Goal: Task Accomplishment & Management: Manage account settings

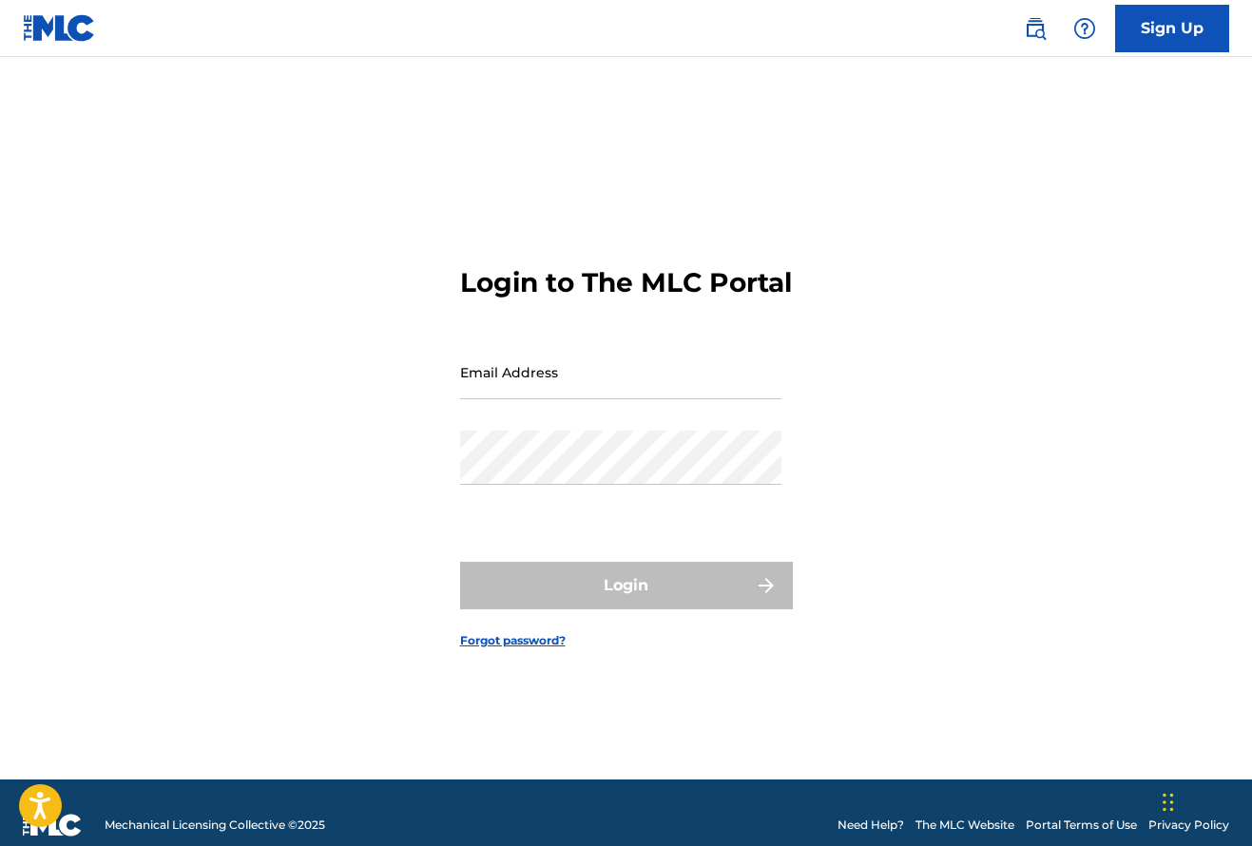
click at [557, 399] on input "Email Address" at bounding box center [620, 372] width 321 height 54
type input "[PERSON_NAME][EMAIL_ADDRESS][DOMAIN_NAME]"
click at [625, 601] on button "Login" at bounding box center [626, 586] width 333 height 48
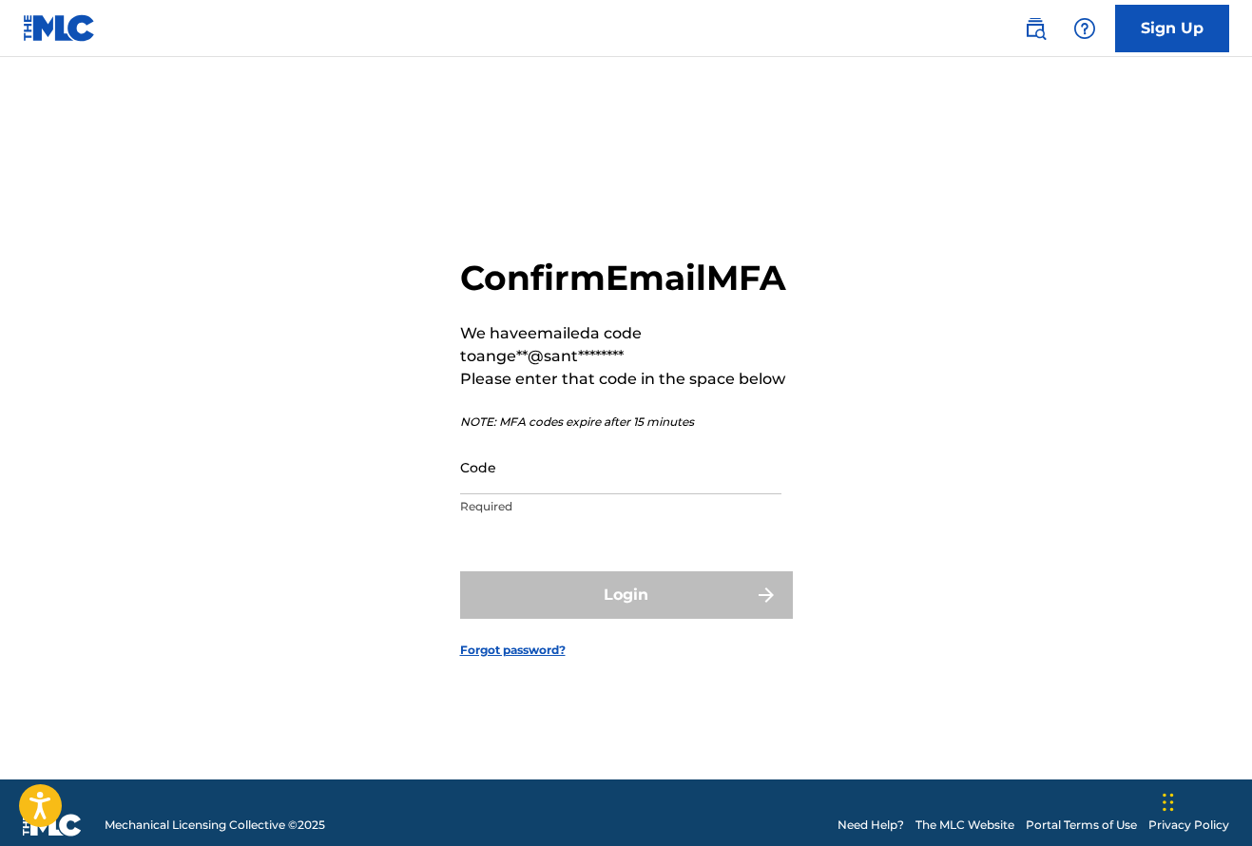
click at [498, 494] on input "Code" at bounding box center [620, 467] width 321 height 54
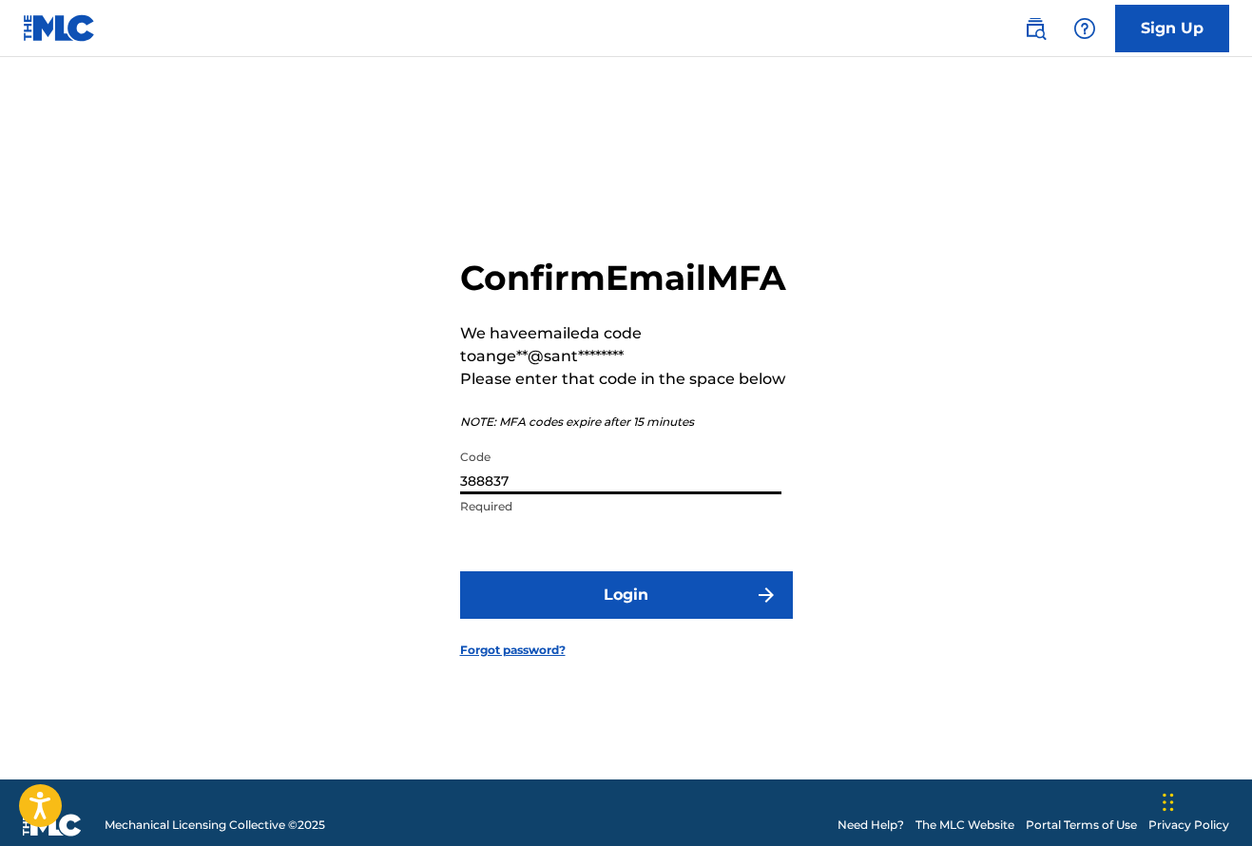
type input "388837"
click at [630, 611] on button "Login" at bounding box center [626, 595] width 333 height 48
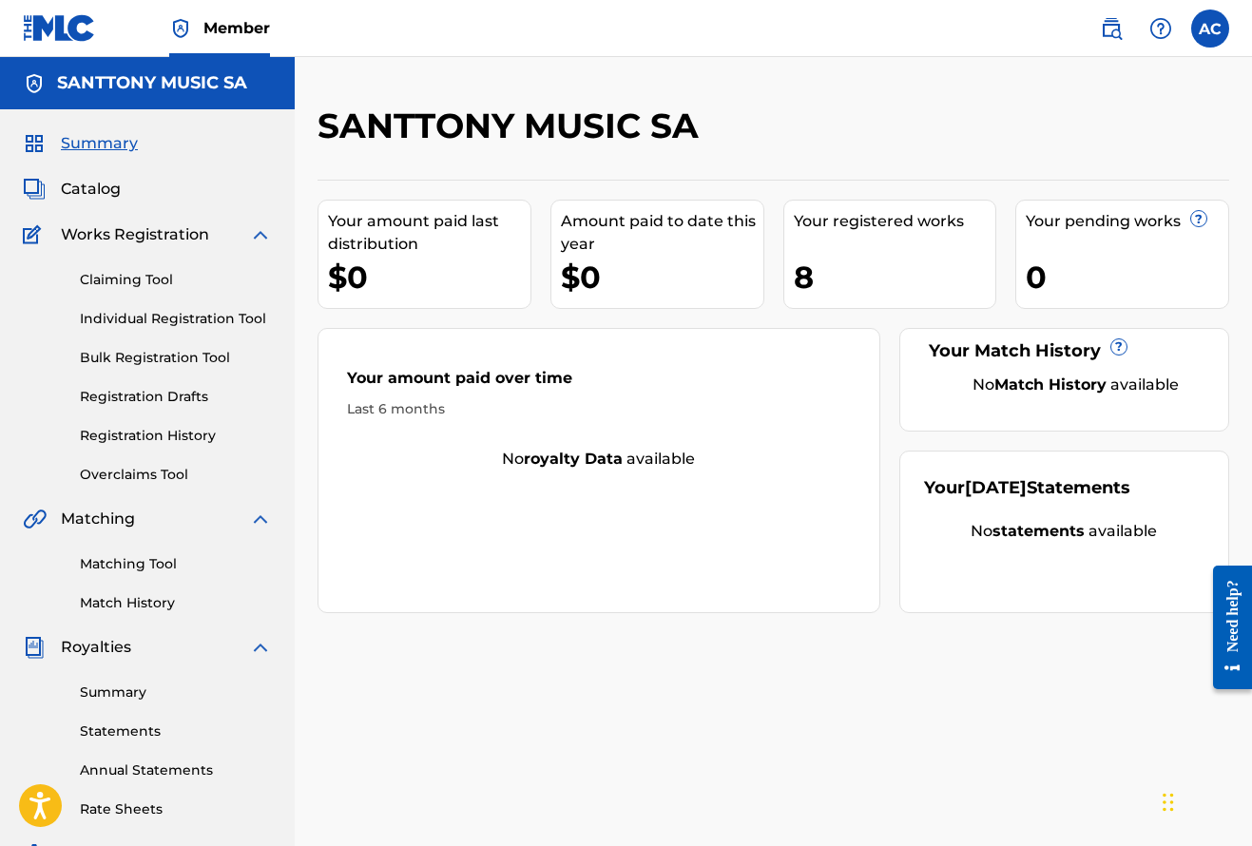
click at [88, 188] on span "Catalog" at bounding box center [91, 189] width 60 height 23
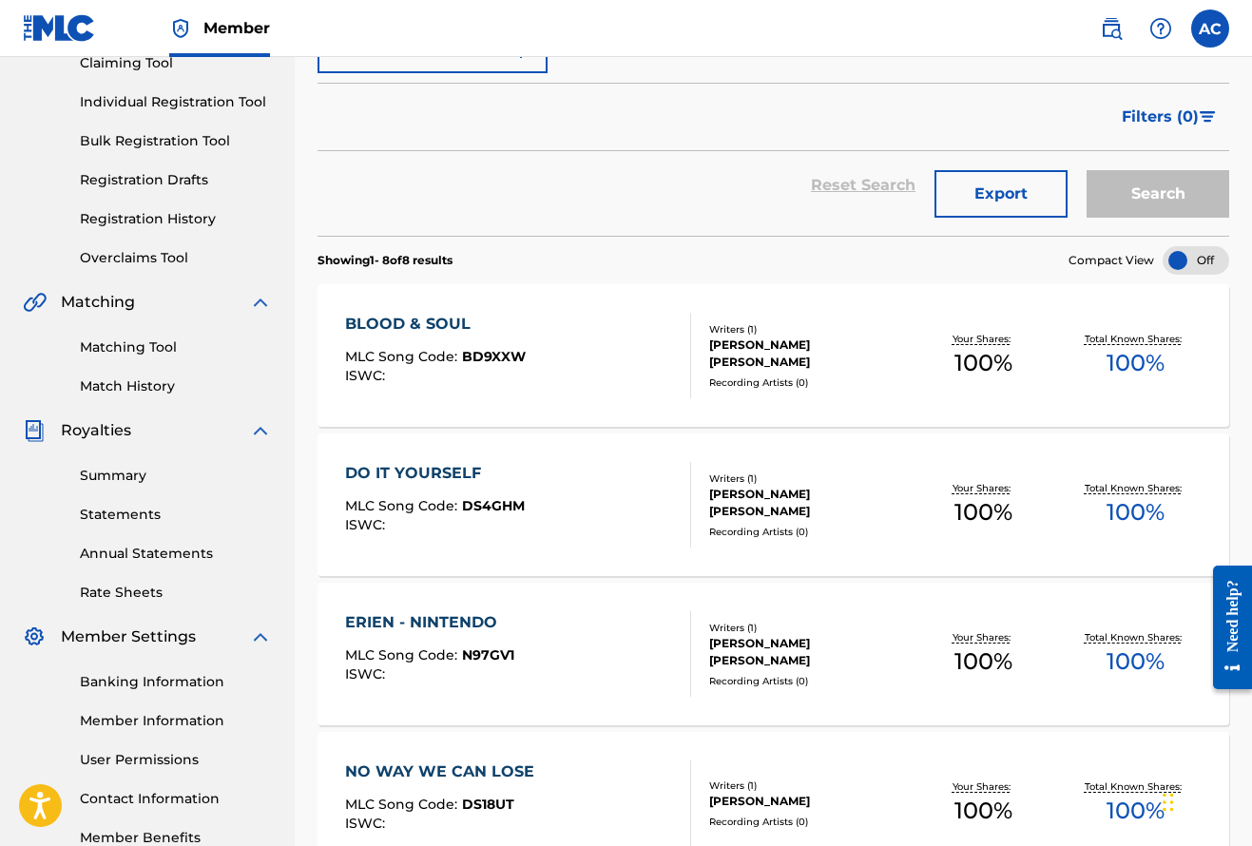
scroll to position [218, 0]
click at [451, 475] on div "DO IT YOURSELF" at bounding box center [435, 472] width 180 height 23
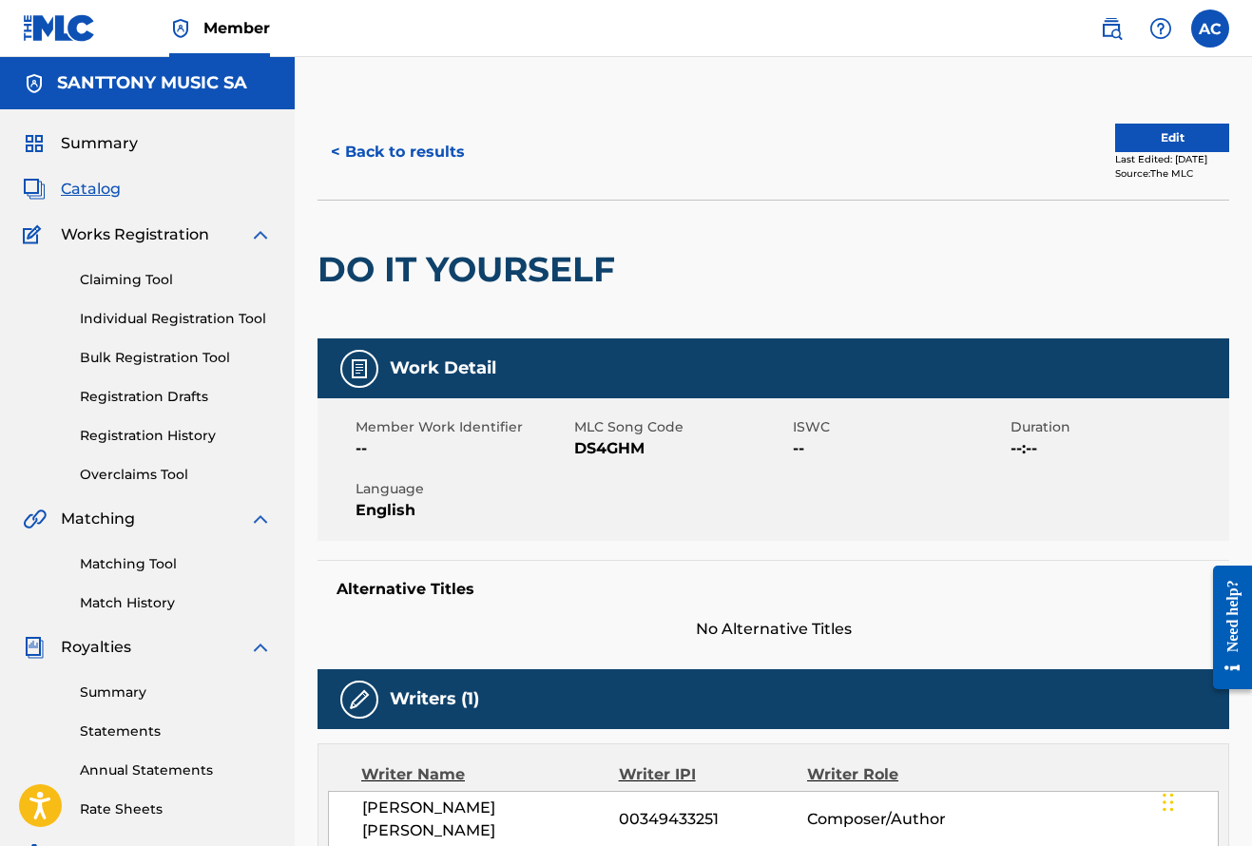
click at [160, 283] on link "Claiming Tool" at bounding box center [176, 280] width 192 height 20
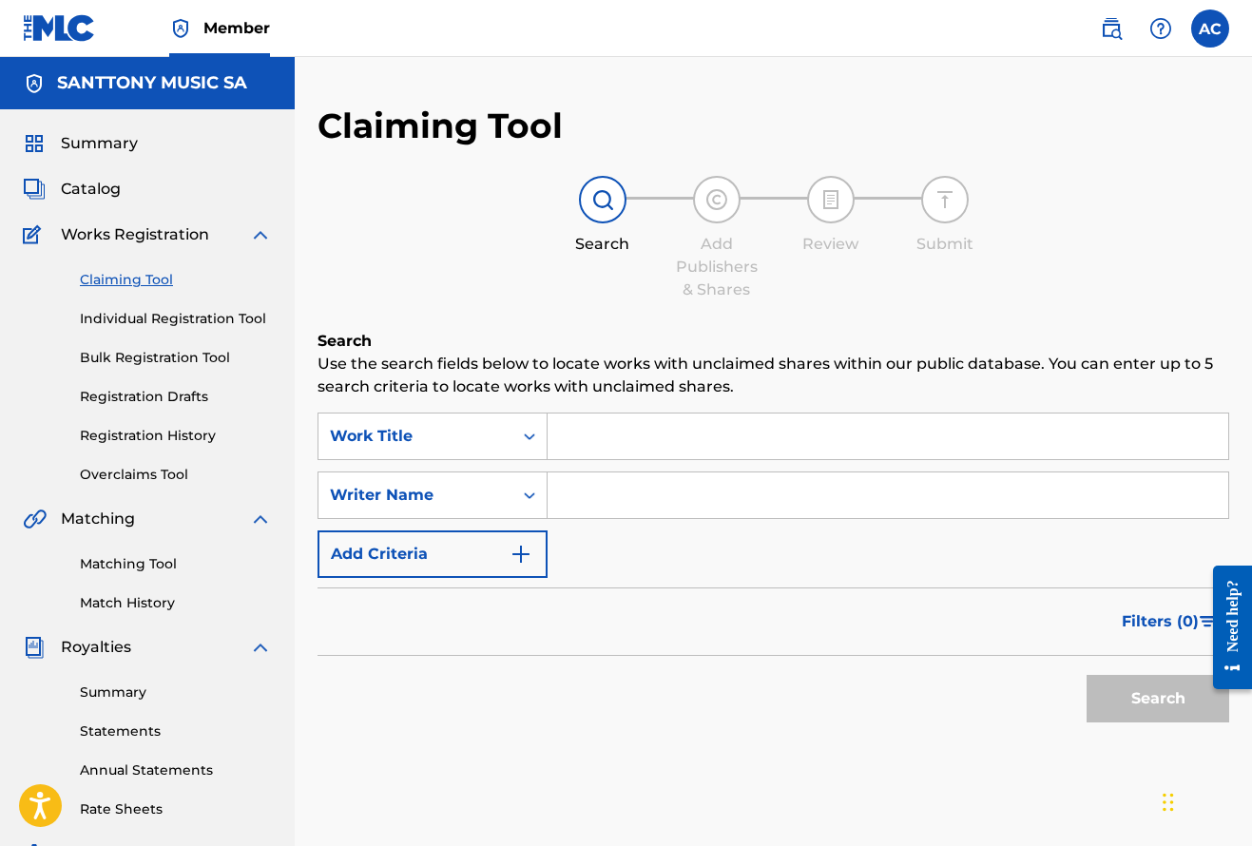
click at [164, 319] on link "Individual Registration Tool" at bounding box center [176, 319] width 192 height 20
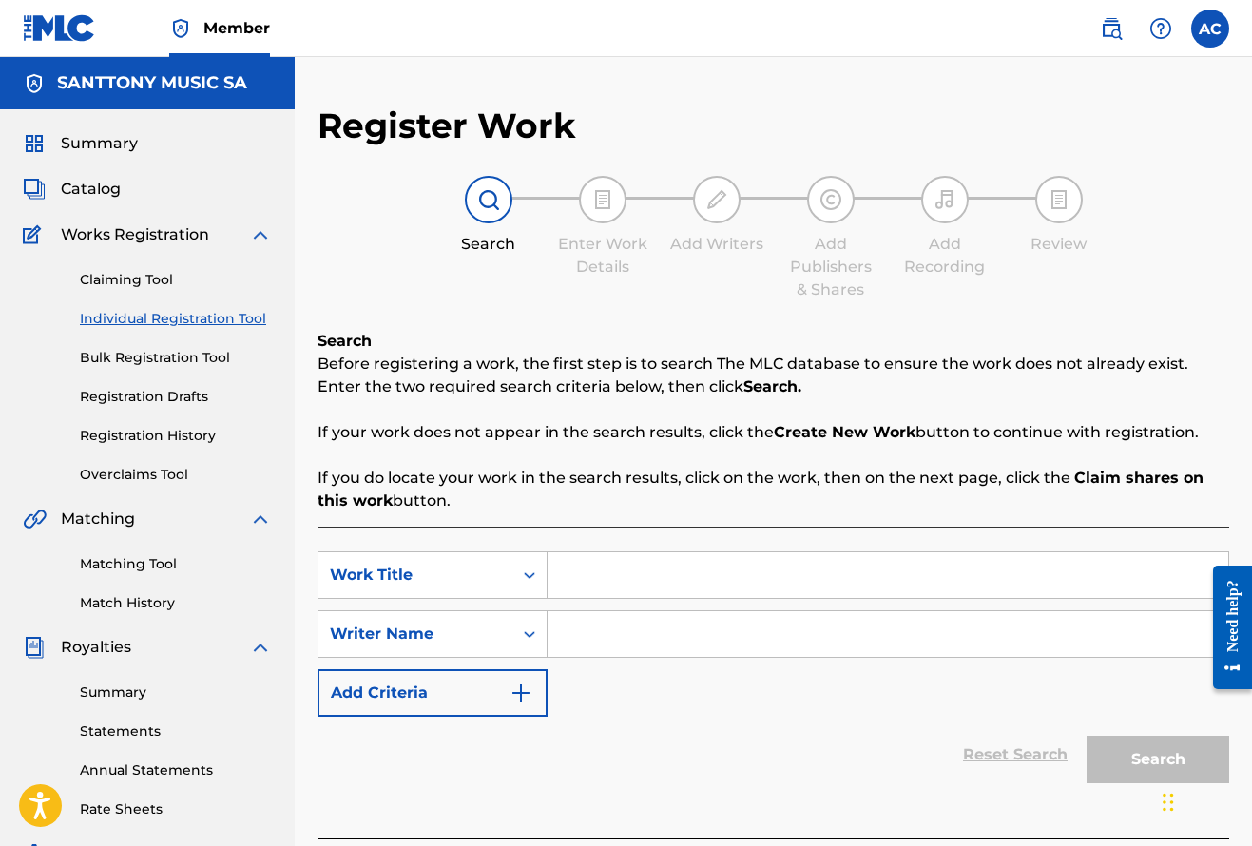
click at [106, 179] on span "Catalog" at bounding box center [91, 189] width 60 height 23
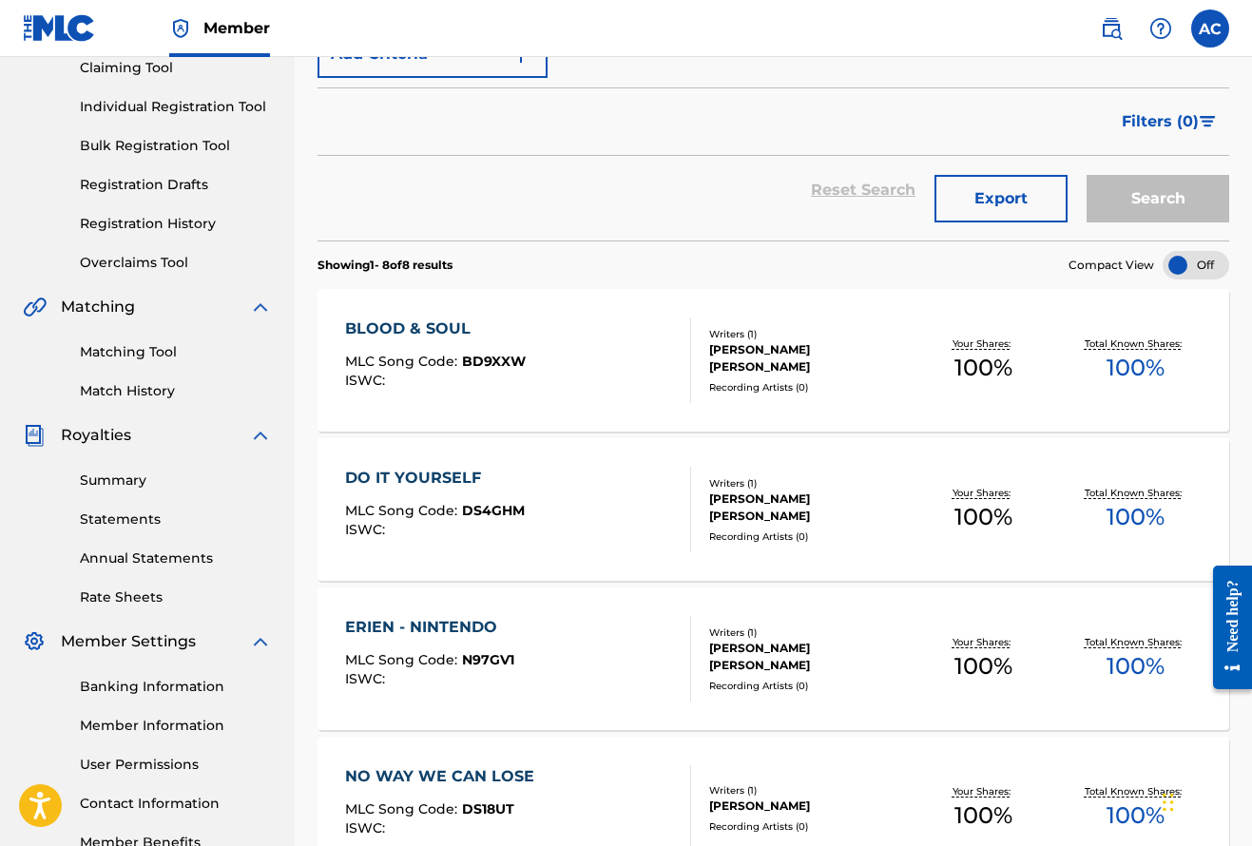
scroll to position [212, 0]
click at [448, 320] on div "BLOOD & SOUL" at bounding box center [435, 328] width 181 height 23
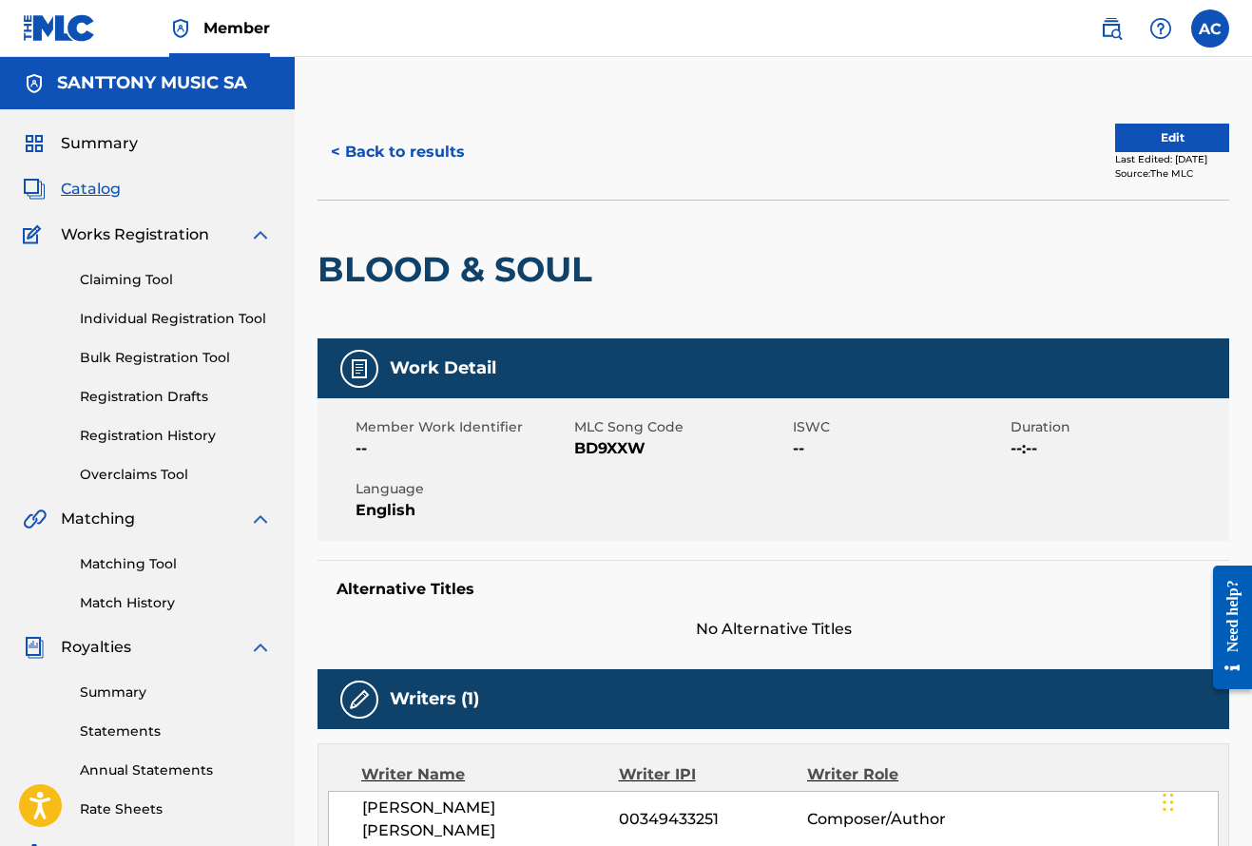
click at [100, 190] on span "Catalog" at bounding box center [91, 189] width 60 height 23
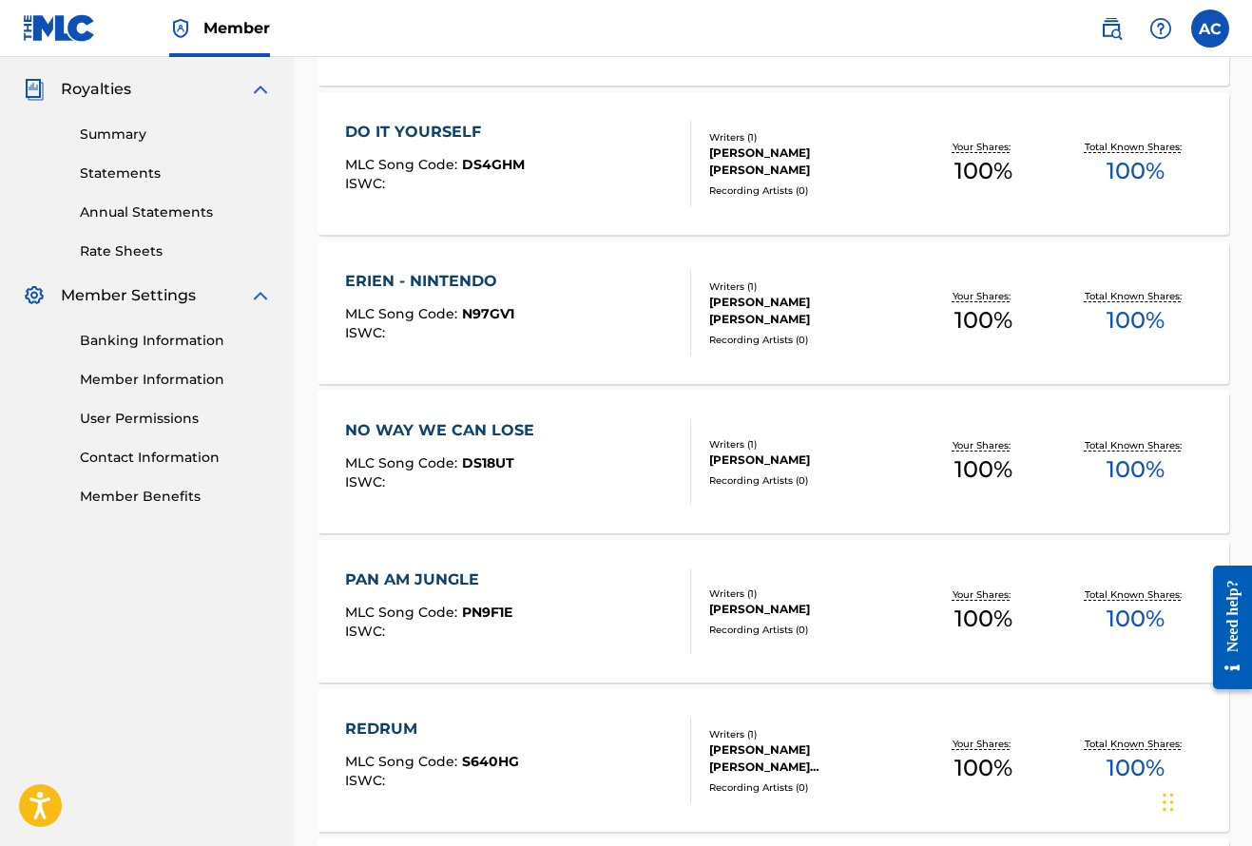
scroll to position [564, 0]
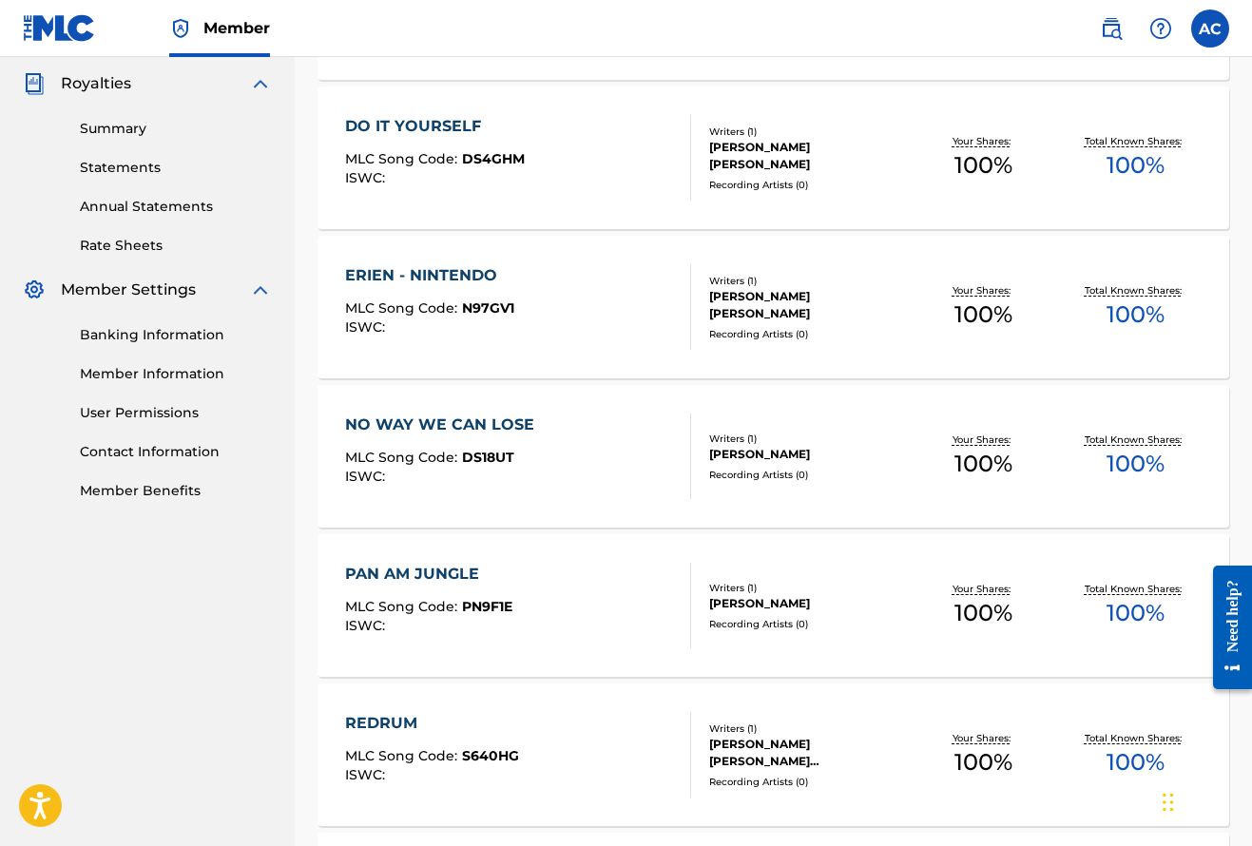
click at [467, 423] on div "NO WAY WE CAN LOSE" at bounding box center [444, 424] width 199 height 23
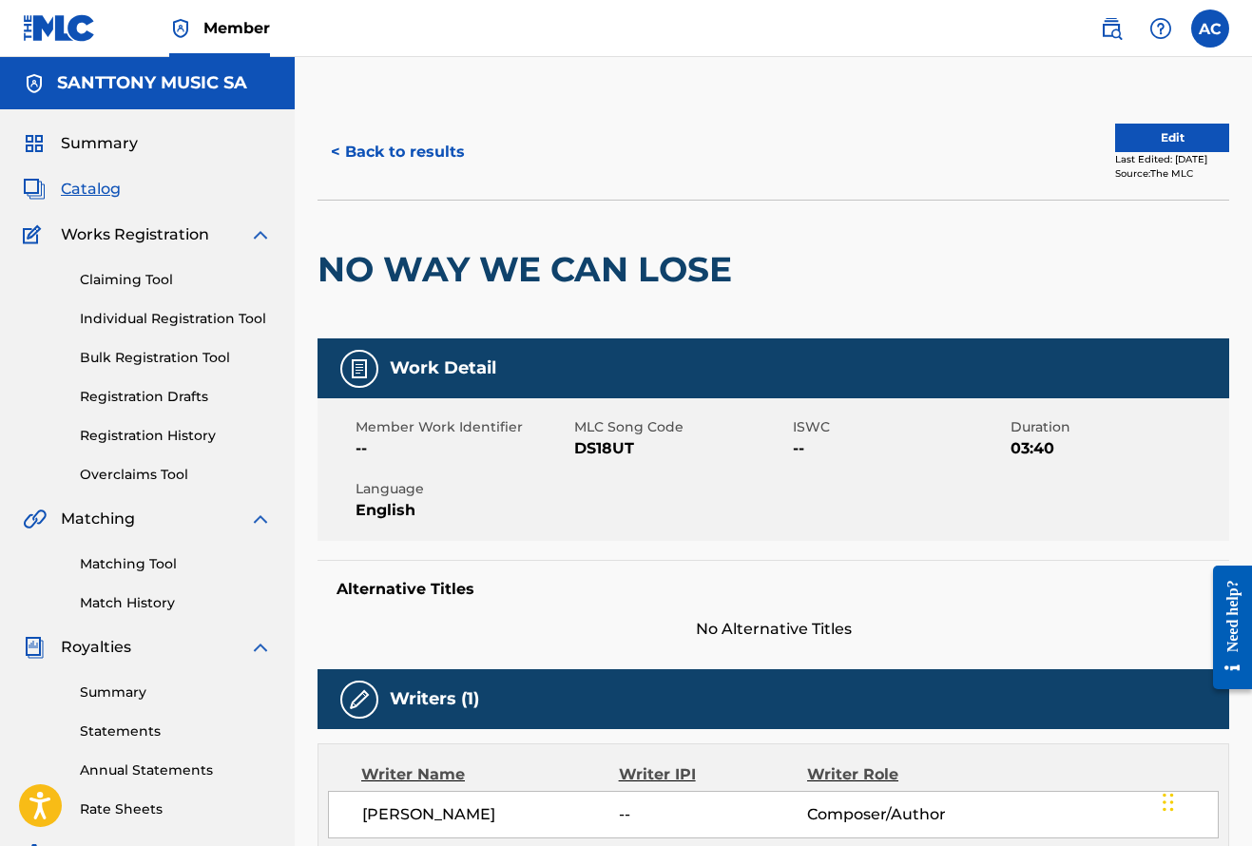
click at [99, 187] on span "Catalog" at bounding box center [91, 189] width 60 height 23
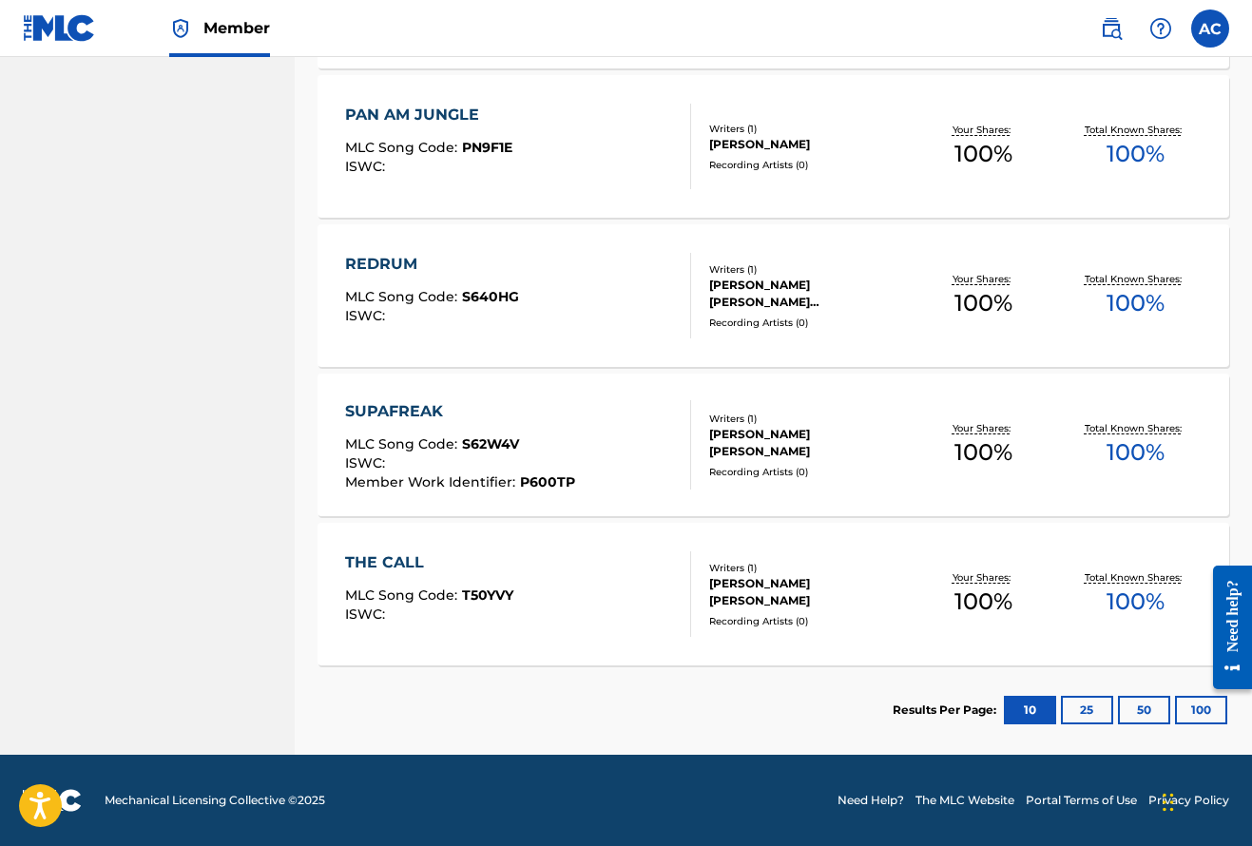
scroll to position [1023, 0]
click at [410, 407] on div "SUPAFREAK" at bounding box center [460, 411] width 230 height 23
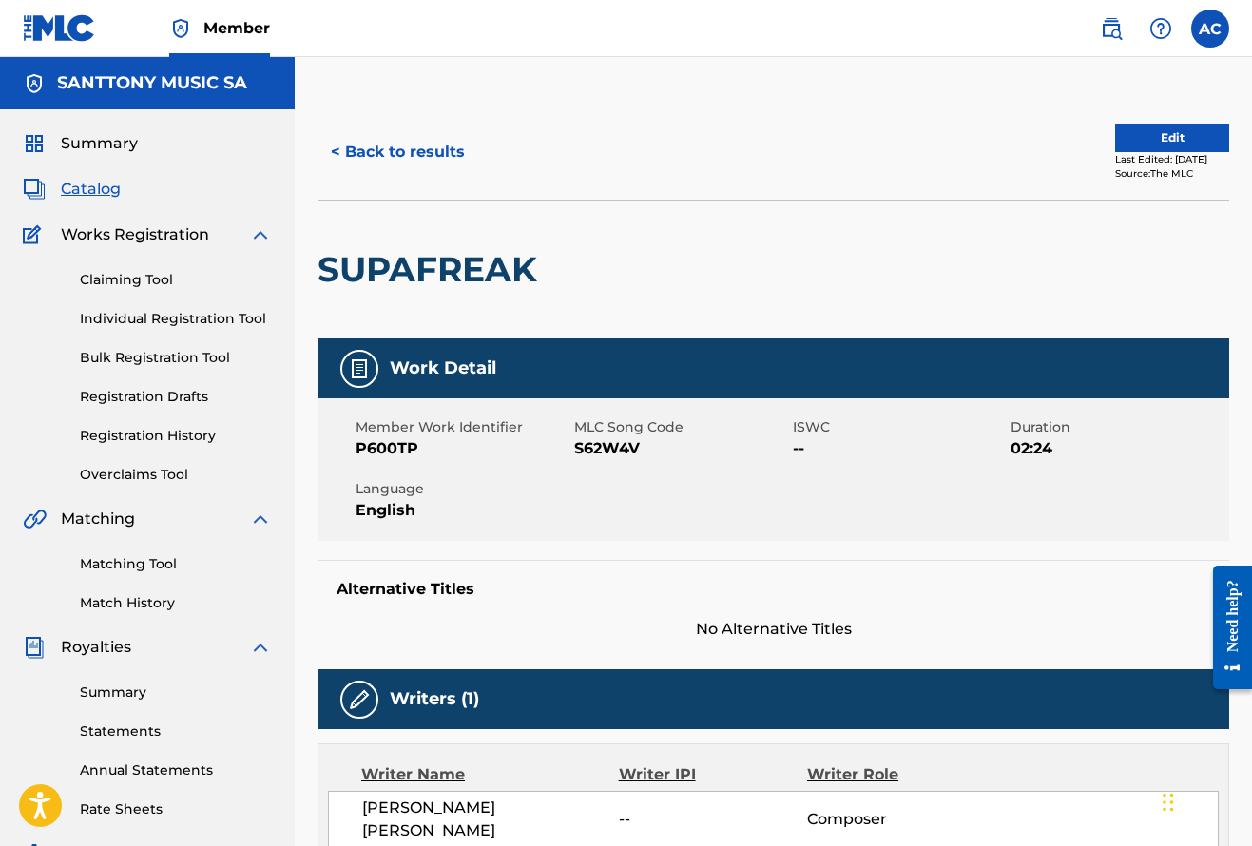
click at [105, 190] on span "Catalog" at bounding box center [91, 189] width 60 height 23
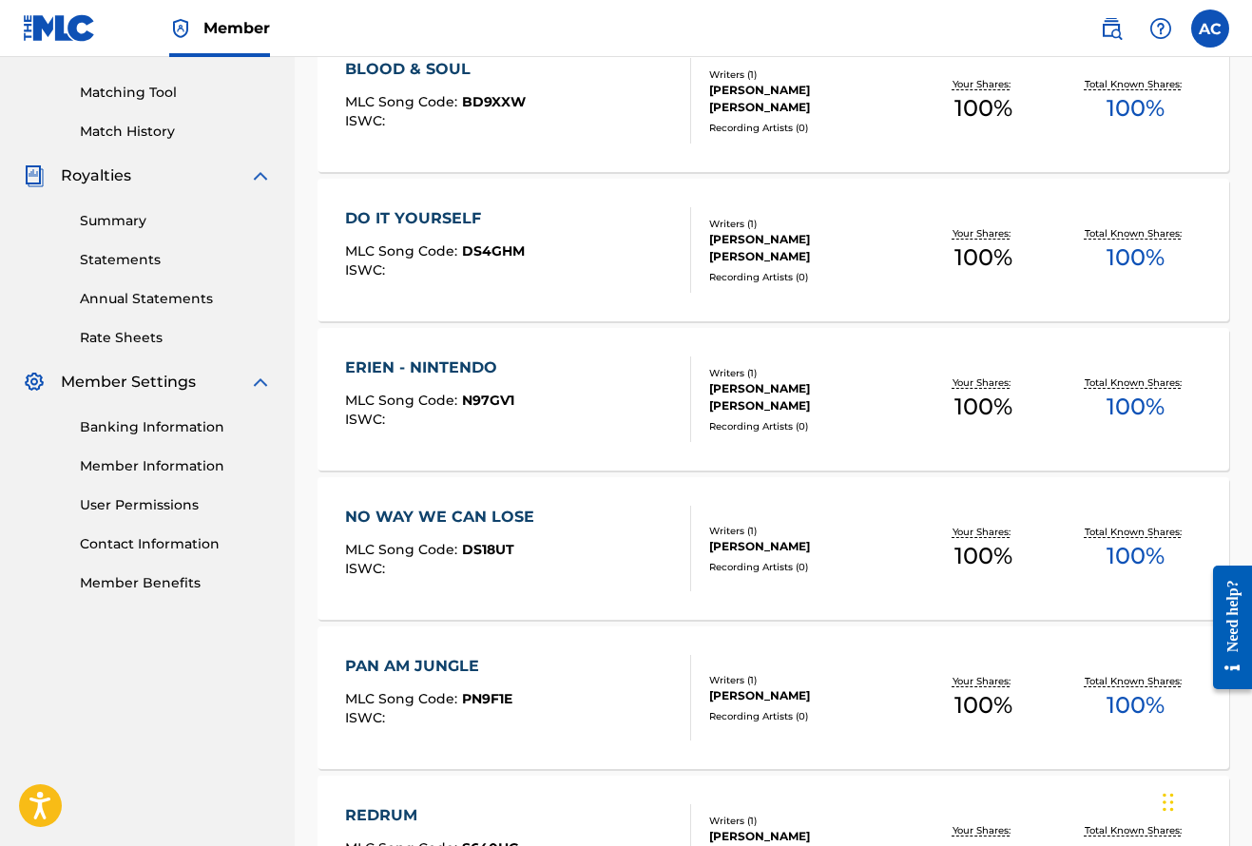
scroll to position [485, 0]
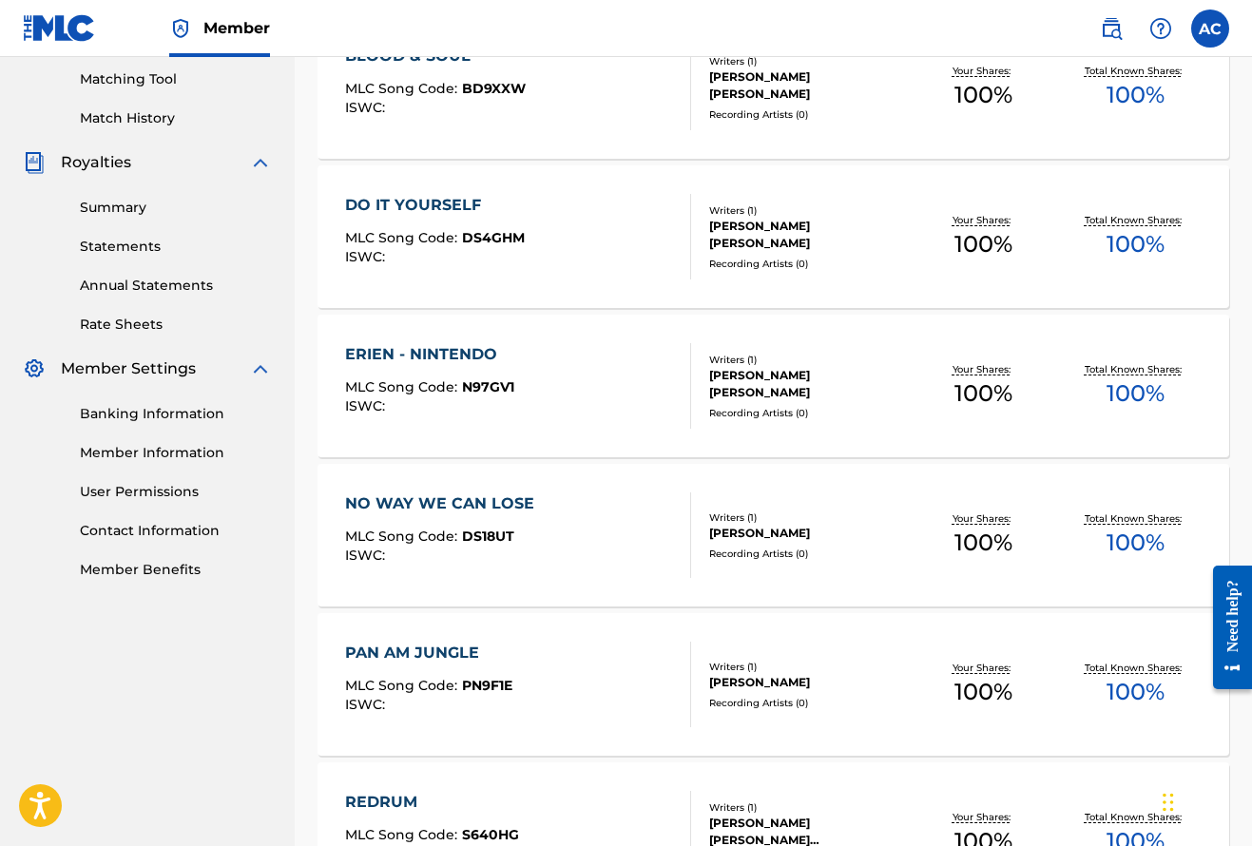
click at [492, 508] on div "NO WAY WE CAN LOSE" at bounding box center [444, 503] width 199 height 23
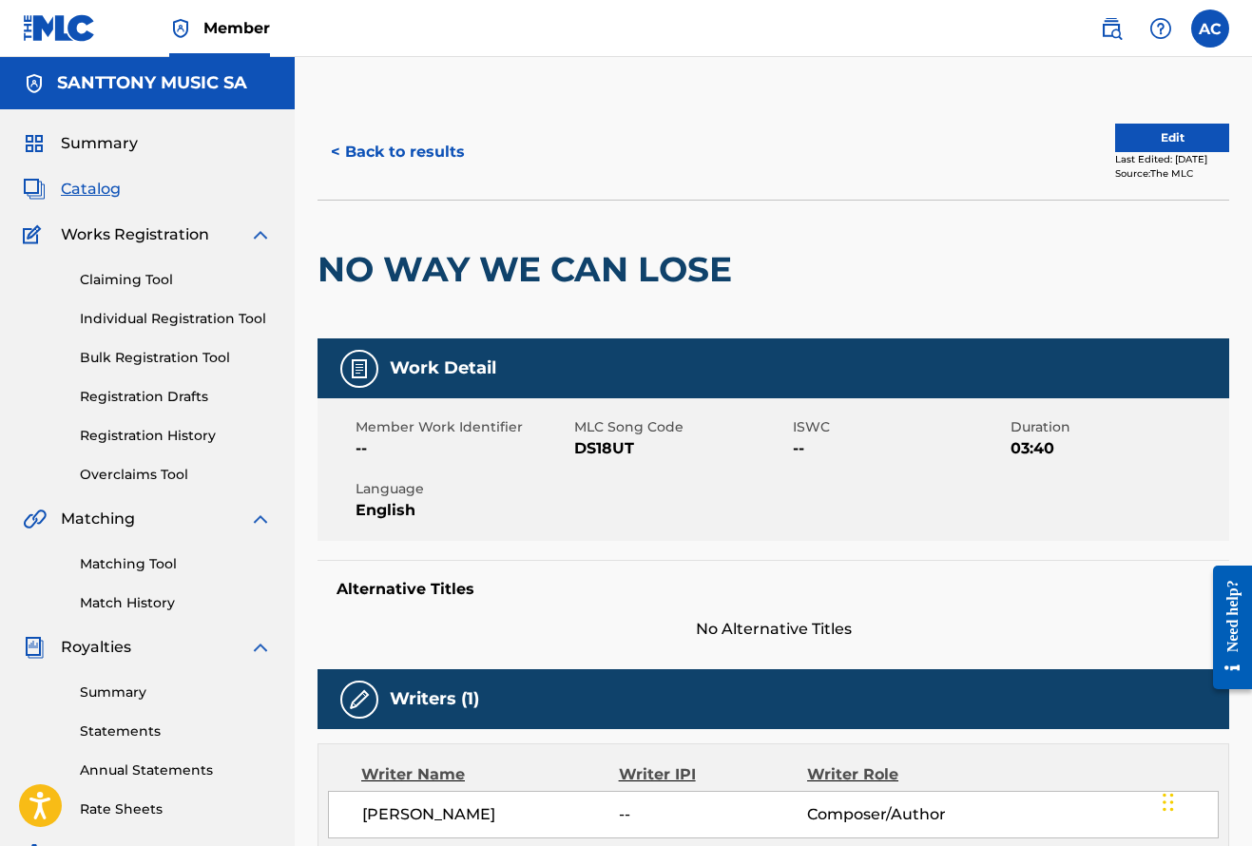
click at [97, 186] on span "Catalog" at bounding box center [91, 189] width 60 height 23
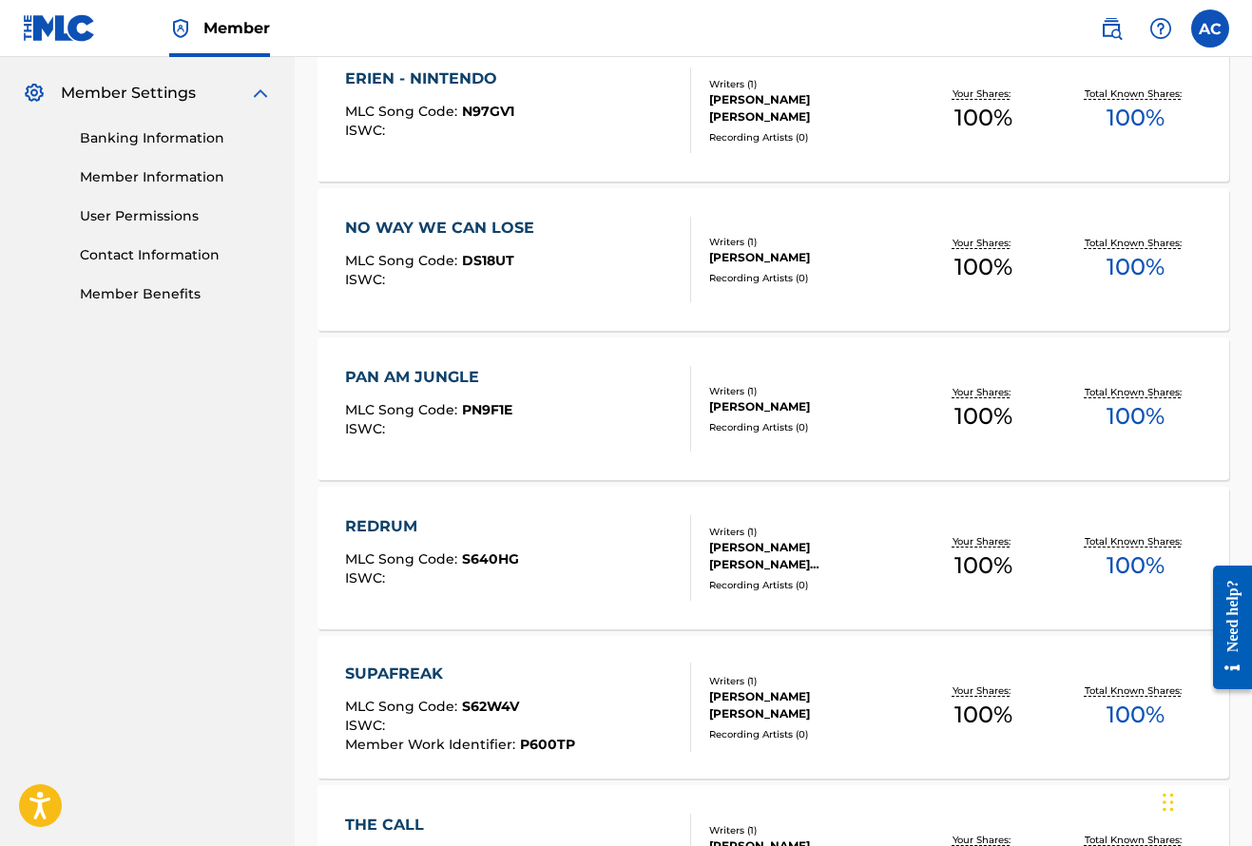
scroll to position [762, 0]
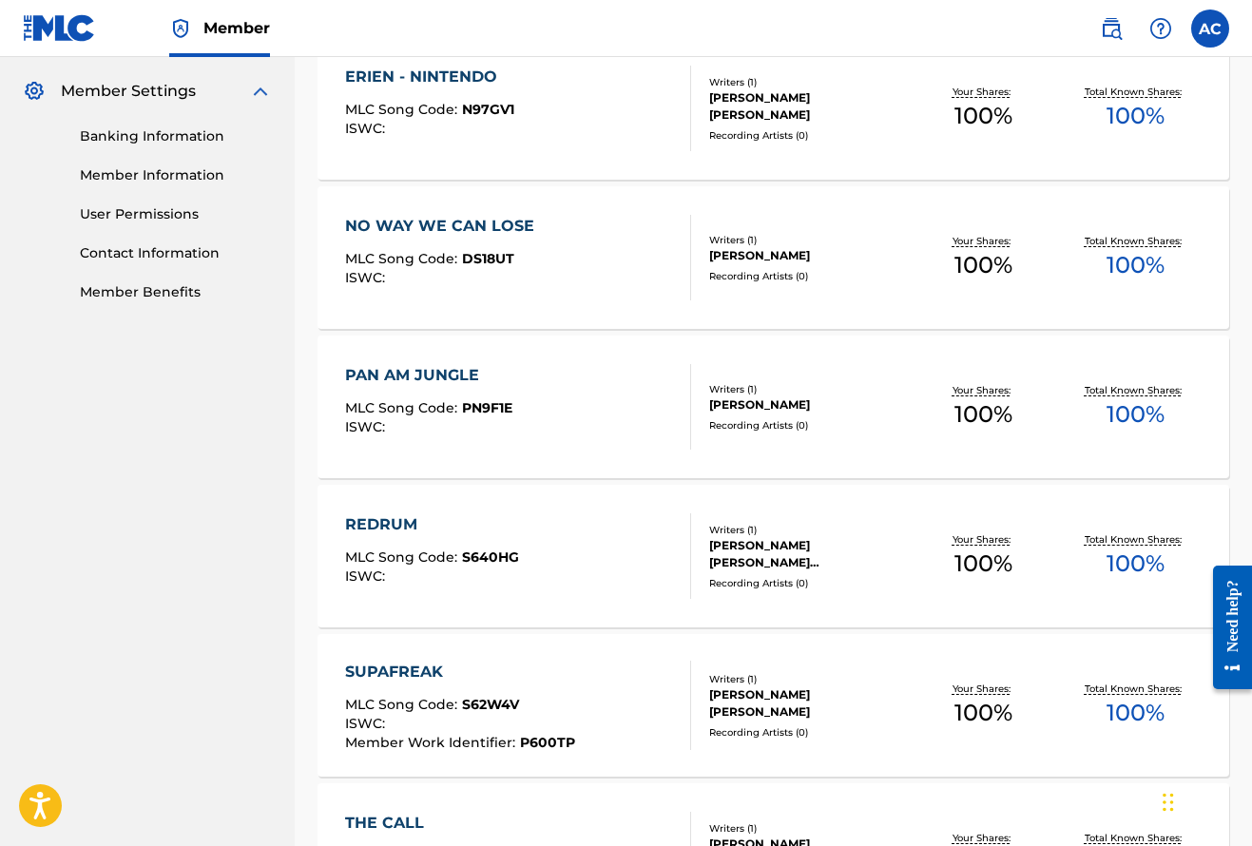
click at [436, 379] on div "PAN AM JUNGLE" at bounding box center [428, 375] width 167 height 23
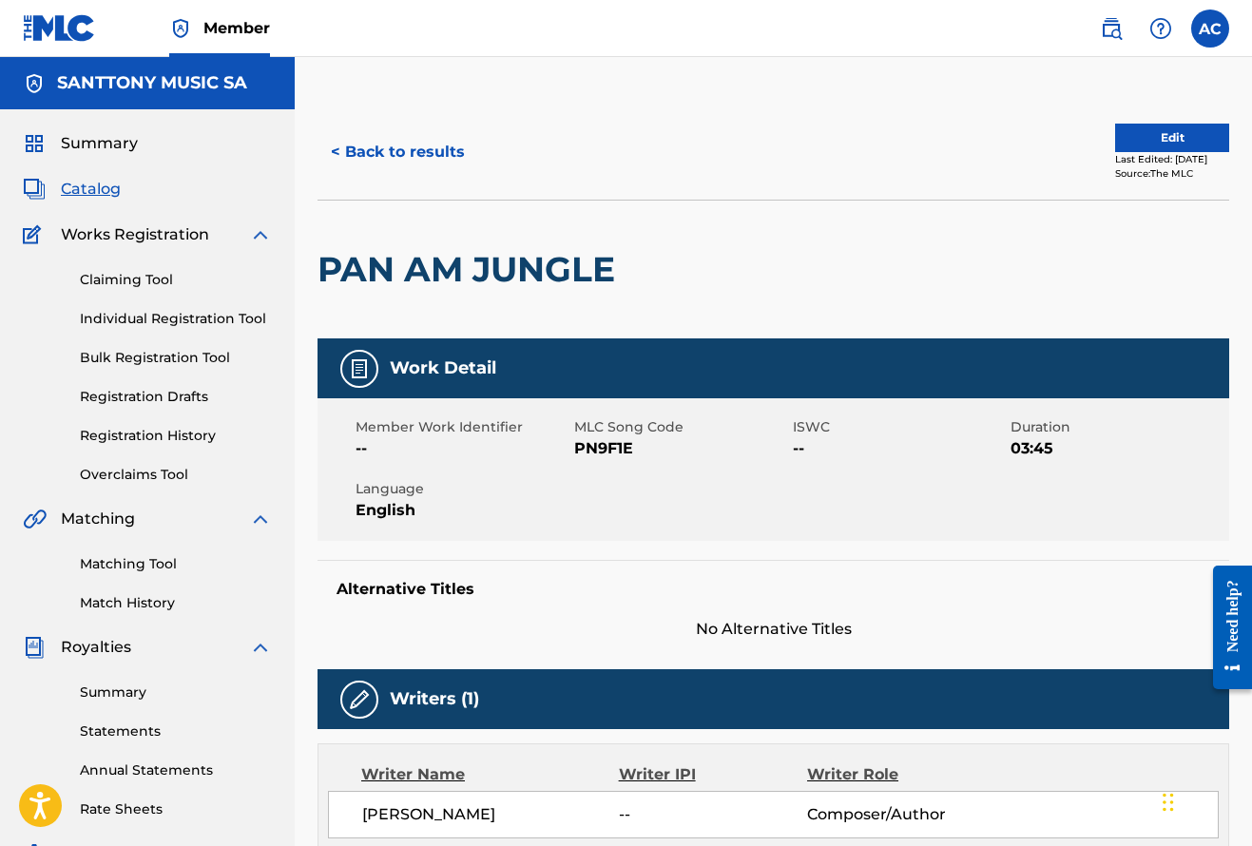
click at [1166, 140] on button "Edit" at bounding box center [1172, 138] width 114 height 29
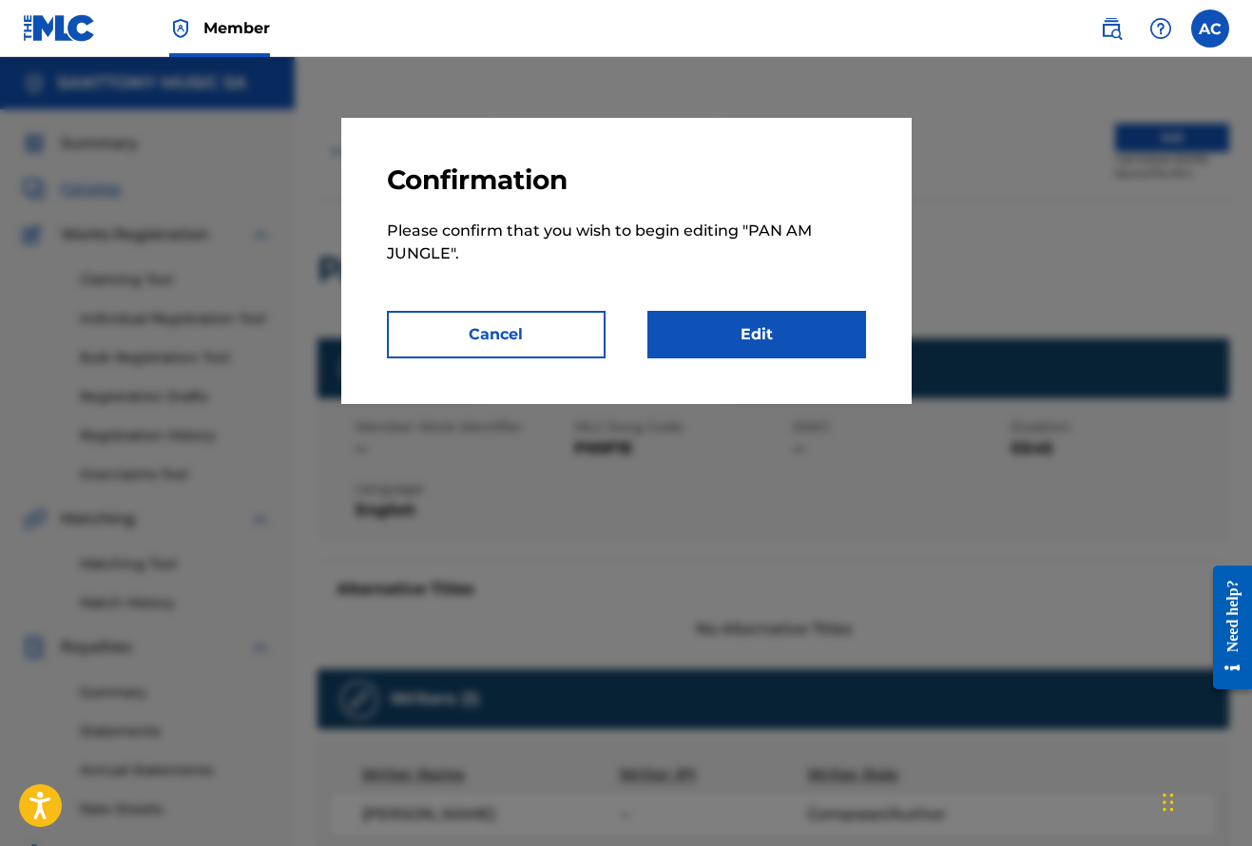
click at [781, 349] on link "Edit" at bounding box center [756, 335] width 219 height 48
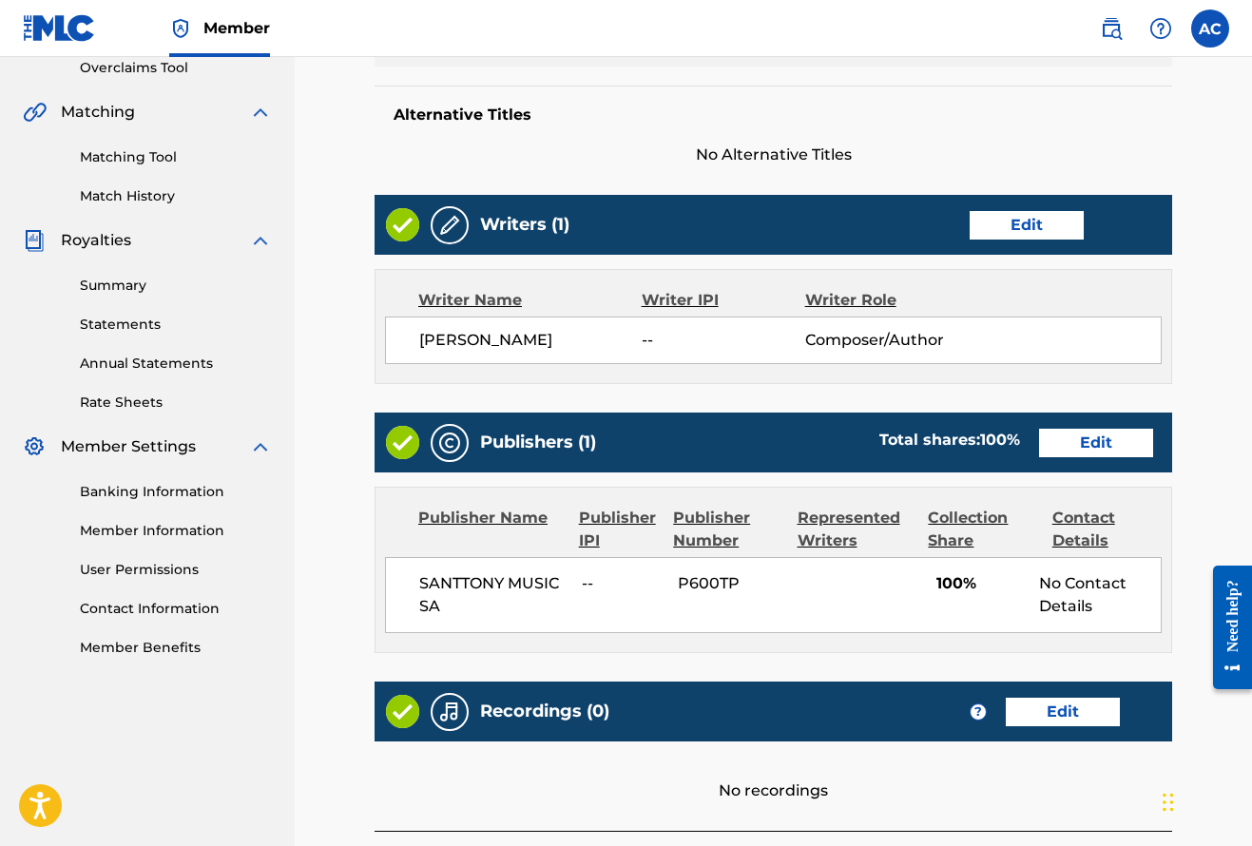
scroll to position [395, 0]
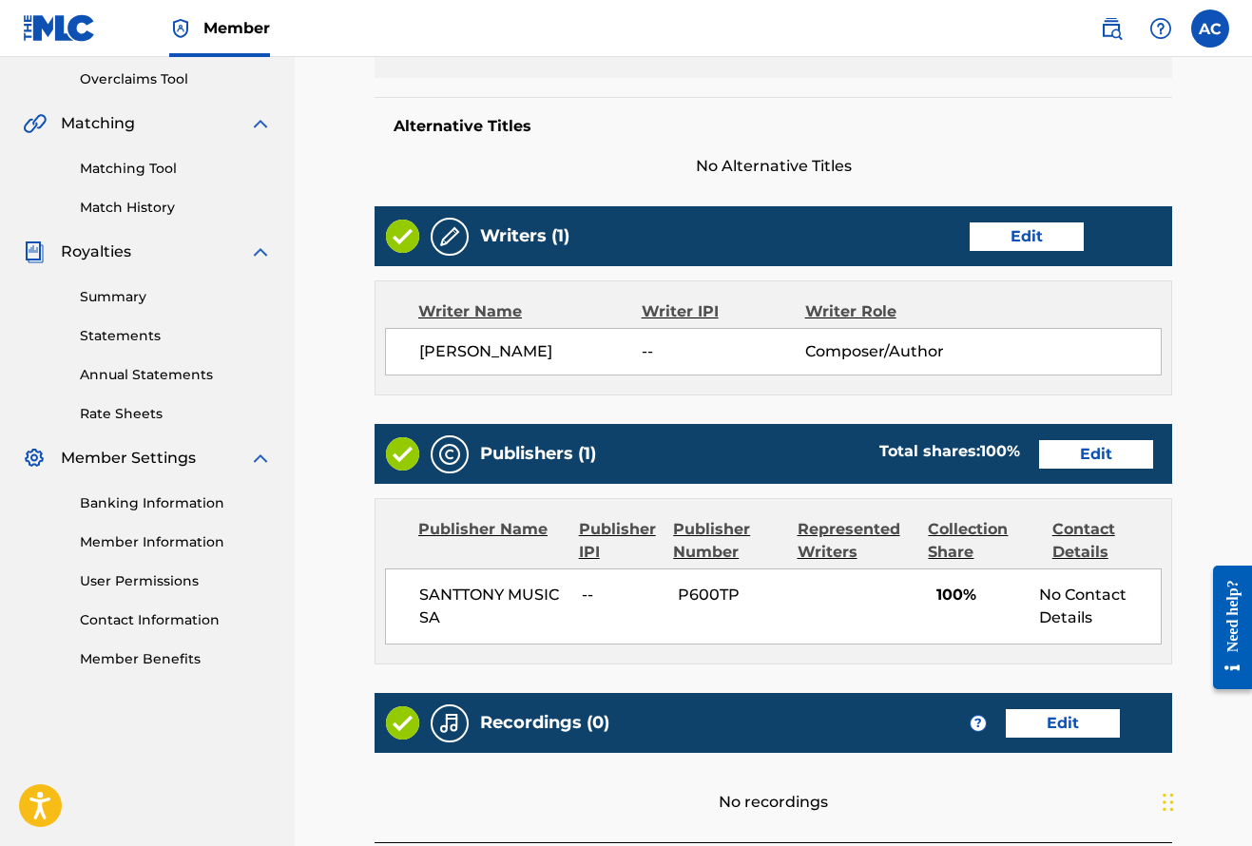
click at [1015, 244] on link "Edit" at bounding box center [1027, 236] width 114 height 29
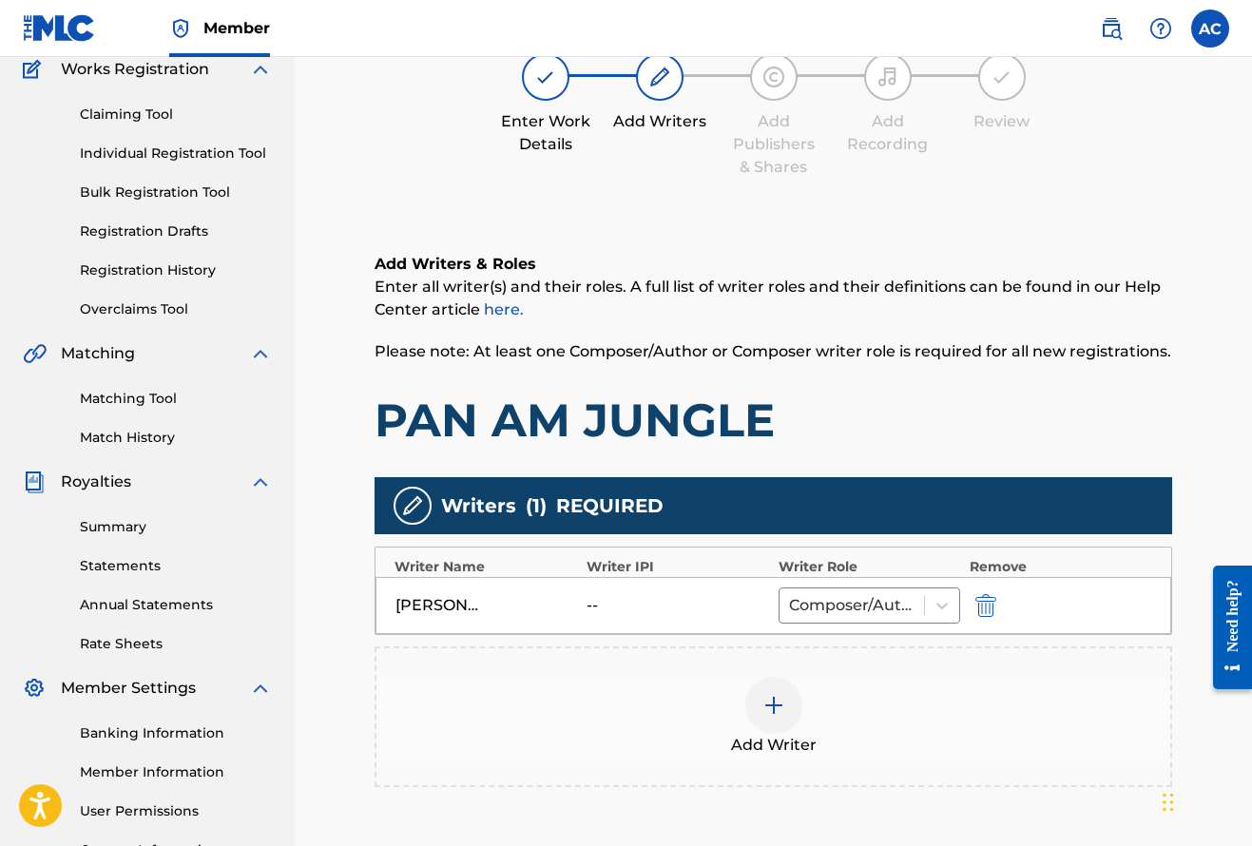
scroll to position [291, 0]
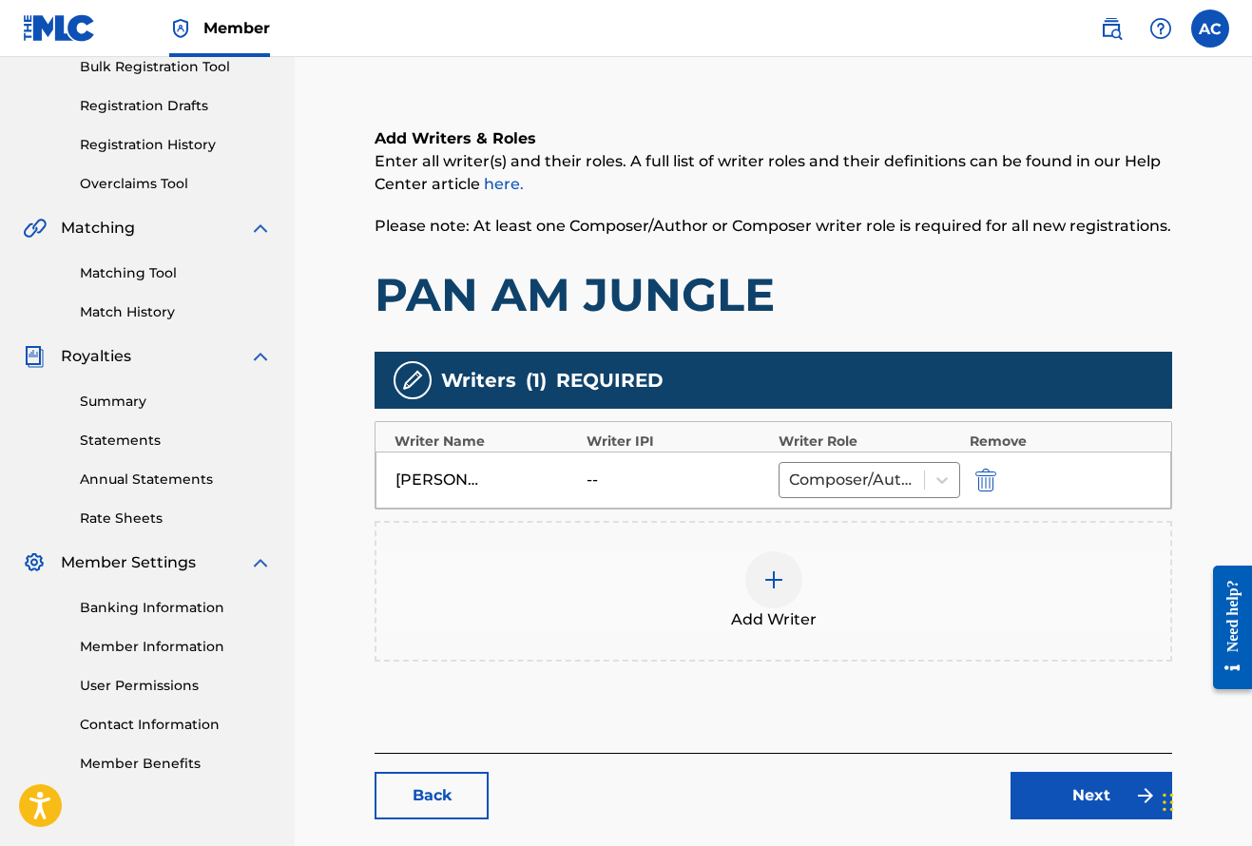
click at [774, 580] on img at bounding box center [773, 579] width 23 height 23
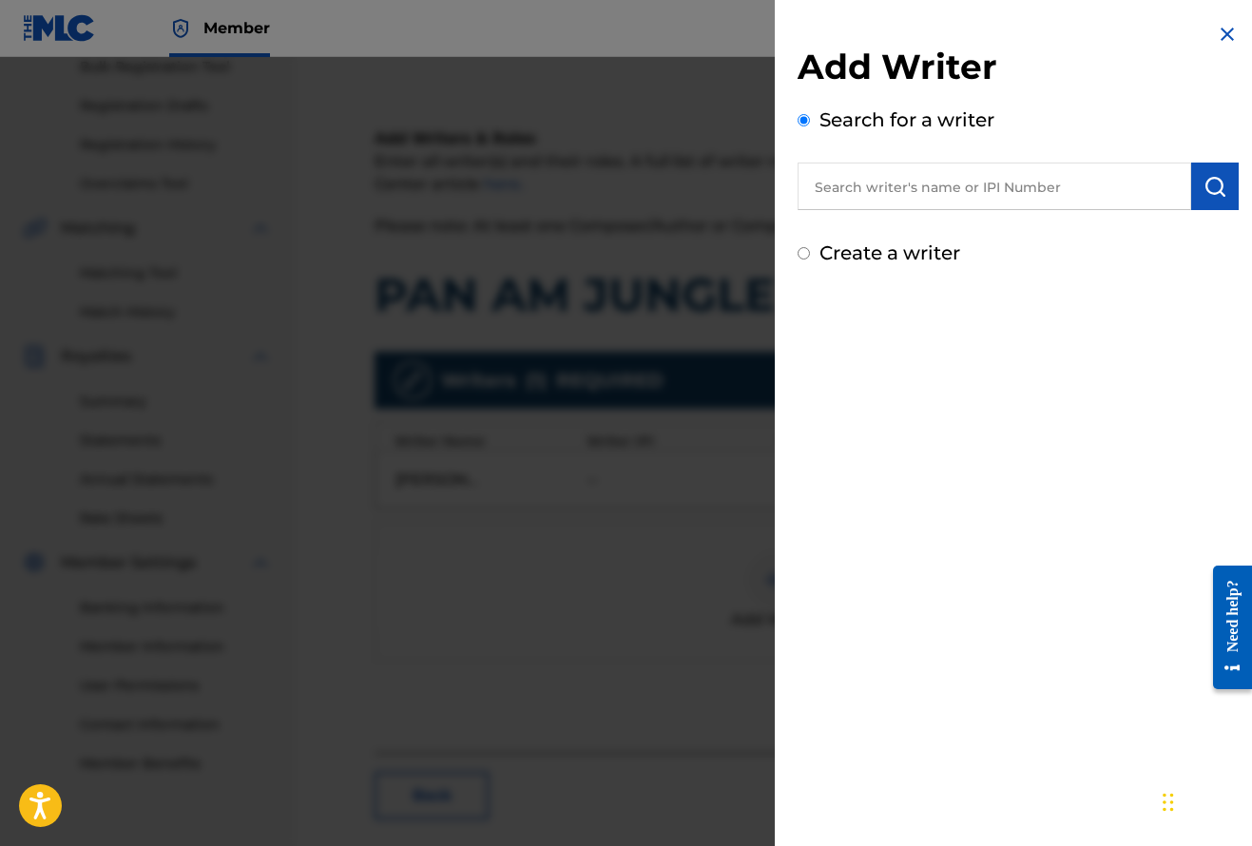
click at [869, 184] on input "text" at bounding box center [994, 187] width 394 height 48
type input "a"
type input "Alberto Spadea"
click at [900, 257] on label "Create a writer" at bounding box center [889, 252] width 141 height 23
radio input "true"
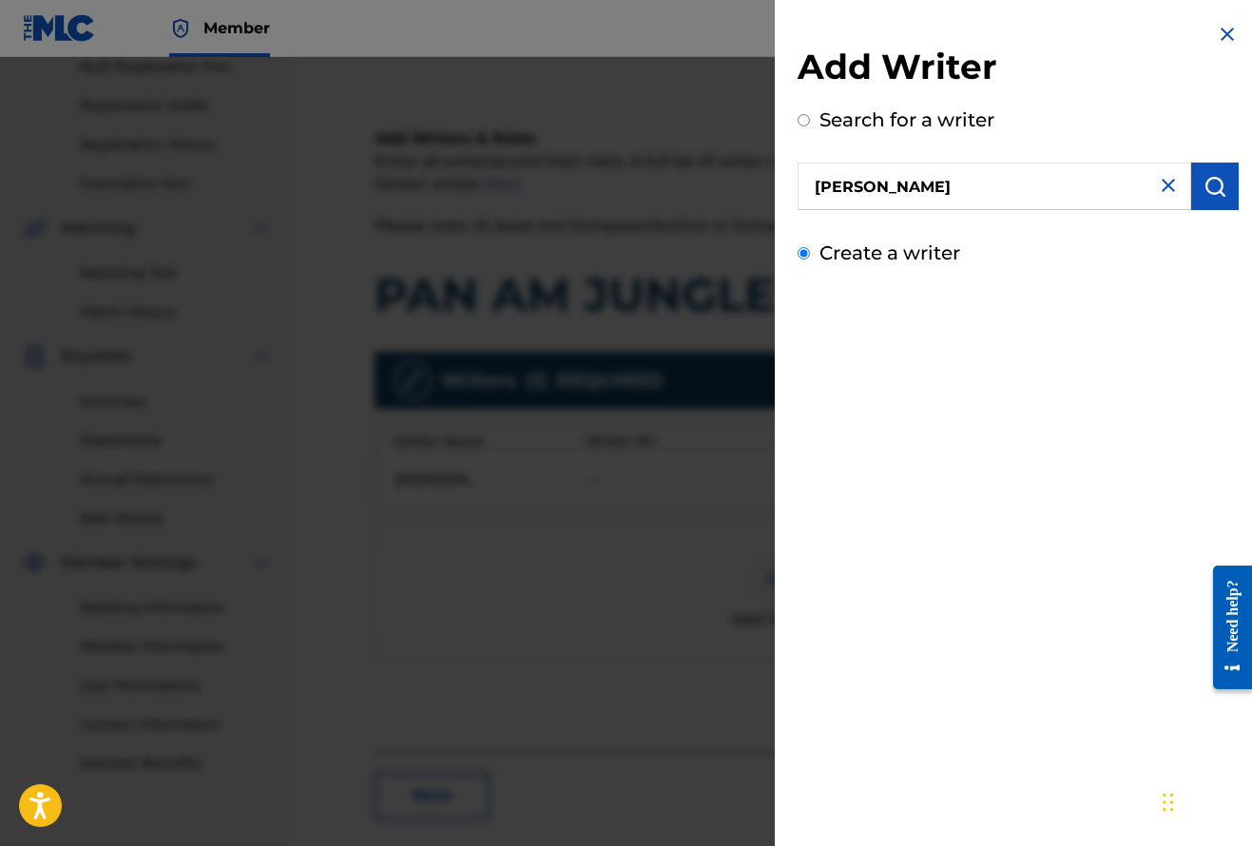
click at [810, 257] on input "Create a writer" at bounding box center [803, 253] width 12 height 12
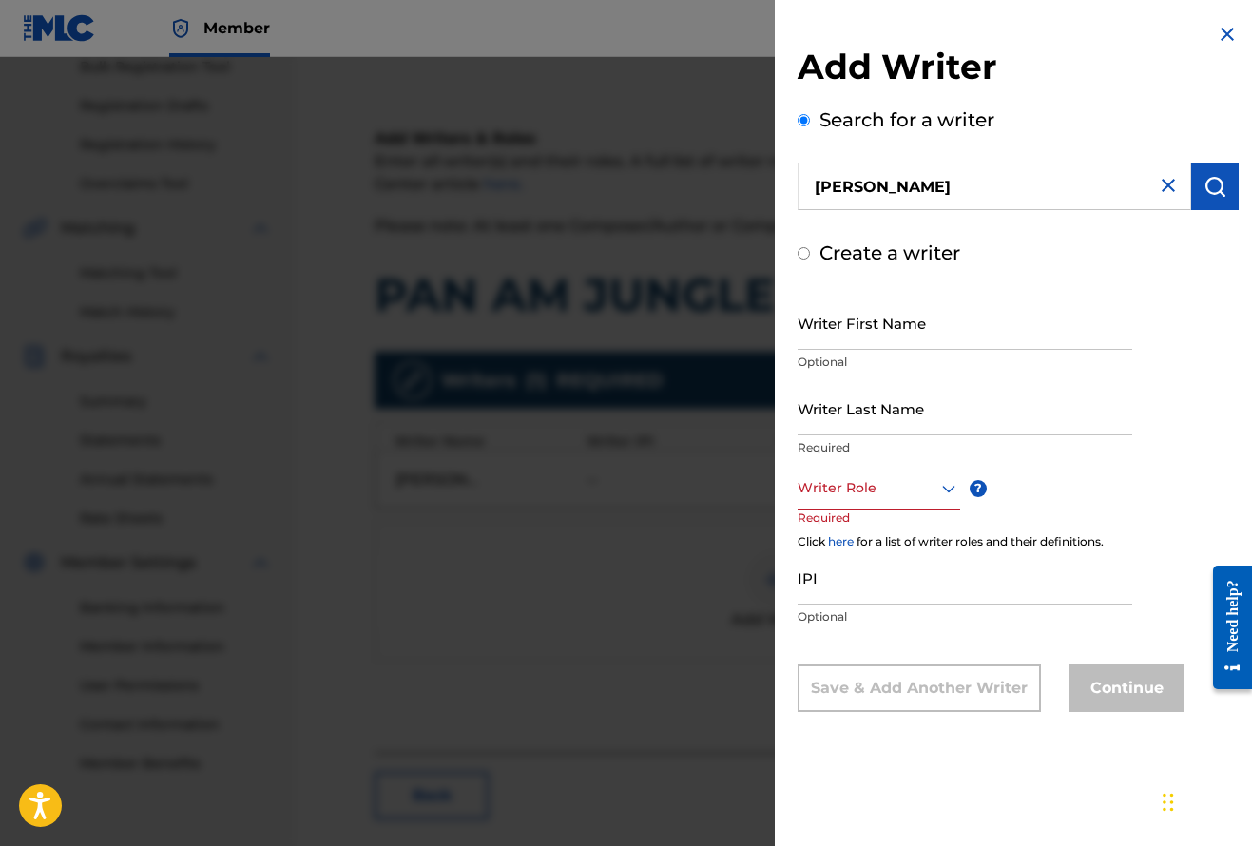
radio input "false"
radio input "true"
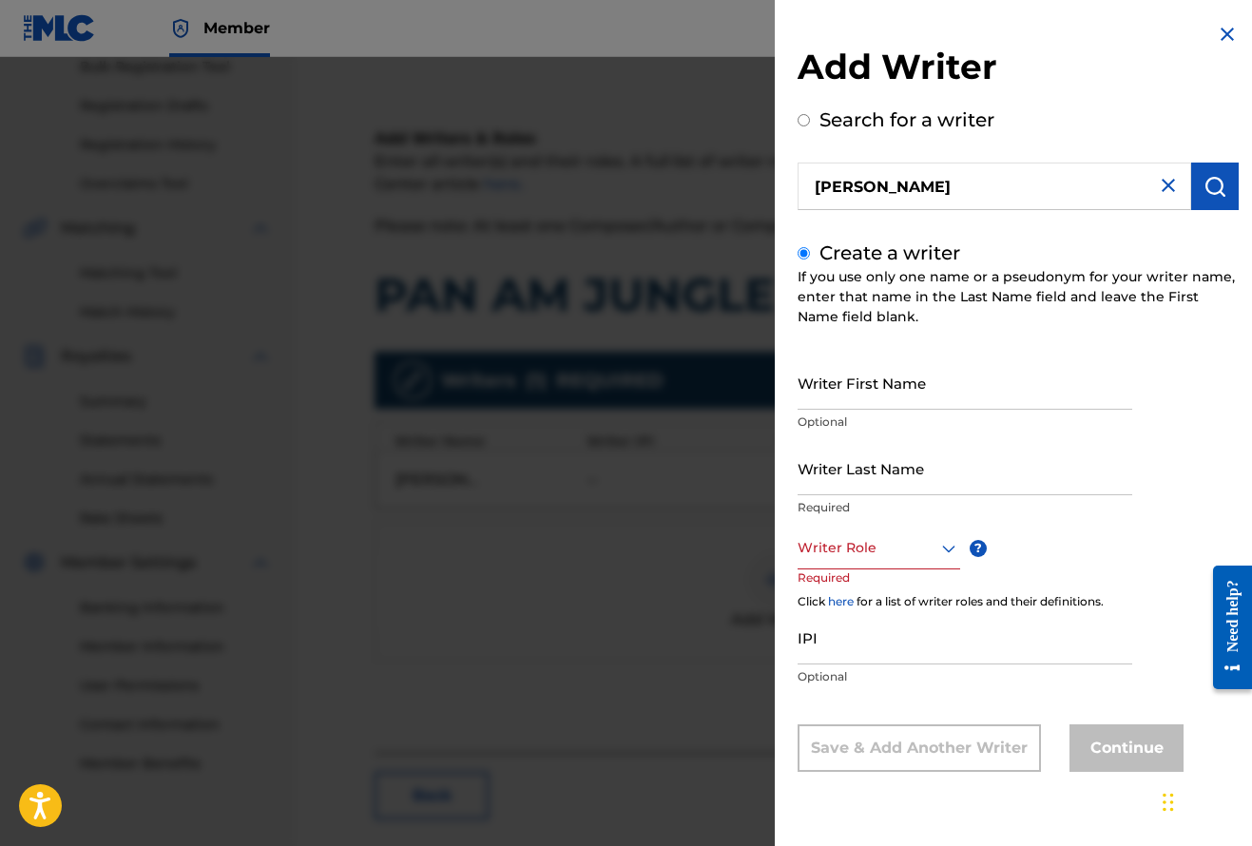
click at [878, 394] on input "Writer First Name" at bounding box center [964, 382] width 335 height 54
type input "Alberto"
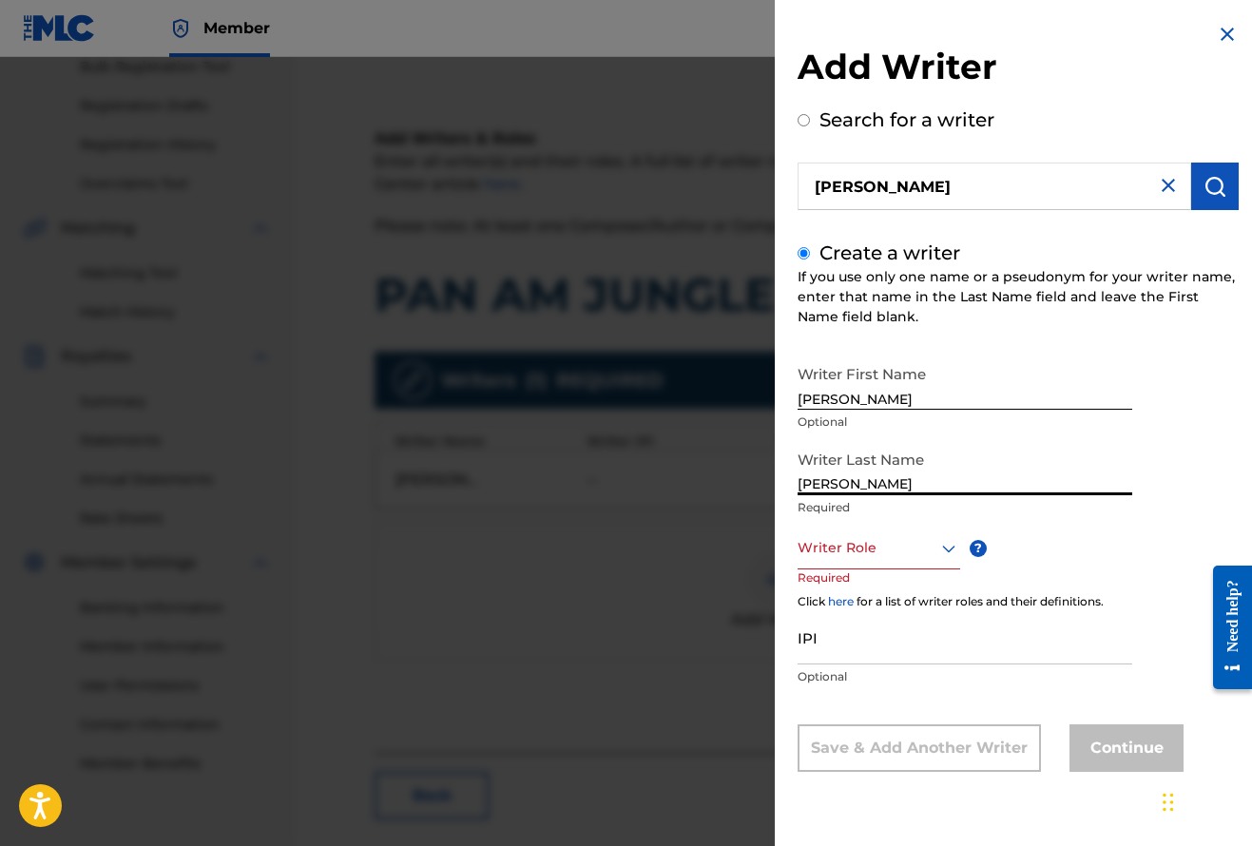
type input "Spadea"
click at [951, 555] on icon at bounding box center [948, 548] width 23 height 23
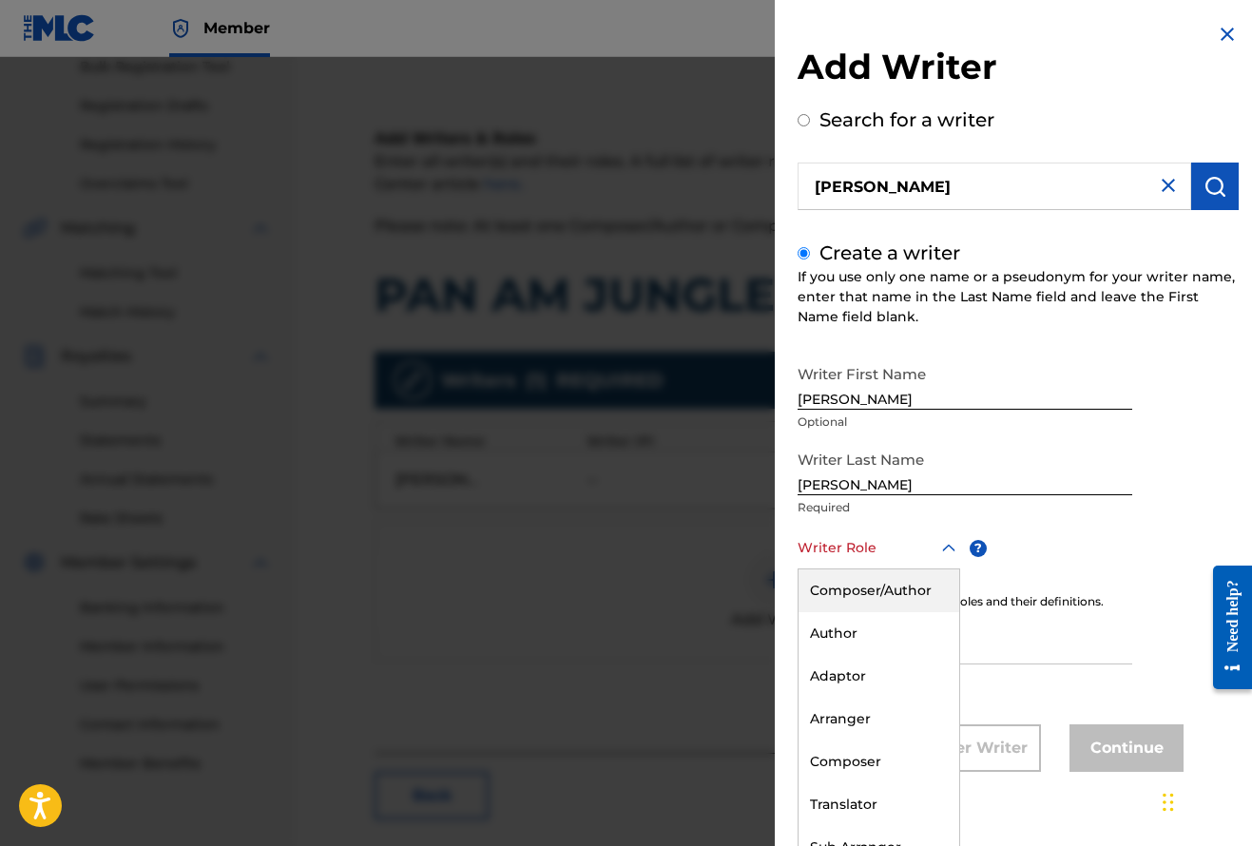
scroll to position [1, 0]
click at [919, 595] on div "Composer/Author" at bounding box center [878, 589] width 161 height 43
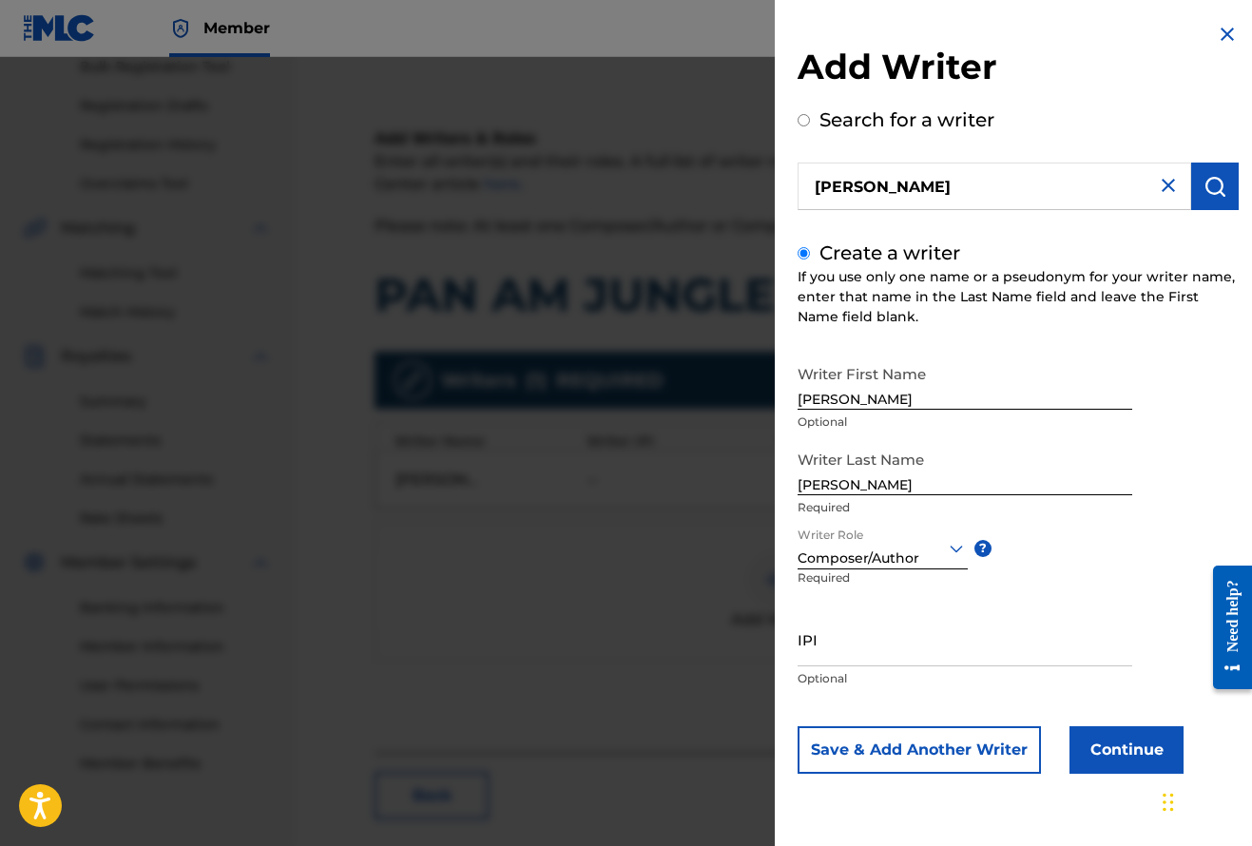
click at [1110, 733] on button "Continue" at bounding box center [1126, 750] width 114 height 48
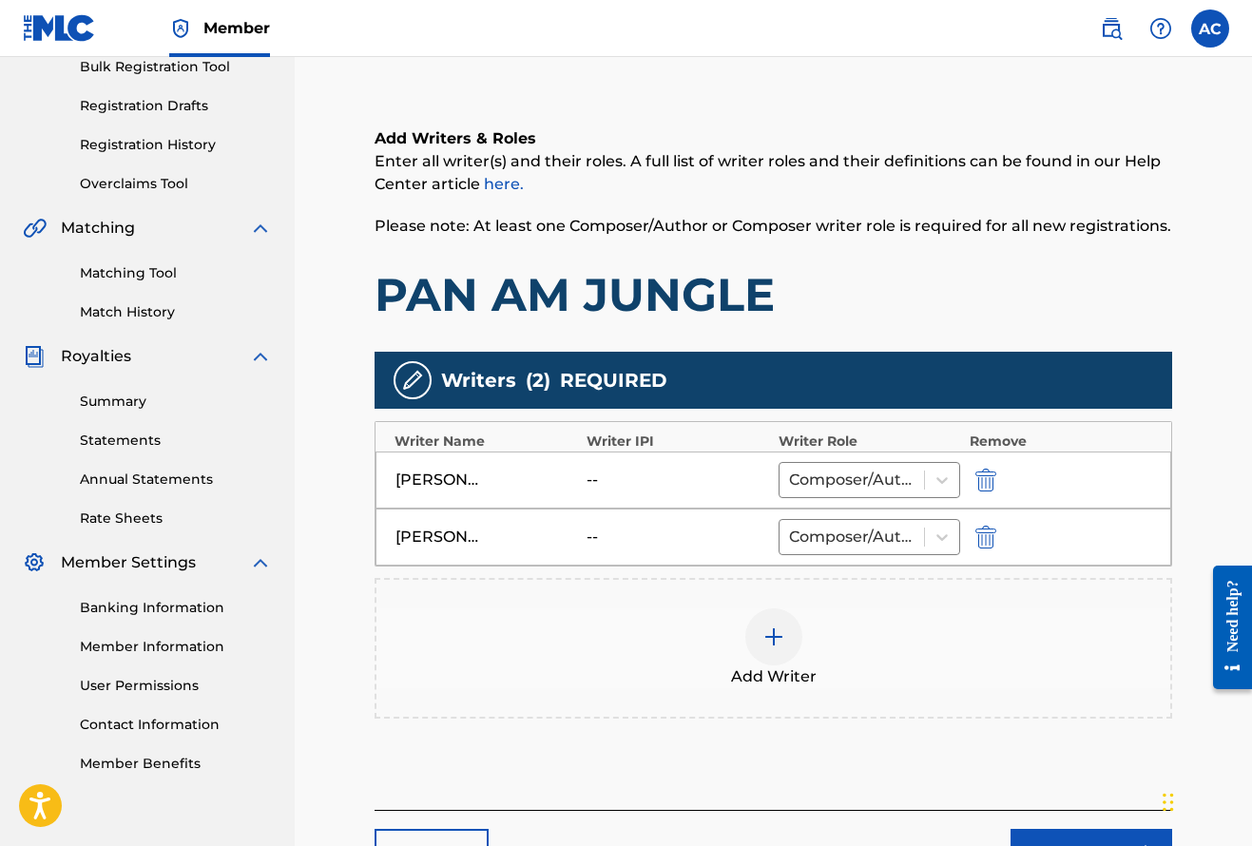
click at [984, 483] on img "submit" at bounding box center [985, 480] width 21 height 23
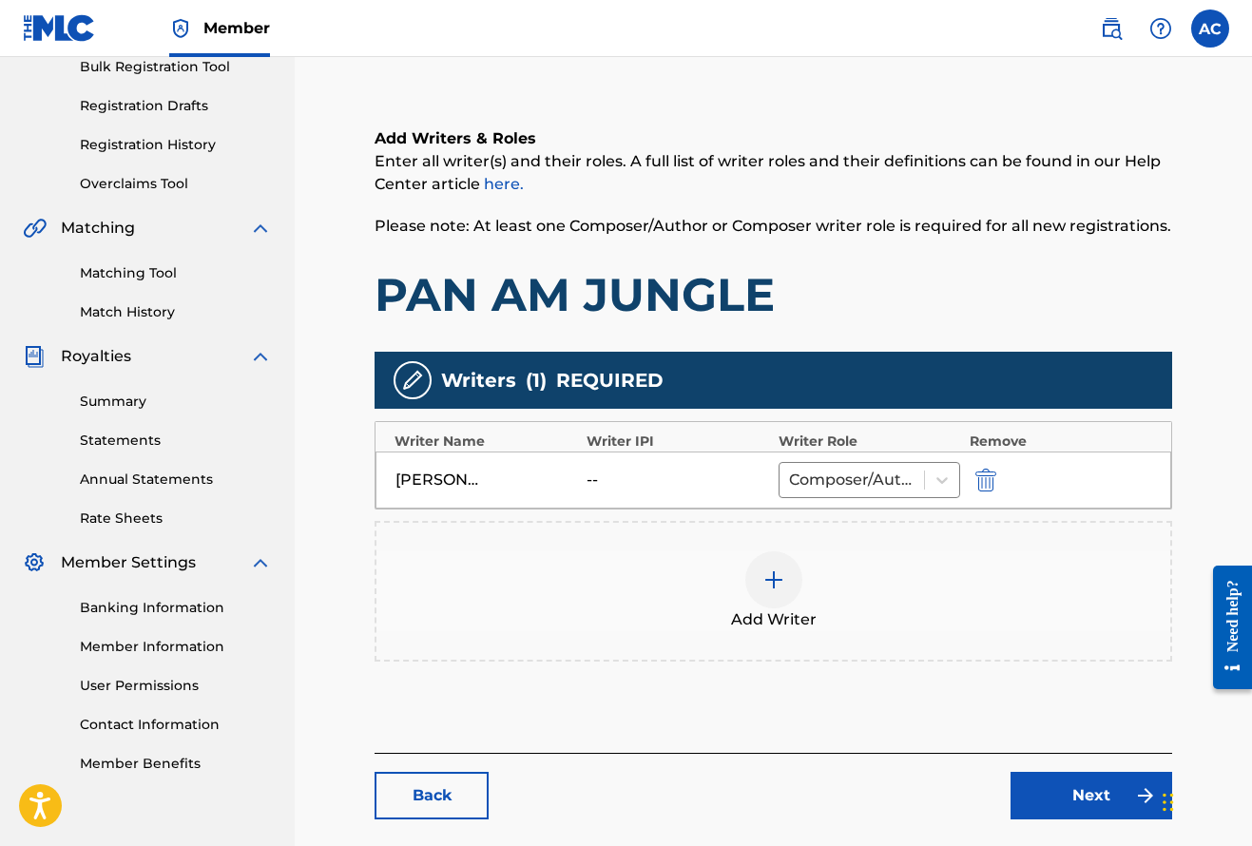
click at [780, 578] on img at bounding box center [773, 579] width 23 height 23
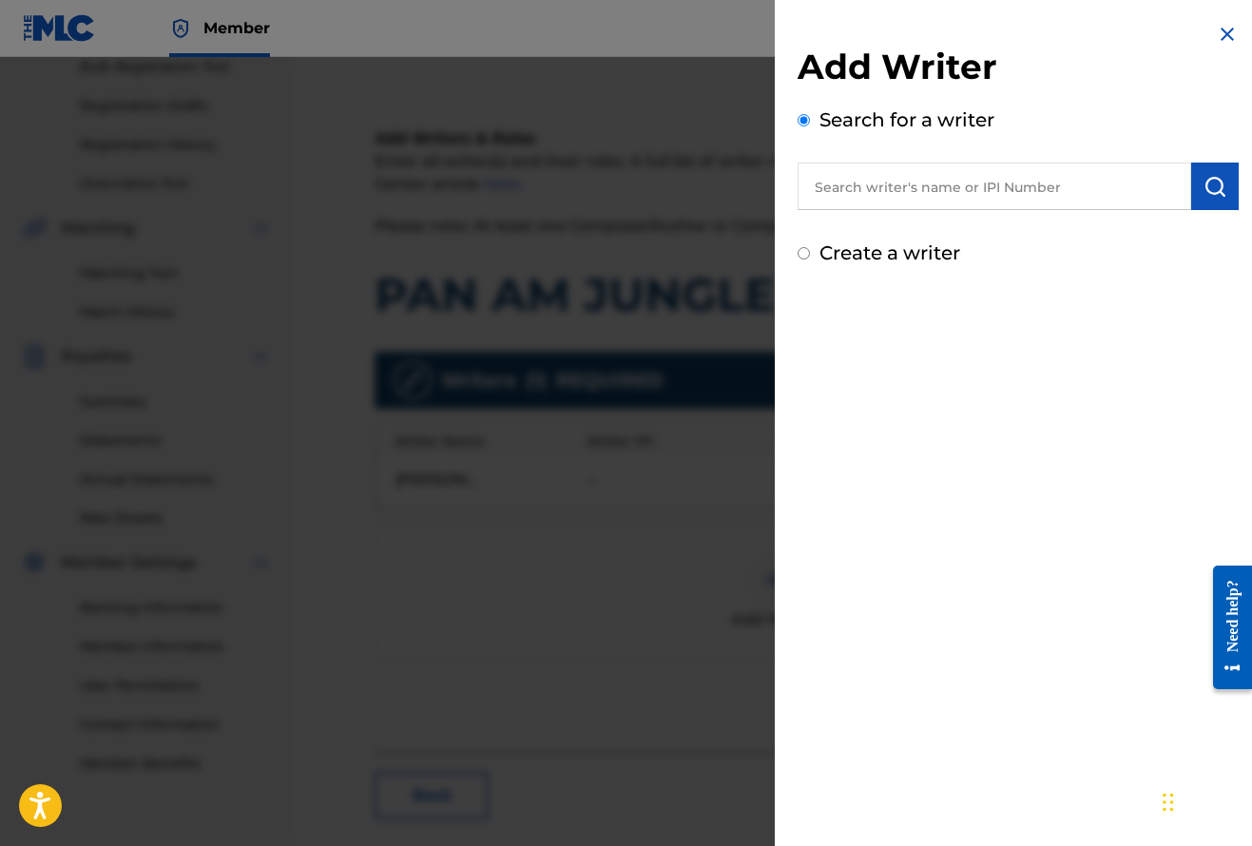
click at [896, 192] on input "text" at bounding box center [994, 187] width 394 height 48
click at [804, 252] on input "Create a writer" at bounding box center [803, 253] width 12 height 12
radio input "false"
radio input "true"
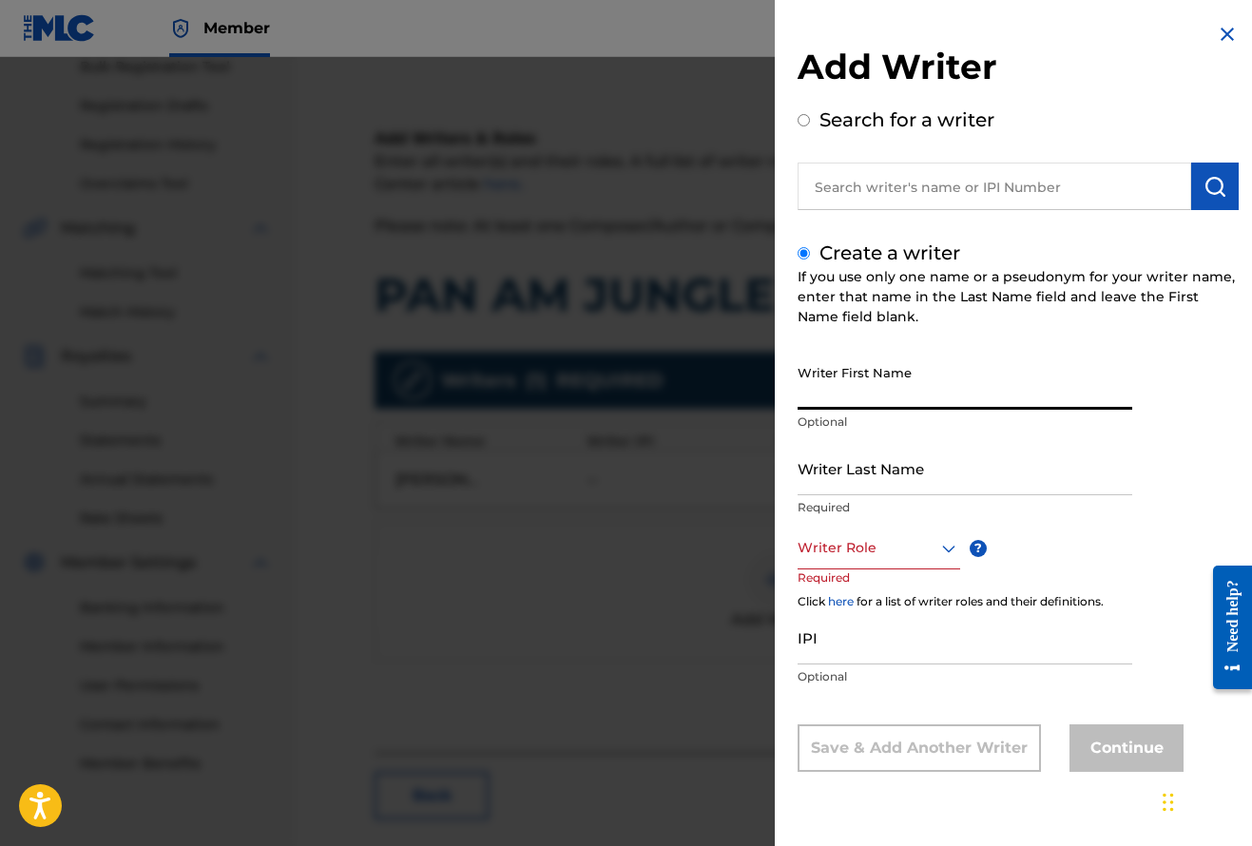
click at [835, 391] on input "Writer First Name" at bounding box center [964, 382] width 335 height 54
type input "[PERSON_NAME]"
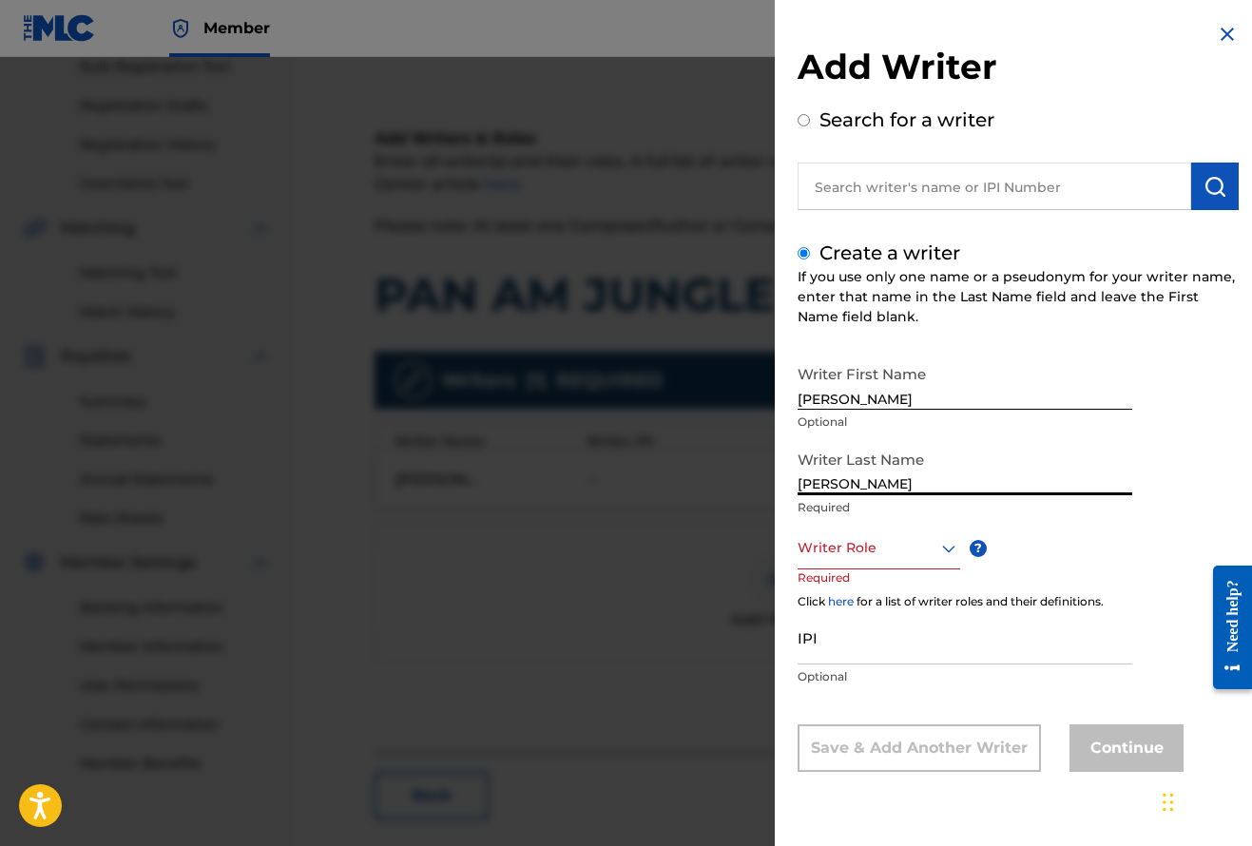
type input "[PERSON_NAME]"
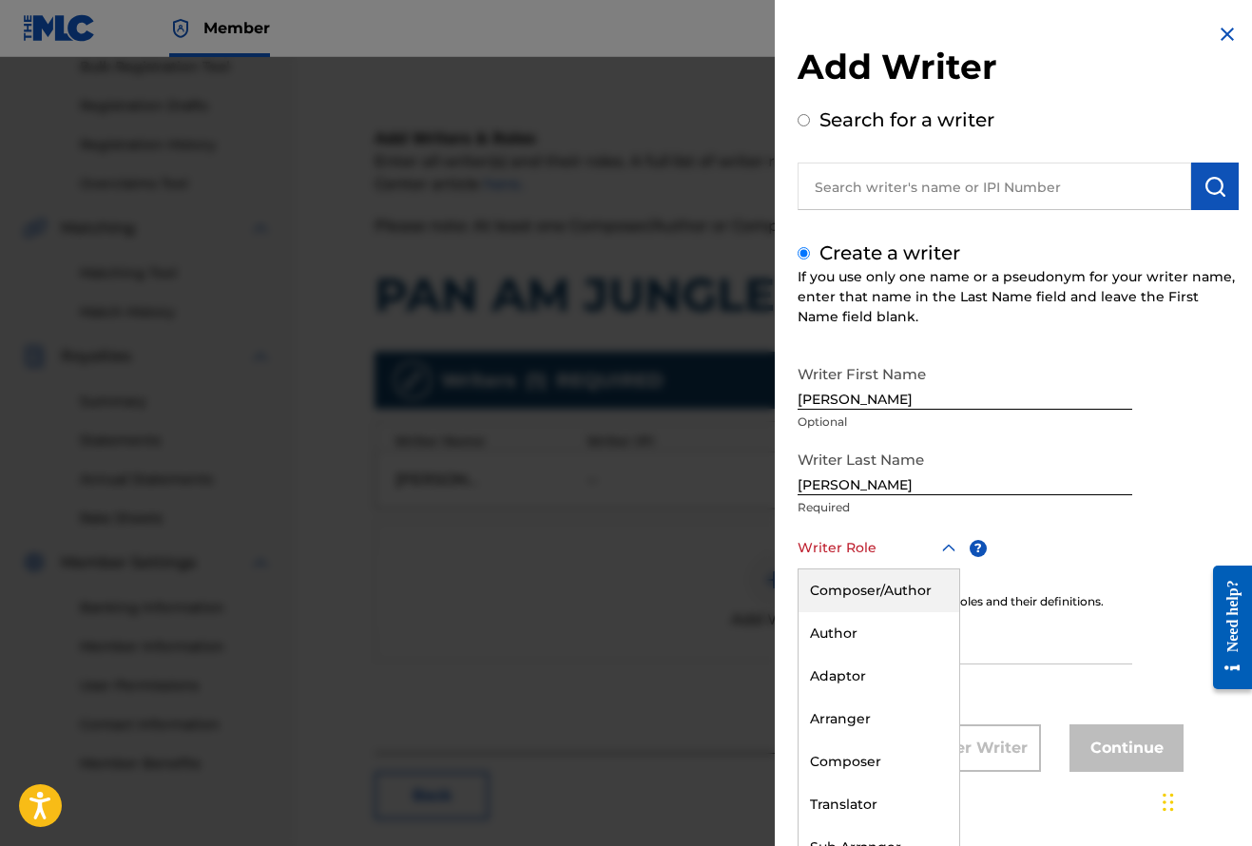
click at [946, 552] on icon at bounding box center [948, 548] width 23 height 23
click at [931, 601] on div "Composer/Author" at bounding box center [878, 589] width 161 height 43
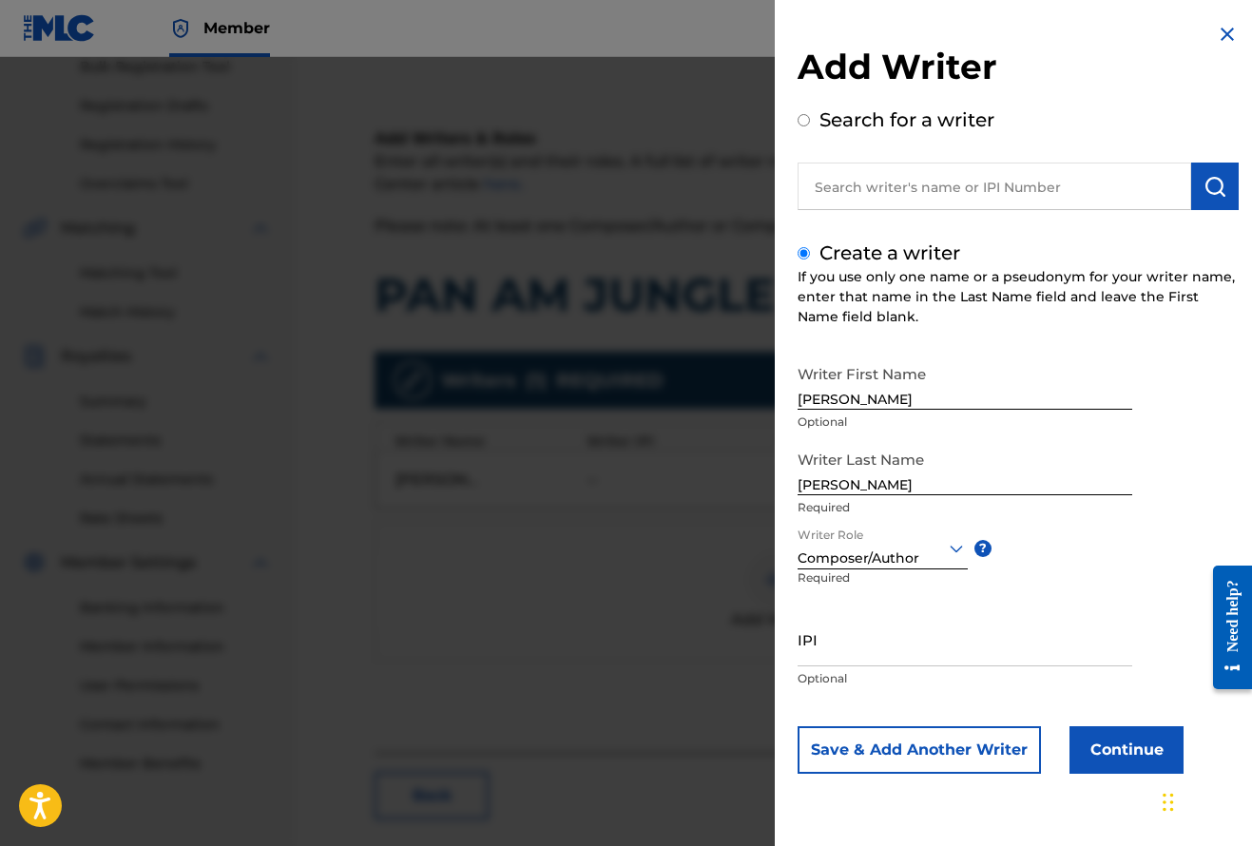
click at [976, 600] on div "Writer Role Composer/Author ? Required" at bounding box center [897, 570] width 200 height 86
click at [857, 669] on div "IPI Optional" at bounding box center [964, 655] width 335 height 86
click at [849, 641] on input "IPI" at bounding box center [964, 639] width 335 height 54
paste input "1166908724"
type input "1166908724"
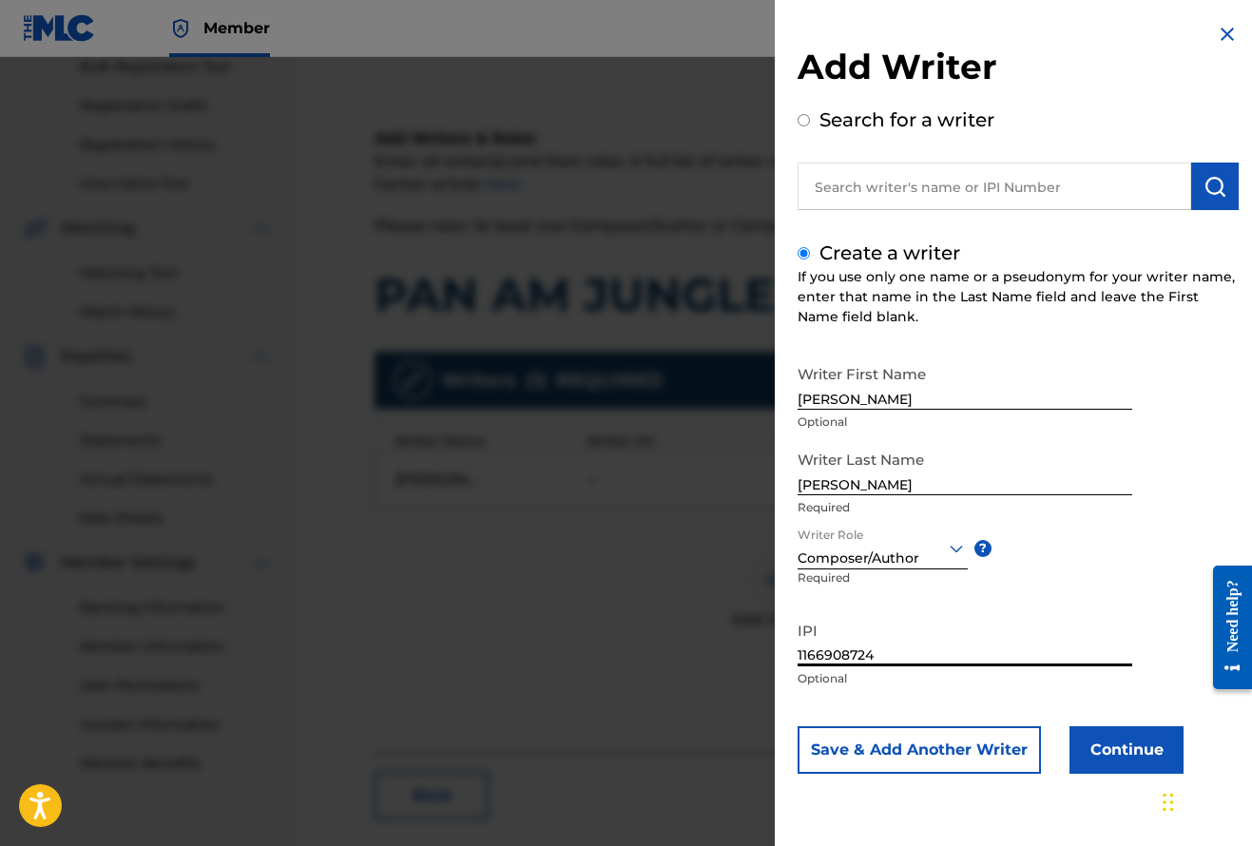
click at [1156, 752] on button "Continue" at bounding box center [1126, 750] width 114 height 48
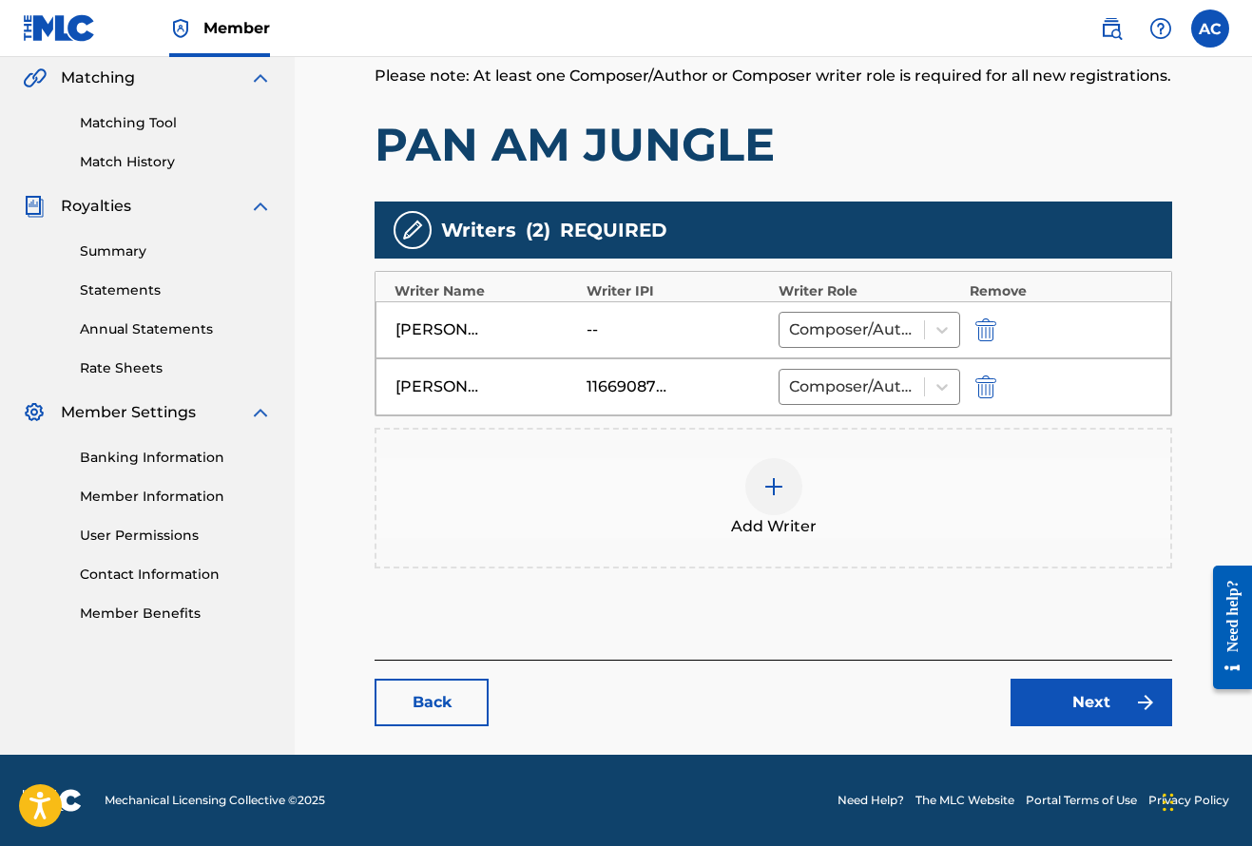
scroll to position [441, 0]
click at [1116, 707] on link "Next" at bounding box center [1091, 703] width 162 height 48
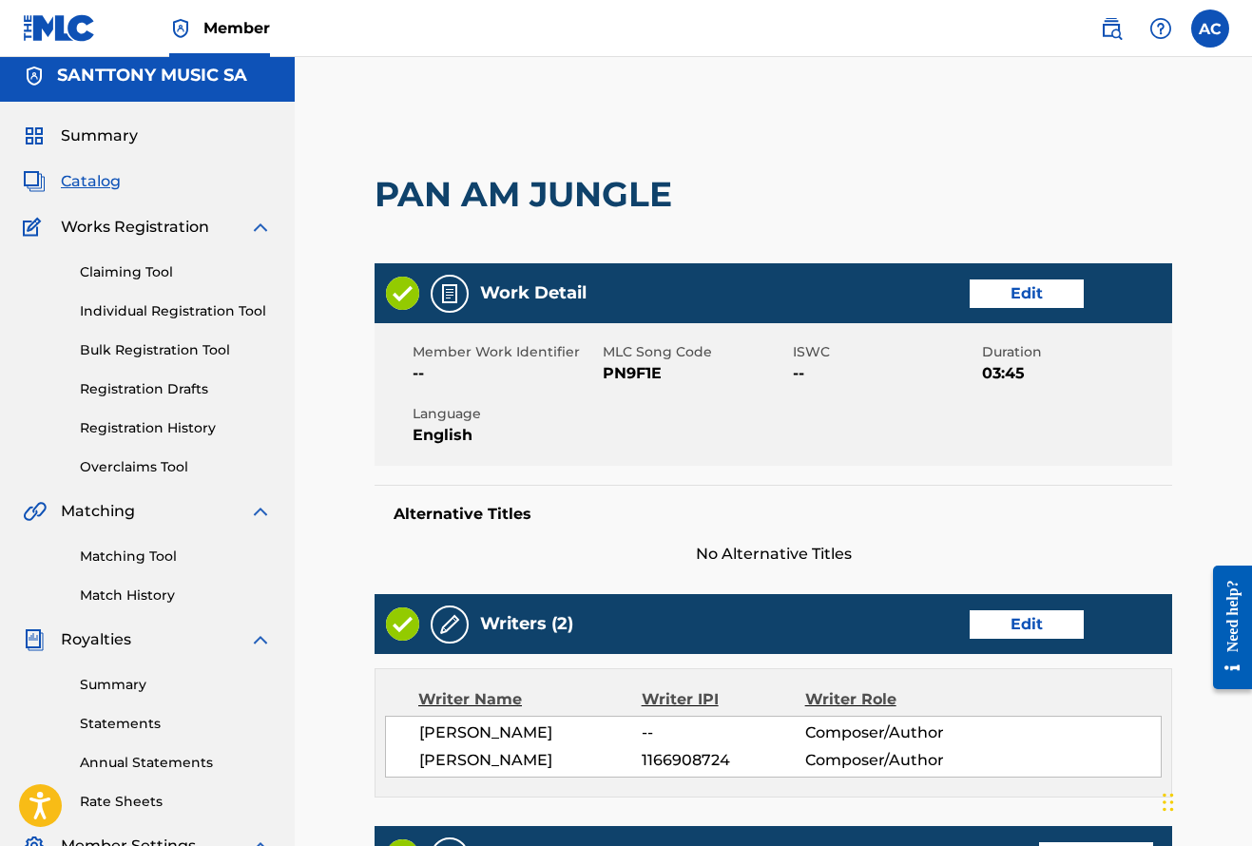
scroll to position [6, 0]
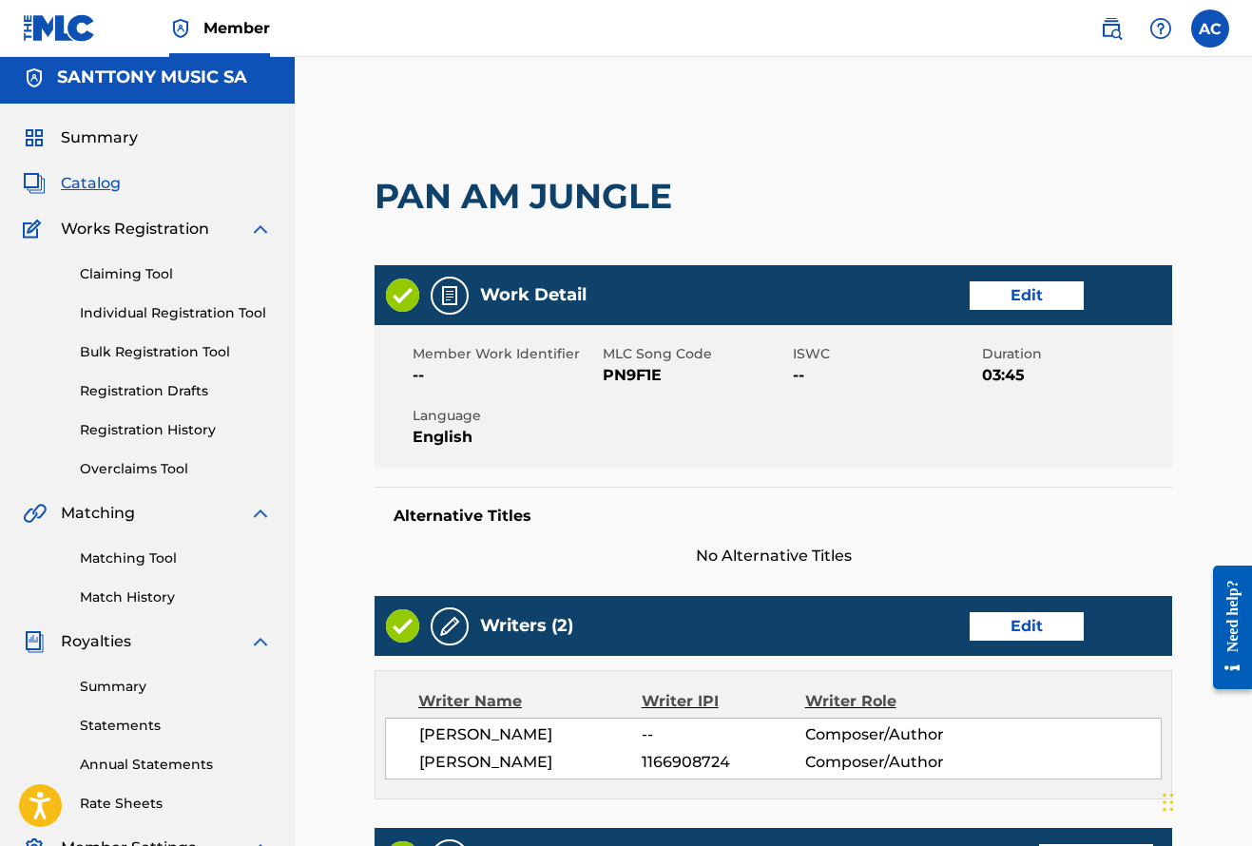
click at [117, 187] on span "Catalog" at bounding box center [91, 183] width 60 height 23
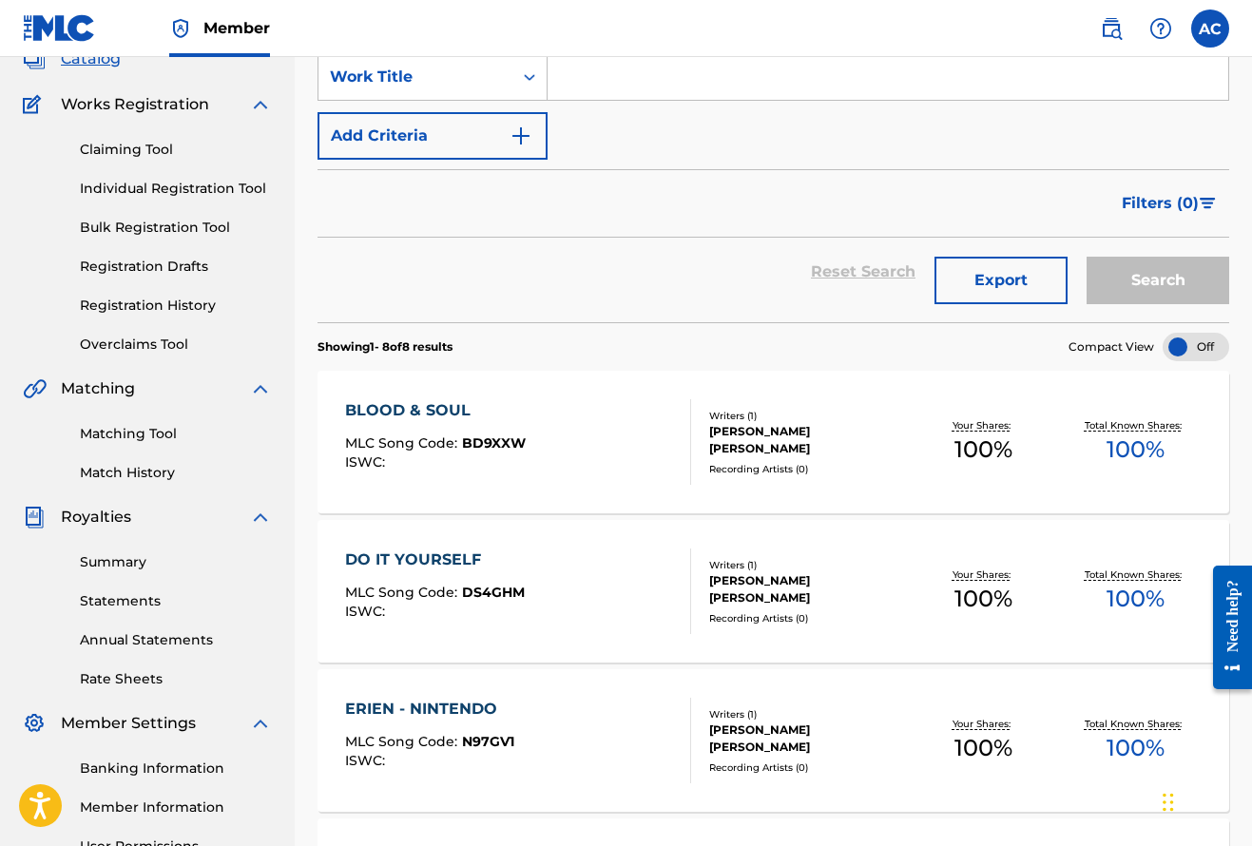
scroll to position [153, 0]
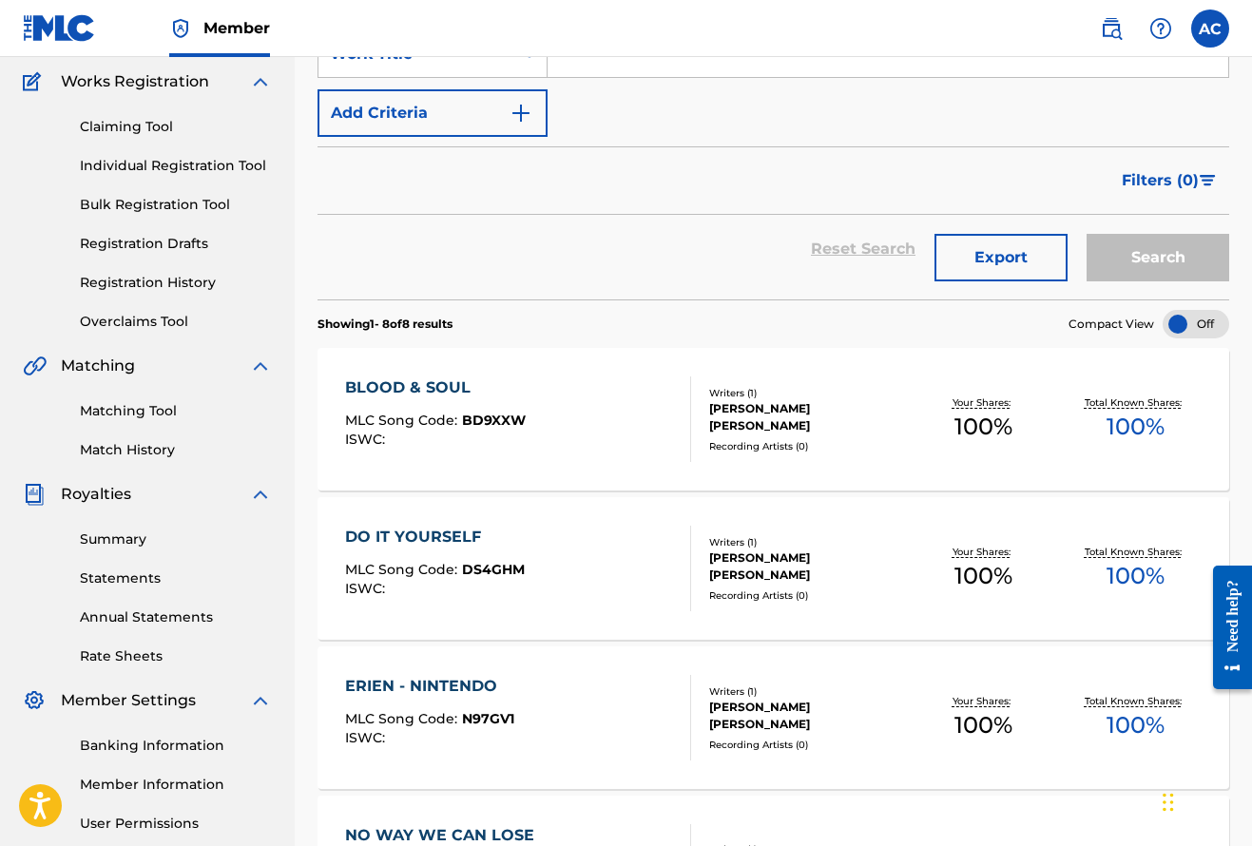
click at [433, 392] on div "BLOOD & SOUL" at bounding box center [435, 387] width 181 height 23
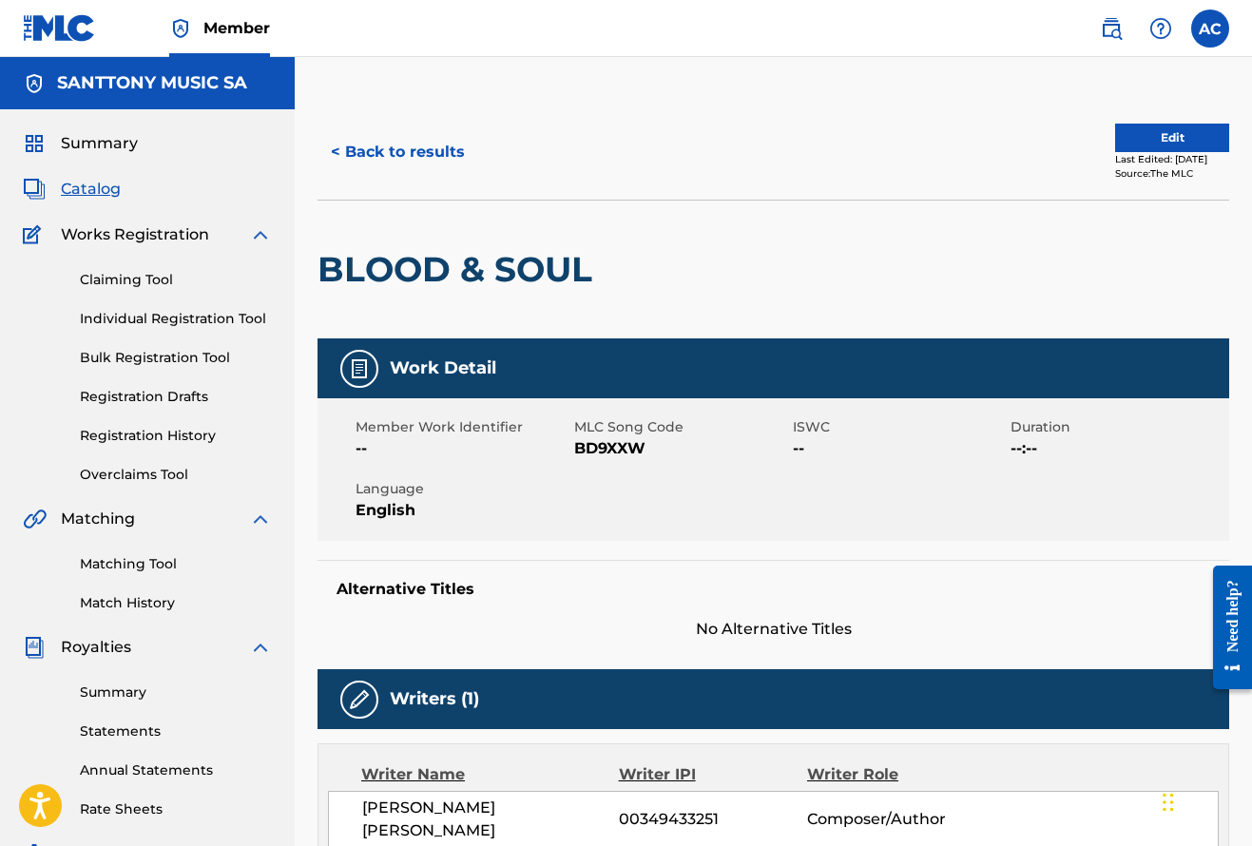
click at [106, 185] on span "Catalog" at bounding box center [91, 189] width 60 height 23
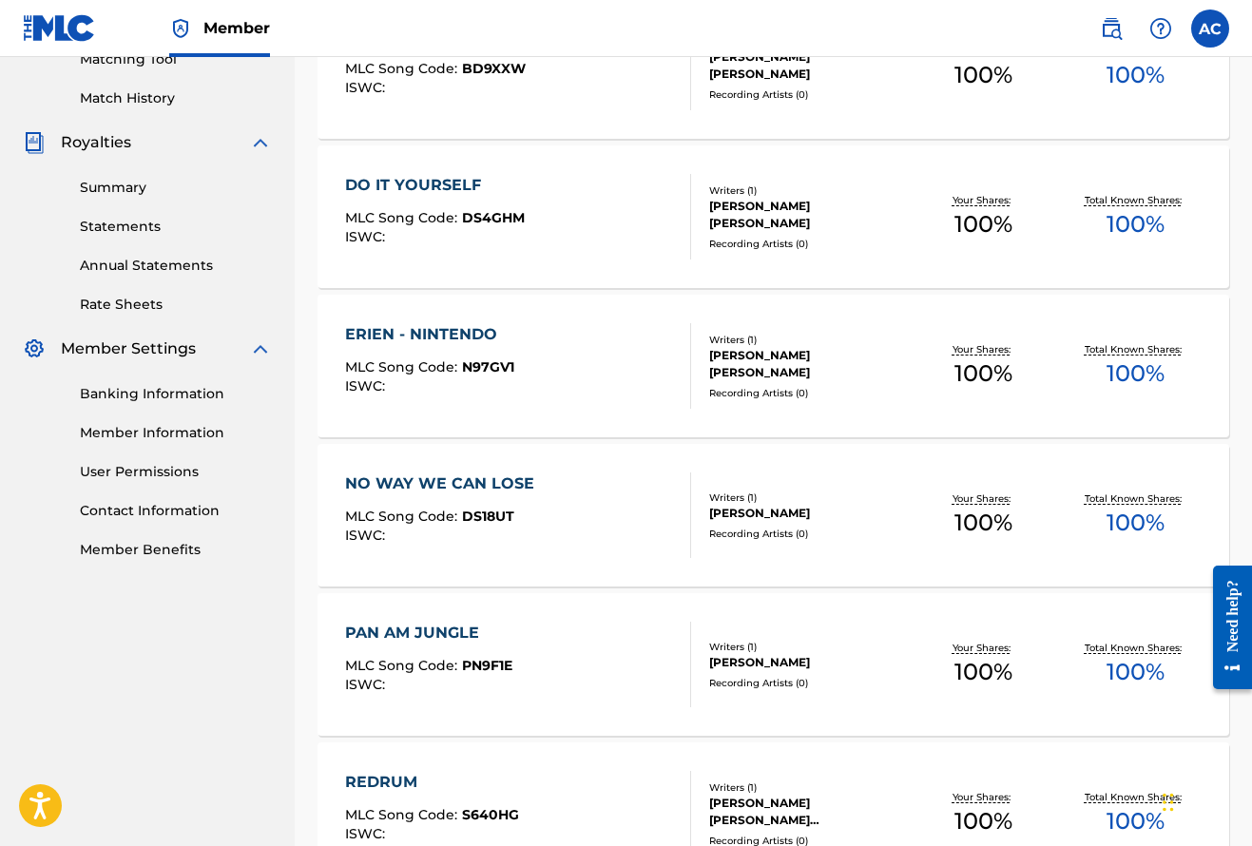
scroll to position [557, 0]
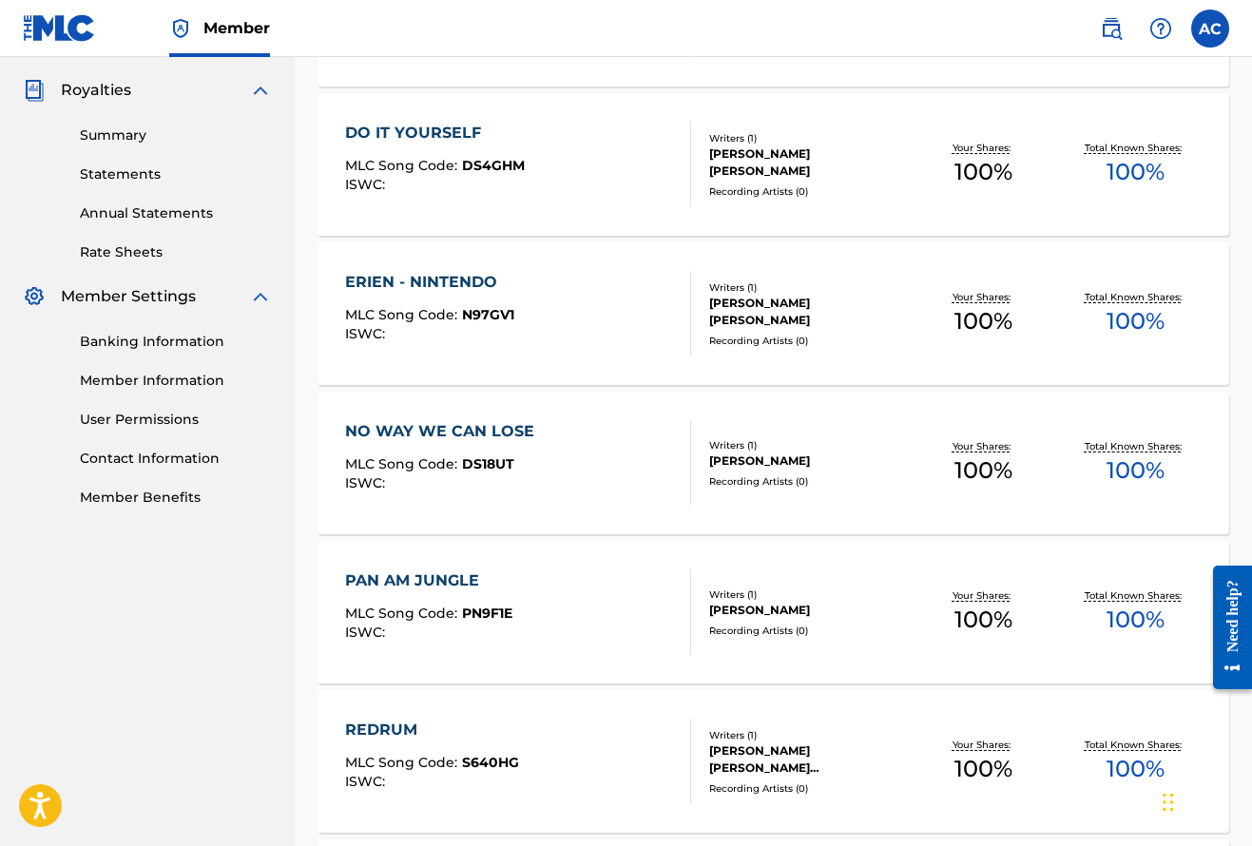
click at [442, 283] on div "ERIEN - NINTENDO" at bounding box center [429, 282] width 169 height 23
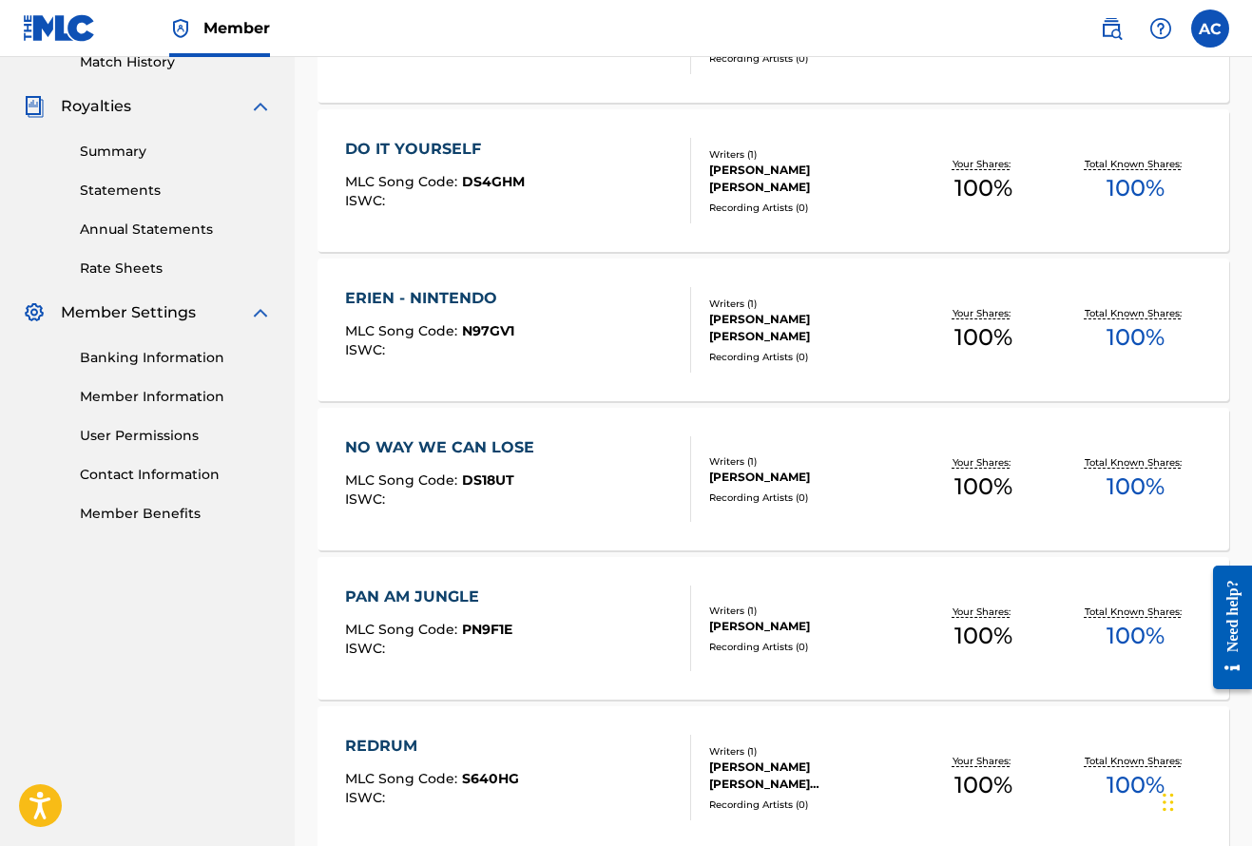
scroll to position [540, 0]
click at [482, 444] on div "NO WAY WE CAN LOSE" at bounding box center [444, 448] width 199 height 23
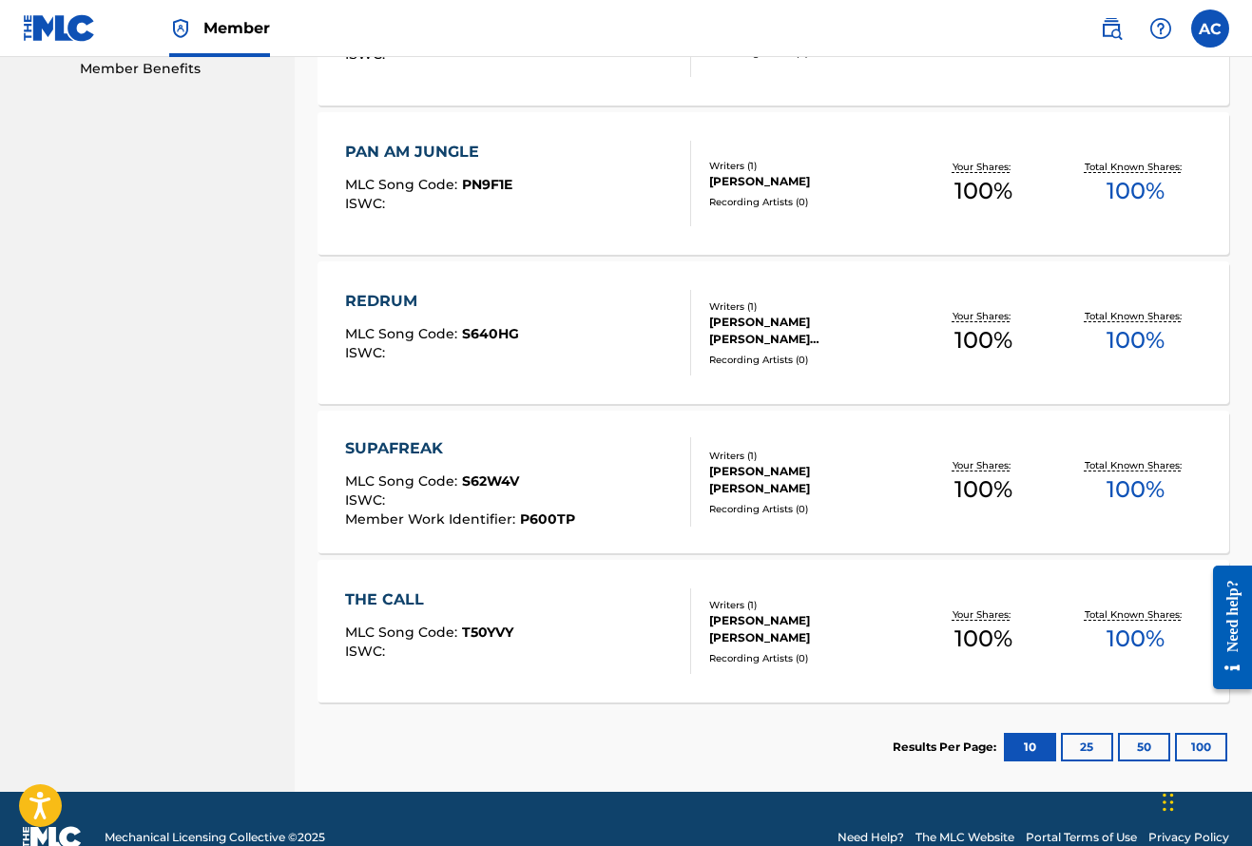
scroll to position [982, 0]
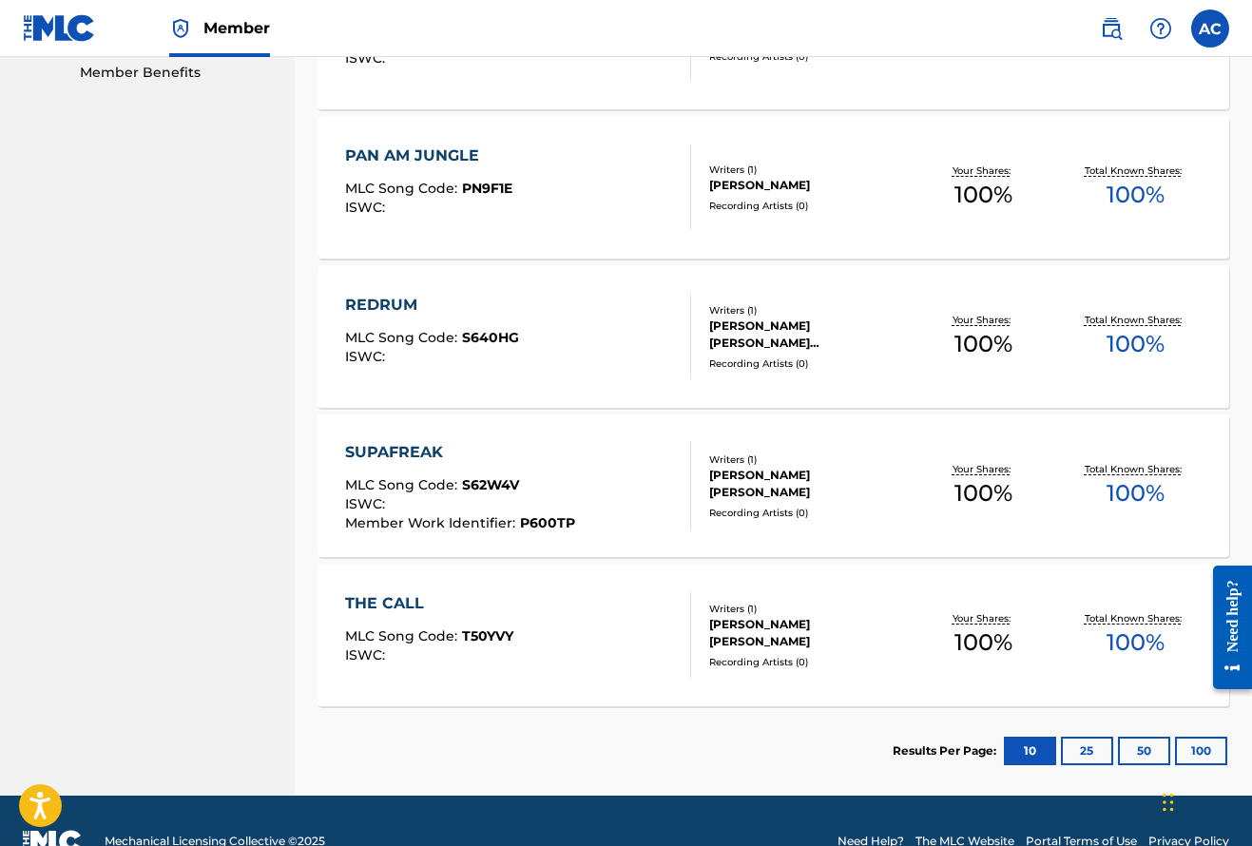
click at [409, 454] on div "SUPAFREAK" at bounding box center [460, 452] width 230 height 23
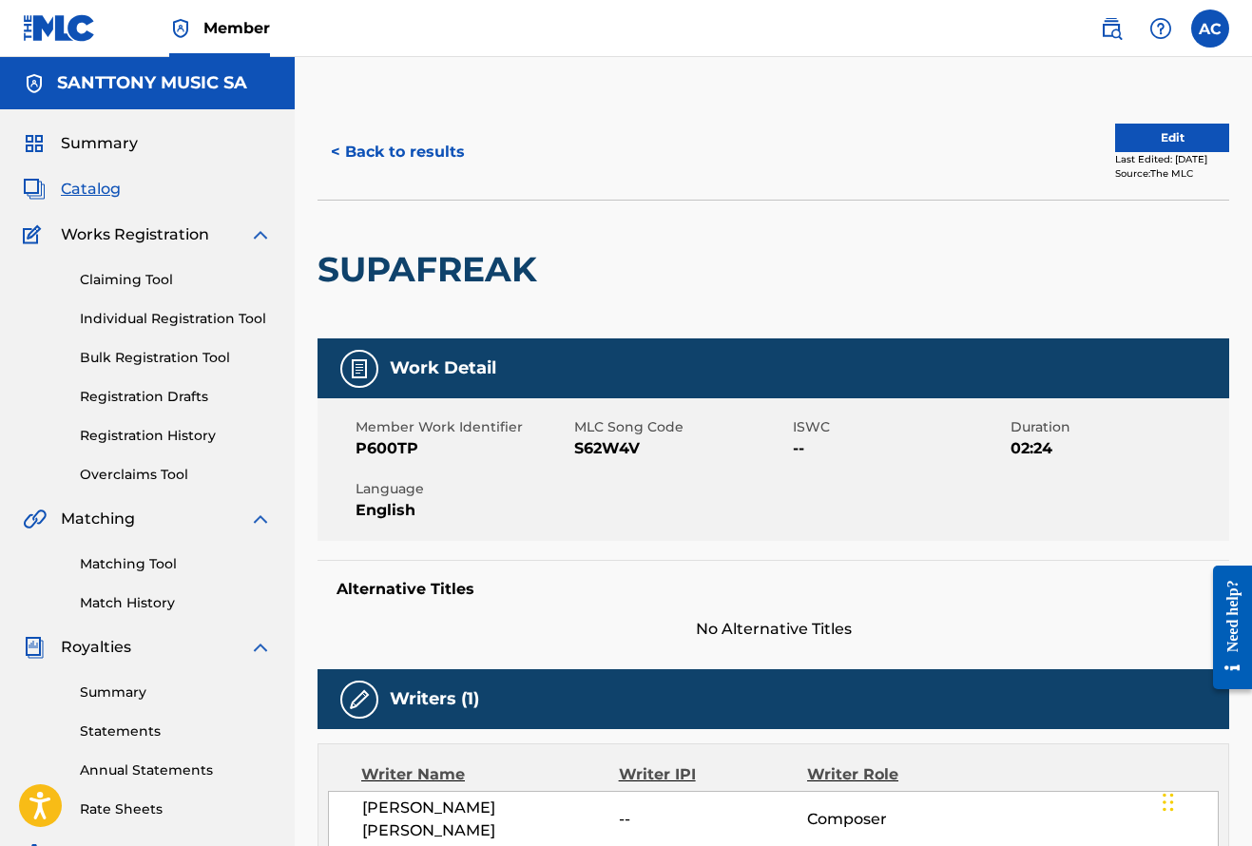
click at [1155, 144] on button "Edit" at bounding box center [1172, 138] width 114 height 29
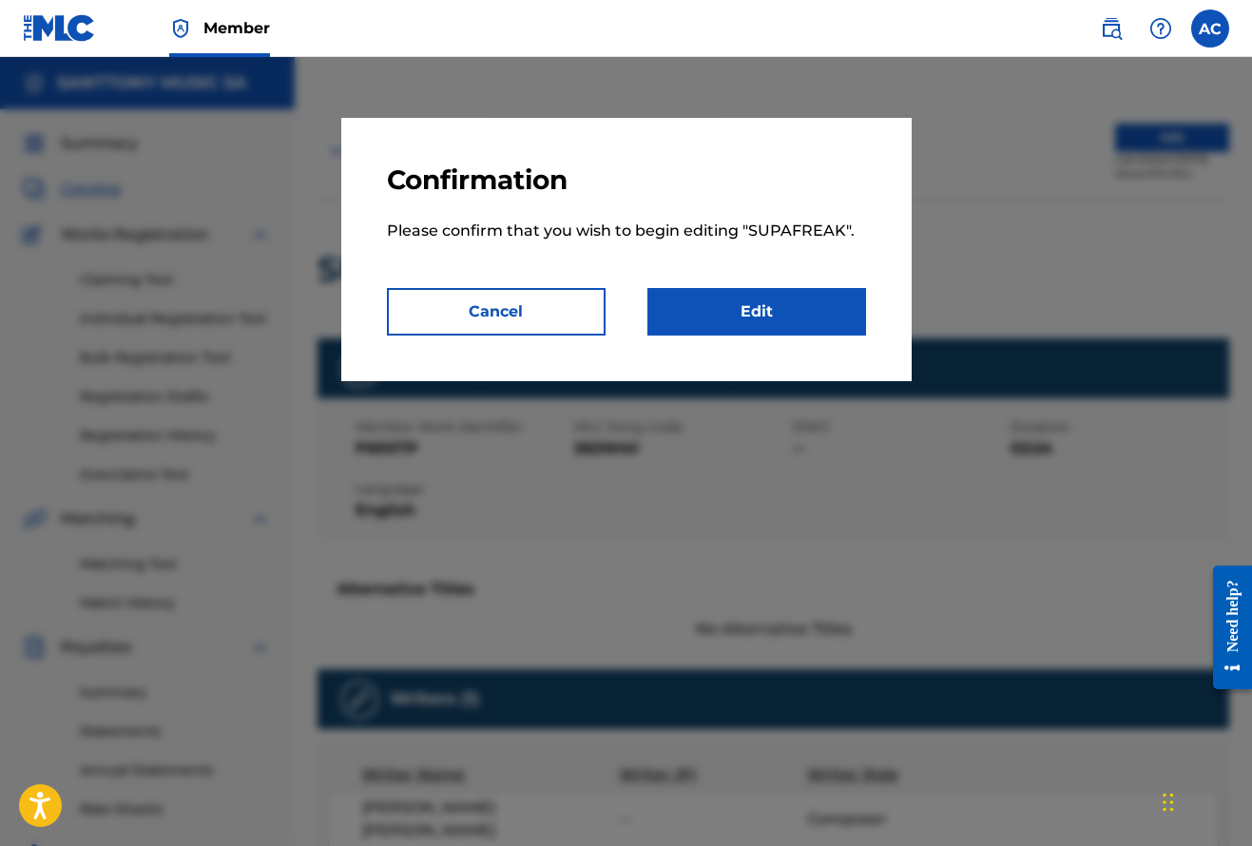
click at [756, 307] on link "Edit" at bounding box center [756, 312] width 219 height 48
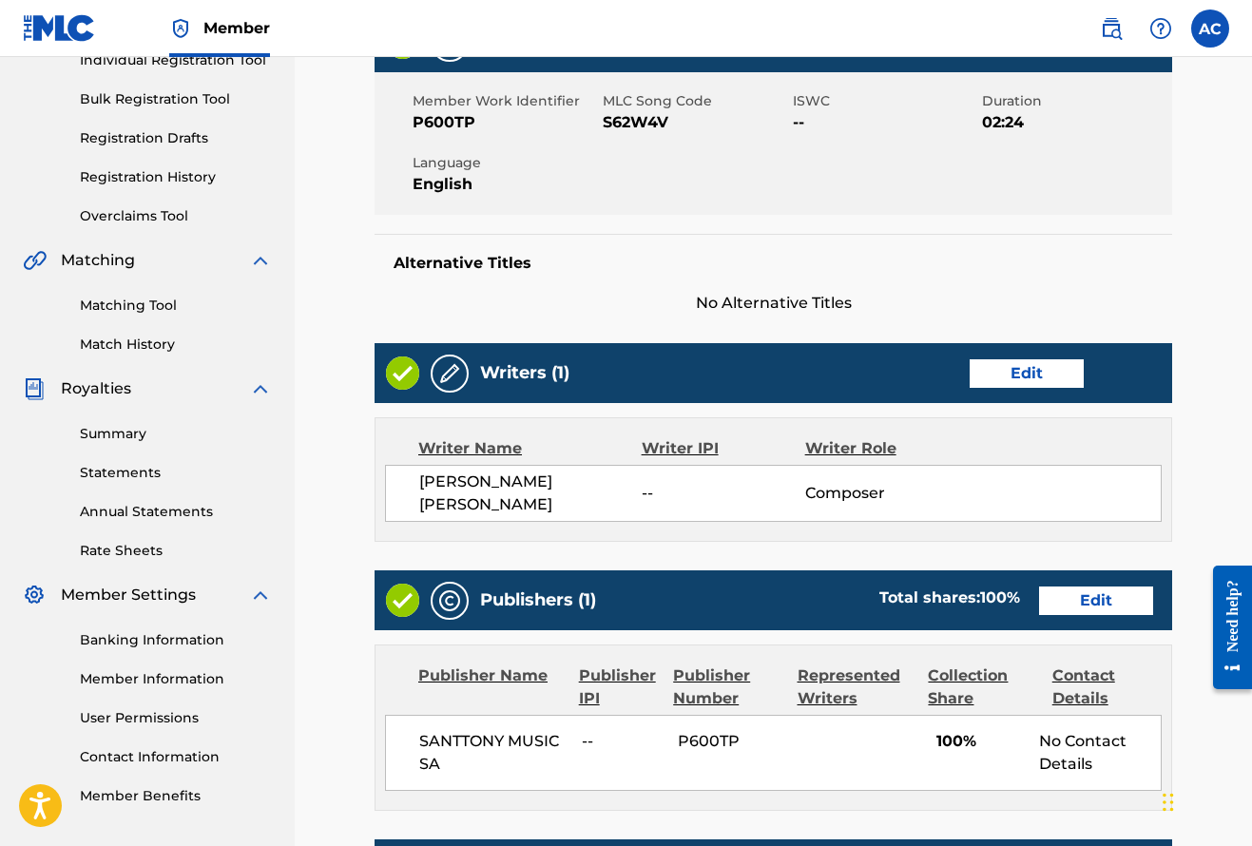
scroll to position [261, 0]
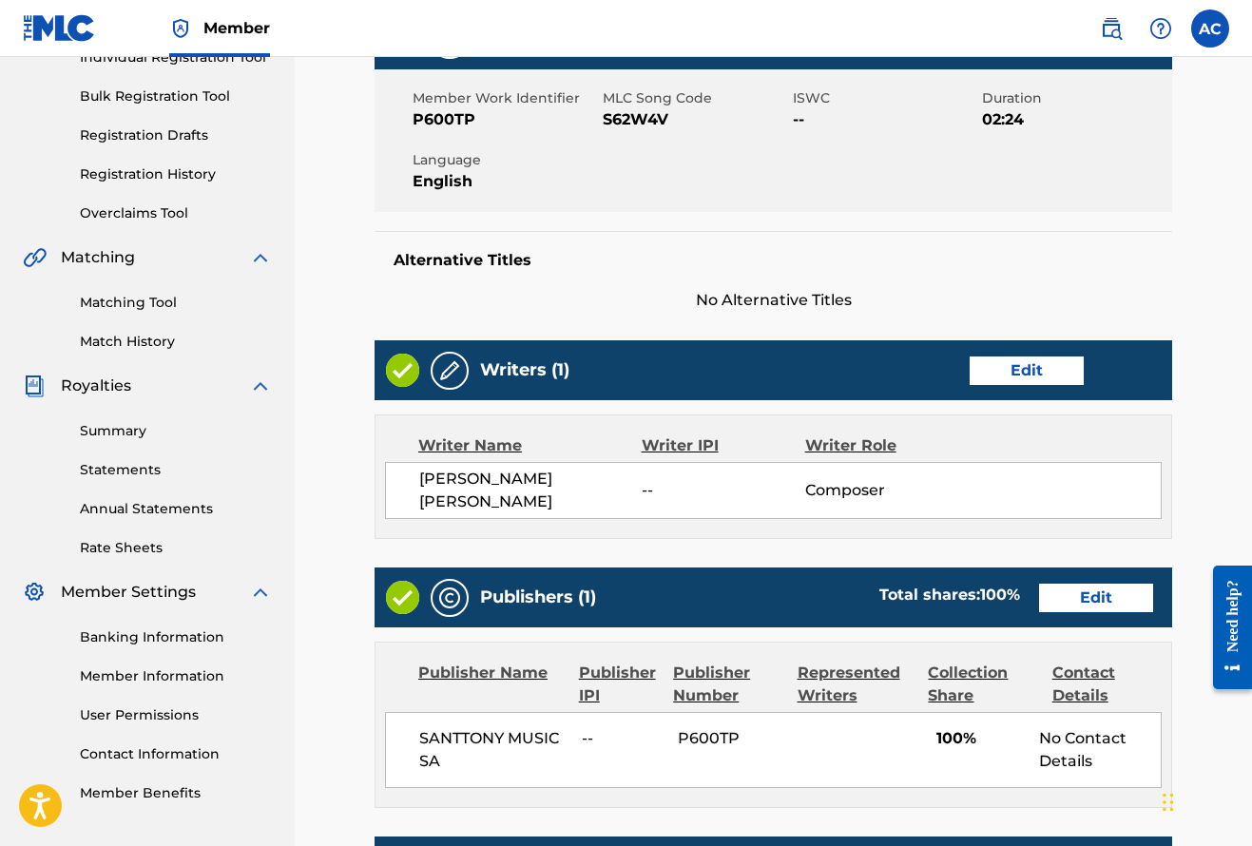
click at [1005, 376] on link "Edit" at bounding box center [1027, 370] width 114 height 29
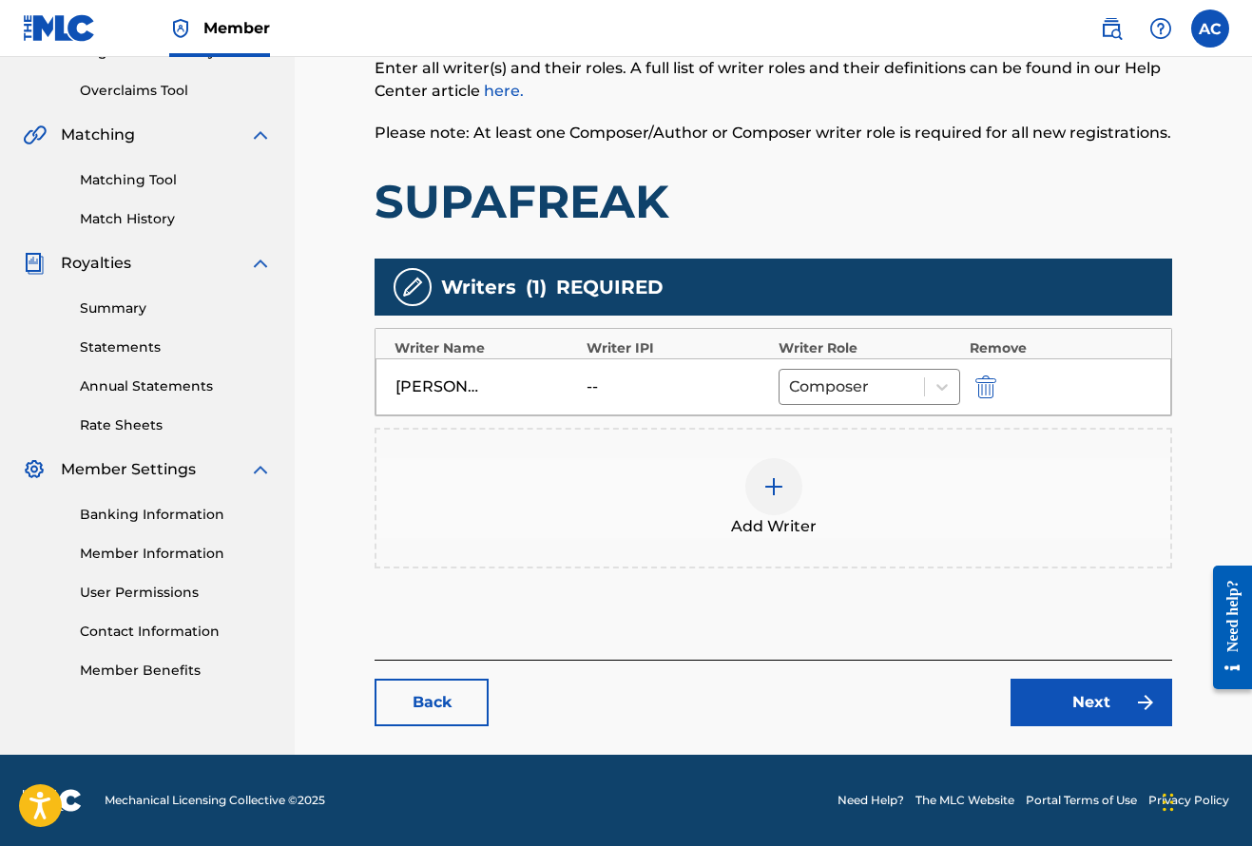
click at [473, 386] on div "[PERSON_NAME] [PERSON_NAME]" at bounding box center [438, 386] width 86 height 23
click at [989, 394] on img "submit" at bounding box center [985, 386] width 21 height 23
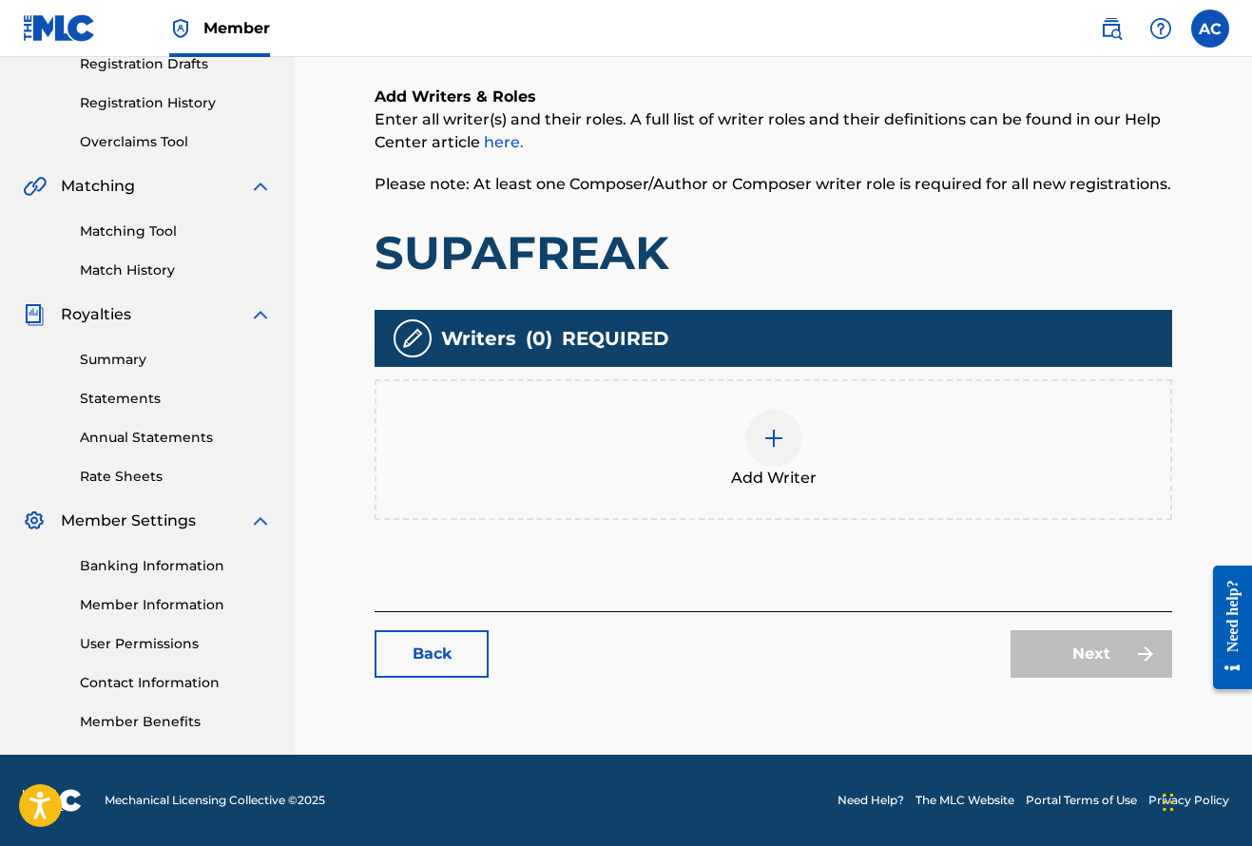
scroll to position [333, 0]
click at [774, 441] on img at bounding box center [773, 438] width 23 height 23
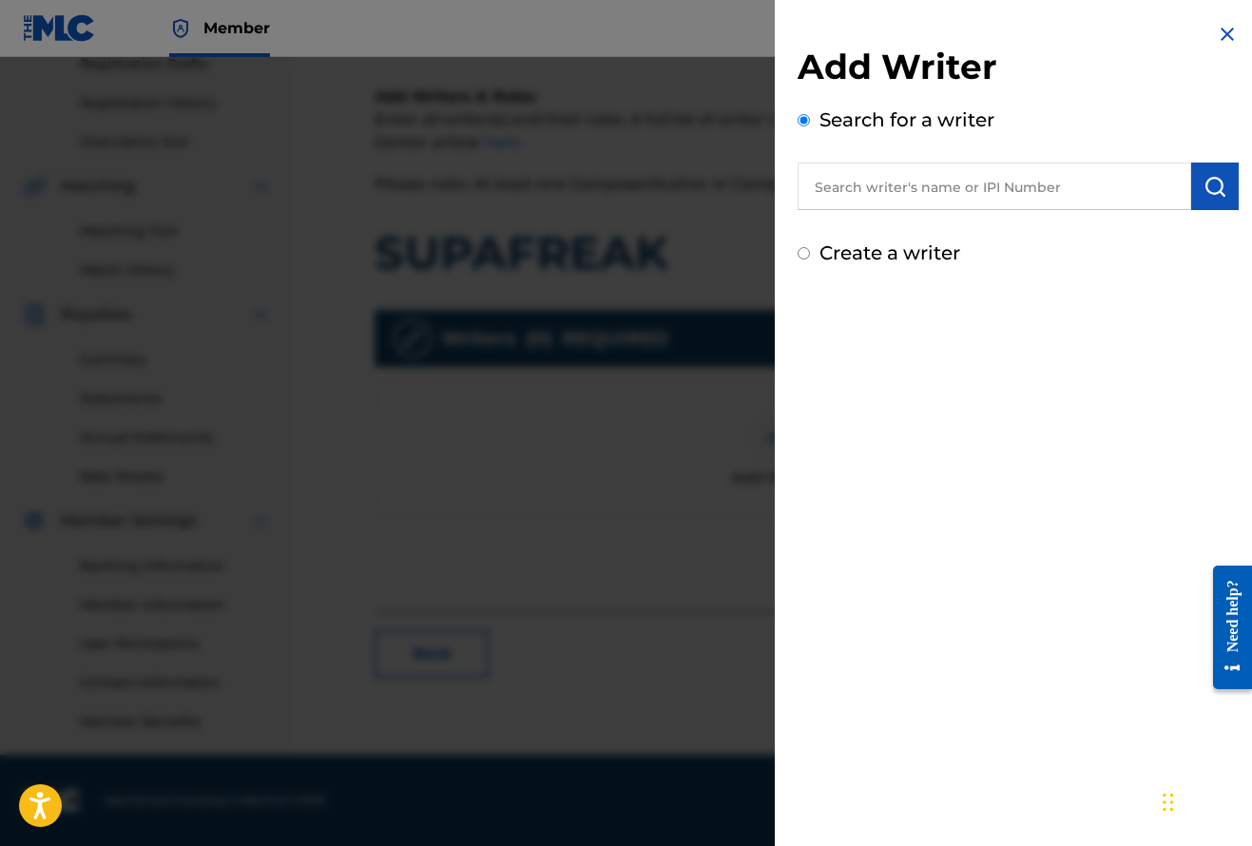
click at [881, 192] on input "text" at bounding box center [994, 187] width 394 height 48
type input "Alexander Benke"
click at [924, 257] on label "Create a writer" at bounding box center [889, 252] width 141 height 23
radio input "true"
click at [810, 257] on input "Create a writer" at bounding box center [803, 253] width 12 height 12
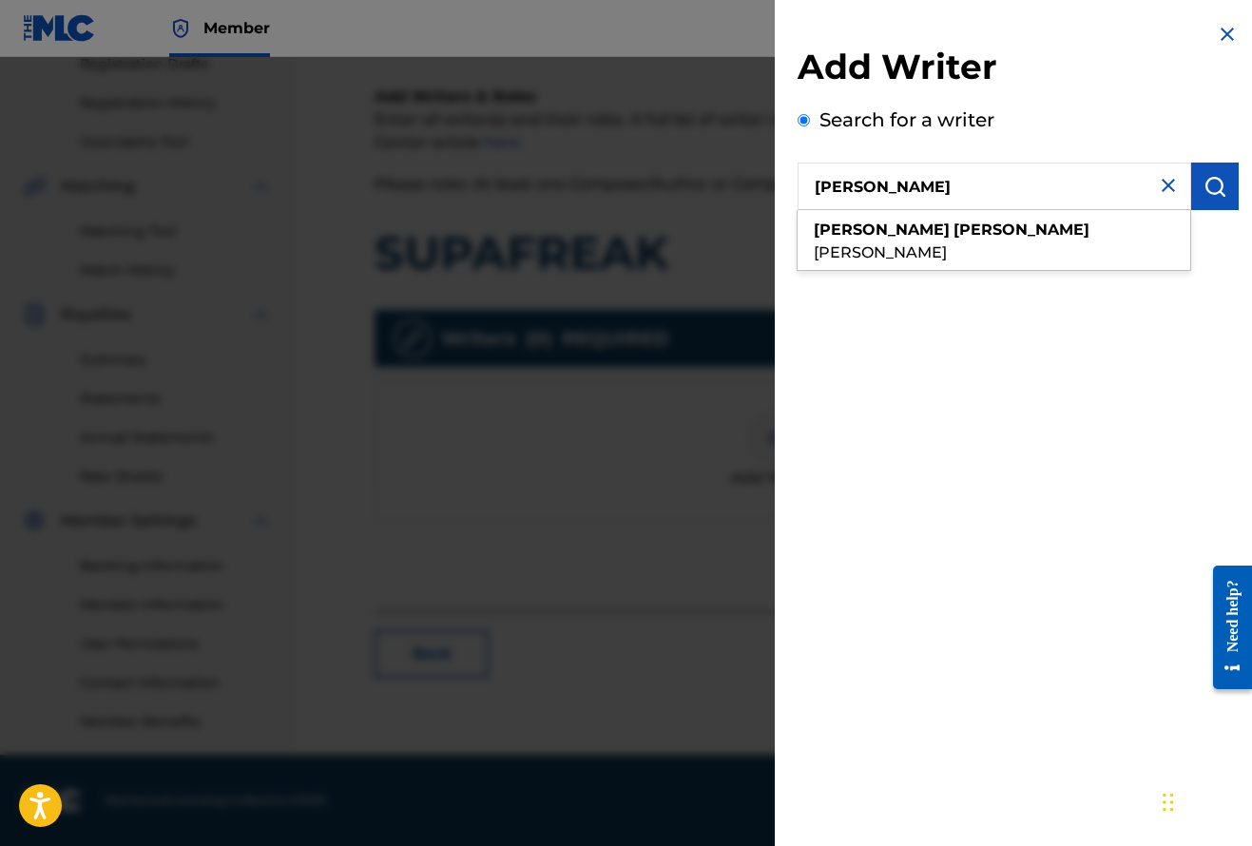
radio input "false"
radio input "true"
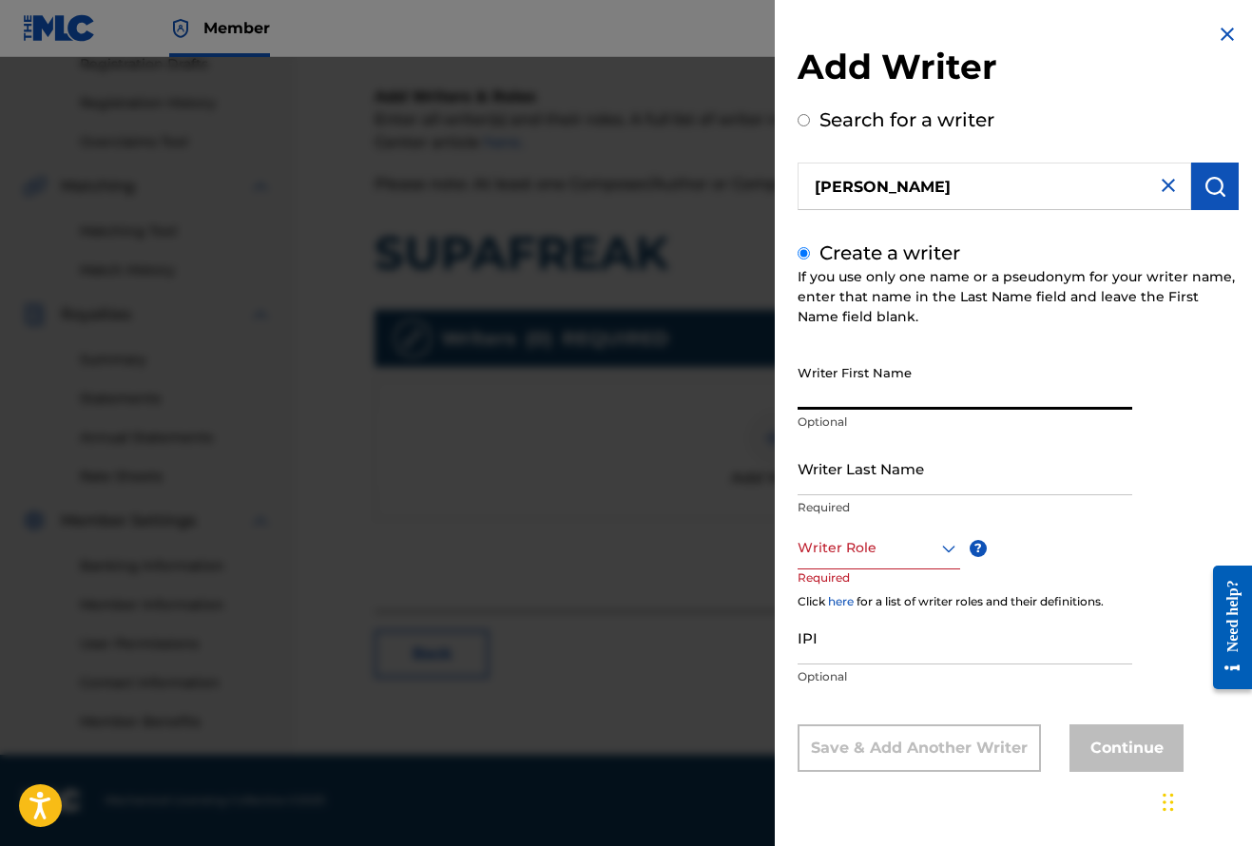
click at [860, 398] on input "Writer First Name" at bounding box center [964, 382] width 335 height 54
type input "Alexander"
click at [864, 479] on input "Writer Last Name" at bounding box center [964, 468] width 335 height 54
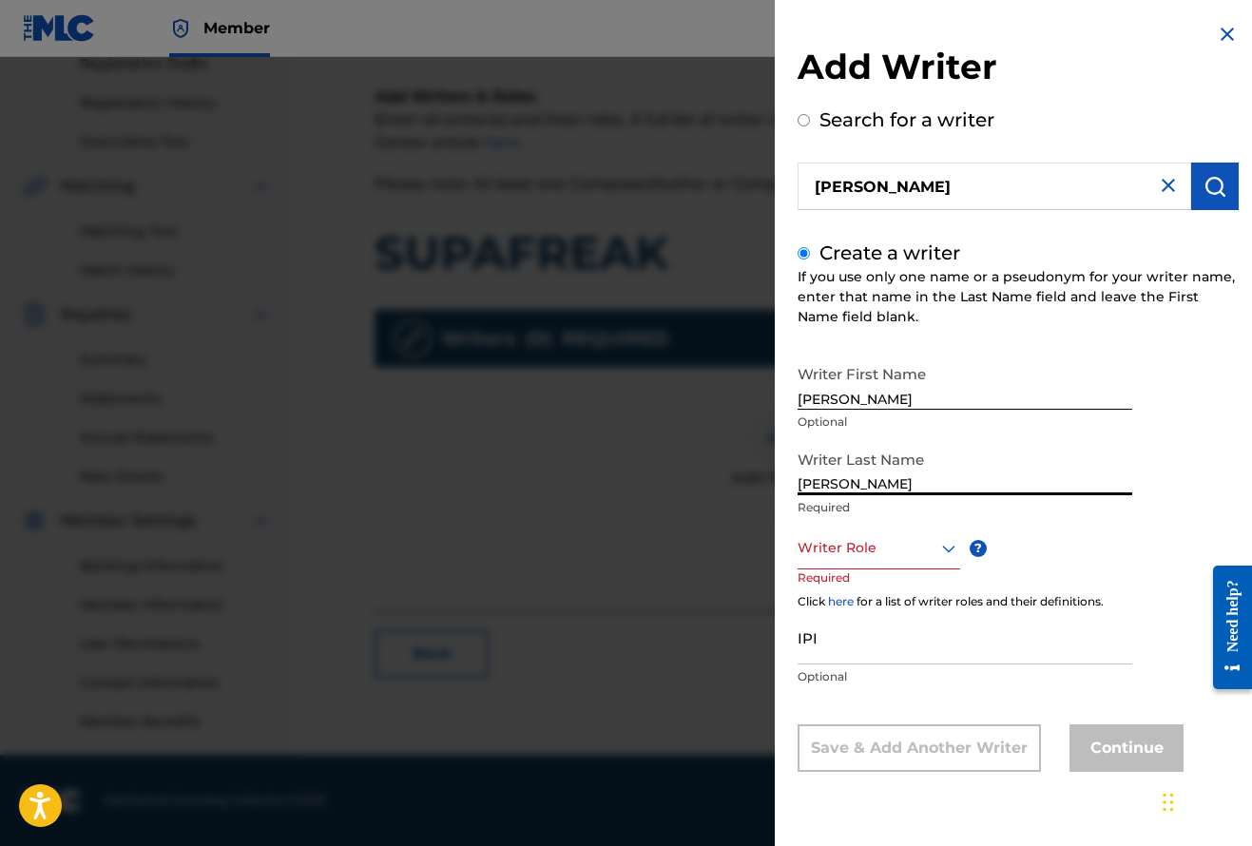
type input "Benke"
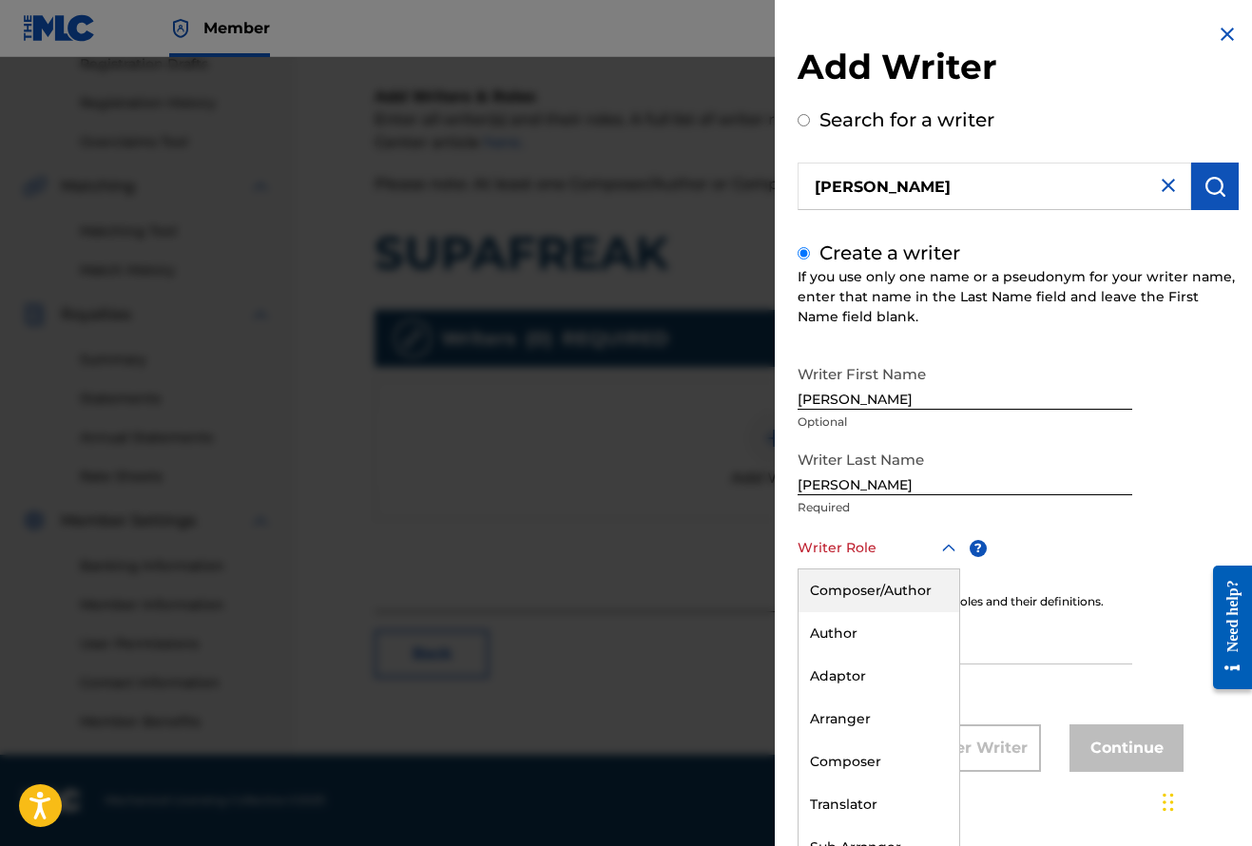
scroll to position [1, 0]
click at [861, 542] on div at bounding box center [878, 547] width 163 height 24
click at [869, 587] on div "Composer/Author" at bounding box center [878, 589] width 161 height 43
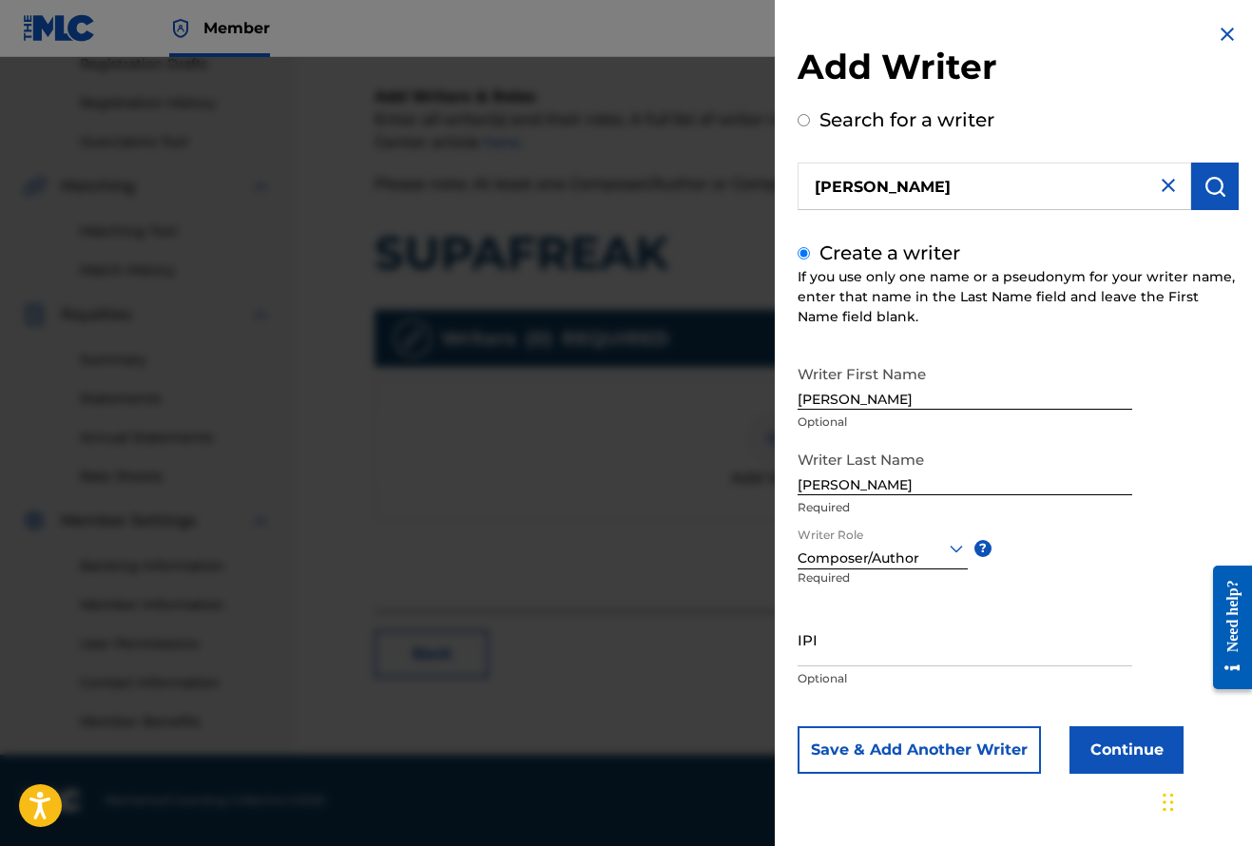
click at [845, 648] on input "IPI" at bounding box center [964, 639] width 335 height 54
paste input "1166921933"
type input "1166921933"
click at [1132, 747] on button "Continue" at bounding box center [1126, 750] width 114 height 48
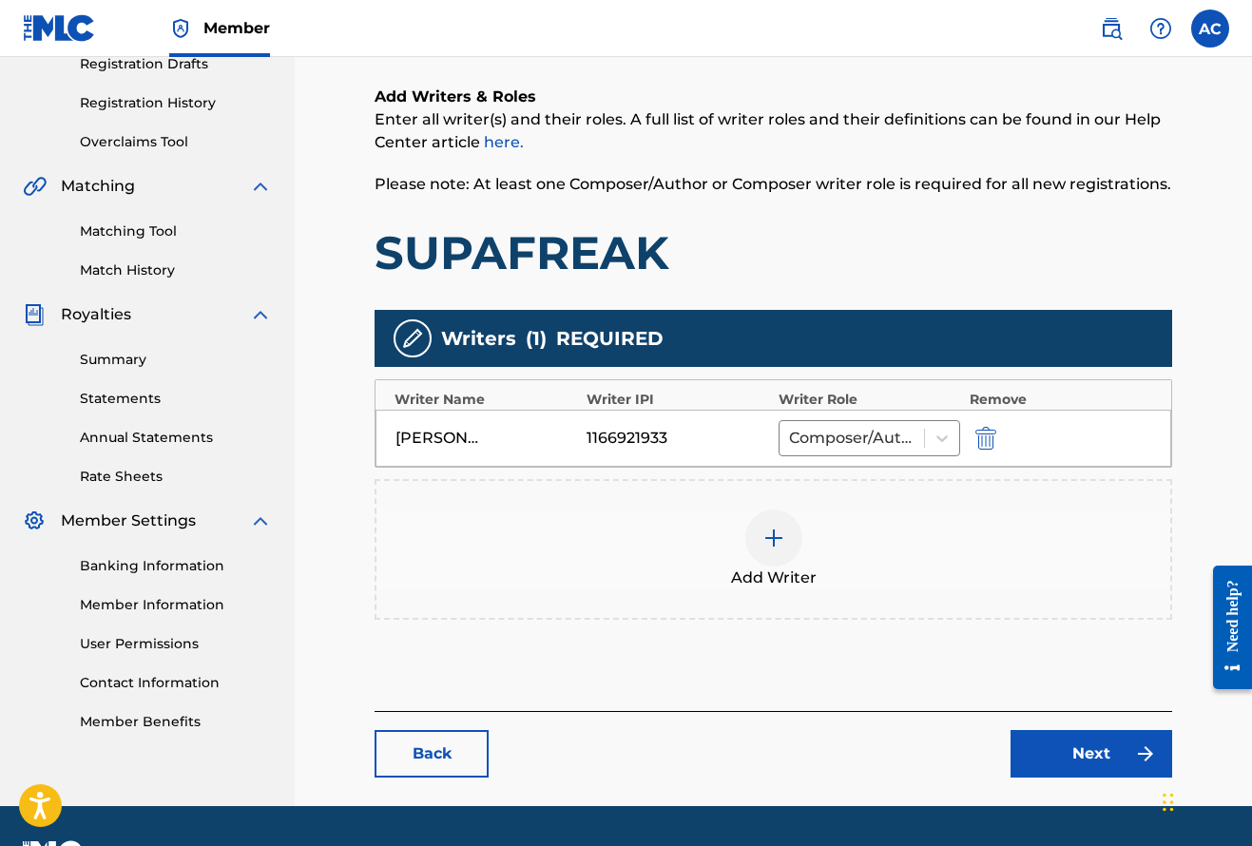
click at [777, 541] on img at bounding box center [773, 538] width 23 height 23
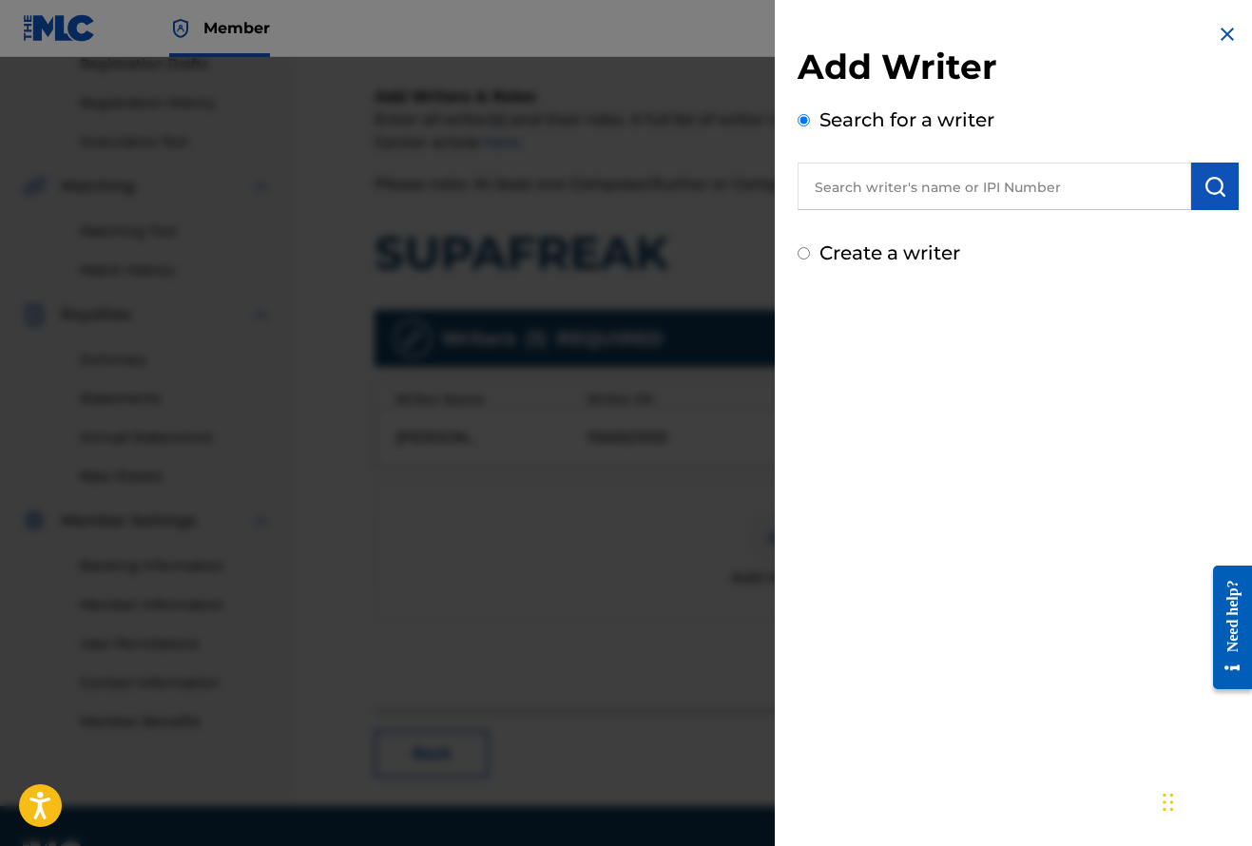
click at [838, 195] on input "text" at bounding box center [994, 187] width 394 height 48
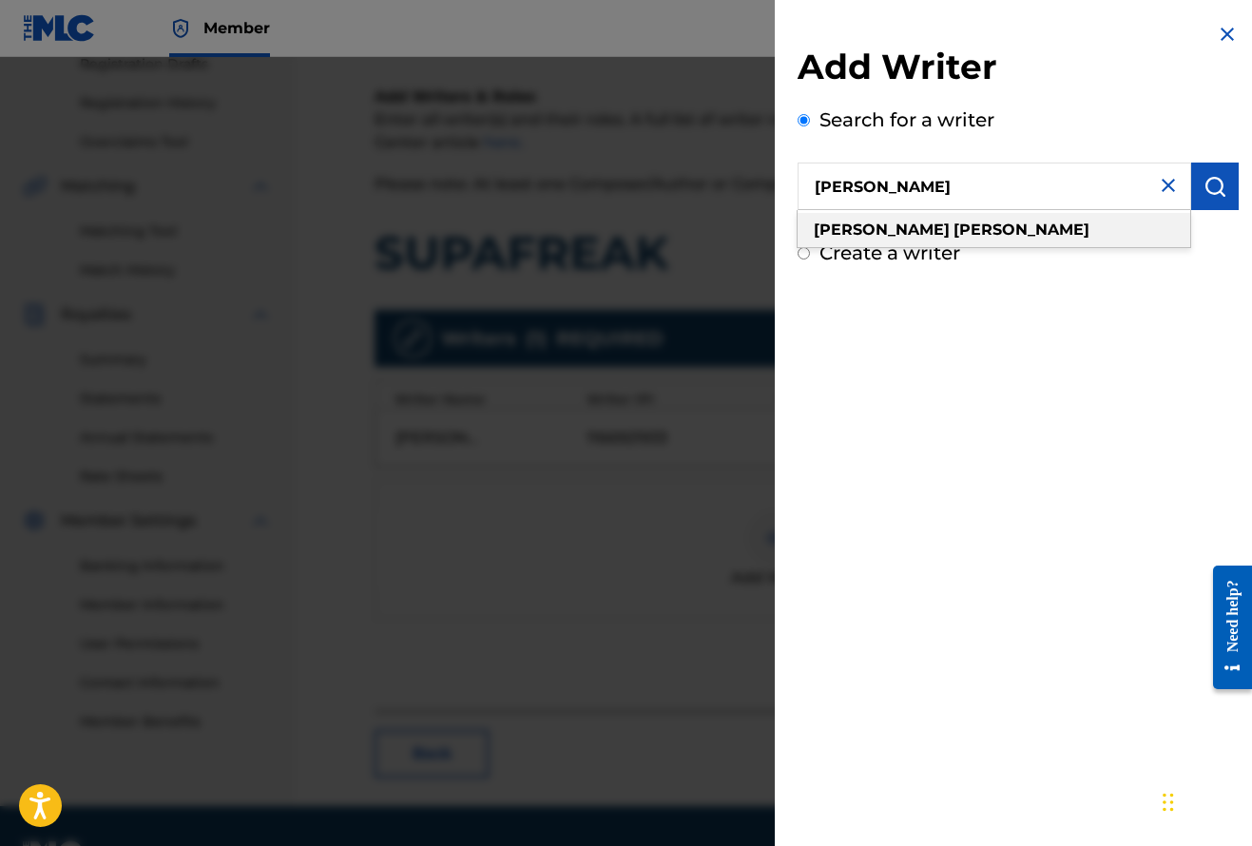
drag, startPoint x: 854, startPoint y: 219, endPoint x: 884, endPoint y: 229, distance: 32.2
click at [950, 229] on span at bounding box center [952, 230] width 4 height 18
type input "calchera angelo"
click at [950, 229] on span at bounding box center [952, 230] width 4 height 18
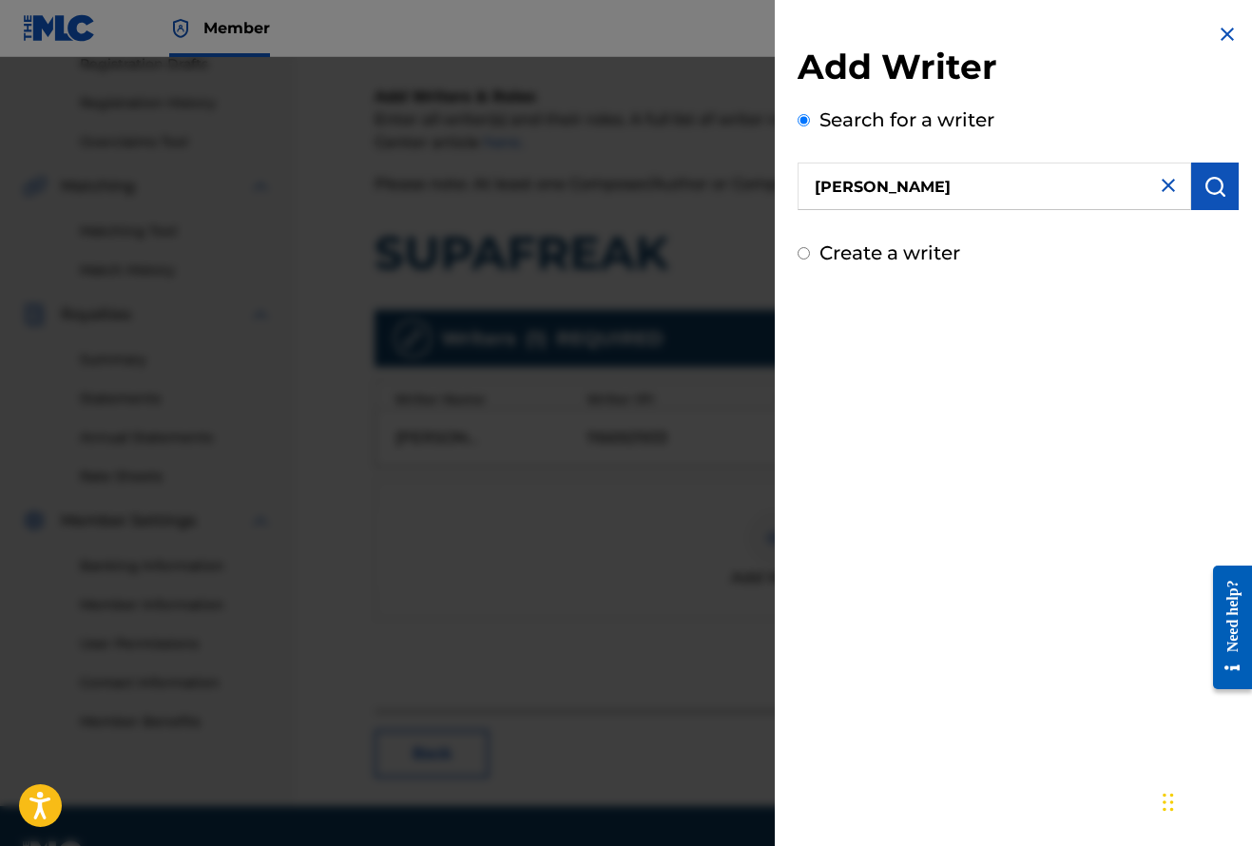
click at [1226, 180] on button "submit" at bounding box center [1215, 187] width 48 height 48
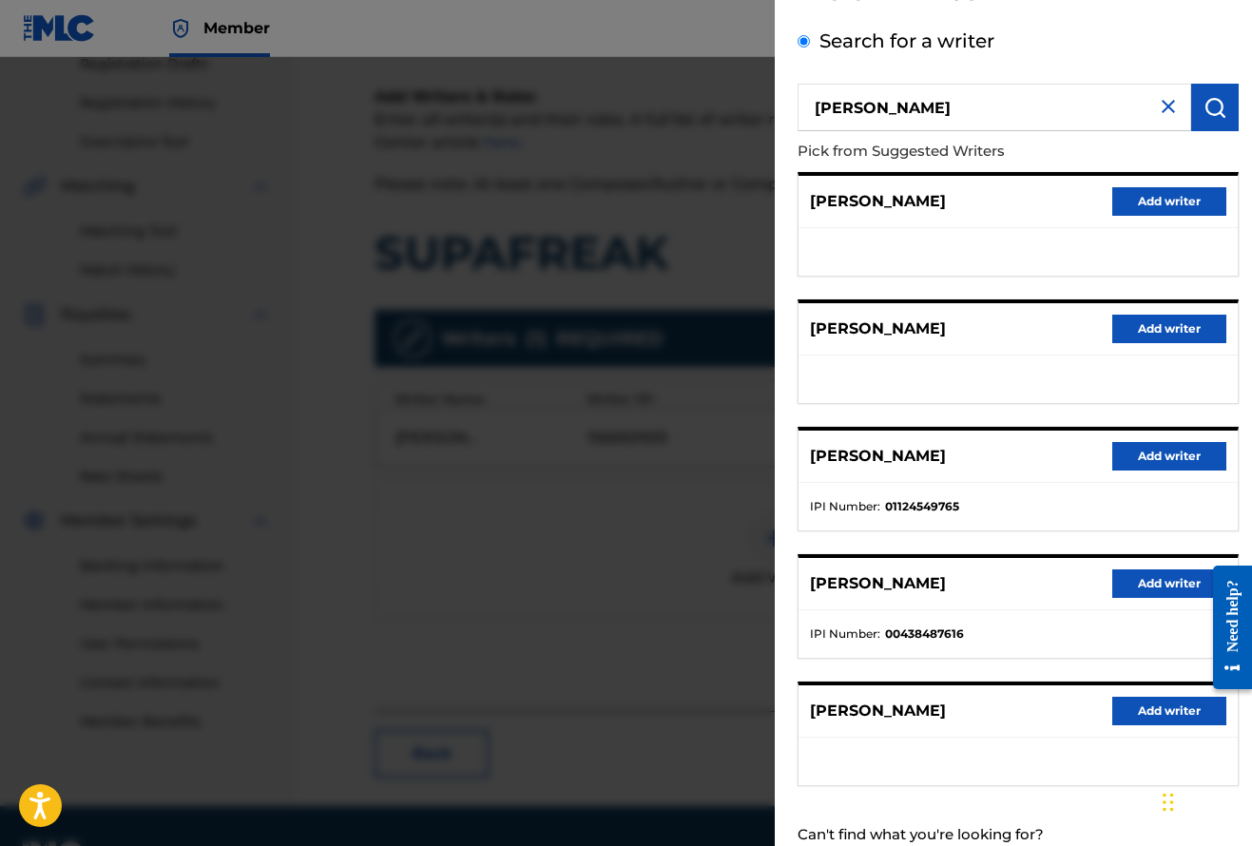
scroll to position [77, 0]
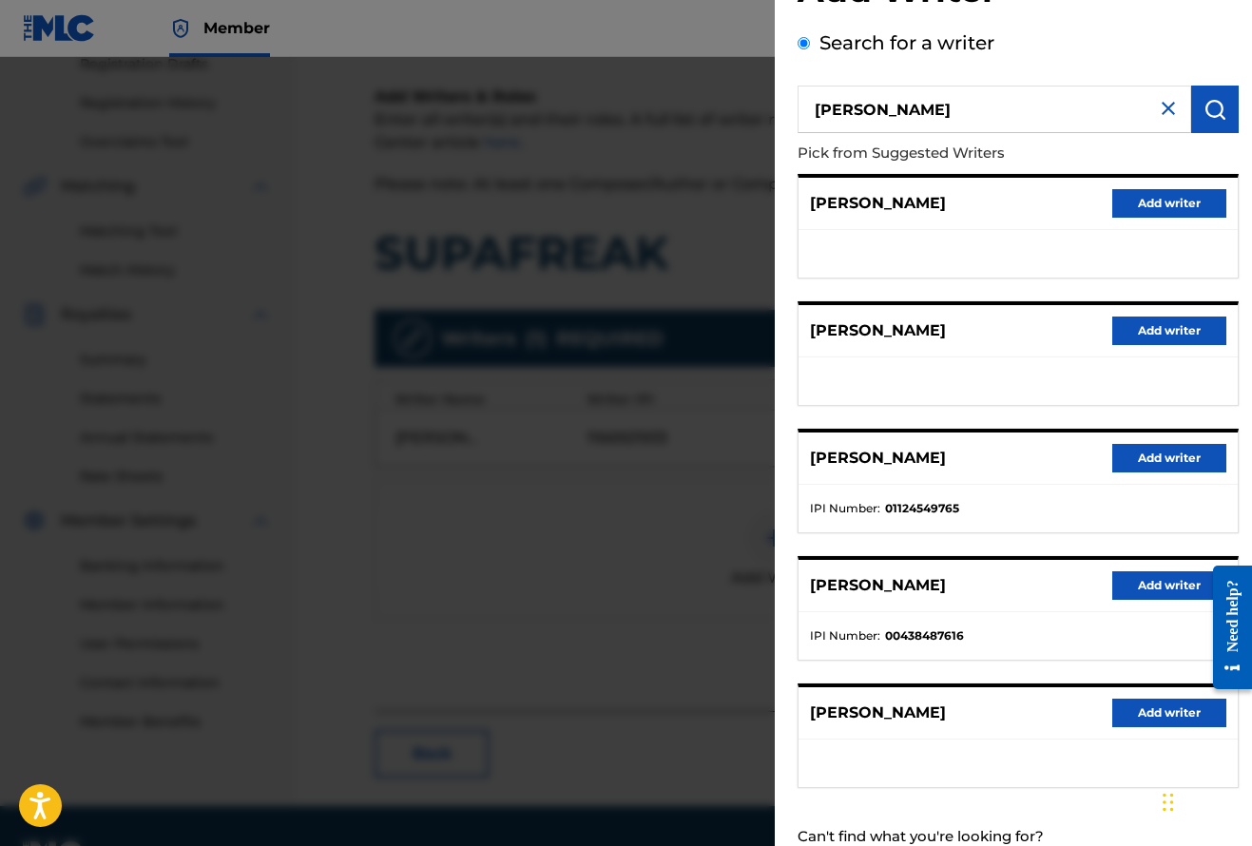
click at [1145, 459] on button "Add writer" at bounding box center [1169, 458] width 114 height 29
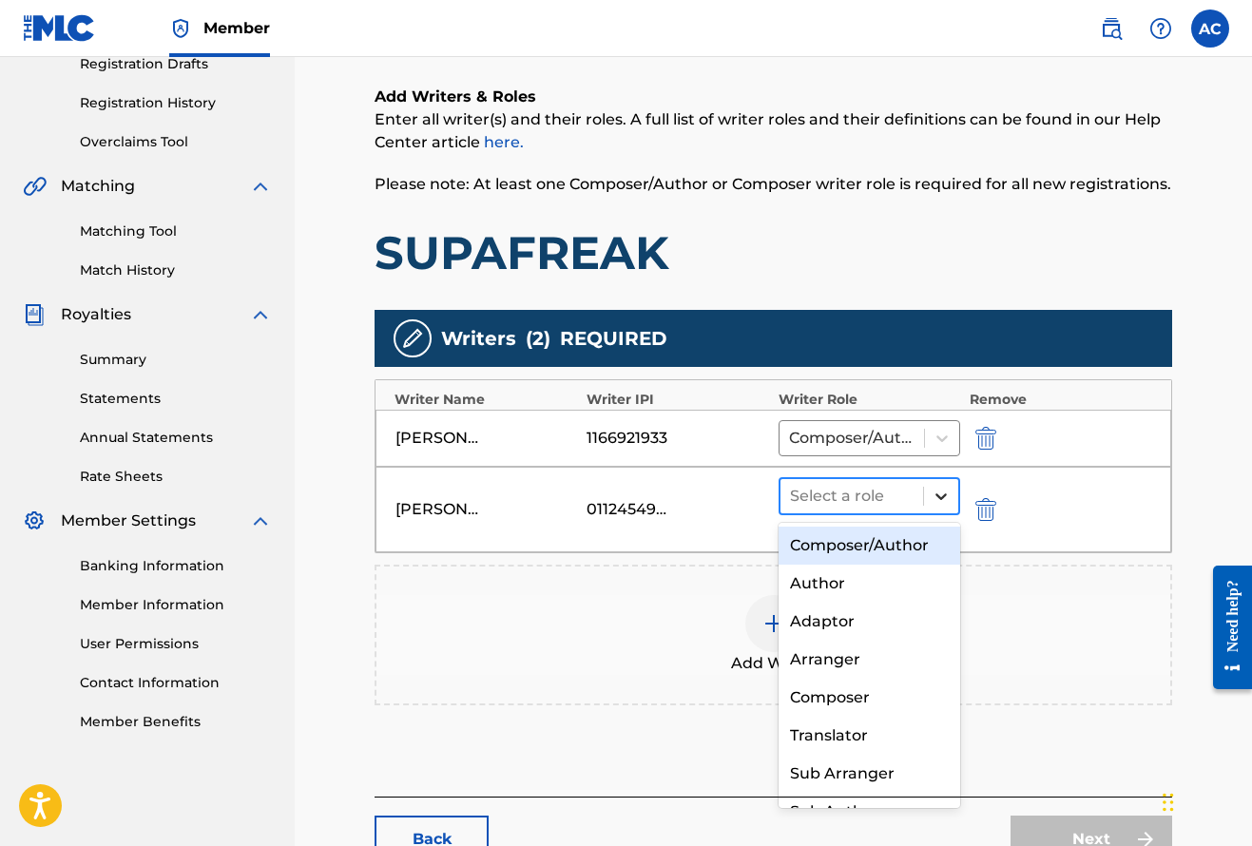
click at [948, 492] on icon at bounding box center [940, 496] width 19 height 19
click at [899, 542] on div "Composer/Author" at bounding box center [869, 546] width 182 height 38
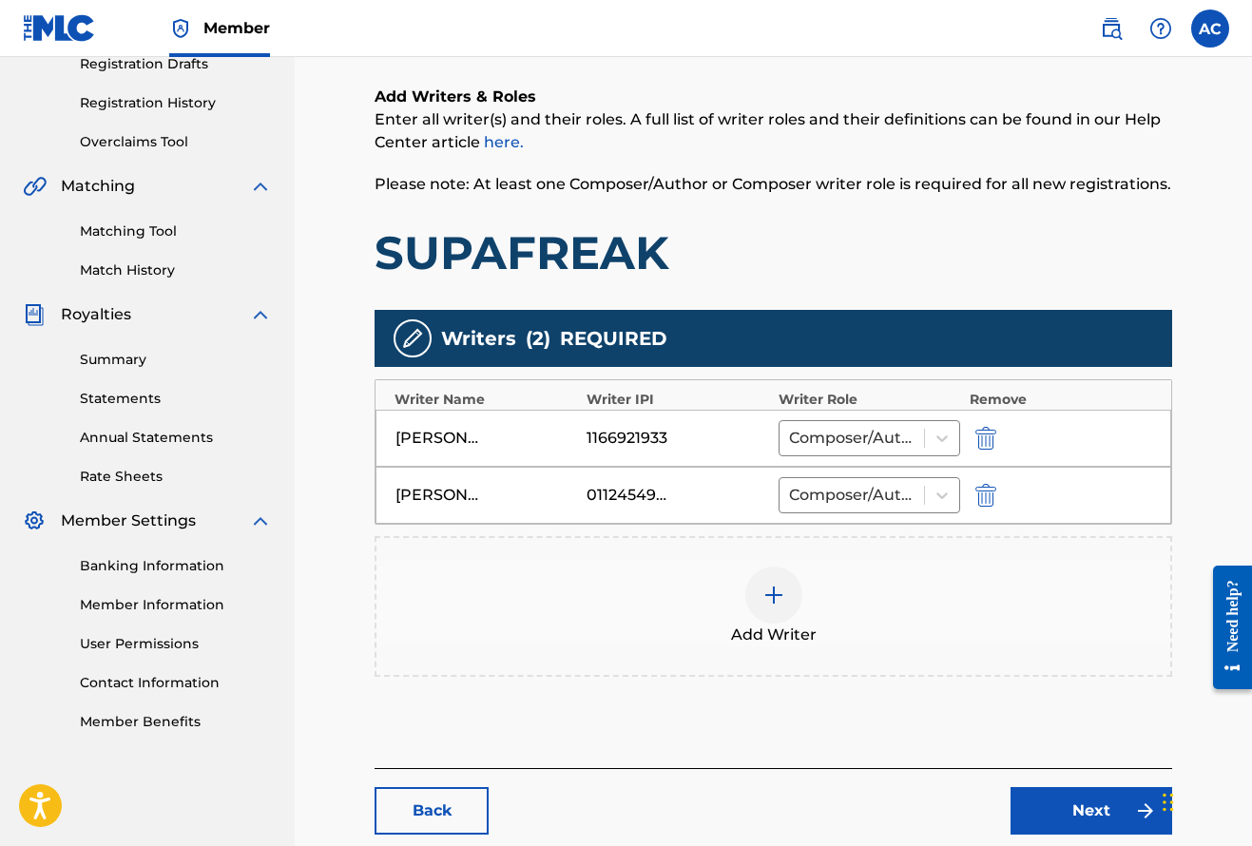
click at [782, 605] on img at bounding box center [773, 595] width 23 height 23
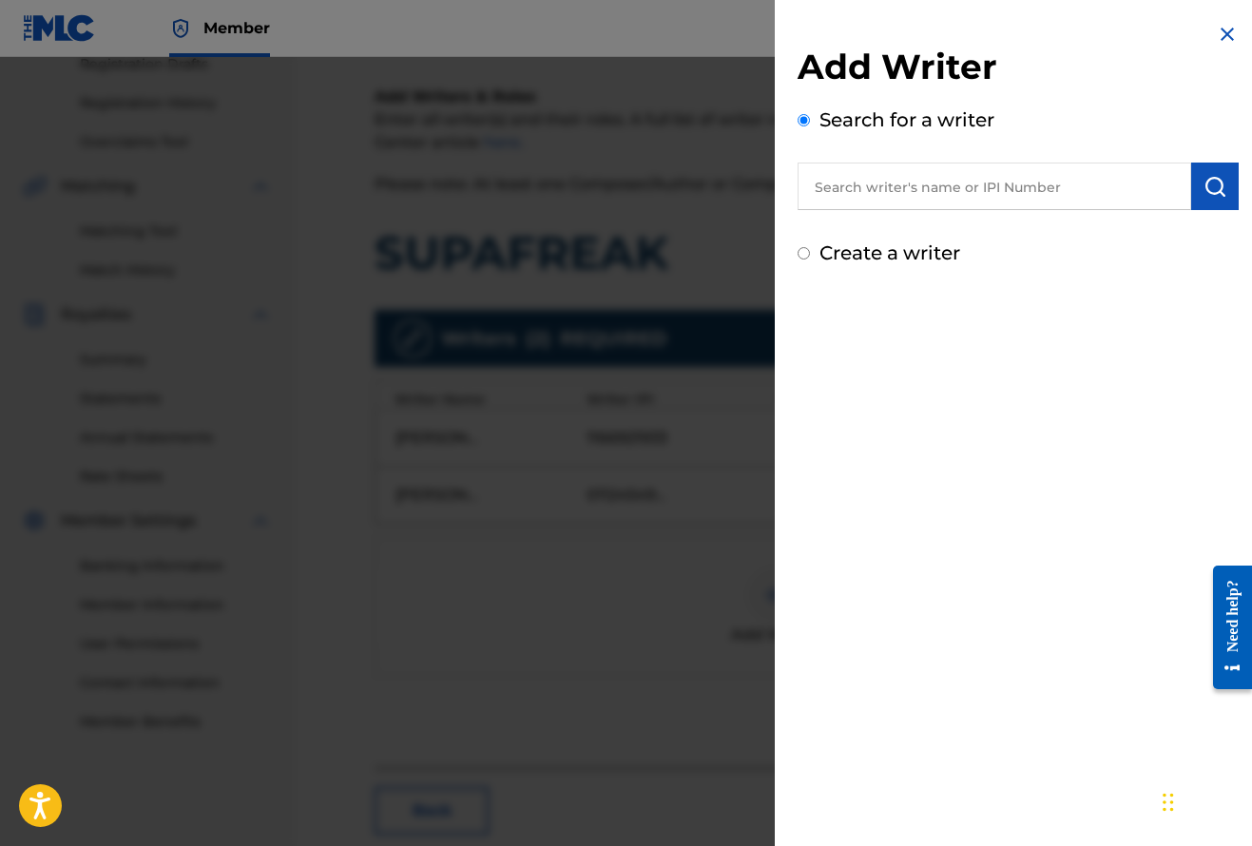
click at [880, 195] on input "text" at bounding box center [994, 187] width 394 height 48
paste input "Freddy Fabian"
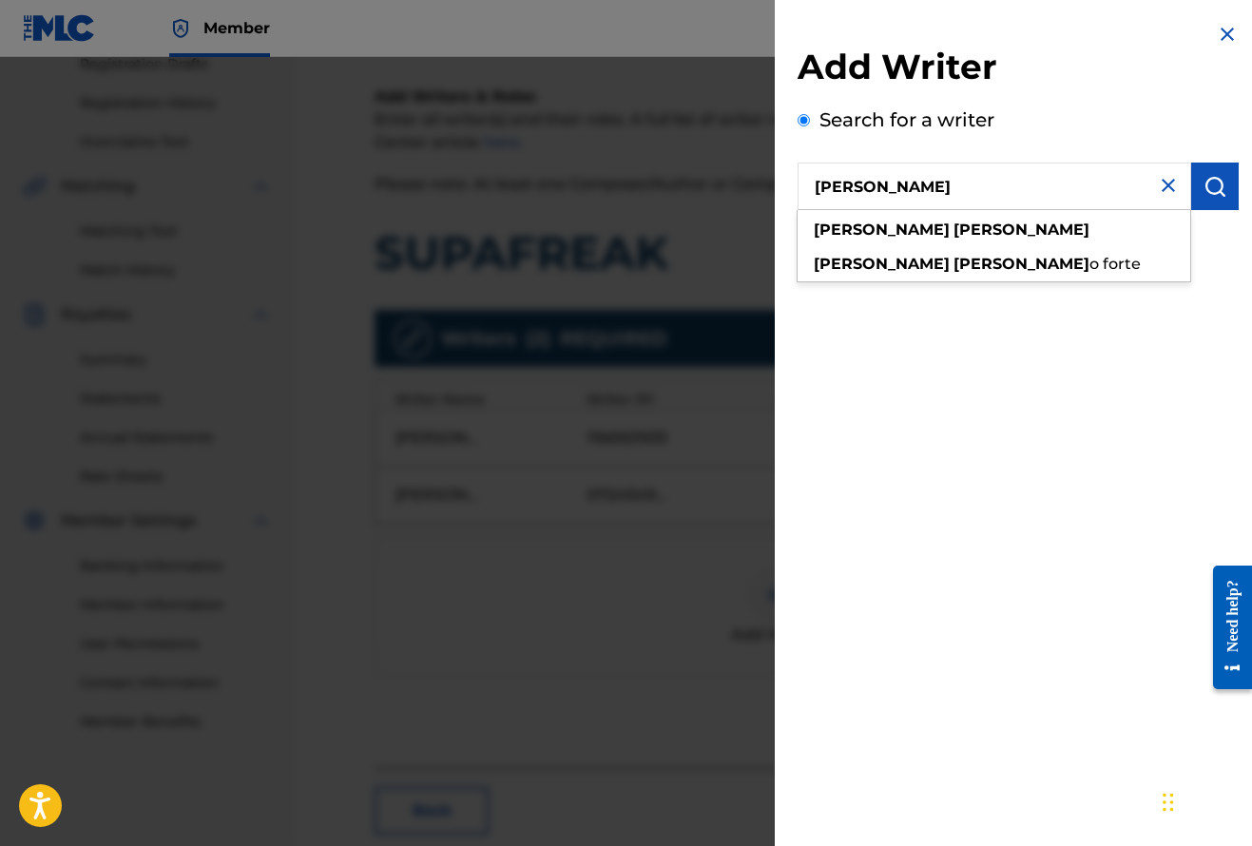
type input "Freddy Fabian"
click at [684, 564] on div at bounding box center [626, 480] width 1252 height 846
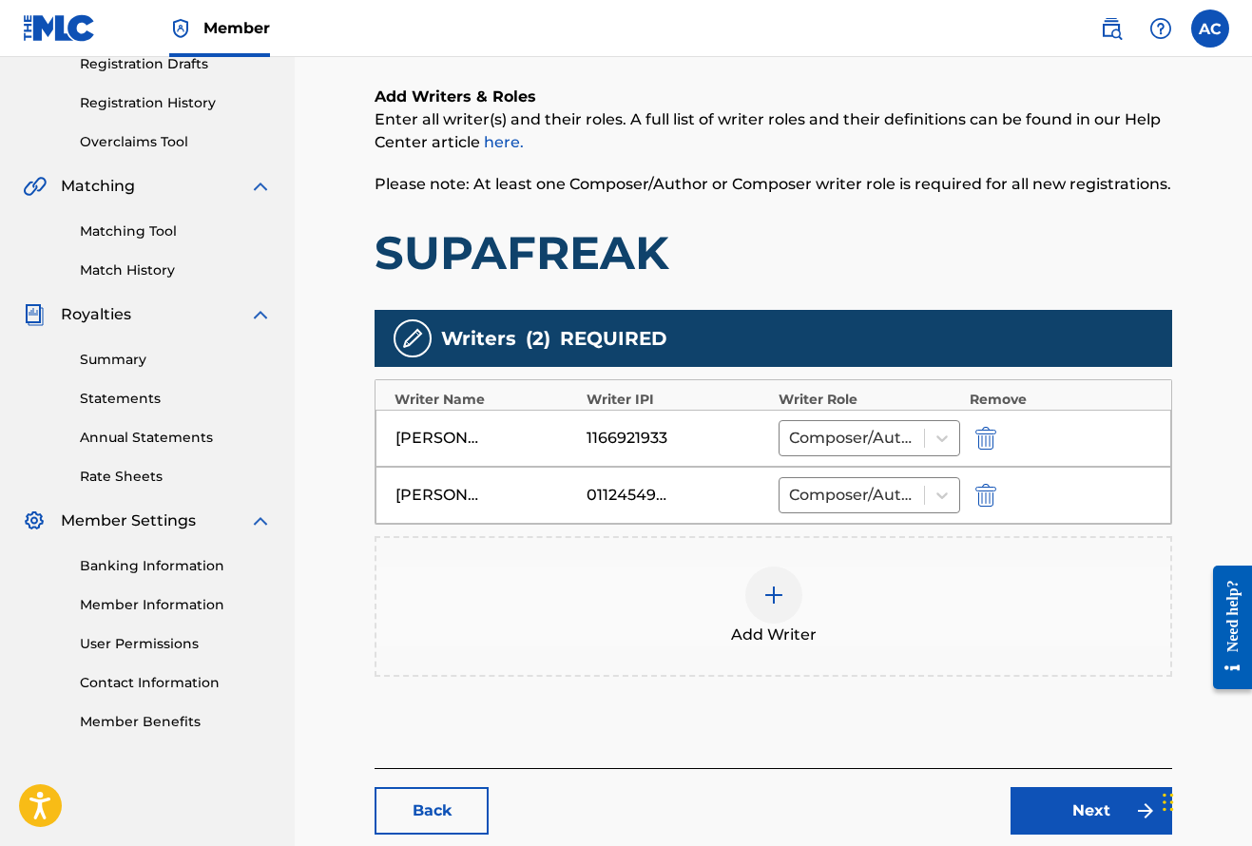
click at [770, 599] on img at bounding box center [773, 595] width 23 height 23
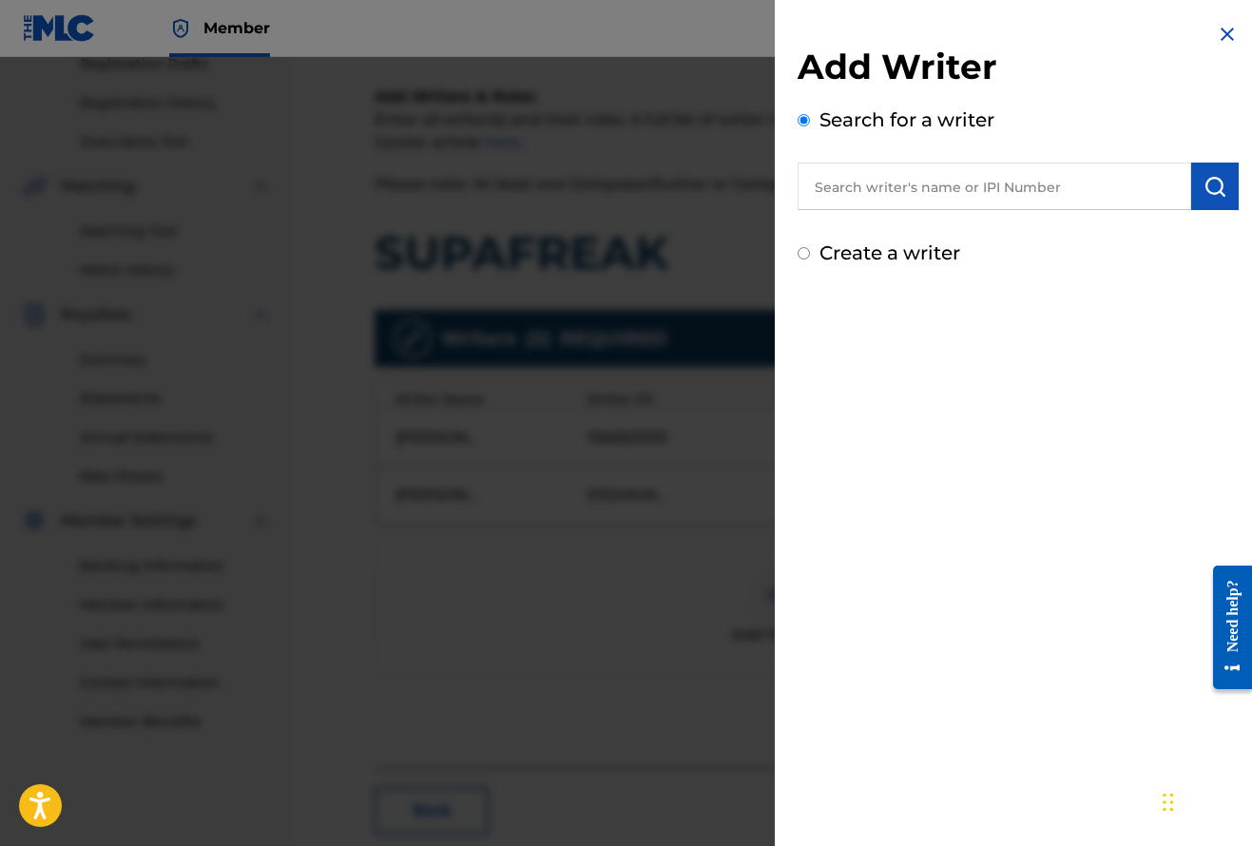
click at [902, 194] on input "text" at bounding box center [994, 187] width 394 height 48
paste input "Orellana Ochoa"
drag, startPoint x: 994, startPoint y: 190, endPoint x: 940, endPoint y: 194, distance: 54.3
click at [940, 194] on input "Orellana Ochoa fabian freddy fa" at bounding box center [994, 187] width 394 height 48
click at [1019, 199] on input "Orellana Ochoa freddy fa" at bounding box center [994, 187] width 394 height 48
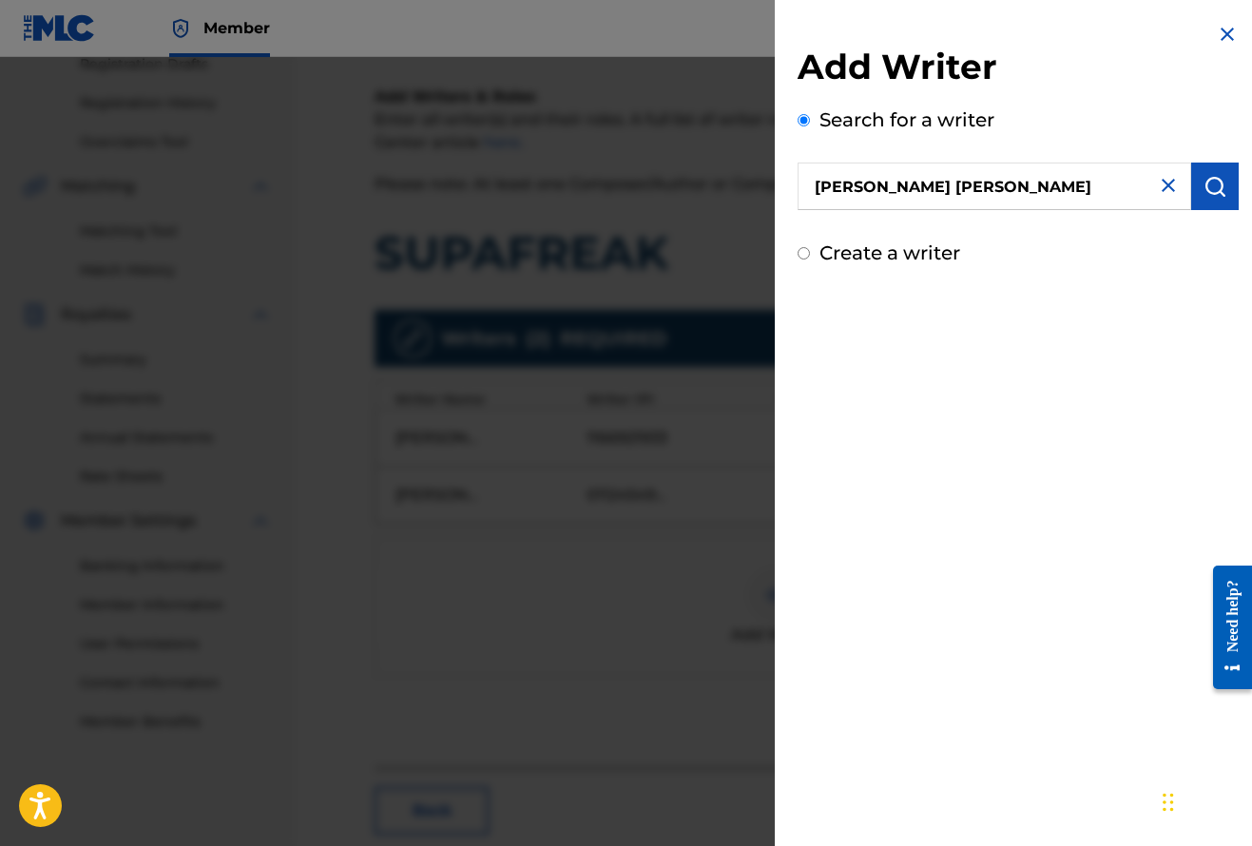
type input "Orellana Ochoa freddy fabian"
click at [1204, 184] on img "submit" at bounding box center [1214, 186] width 23 height 23
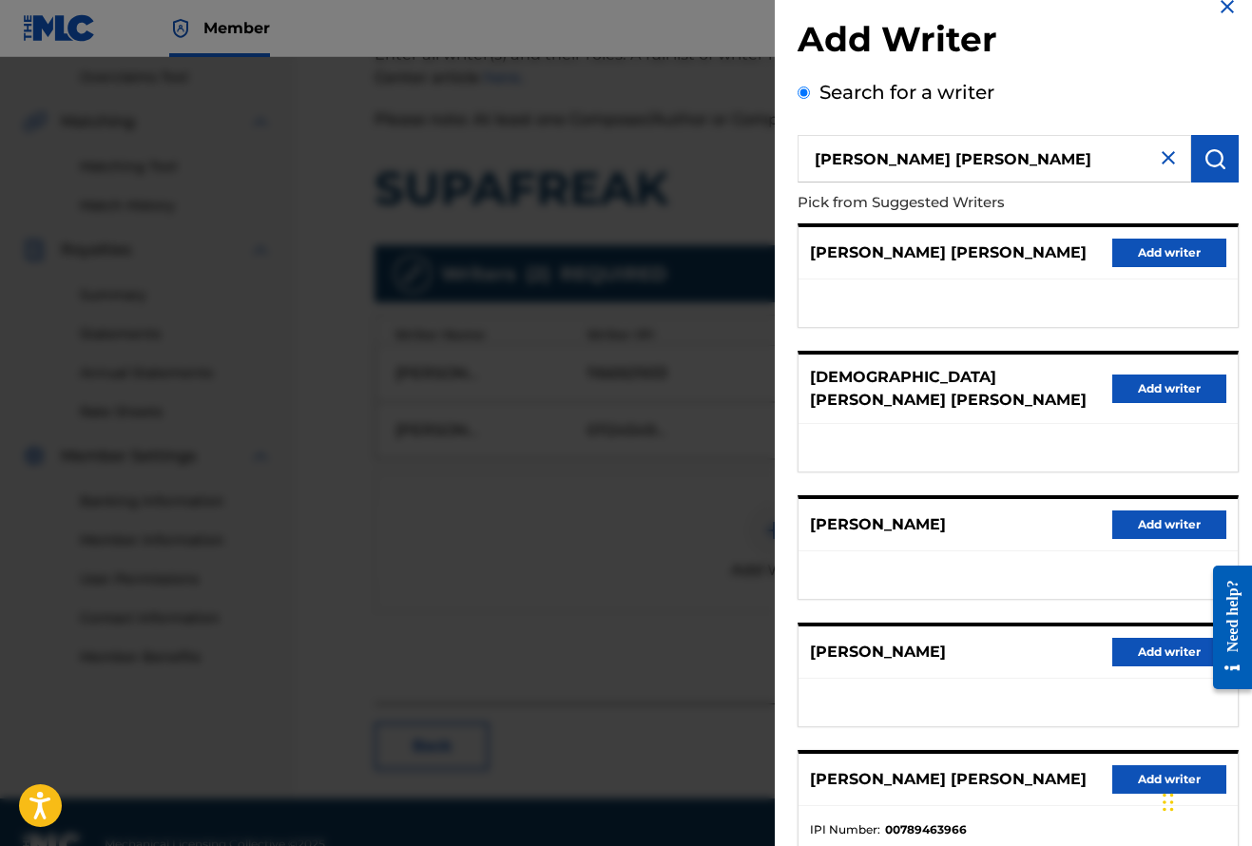
scroll to position [23, 0]
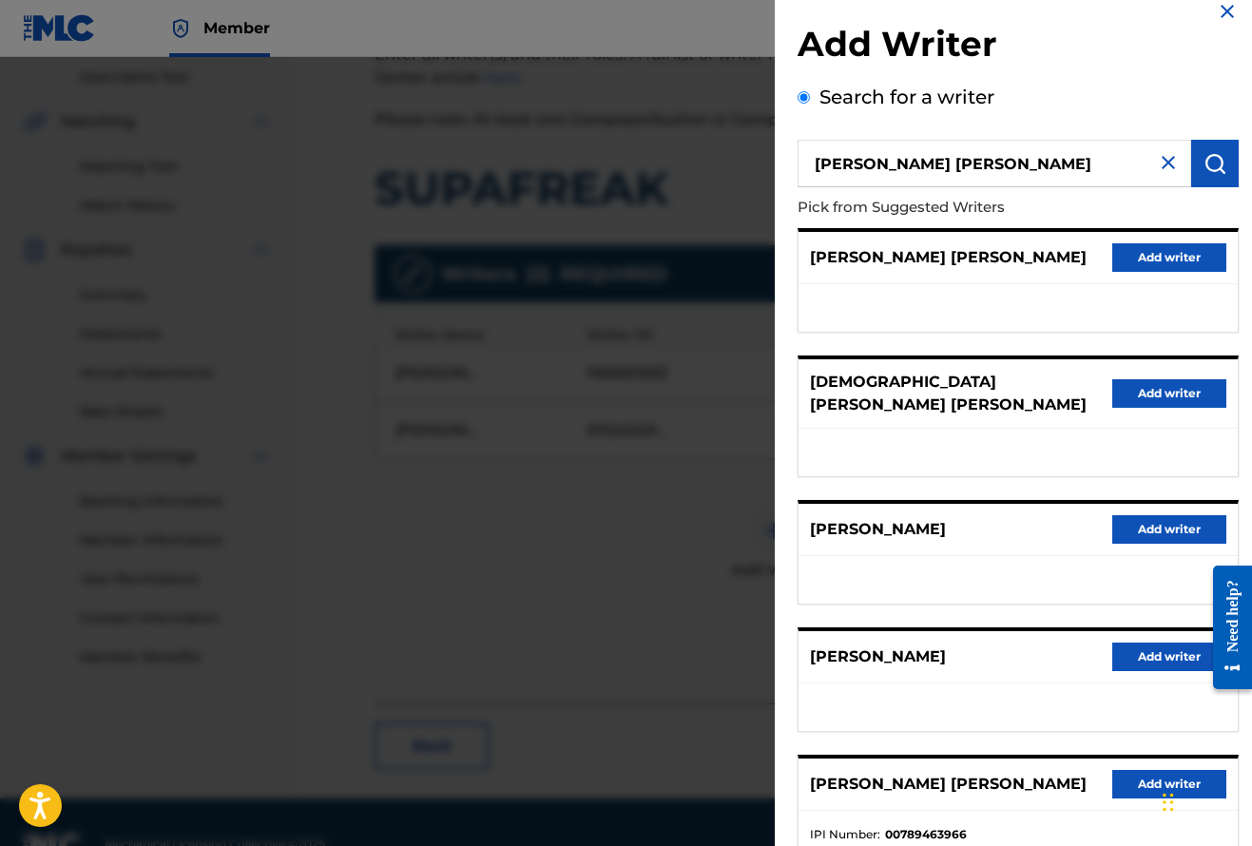
click at [1203, 163] on img "submit" at bounding box center [1214, 163] width 23 height 23
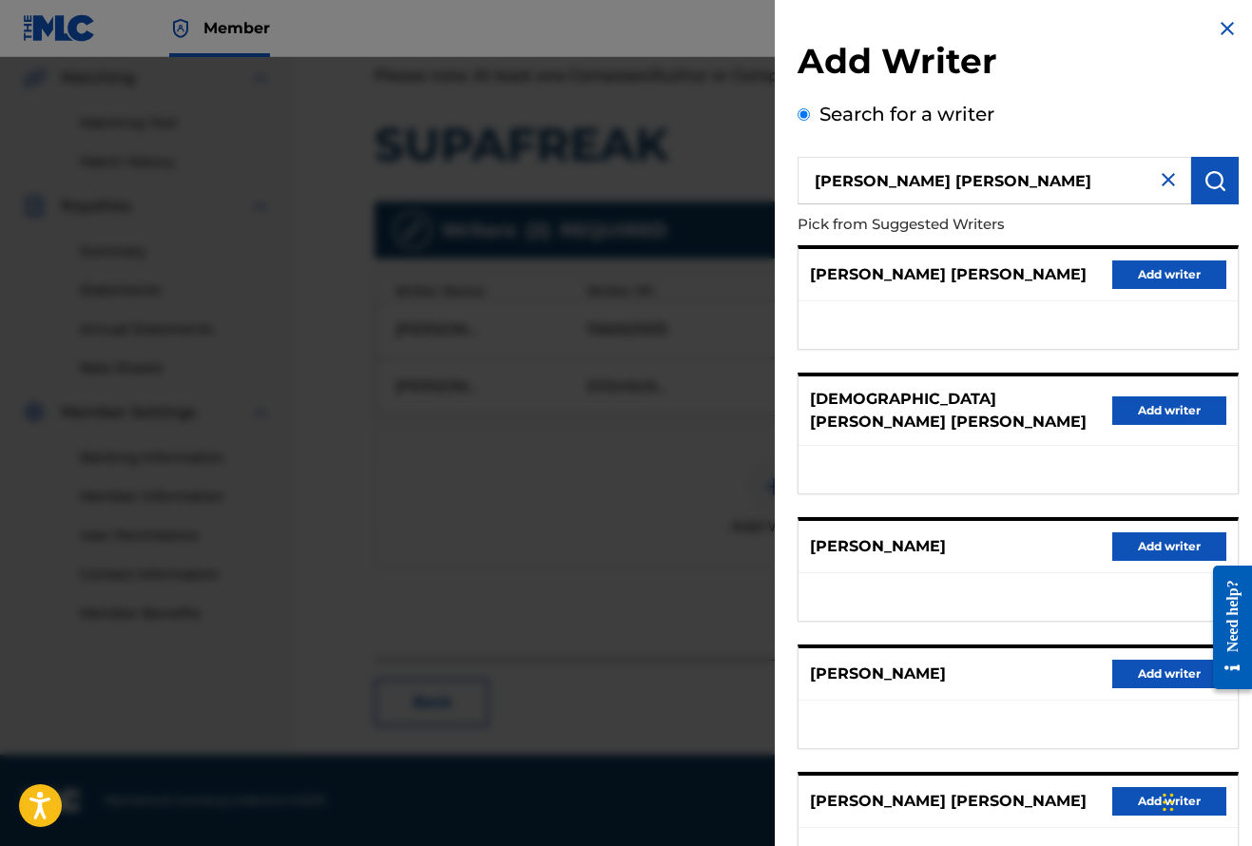
scroll to position [4, 0]
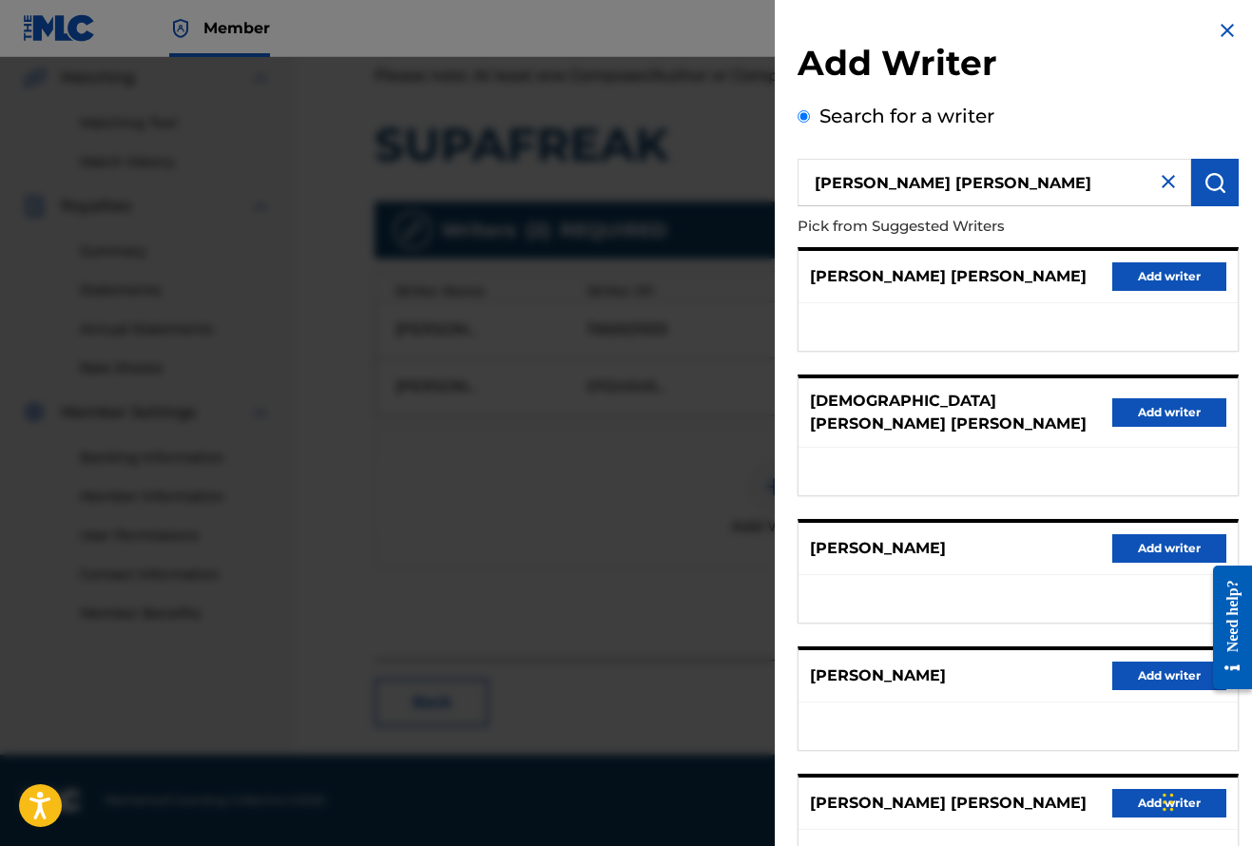
click at [1206, 192] on img "submit" at bounding box center [1214, 182] width 23 height 23
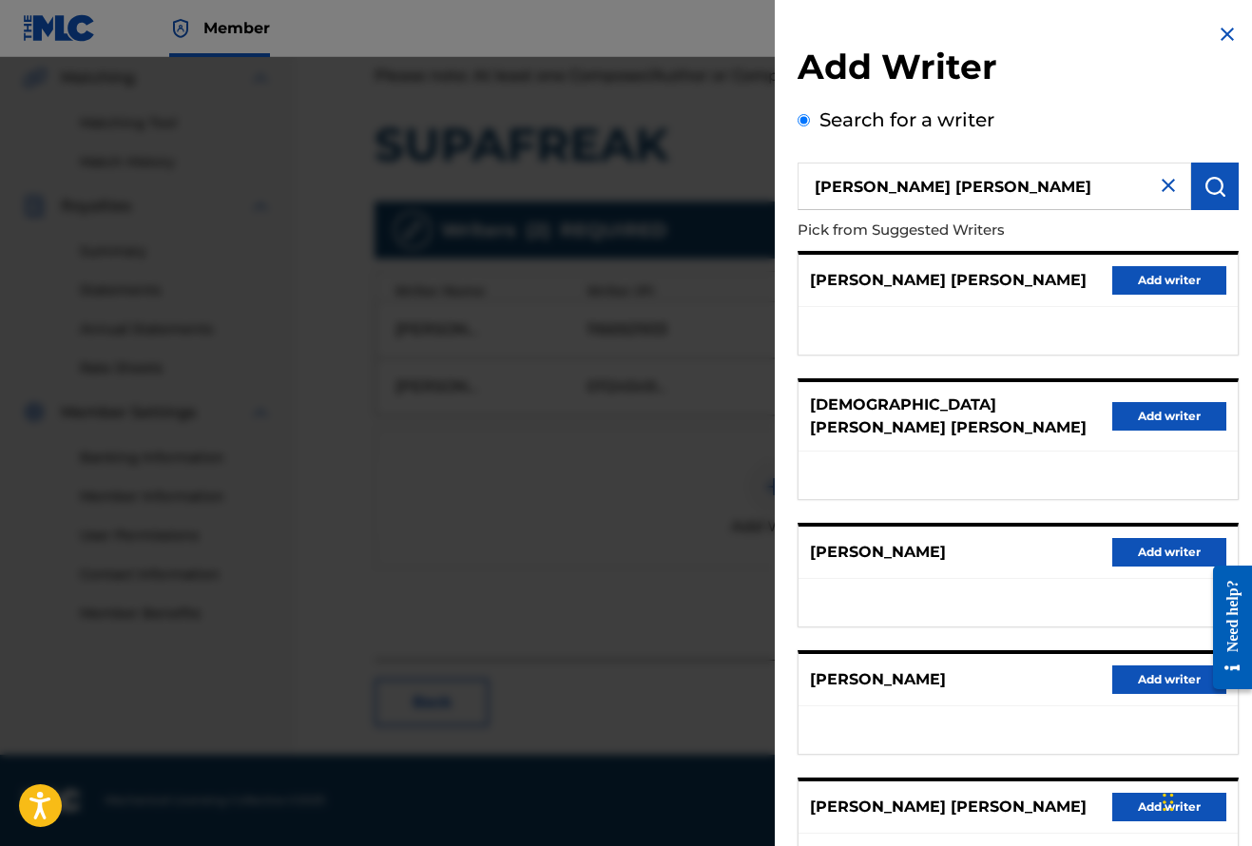
drag, startPoint x: 1115, startPoint y: 187, endPoint x: 797, endPoint y: 188, distance: 318.4
click at [797, 188] on div "Add Writer Search for a writer Orellana Ochoa freddy fabian Pick from Suggested…" at bounding box center [1018, 501] width 487 height 1002
click at [1161, 190] on img at bounding box center [1168, 185] width 23 height 23
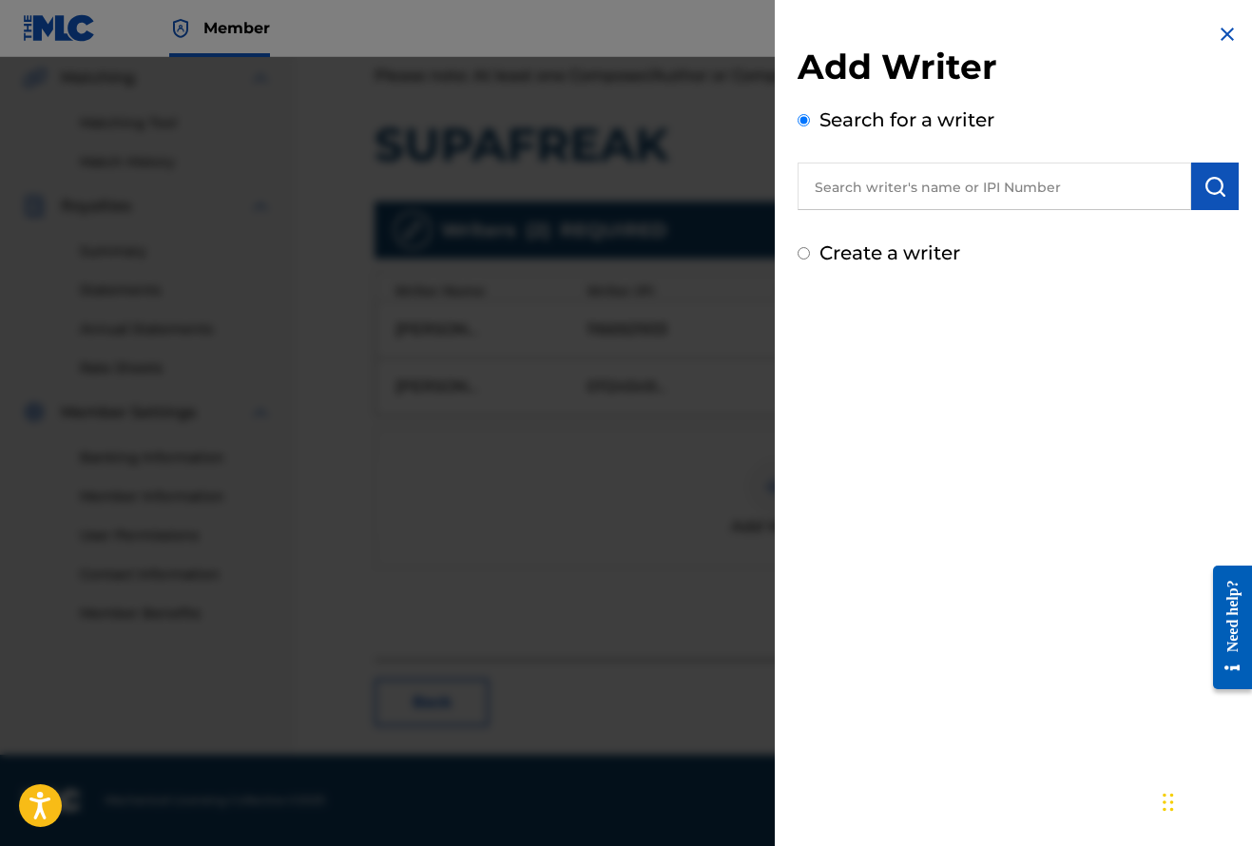
click at [874, 259] on label "Create a writer" at bounding box center [889, 252] width 141 height 23
radio input "true"
click at [810, 259] on input "Create a writer" at bounding box center [803, 253] width 12 height 12
radio input "false"
radio input "true"
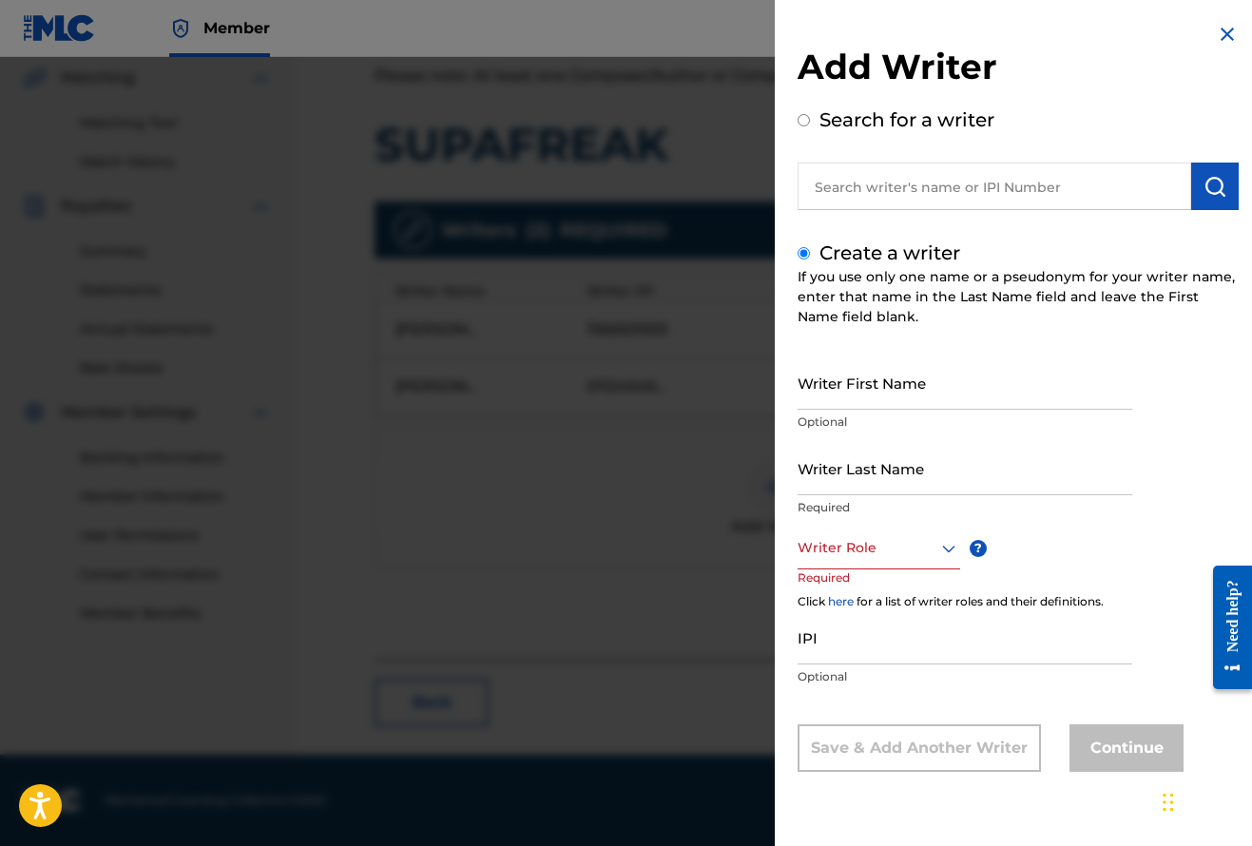
click at [821, 463] on input "Writer Last Name" at bounding box center [964, 468] width 335 height 54
click at [832, 405] on input "Writer First Name" at bounding box center [964, 382] width 335 height 54
paste input "Orellana Ochoa freddy fabian"
drag, startPoint x: 1009, startPoint y: 394, endPoint x: 914, endPoint y: 392, distance: 95.1
click at [914, 392] on input "Orellana Ochoa freddy fabian" at bounding box center [964, 382] width 335 height 54
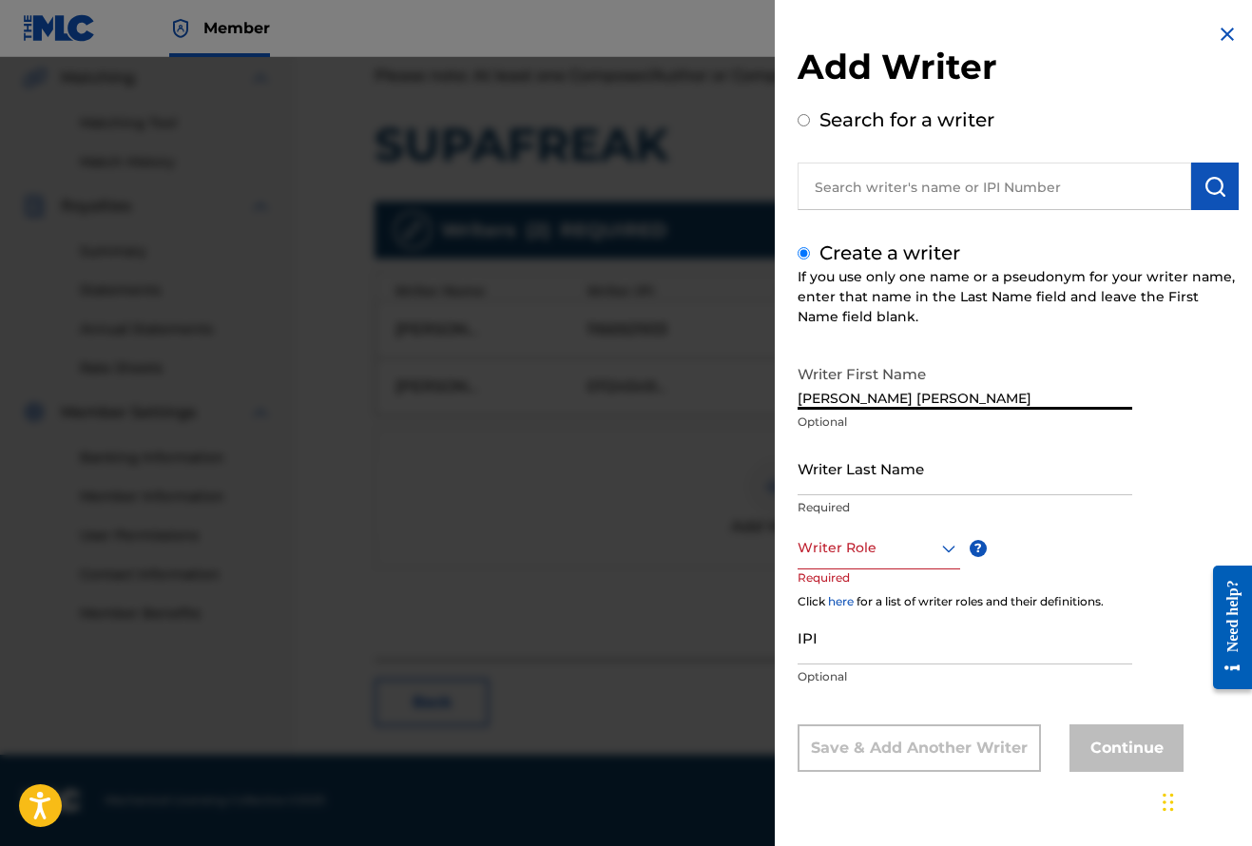
drag, startPoint x: 903, startPoint y: 394, endPoint x: 759, endPoint y: 406, distance: 144.9
click at [759, 406] on div "Add Writer Search for a writer Create a writer If you use only one name or a ps…" at bounding box center [626, 451] width 1252 height 789
click at [801, 397] on input "freddy fabian" at bounding box center [964, 382] width 335 height 54
type input "Freddy fabian"
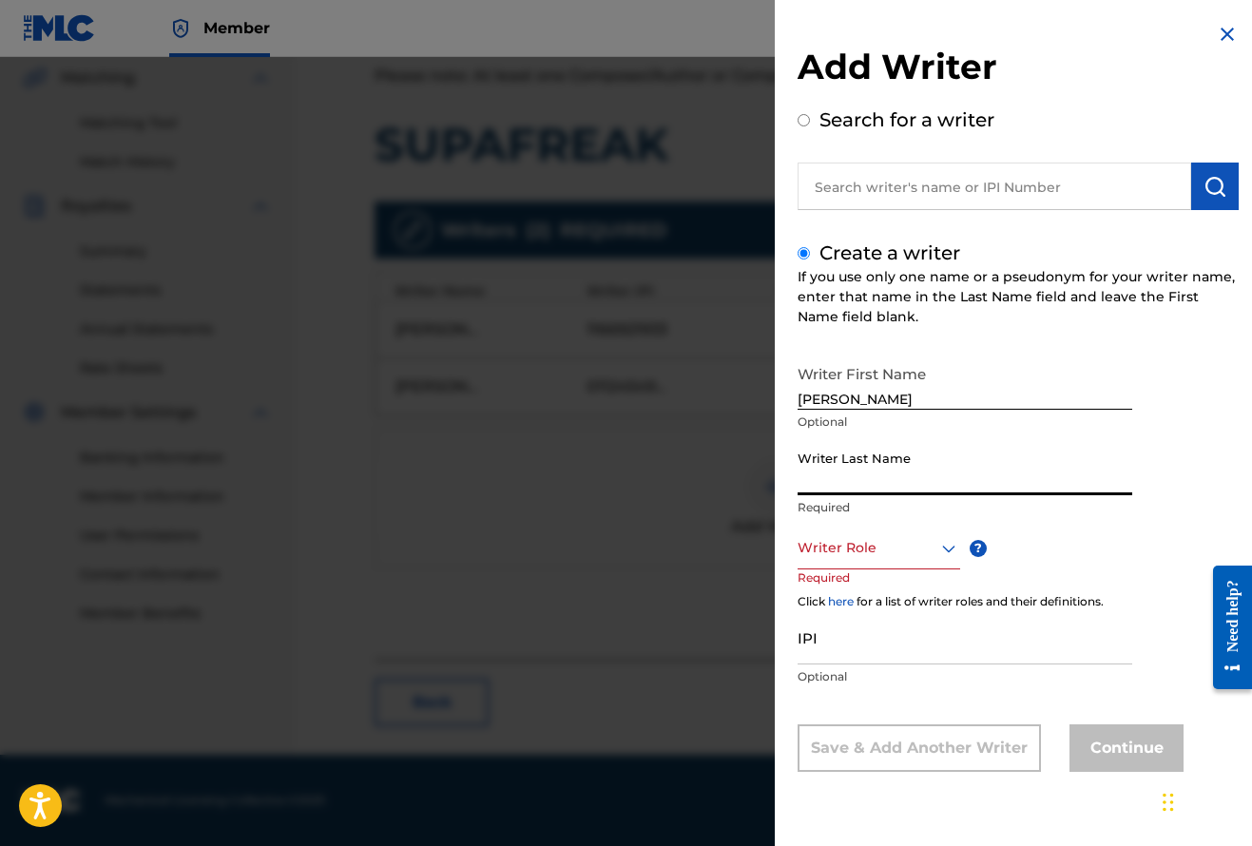
click at [866, 468] on input "Writer Last Name" at bounding box center [964, 468] width 335 height 54
paste input "Orellana Ochoa freddy fabian"
drag, startPoint x: 1029, startPoint y: 489, endPoint x: 908, endPoint y: 488, distance: 121.7
click at [908, 488] on input "Orellana Ochoa freddy fabian" at bounding box center [964, 468] width 335 height 54
type input "Orellana Ochoa"
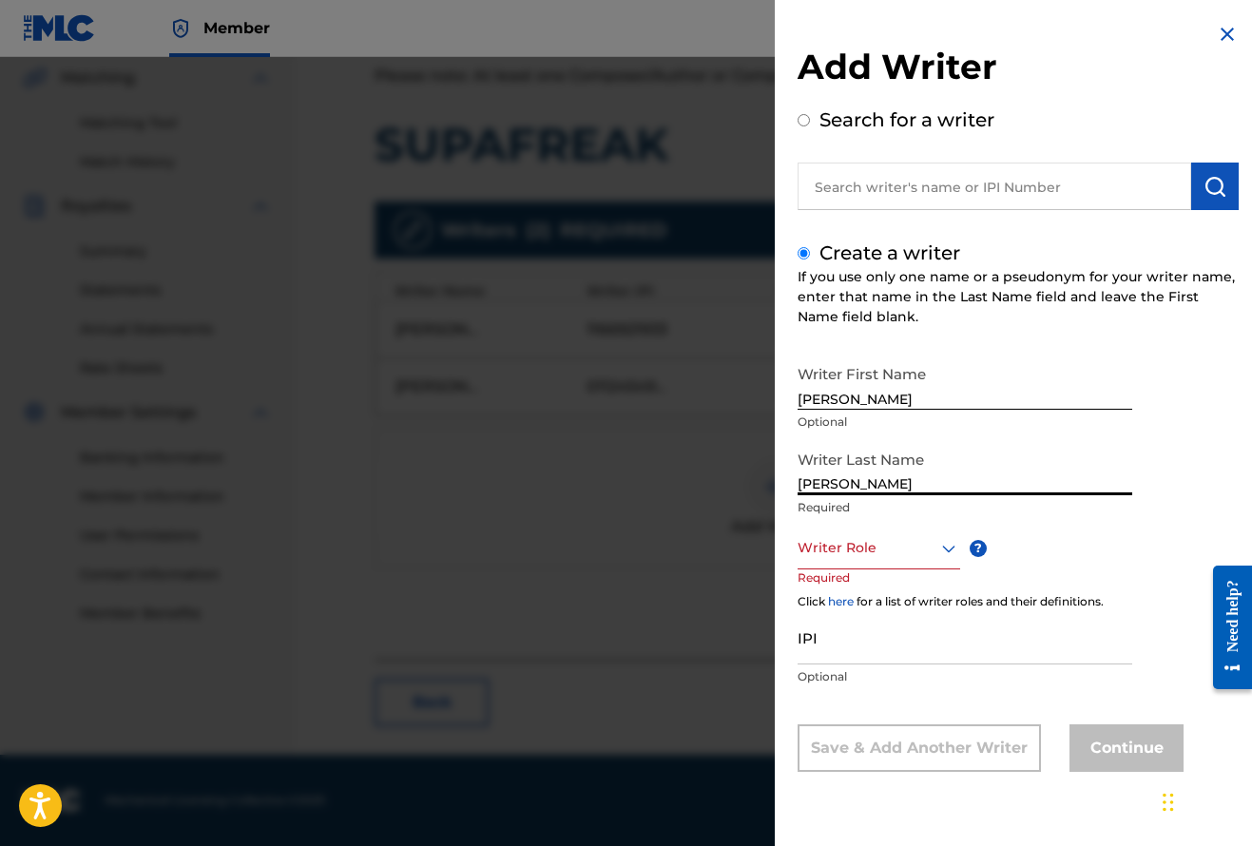
scroll to position [1, 0]
click at [946, 558] on icon at bounding box center [948, 548] width 23 height 23
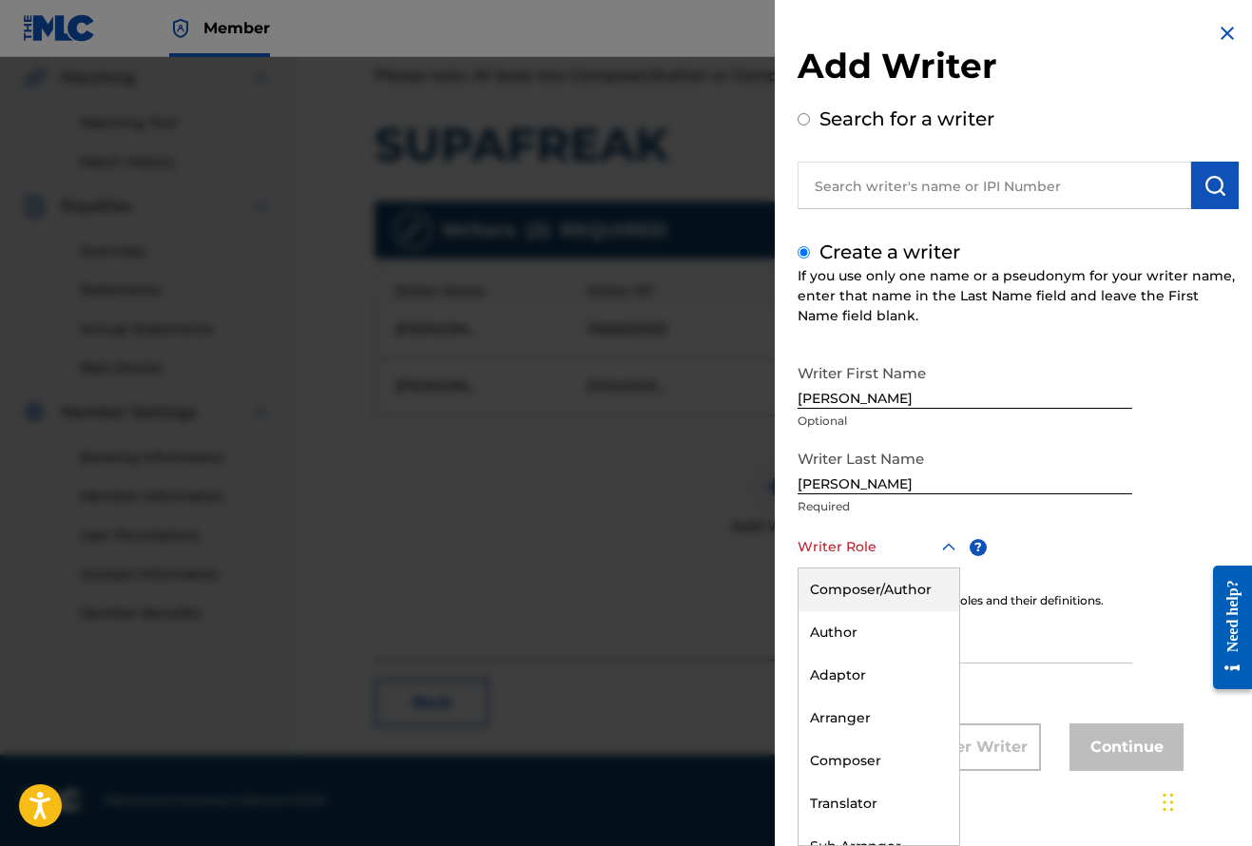
click at [917, 592] on div "Composer/Author" at bounding box center [878, 589] width 161 height 43
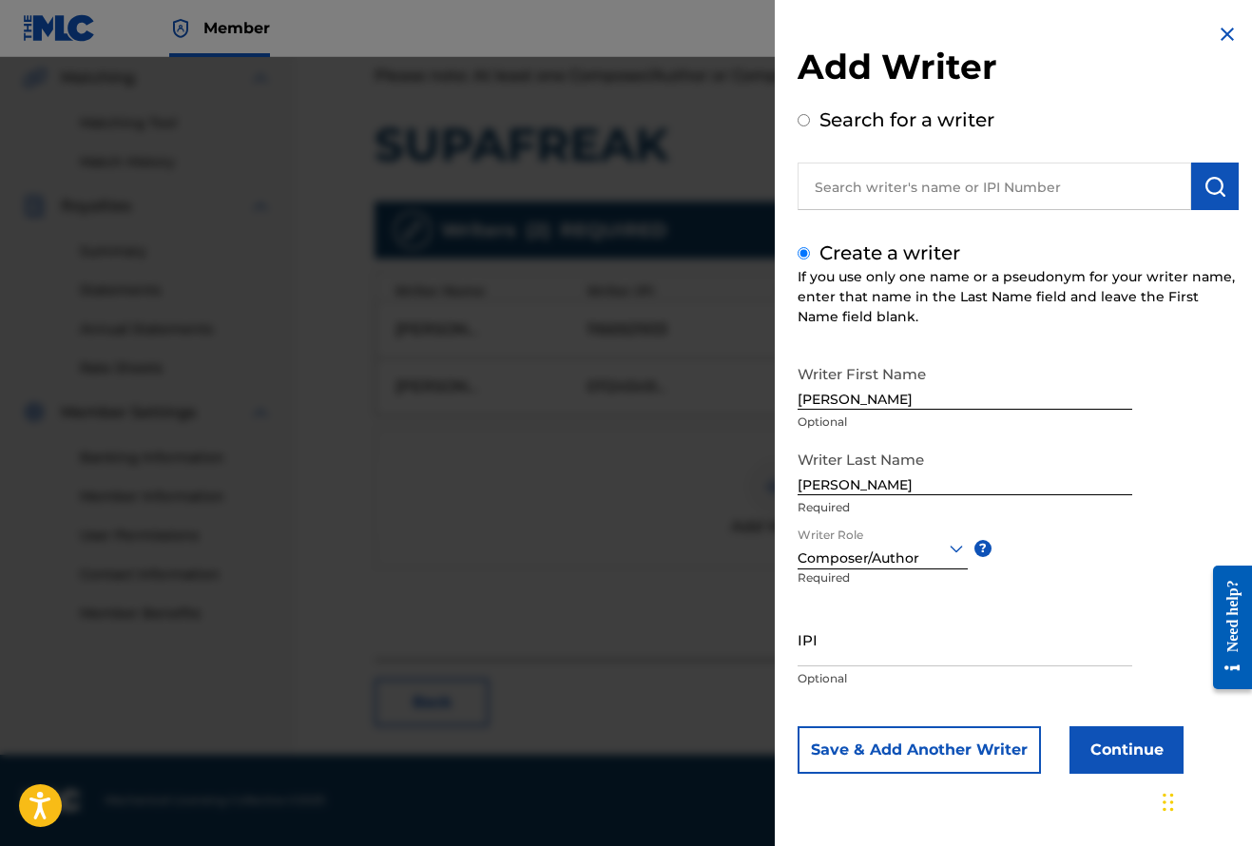
scroll to position [441, 0]
click at [849, 645] on input "IPI" at bounding box center [964, 639] width 335 height 54
paste input "386601249"
type input "386601249"
click at [1142, 749] on button "Continue" at bounding box center [1126, 750] width 114 height 48
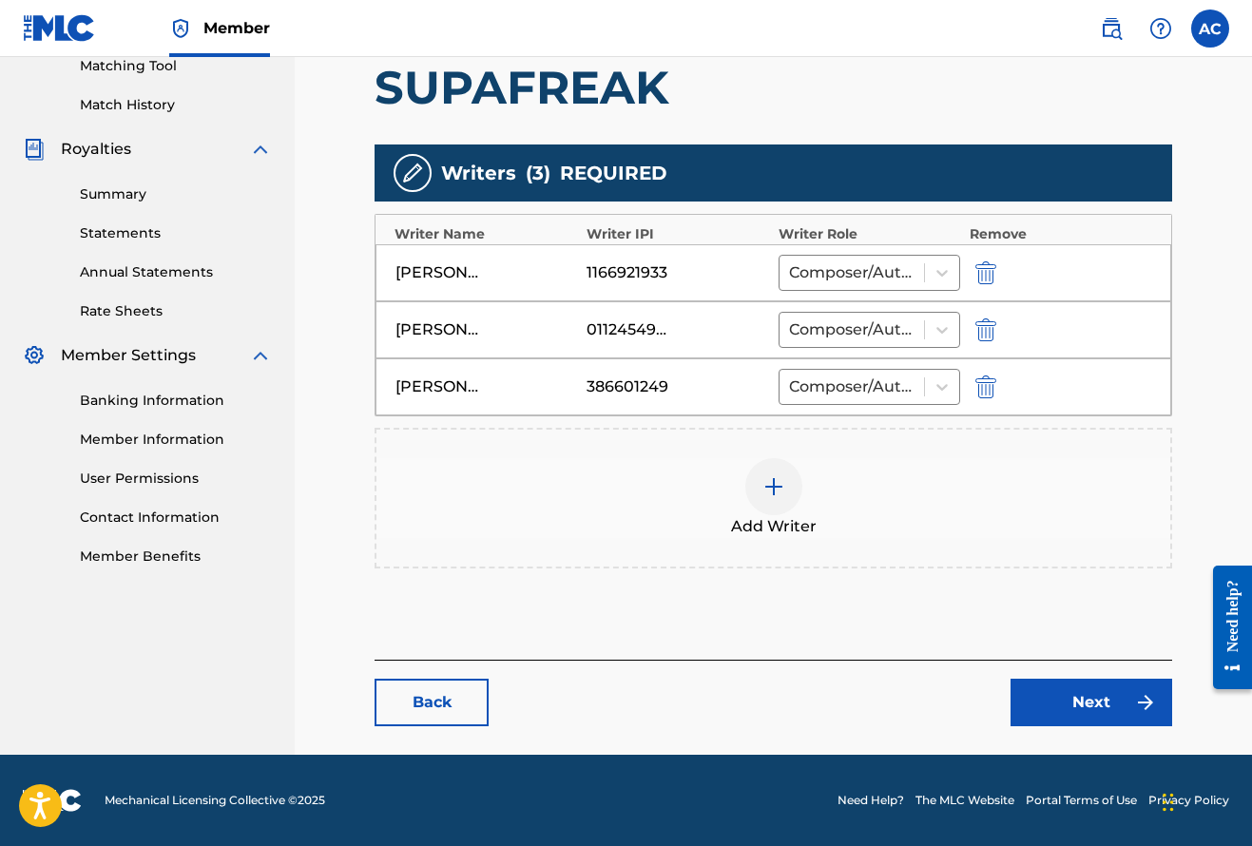
scroll to position [498, 0]
click at [1087, 709] on link "Next" at bounding box center [1091, 703] width 162 height 48
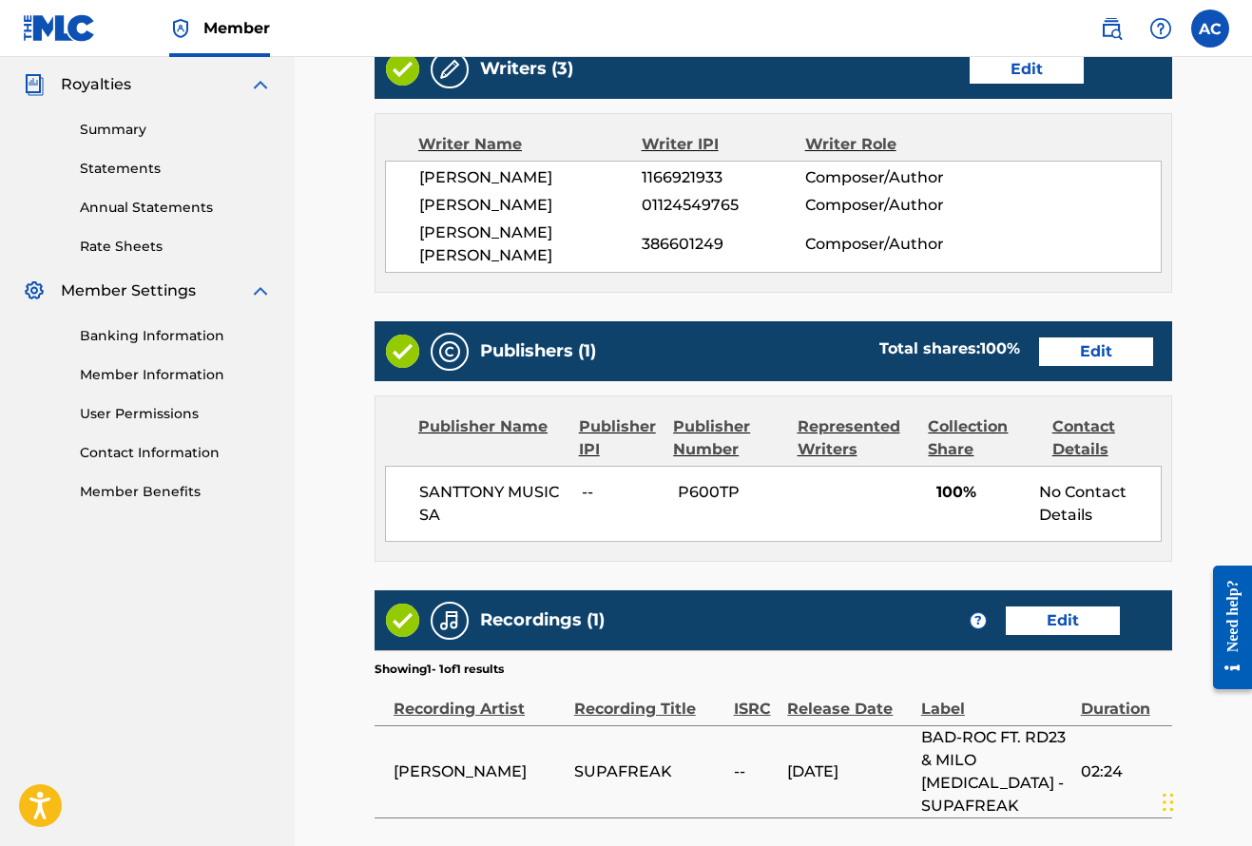
scroll to position [570, 0]
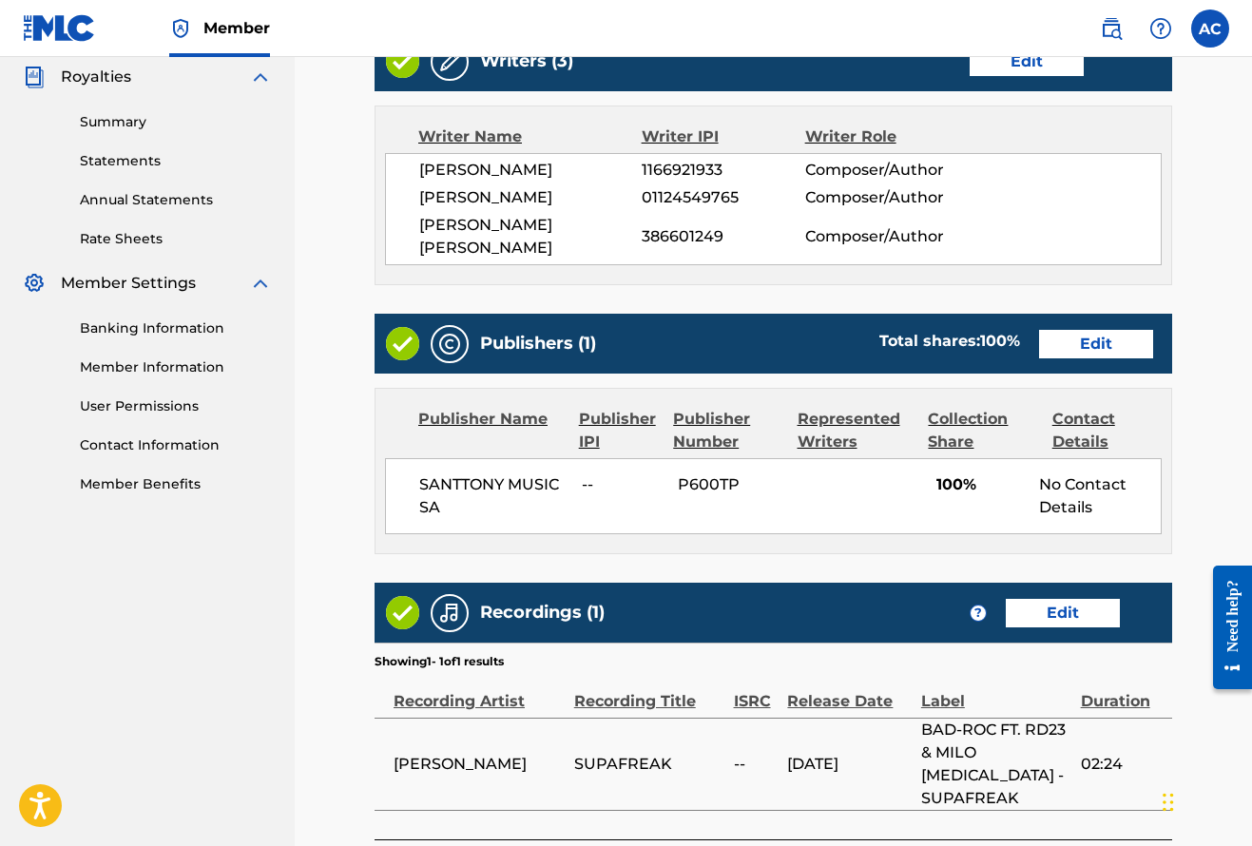
click at [1099, 344] on link "Edit" at bounding box center [1096, 344] width 114 height 29
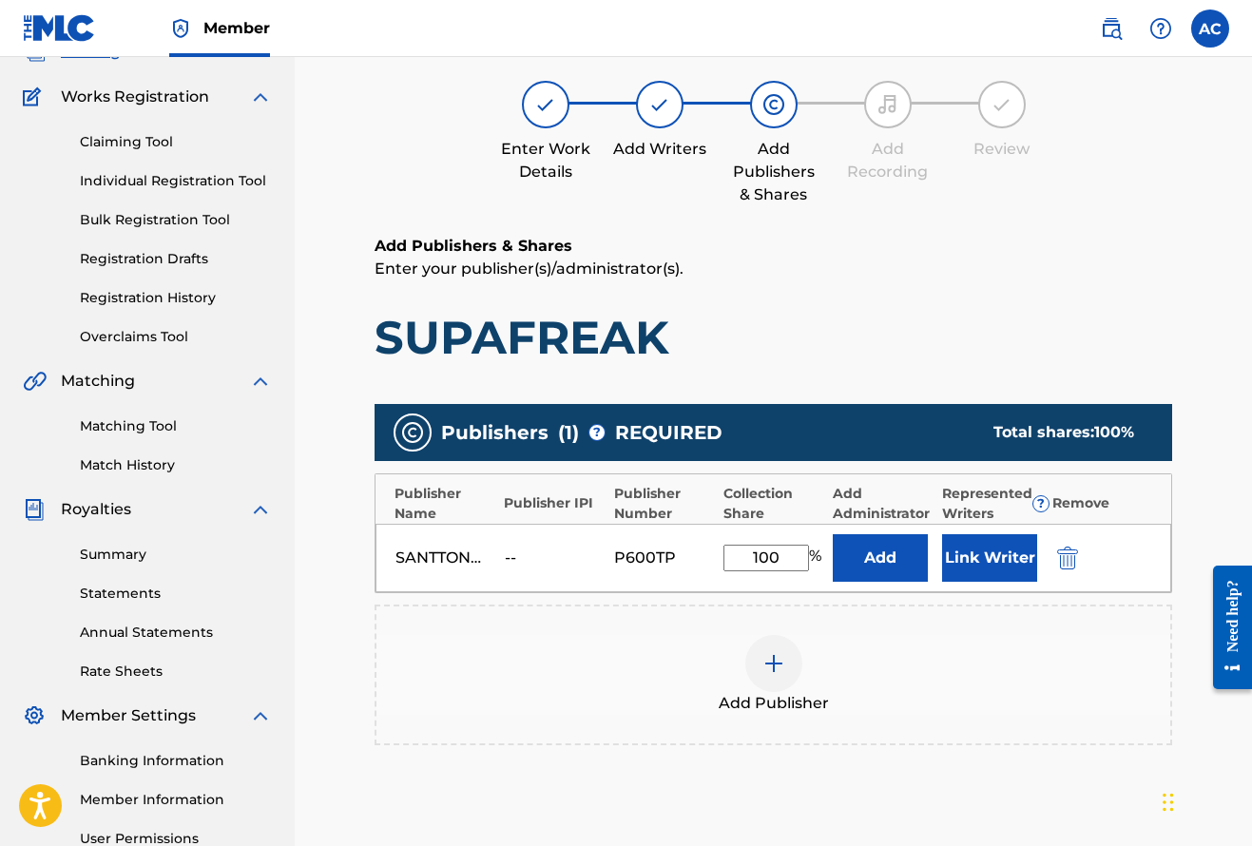
scroll to position [163, 0]
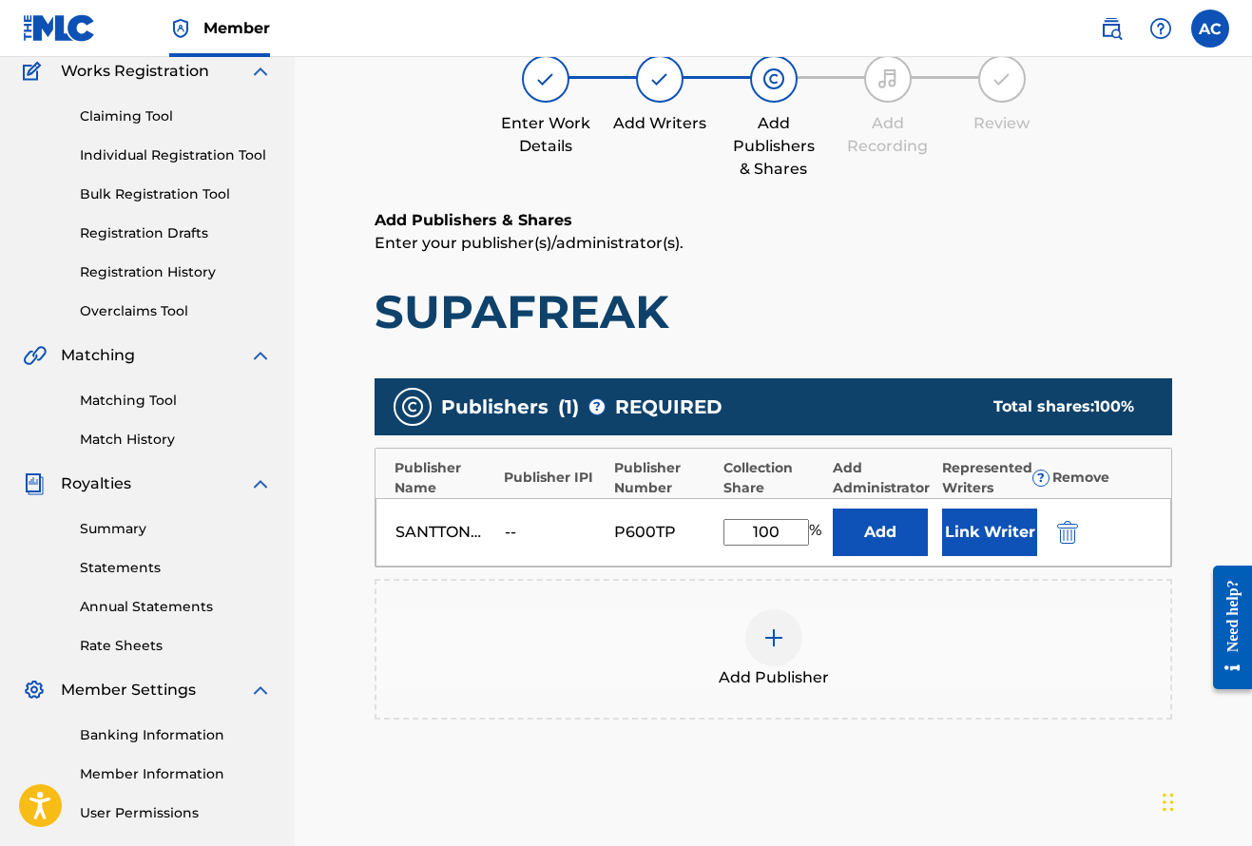
click at [894, 533] on button "Add" at bounding box center [880, 533] width 95 height 48
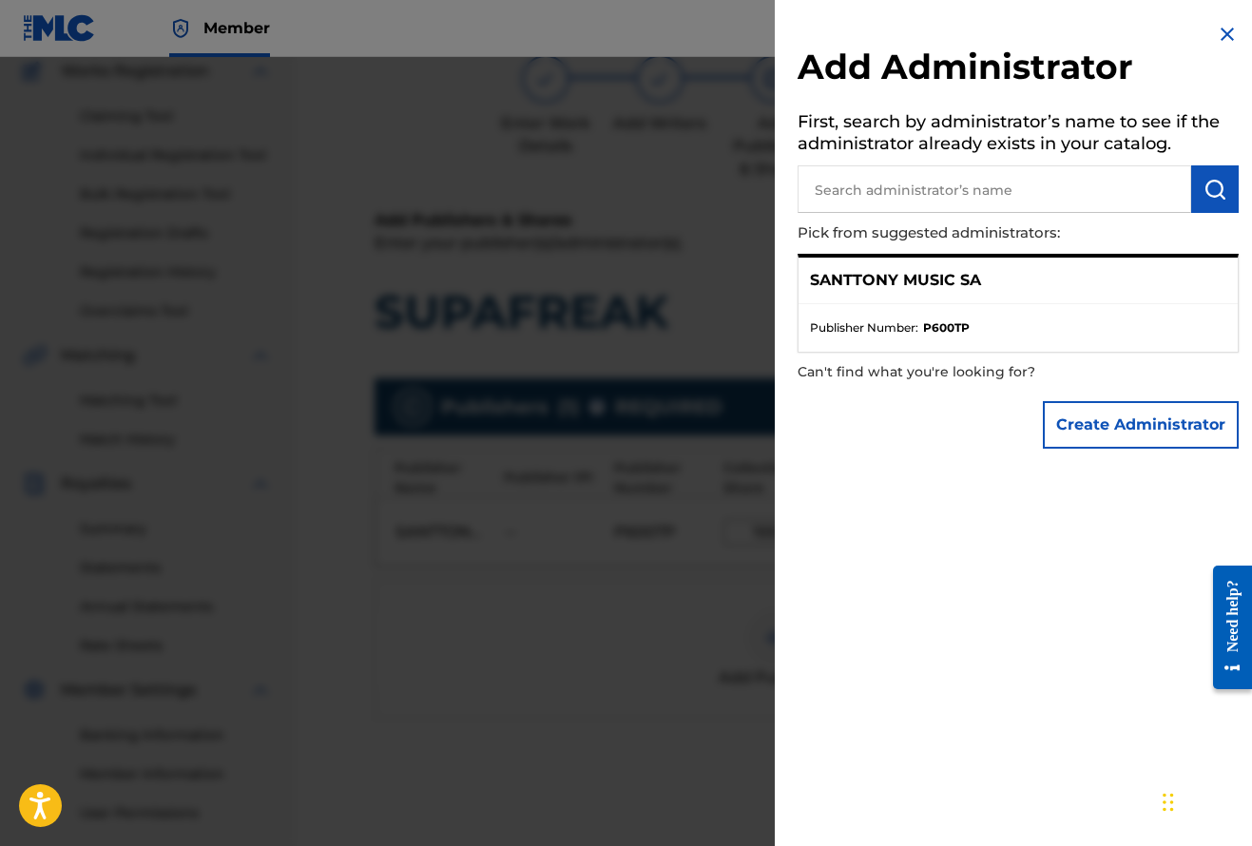
click at [920, 176] on input "text" at bounding box center [994, 189] width 394 height 48
type input "alberto Spadea"
click at [1143, 422] on button "Create Administrator" at bounding box center [1141, 425] width 196 height 48
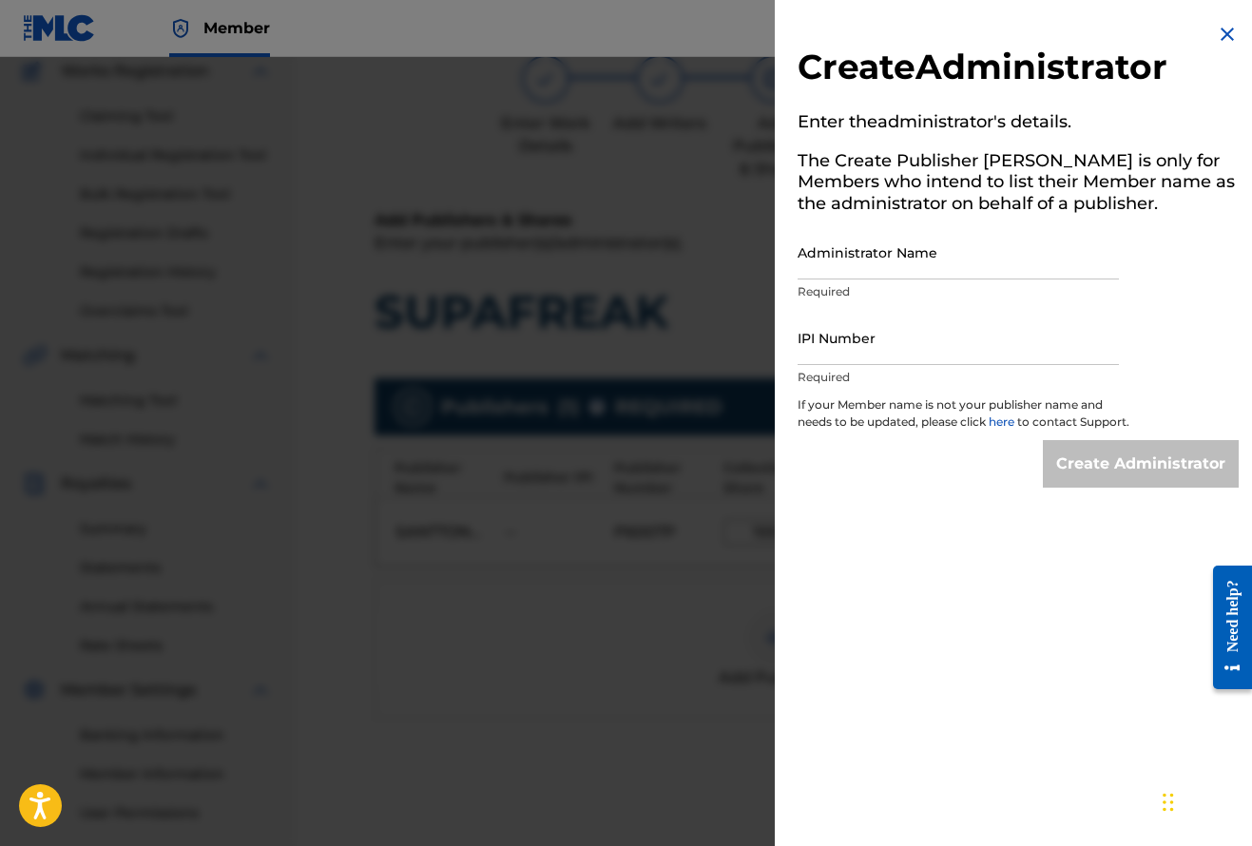
click at [1216, 40] on img at bounding box center [1227, 34] width 23 height 23
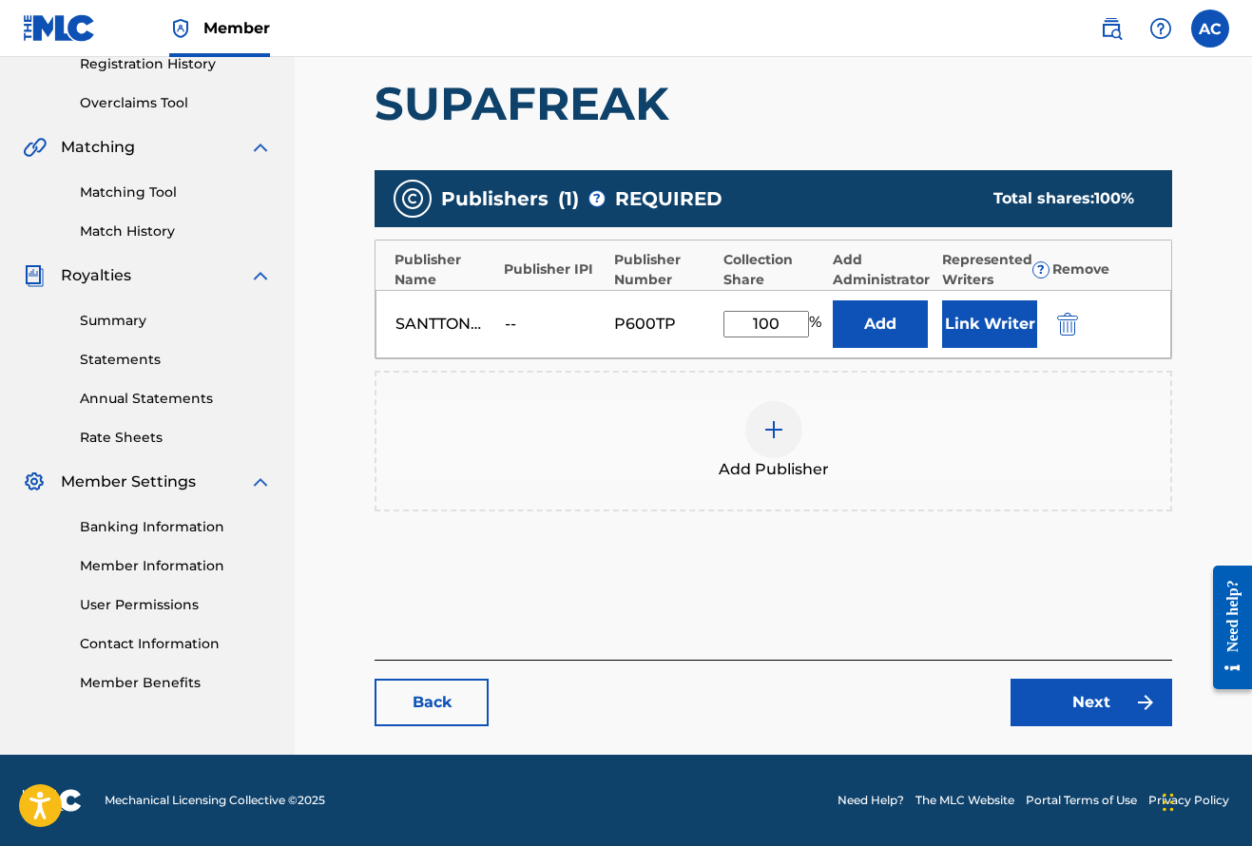
scroll to position [372, 0]
click at [1109, 714] on link "Next" at bounding box center [1091, 703] width 162 height 48
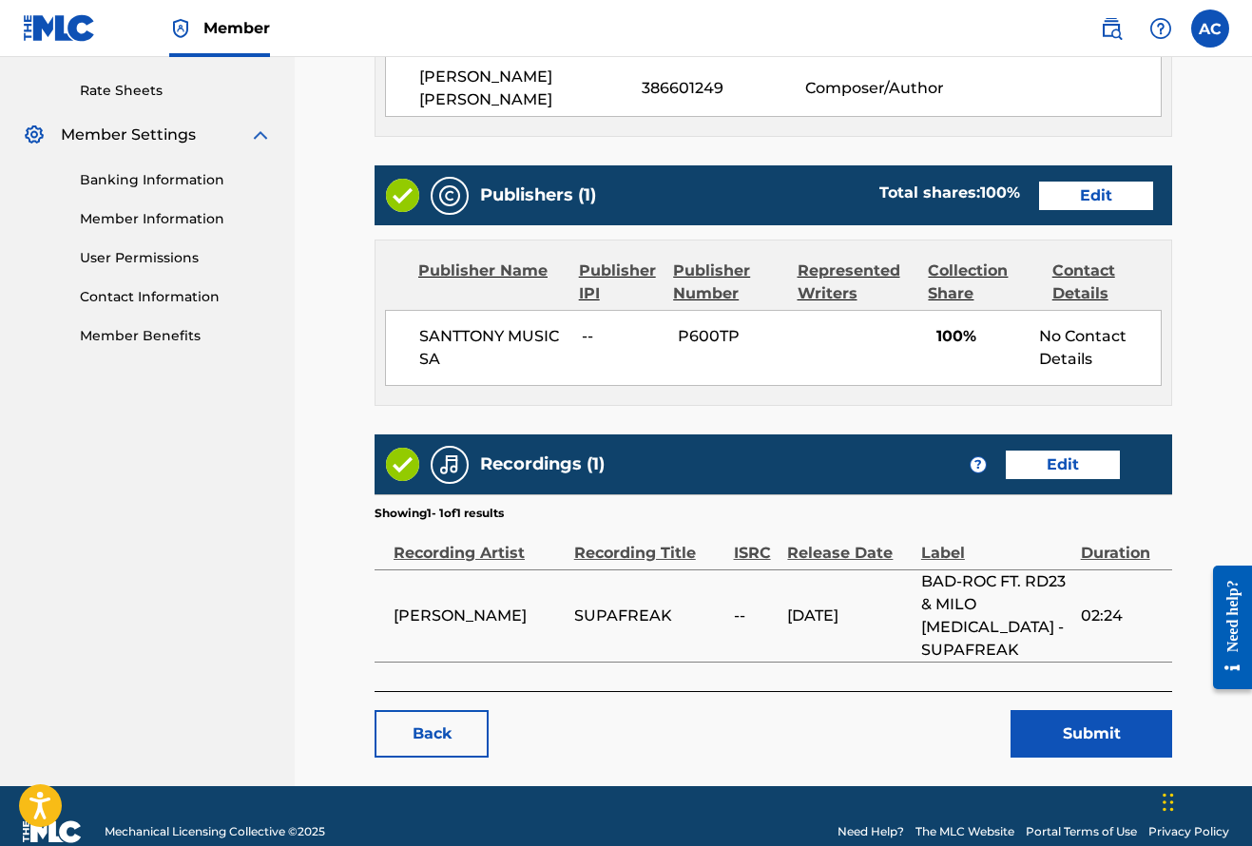
scroll to position [720, 0]
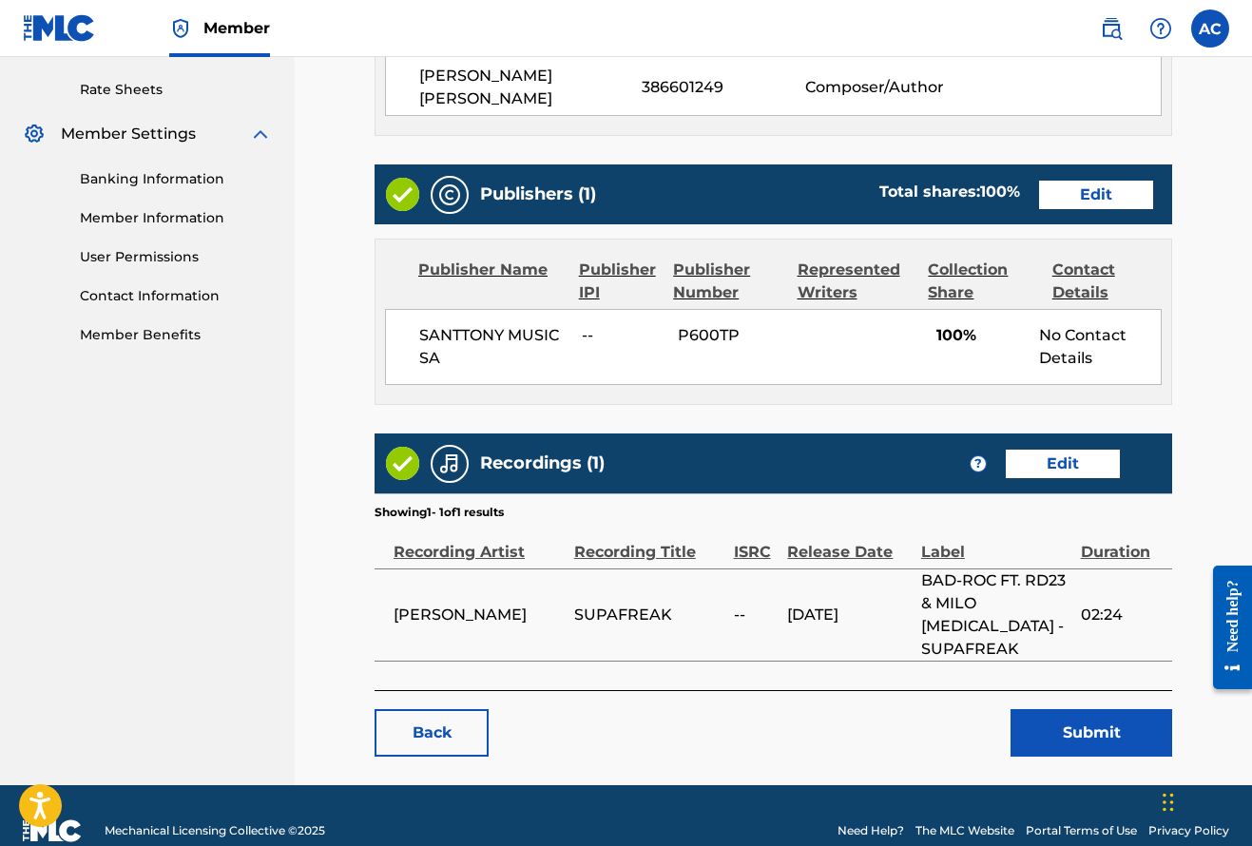
click at [1089, 718] on button "Submit" at bounding box center [1091, 733] width 162 height 48
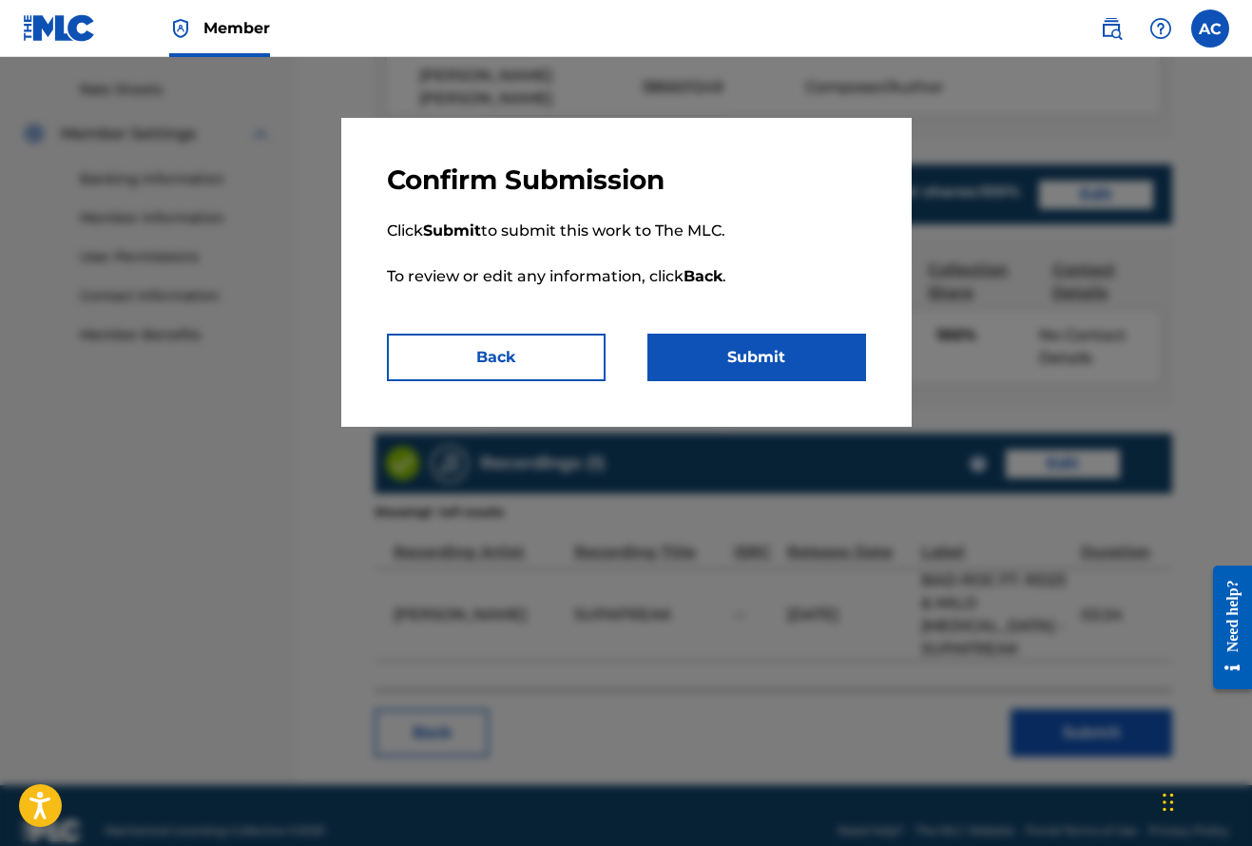
click at [765, 353] on button "Submit" at bounding box center [756, 358] width 219 height 48
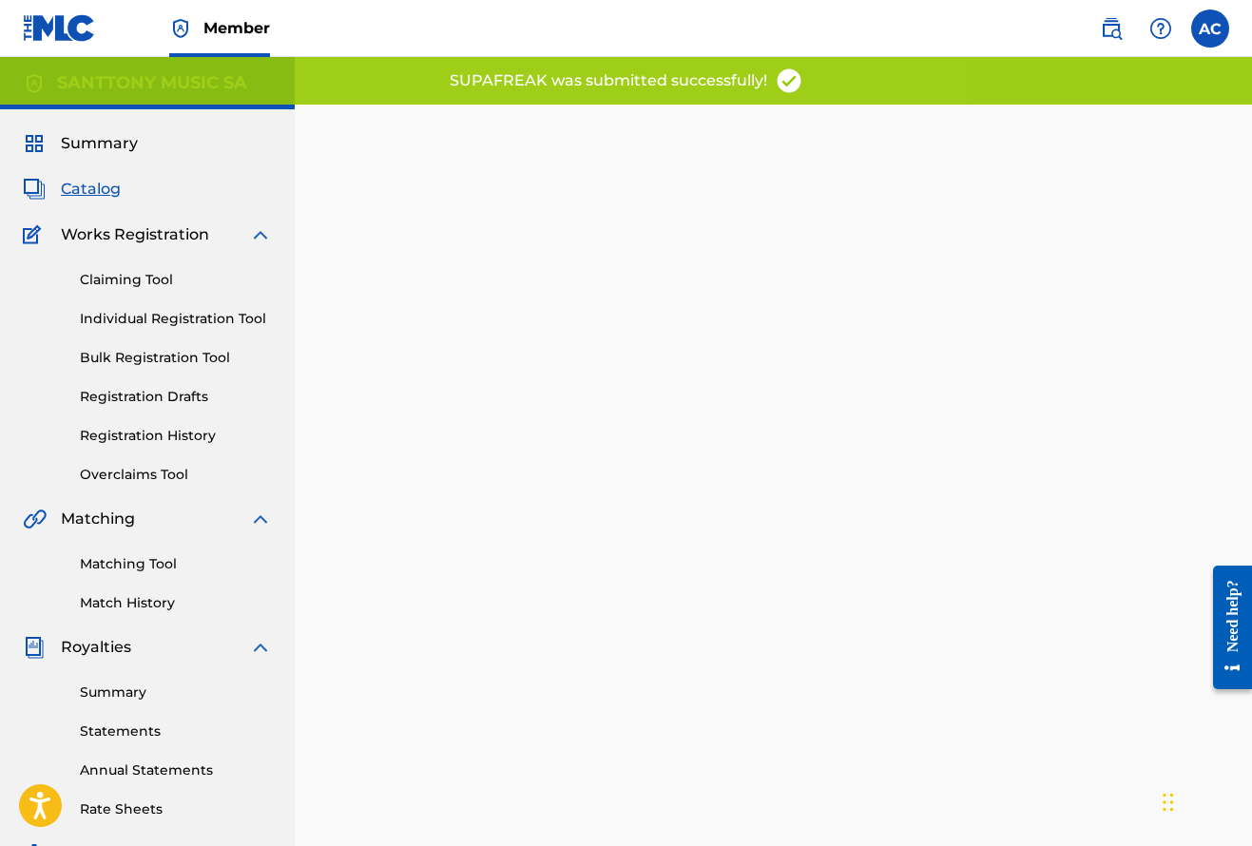
click at [88, 180] on span "Catalog" at bounding box center [91, 189] width 60 height 23
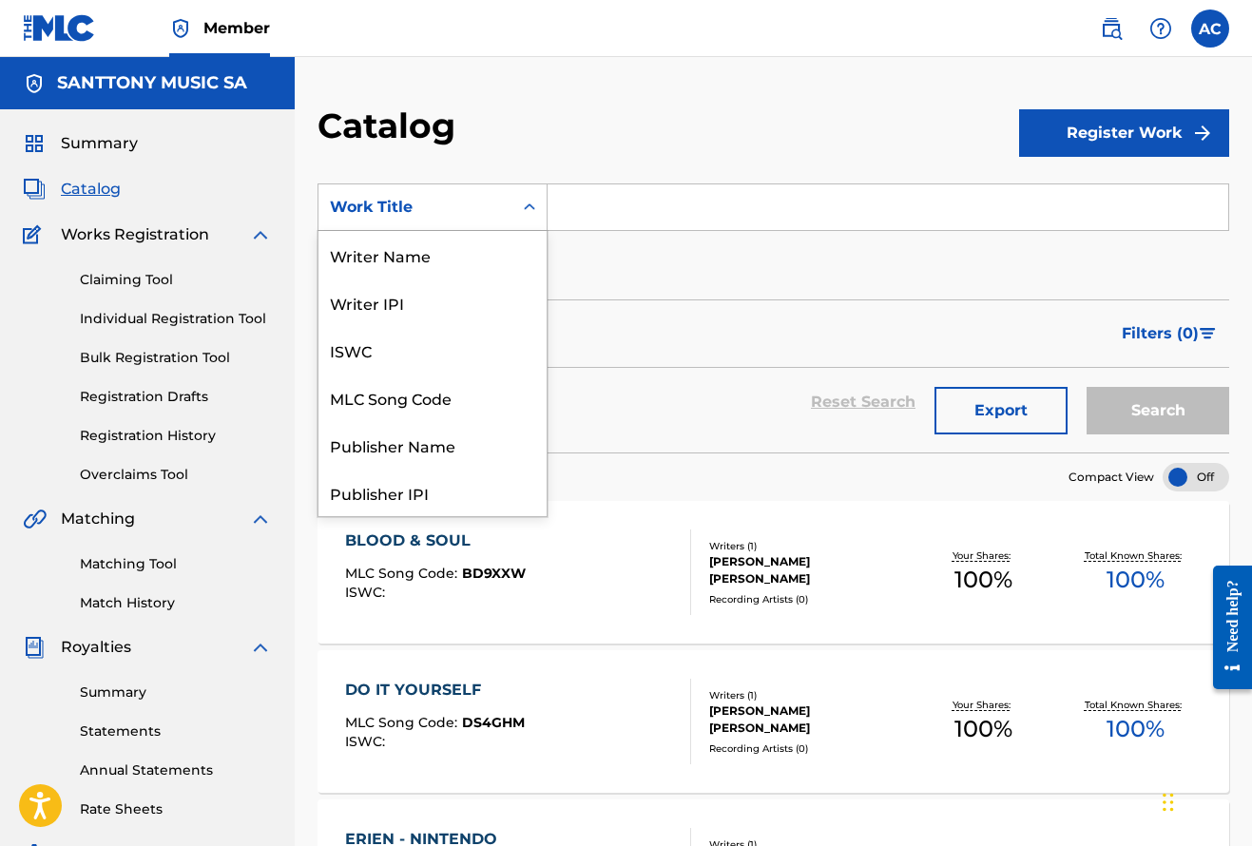
click at [507, 206] on div "Work Title" at bounding box center [415, 207] width 194 height 36
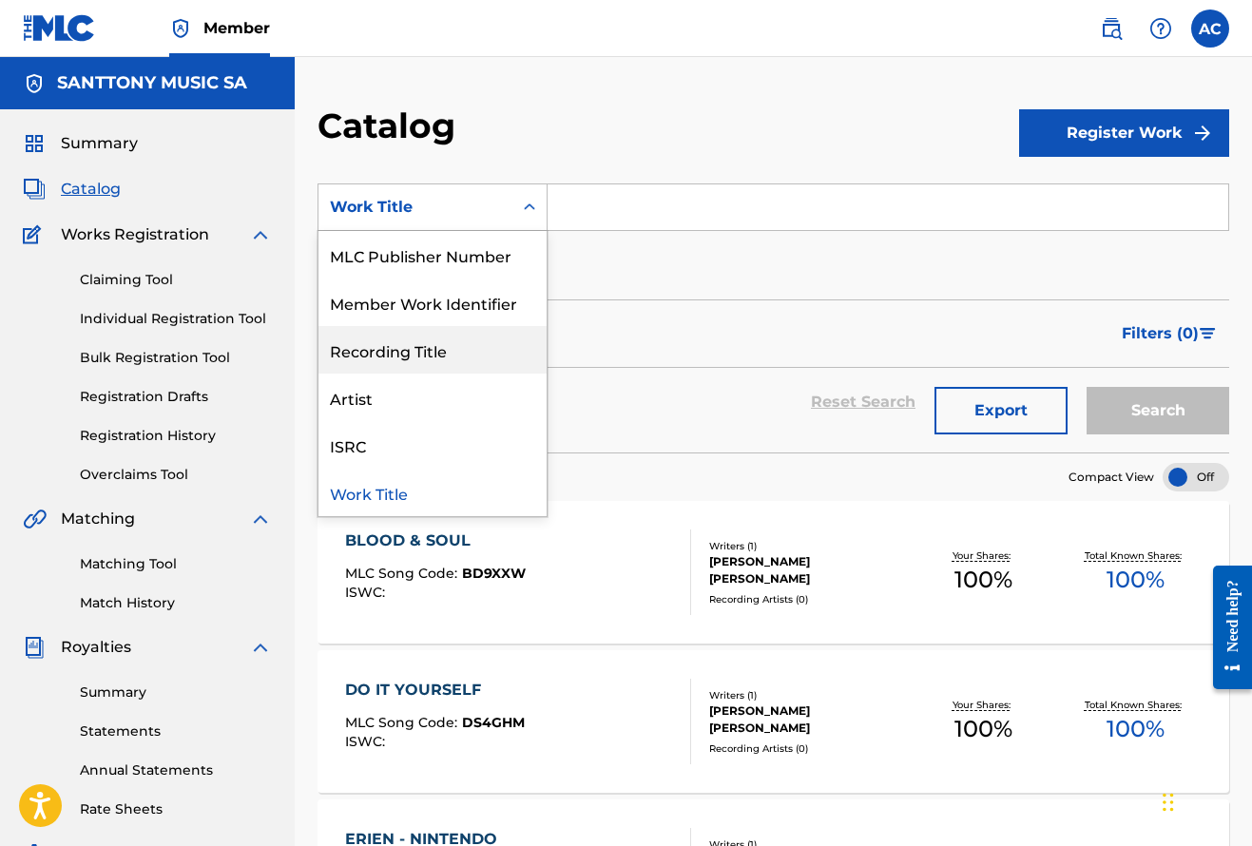
click at [598, 212] on input "Search Form" at bounding box center [887, 207] width 681 height 46
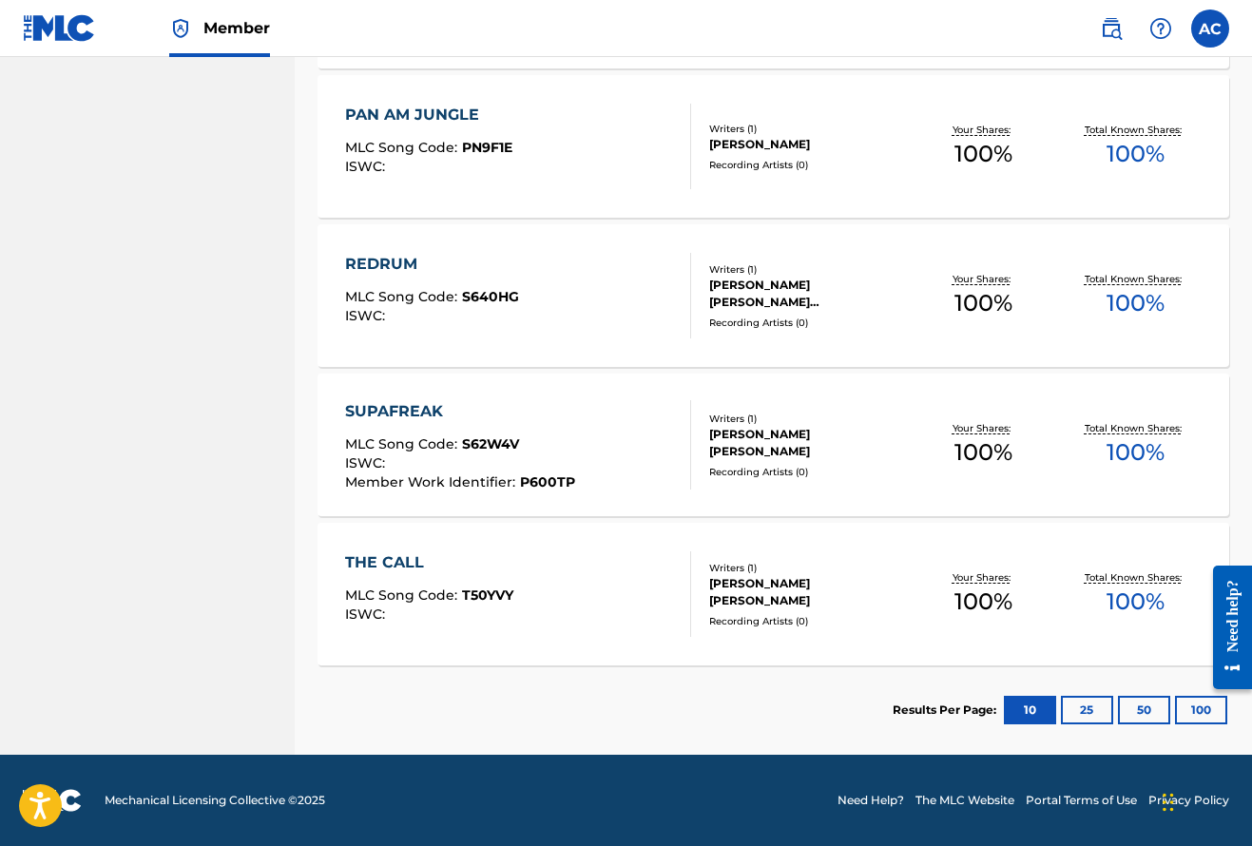
scroll to position [1023, 0]
click at [1075, 706] on button "25" at bounding box center [1087, 710] width 52 height 29
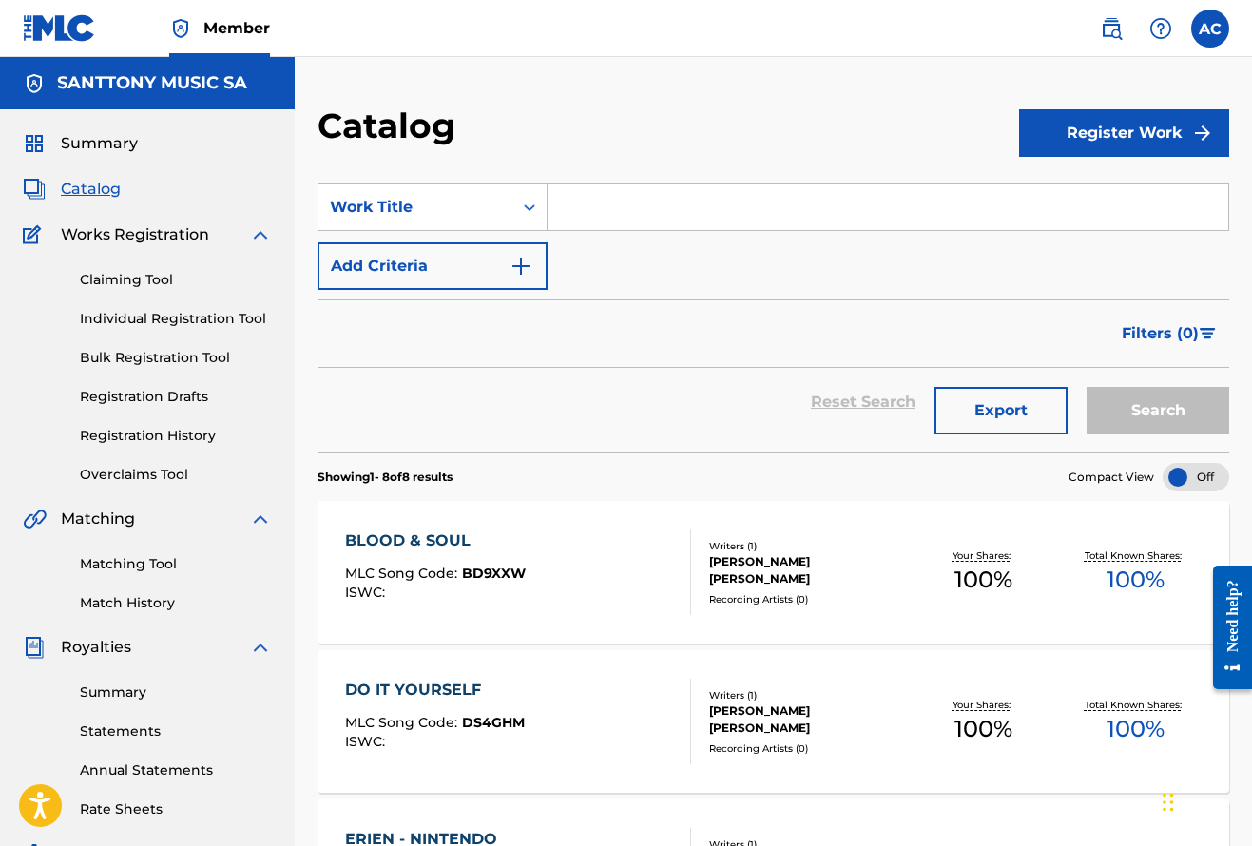
scroll to position [0, 0]
click at [1150, 137] on button "Register Work" at bounding box center [1124, 133] width 210 height 48
click at [1105, 193] on link "Individual" at bounding box center [1124, 195] width 210 height 46
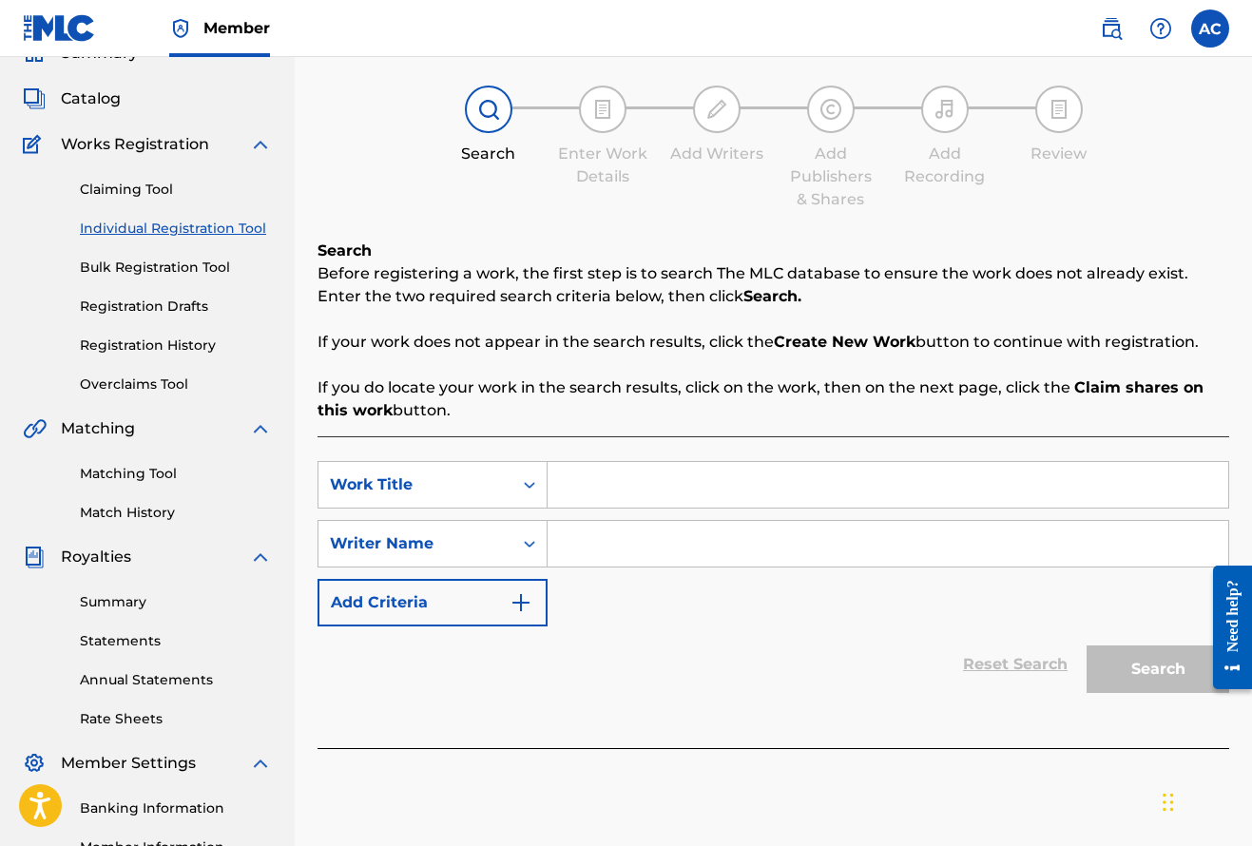
scroll to position [96, 0]
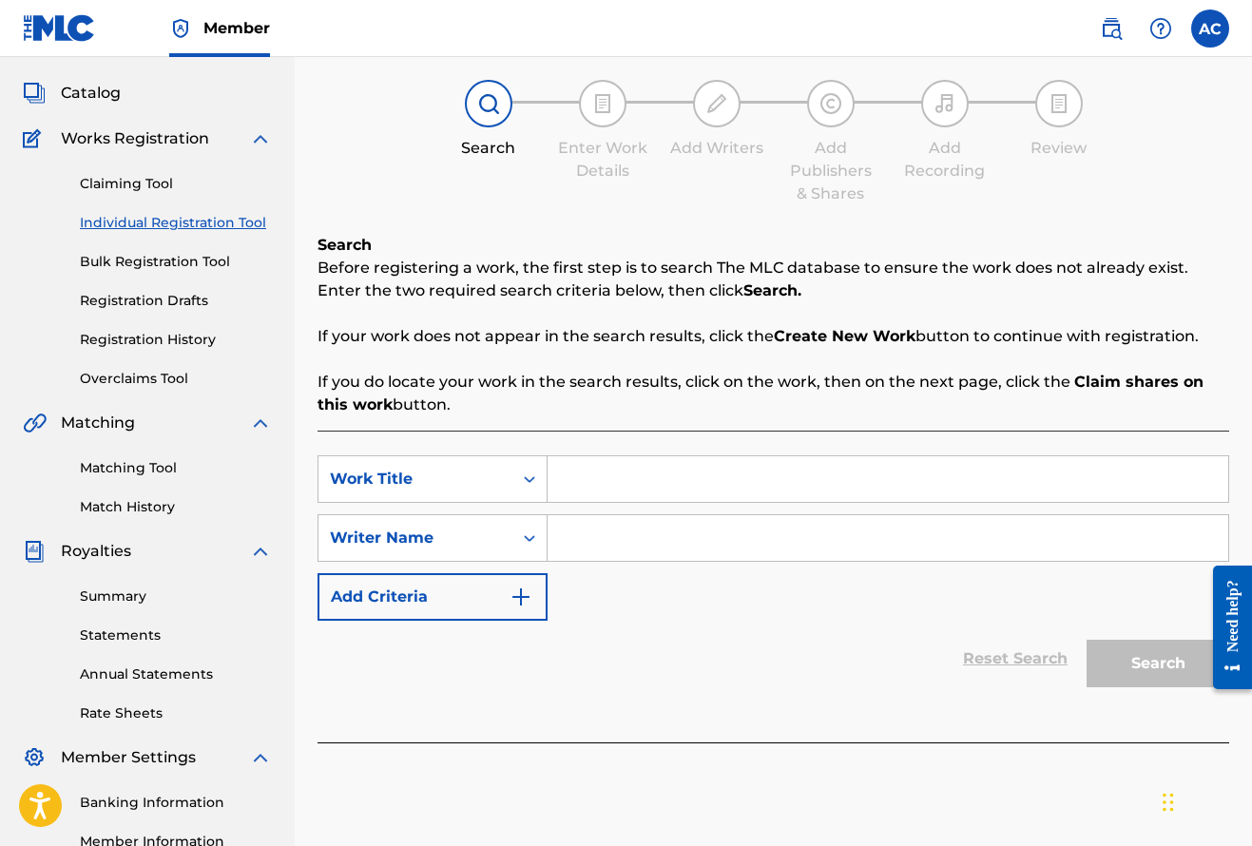
click at [624, 475] on input "Search Form" at bounding box center [887, 479] width 681 height 46
type input "This is Our Game"
click at [646, 532] on input "Search Form" at bounding box center [887, 538] width 681 height 46
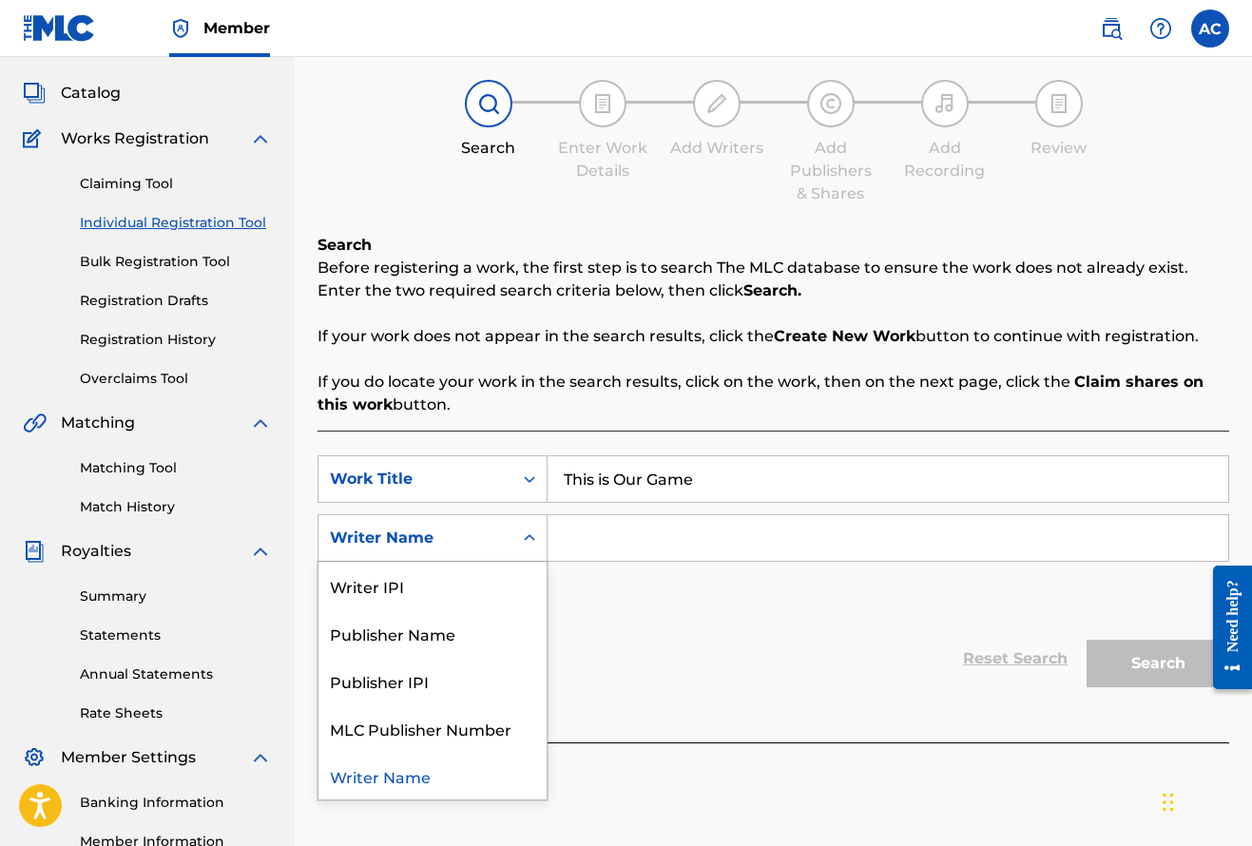
click at [533, 541] on icon "Search Form" at bounding box center [529, 537] width 19 height 19
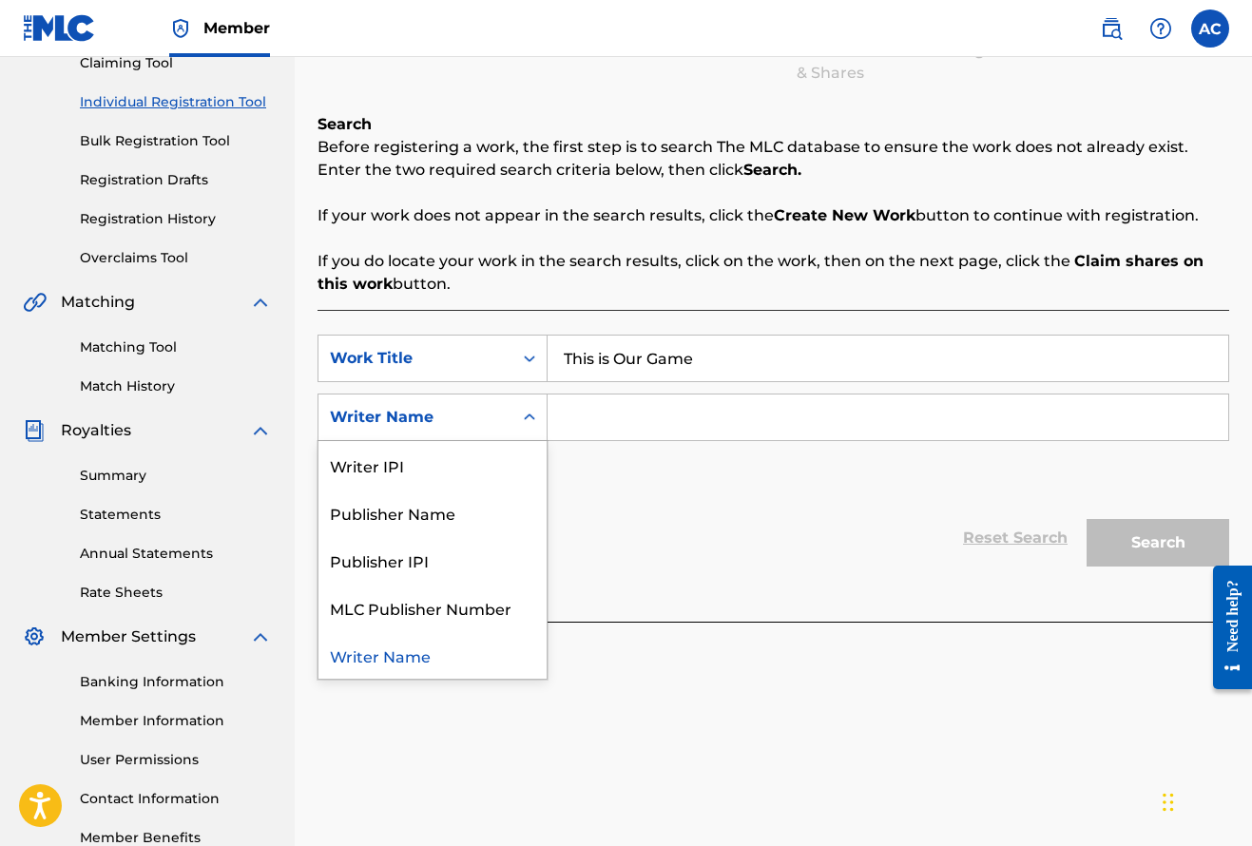
scroll to position [206, 0]
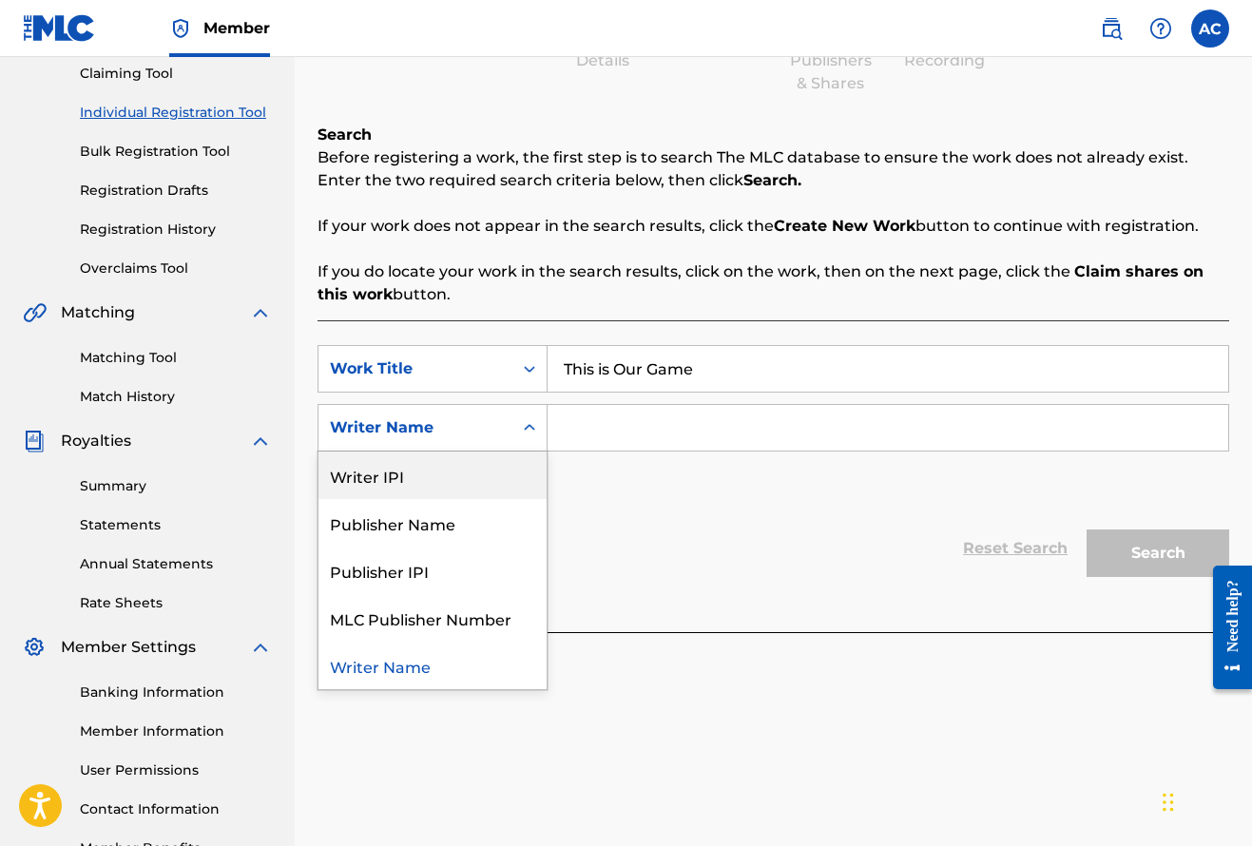
click at [411, 472] on div "Writer IPI" at bounding box center [432, 475] width 228 height 48
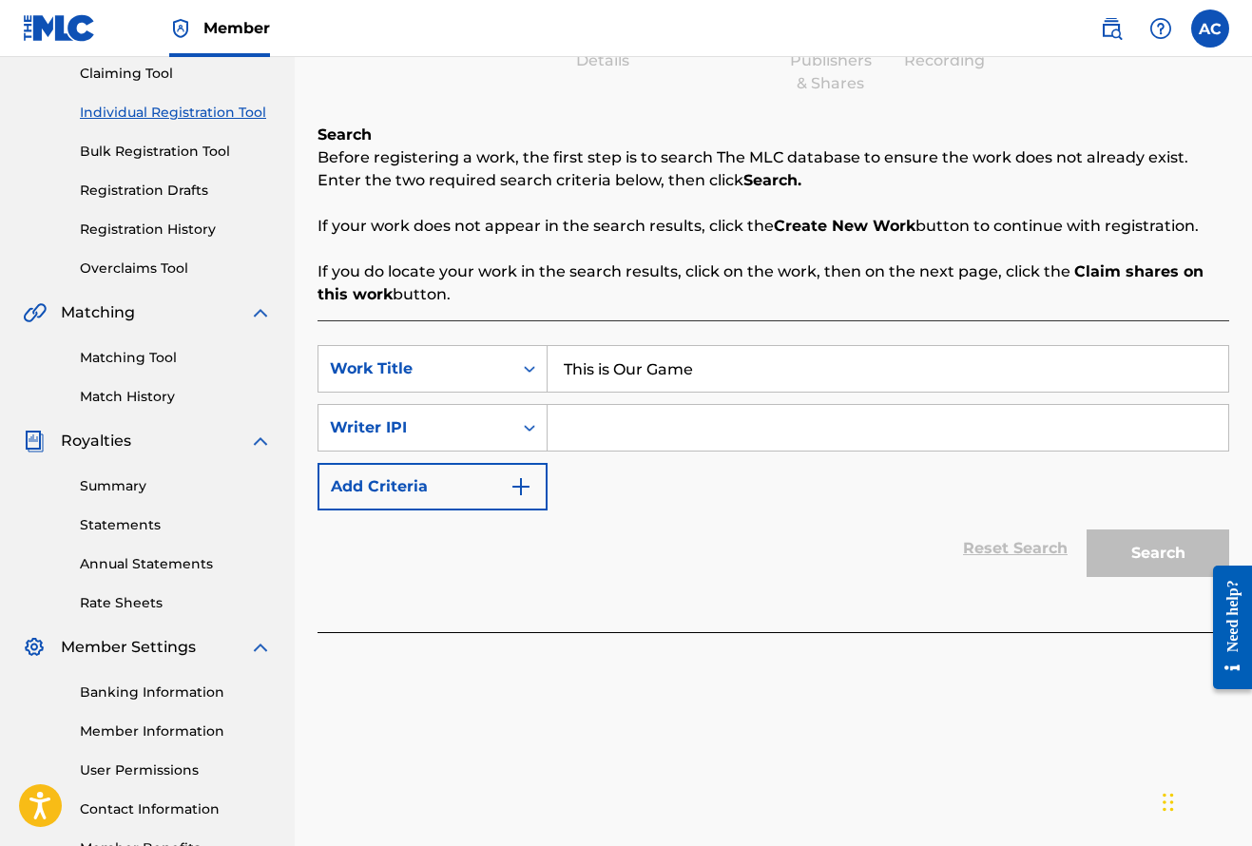
click at [603, 425] on input "Search Form" at bounding box center [887, 428] width 681 height 46
click at [586, 430] on input "Search Form" at bounding box center [887, 428] width 681 height 46
paste input "1166908724"
type input "1166908724"
click at [522, 483] on img "Search Form" at bounding box center [520, 486] width 23 height 23
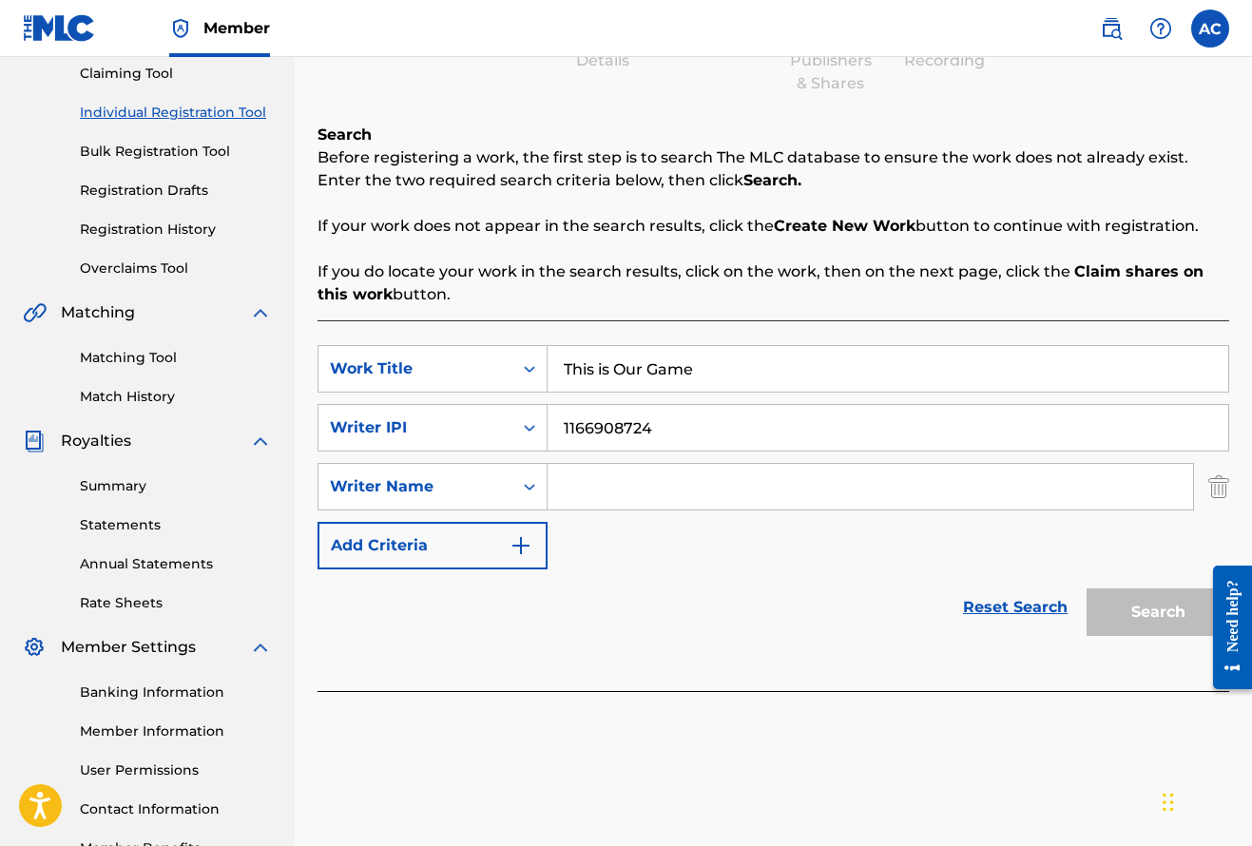
click at [574, 481] on input "Search Form" at bounding box center [869, 487] width 645 height 46
paste input "349433251"
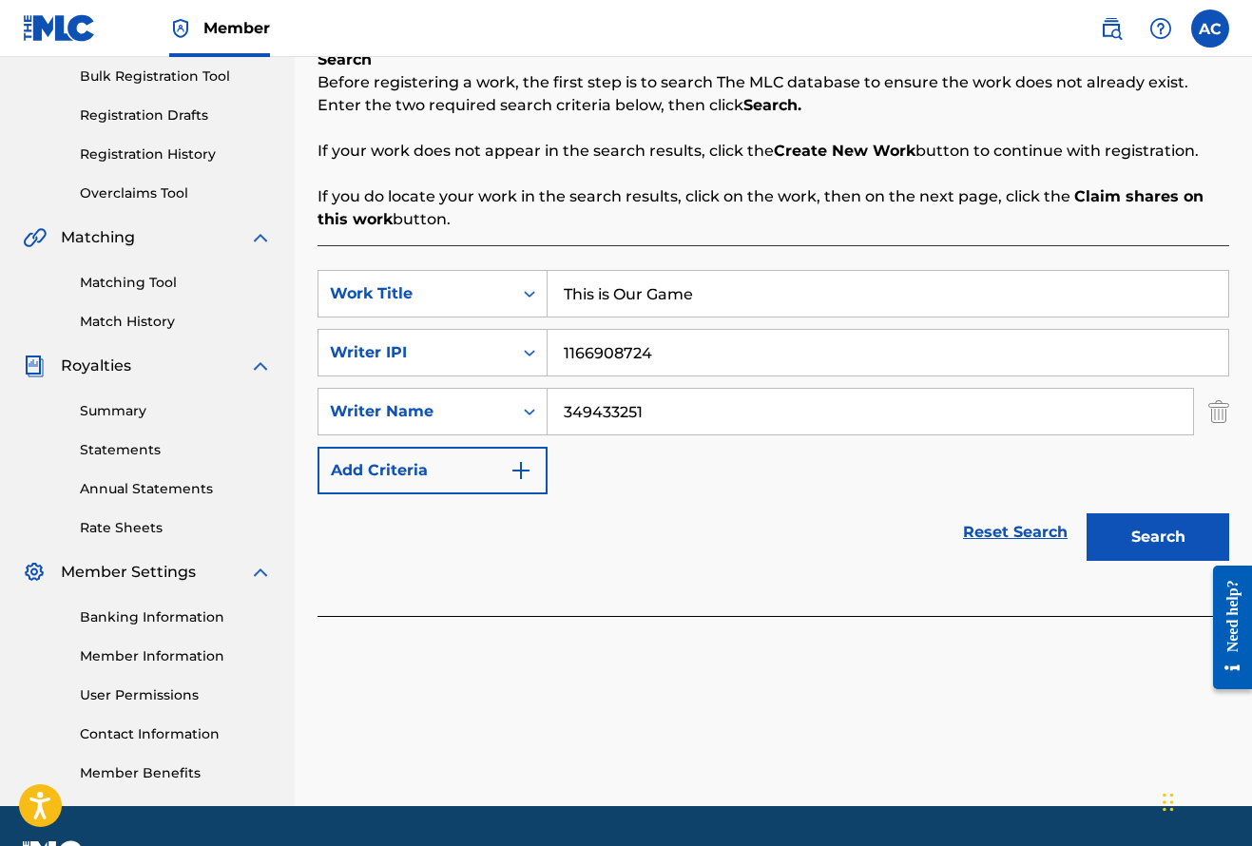
scroll to position [298, 0]
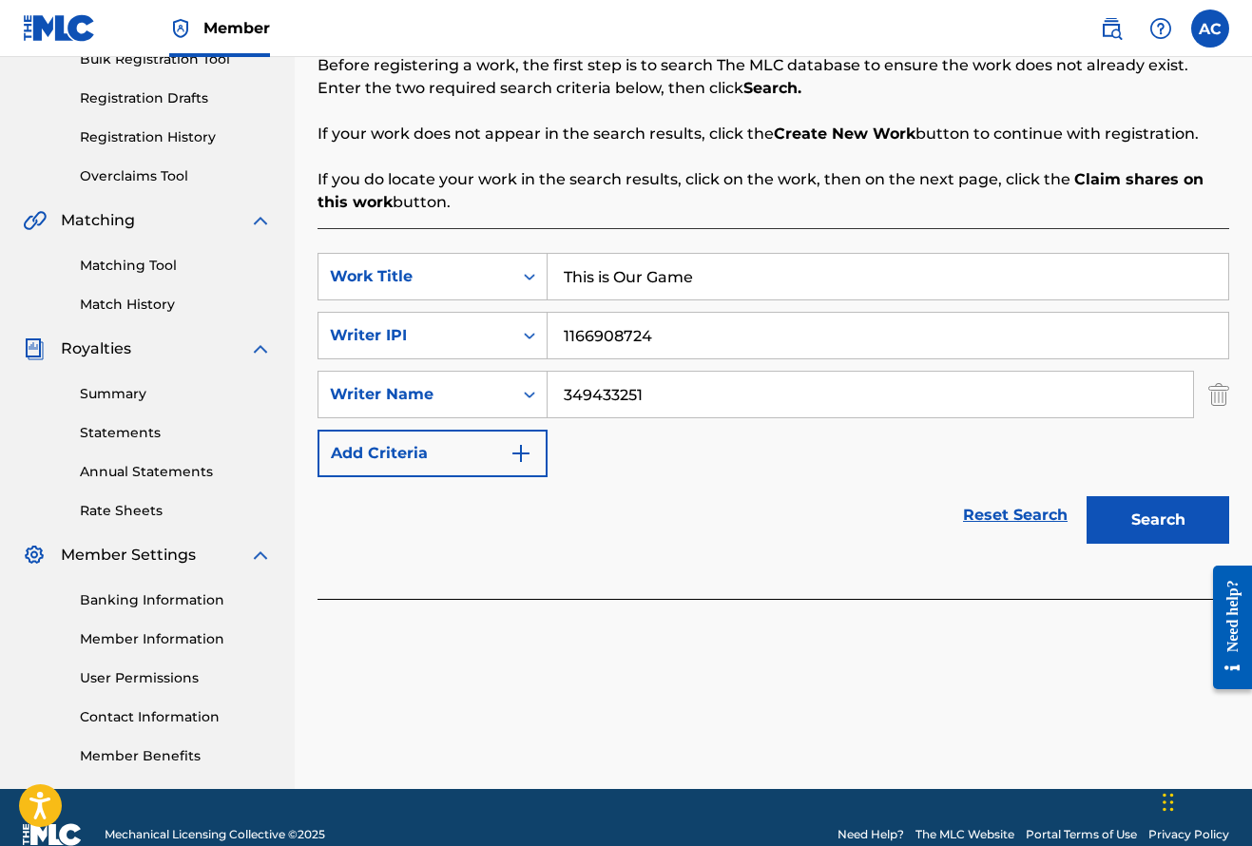
type input "349433251"
click at [1164, 531] on button "Search" at bounding box center [1157, 520] width 143 height 48
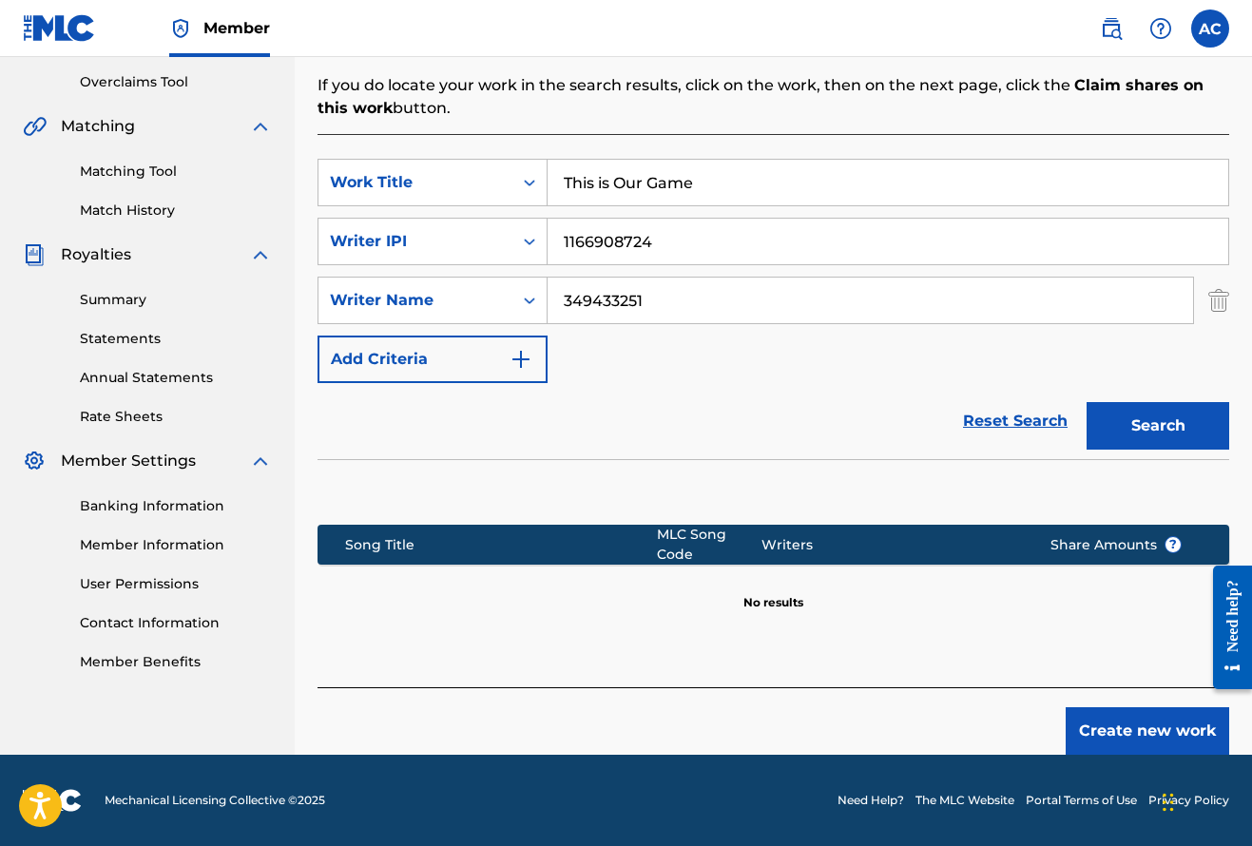
scroll to position [393, 0]
click at [1158, 734] on button "Create new work" at bounding box center [1147, 731] width 163 height 48
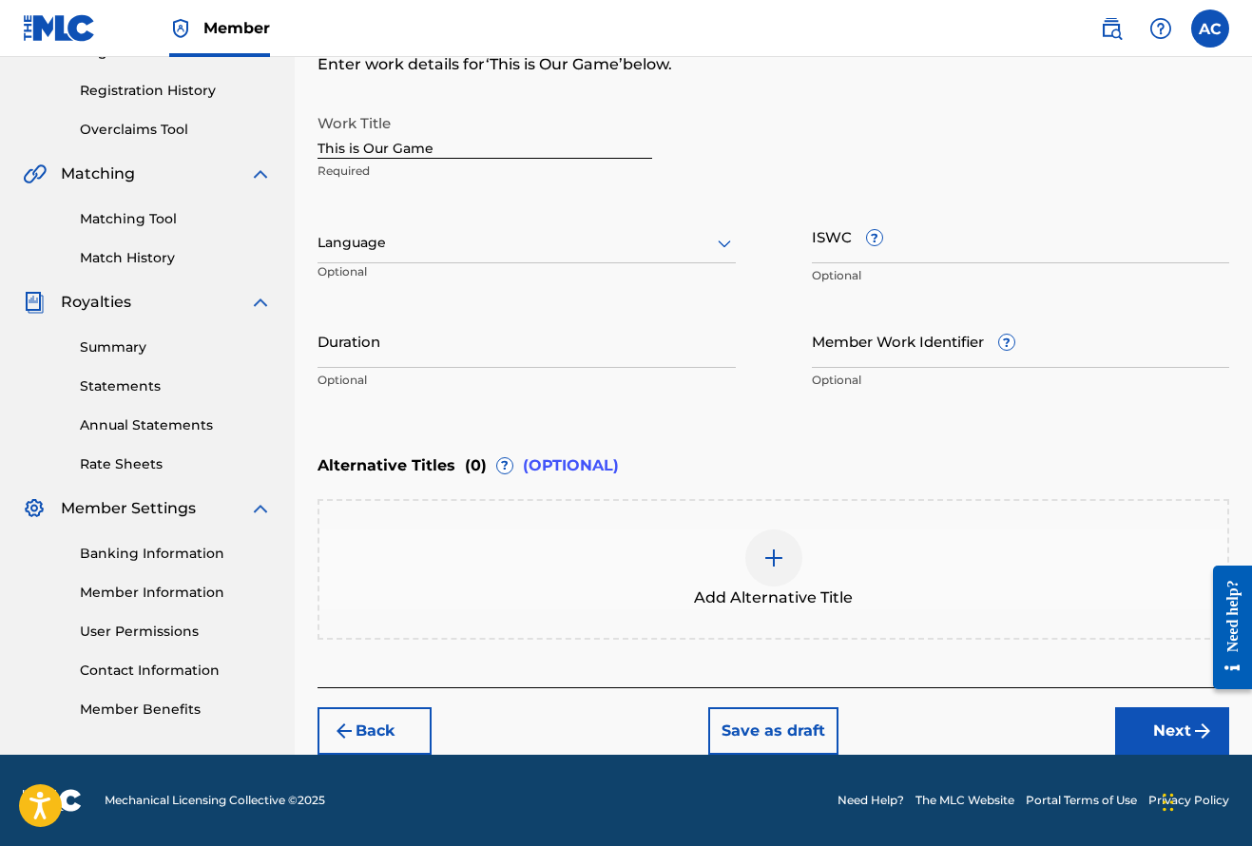
scroll to position [345, 0]
click at [474, 250] on div at bounding box center [526, 243] width 418 height 24
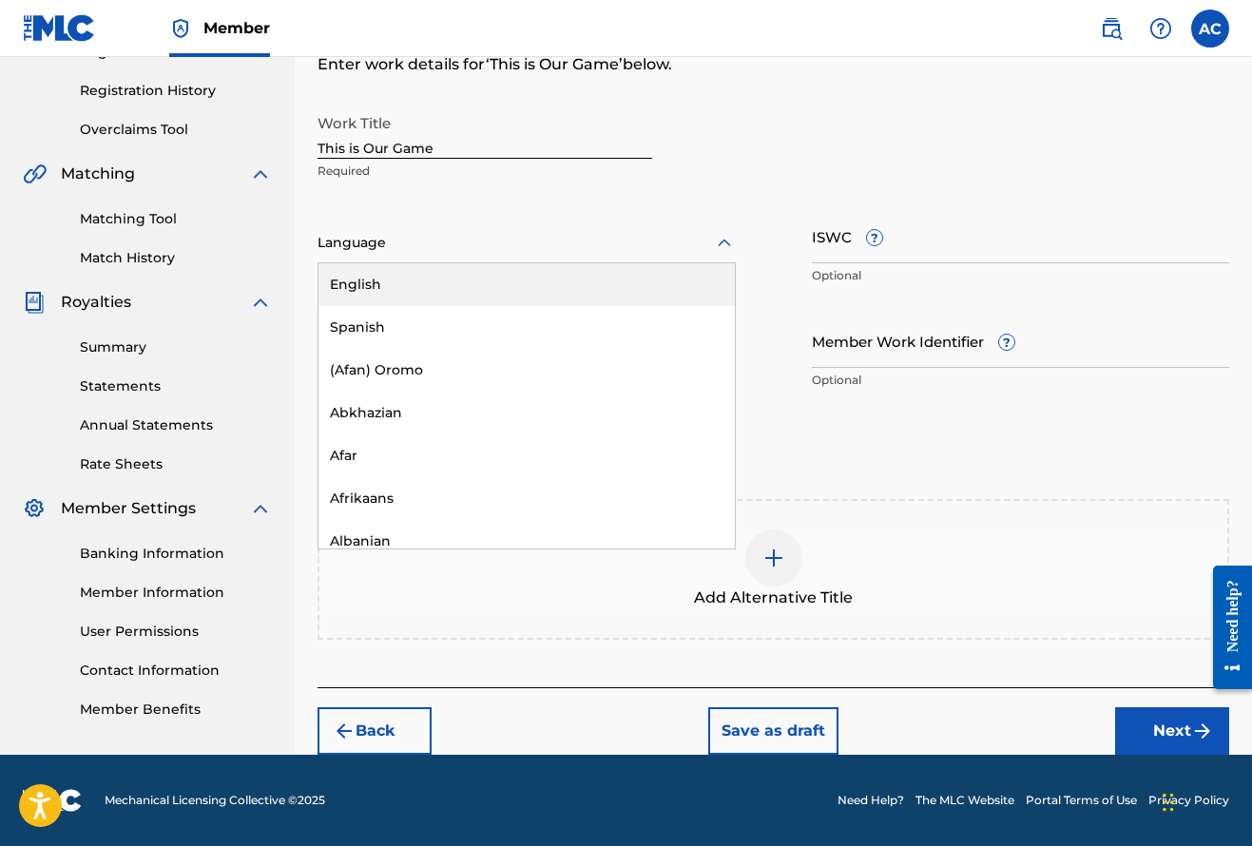
click at [417, 297] on div "English" at bounding box center [526, 284] width 416 height 43
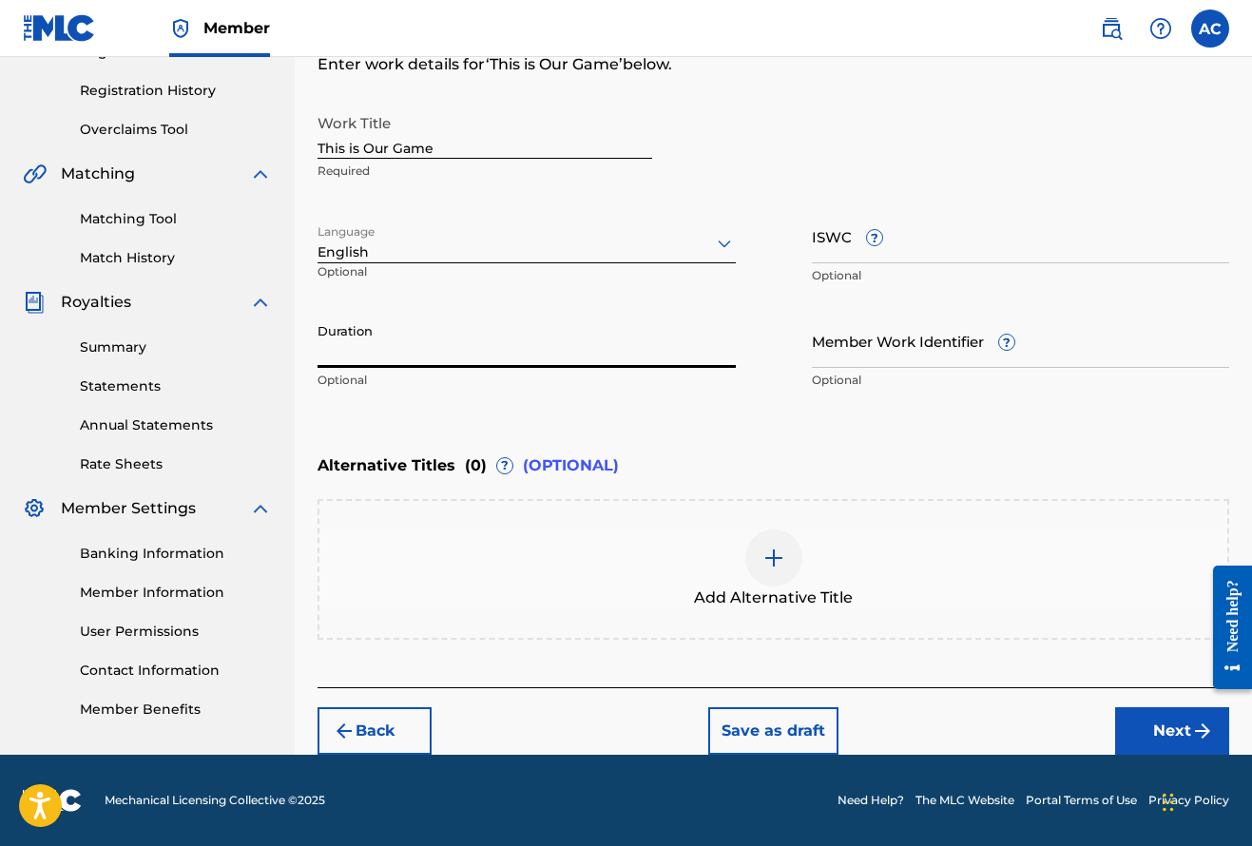
click at [411, 355] on input "Duration" at bounding box center [526, 341] width 418 height 54
type input "03:13"
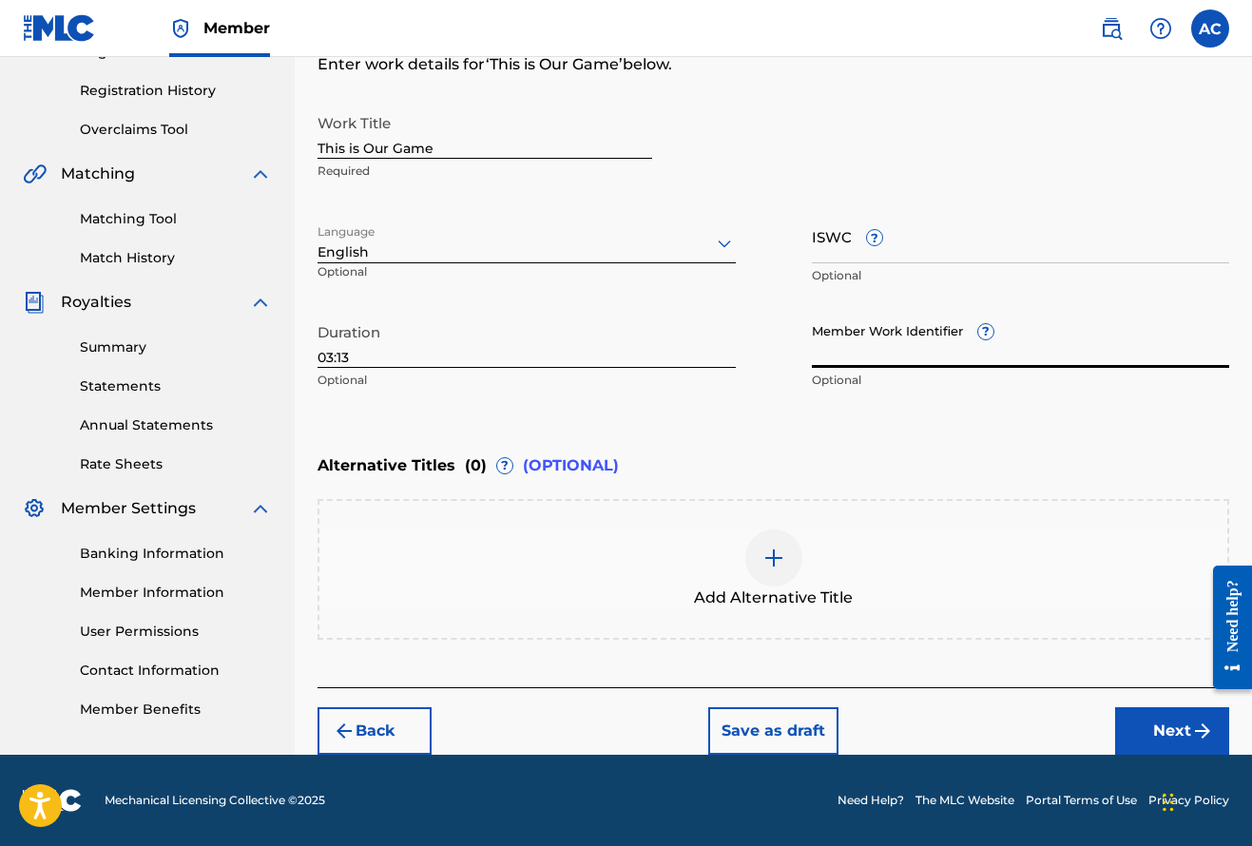
click at [876, 352] on input "Member Work Identifier ?" at bounding box center [1021, 341] width 418 height 54
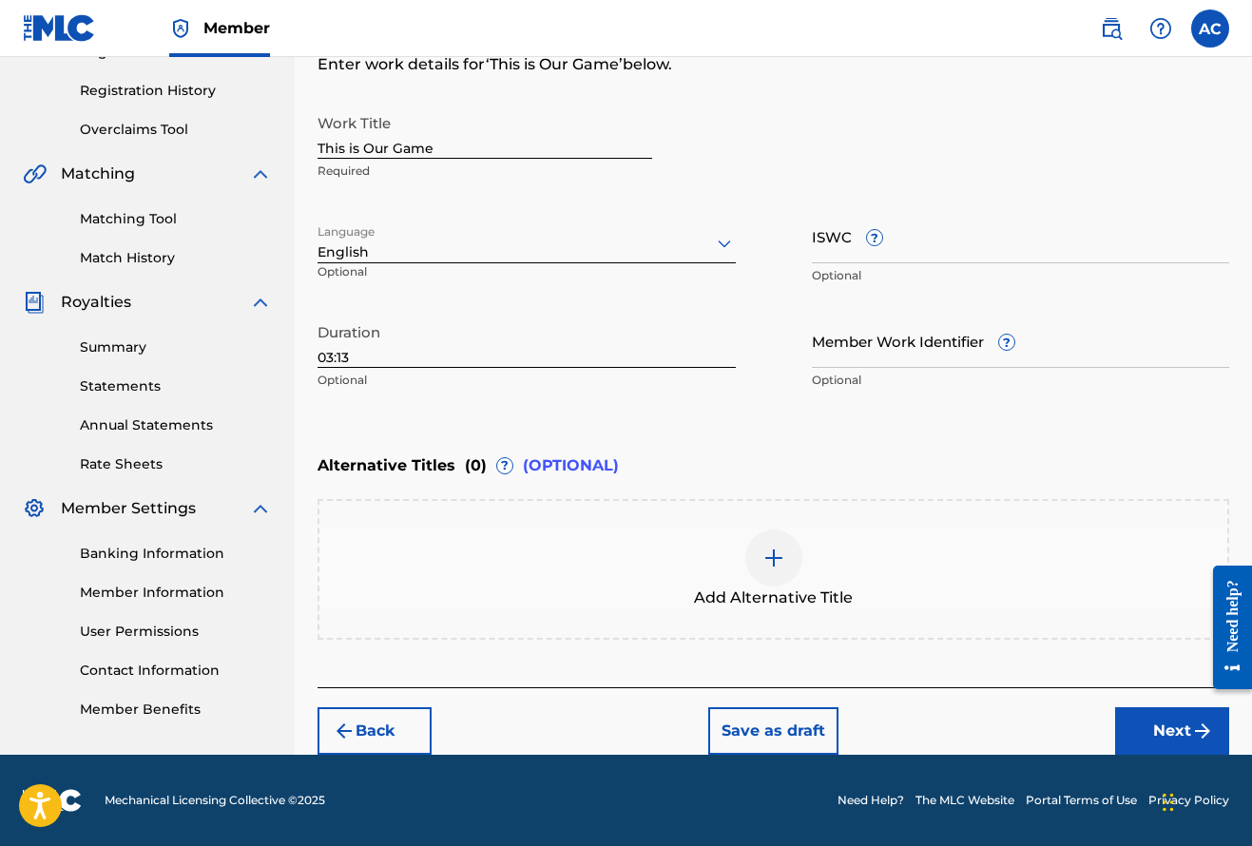
click at [770, 572] on div at bounding box center [773, 557] width 57 height 57
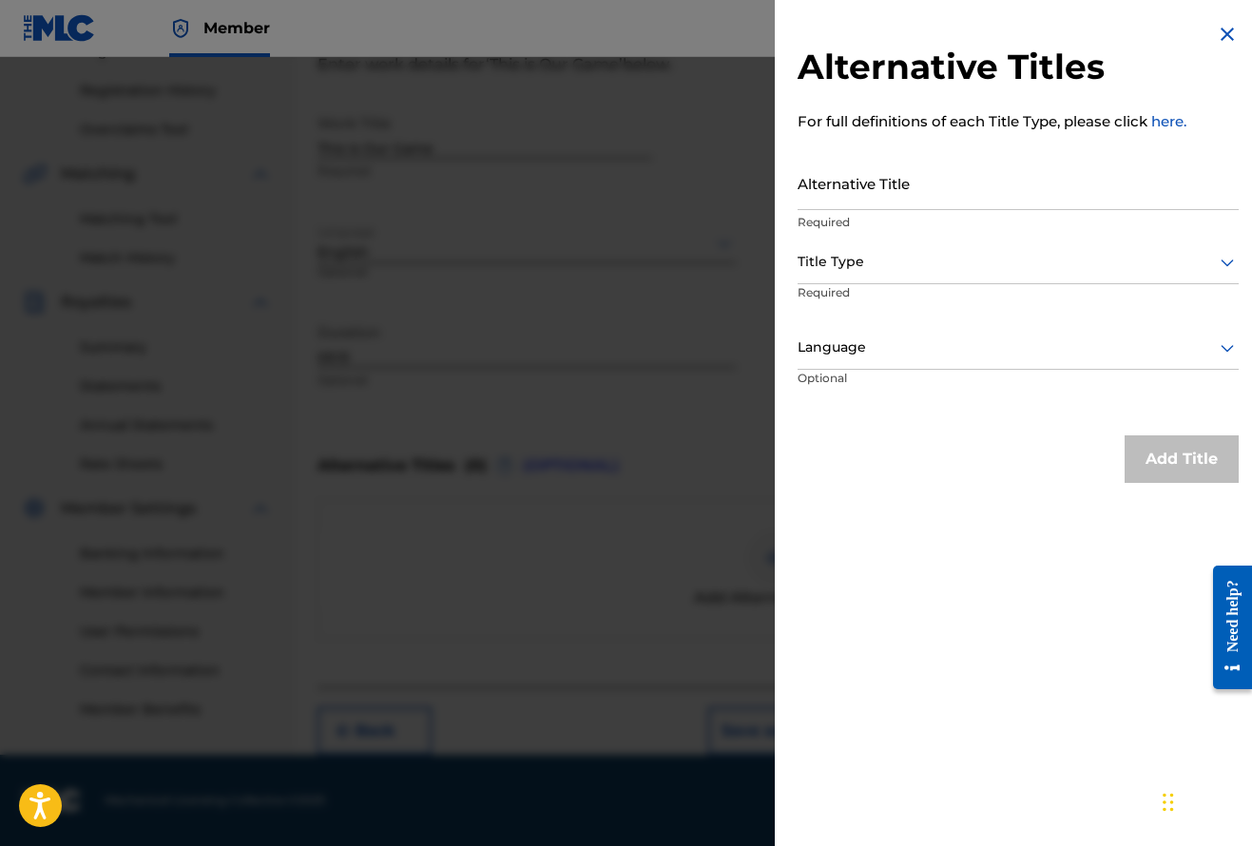
click at [730, 358] on div at bounding box center [626, 480] width 1252 height 846
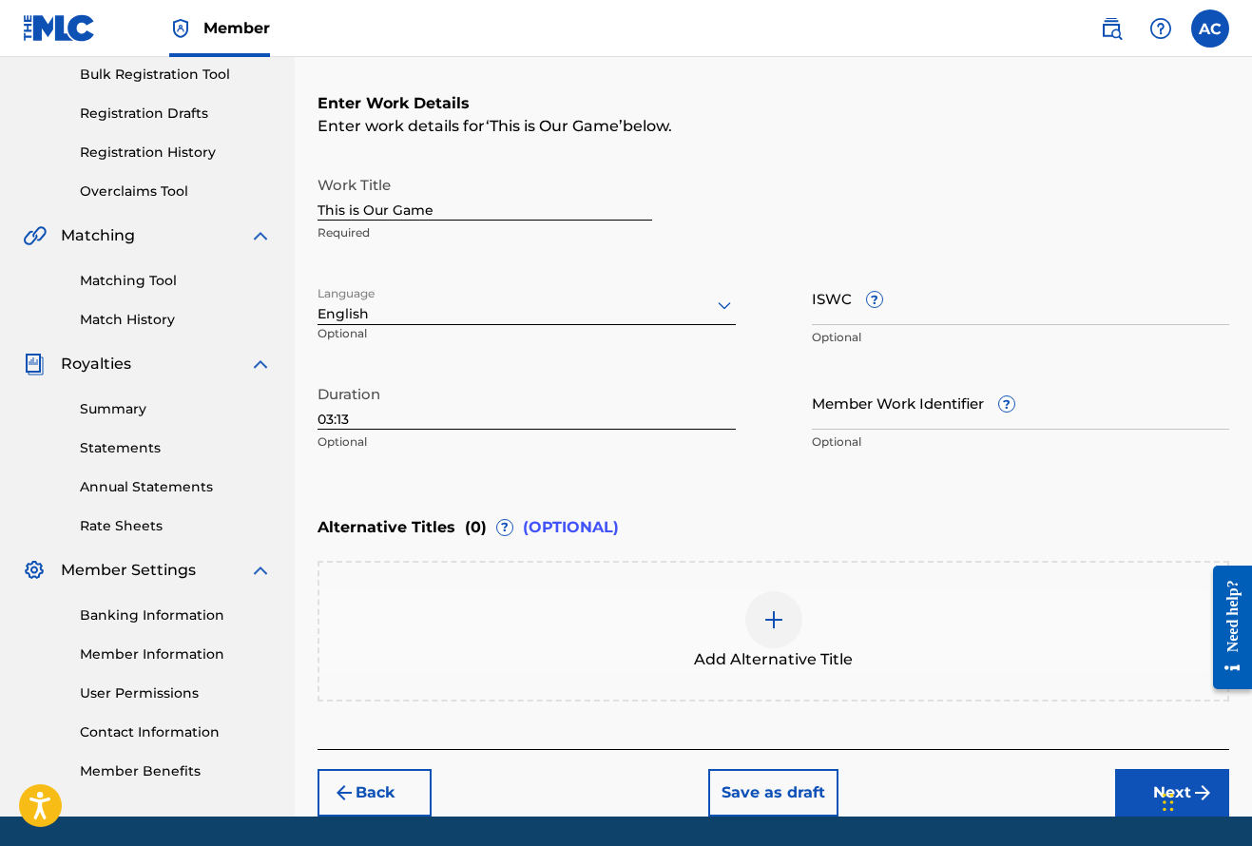
scroll to position [275, 0]
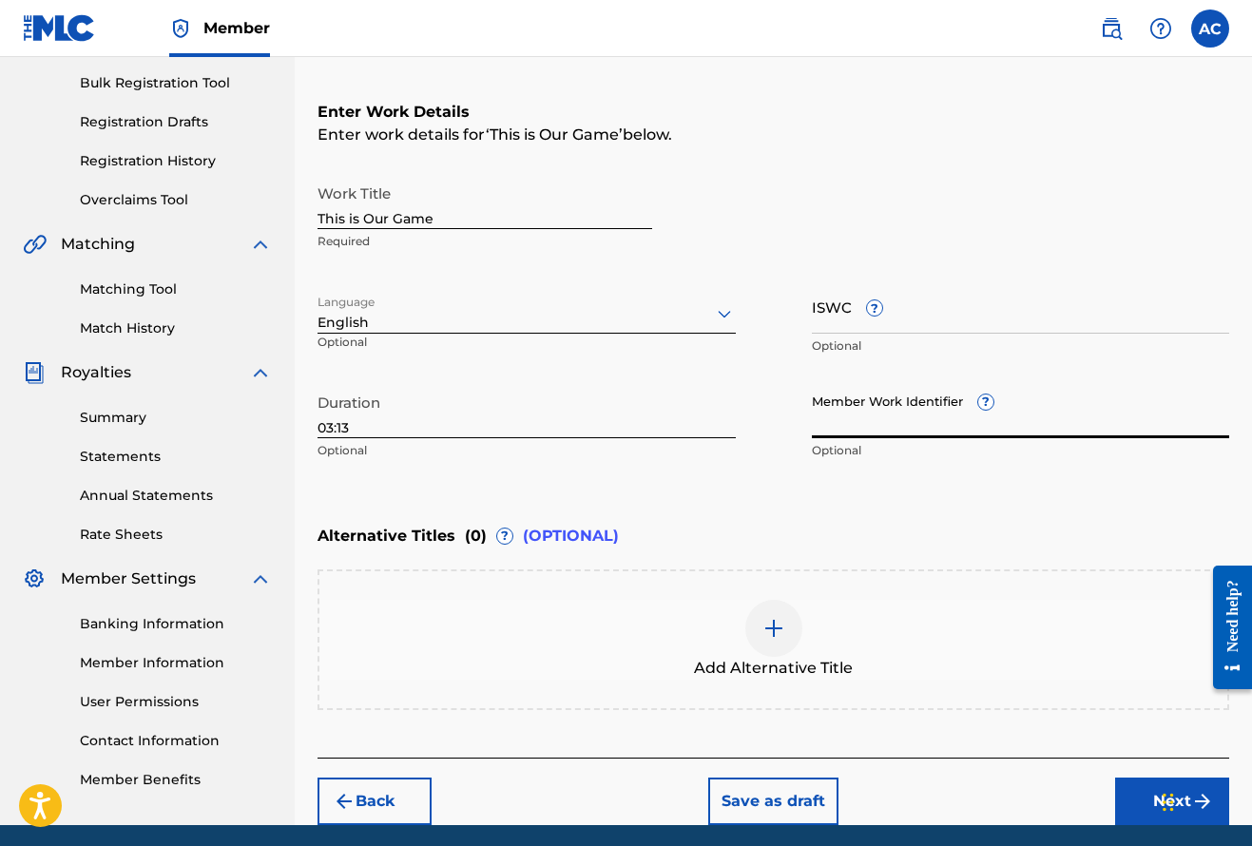
click at [922, 426] on input "Member Work Identifier ?" at bounding box center [1021, 411] width 418 height 54
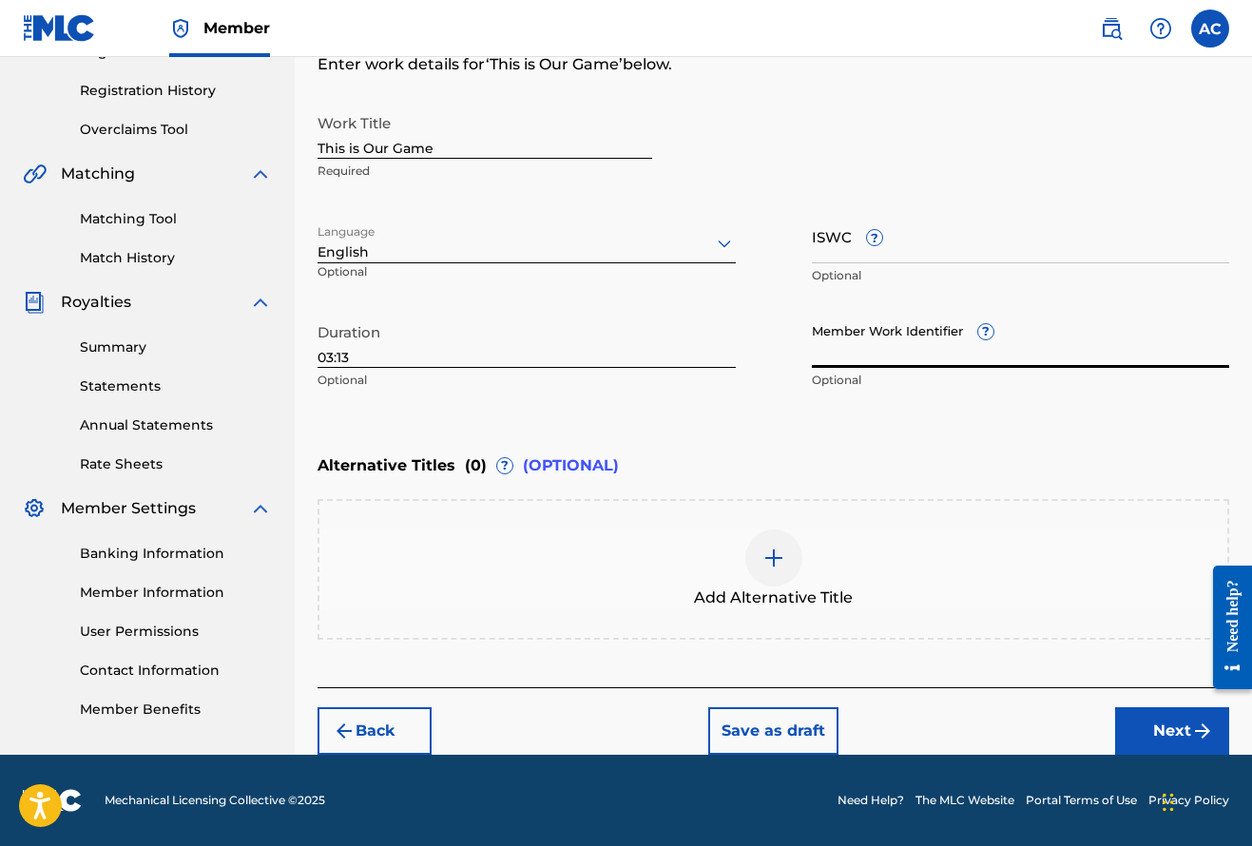
scroll to position [345, 0]
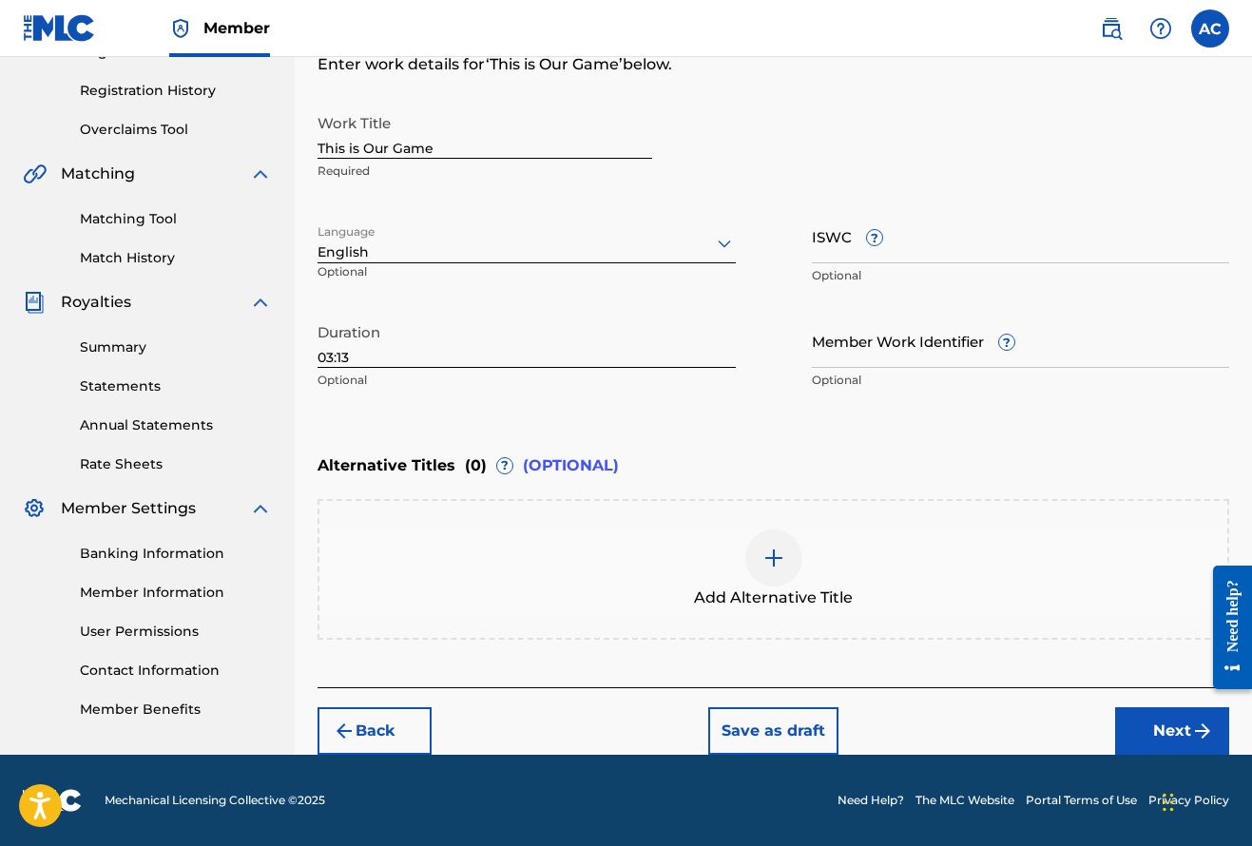
click at [1168, 727] on button "Next" at bounding box center [1172, 731] width 114 height 48
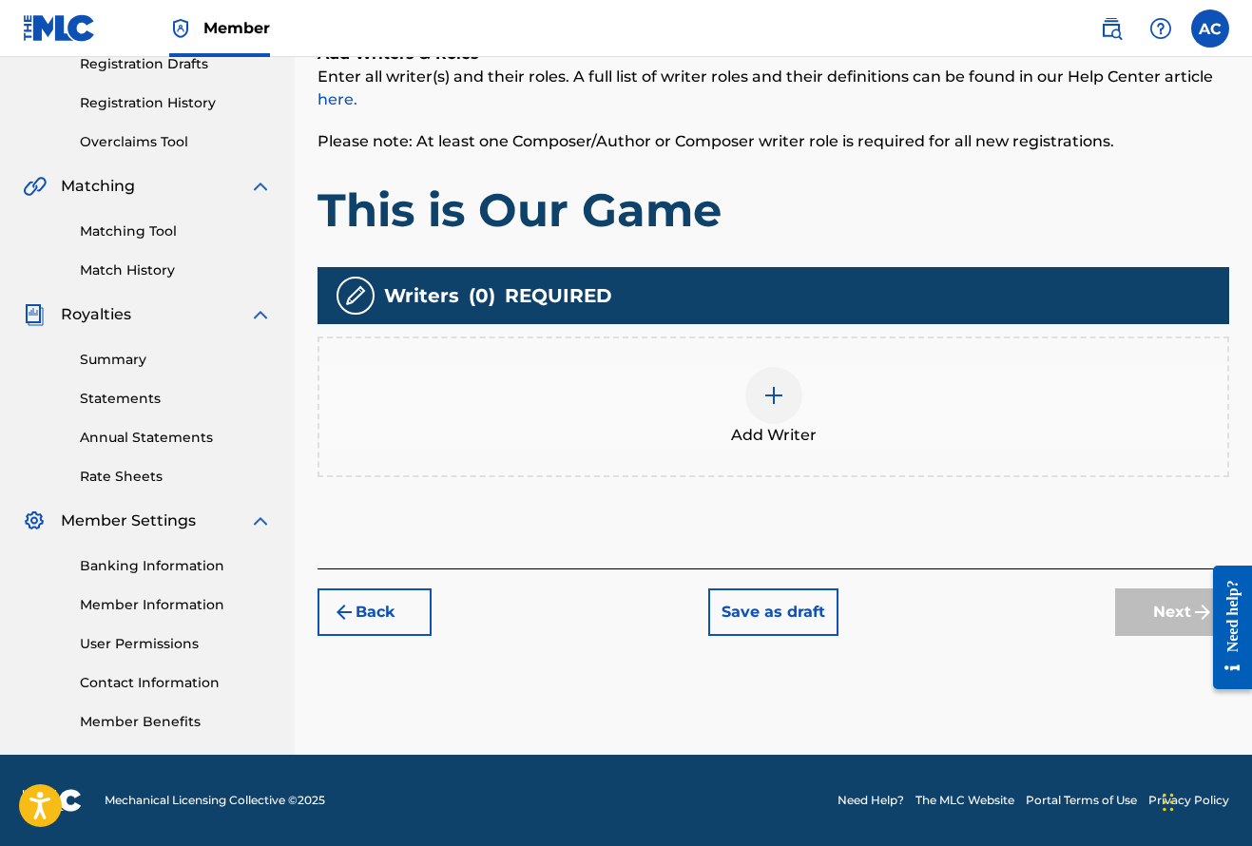
click at [777, 405] on img at bounding box center [773, 395] width 23 height 23
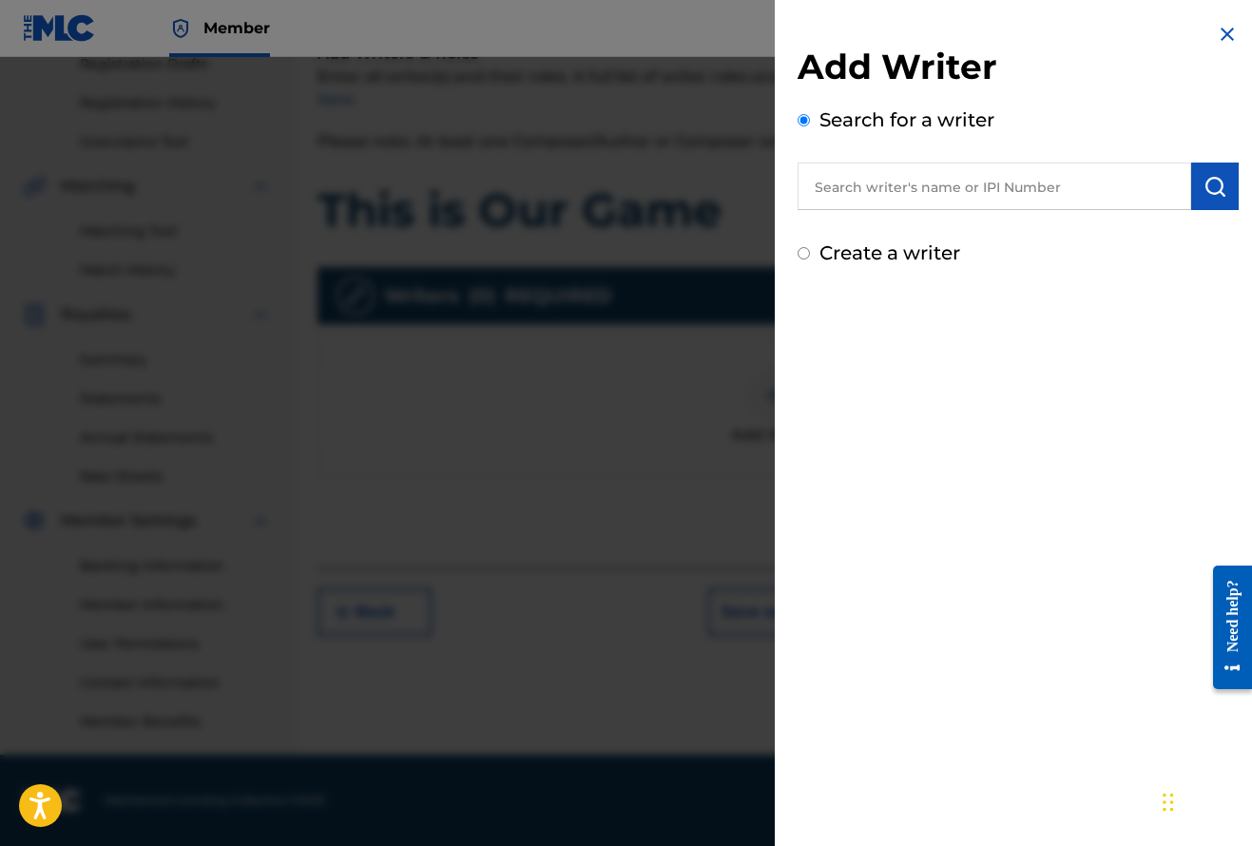
click at [857, 186] on input "text" at bounding box center [994, 187] width 394 height 48
drag, startPoint x: 857, startPoint y: 186, endPoint x: 1205, endPoint y: 284, distance: 361.4
click at [1205, 284] on div "Add Writer Search for a writer Walbert Create a writer" at bounding box center [1018, 145] width 487 height 290
click at [932, 190] on input "Walbert" at bounding box center [994, 187] width 394 height 48
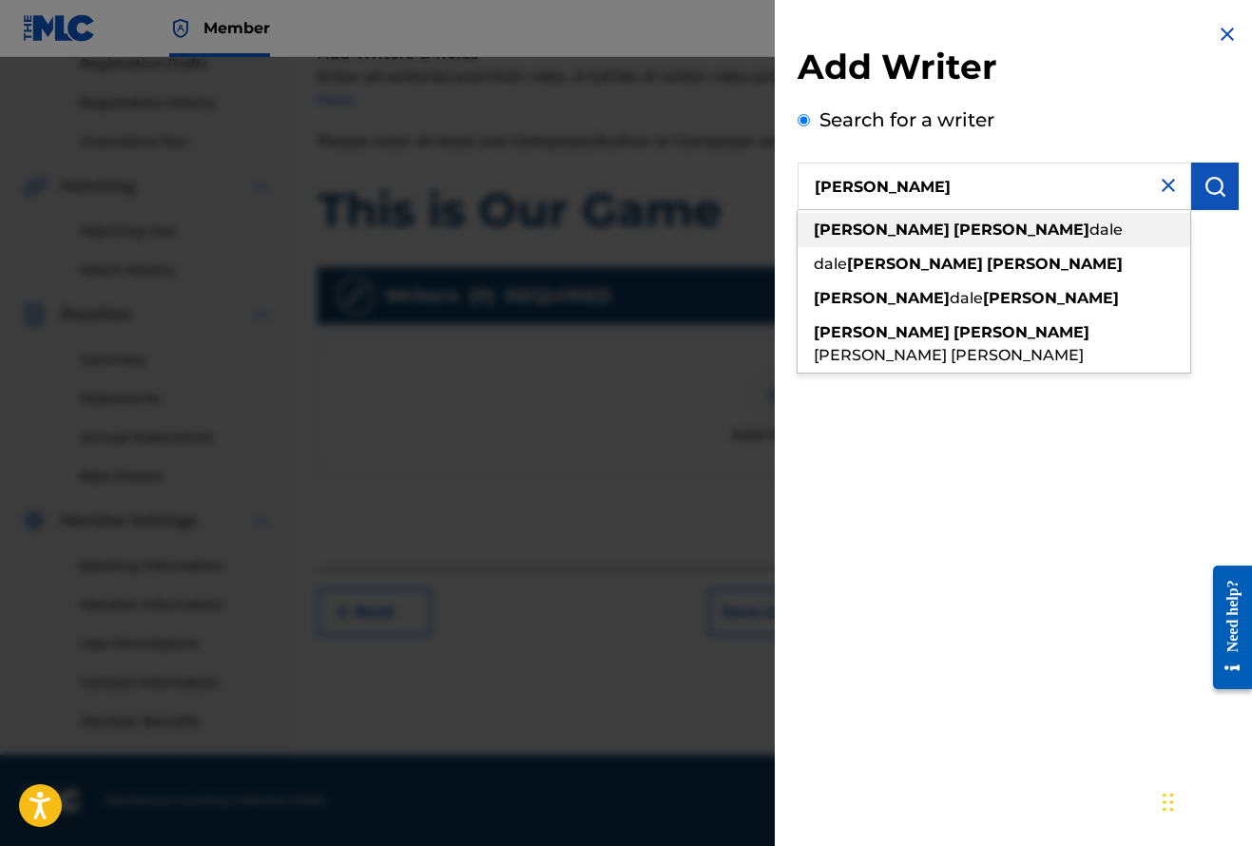
click at [953, 238] on strong "ryan" at bounding box center [1021, 230] width 136 height 18
type input "walbert ryan dale"
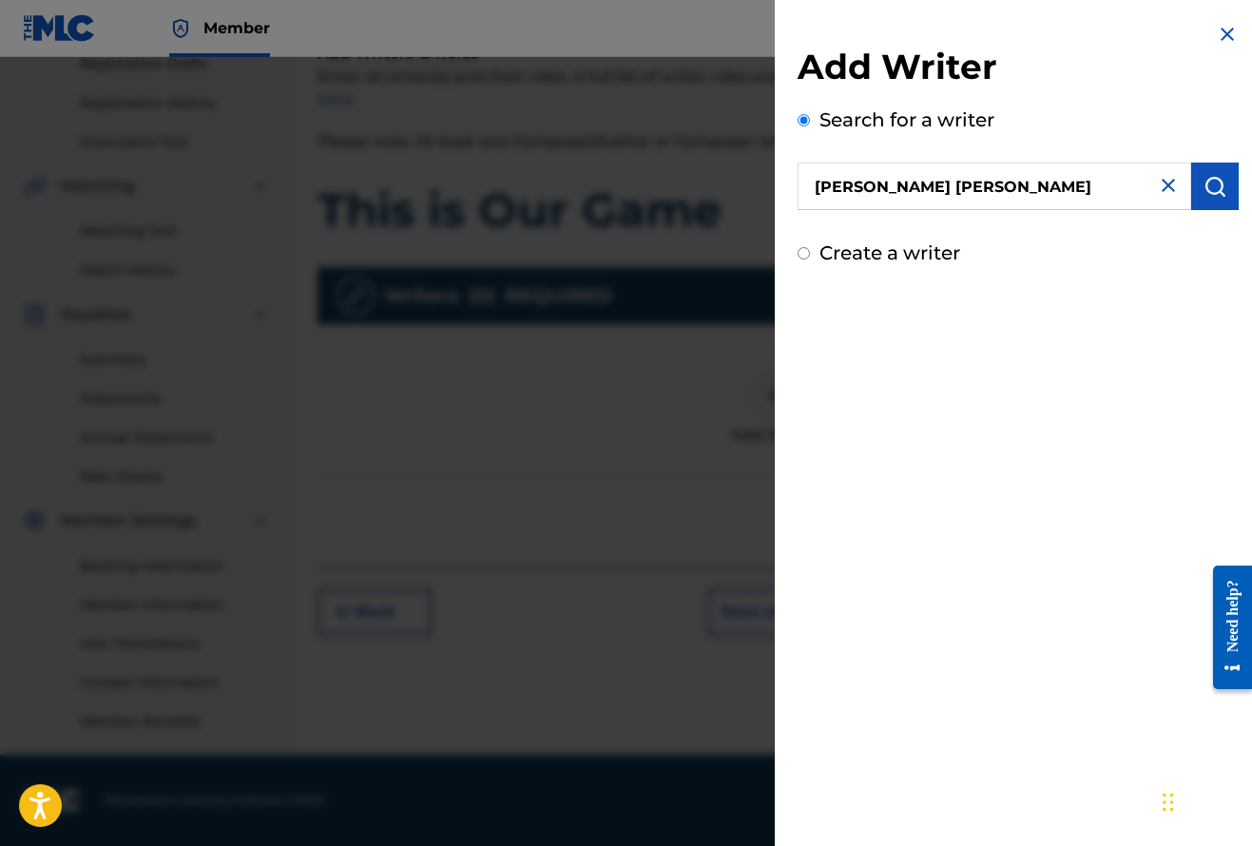
click at [1203, 185] on img "submit" at bounding box center [1214, 186] width 23 height 23
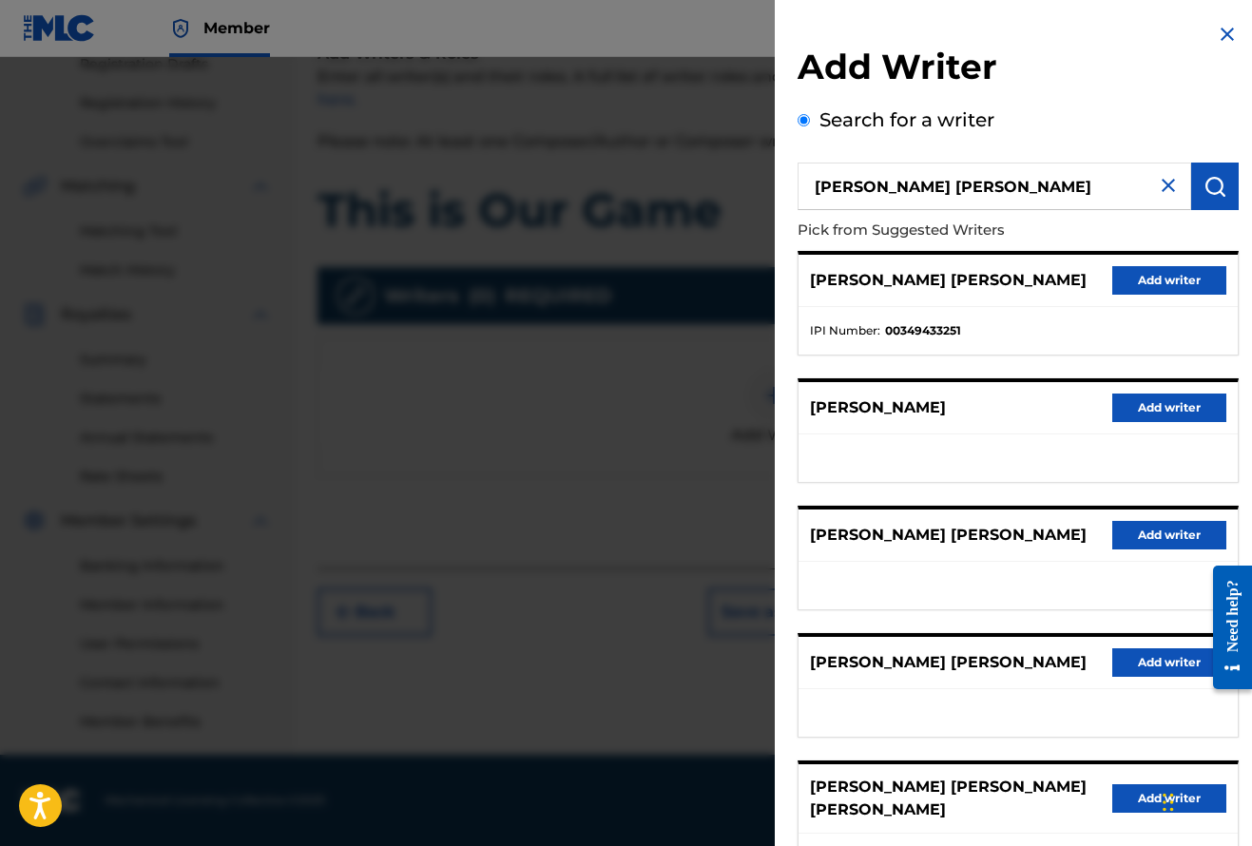
click at [1150, 278] on button "Add writer" at bounding box center [1169, 280] width 114 height 29
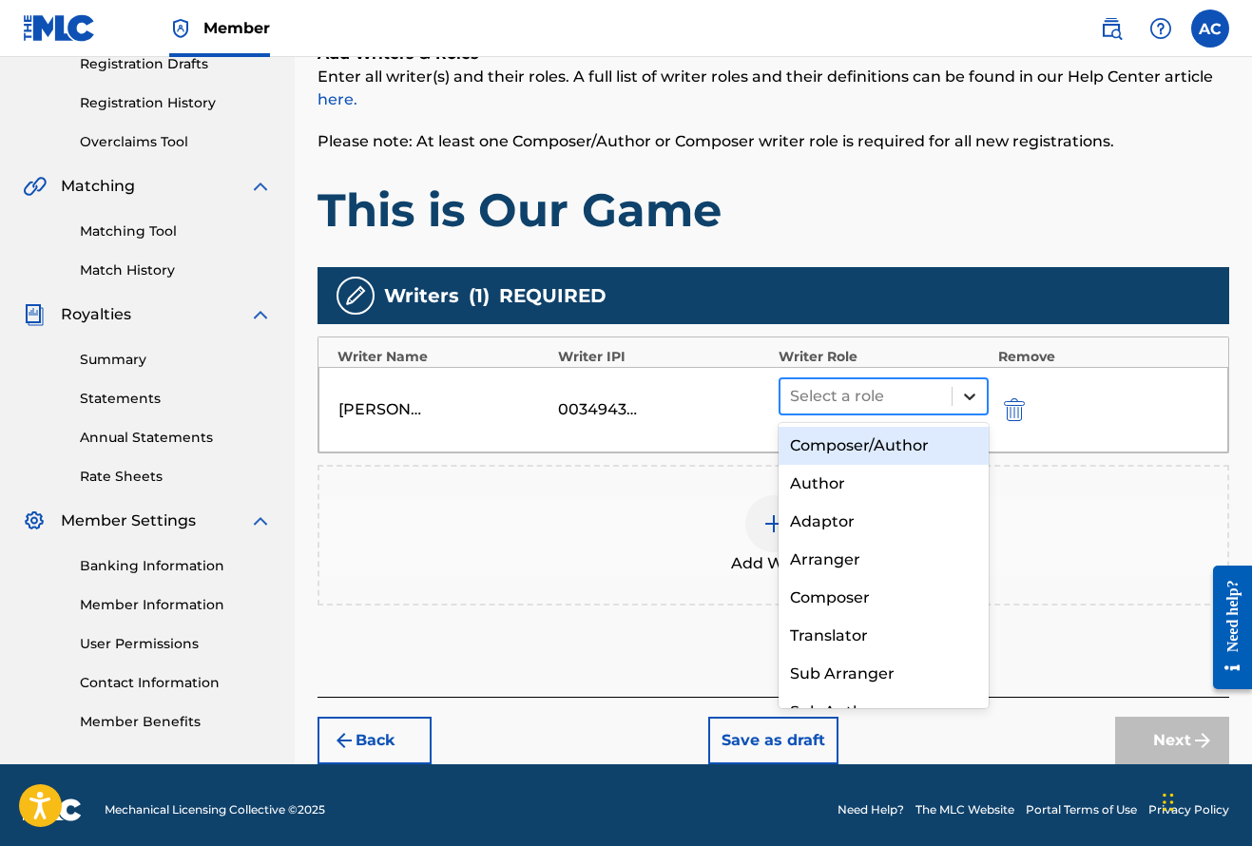
click at [971, 401] on icon at bounding box center [969, 396] width 19 height 19
click at [886, 444] on div "Composer/Author" at bounding box center [883, 446] width 210 height 38
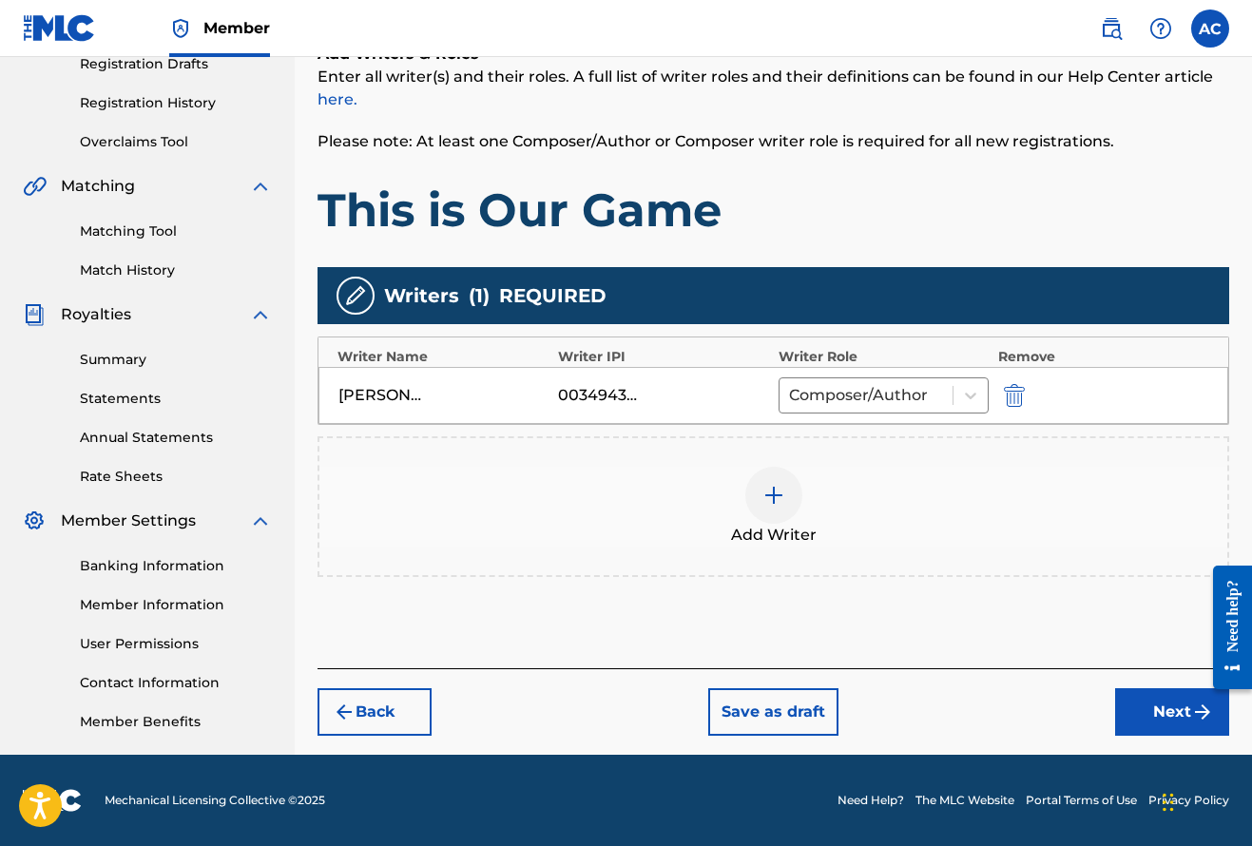
click at [777, 487] on img at bounding box center [773, 495] width 23 height 23
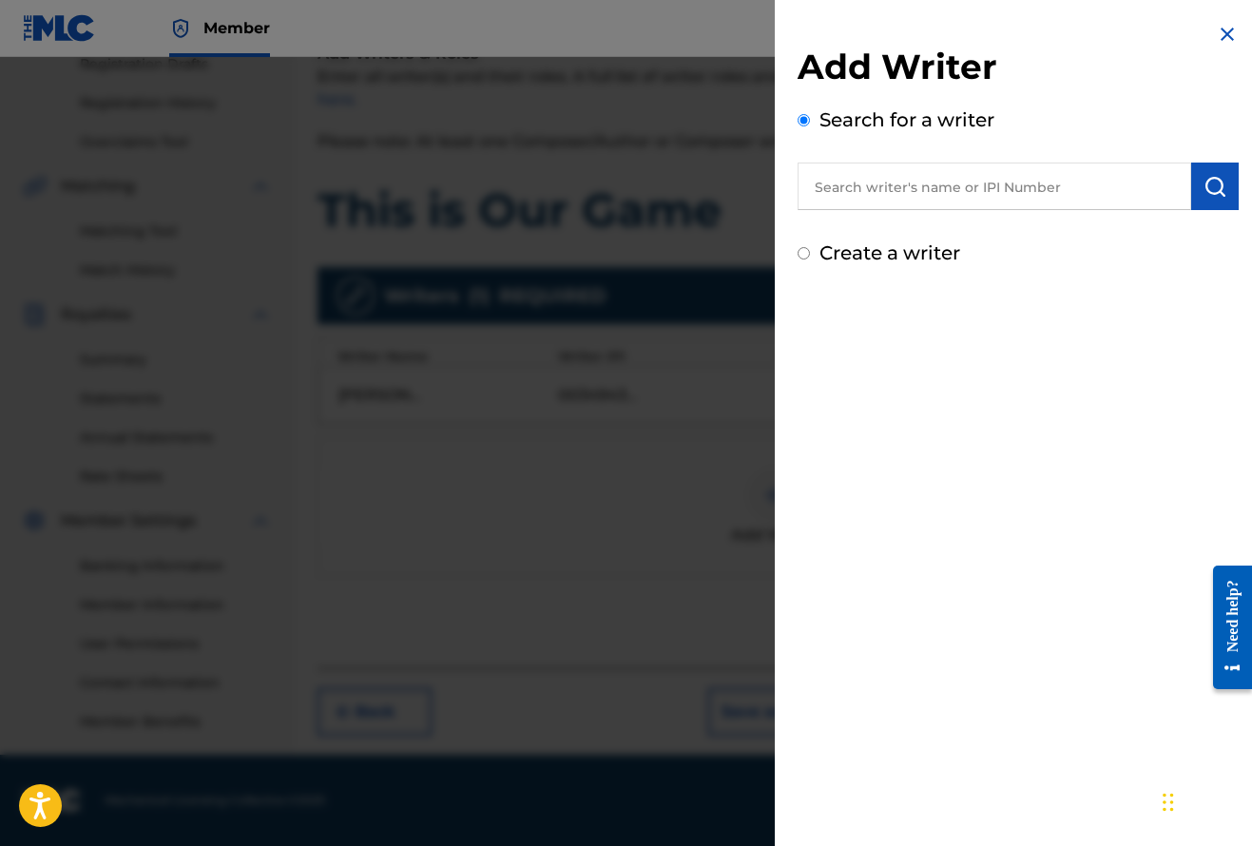
click at [849, 179] on input "text" at bounding box center [994, 187] width 394 height 48
click at [953, 222] on strong "angelo" at bounding box center [1021, 230] width 136 height 18
type input "calchera angelo"
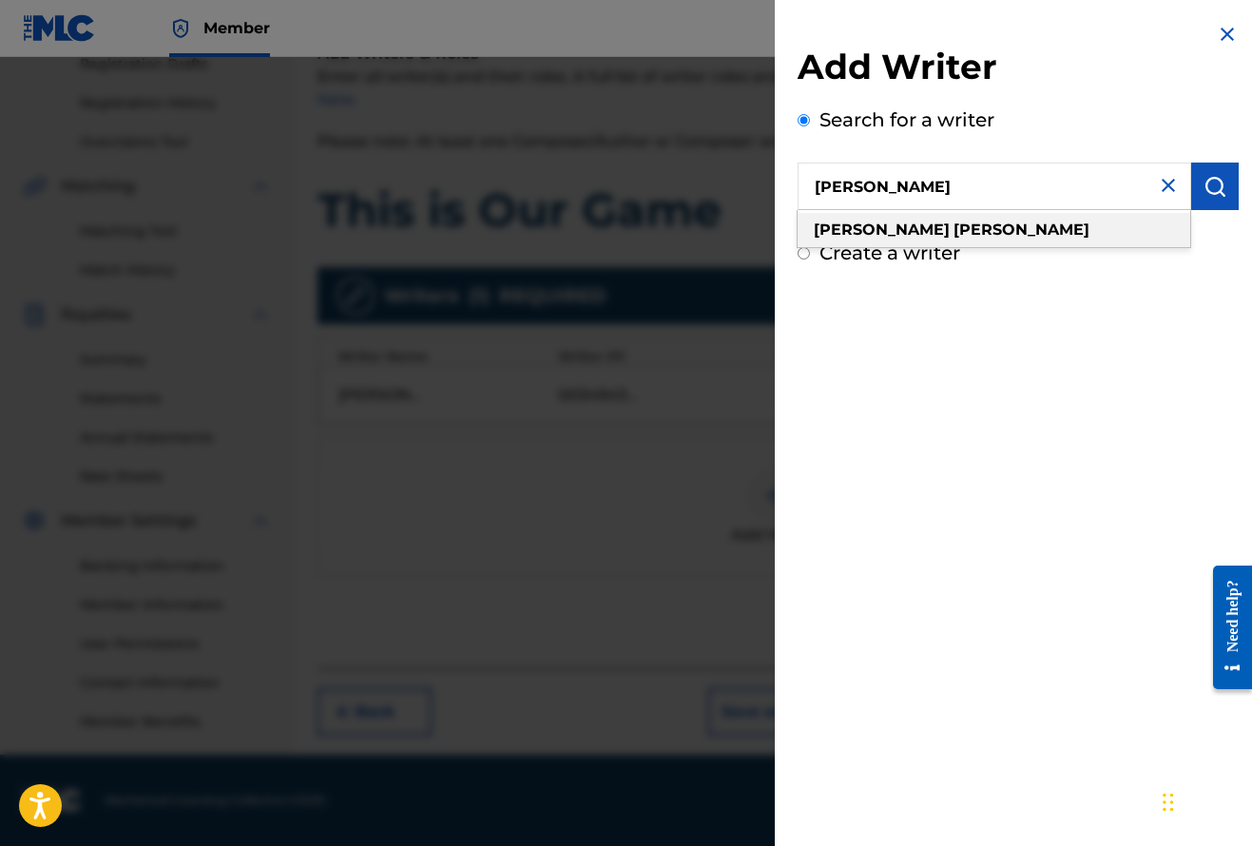
click at [953, 229] on strong "angelo" at bounding box center [1021, 230] width 136 height 18
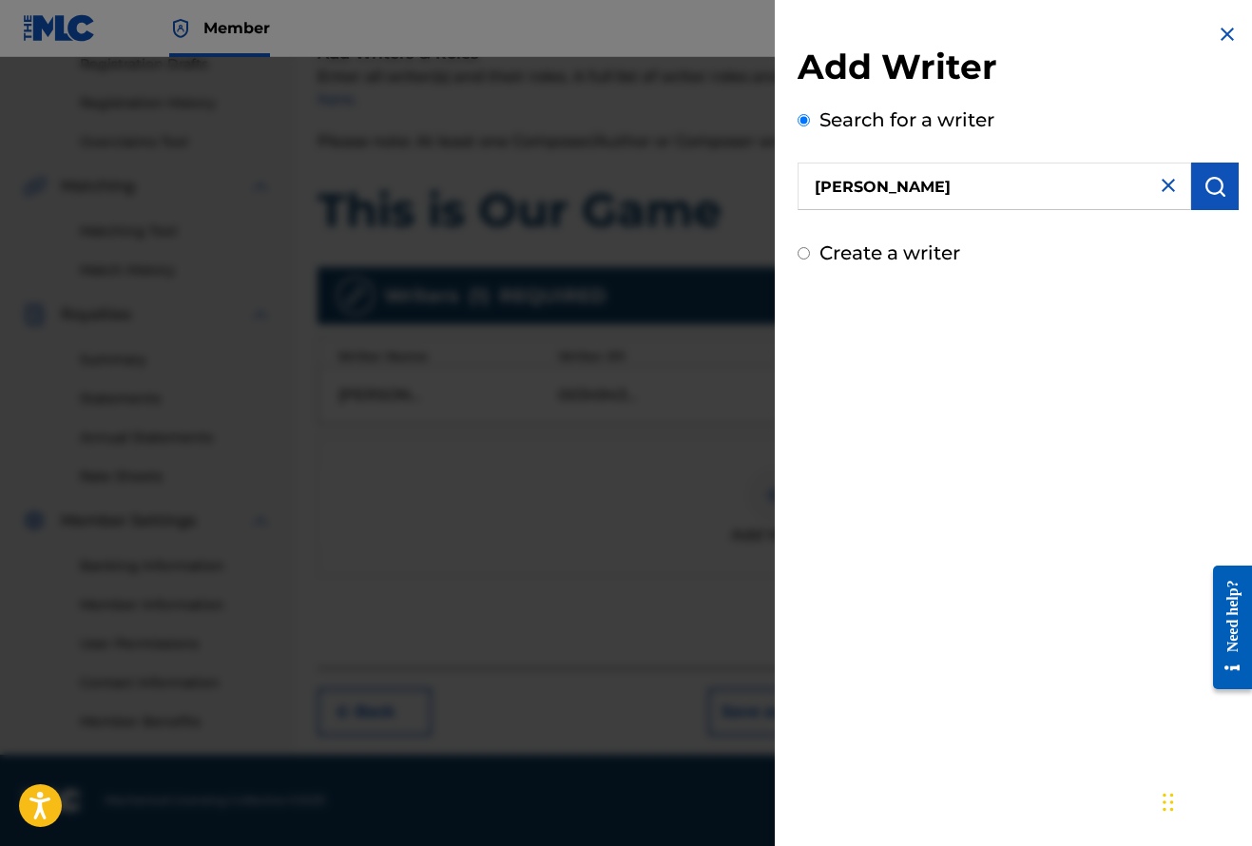
click at [1209, 173] on button "submit" at bounding box center [1215, 187] width 48 height 48
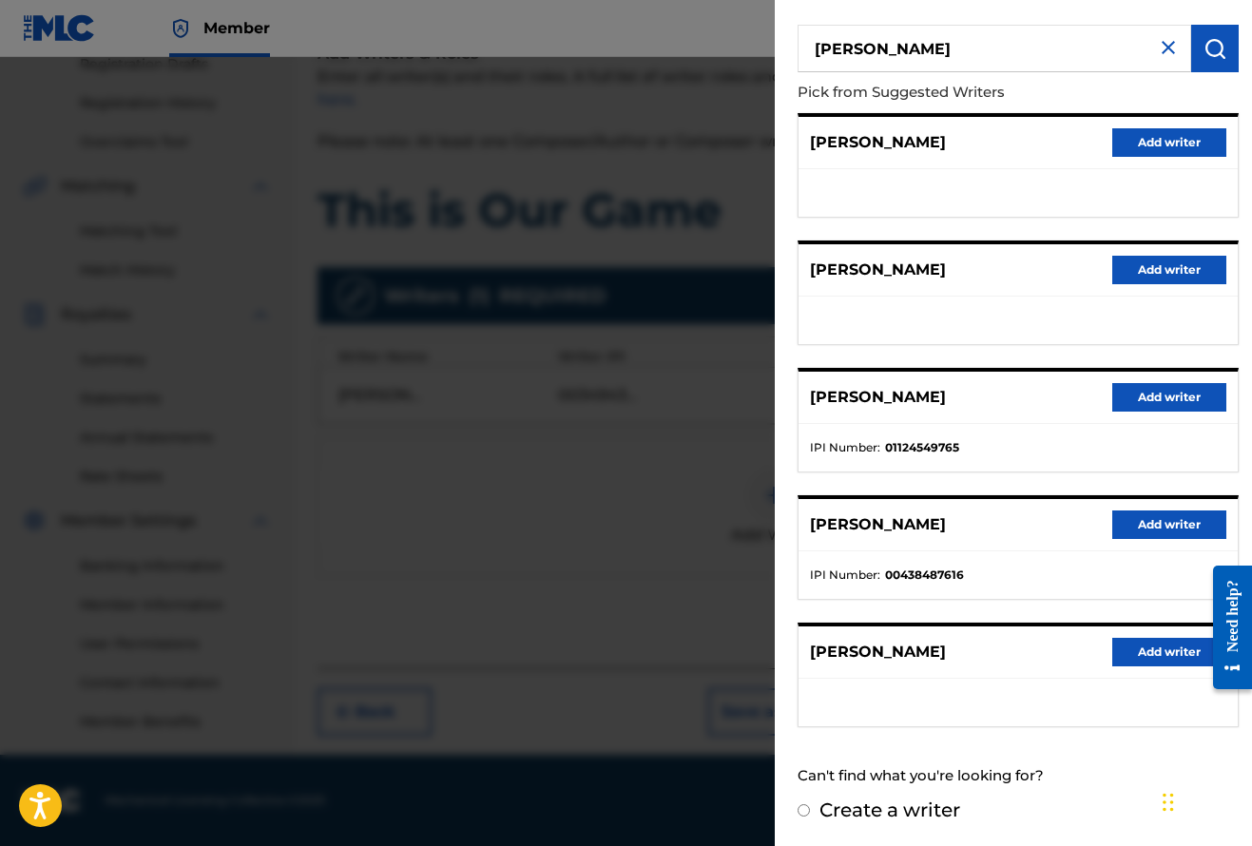
click at [1175, 402] on button "Add writer" at bounding box center [1169, 397] width 114 height 29
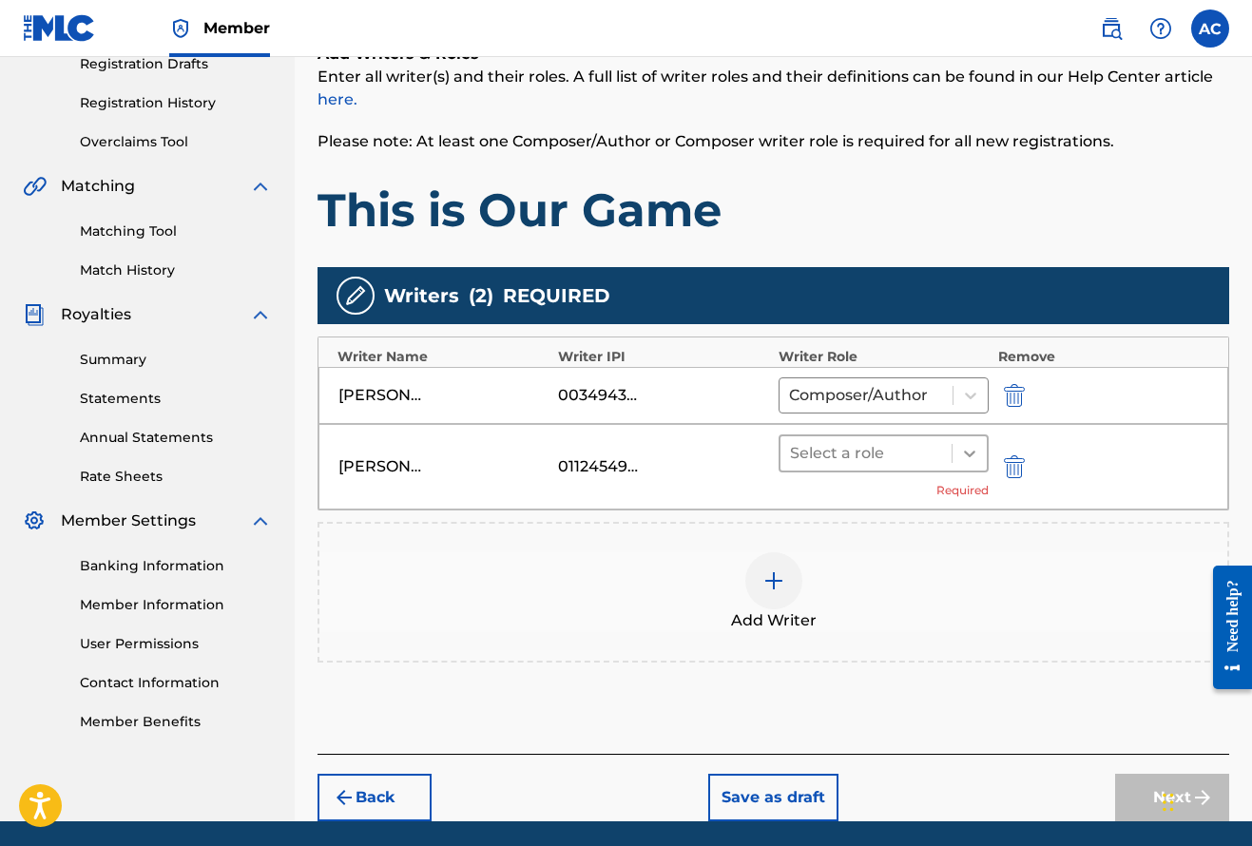
click at [970, 460] on icon at bounding box center [969, 453] width 19 height 19
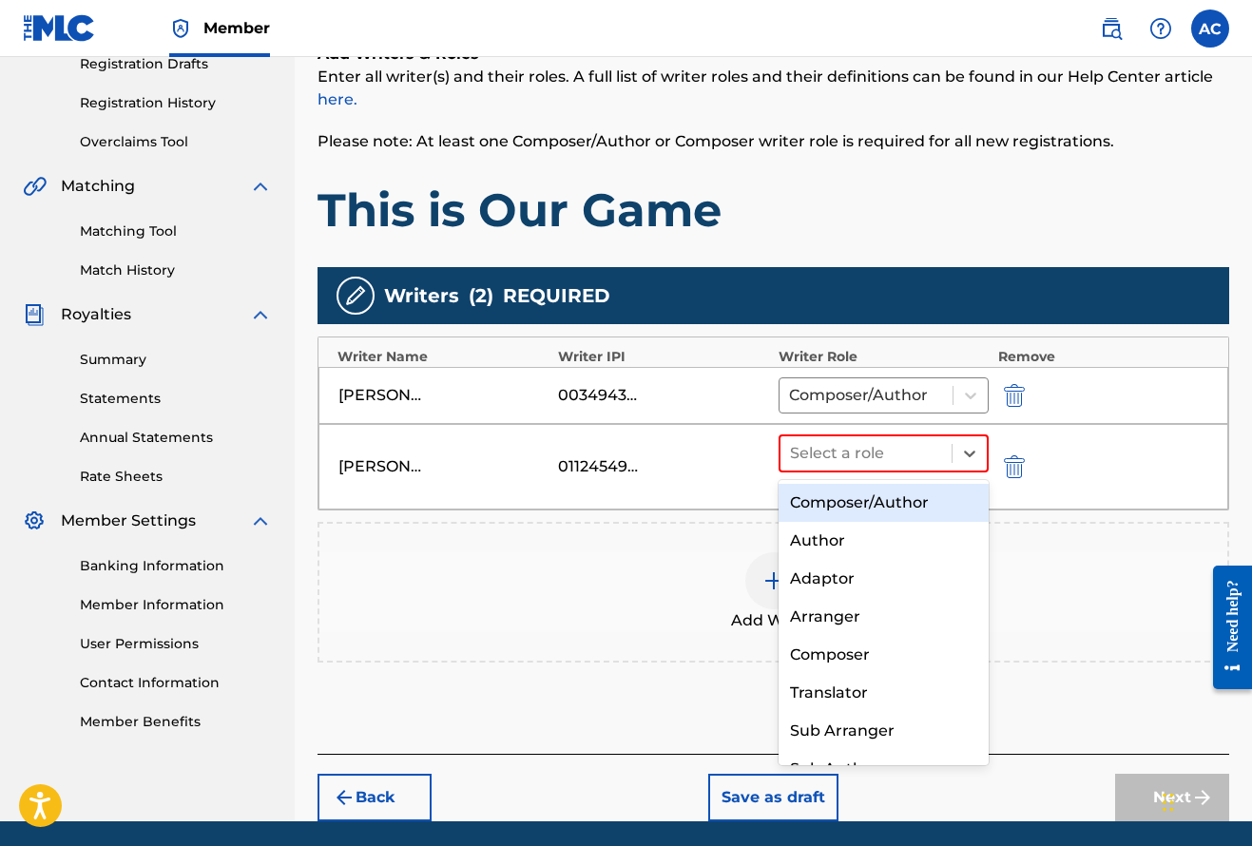
click at [906, 507] on div "Composer/Author" at bounding box center [883, 503] width 210 height 38
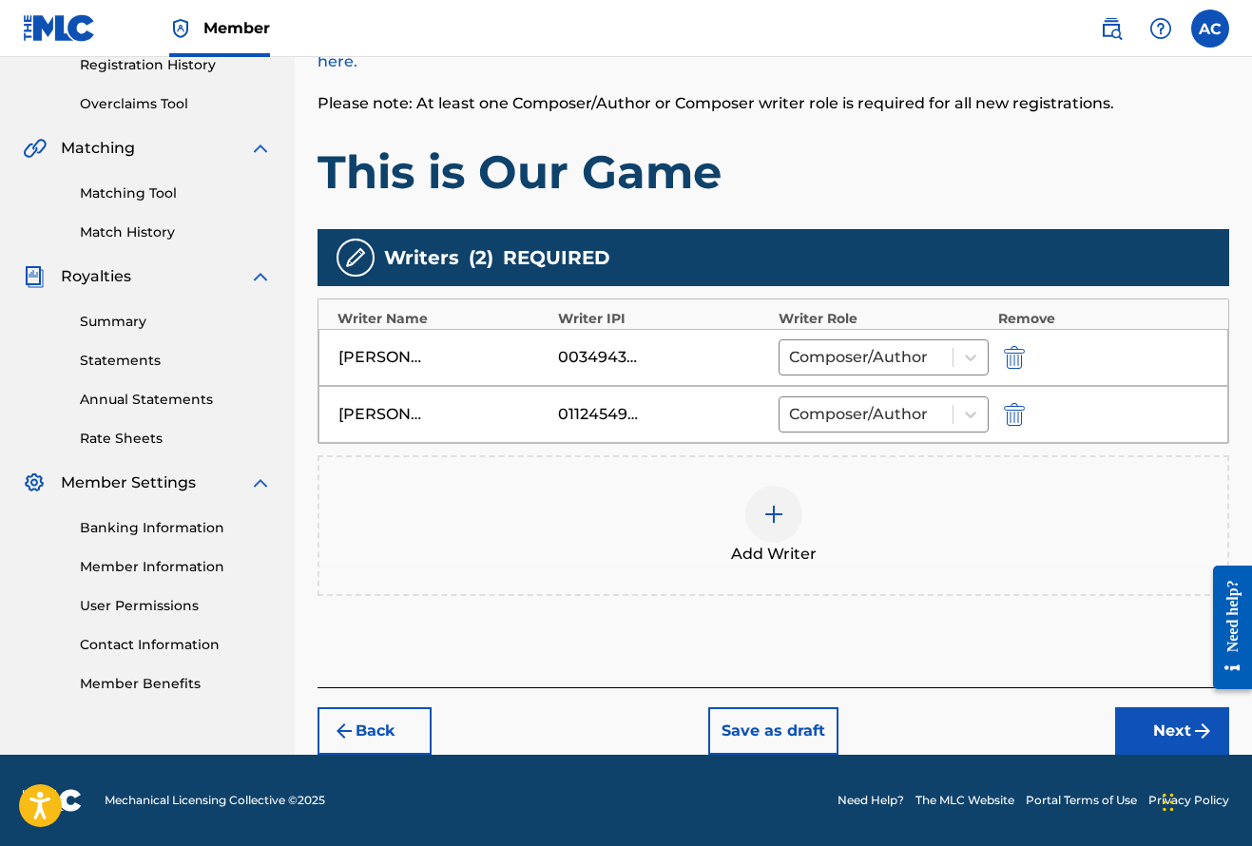
scroll to position [371, 0]
click at [1181, 731] on button "Next" at bounding box center [1172, 731] width 114 height 48
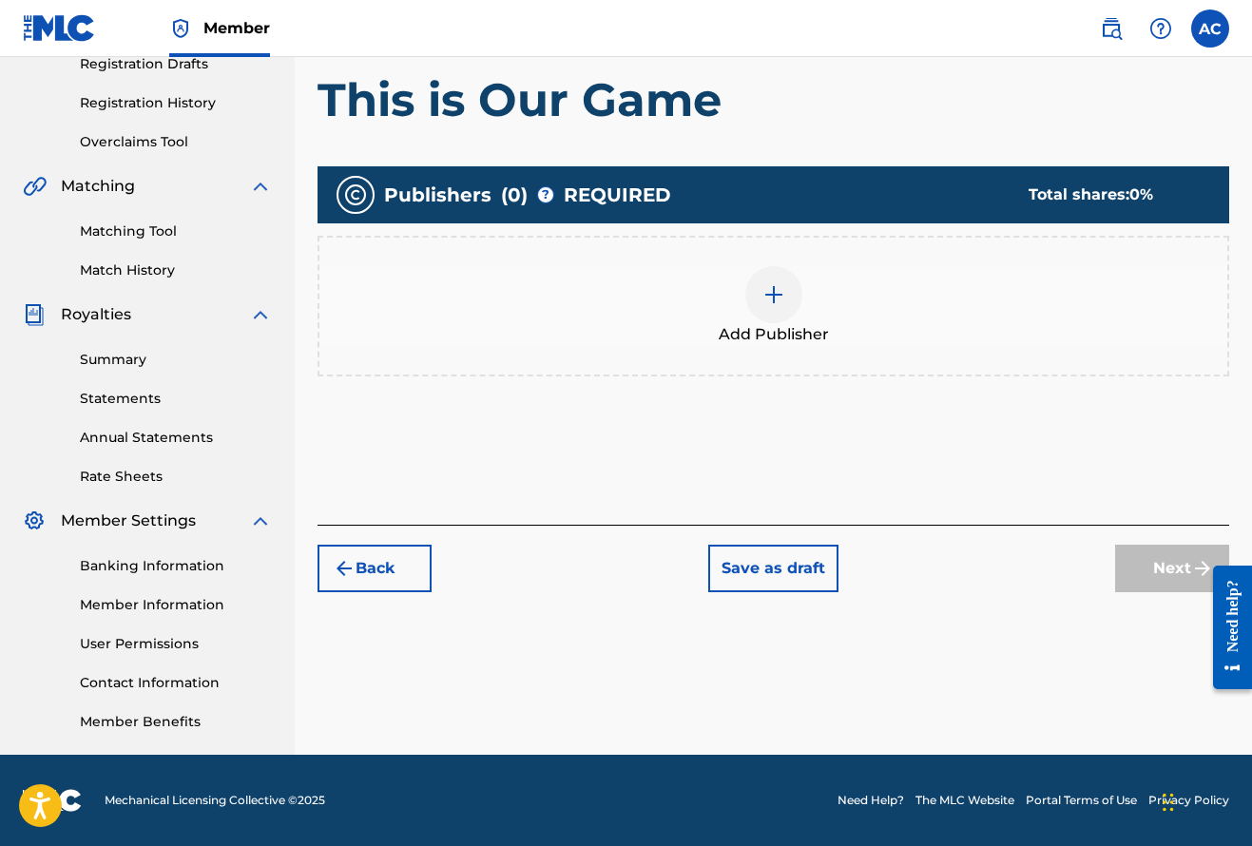
click at [771, 292] on img at bounding box center [773, 294] width 23 height 23
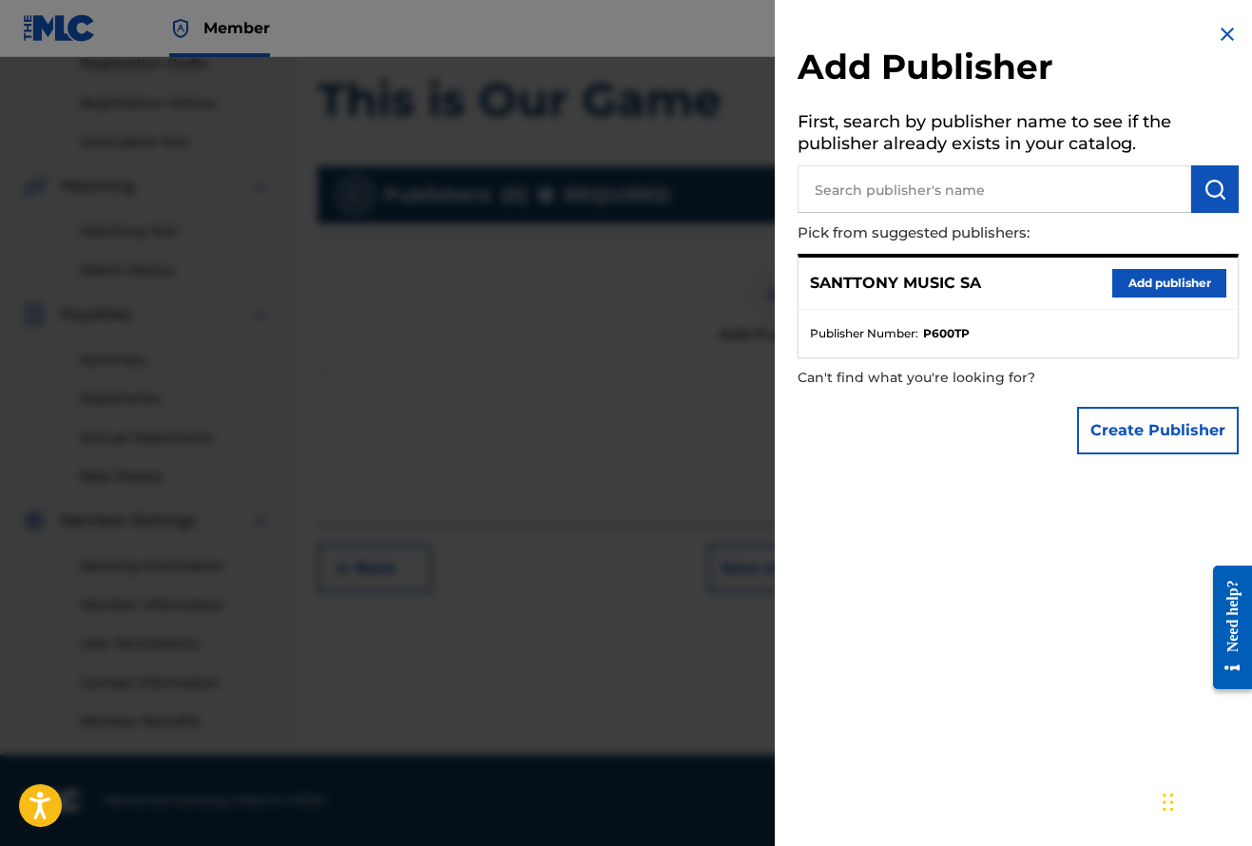
click at [1138, 285] on button "Add publisher" at bounding box center [1169, 283] width 114 height 29
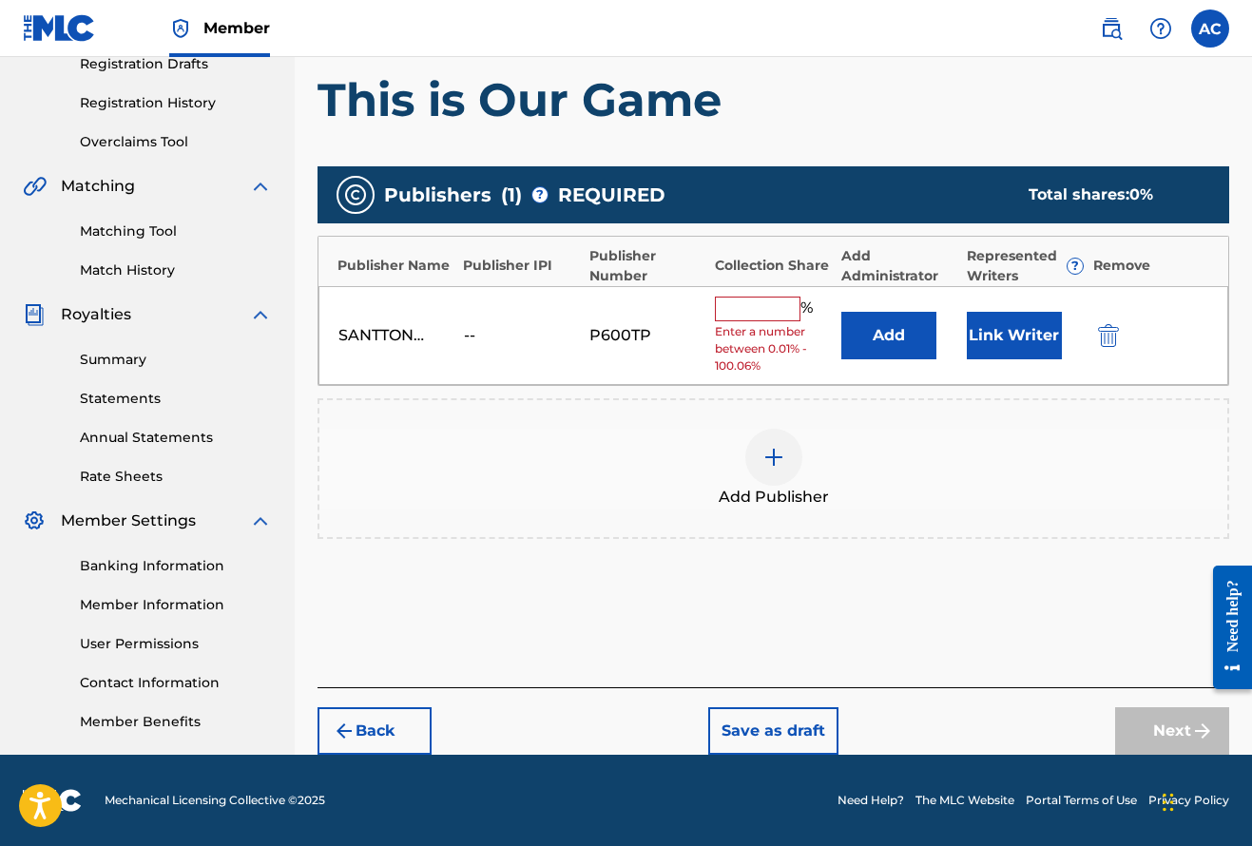
click at [744, 312] on input "text" at bounding box center [758, 309] width 86 height 25
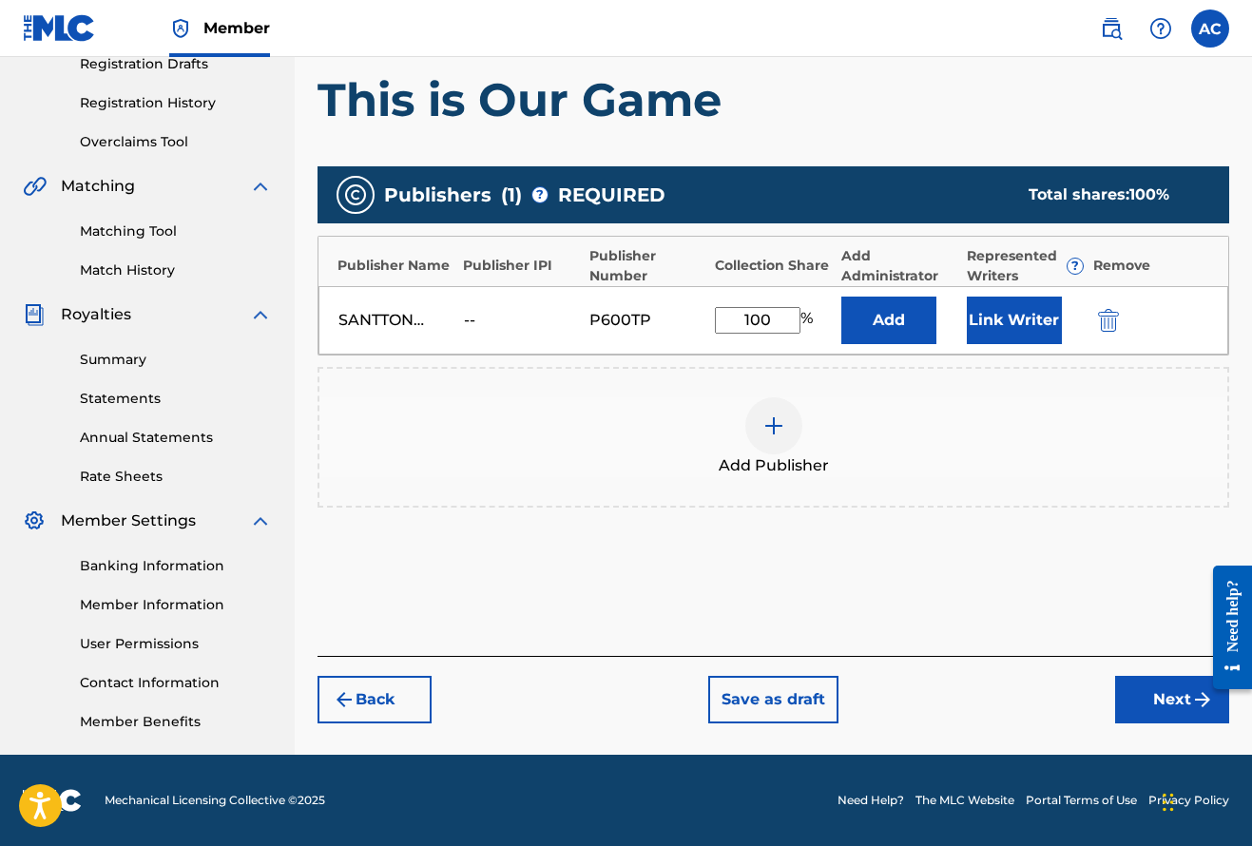
type input "100"
click at [1179, 713] on button "Next" at bounding box center [1172, 700] width 114 height 48
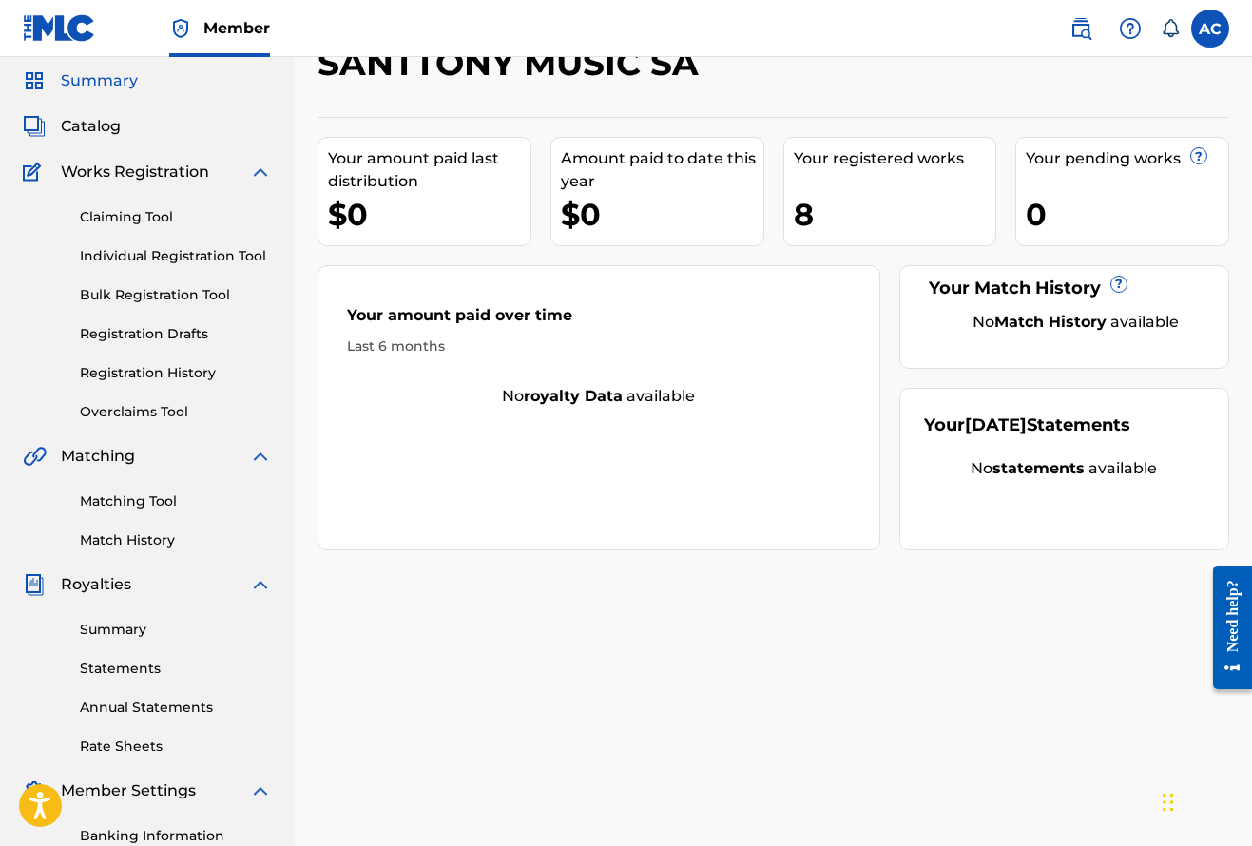
scroll to position [70, 0]
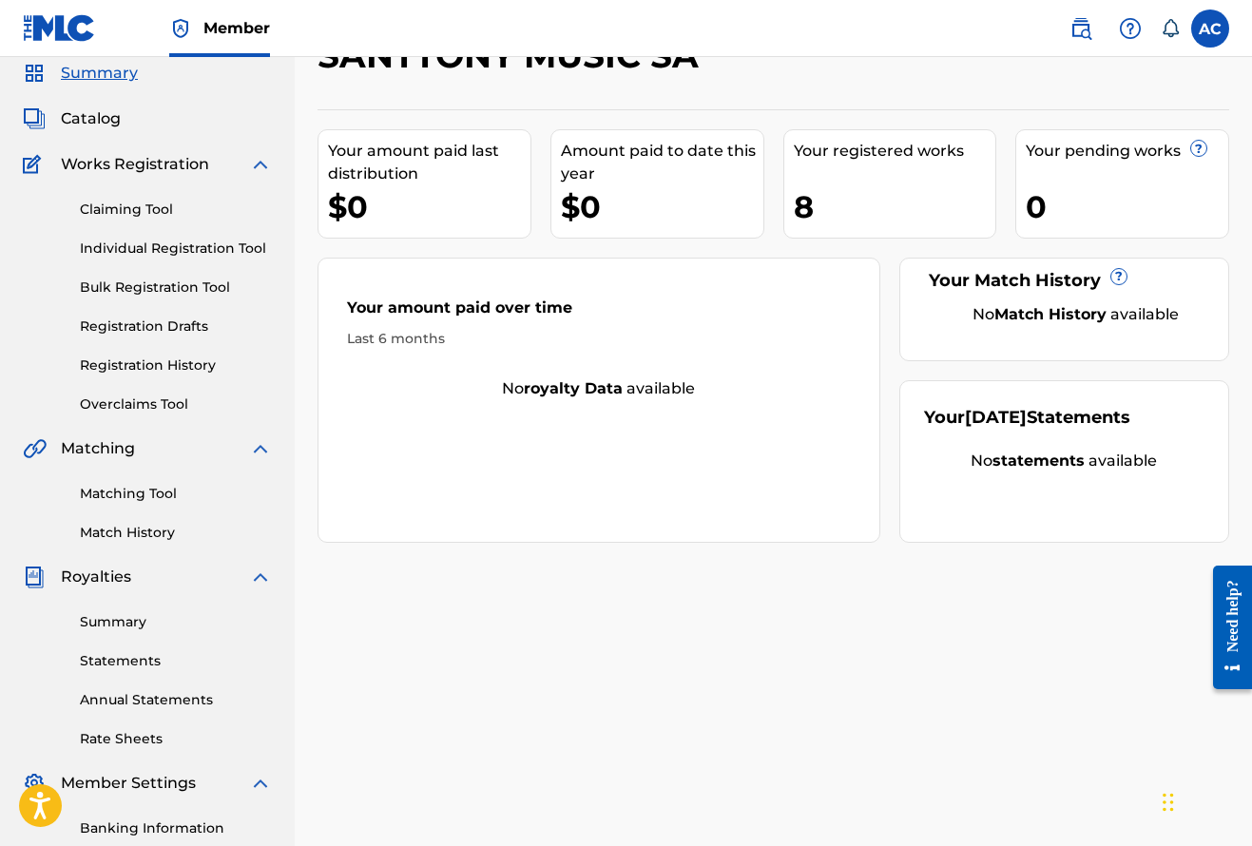
click at [98, 122] on span "Catalog" at bounding box center [91, 118] width 60 height 23
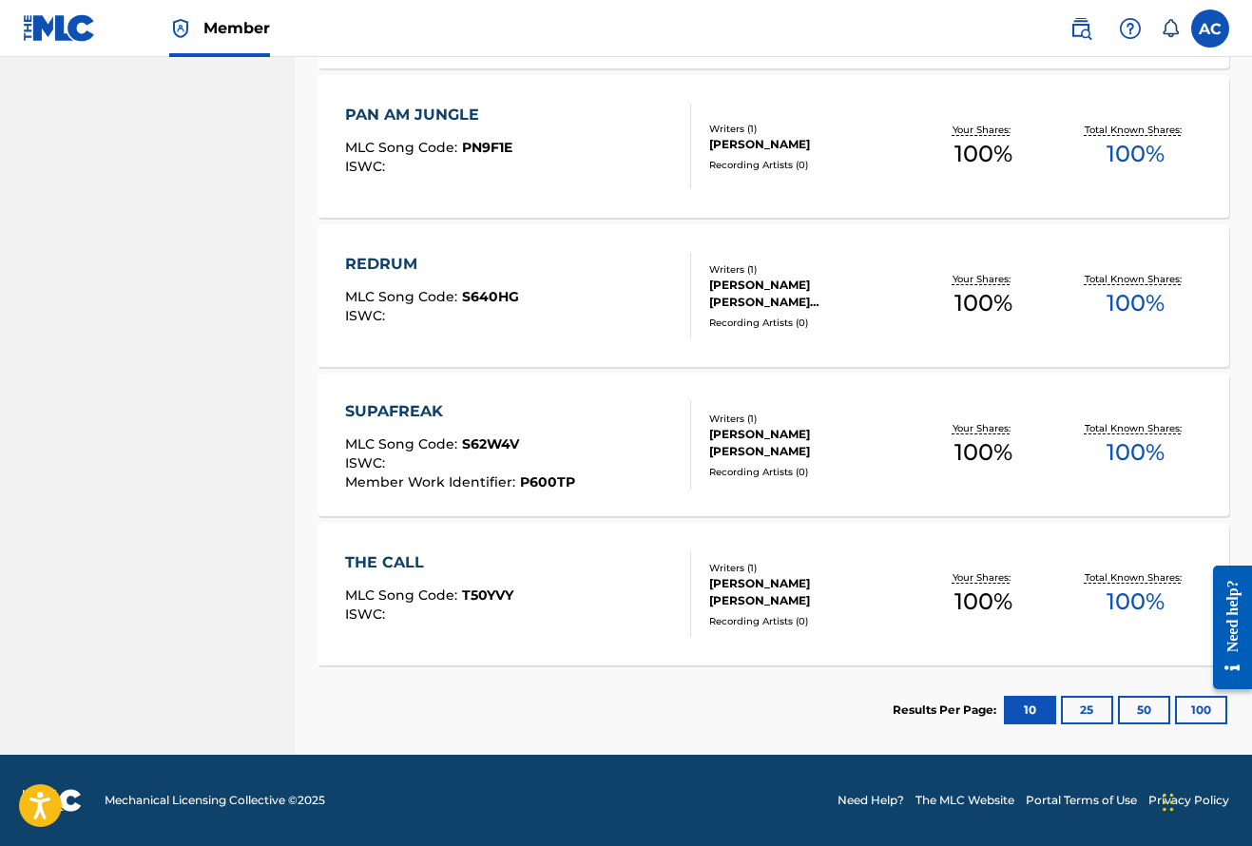
scroll to position [1023, 0]
click at [421, 417] on div "SUPAFREAK" at bounding box center [460, 411] width 230 height 23
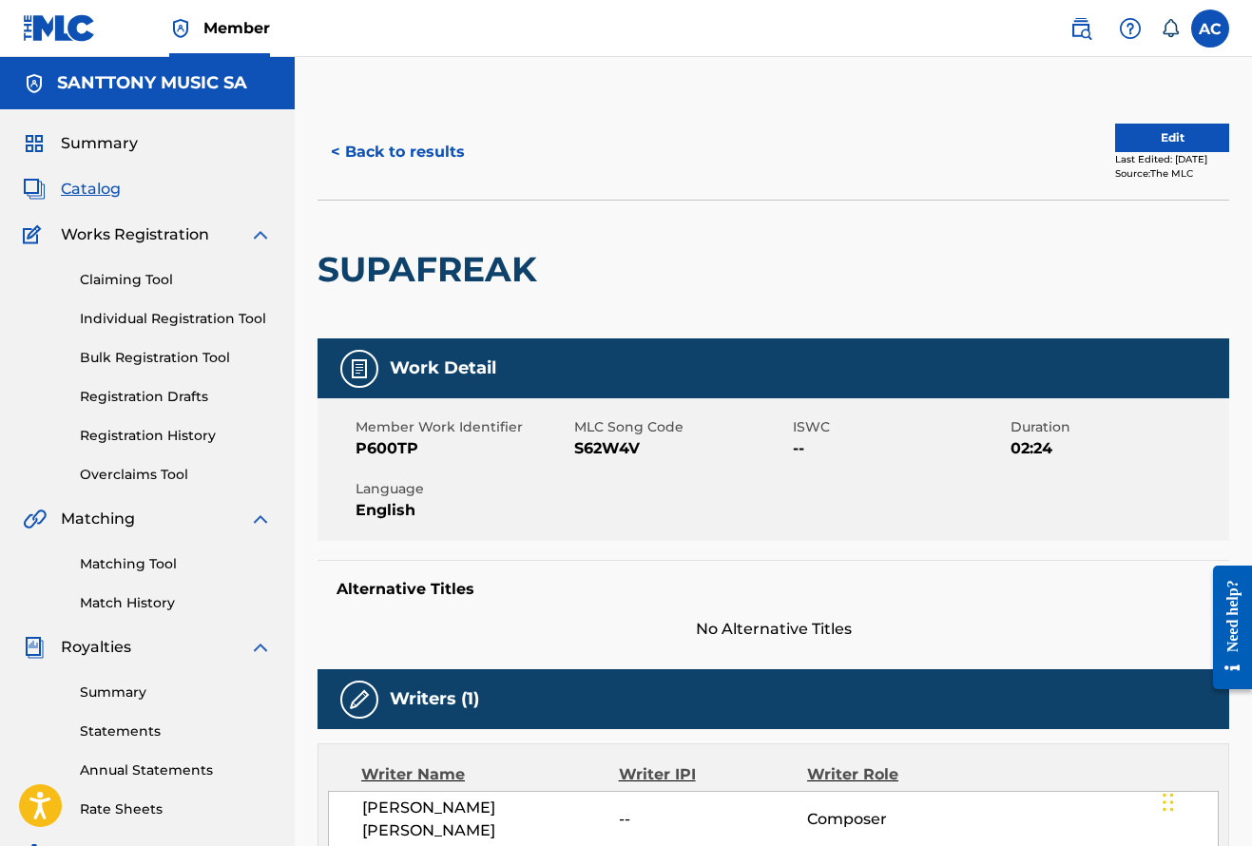
click at [83, 192] on span "Catalog" at bounding box center [91, 189] width 60 height 23
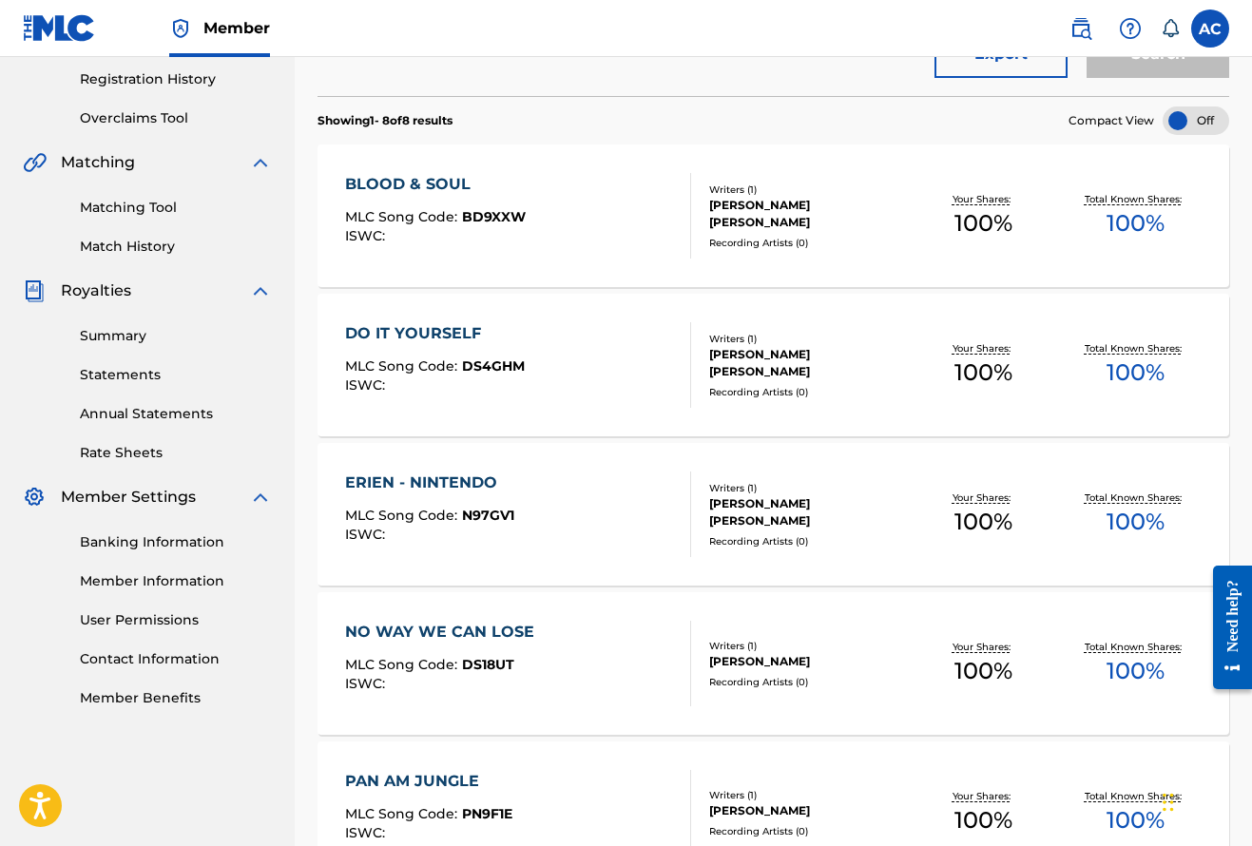
scroll to position [358, 0]
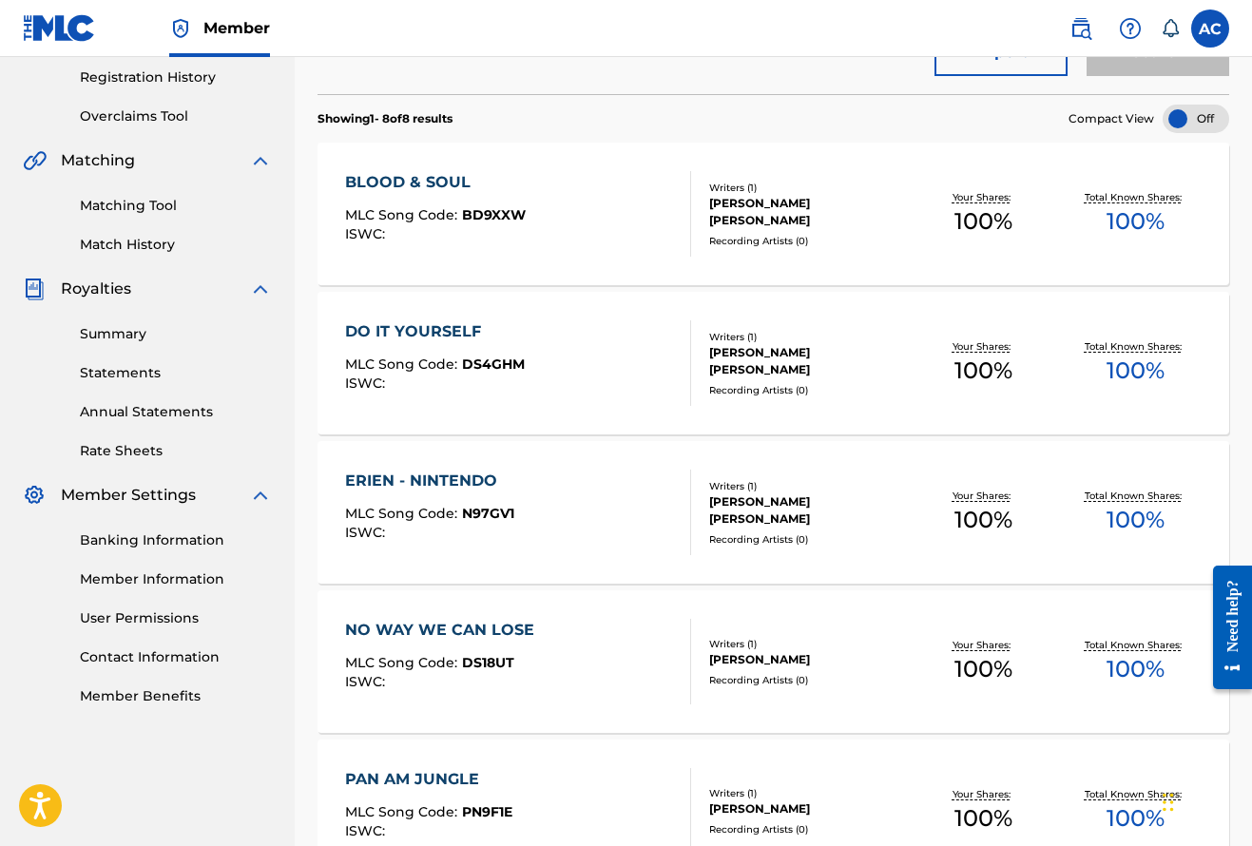
click at [793, 223] on div "Writers ( 1 ) [PERSON_NAME] [PERSON_NAME] Recording Artists ( 0 )" at bounding box center [799, 214] width 217 height 67
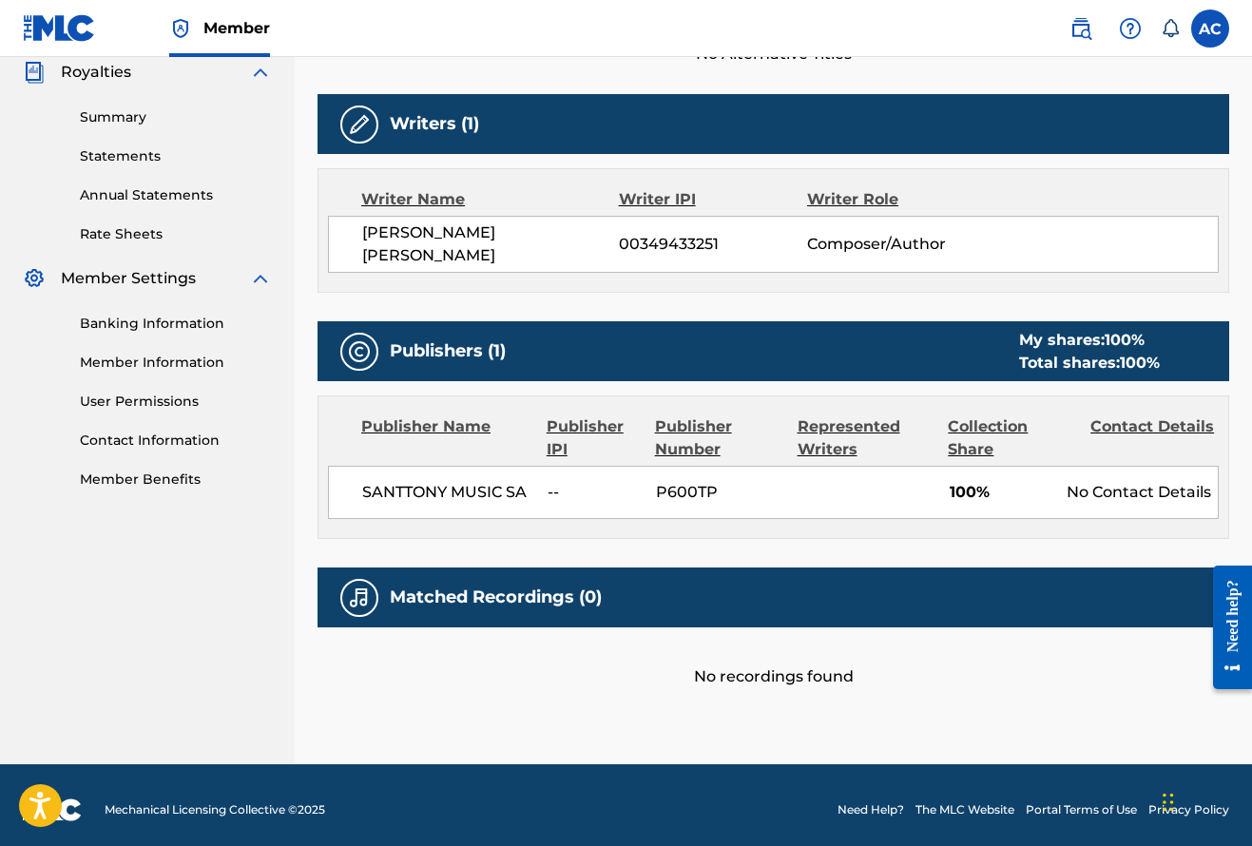
scroll to position [574, 0]
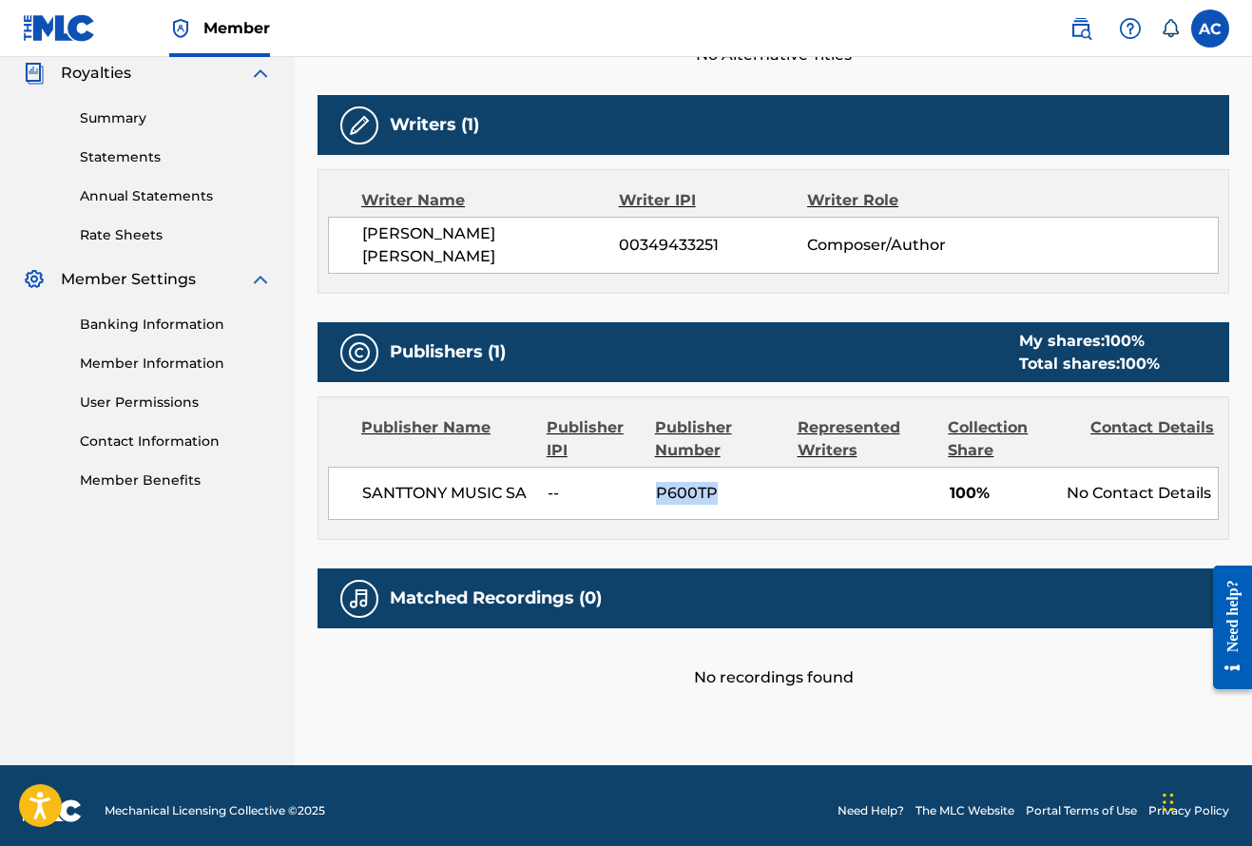
drag, startPoint x: 655, startPoint y: 488, endPoint x: 713, endPoint y: 490, distance: 58.1
click at [713, 490] on span "P600TP" at bounding box center [720, 493] width 128 height 23
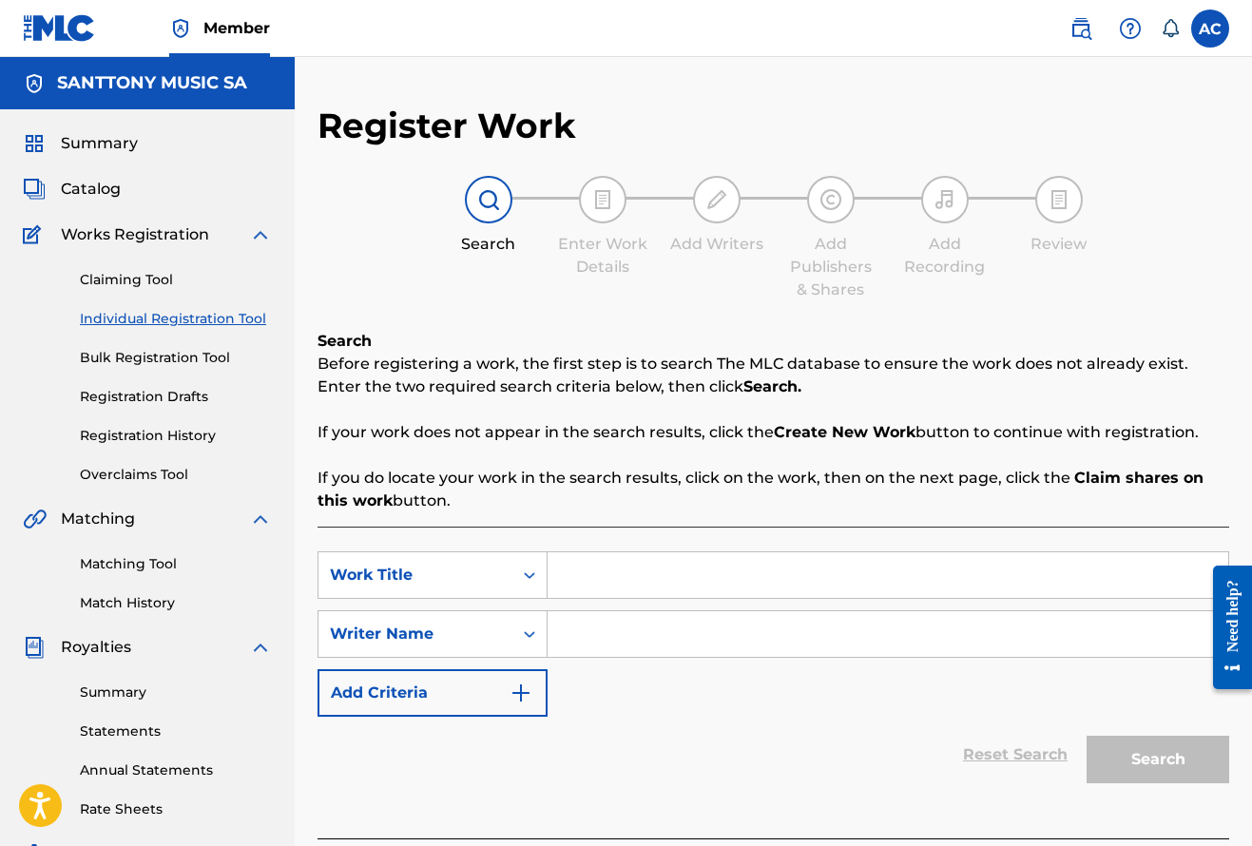
click at [94, 186] on span "Catalog" at bounding box center [91, 189] width 60 height 23
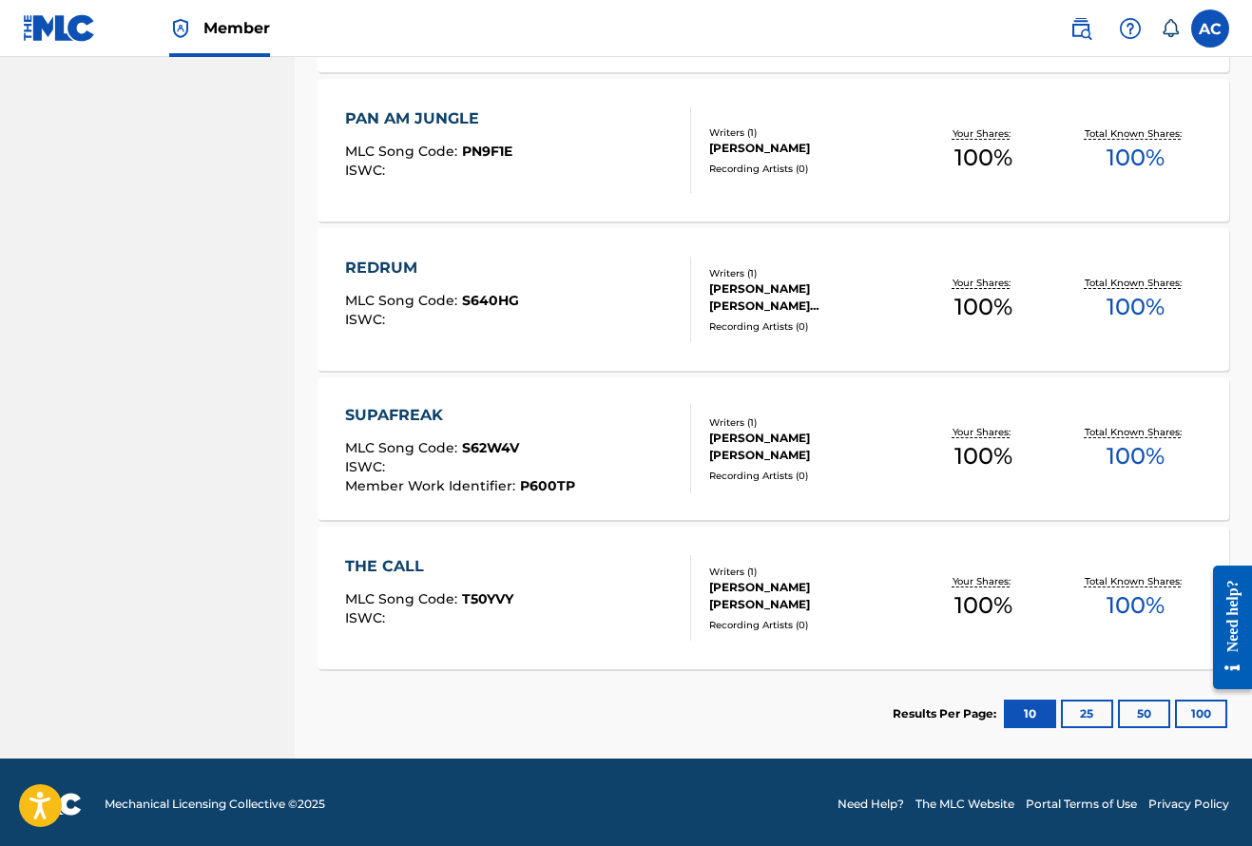
scroll to position [1019, 0]
click at [1085, 724] on button "25" at bounding box center [1087, 714] width 52 height 29
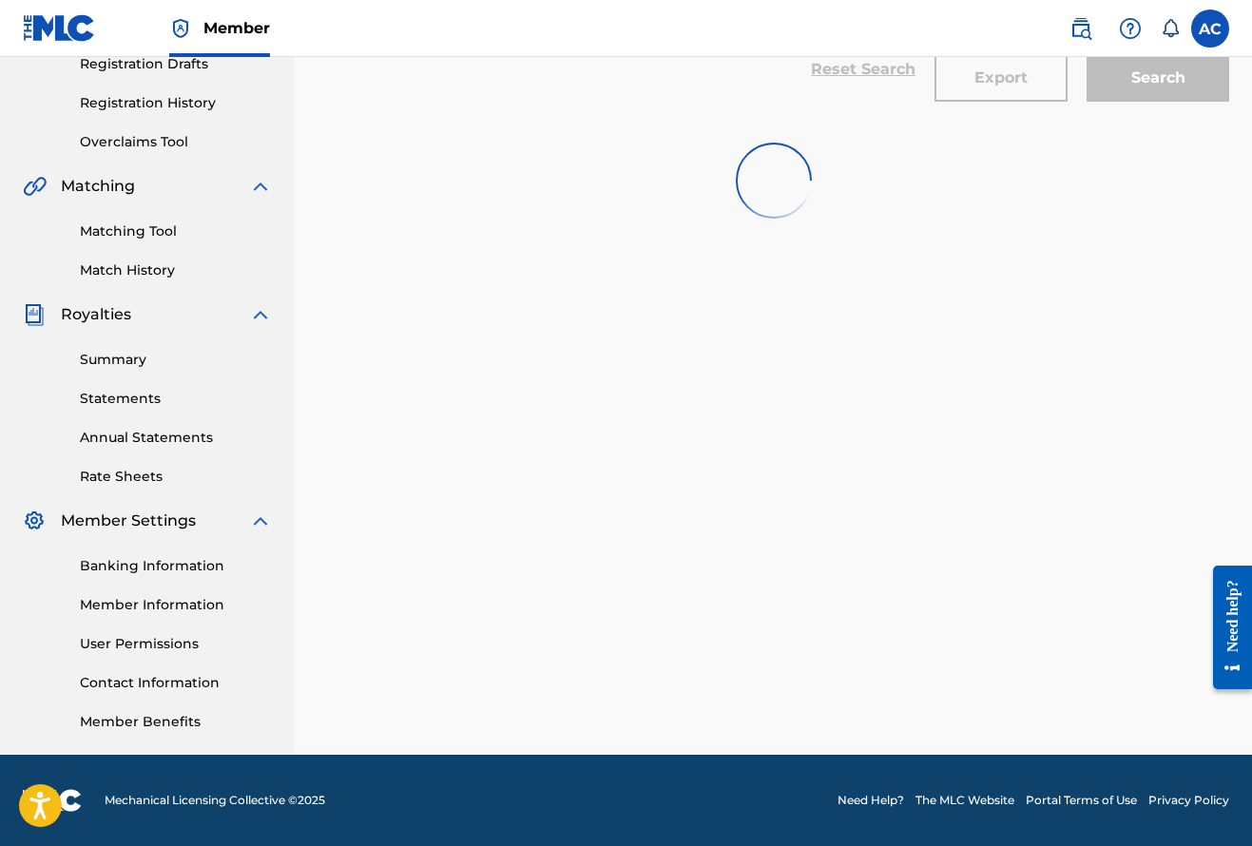
scroll to position [333, 0]
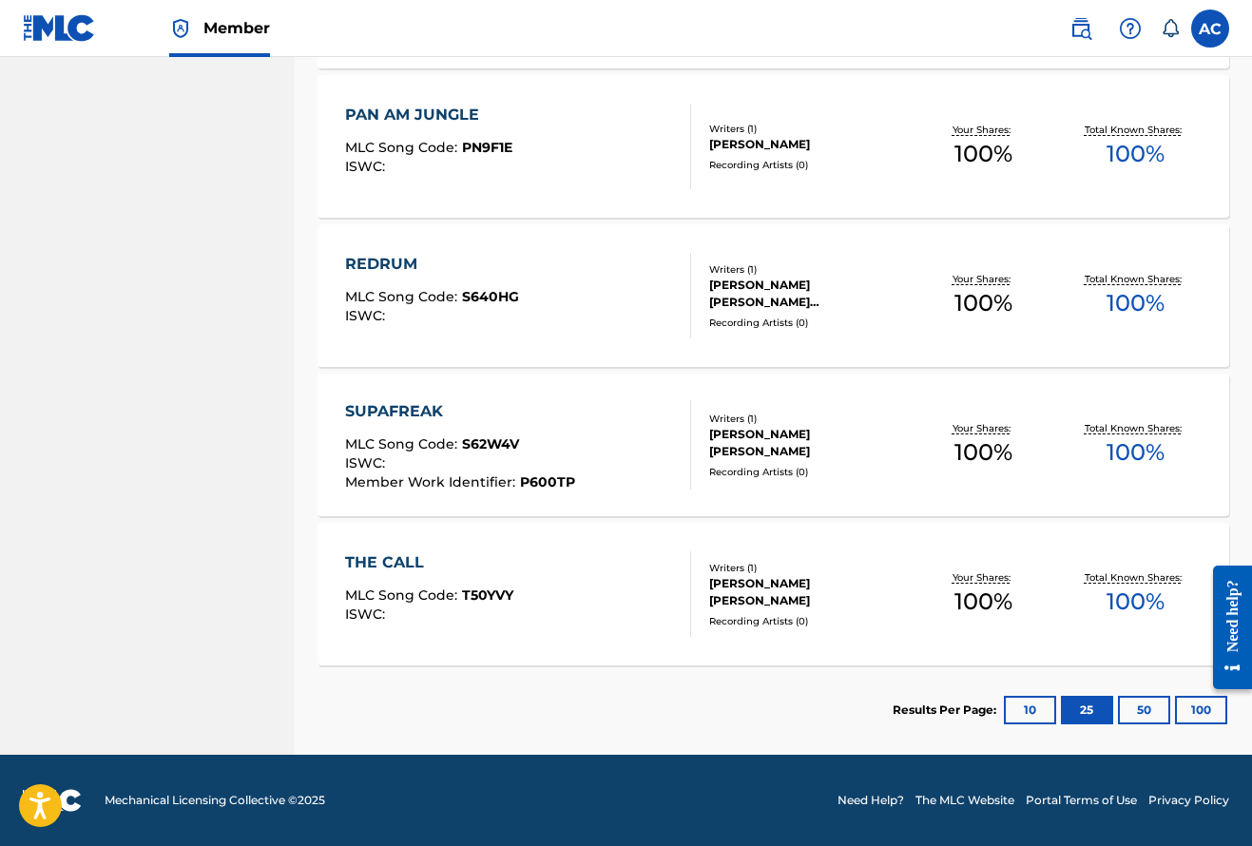
click at [1200, 716] on button "100" at bounding box center [1201, 710] width 52 height 29
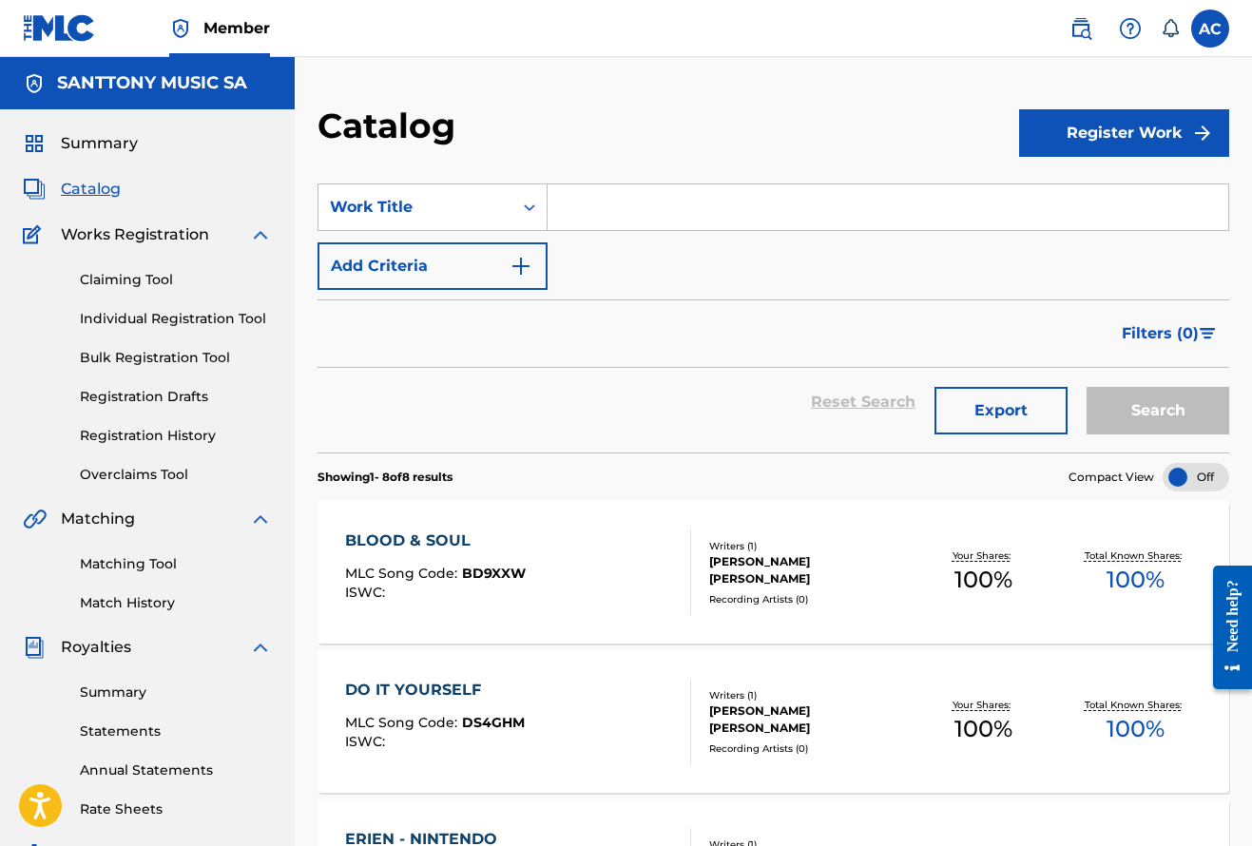
scroll to position [0, 0]
click at [1126, 140] on button "Register Work" at bounding box center [1124, 133] width 210 height 48
click at [1092, 209] on link "Individual" at bounding box center [1124, 195] width 210 height 46
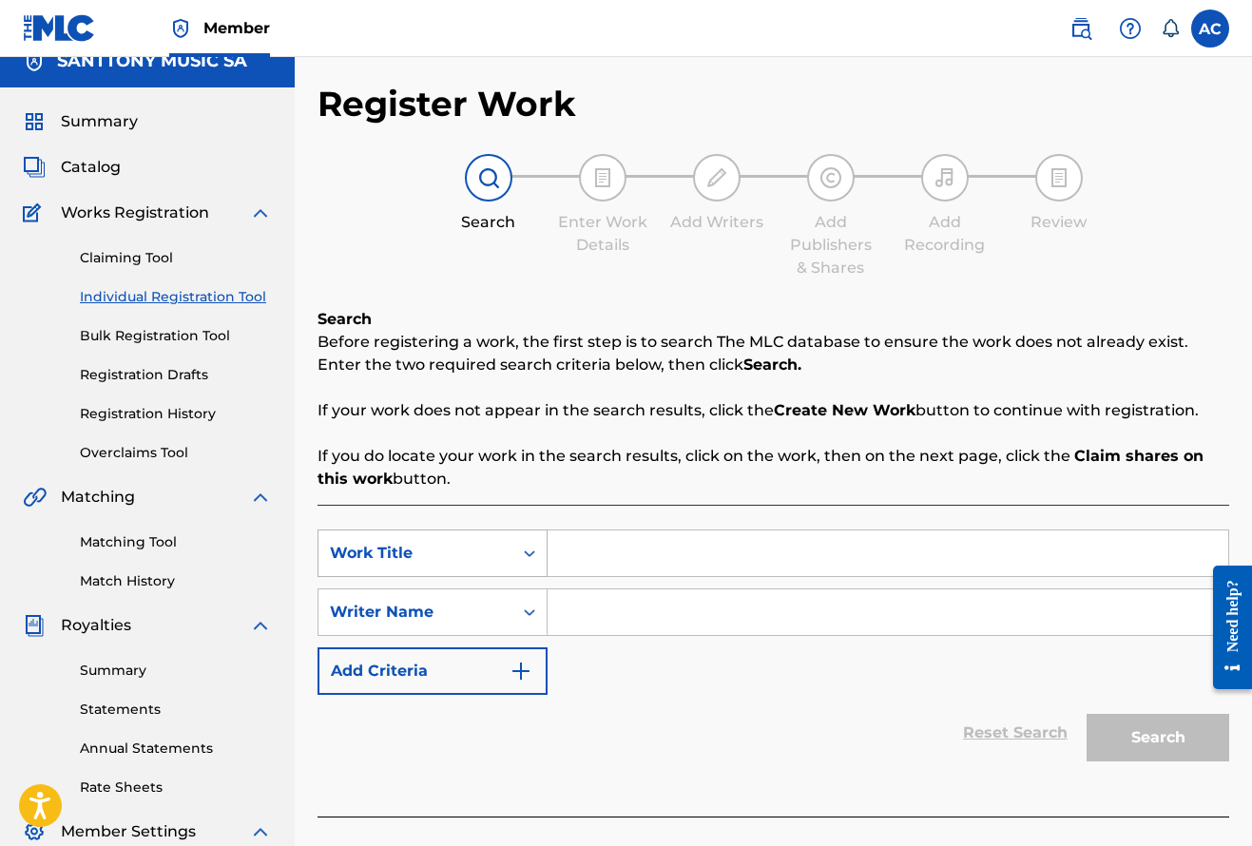
click at [527, 577] on div "Work Title" at bounding box center [432, 553] width 230 height 48
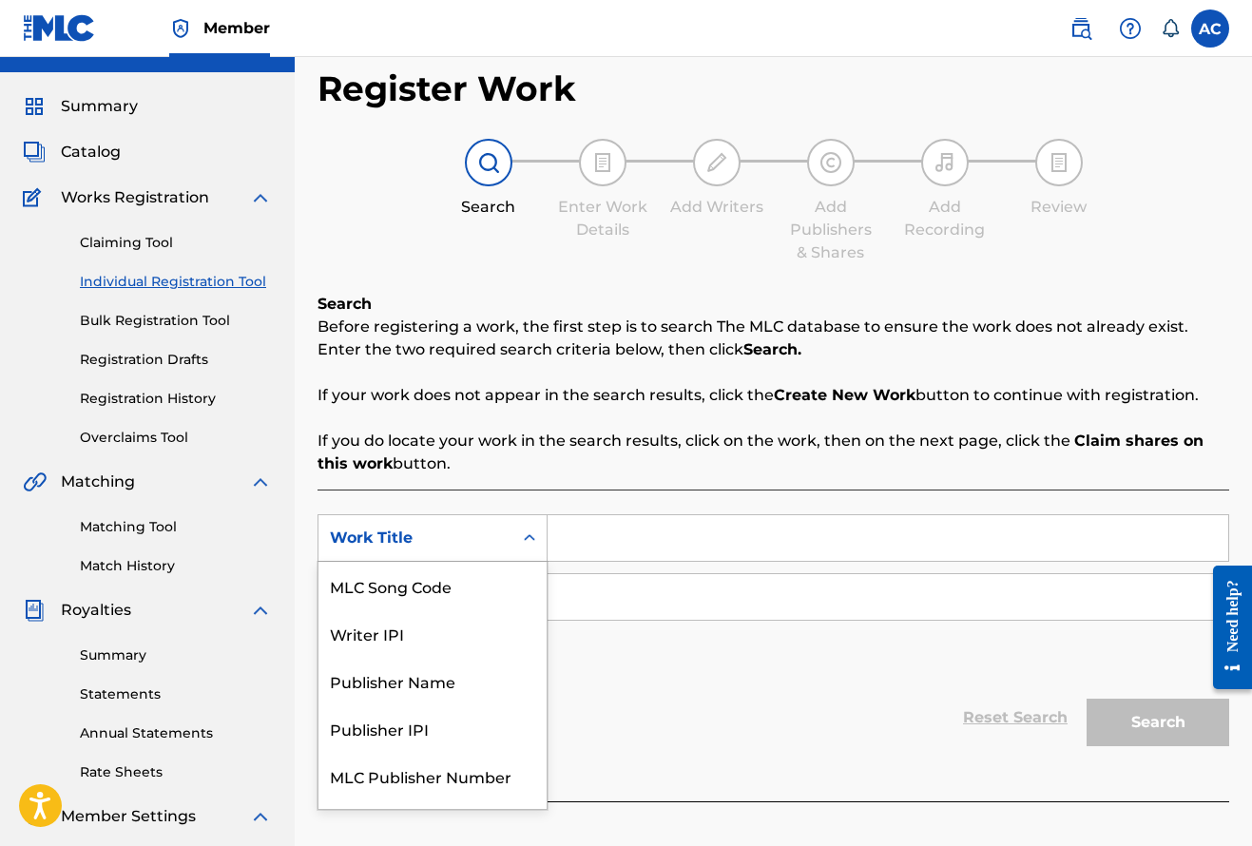
scroll to position [39, 0]
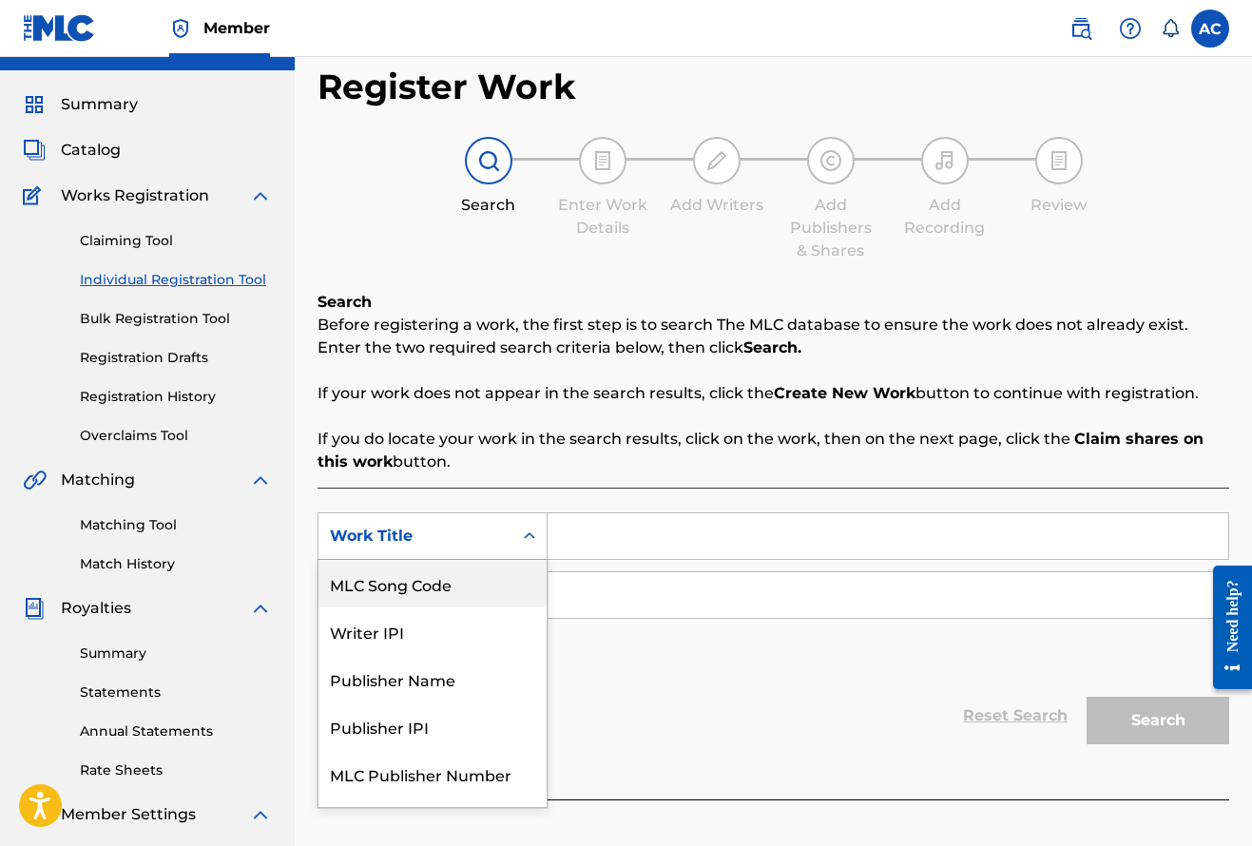
click at [575, 543] on input "Search Form" at bounding box center [887, 536] width 681 height 46
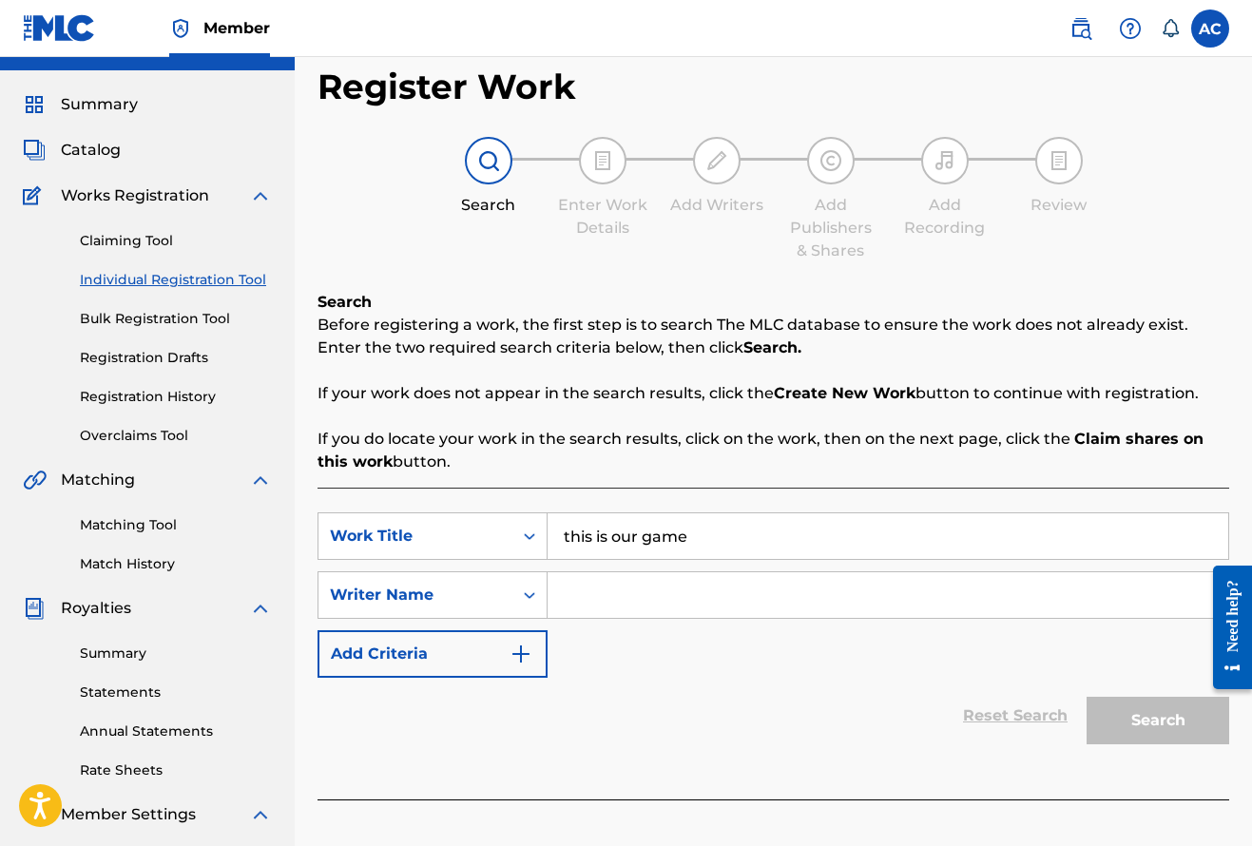
click at [611, 598] on input "Search Form" at bounding box center [887, 595] width 681 height 46
click at [569, 538] on input "this is our game" at bounding box center [887, 536] width 681 height 46
click at [655, 541] on input "This is our game" at bounding box center [887, 536] width 681 height 46
type input "This is Our Game"
click at [637, 595] on input "Search Form" at bounding box center [887, 595] width 681 height 46
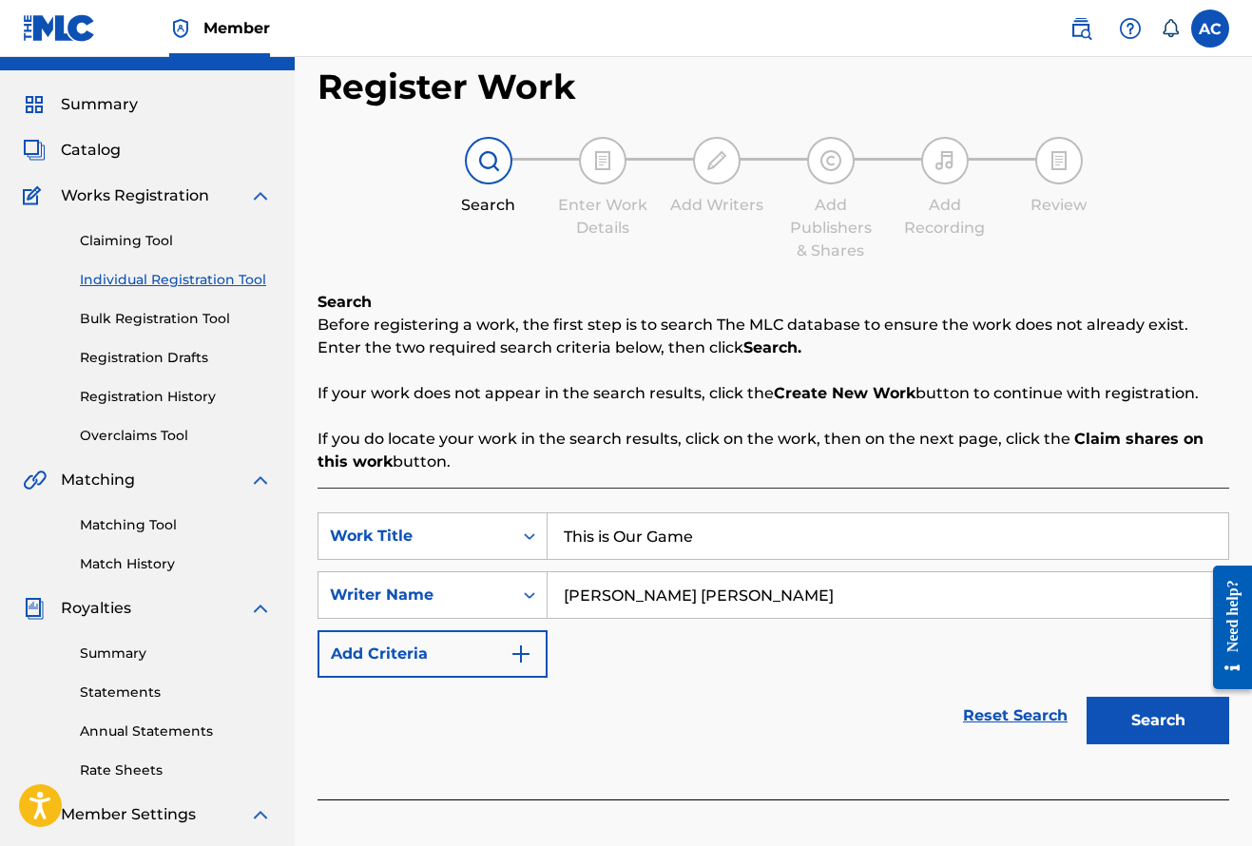
click at [520, 669] on button "Add Criteria" at bounding box center [432, 654] width 230 height 48
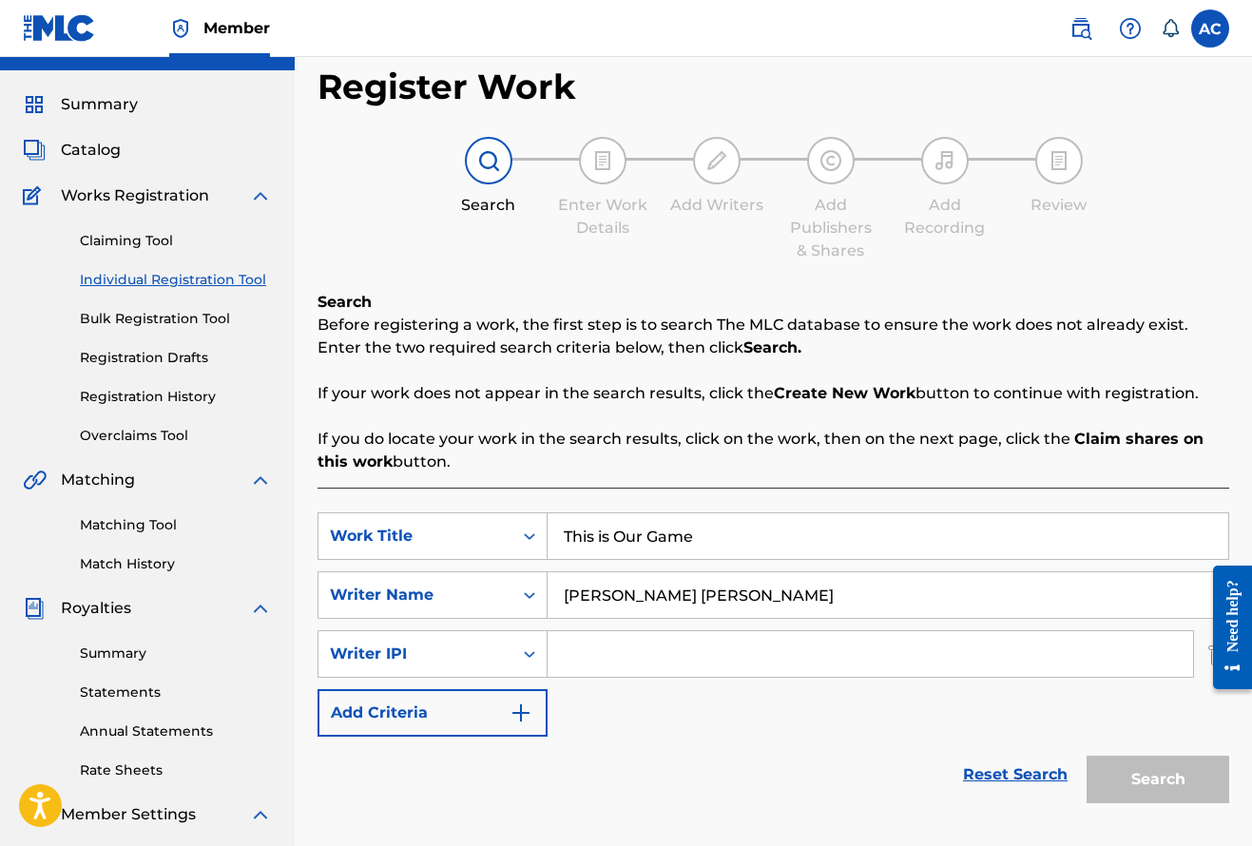
click at [613, 645] on input "Search Form" at bounding box center [869, 654] width 645 height 46
drag, startPoint x: 743, startPoint y: 610, endPoint x: 480, endPoint y: 586, distance: 264.4
click at [480, 586] on div "SearchWithCriteria297d046c-38af-42e9-8059-a3f347110725 Writer Name Walbert Ryan…" at bounding box center [773, 595] width 912 height 48
type input "Solomon Childs - Rd23"
click at [577, 653] on input "Search Form" at bounding box center [869, 654] width 645 height 46
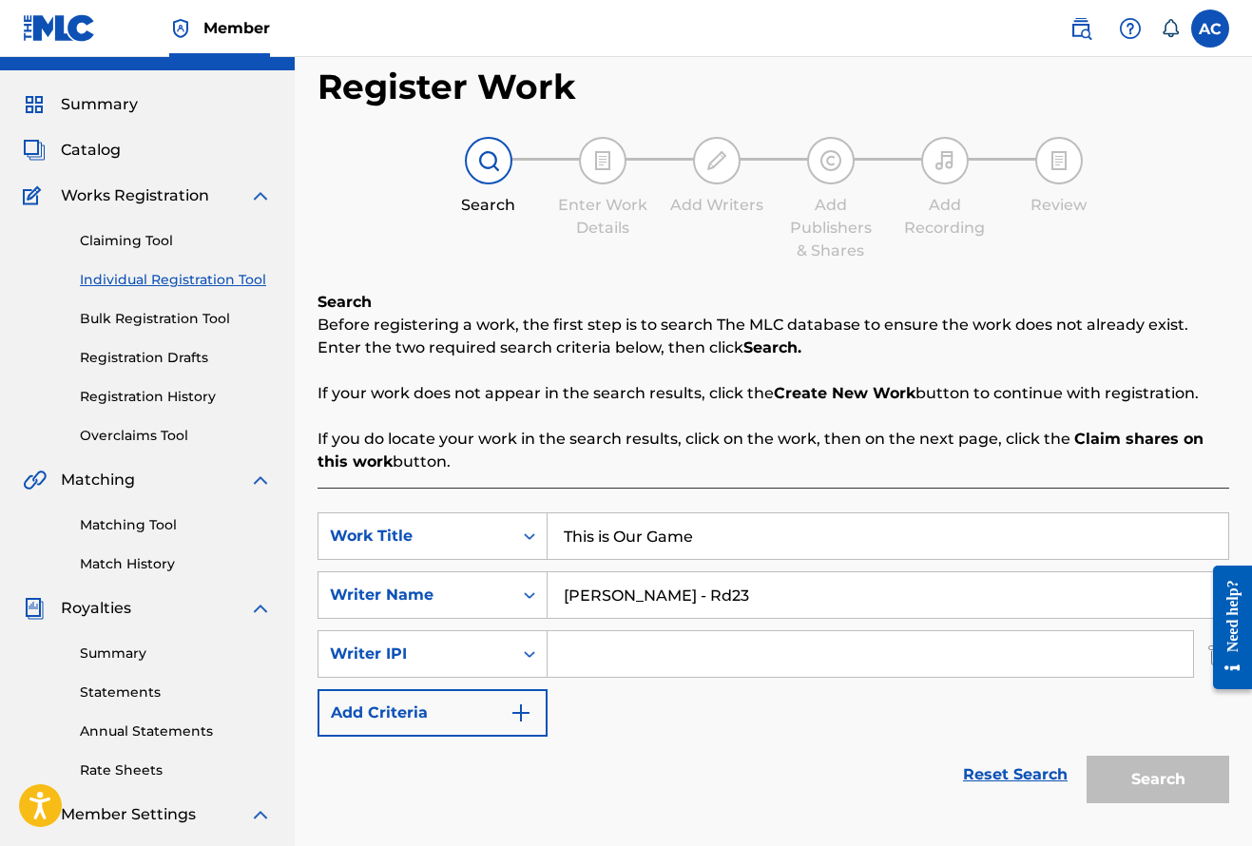
paste input "349433251"
type input "349433251"
click at [488, 704] on button "Add Criteria" at bounding box center [432, 713] width 230 height 48
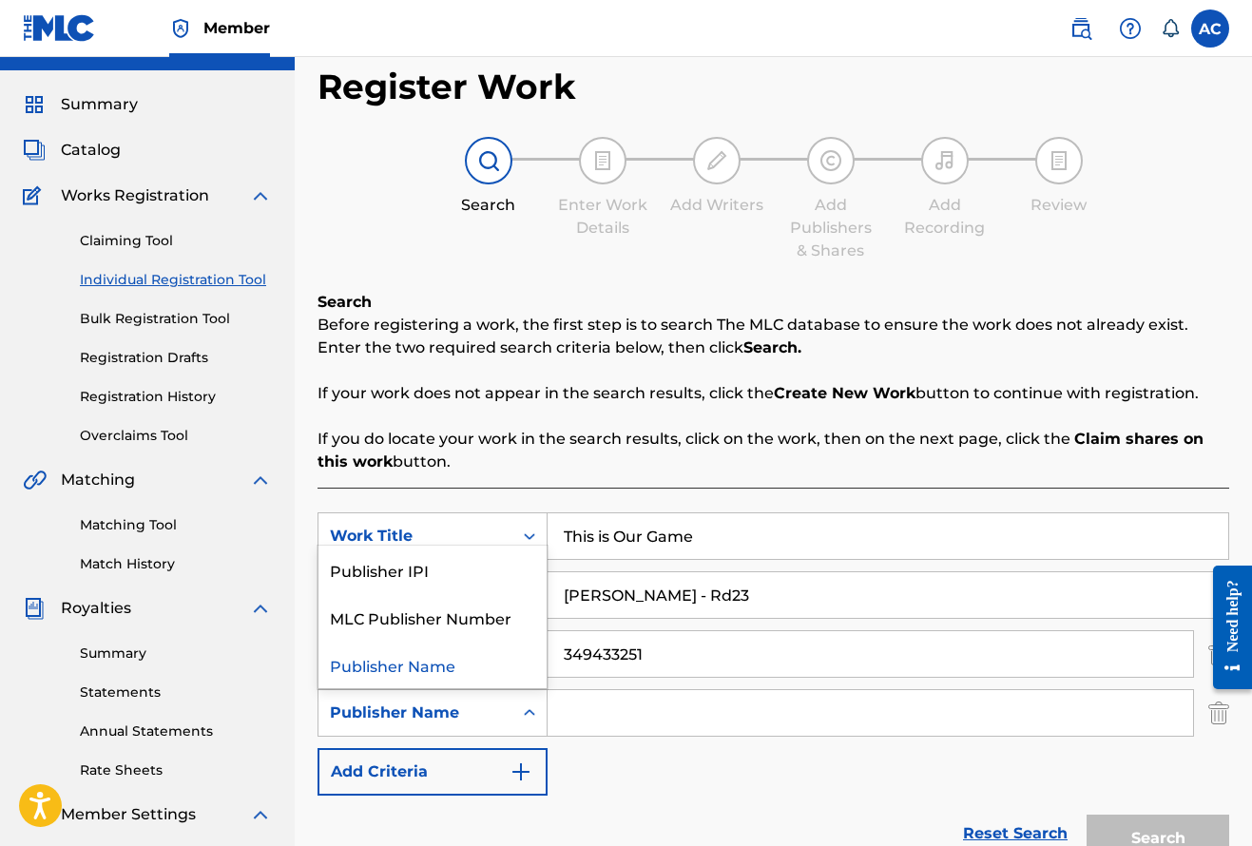
click at [529, 712] on icon "Search Form" at bounding box center [529, 712] width 19 height 19
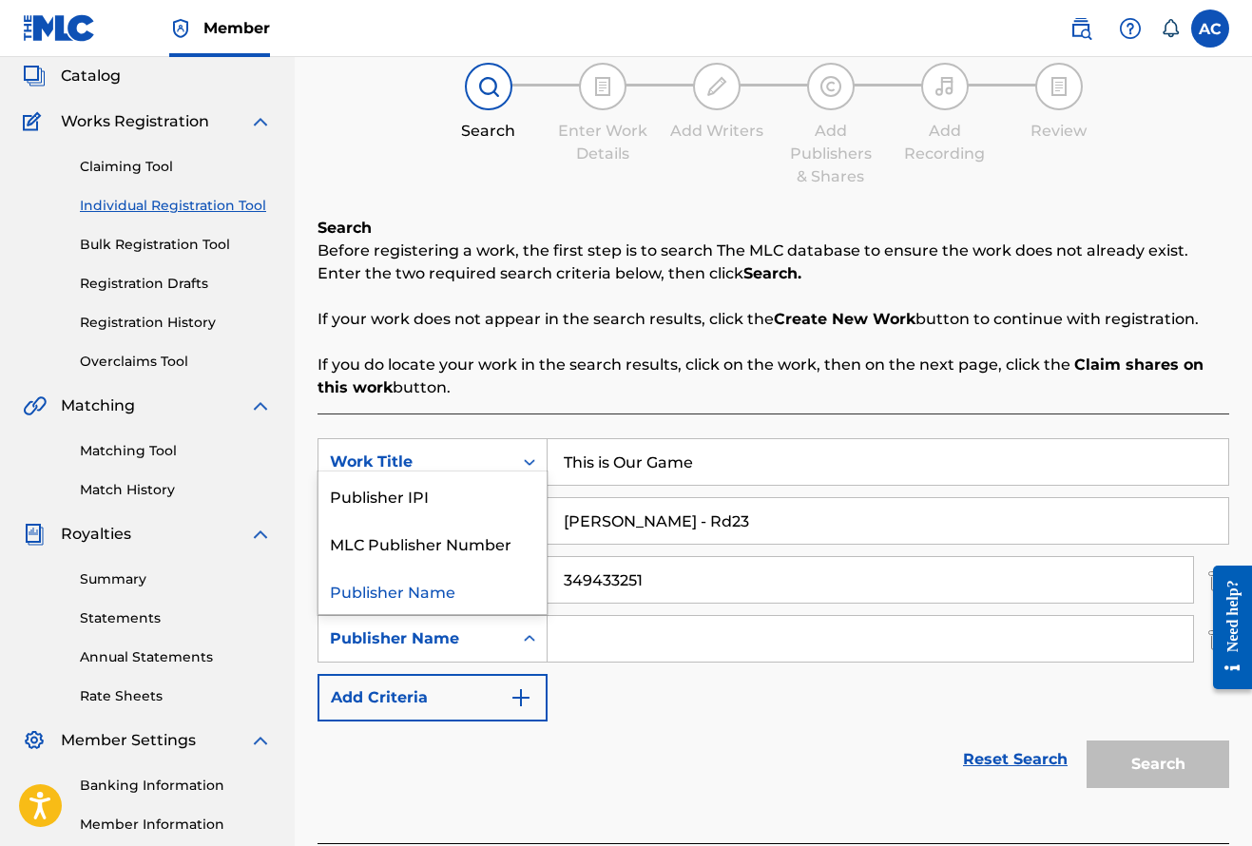
scroll to position [123, 0]
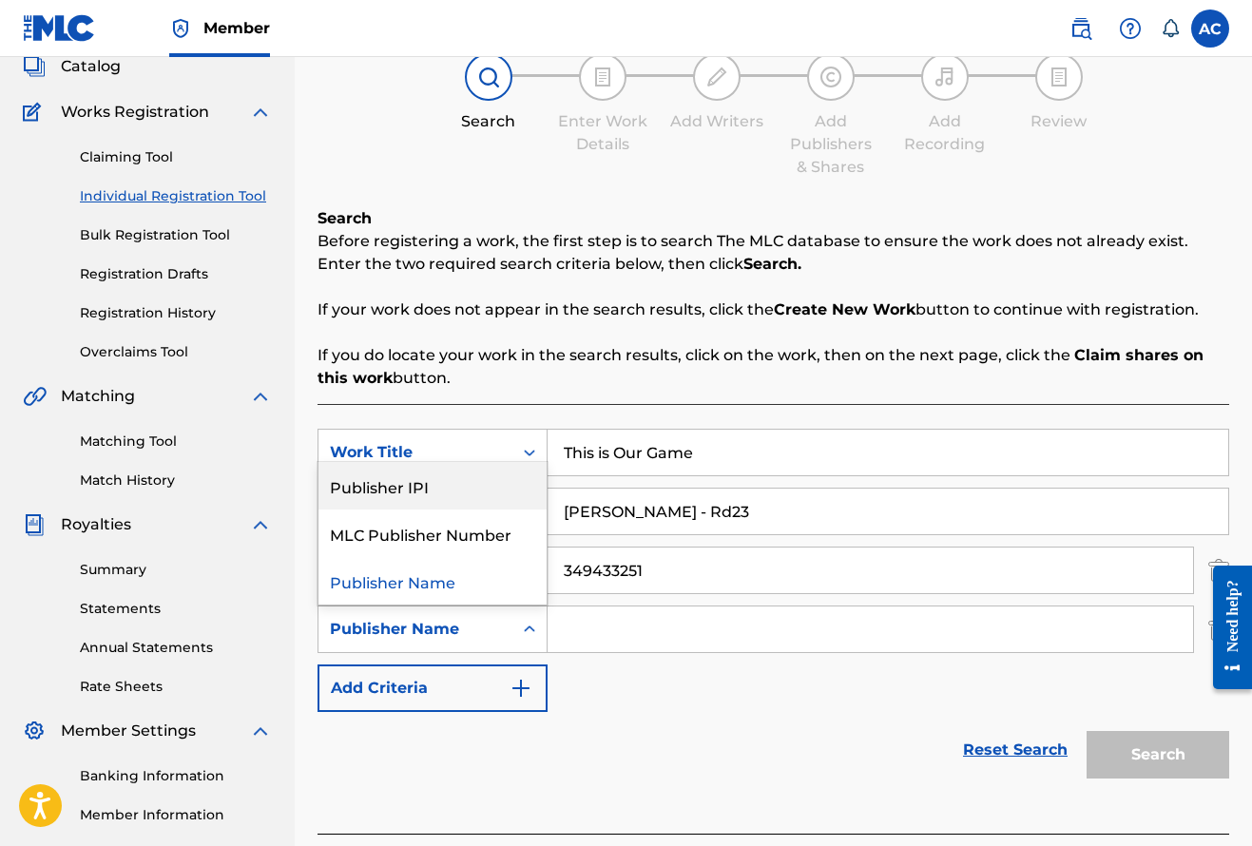
click at [441, 493] on div "Publisher IPI" at bounding box center [432, 486] width 228 height 48
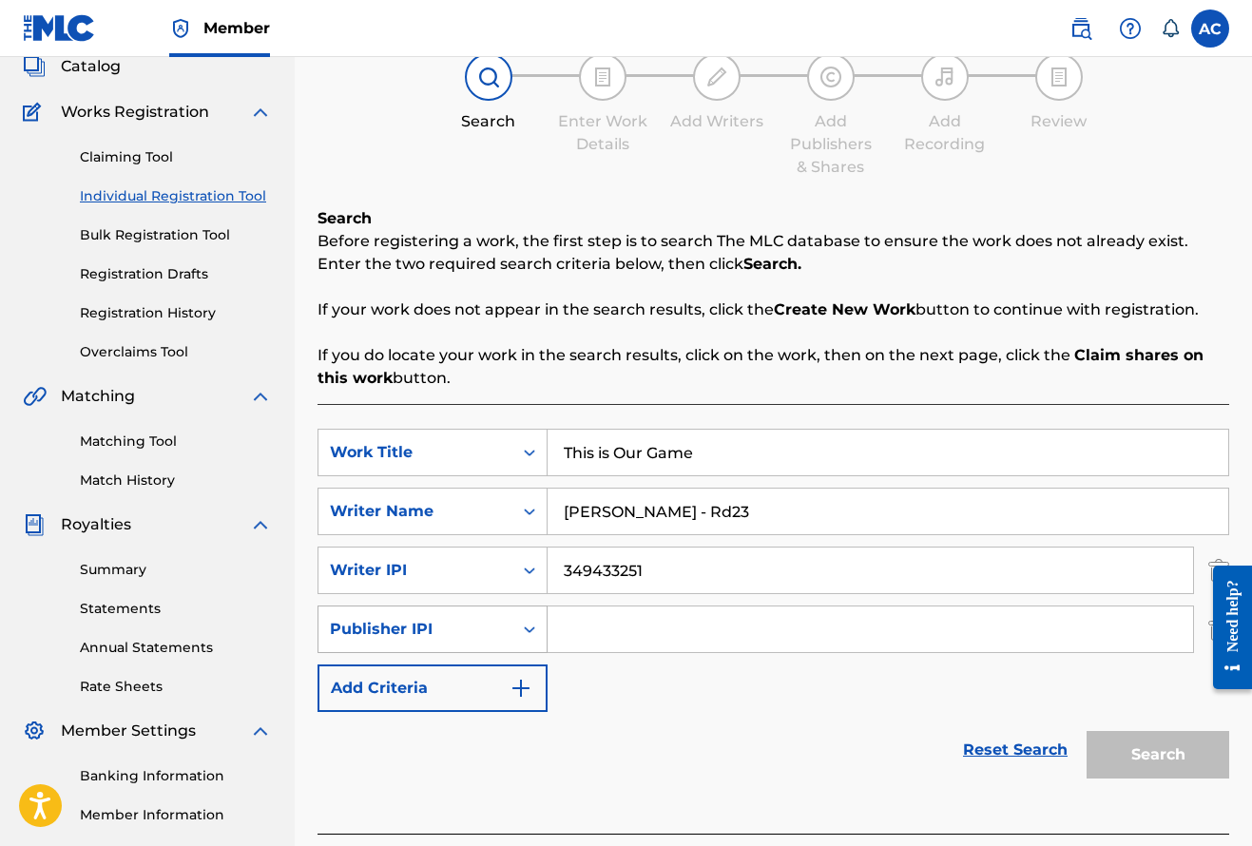
click at [472, 636] on div "Publisher IPI" at bounding box center [415, 629] width 171 height 23
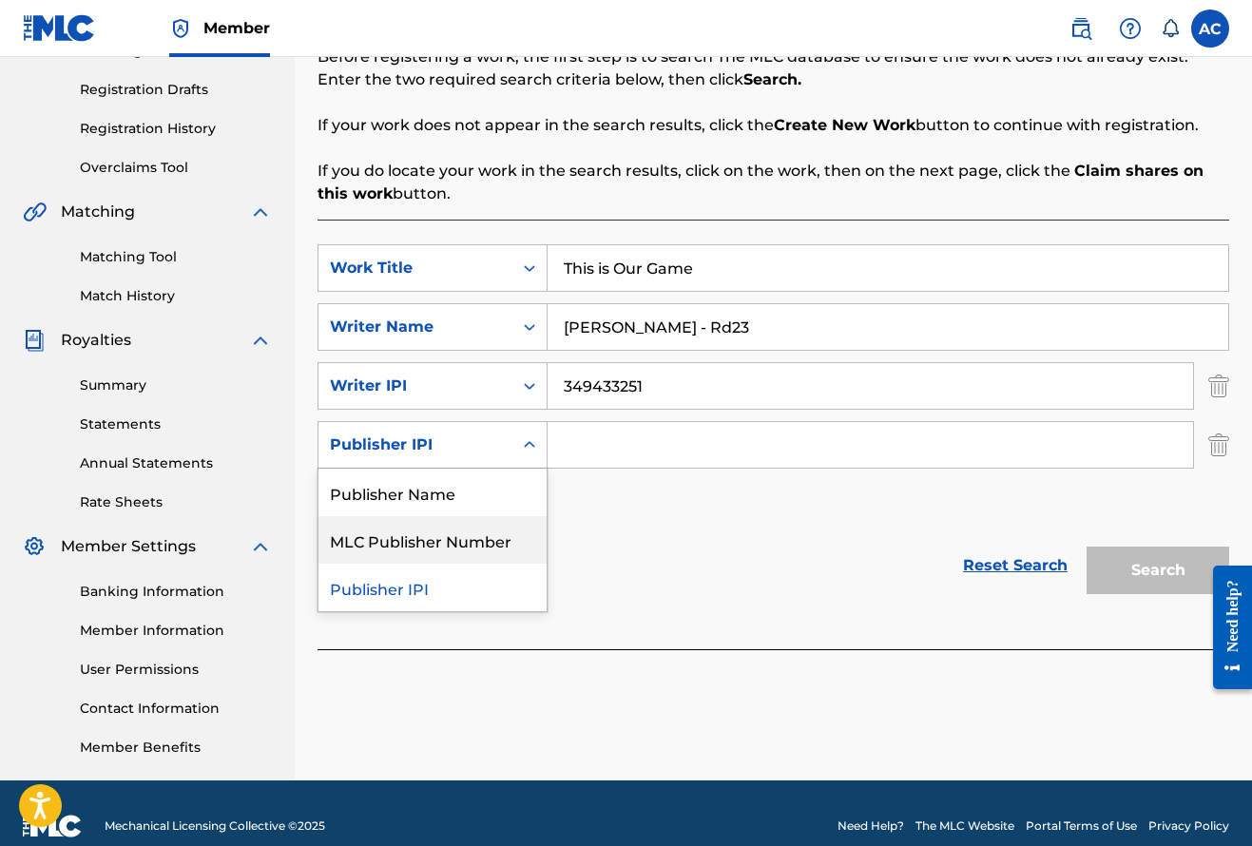
scroll to position [314, 0]
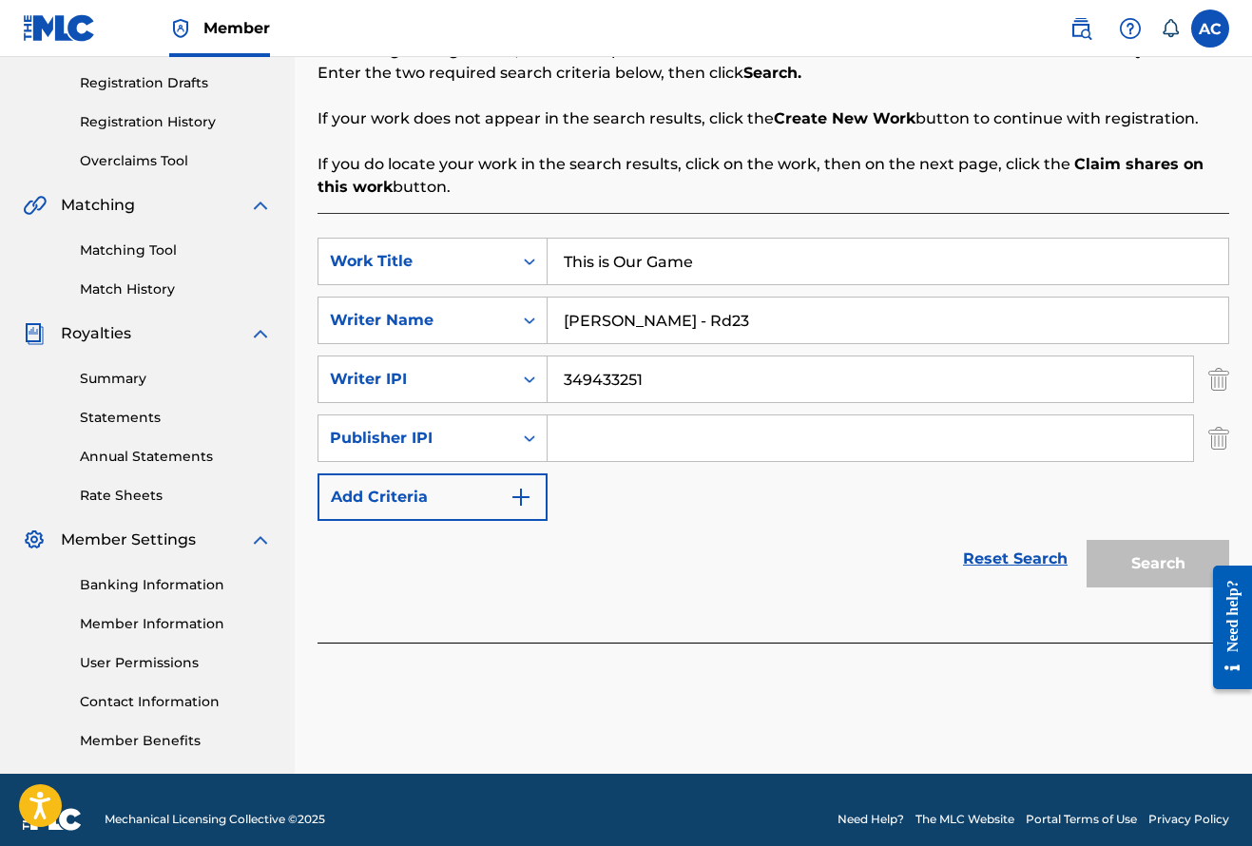
click at [651, 518] on div "SearchWithCriteria17514647-d984-4496-98fb-ee487779d79c Work Title This is Our G…" at bounding box center [773, 379] width 912 height 283
click at [1227, 388] on img "Search Form" at bounding box center [1218, 379] width 21 height 48
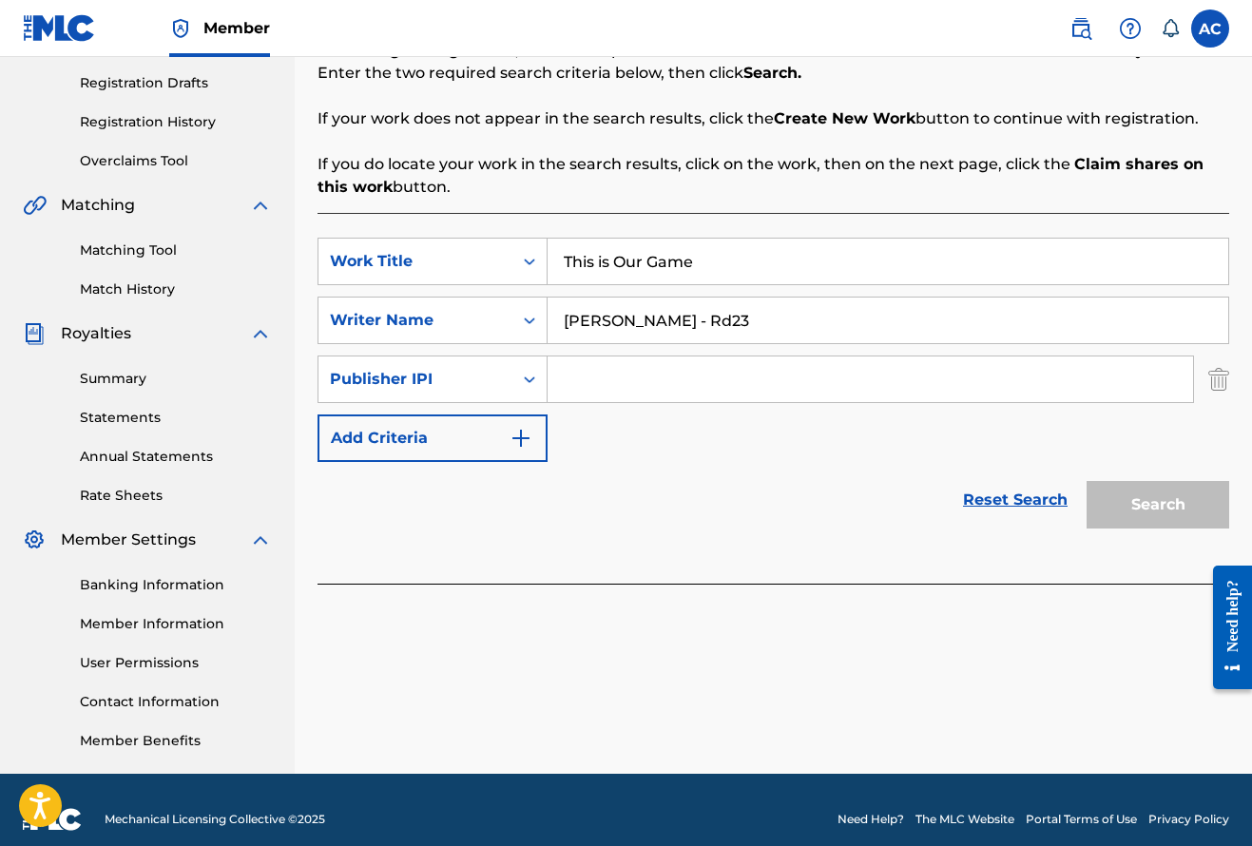
click at [1227, 389] on img "Search Form" at bounding box center [1218, 379] width 21 height 48
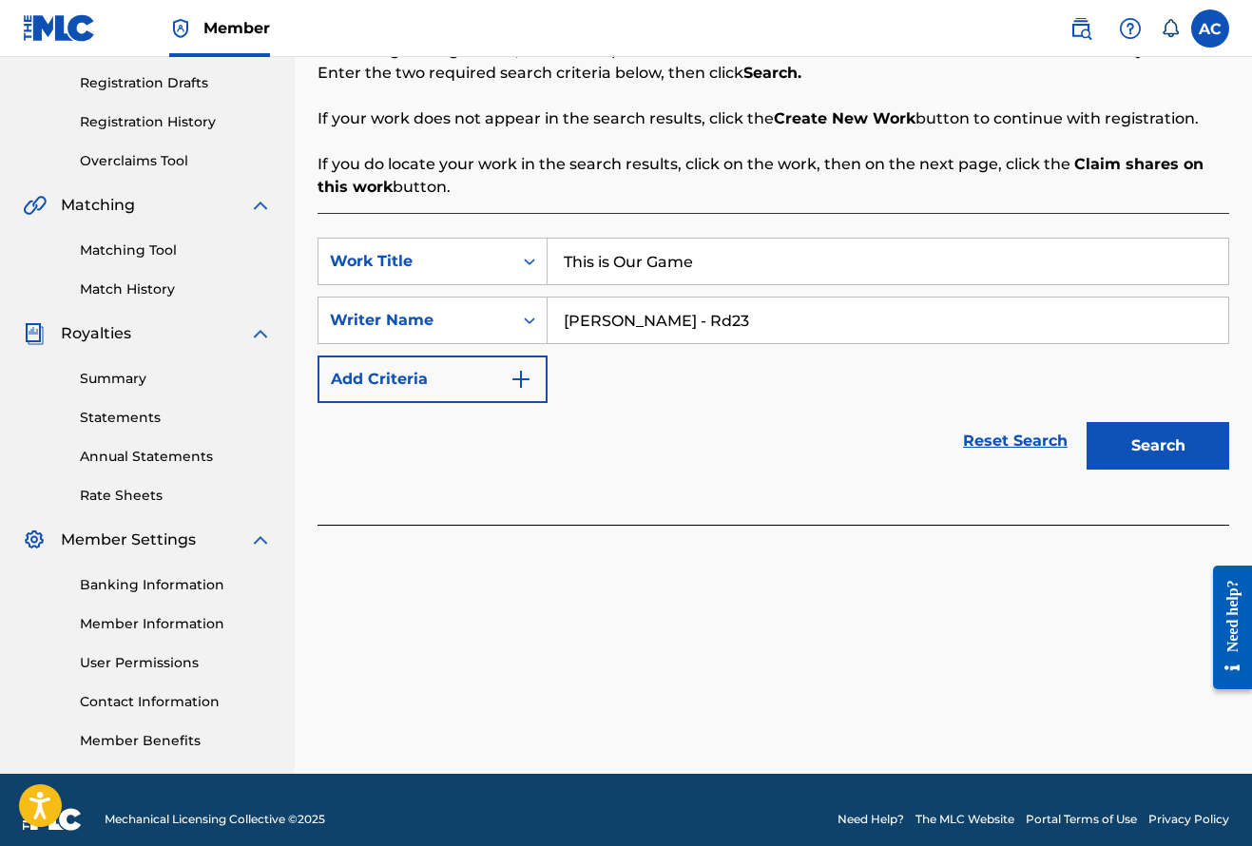
click at [1152, 450] on button "Search" at bounding box center [1157, 446] width 143 height 48
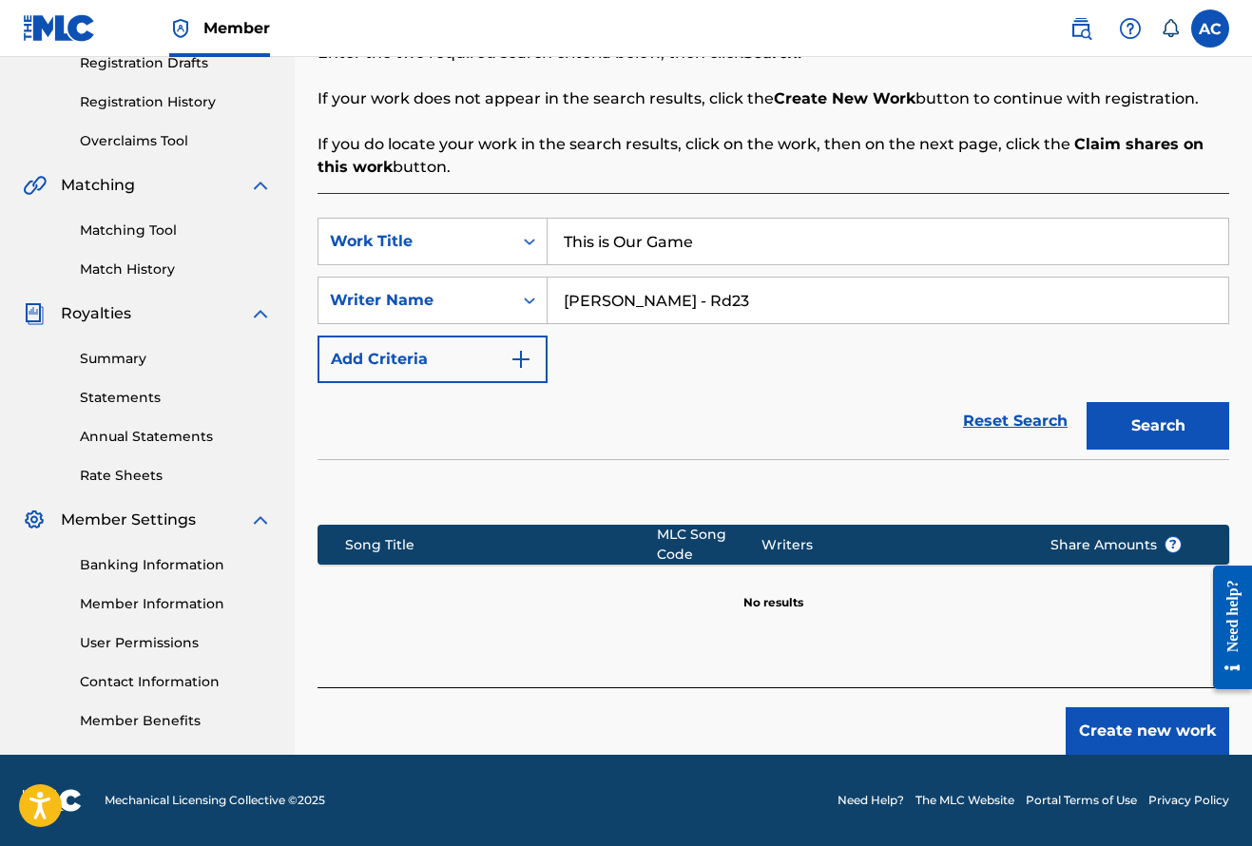
scroll to position [334, 0]
click at [1112, 729] on button "Create new work" at bounding box center [1147, 731] width 163 height 48
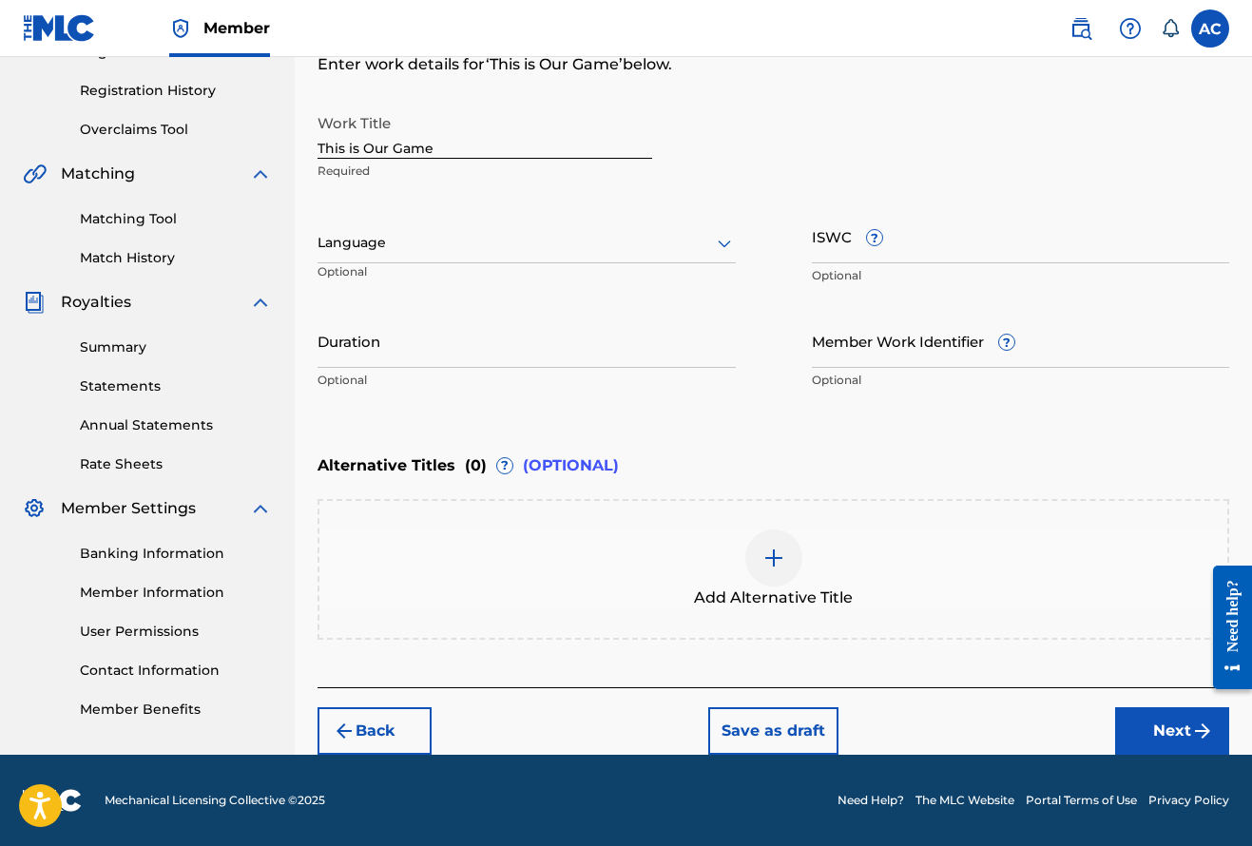
scroll to position [345, 0]
click at [726, 245] on icon at bounding box center [724, 243] width 23 height 23
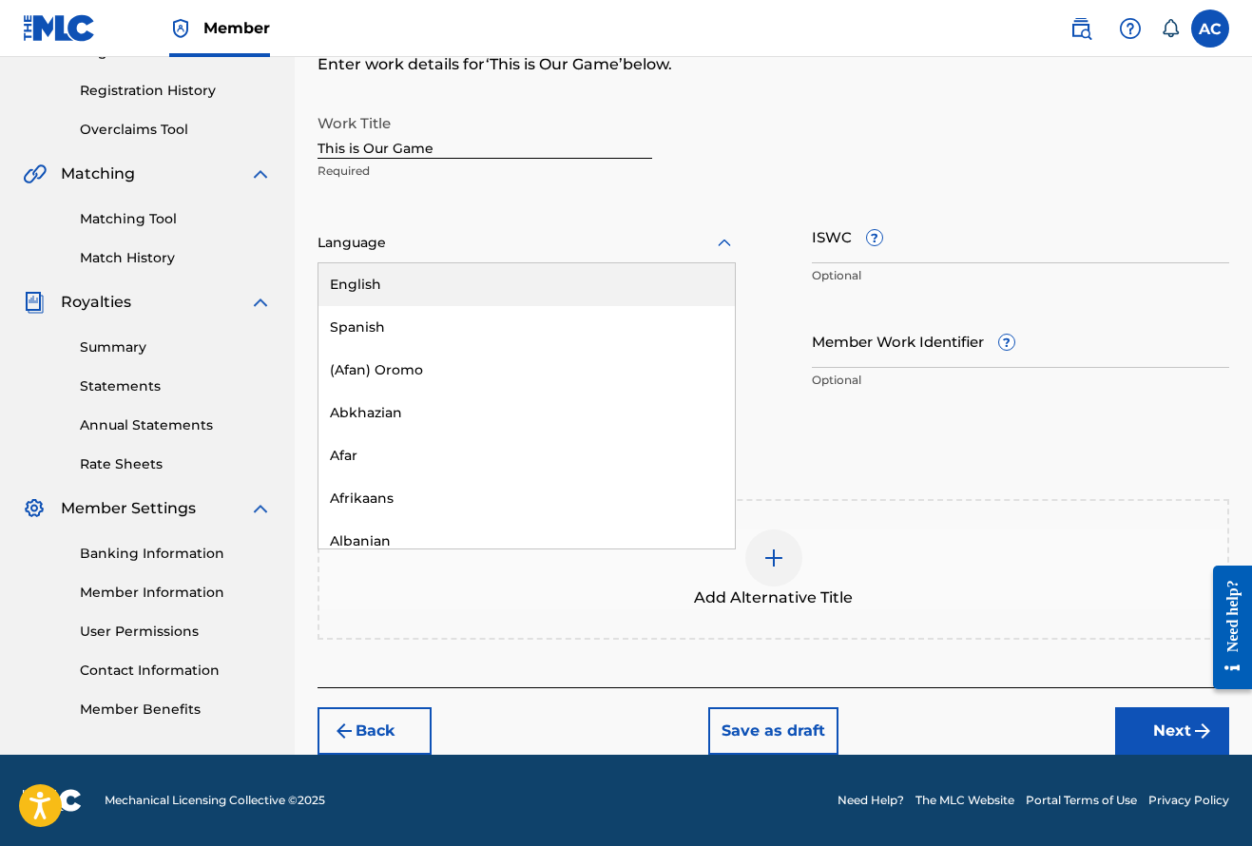
click at [457, 282] on div "English" at bounding box center [526, 284] width 416 height 43
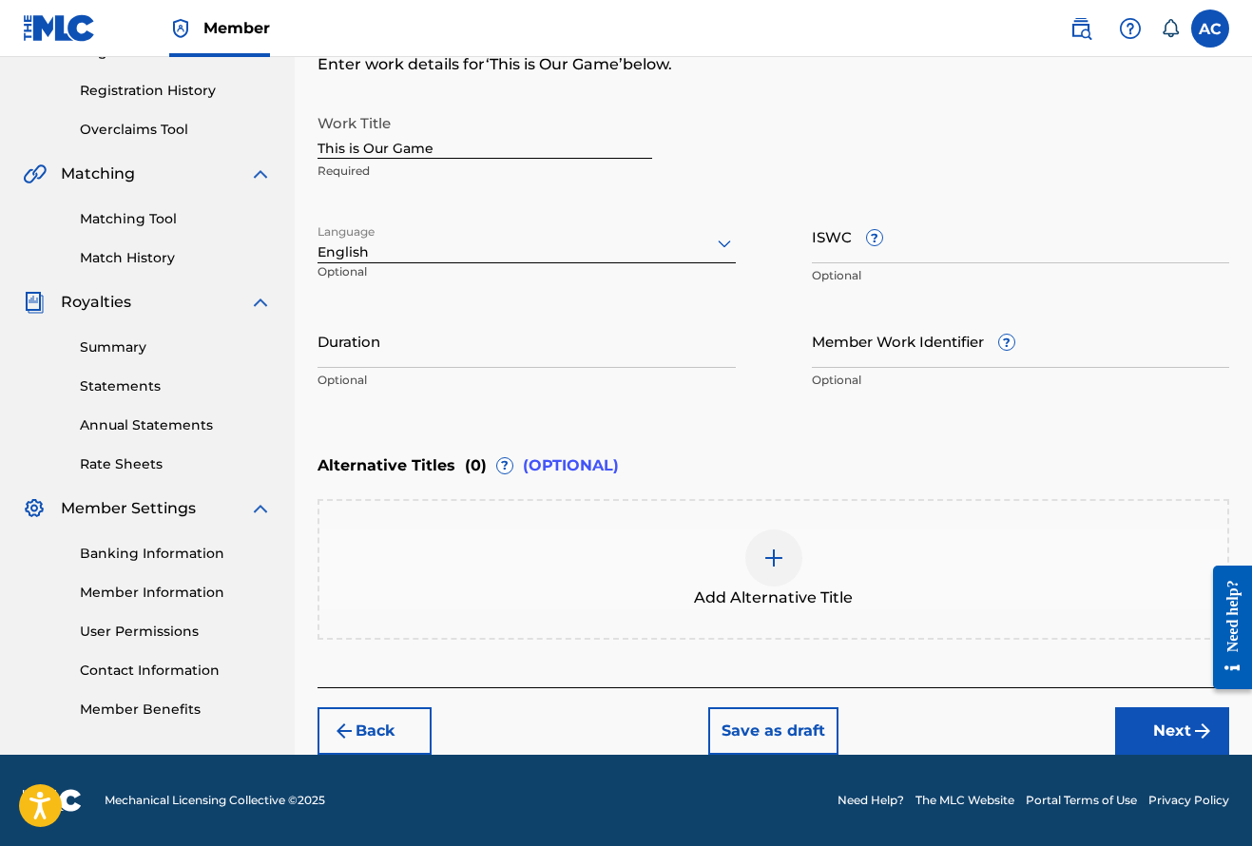
click at [355, 353] on input "Duration" at bounding box center [526, 341] width 418 height 54
type input "03:13"
click at [1152, 737] on button "Next" at bounding box center [1172, 731] width 114 height 48
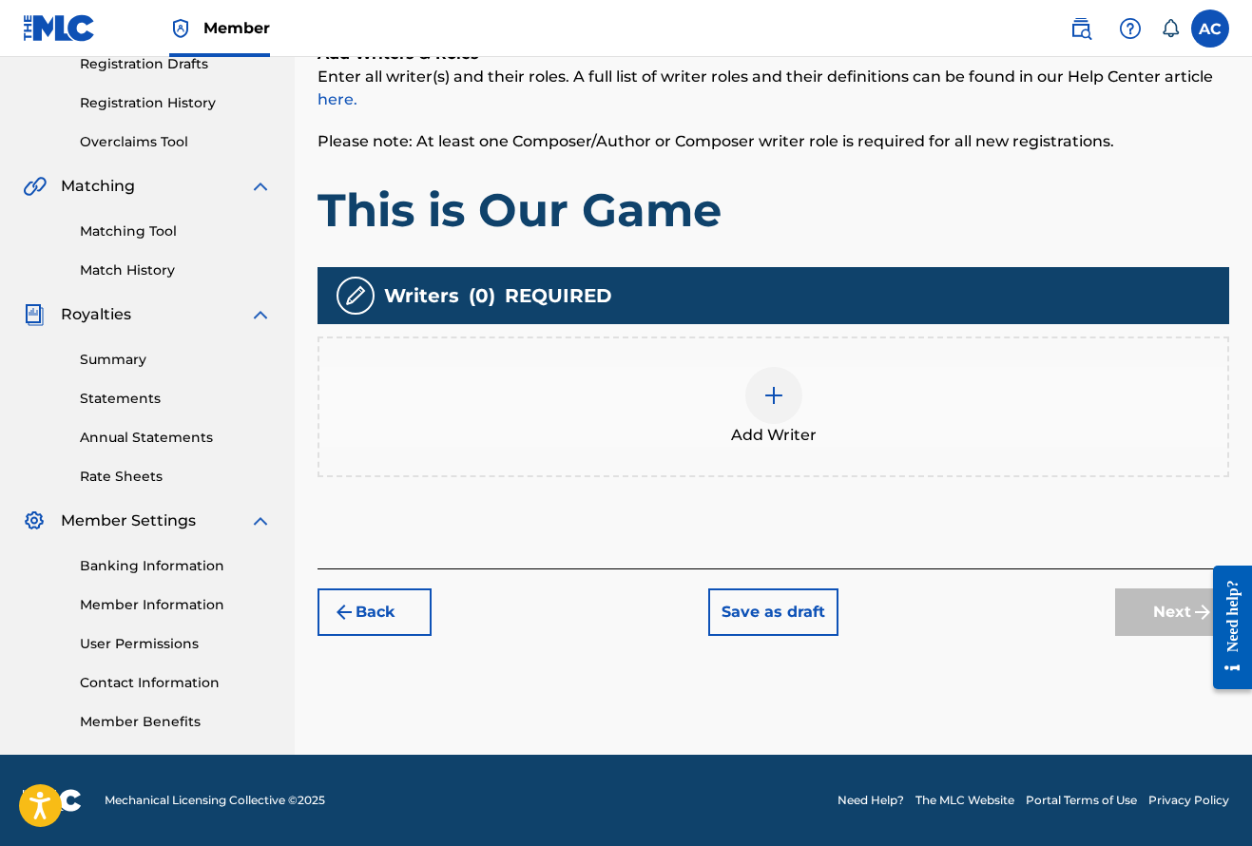
click at [776, 399] on img at bounding box center [773, 395] width 23 height 23
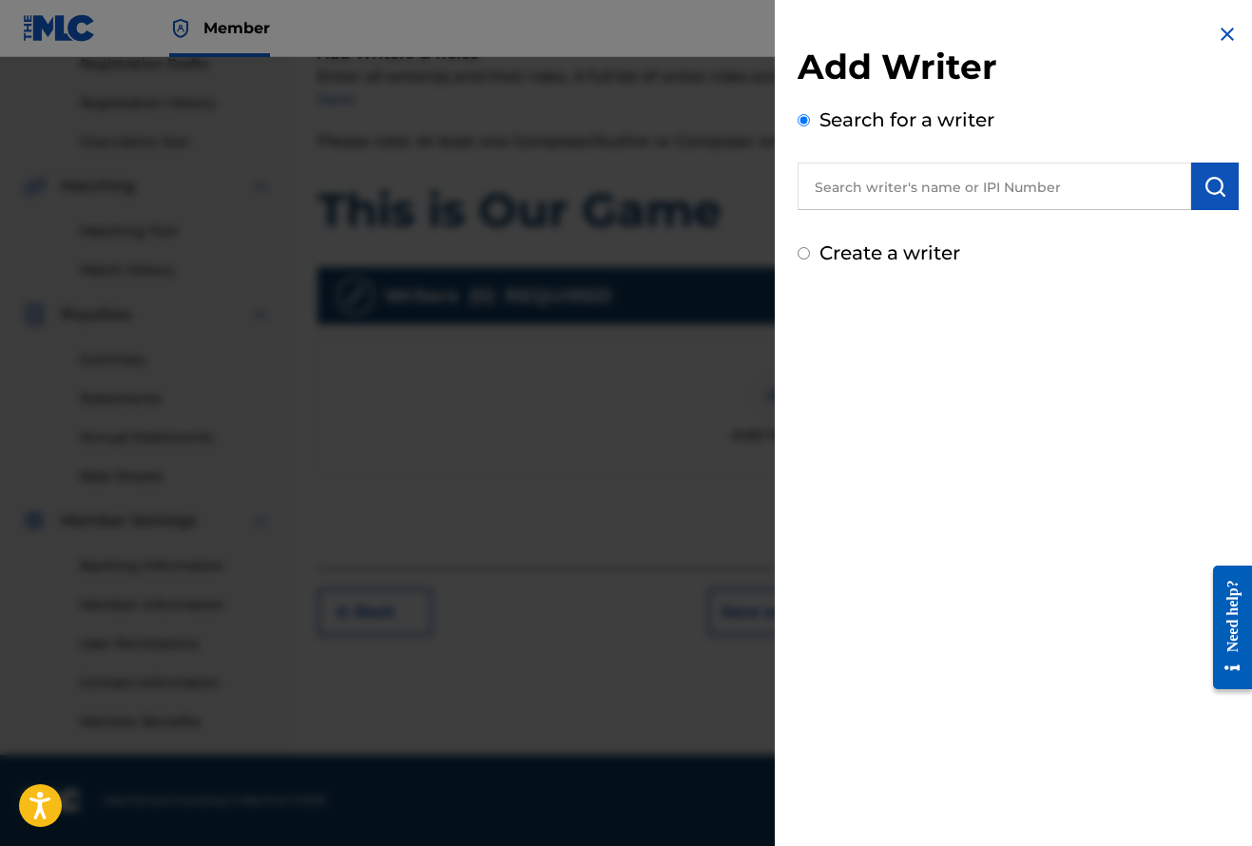
click at [867, 188] on input "text" at bounding box center [994, 187] width 394 height 48
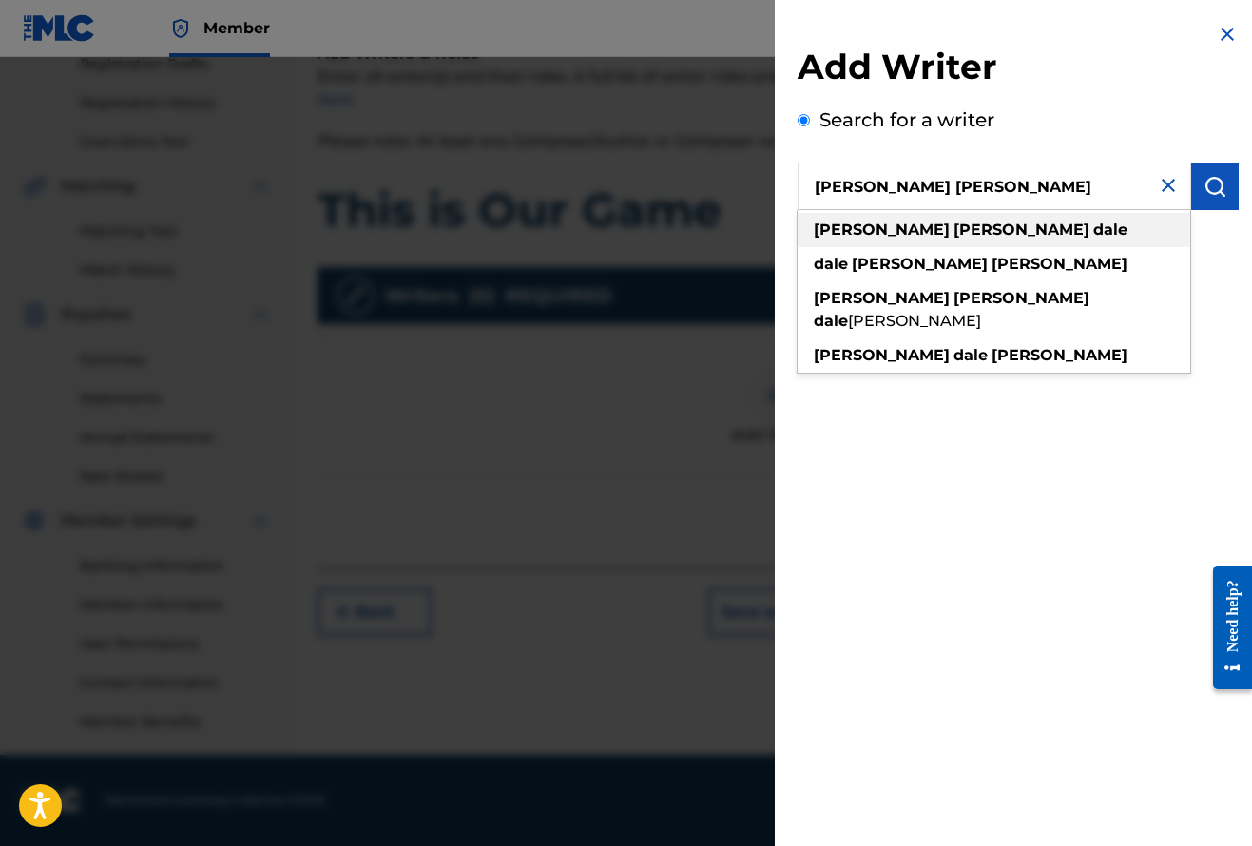
click at [953, 221] on strong "ryan" at bounding box center [1021, 230] width 136 height 18
type input "walbert ryan dale"
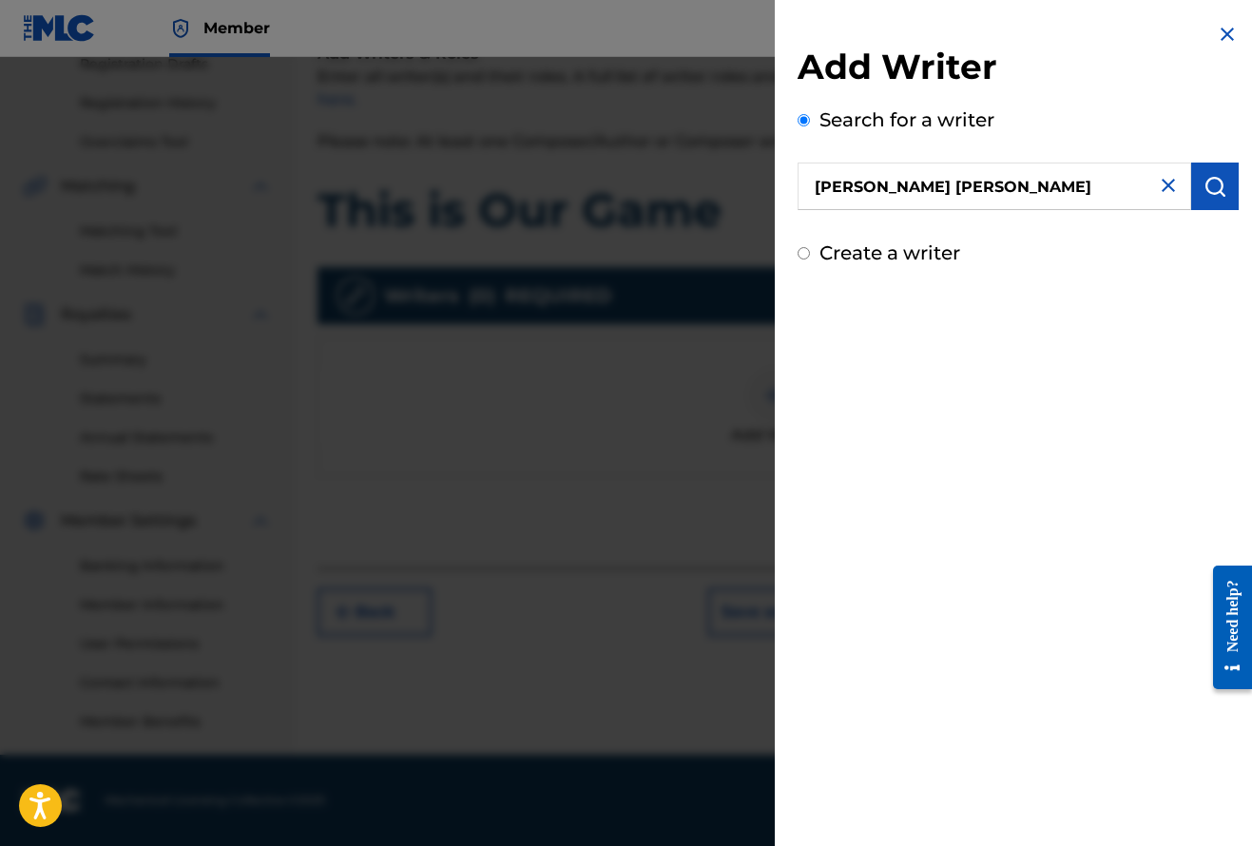
click at [1203, 189] on img "submit" at bounding box center [1214, 186] width 23 height 23
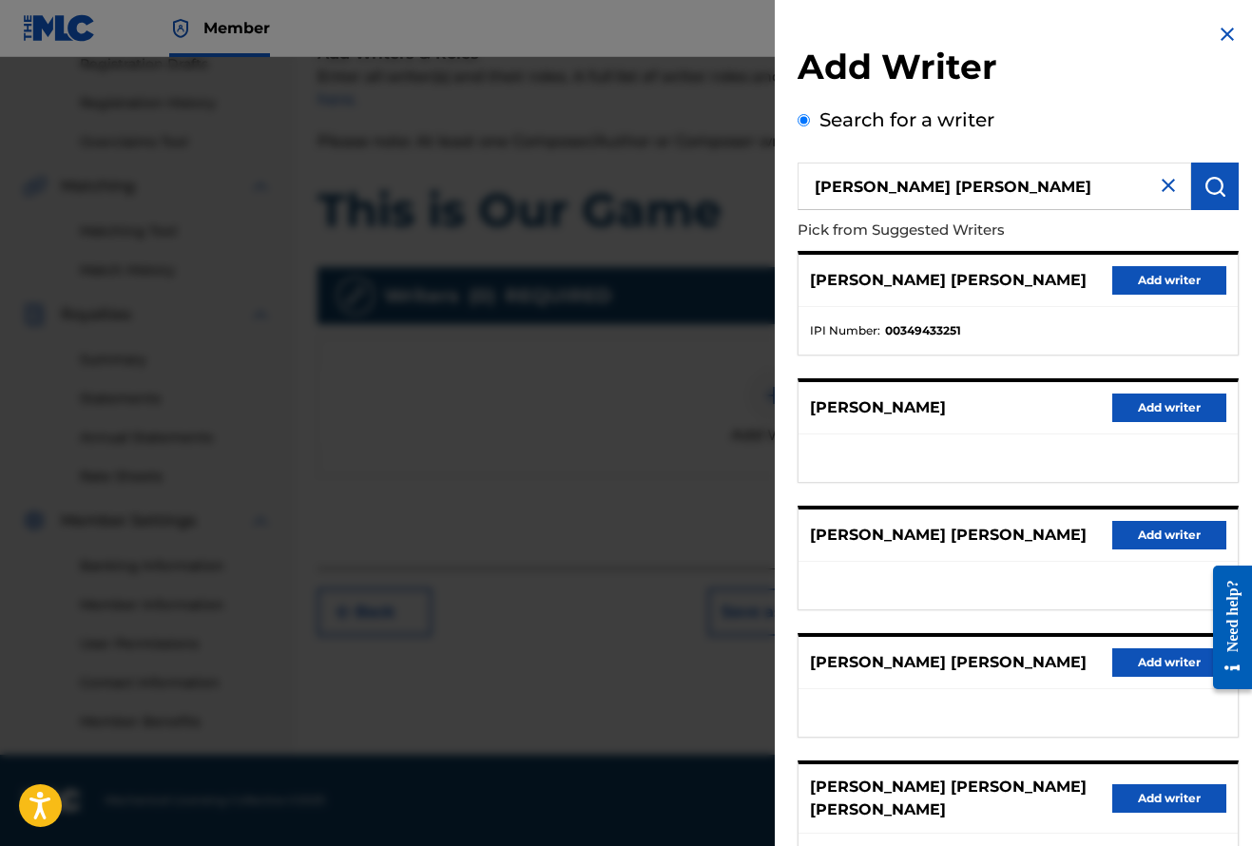
click at [1143, 280] on button "Add writer" at bounding box center [1169, 280] width 114 height 29
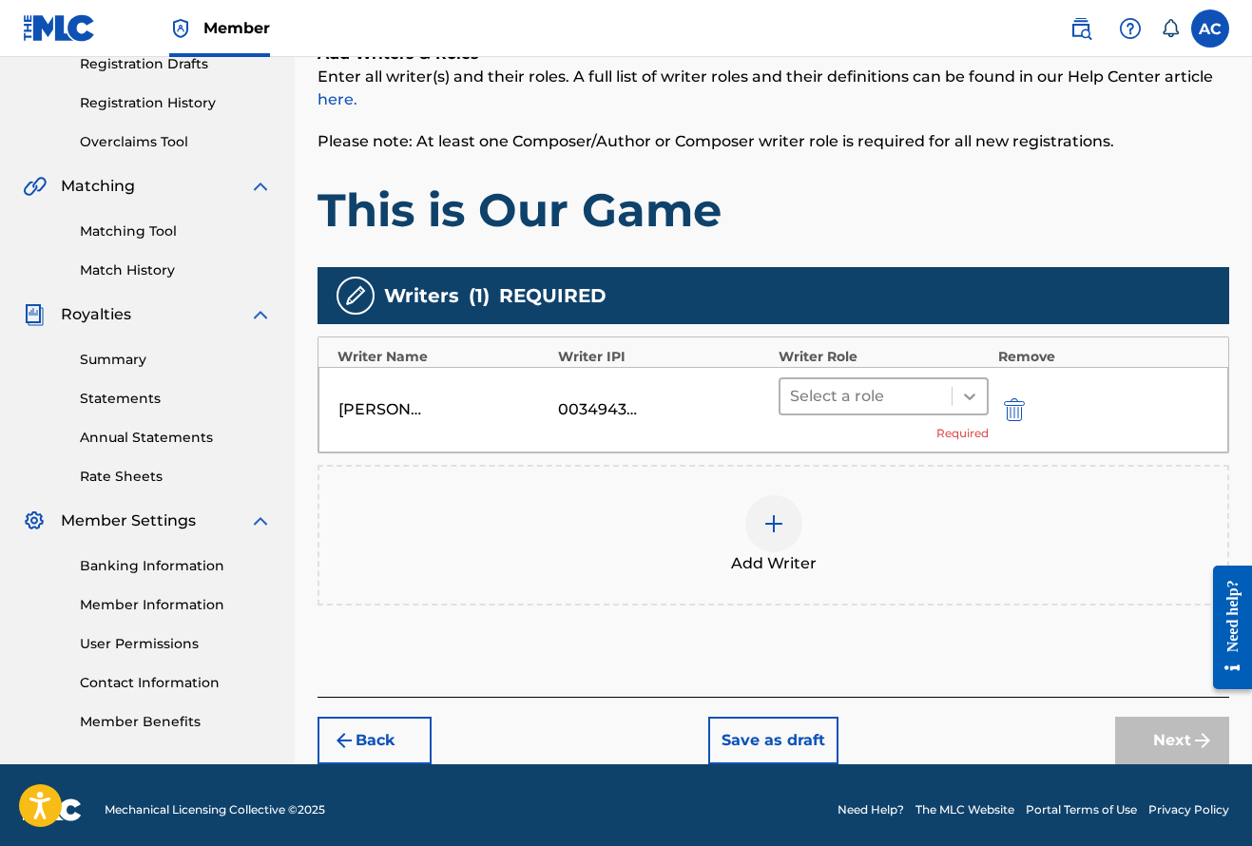
click at [976, 394] on icon at bounding box center [969, 396] width 19 height 19
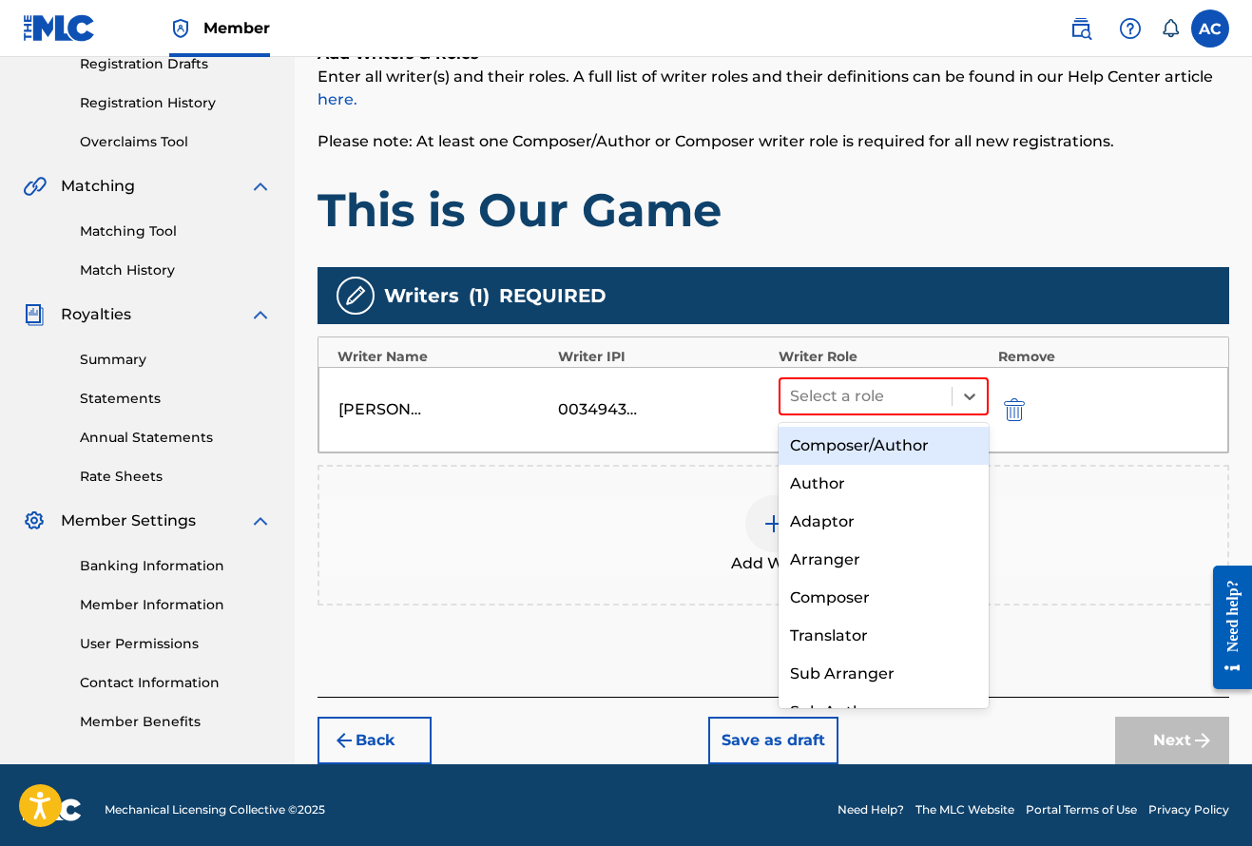
click at [894, 451] on div "Composer/Author" at bounding box center [883, 446] width 210 height 38
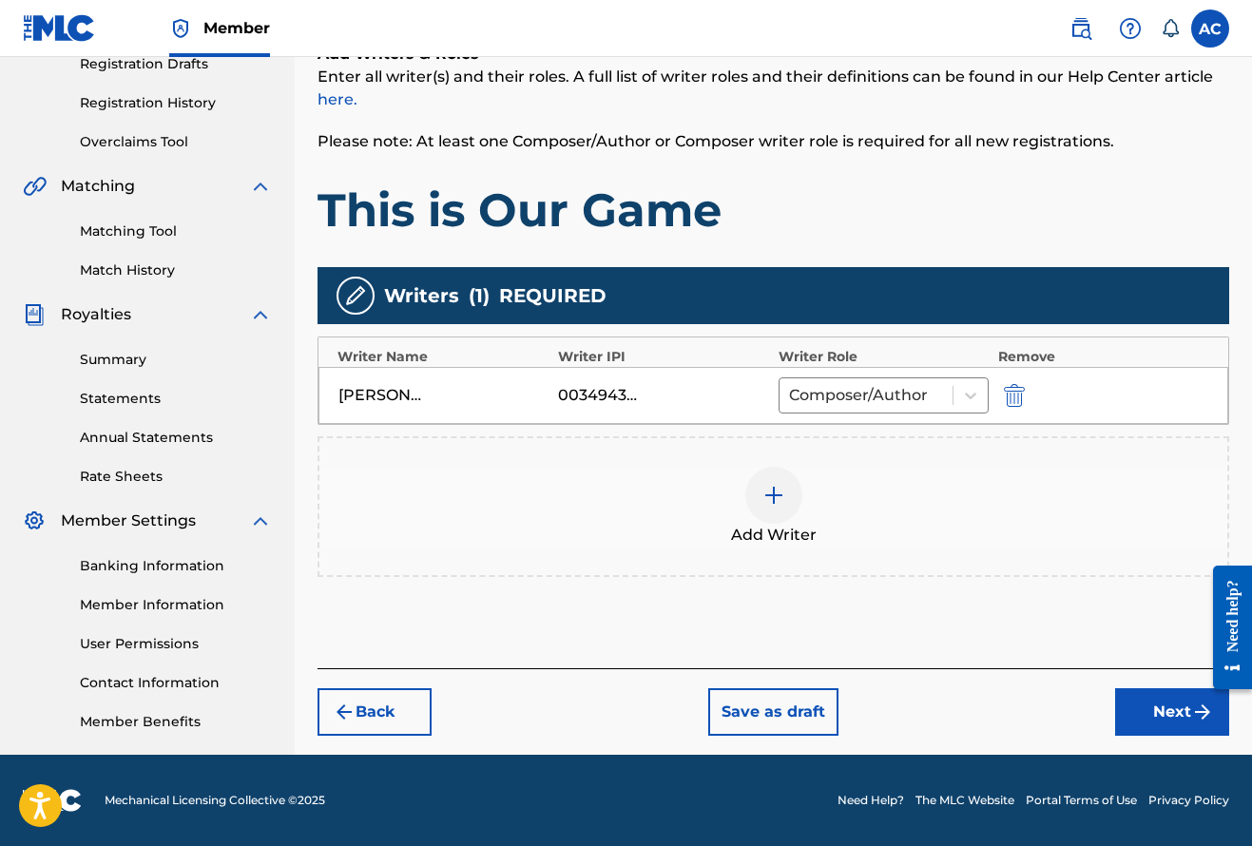
click at [762, 502] on img at bounding box center [773, 495] width 23 height 23
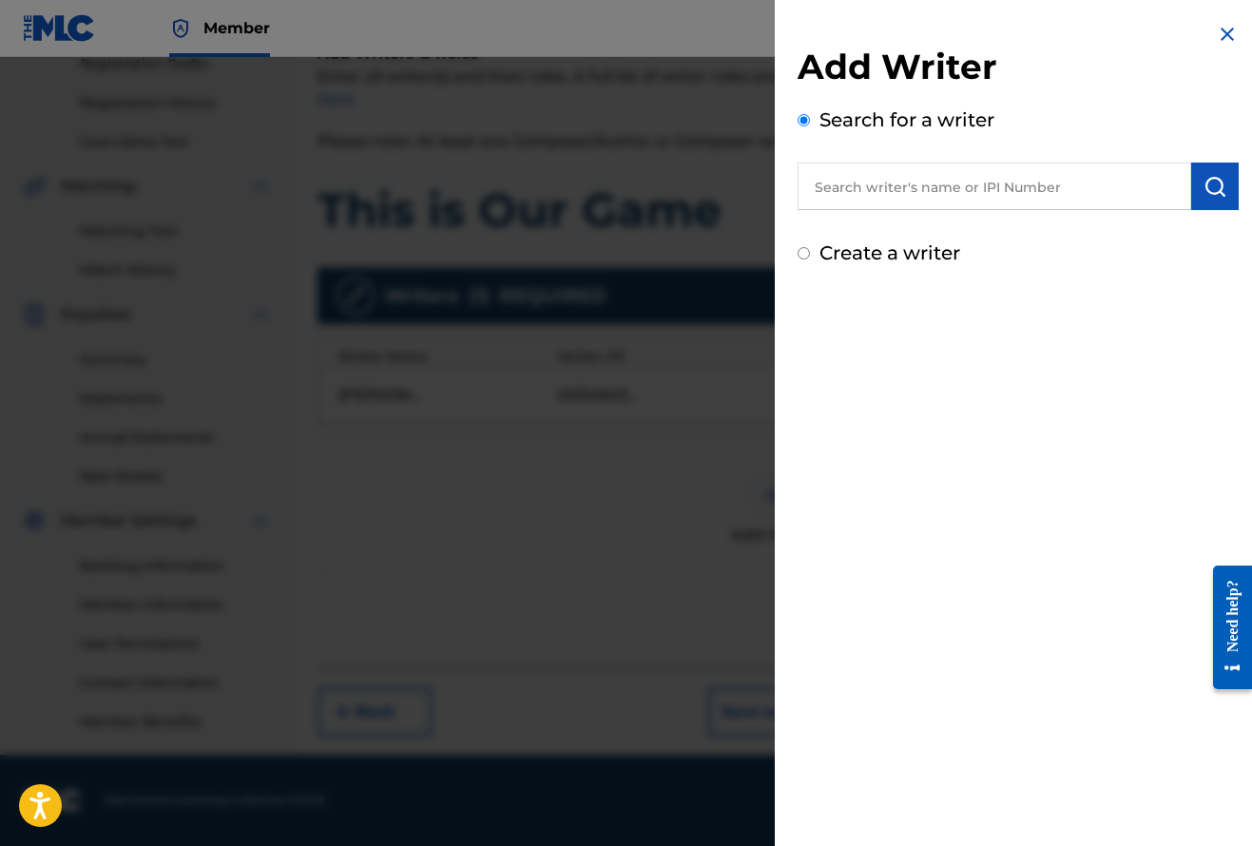
click at [874, 201] on input "text" at bounding box center [994, 187] width 394 height 48
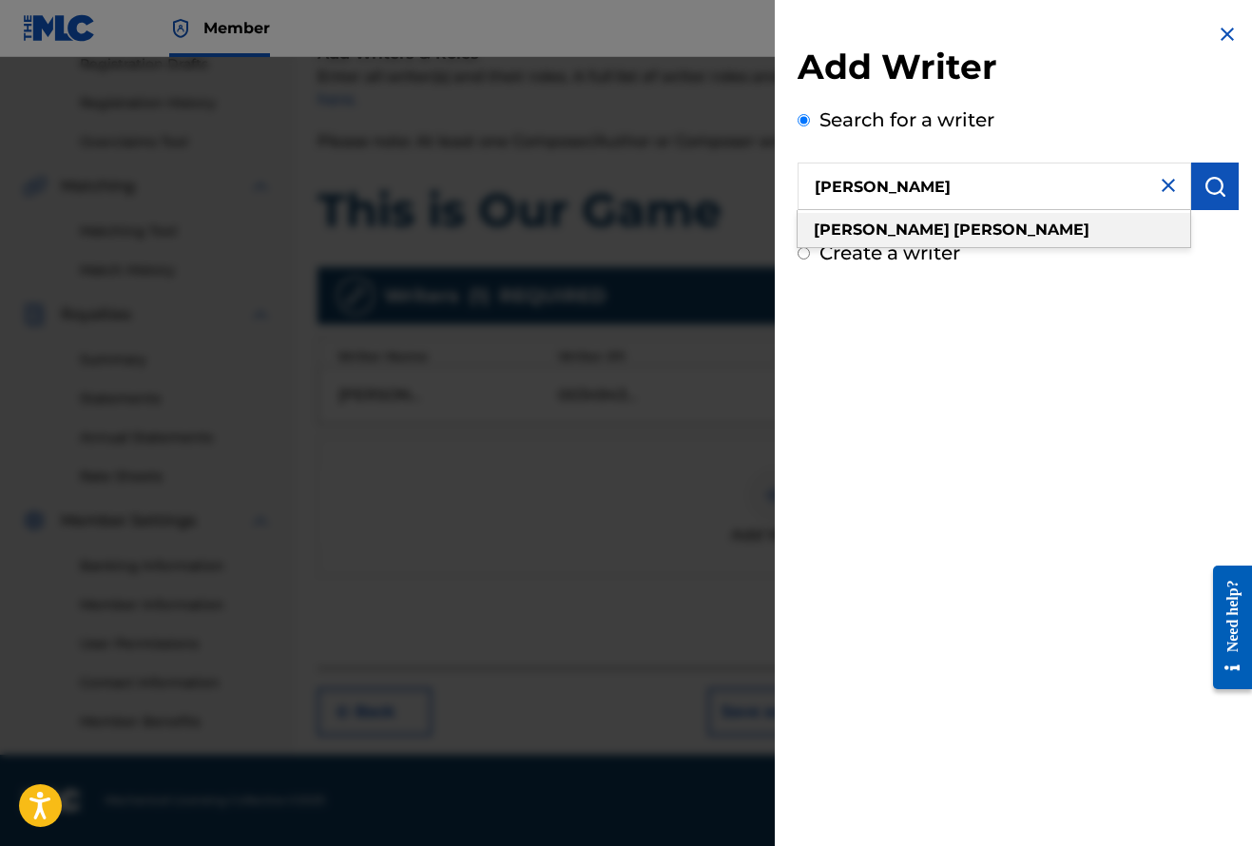
drag, startPoint x: 893, startPoint y: 220, endPoint x: 897, endPoint y: 228, distance: 9.8
click at [953, 228] on strong "angelo" at bounding box center [1021, 230] width 136 height 18
type input "calchera angelo"
click at [953, 228] on strong "angelo" at bounding box center [1021, 230] width 136 height 18
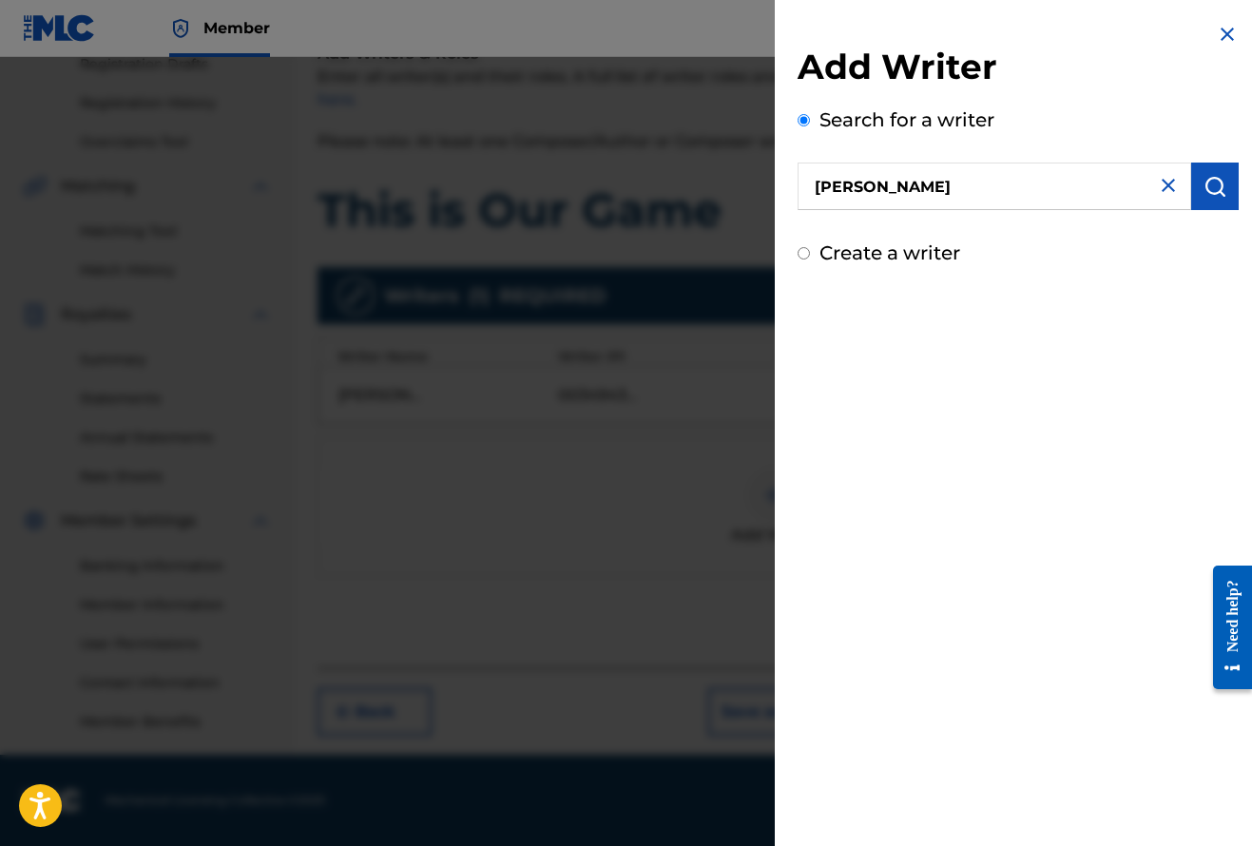
click at [1207, 175] on img "submit" at bounding box center [1214, 186] width 23 height 23
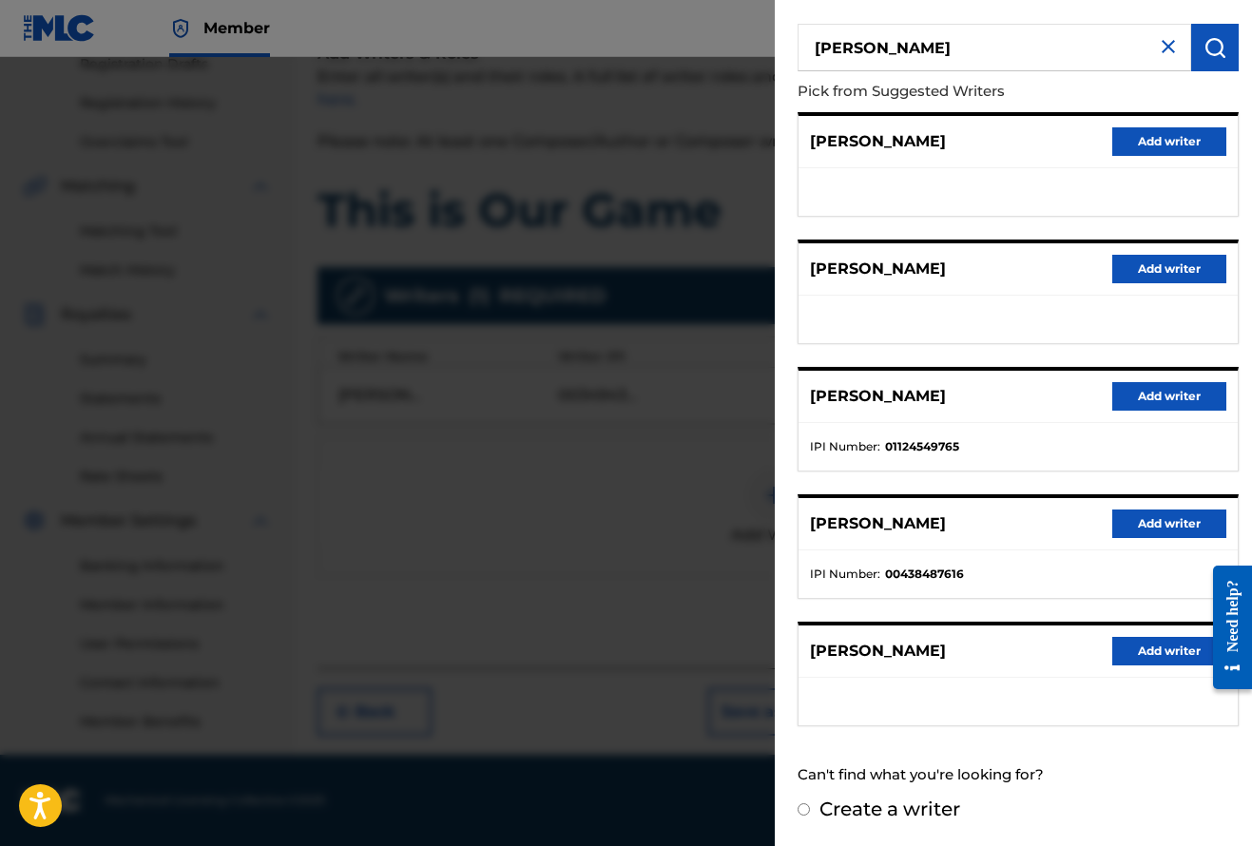
scroll to position [138, 0]
click at [1143, 402] on button "Add writer" at bounding box center [1169, 397] width 114 height 29
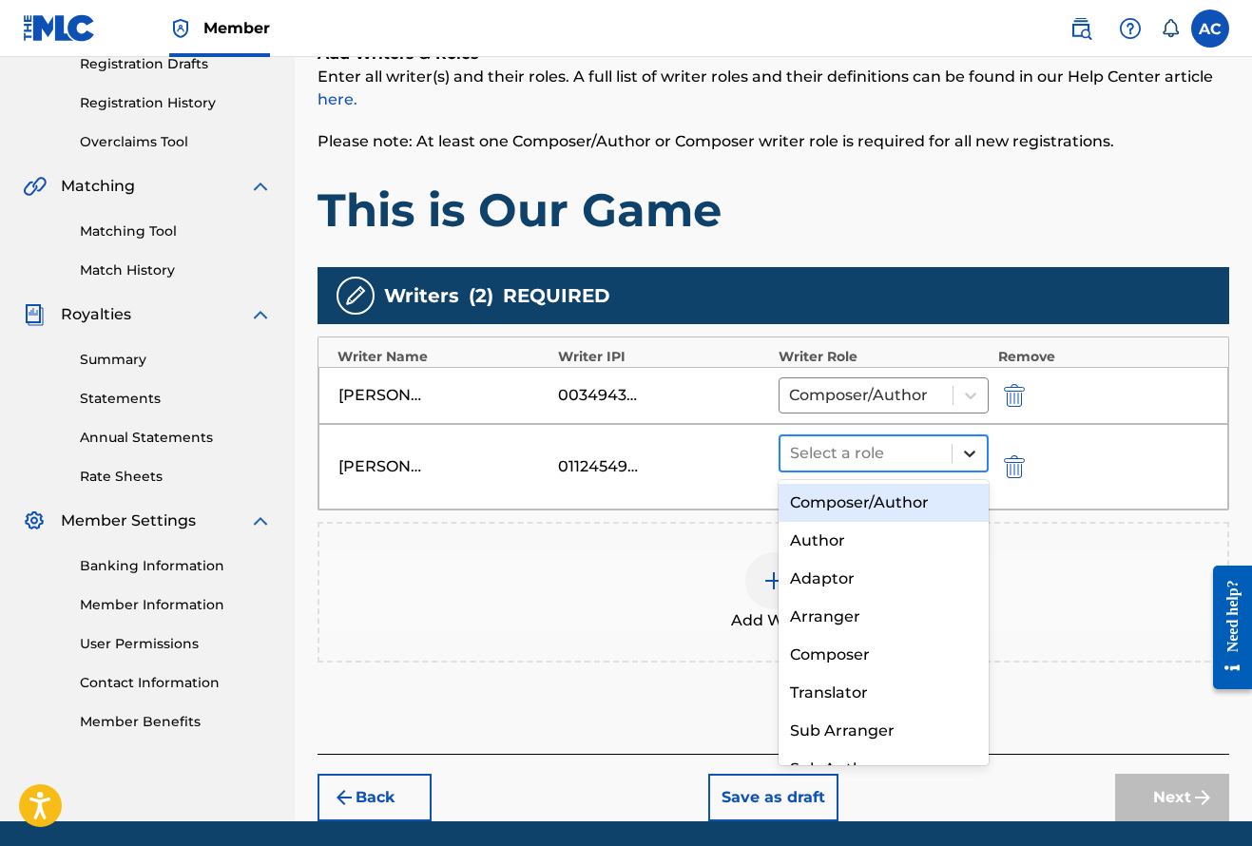
click at [960, 457] on icon at bounding box center [969, 453] width 19 height 19
click at [918, 499] on div "Composer/Author" at bounding box center [883, 503] width 210 height 38
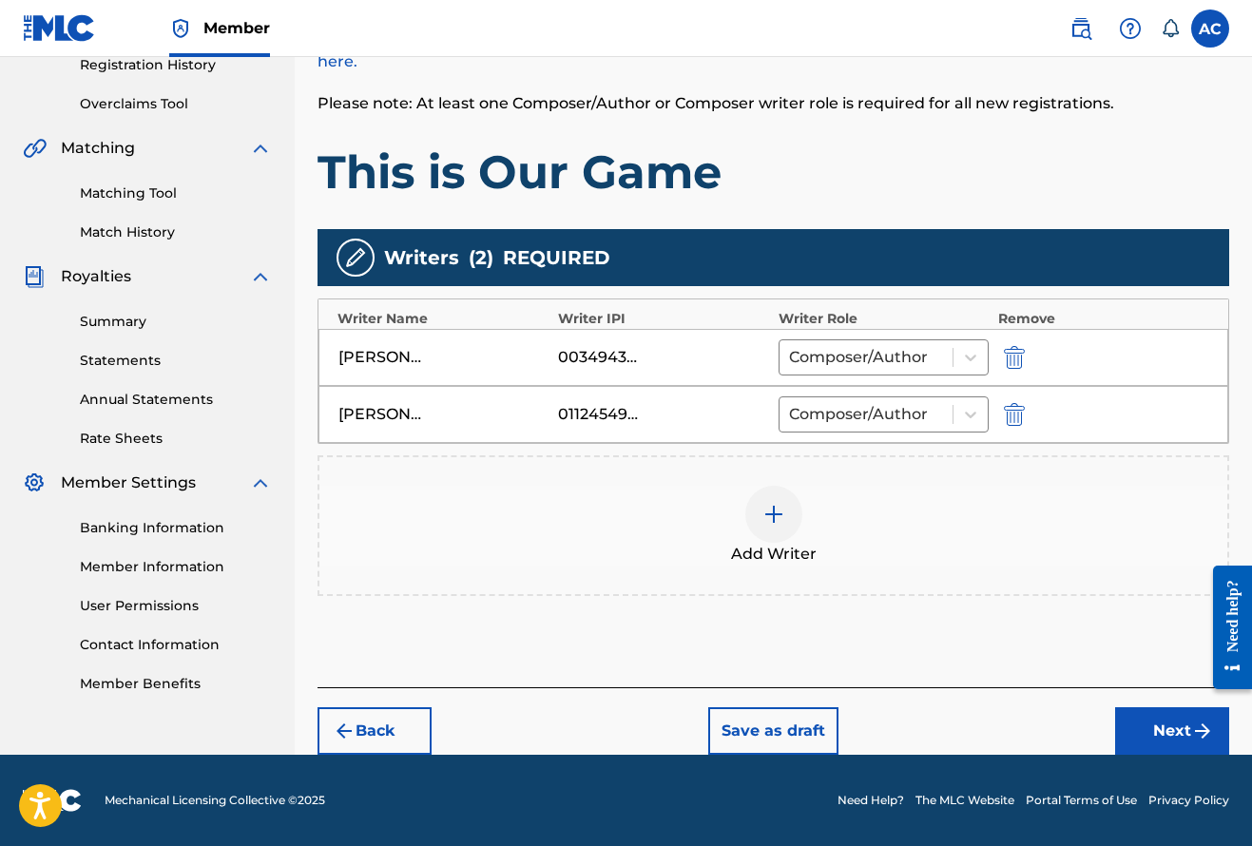
scroll to position [371, 0]
click at [1156, 726] on button "Next" at bounding box center [1172, 731] width 114 height 48
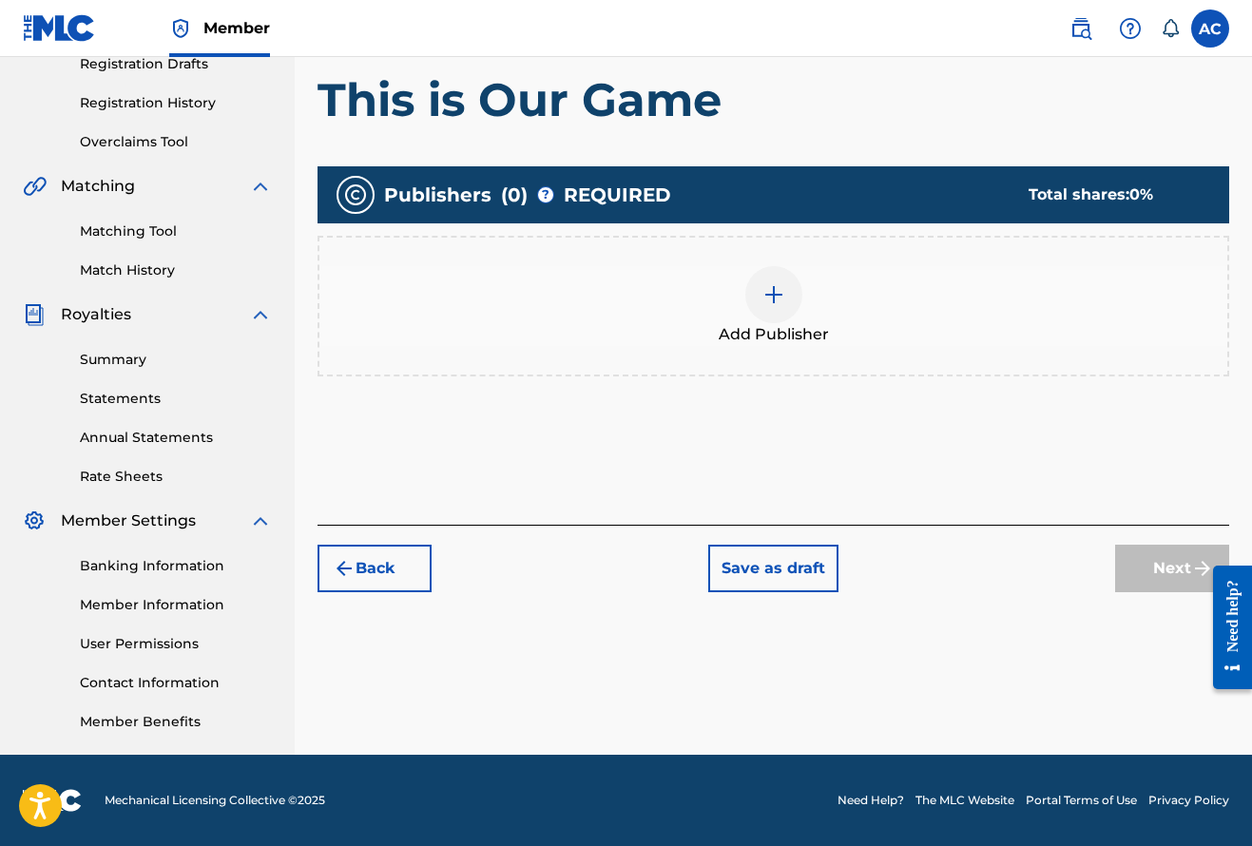
click at [776, 291] on img at bounding box center [773, 294] width 23 height 23
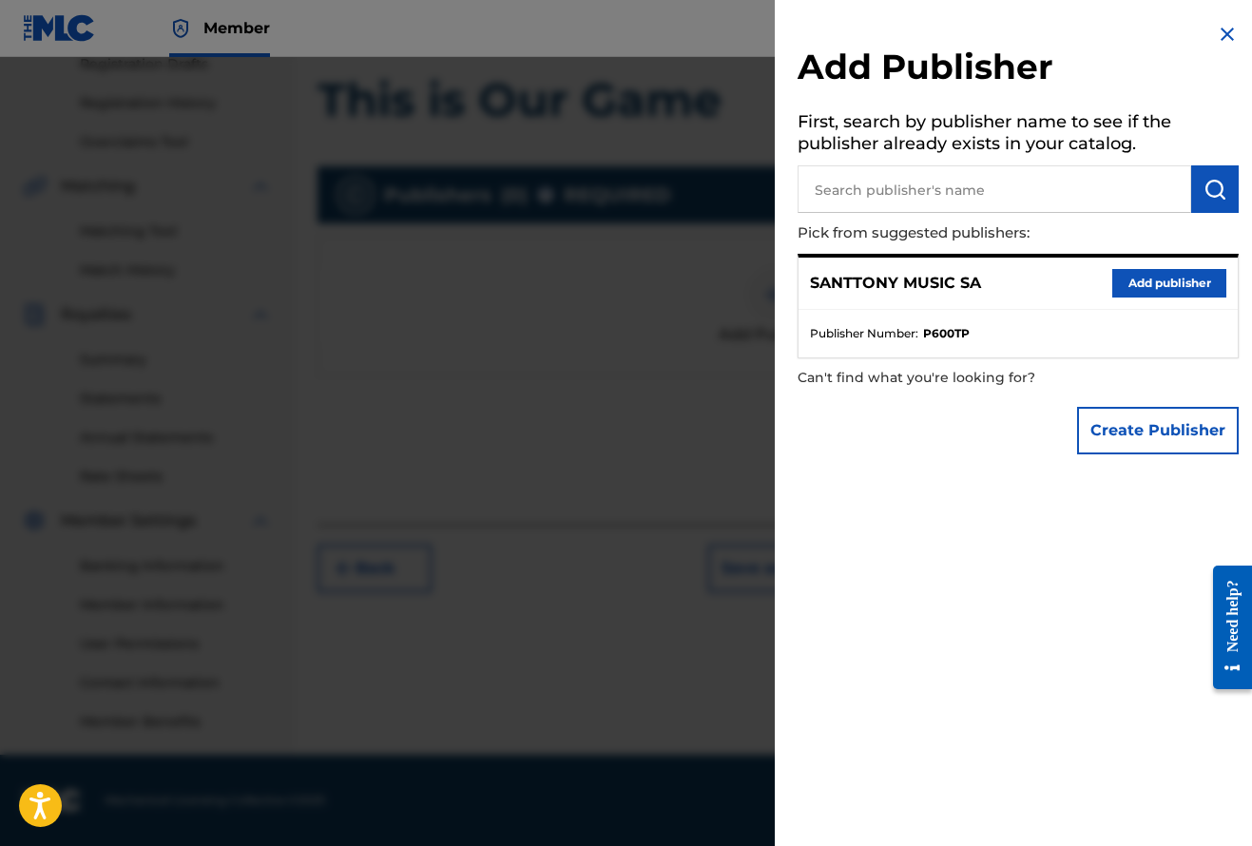
click at [1176, 283] on button "Add publisher" at bounding box center [1169, 283] width 114 height 29
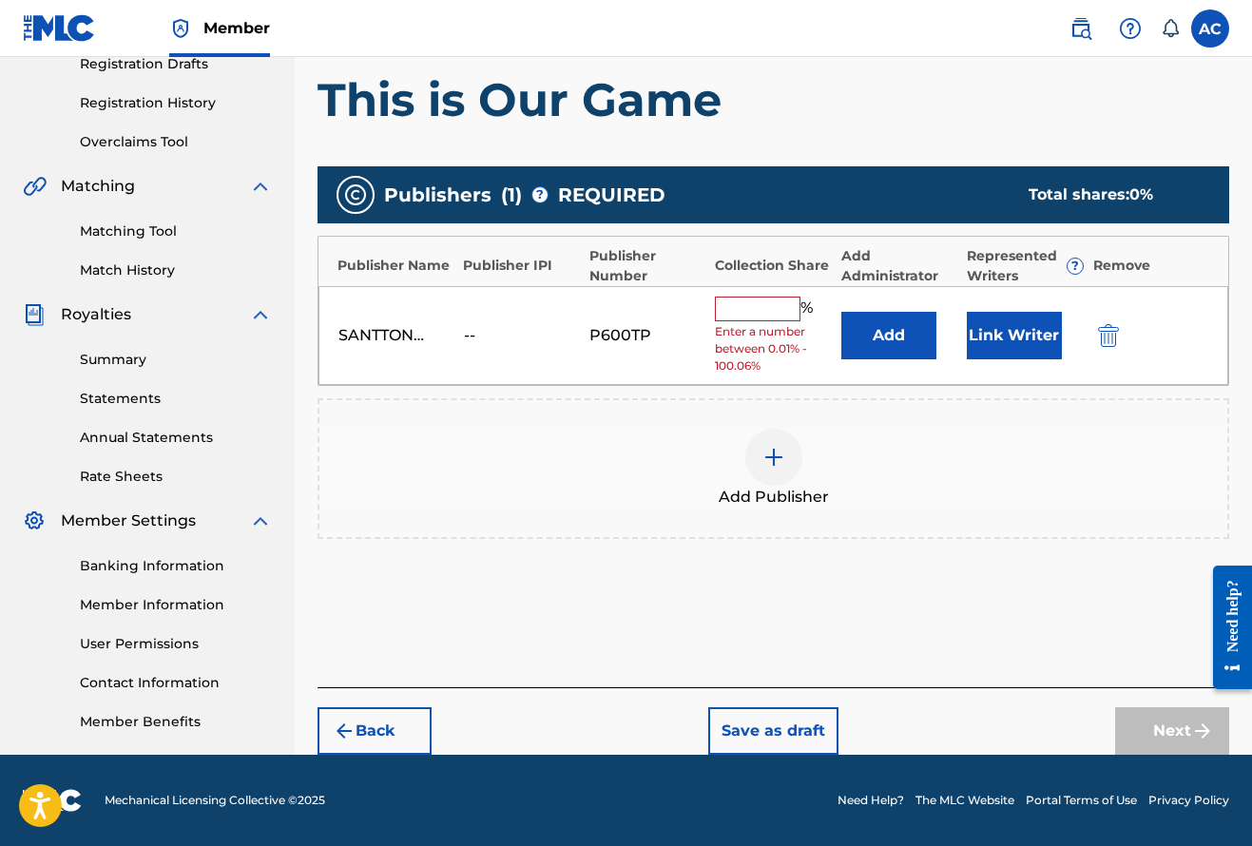
click at [754, 312] on input "text" at bounding box center [758, 309] width 86 height 25
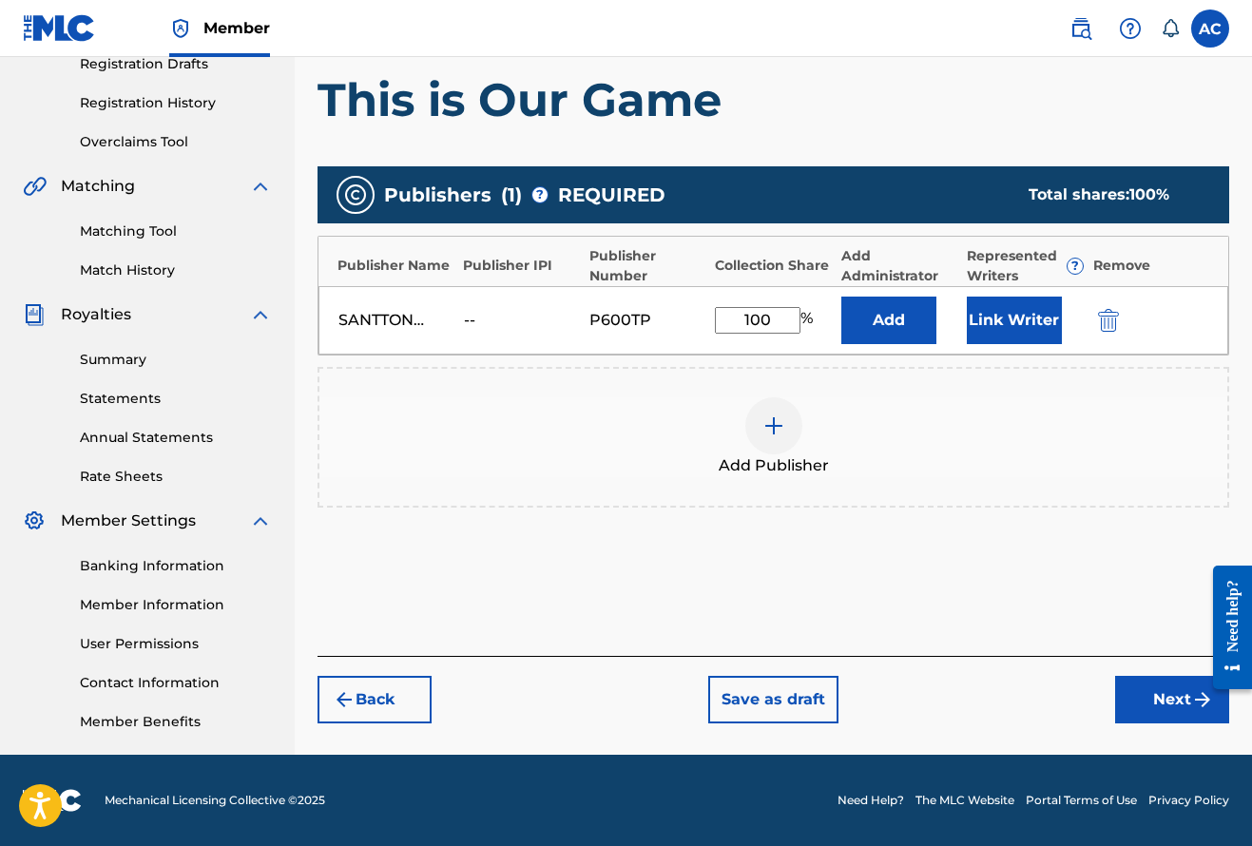
type input "100"
click at [1169, 708] on button "Next" at bounding box center [1172, 700] width 114 height 48
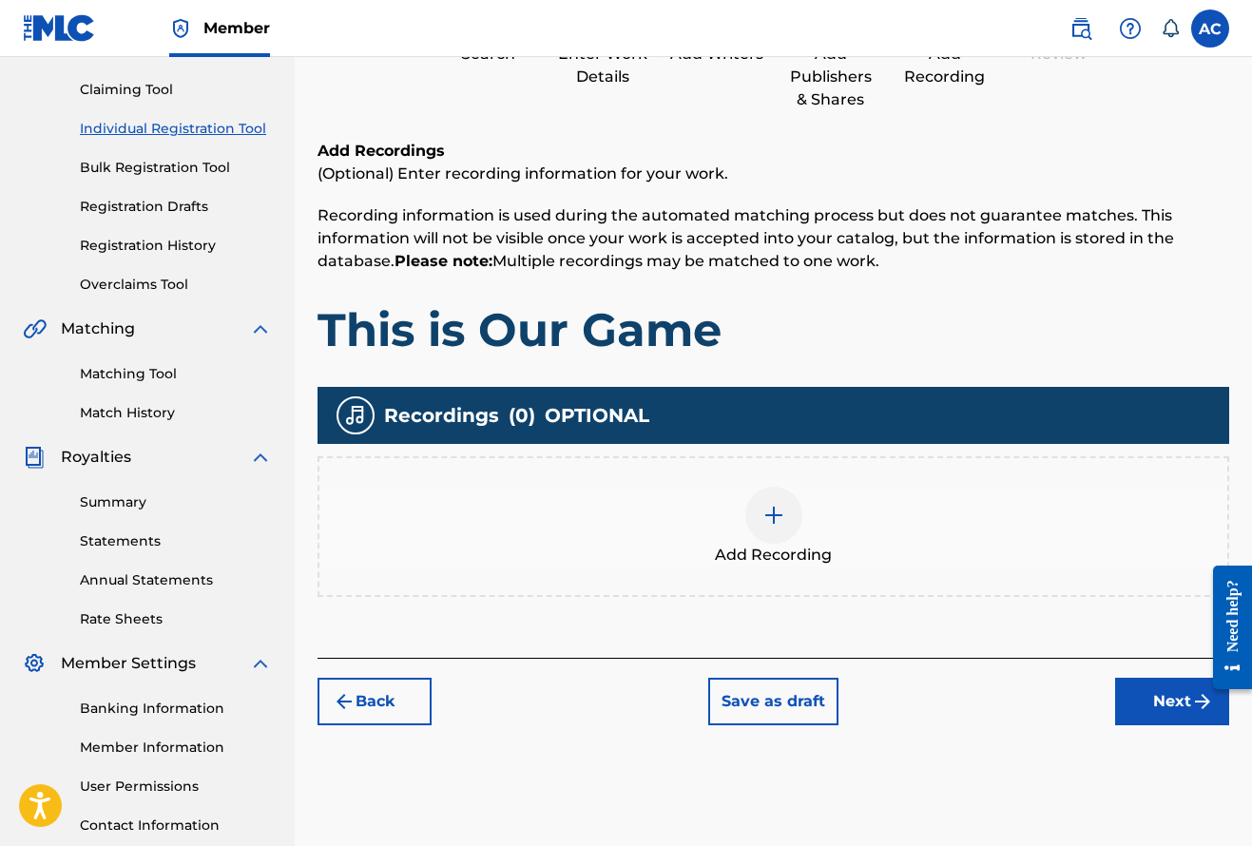
scroll to position [195, 0]
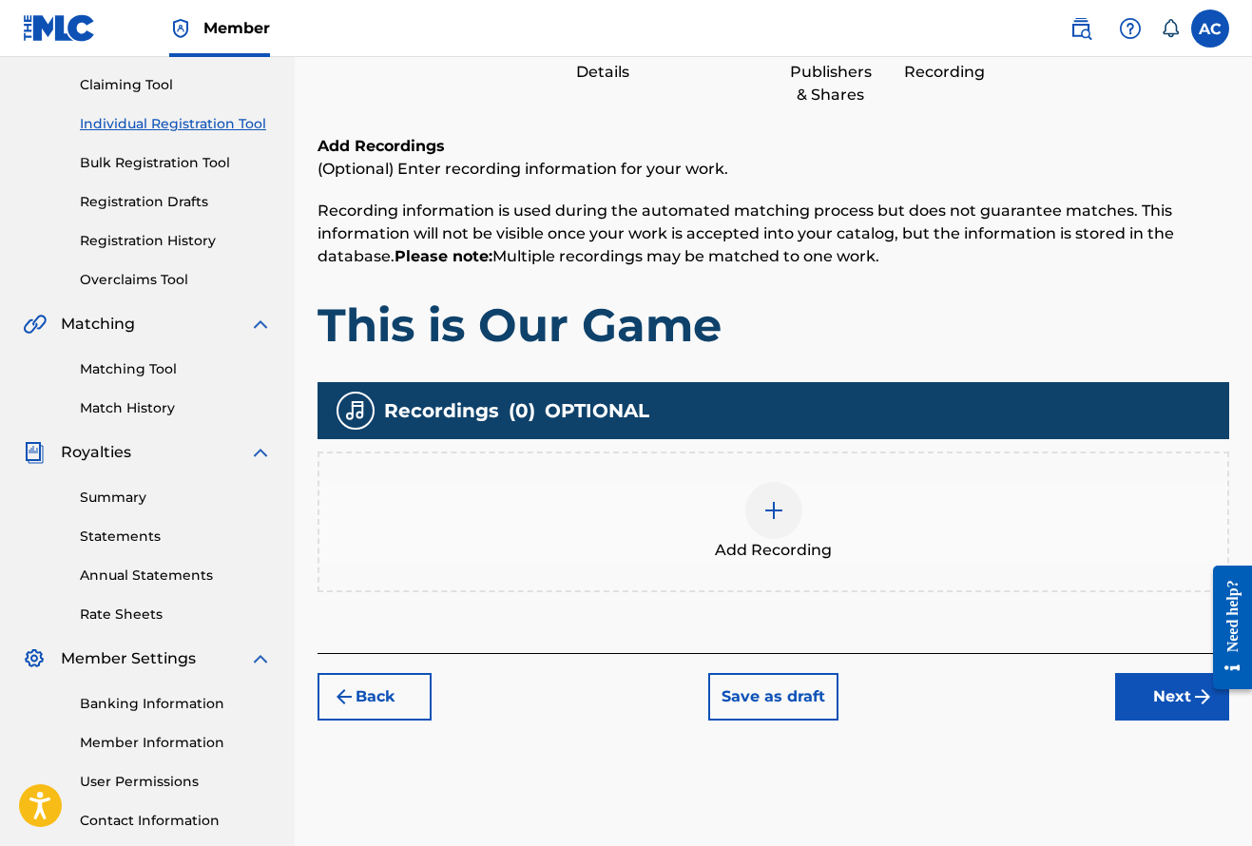
click at [770, 512] on img at bounding box center [773, 510] width 23 height 23
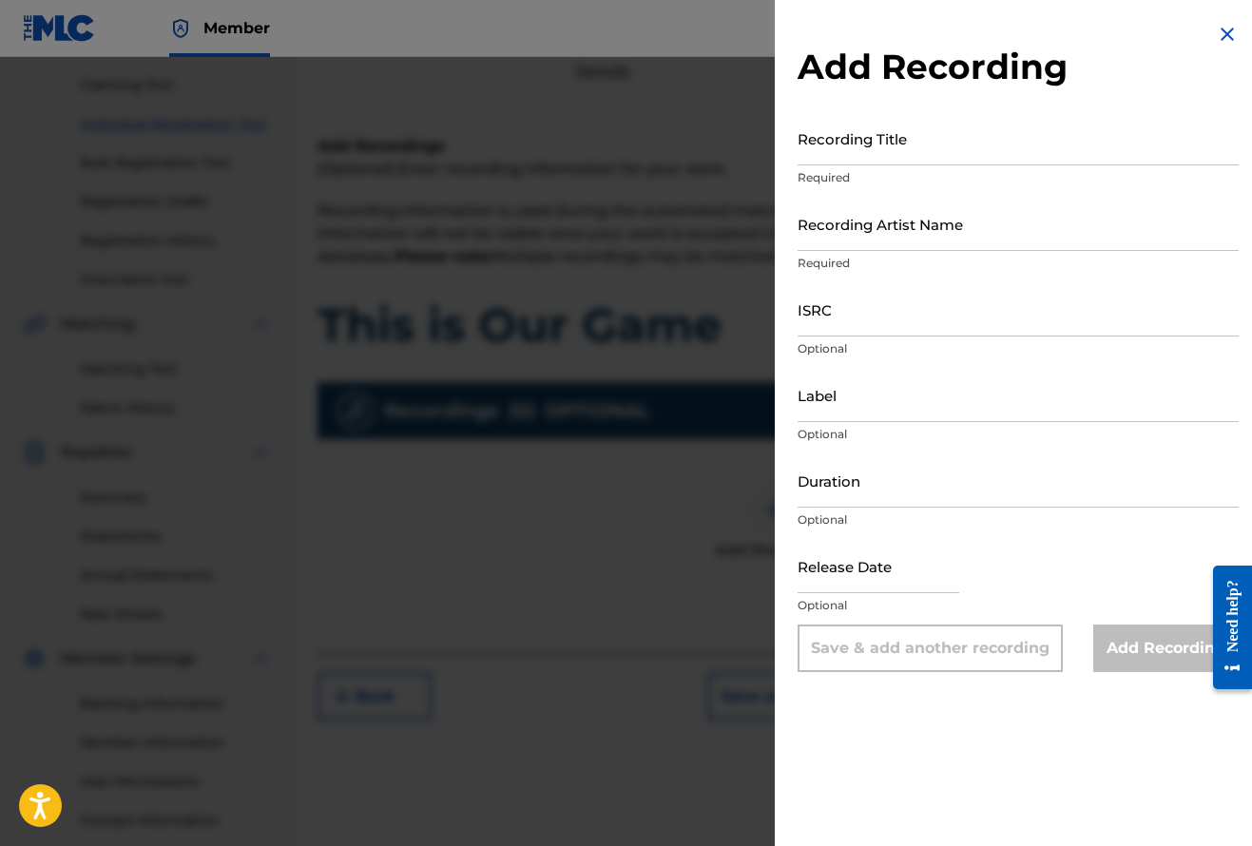
click at [883, 161] on input "Recording Title" at bounding box center [1017, 138] width 441 height 54
type input "This Is our Game"
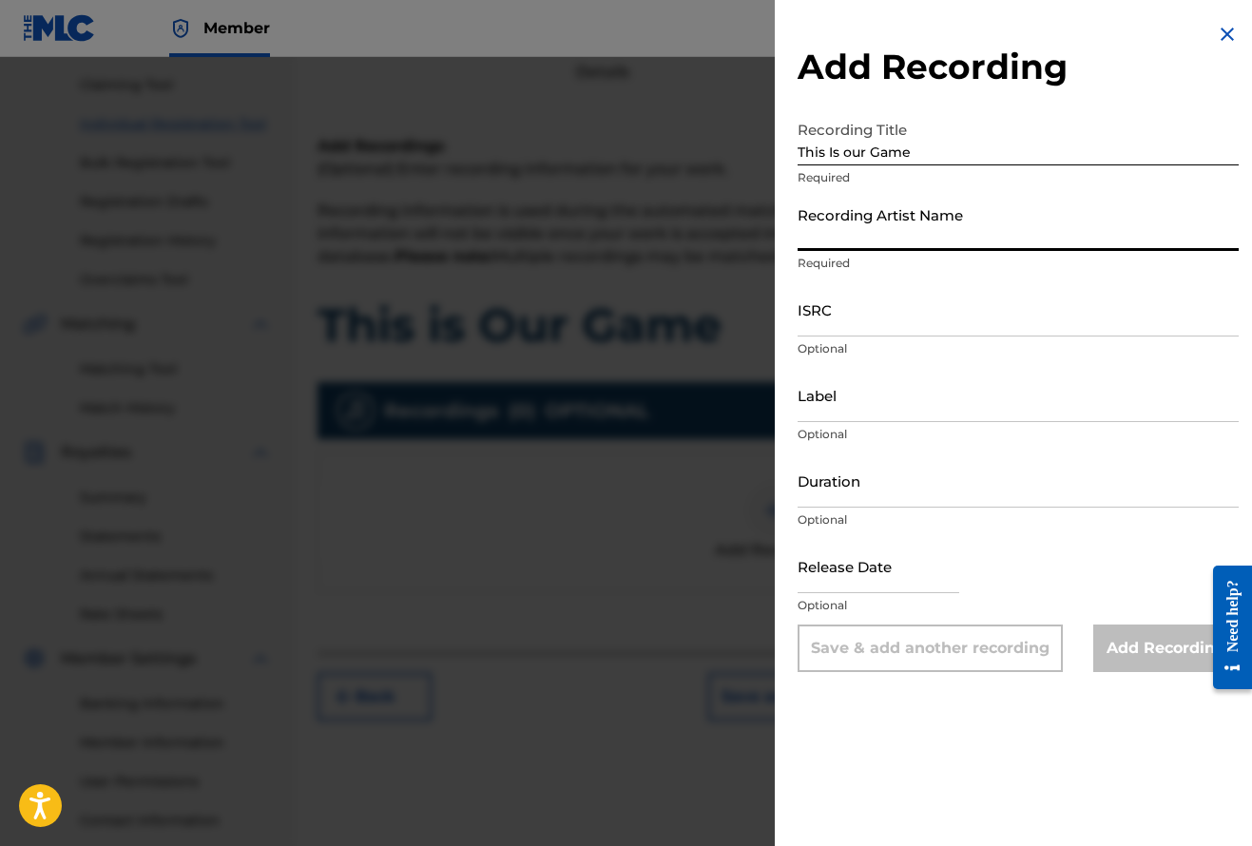
click at [874, 228] on input "Recording Artist Name" at bounding box center [1017, 224] width 441 height 54
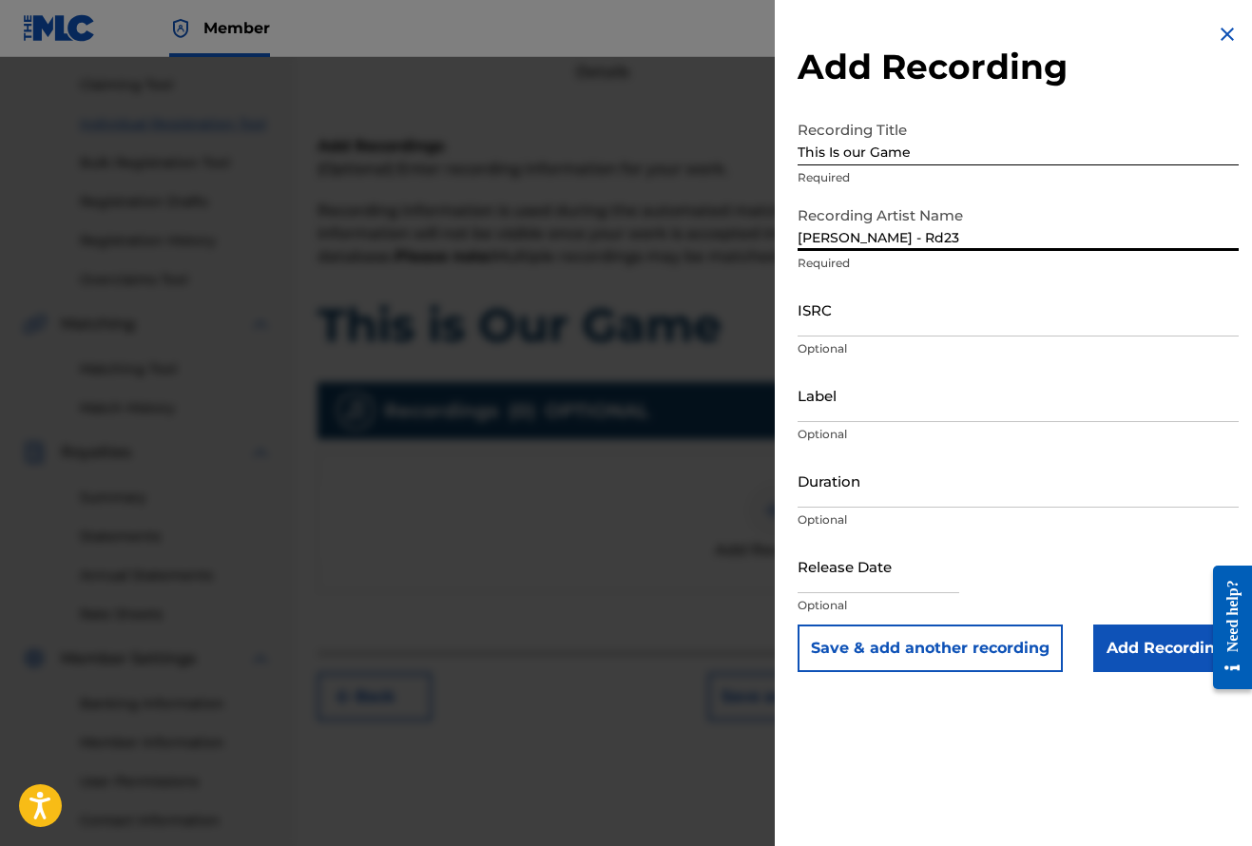
type input "Solomon Childs - Rd23"
click at [920, 319] on input "ISRC" at bounding box center [1017, 309] width 441 height 54
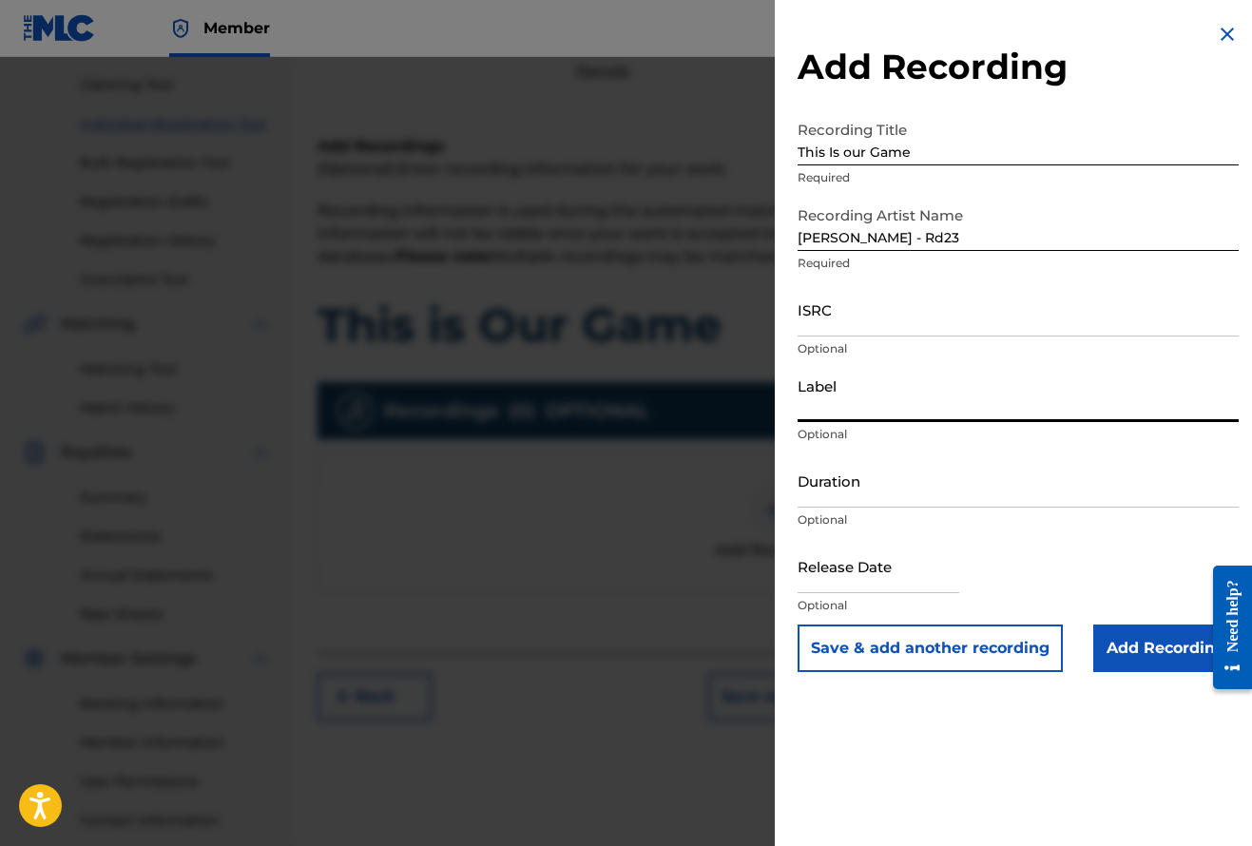
click at [875, 403] on input "Label" at bounding box center [1017, 395] width 441 height 54
type input "Santtony Music SA"
click at [888, 499] on input "Duration" at bounding box center [1017, 480] width 441 height 54
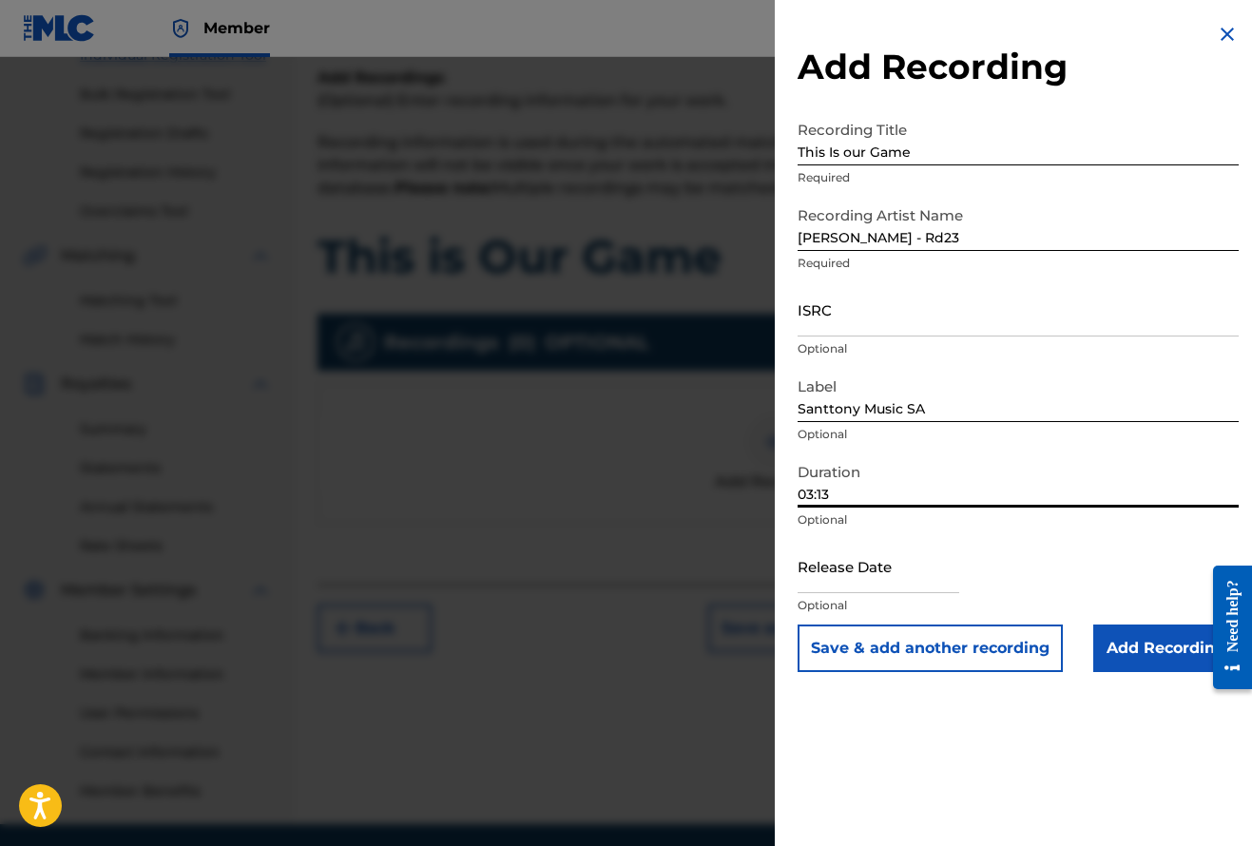
scroll to position [265, 0]
type input "03:13"
select select "7"
select select "2025"
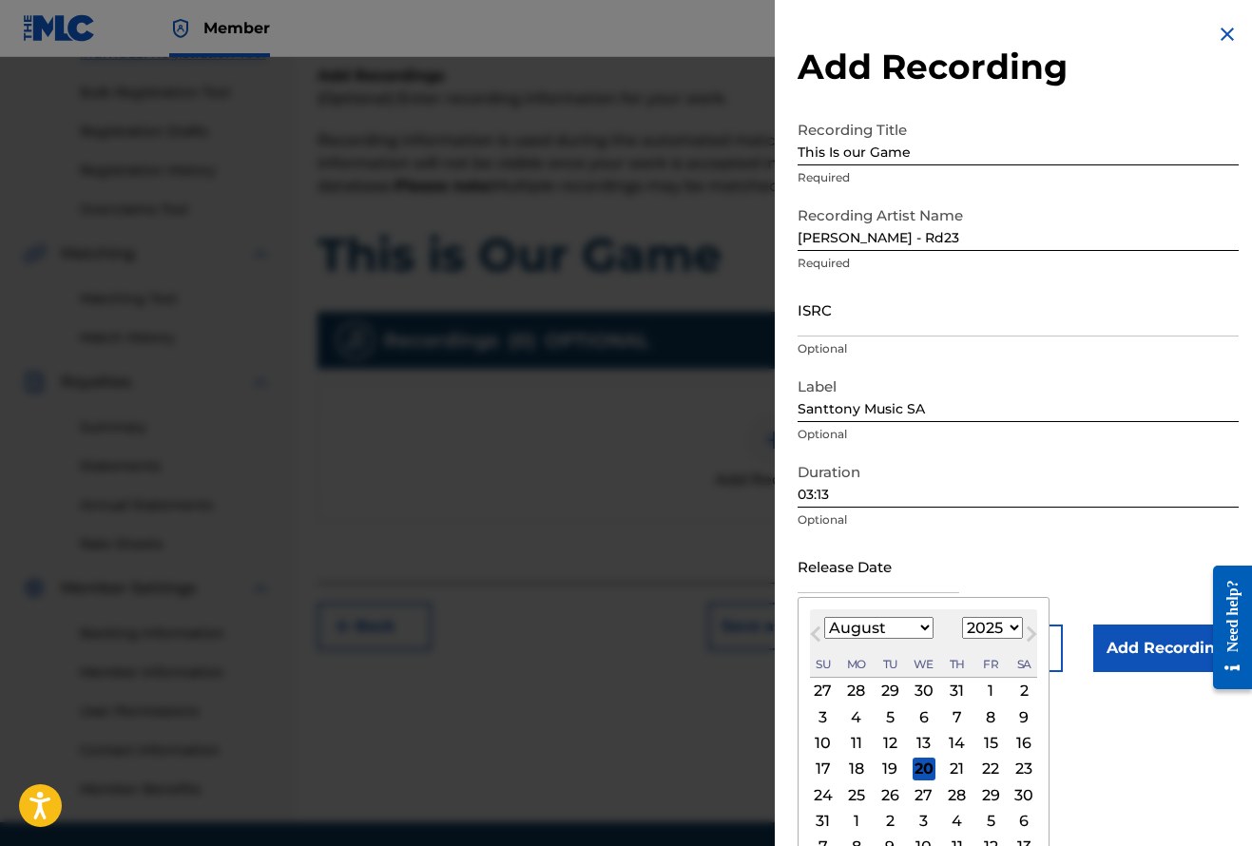
click at [890, 572] on input "text" at bounding box center [878, 566] width 162 height 54
click at [1016, 628] on button "Next Month" at bounding box center [1031, 638] width 30 height 30
select select "8"
click at [924, 691] on div "3" at bounding box center [923, 691] width 23 height 23
type input "September 3 2025"
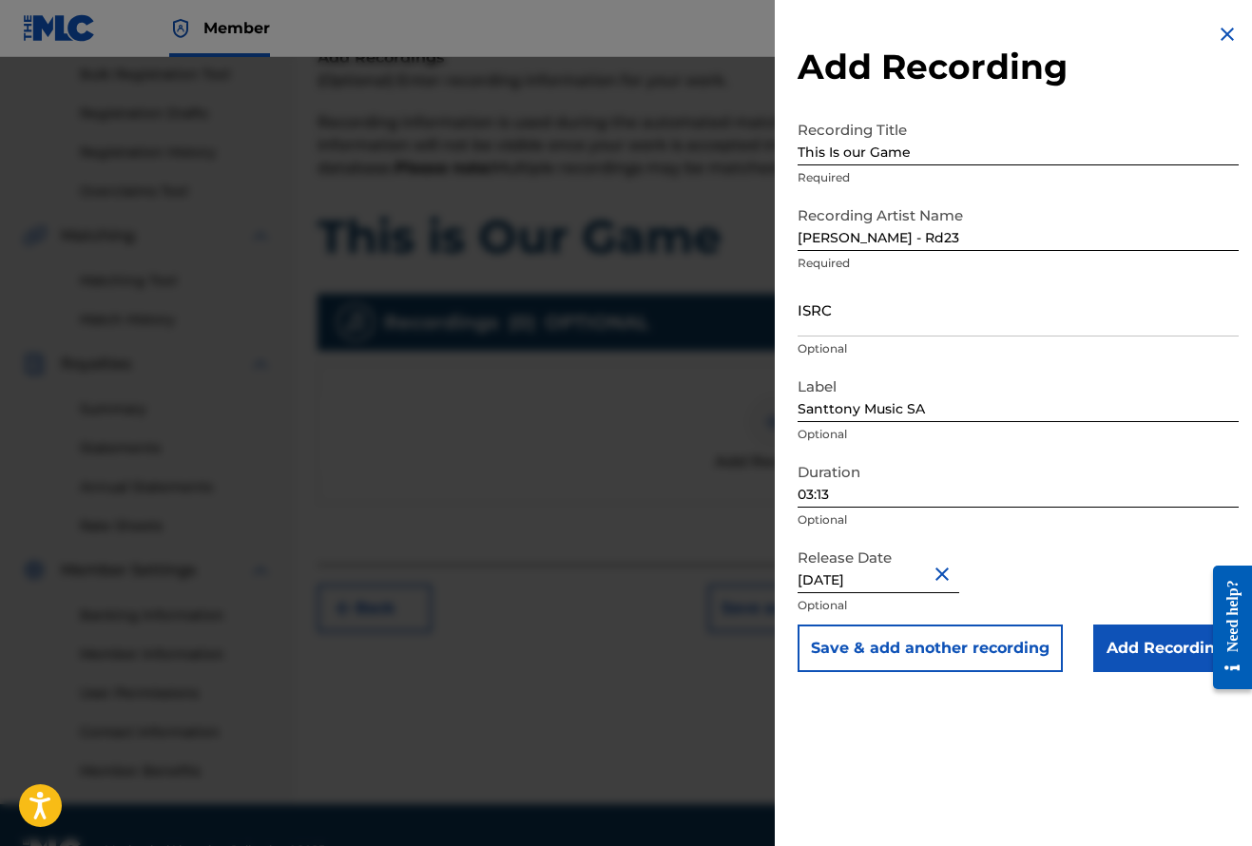
scroll to position [283, 0]
click at [1160, 657] on input "Add Recording" at bounding box center [1165, 648] width 145 height 48
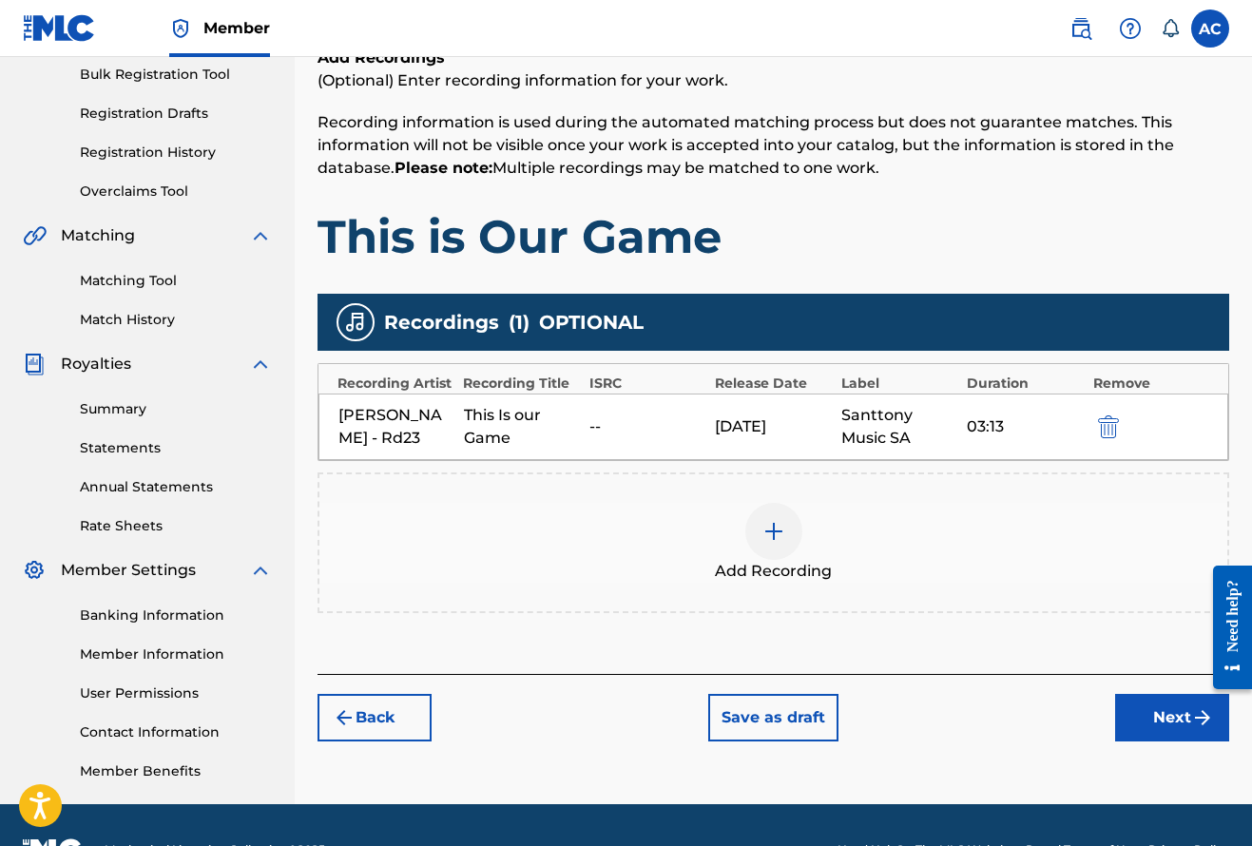
click at [774, 528] on img at bounding box center [773, 531] width 23 height 23
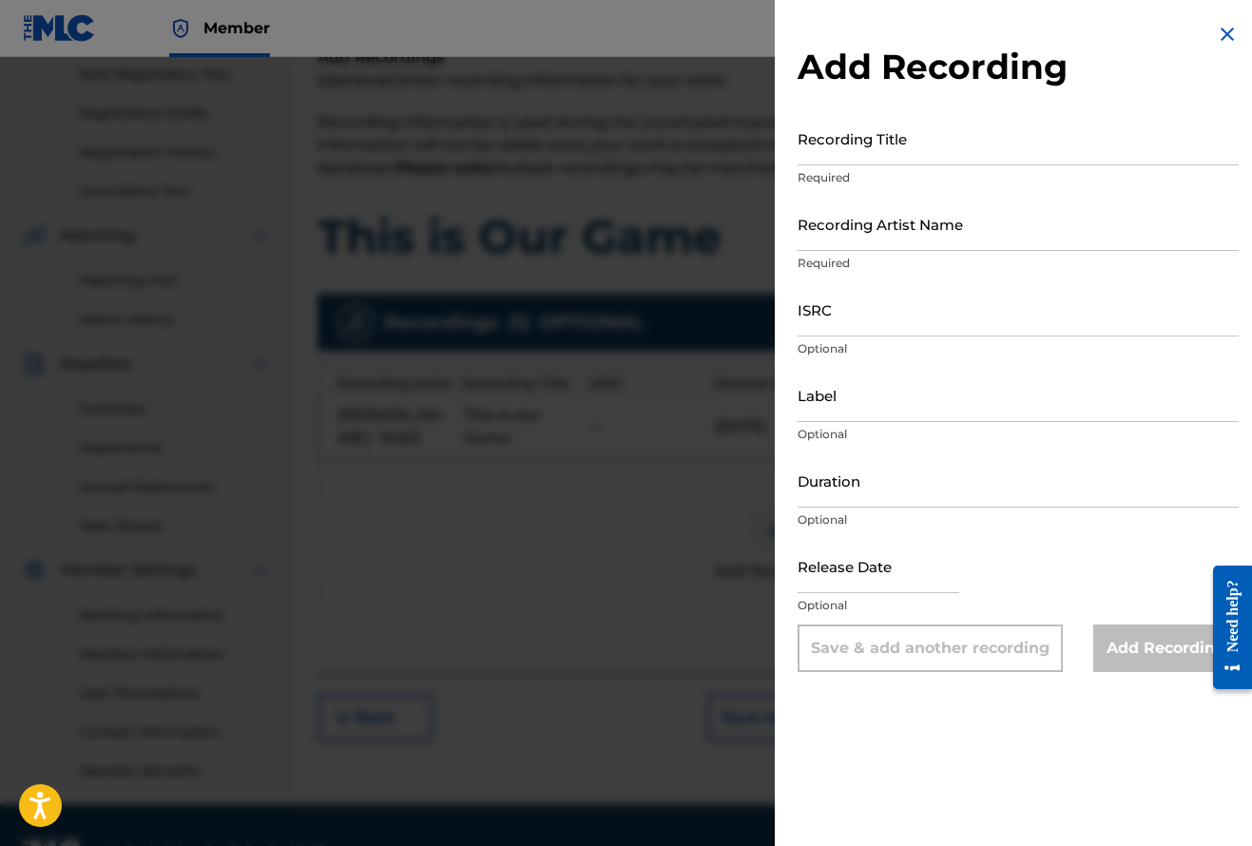
click at [1223, 37] on img at bounding box center [1227, 34] width 23 height 23
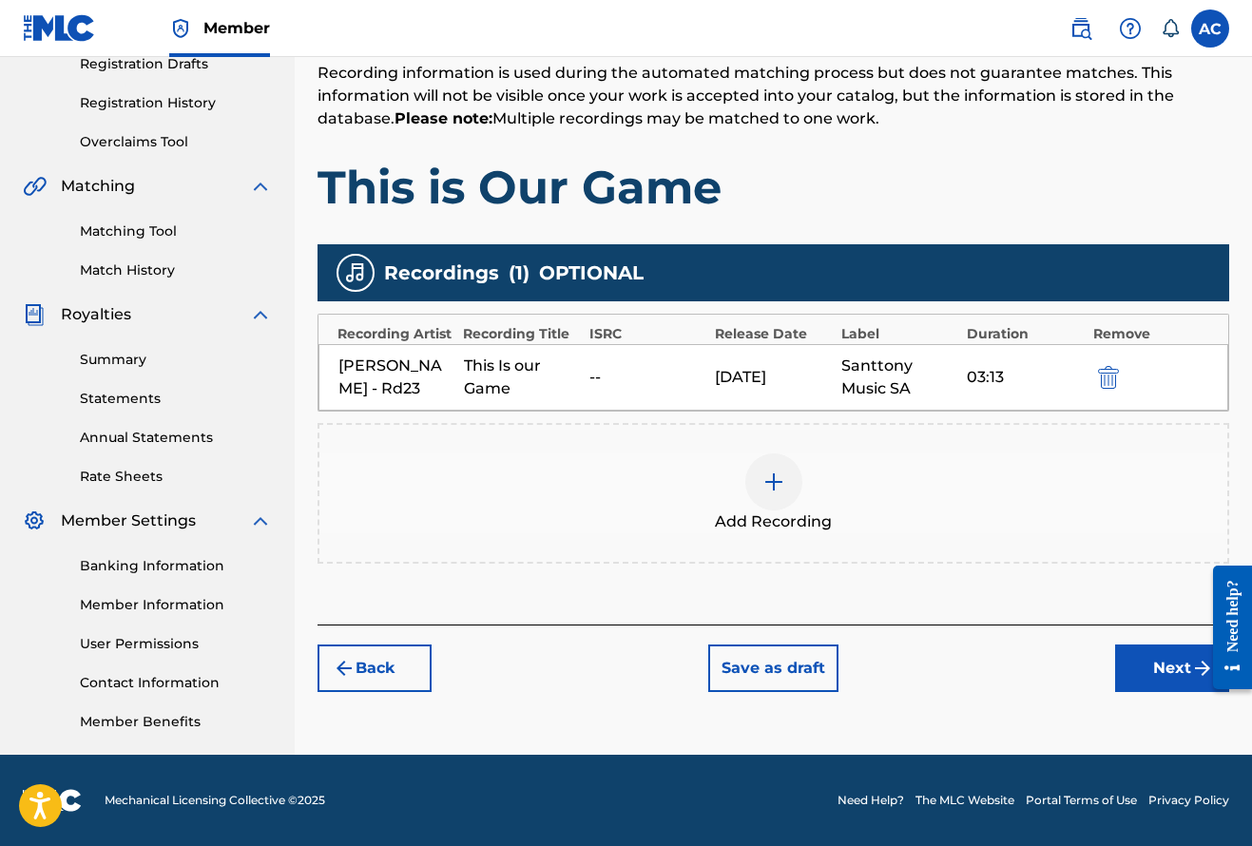
scroll to position [333, 0]
click at [612, 381] on div "--" at bounding box center [647, 377] width 116 height 23
click at [1174, 679] on button "Next" at bounding box center [1172, 668] width 114 height 48
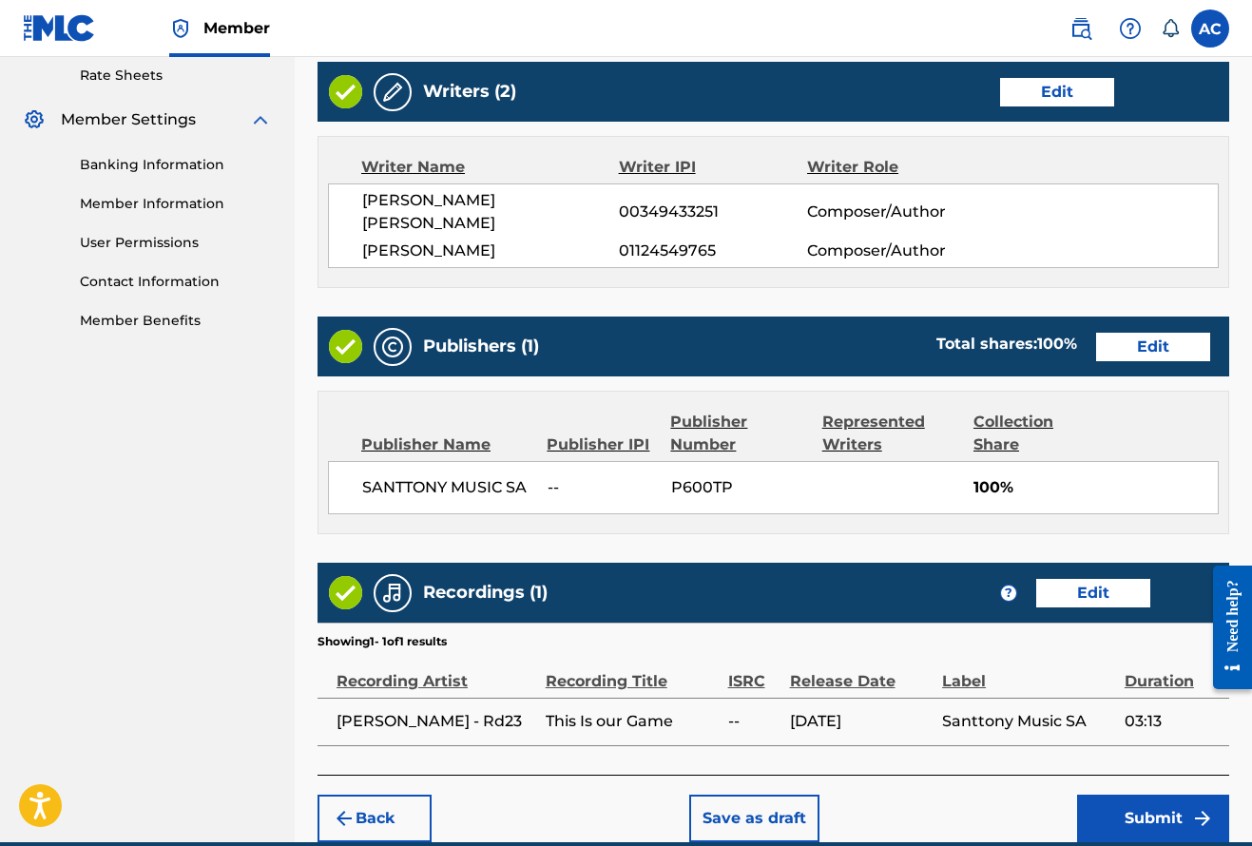
scroll to position [698, 0]
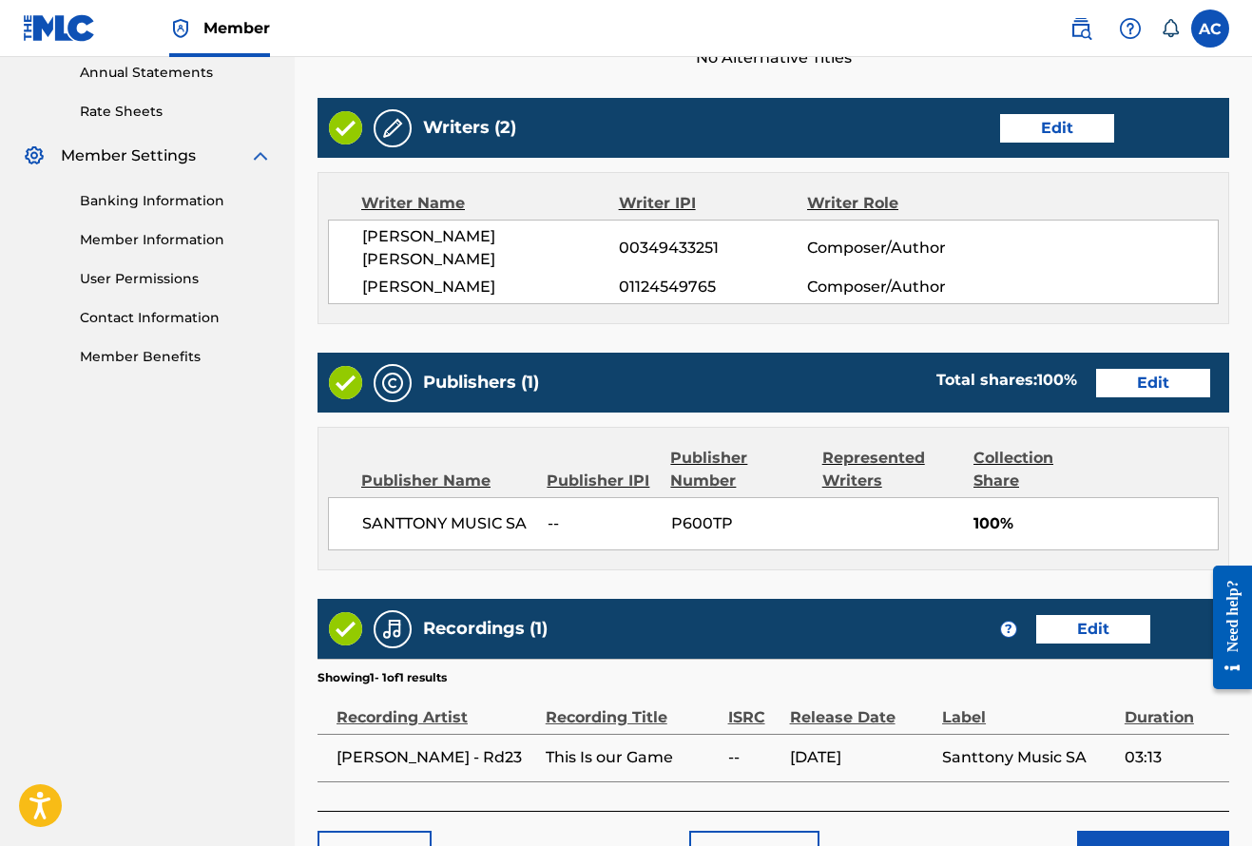
click at [1037, 125] on button "Edit" at bounding box center [1057, 128] width 114 height 29
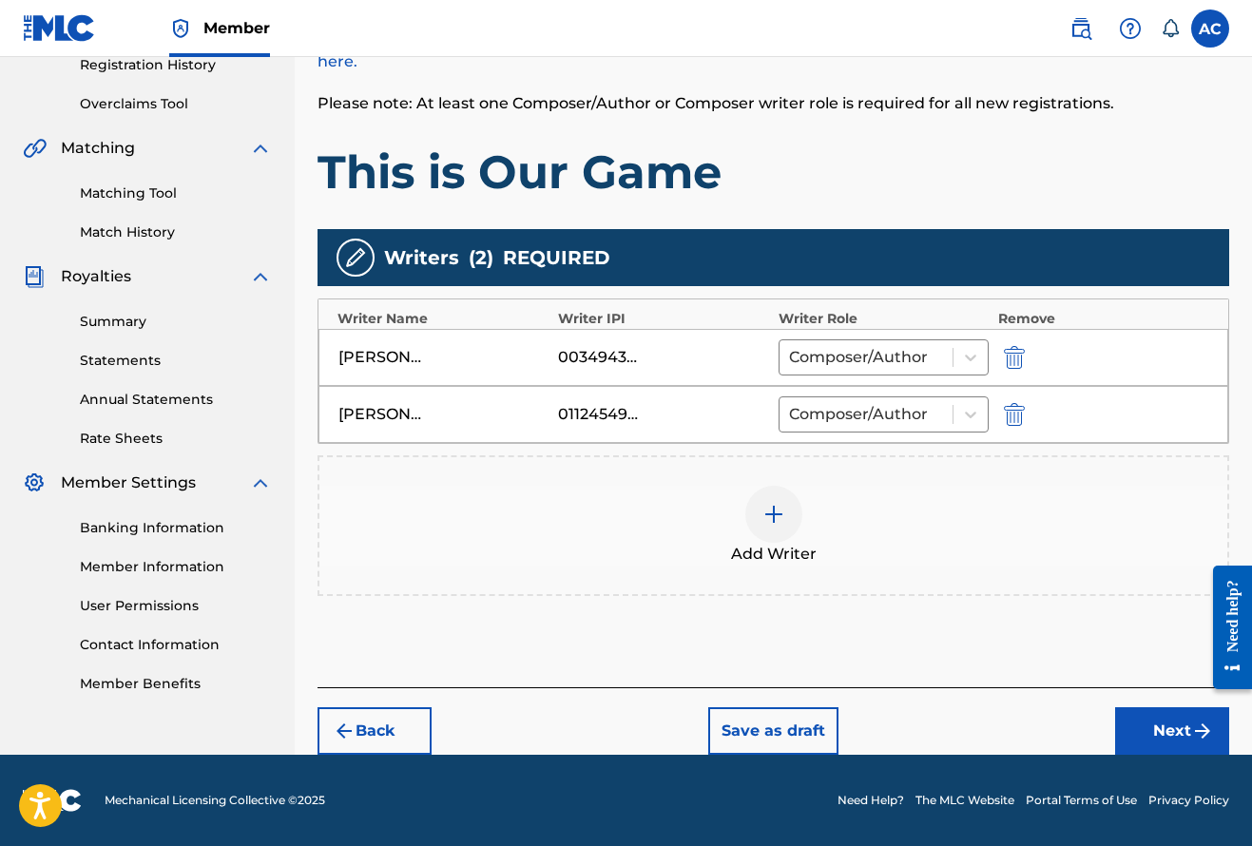
scroll to position [371, 0]
click at [442, 419] on div "ANGELO ANGELO" at bounding box center [443, 414] width 210 height 23
click at [771, 526] on div at bounding box center [773, 514] width 57 height 57
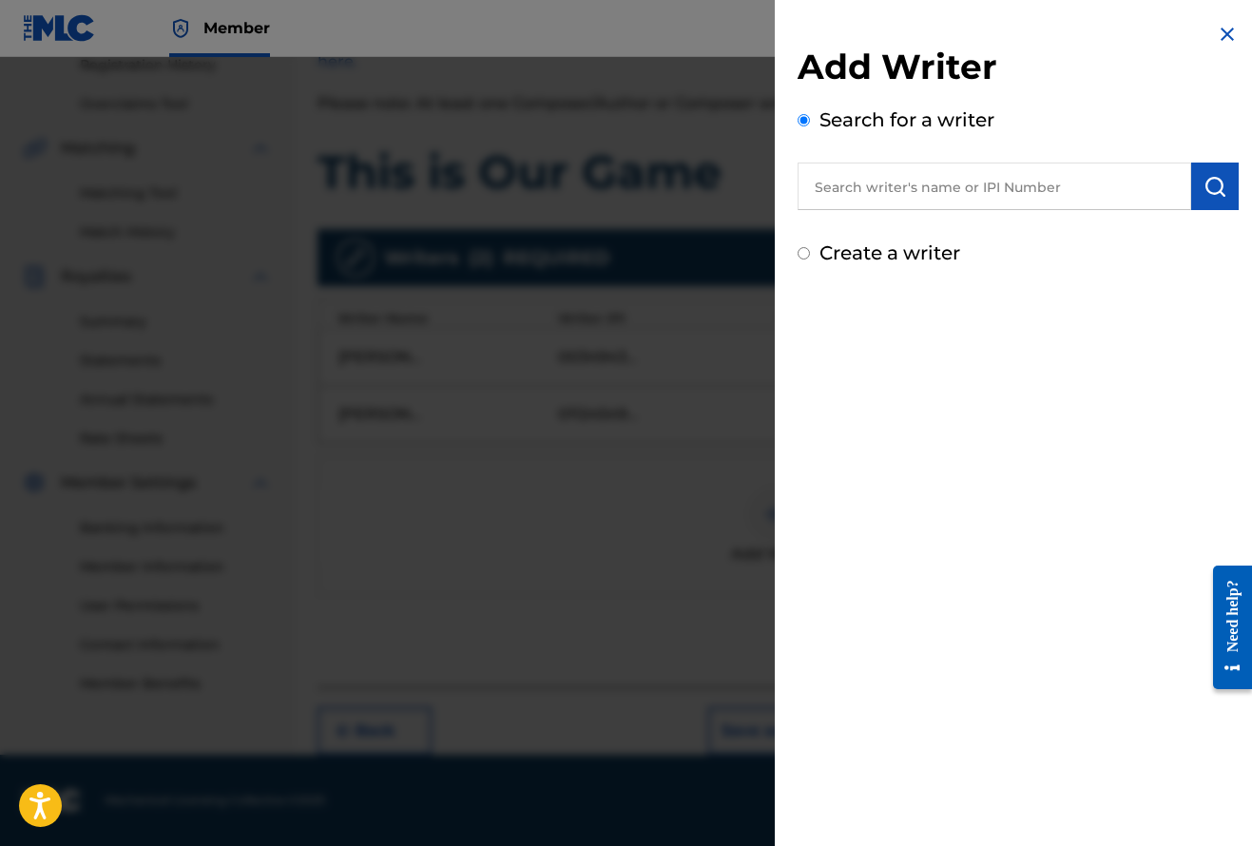
click at [856, 185] on input "text" at bounding box center [994, 187] width 394 height 48
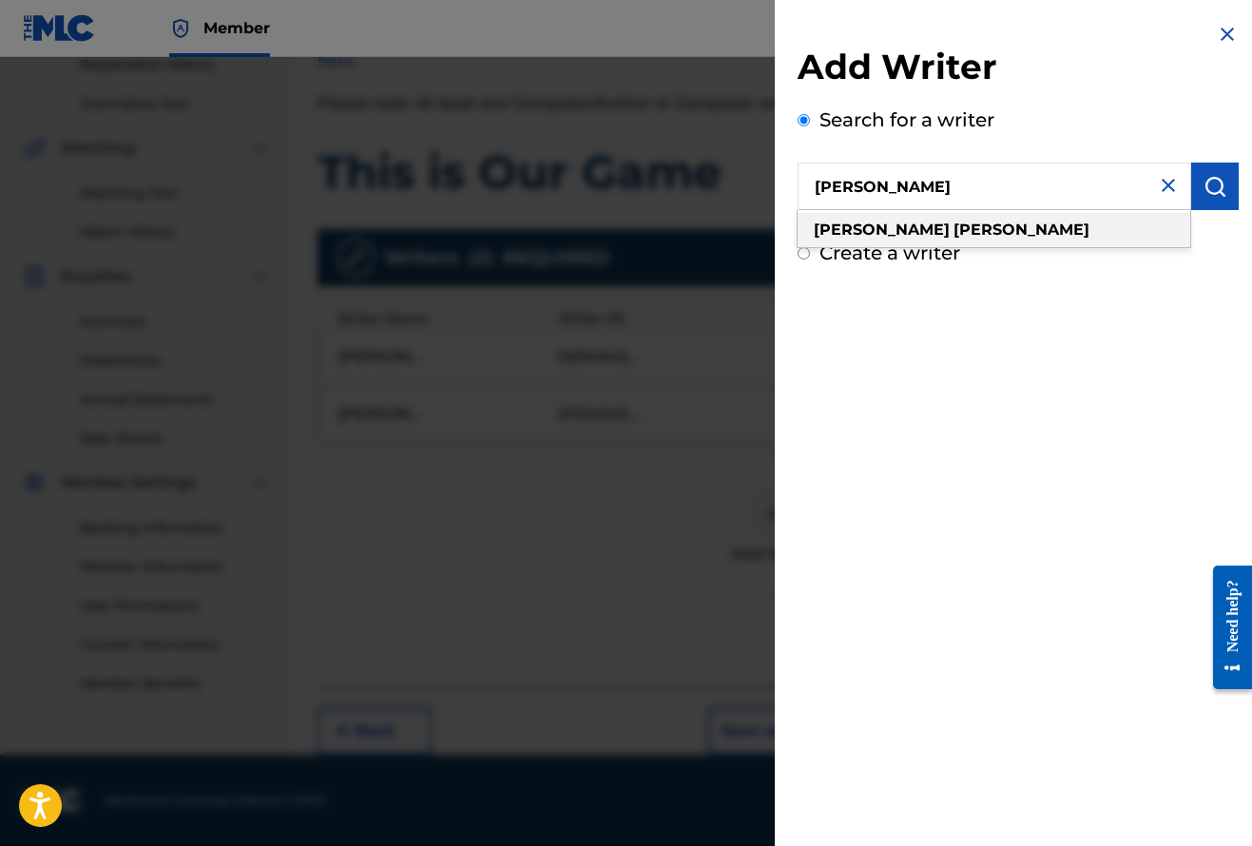
click at [871, 226] on strong "calchera" at bounding box center [882, 230] width 136 height 18
type input "calchera angelo"
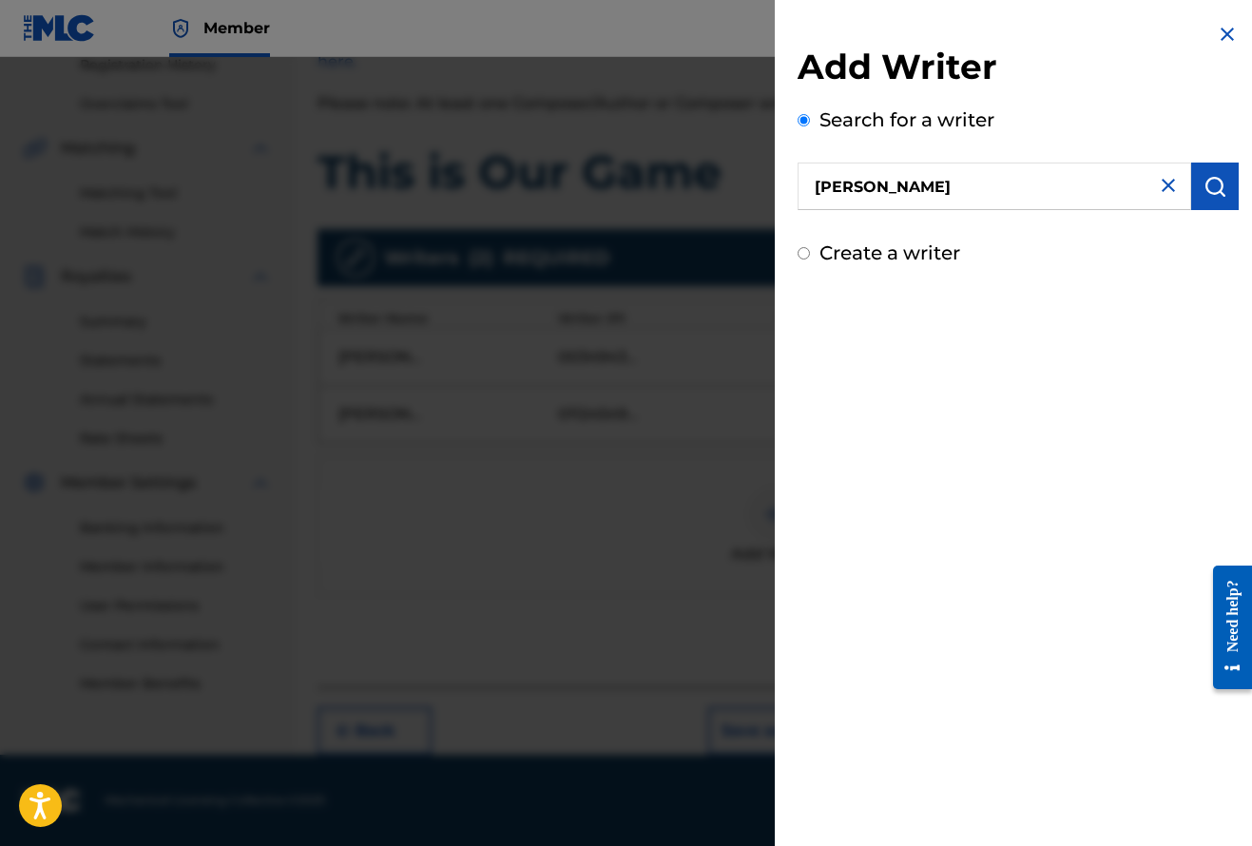
click at [1208, 191] on img "submit" at bounding box center [1214, 186] width 23 height 23
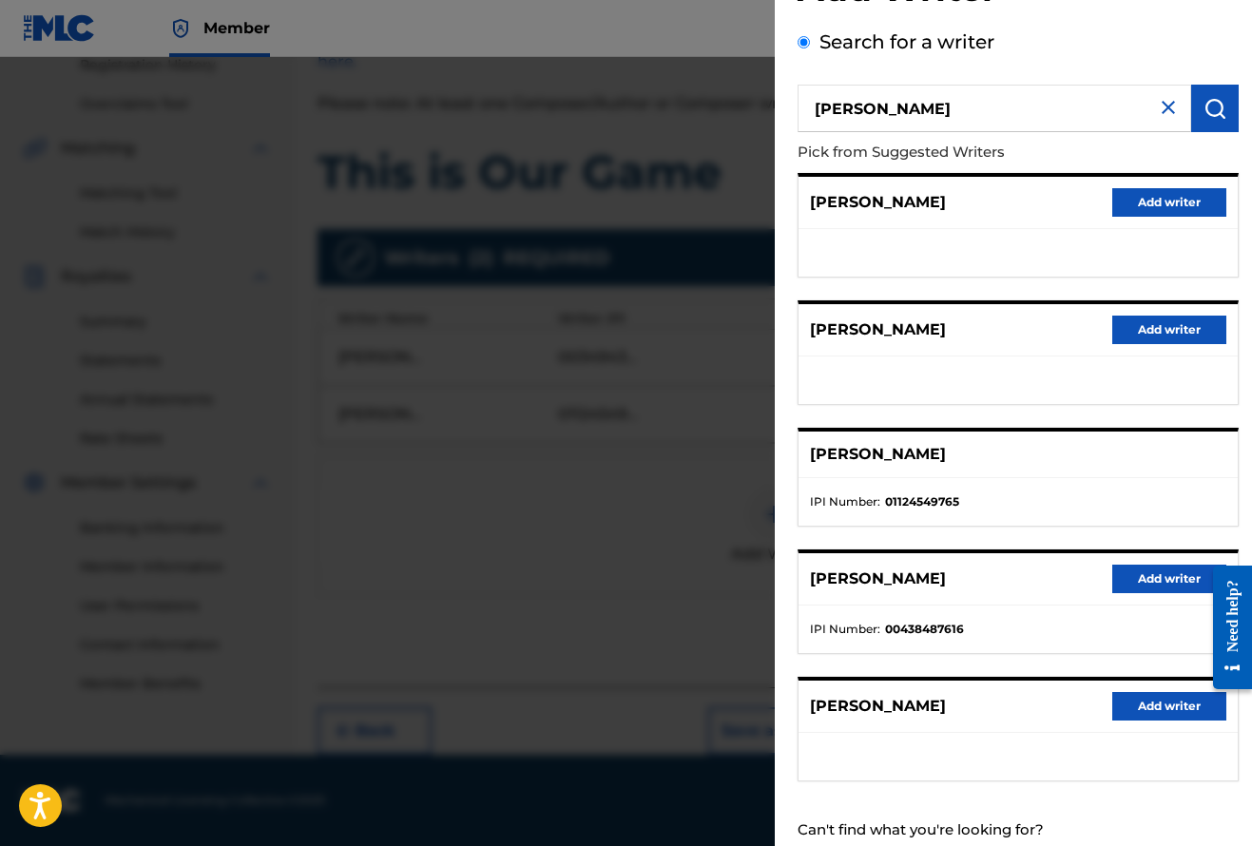
scroll to position [76, 0]
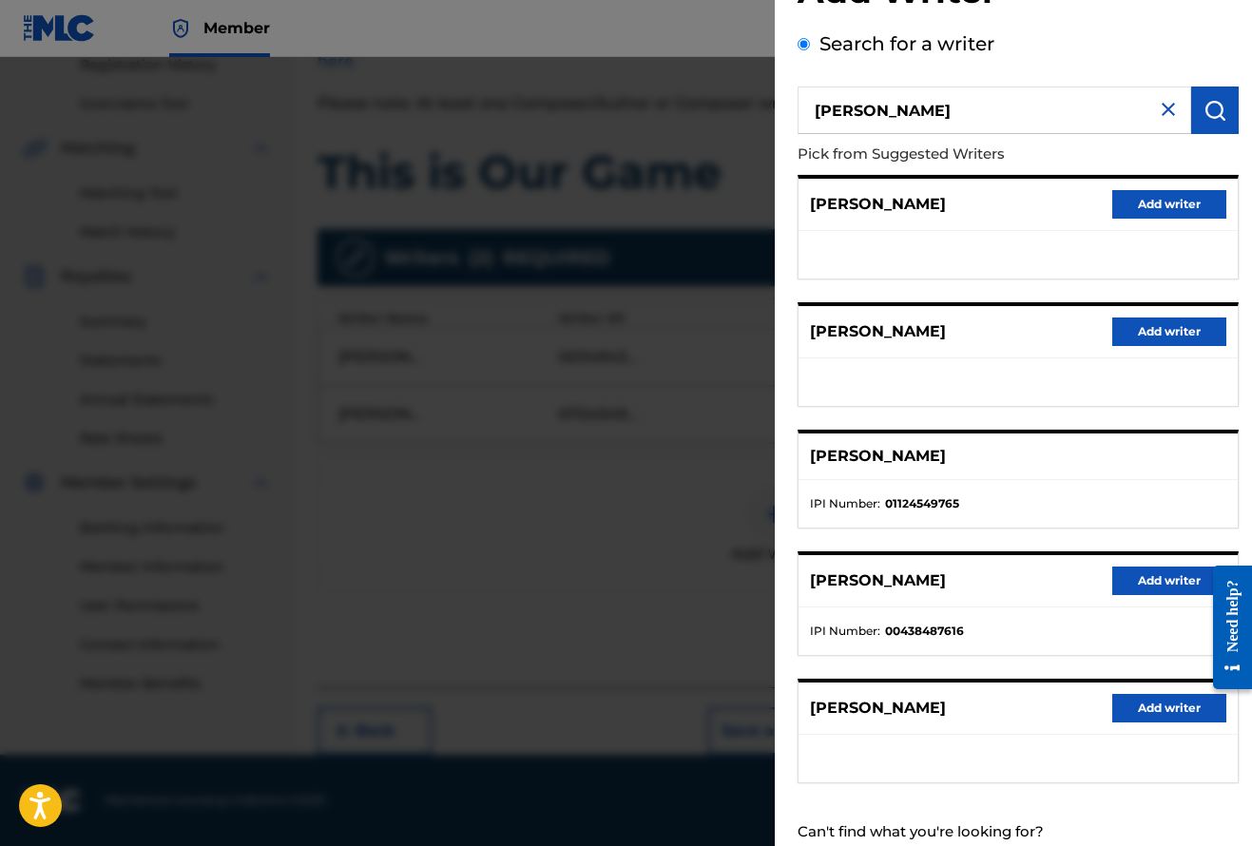
click at [1162, 325] on button "Add writer" at bounding box center [1169, 331] width 114 height 29
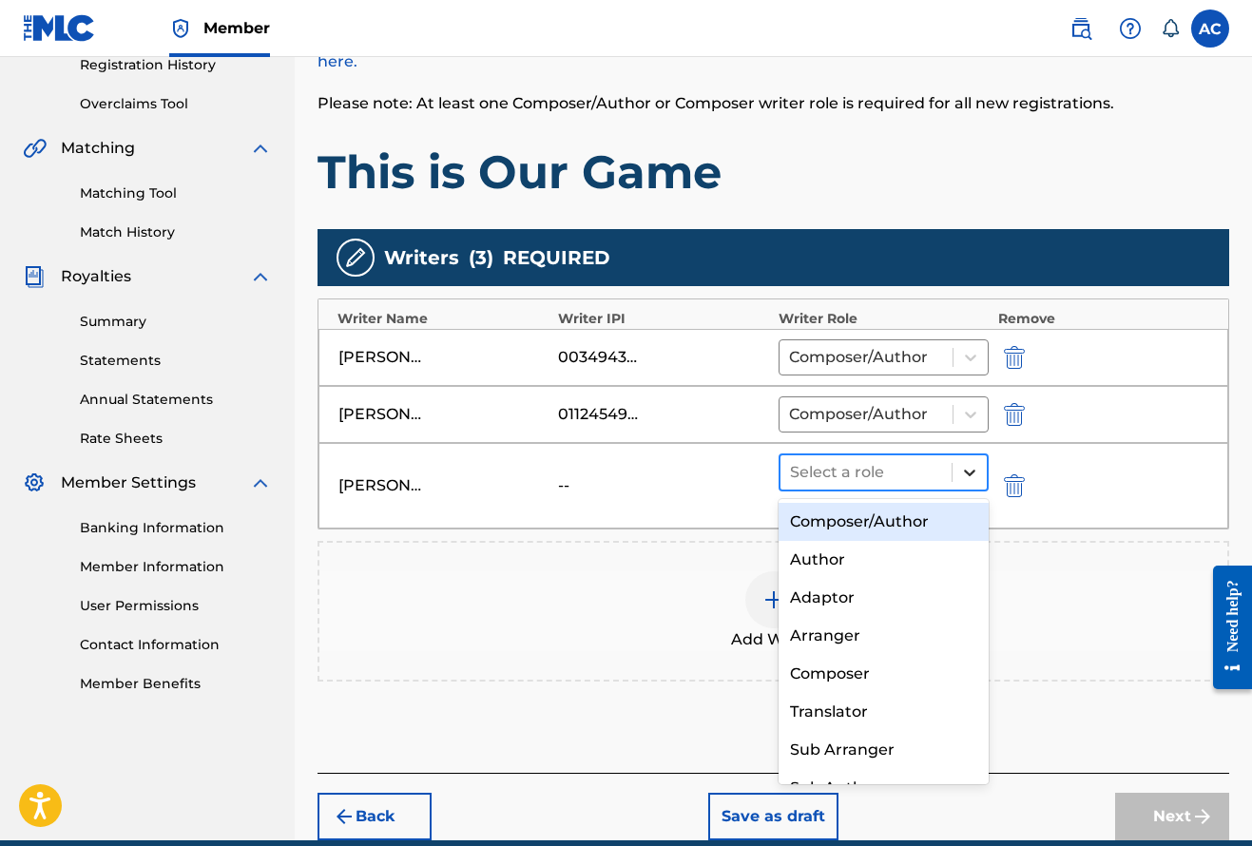
click at [970, 481] on icon at bounding box center [969, 472] width 19 height 19
click at [911, 520] on div "Composer/Author" at bounding box center [883, 522] width 210 height 38
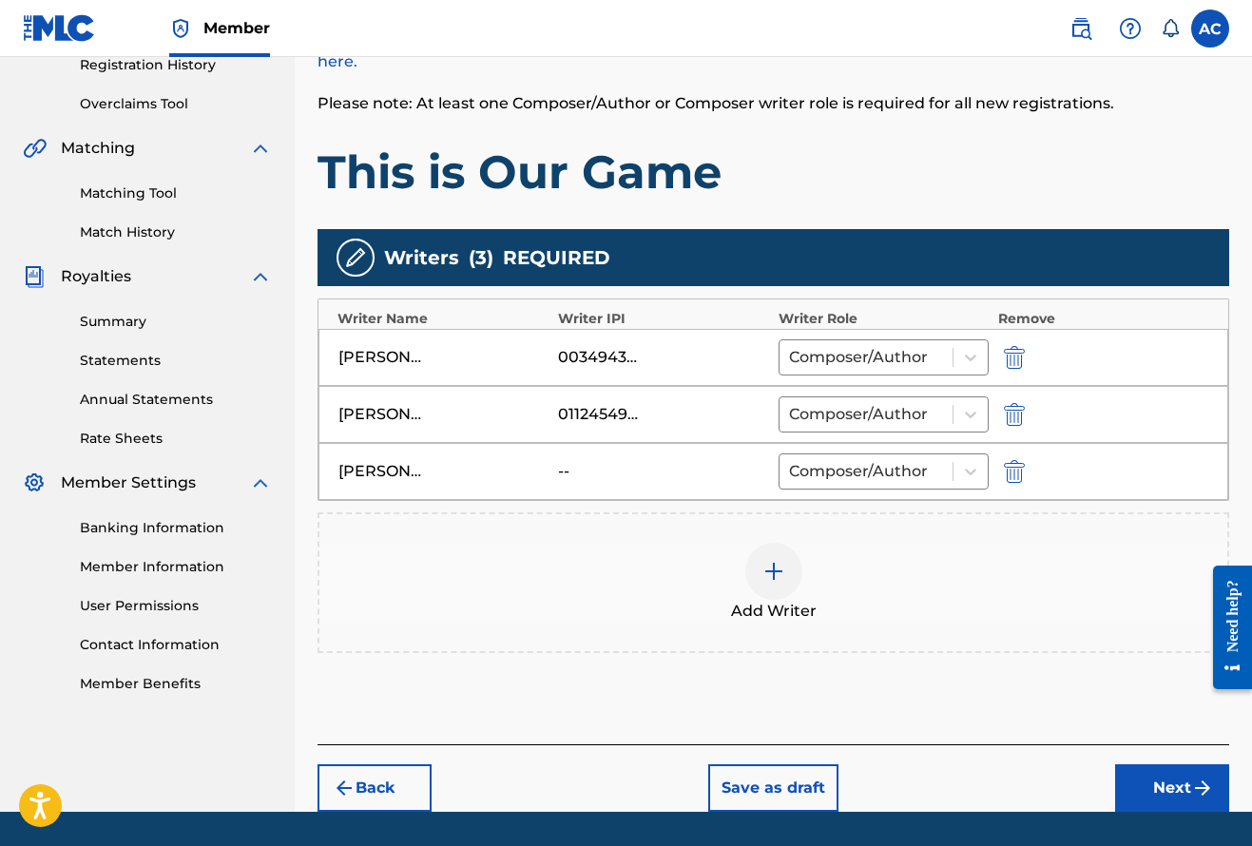
click at [1014, 404] on img "submit" at bounding box center [1014, 414] width 21 height 23
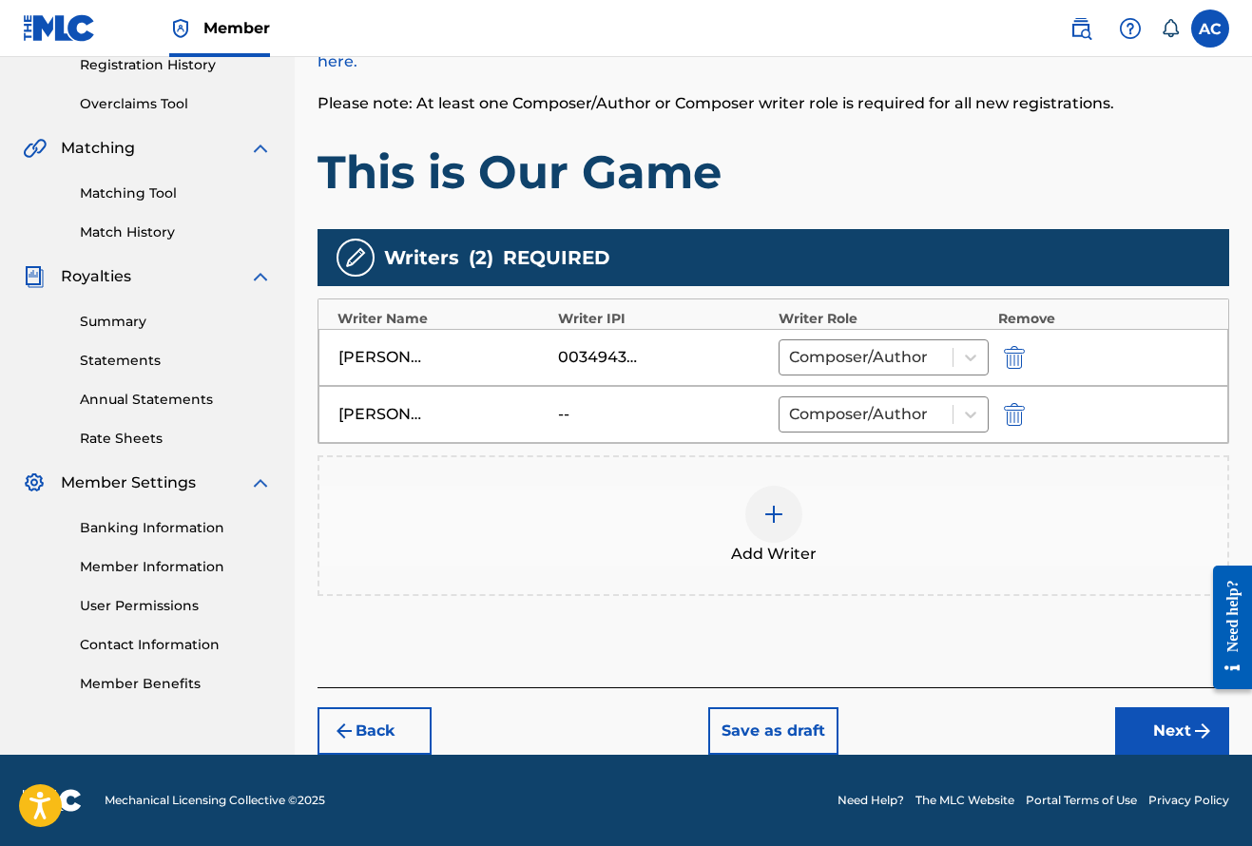
click at [1016, 419] on img "submit" at bounding box center [1014, 414] width 21 height 23
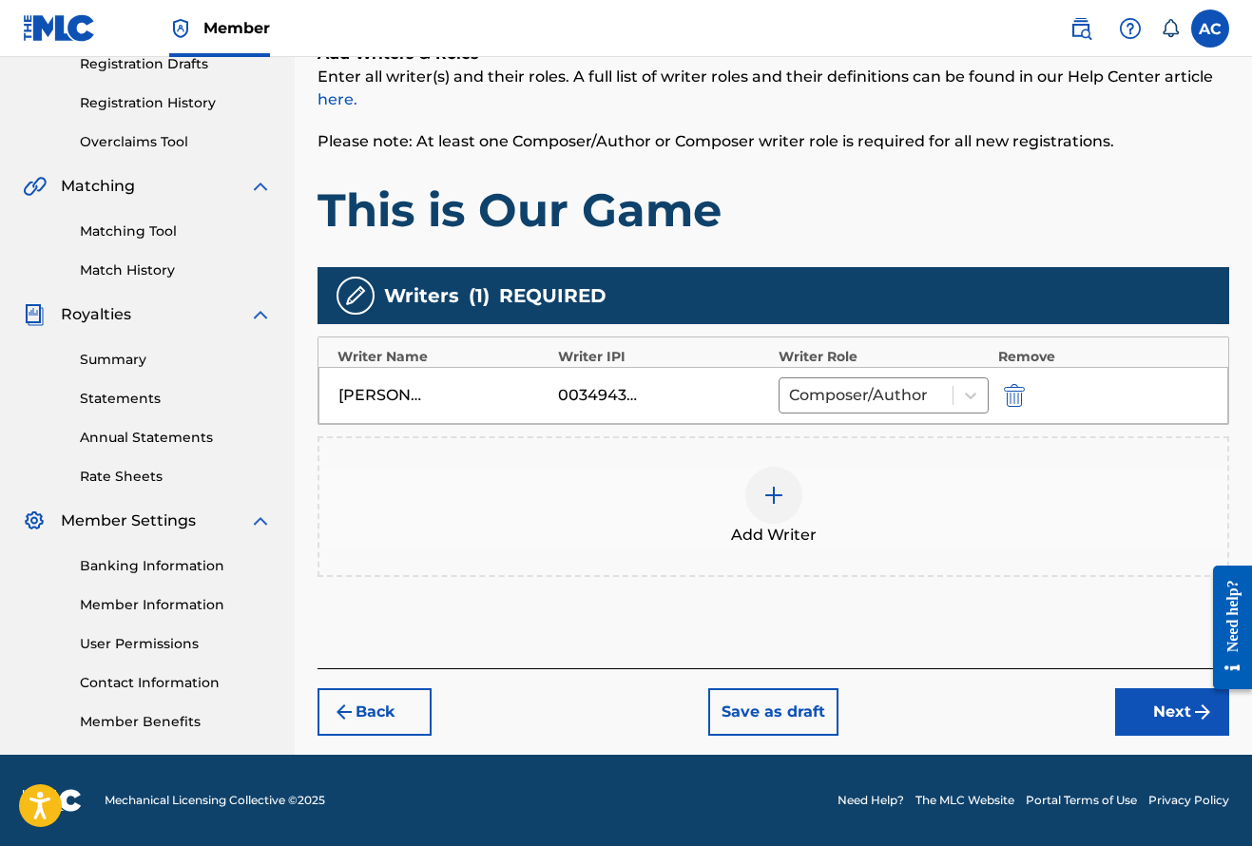
scroll to position [333, 0]
click at [768, 495] on img at bounding box center [773, 495] width 23 height 23
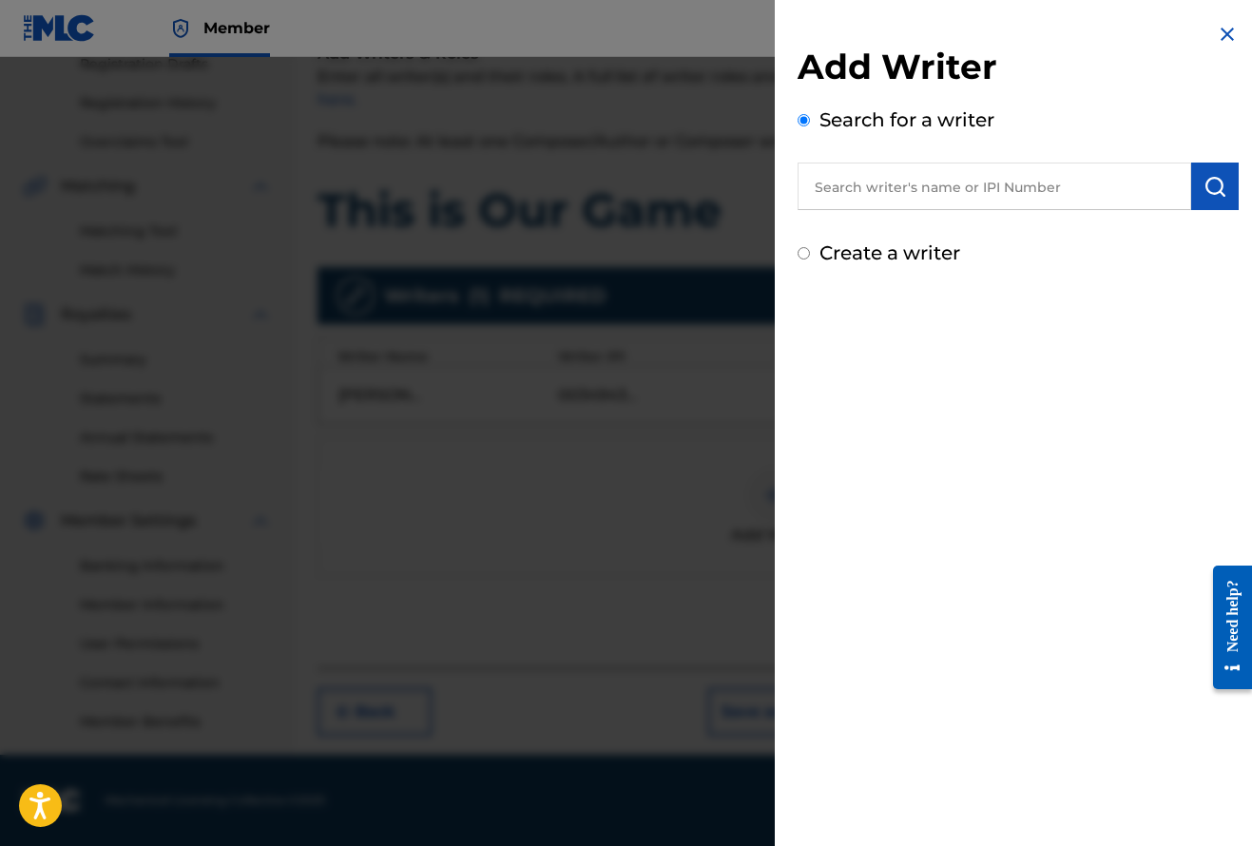
click at [894, 184] on input "text" at bounding box center [994, 187] width 394 height 48
click at [815, 245] on div "Create a writer" at bounding box center [1017, 253] width 441 height 29
click at [813, 252] on div "Create a writer" at bounding box center [1017, 253] width 441 height 29
click at [802, 255] on input "Create a writer" at bounding box center [803, 253] width 12 height 12
radio input "false"
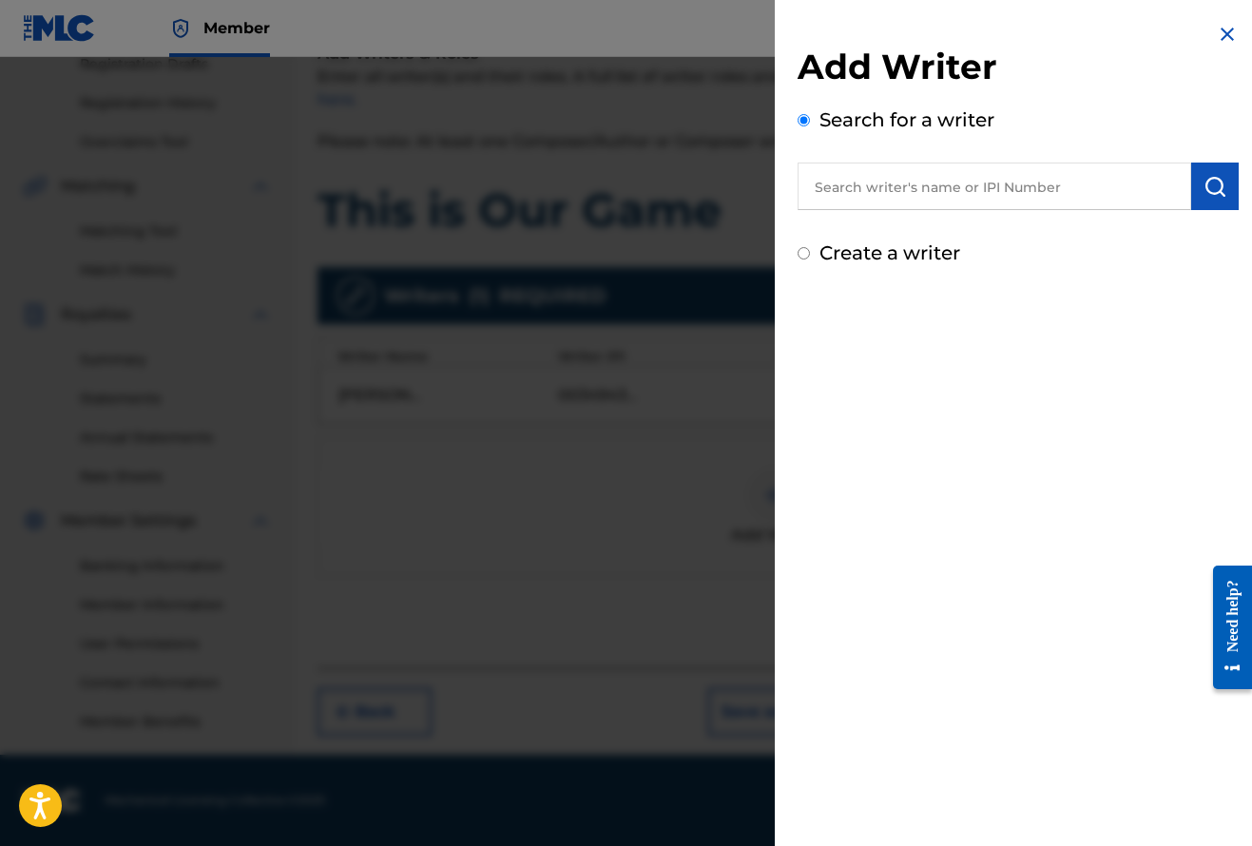
radio input "true"
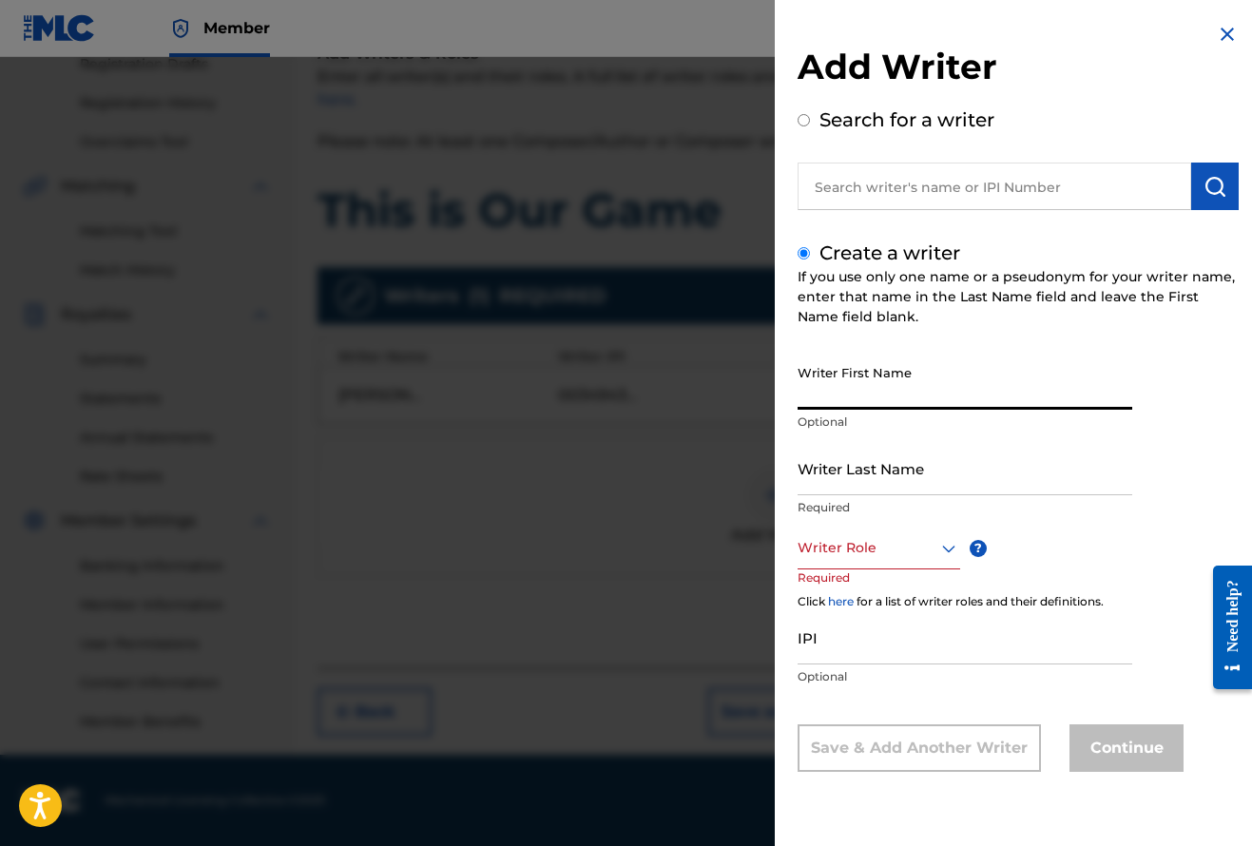
click at [854, 400] on input "Writer First Name" at bounding box center [964, 382] width 335 height 54
type input "[PERSON_NAME]"
click at [811, 489] on input "Writer Last Name" at bounding box center [964, 468] width 335 height 54
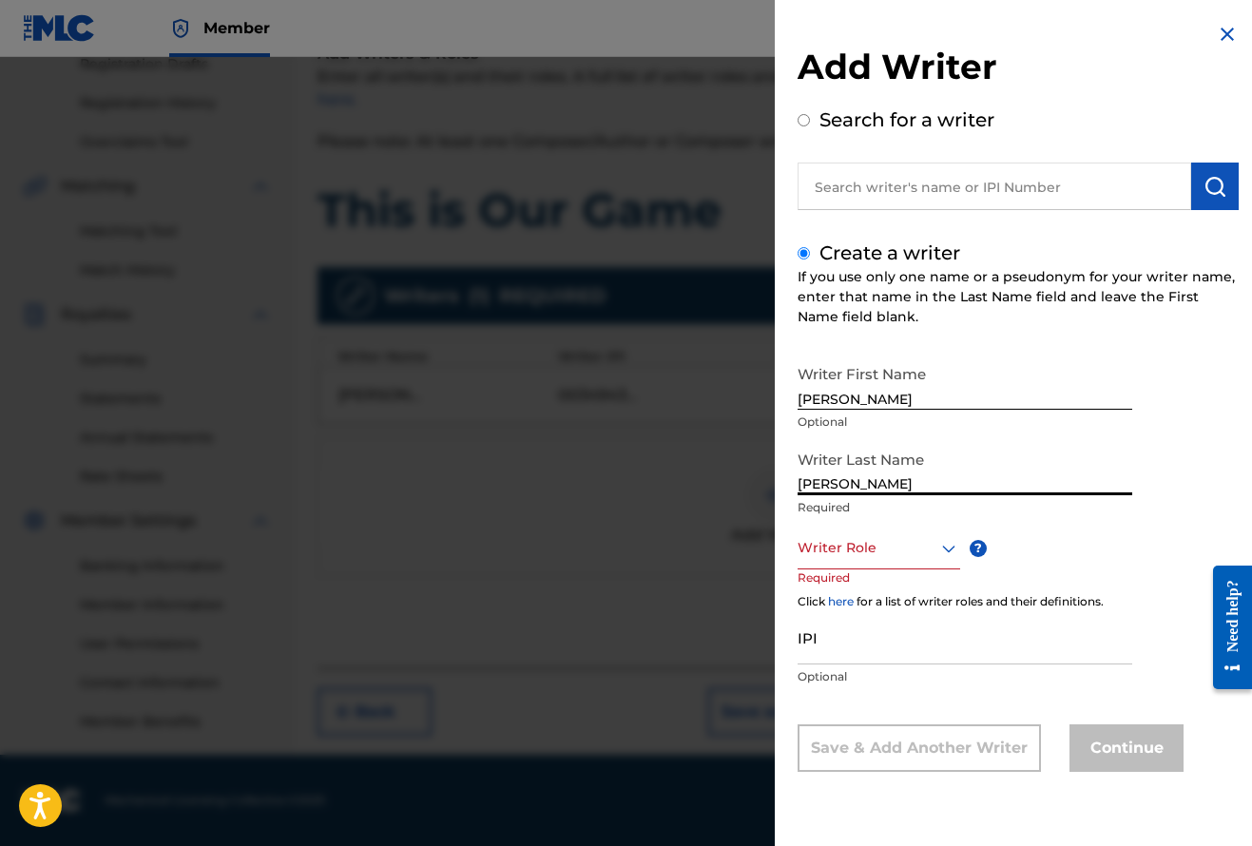
type input "[PERSON_NAME]"
click at [931, 560] on div "Writer Role" at bounding box center [878, 548] width 163 height 43
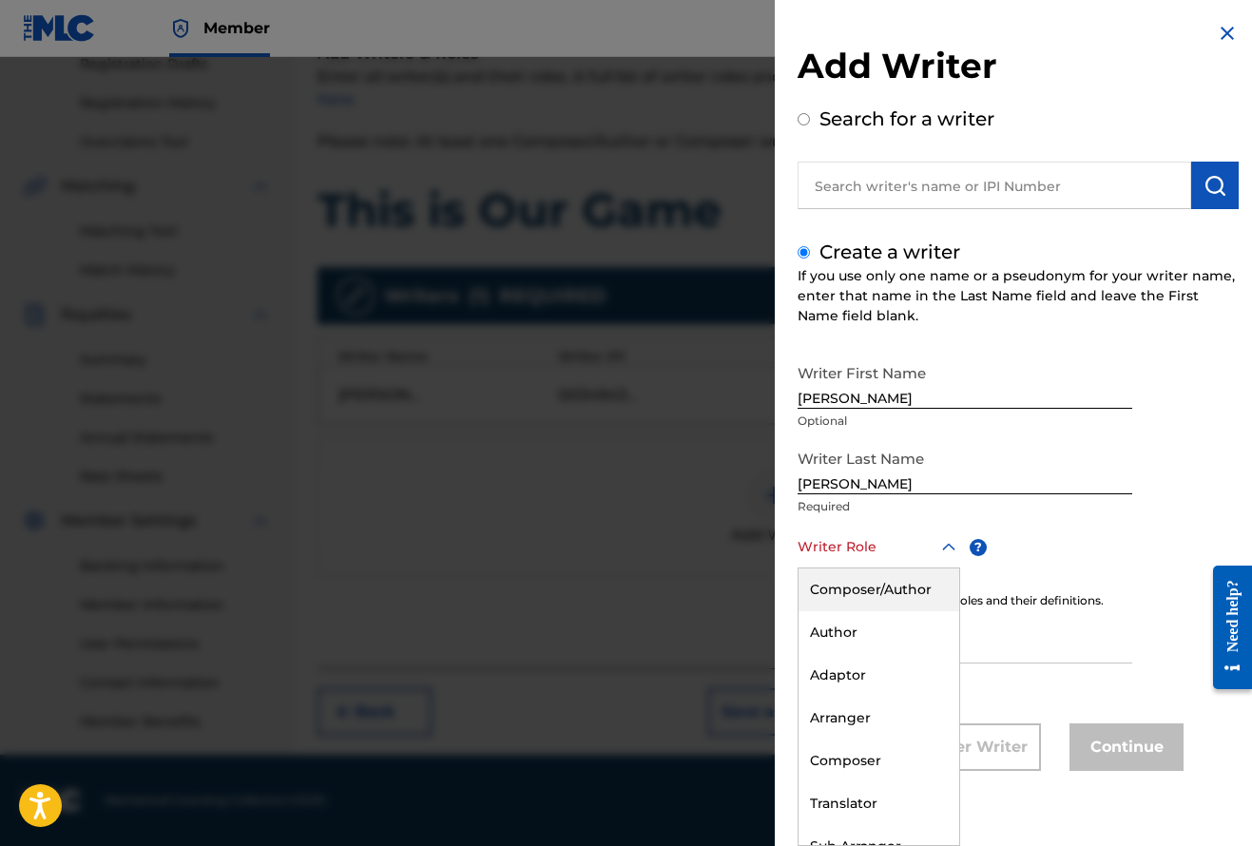
click at [892, 588] on div "Composer/Author" at bounding box center [878, 589] width 161 height 43
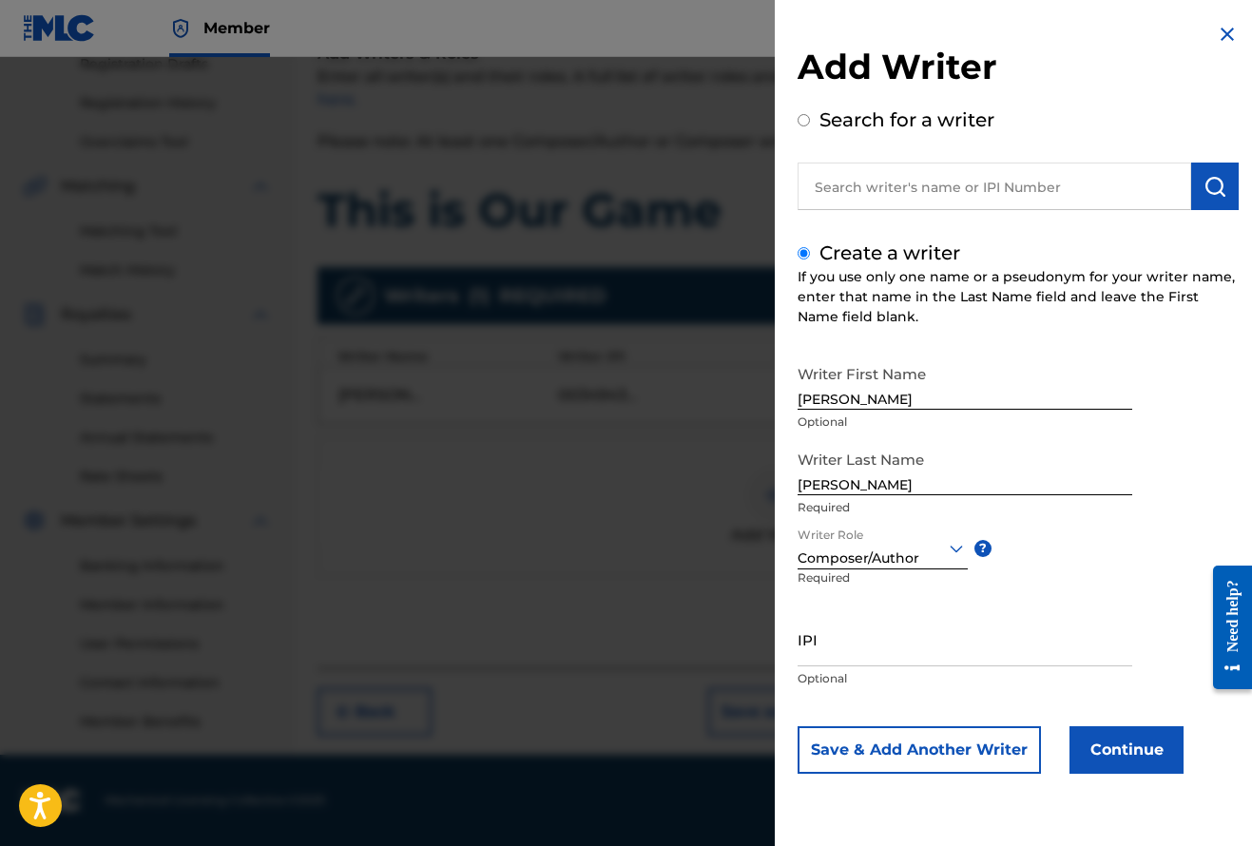
scroll to position [0, 0]
click at [838, 655] on input "IPI" at bounding box center [964, 639] width 335 height 54
paste input "1166908724"
type input "1166908724"
click at [1138, 754] on button "Continue" at bounding box center [1126, 750] width 114 height 48
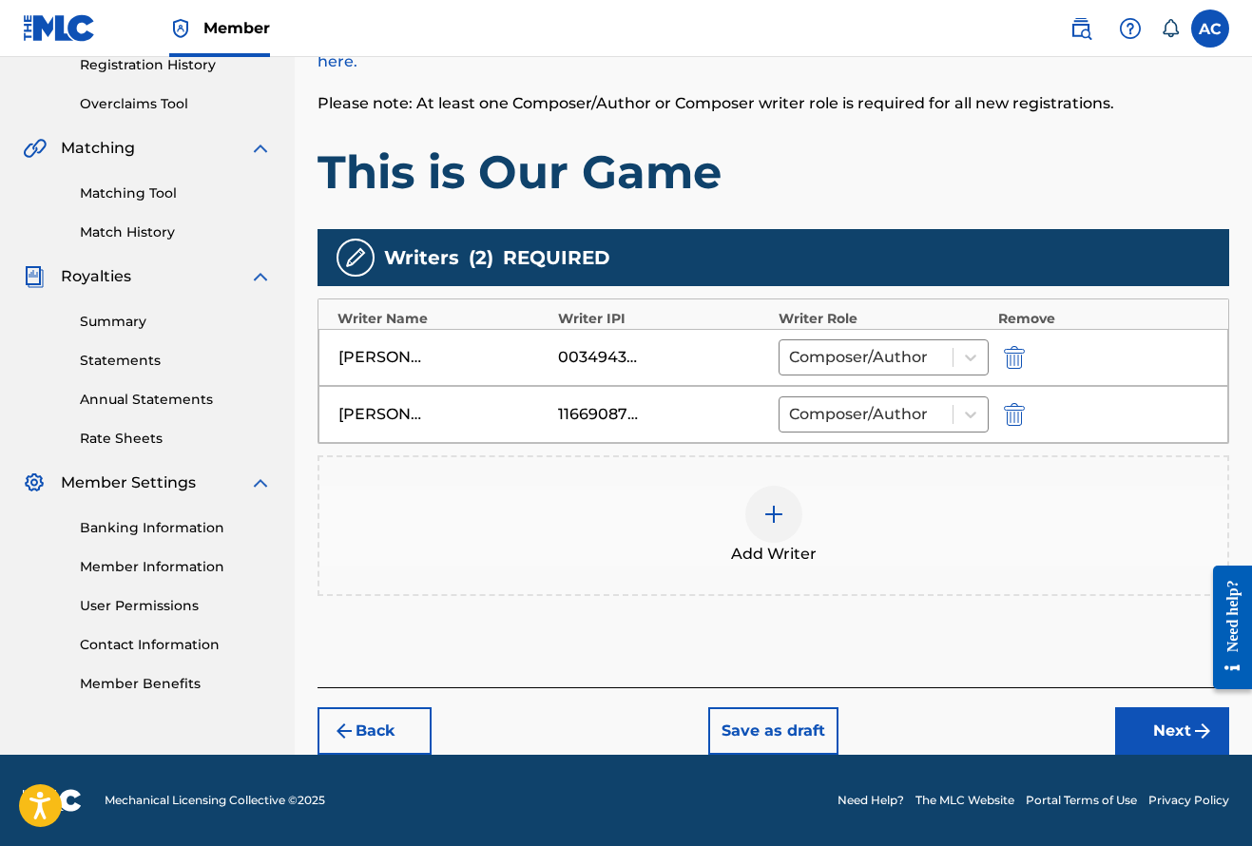
scroll to position [371, 0]
click at [1166, 722] on button "Next" at bounding box center [1172, 731] width 114 height 48
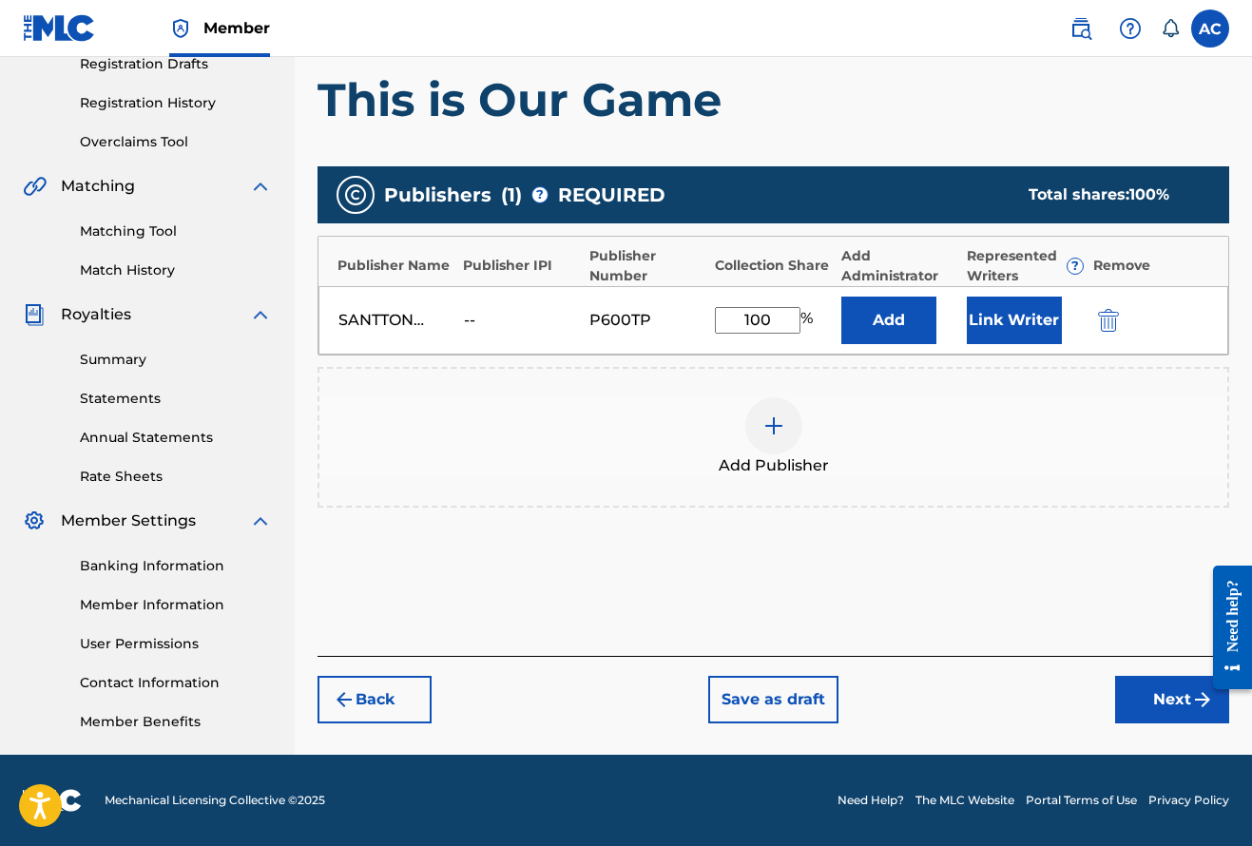
click at [1171, 695] on button "Next" at bounding box center [1172, 700] width 114 height 48
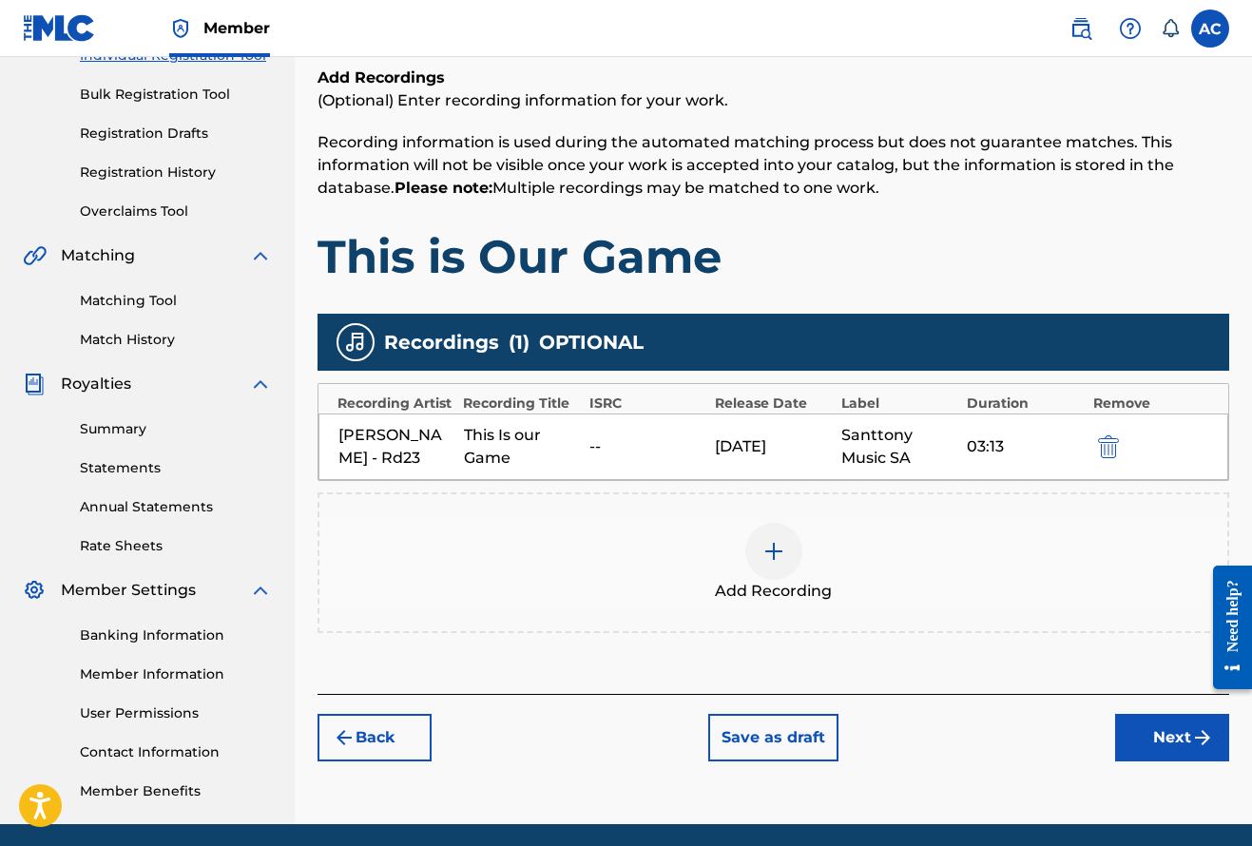
scroll to position [266, 0]
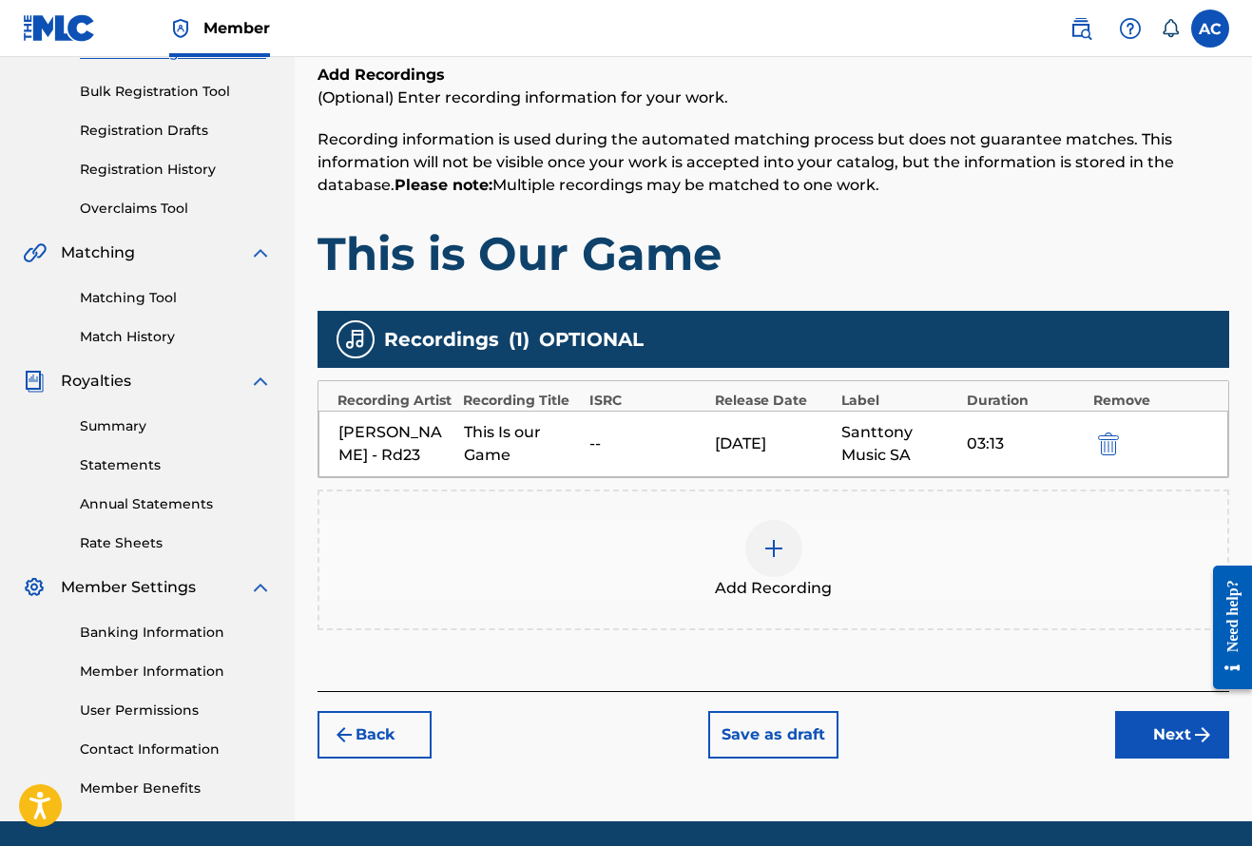
click at [1148, 729] on button "Next" at bounding box center [1172, 735] width 114 height 48
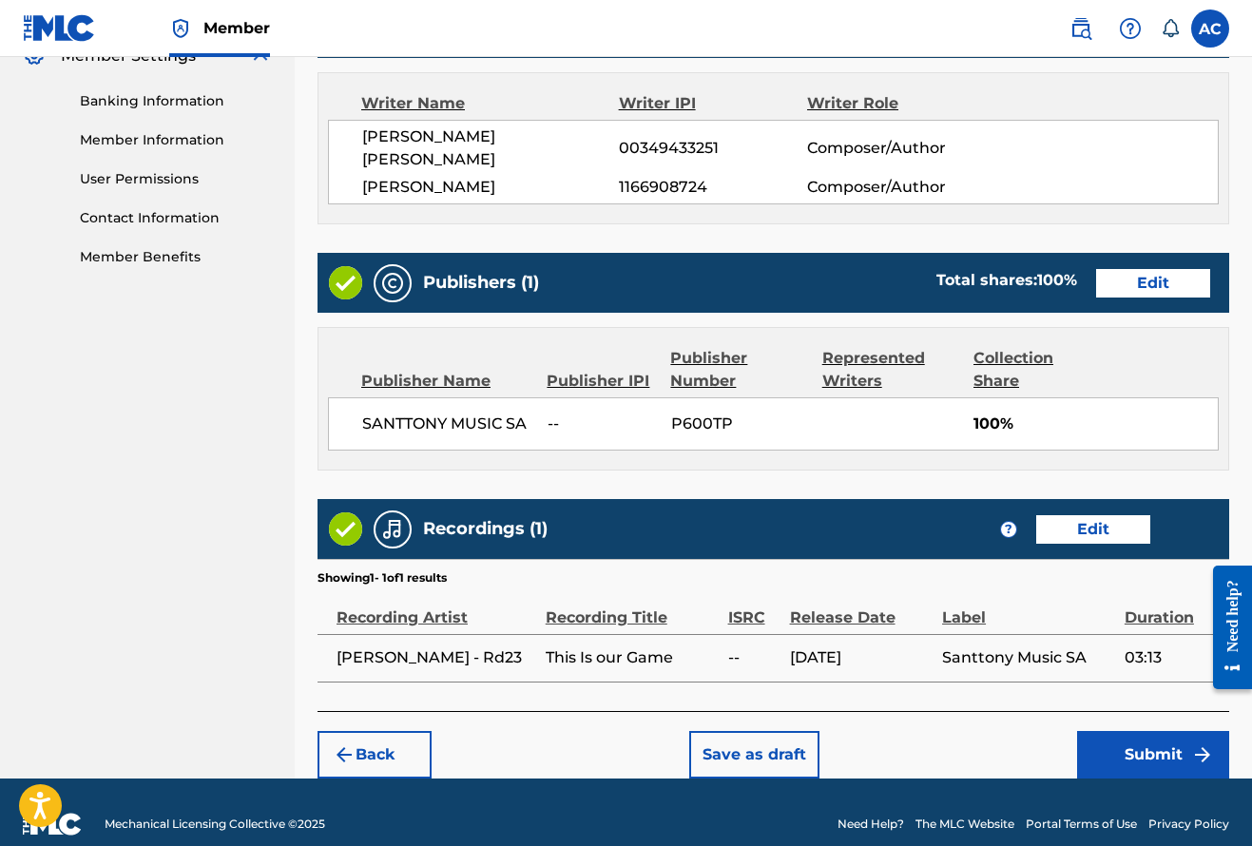
scroll to position [797, 0]
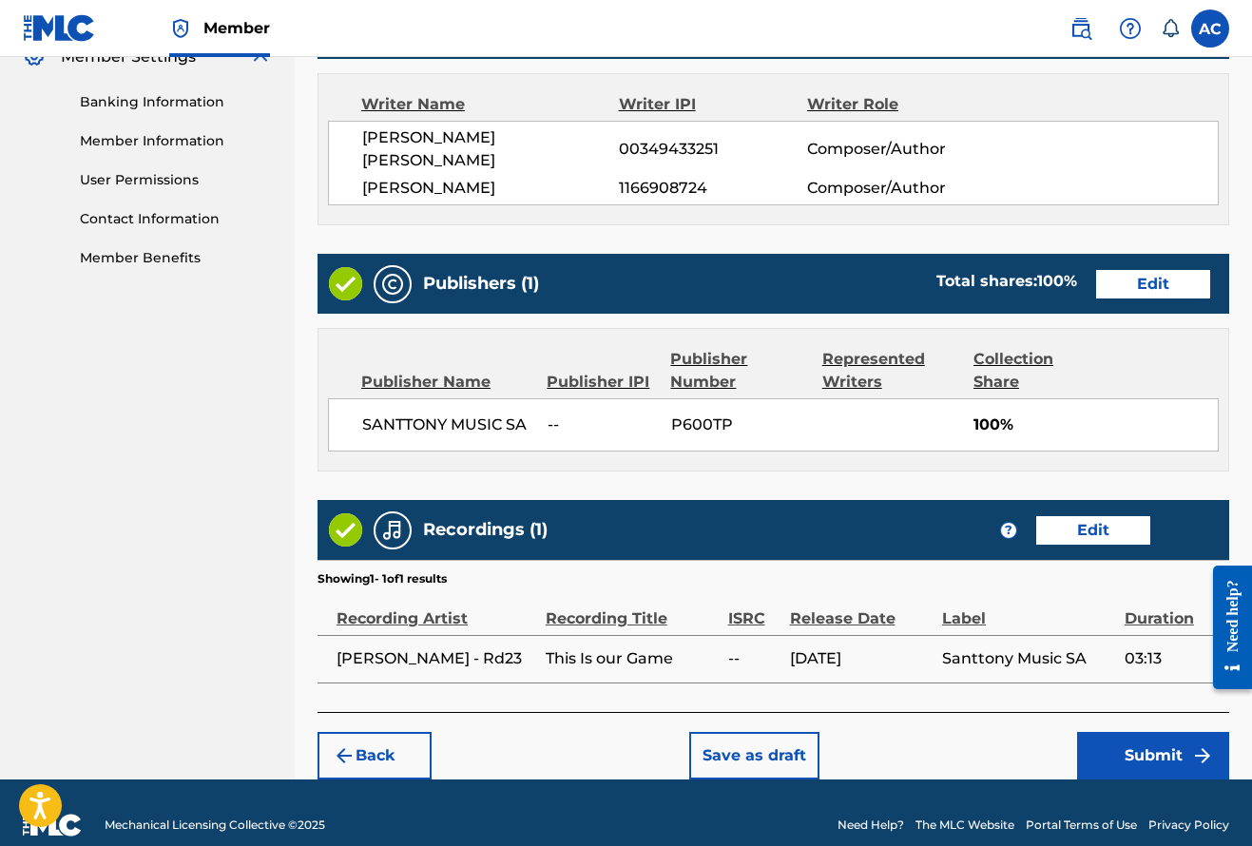
click at [1118, 732] on button "Submit" at bounding box center [1153, 756] width 152 height 48
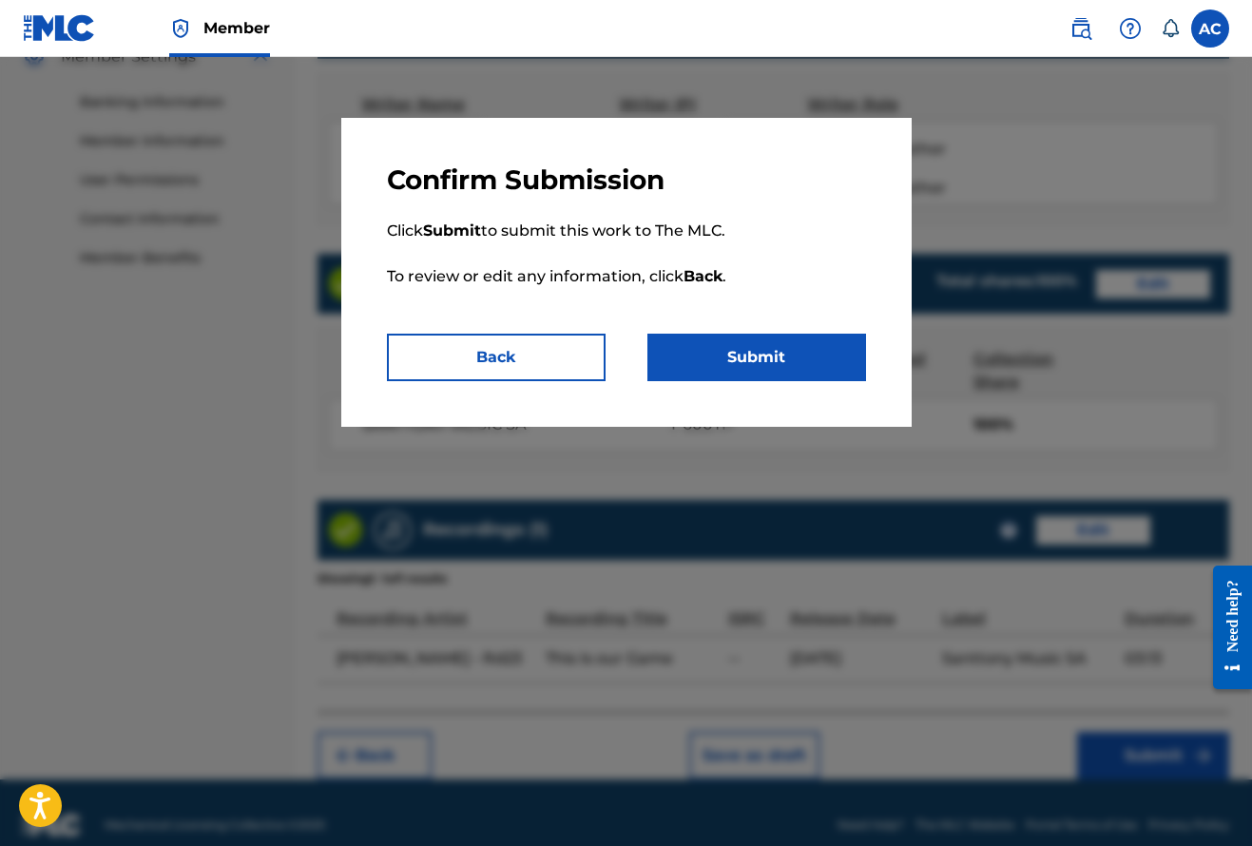
click at [791, 355] on button "Submit" at bounding box center [756, 358] width 219 height 48
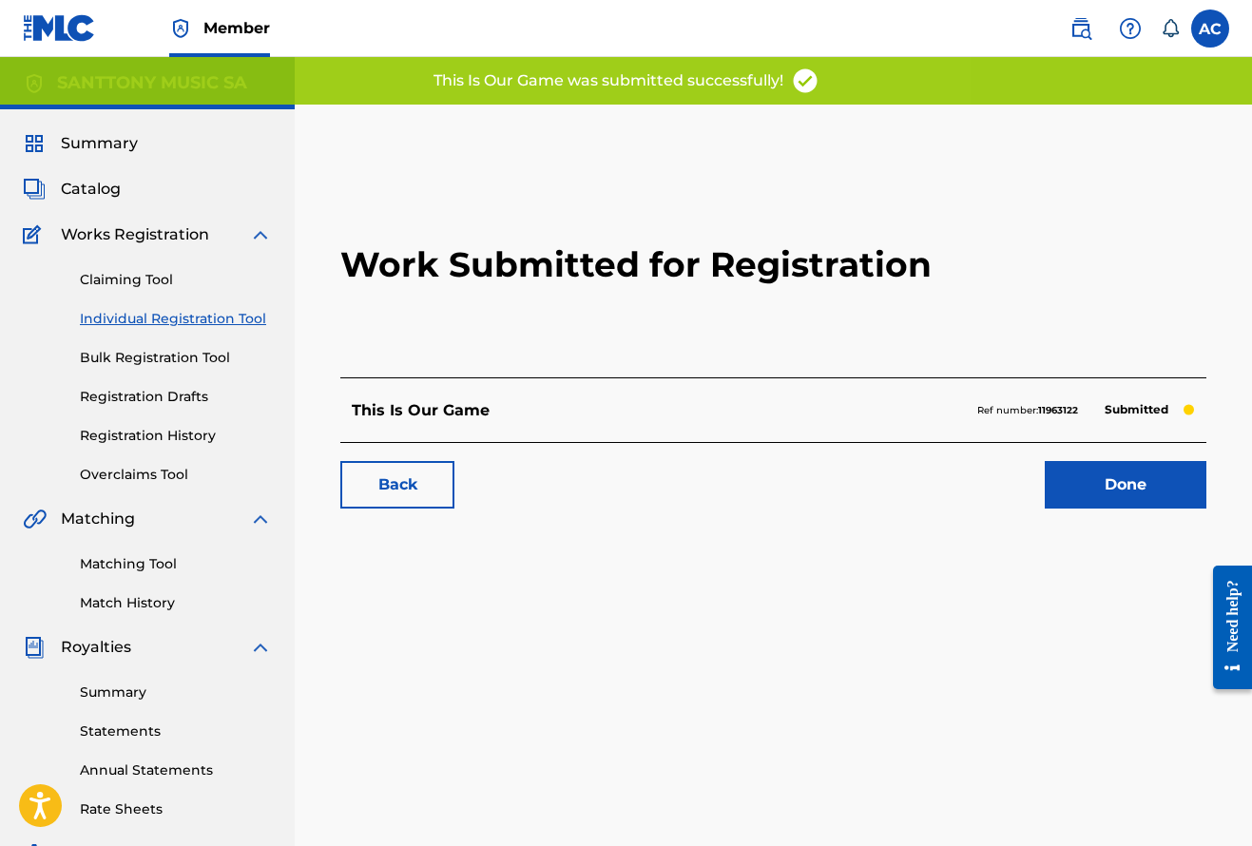
click at [1140, 502] on link "Done" at bounding box center [1126, 485] width 162 height 48
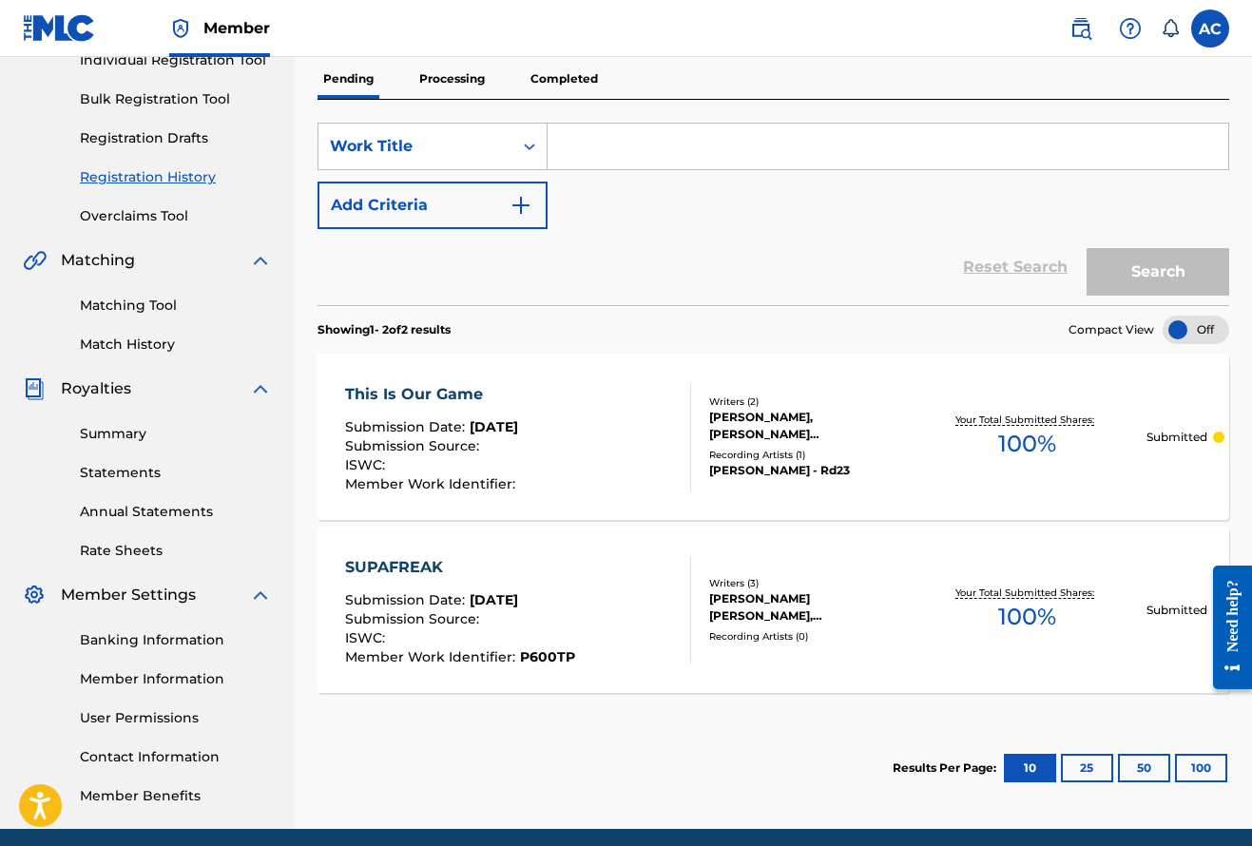
scroll to position [258, 0]
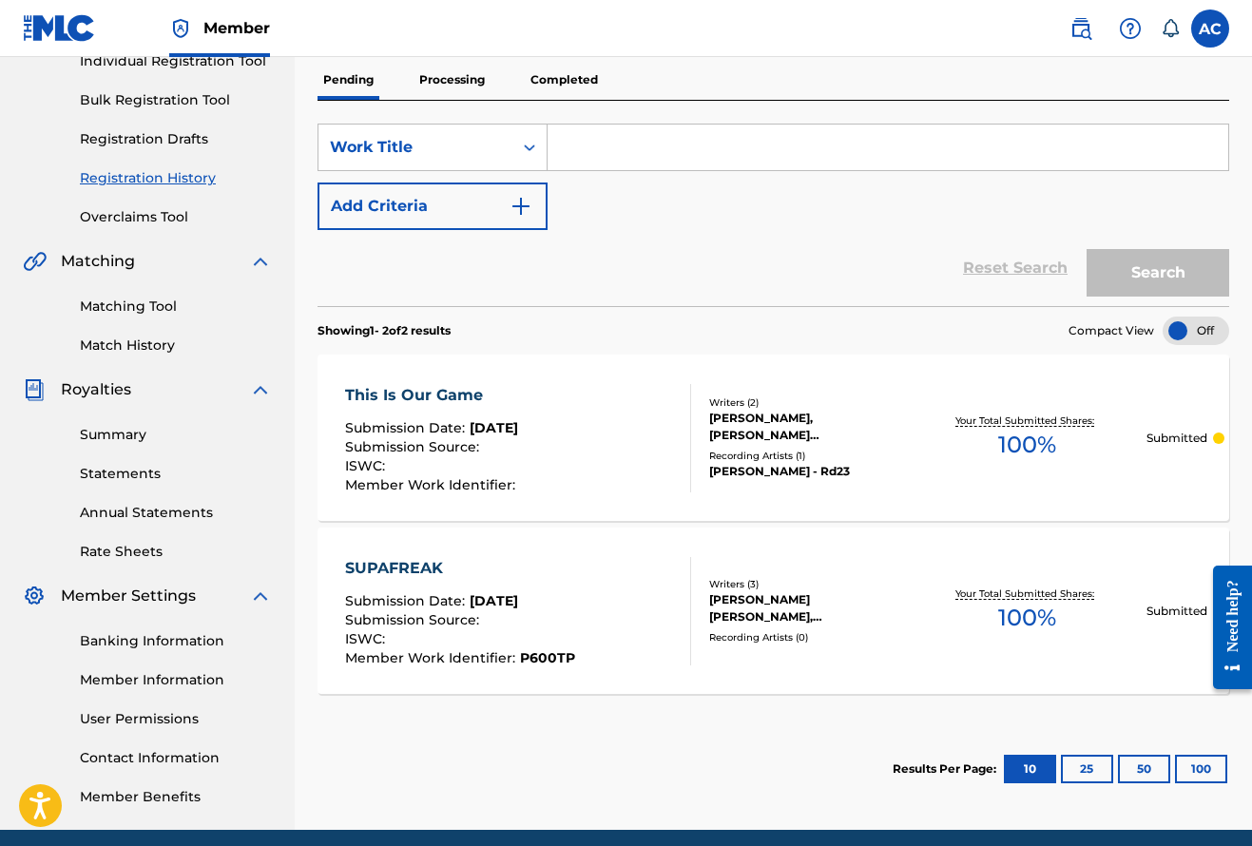
click at [816, 617] on div "Freddy fabian Orellana Ochoa, ANGELO ANGELO, Alexander Benke" at bounding box center [808, 608] width 199 height 34
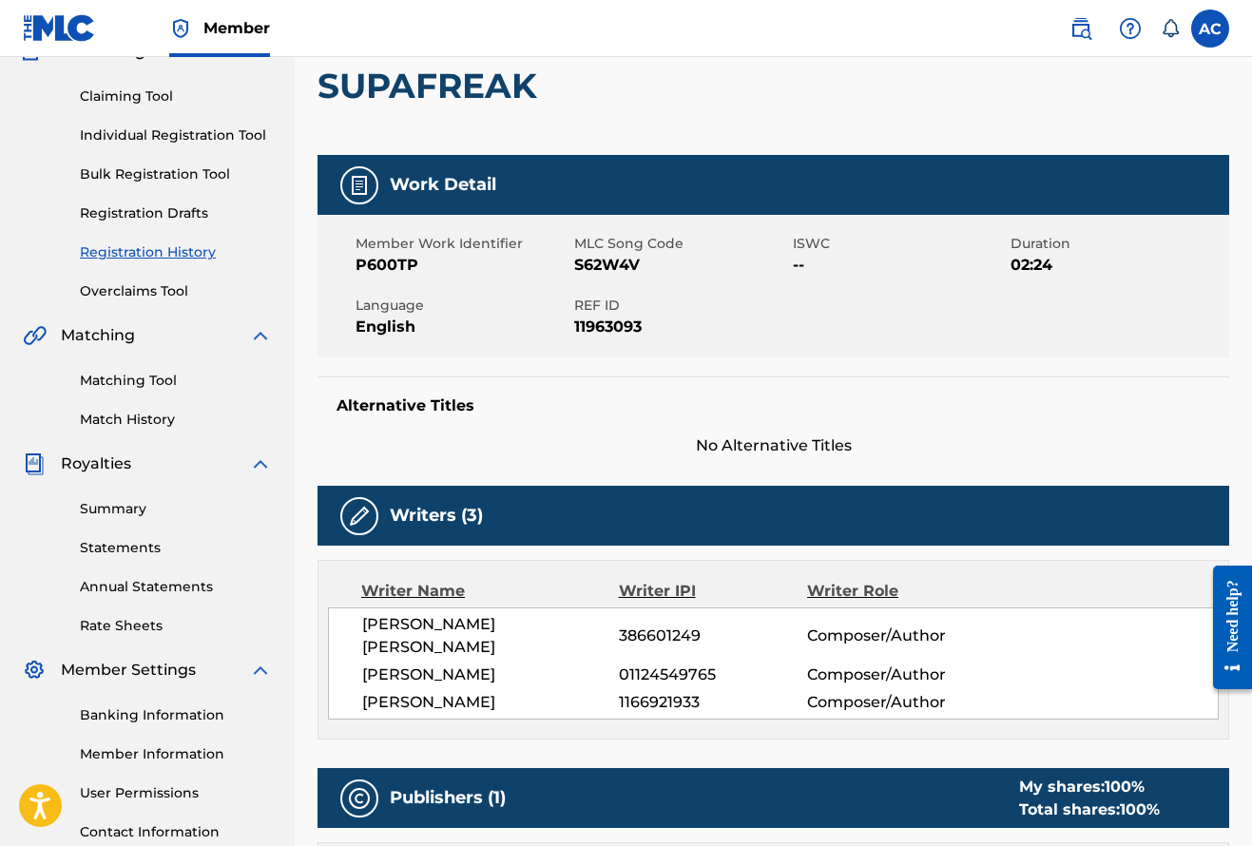
scroll to position [197, 0]
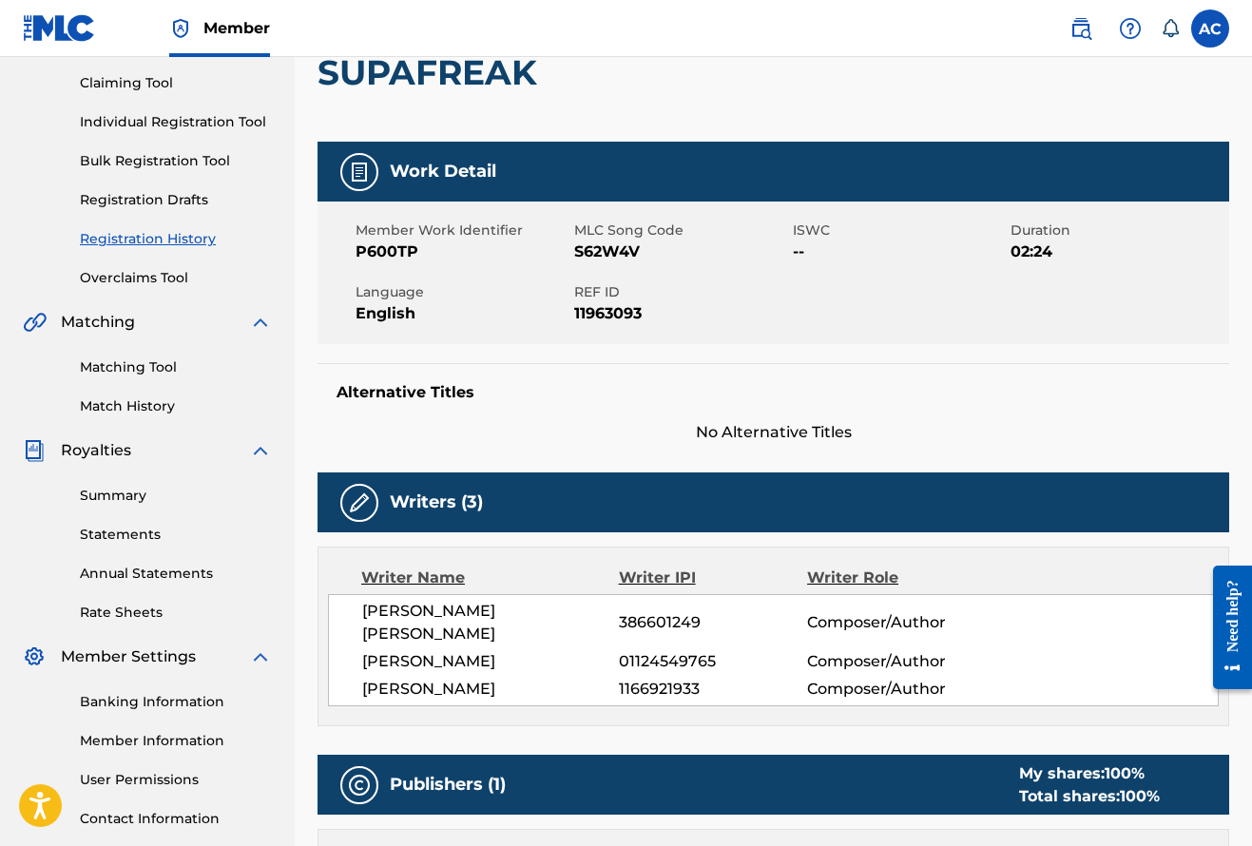
click at [689, 650] on span "01124549765" at bounding box center [713, 661] width 188 height 23
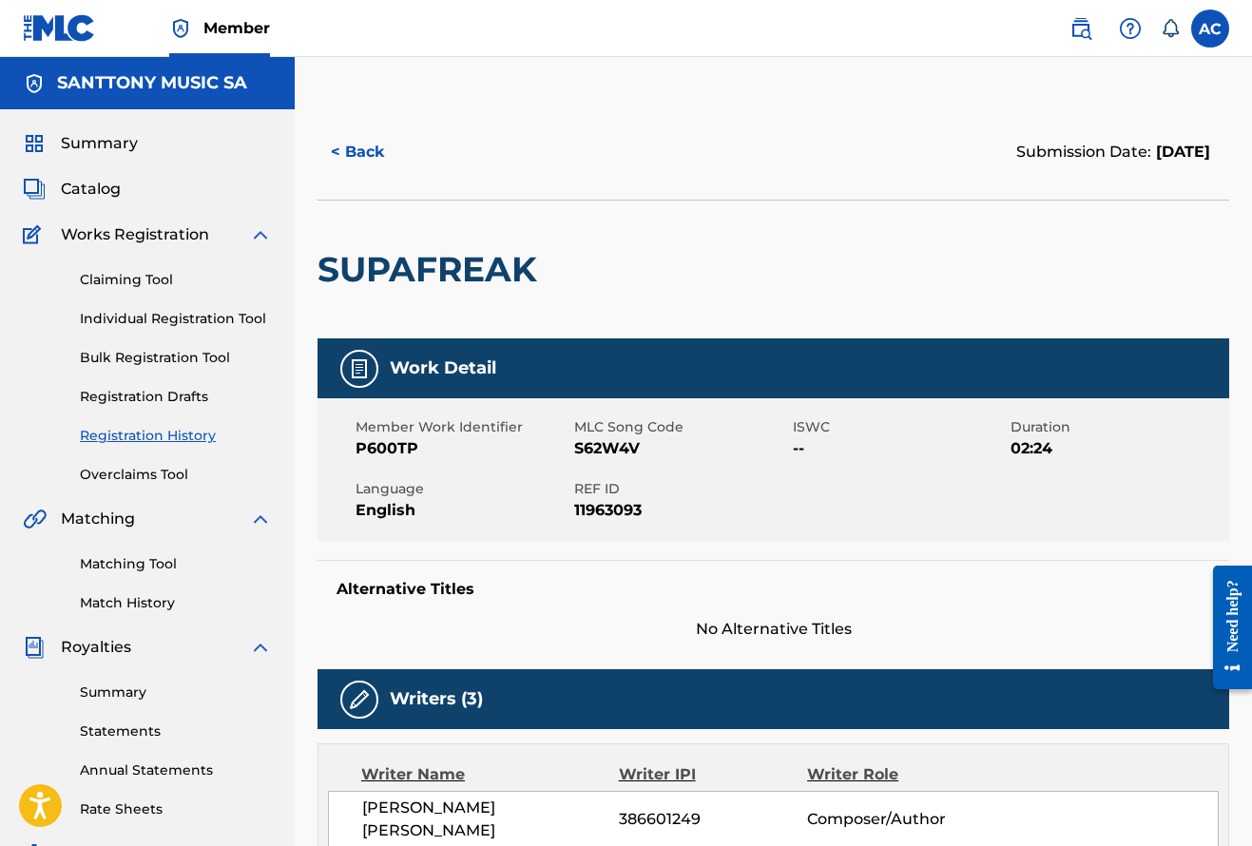
scroll to position [0, 0]
click at [109, 187] on span "Catalog" at bounding box center [91, 189] width 60 height 23
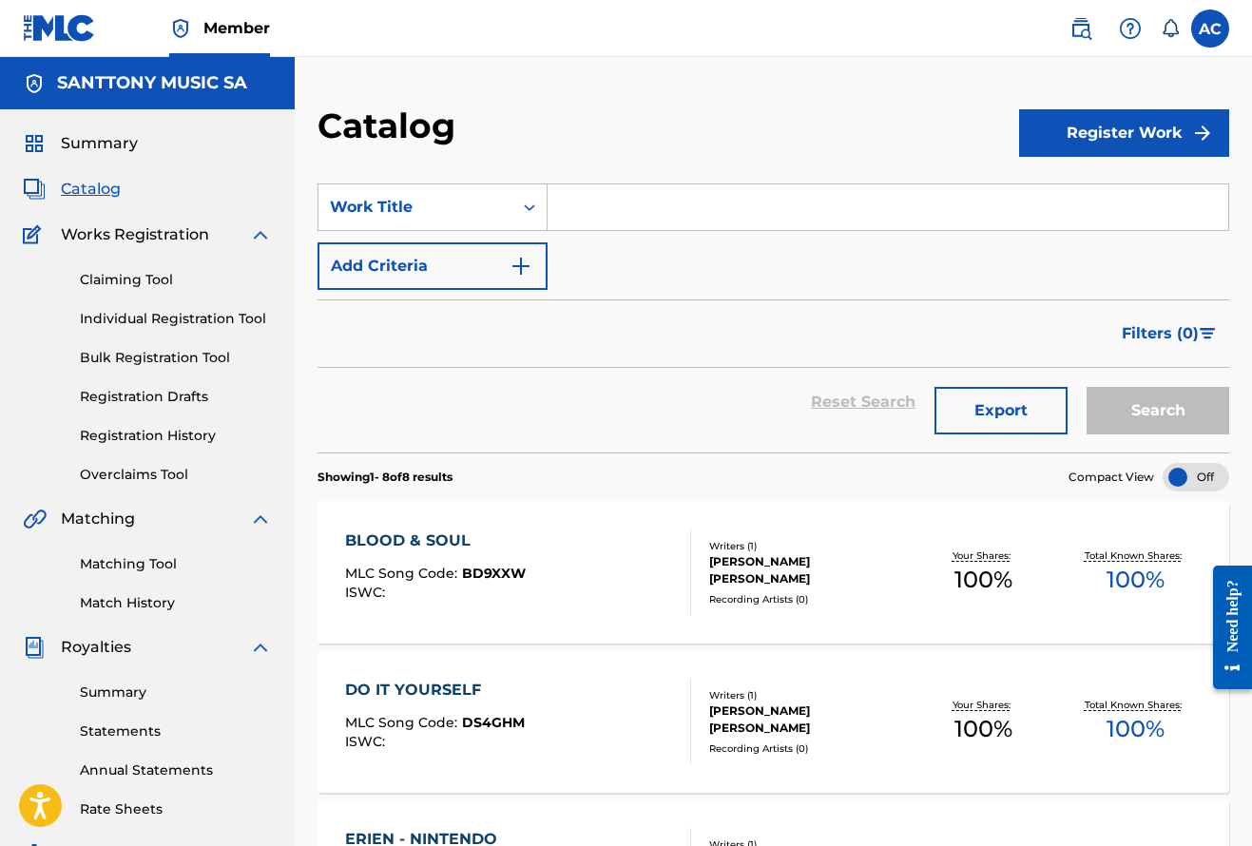
click at [192, 432] on link "Registration History" at bounding box center [176, 436] width 192 height 20
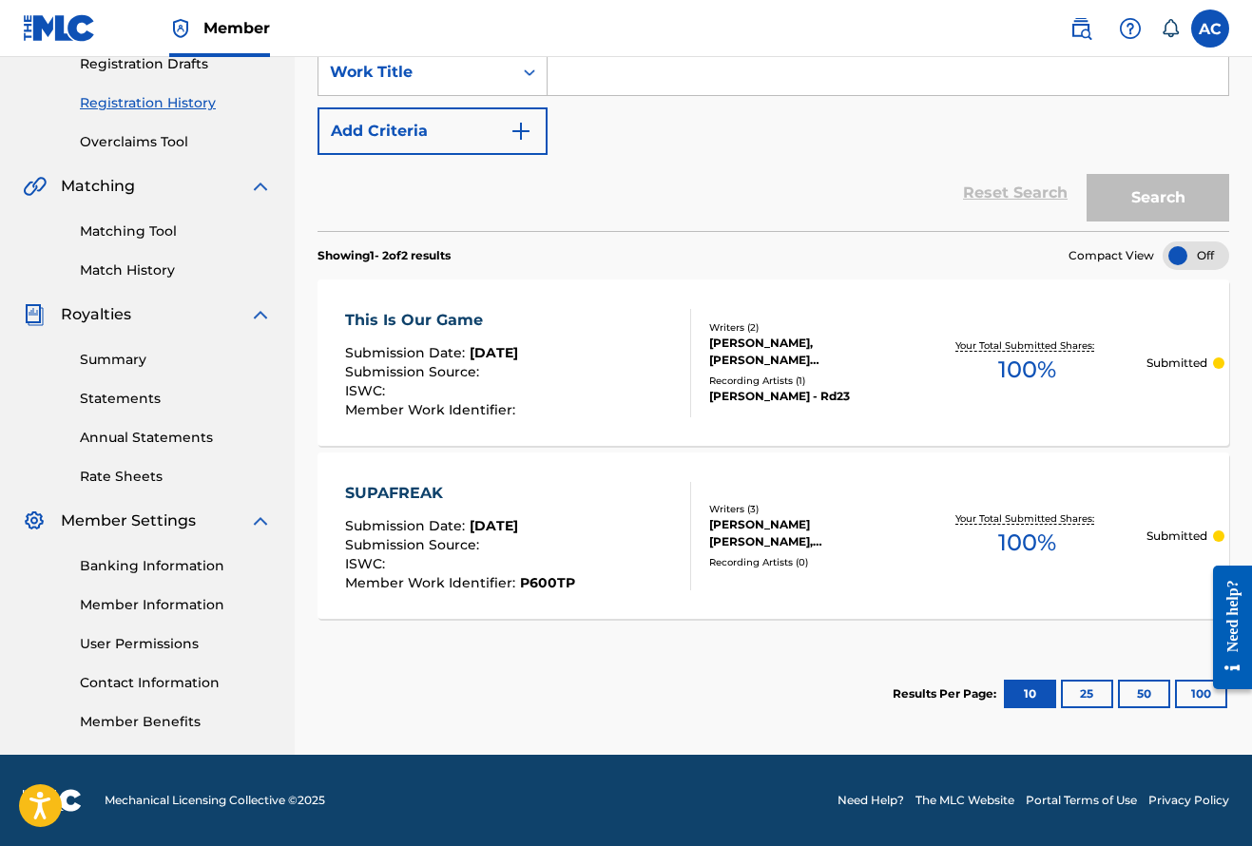
scroll to position [333, 0]
click at [1093, 697] on button "25" at bounding box center [1087, 694] width 52 height 29
click at [1141, 693] on button "50" at bounding box center [1144, 694] width 52 height 29
click at [1200, 696] on div at bounding box center [1225, 627] width 53 height 163
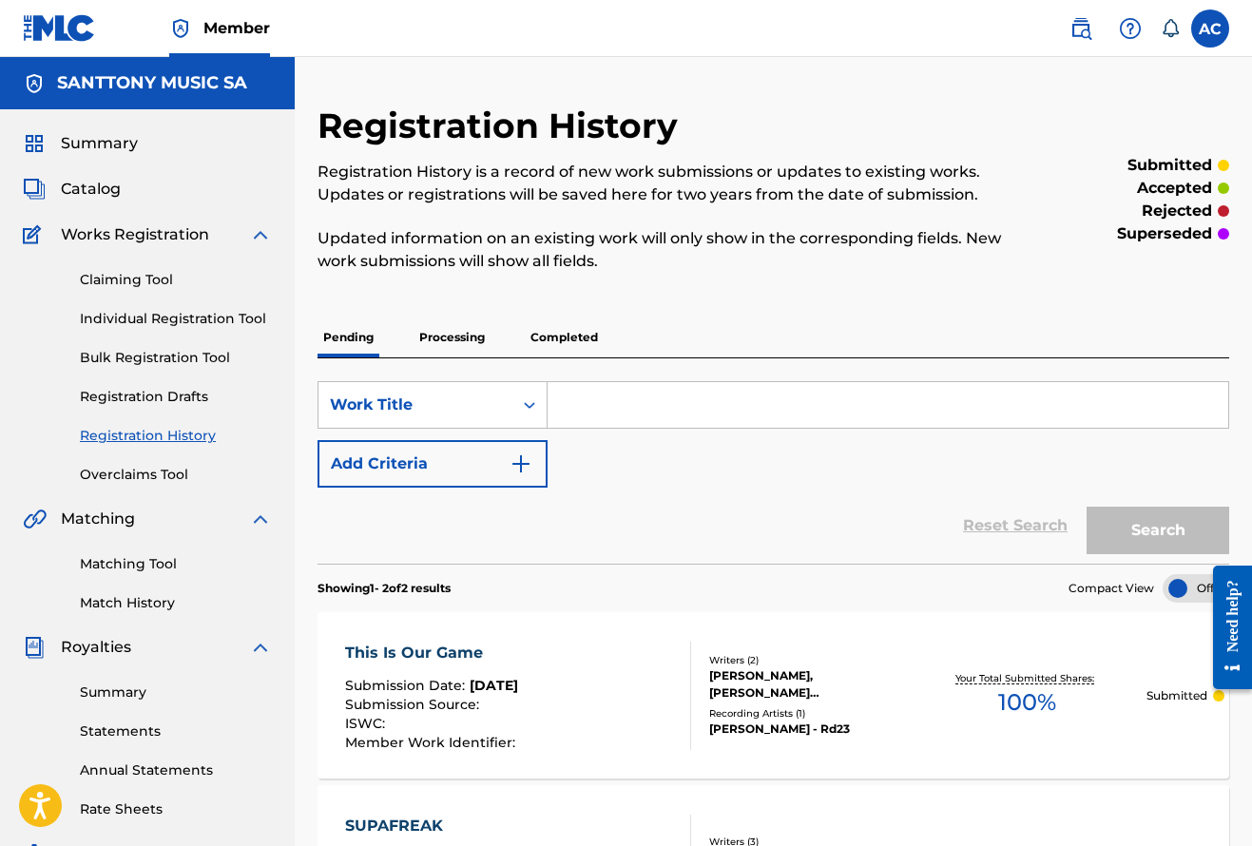
scroll to position [0, 0]
click at [97, 186] on span "Catalog" at bounding box center [91, 189] width 60 height 23
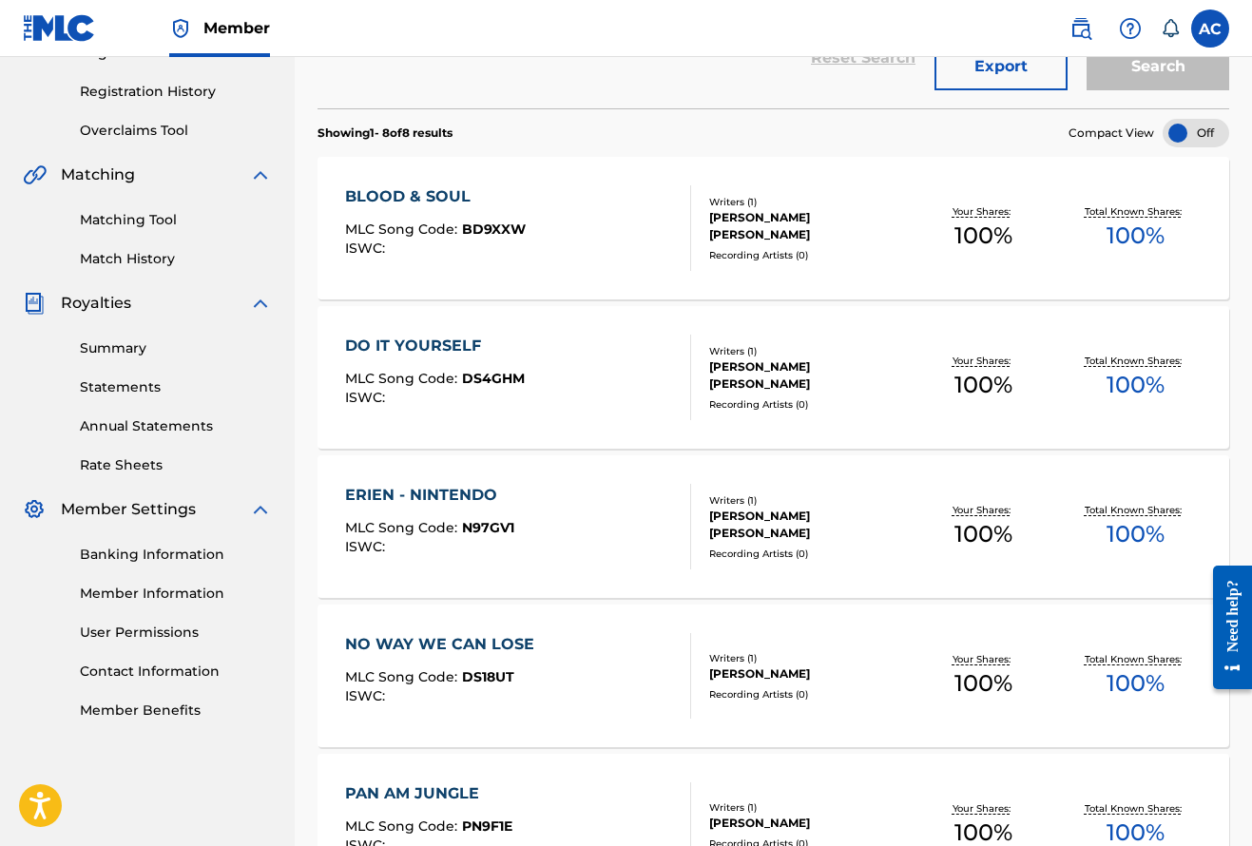
scroll to position [344, 0]
click at [503, 652] on div "NO WAY WE CAN LOSE" at bounding box center [444, 644] width 199 height 23
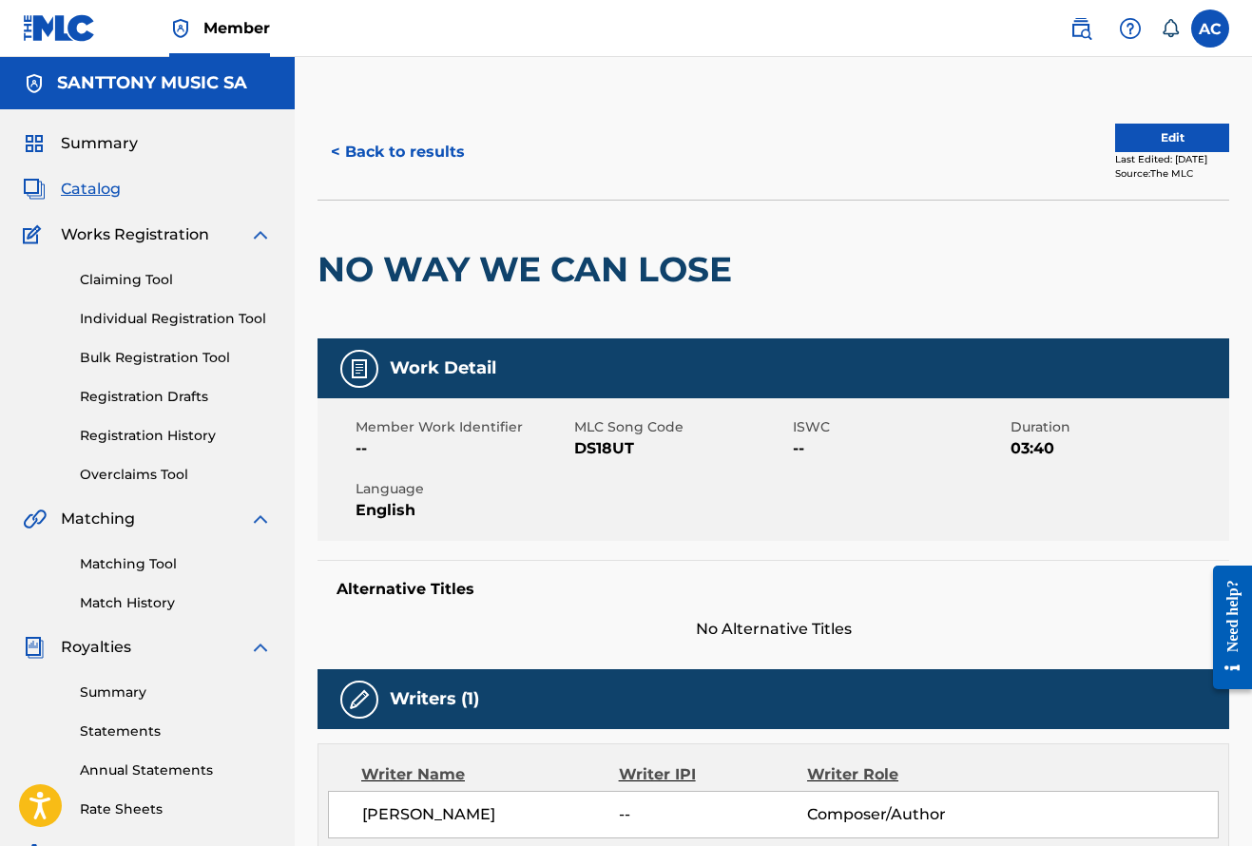
click at [1162, 140] on button "Edit" at bounding box center [1172, 138] width 114 height 29
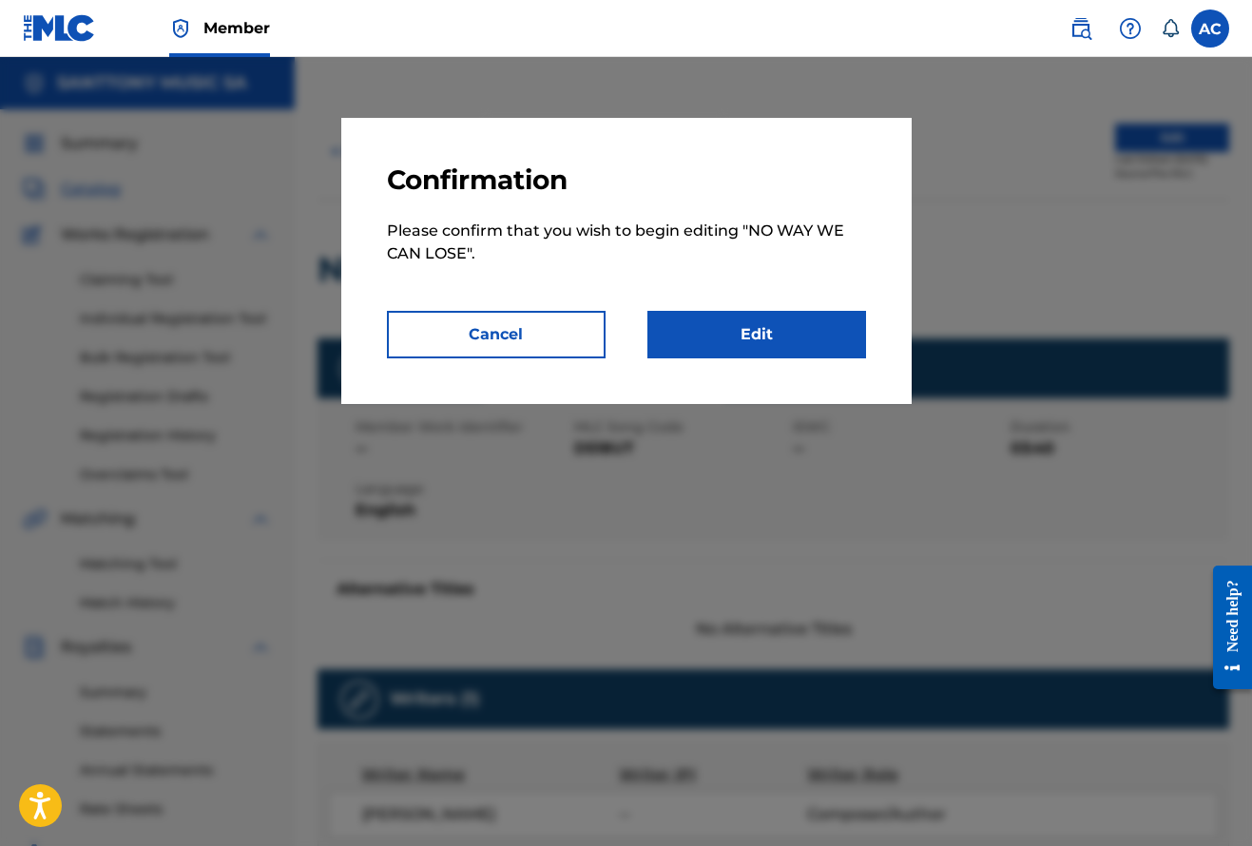
click at [758, 353] on link "Edit" at bounding box center [756, 335] width 219 height 48
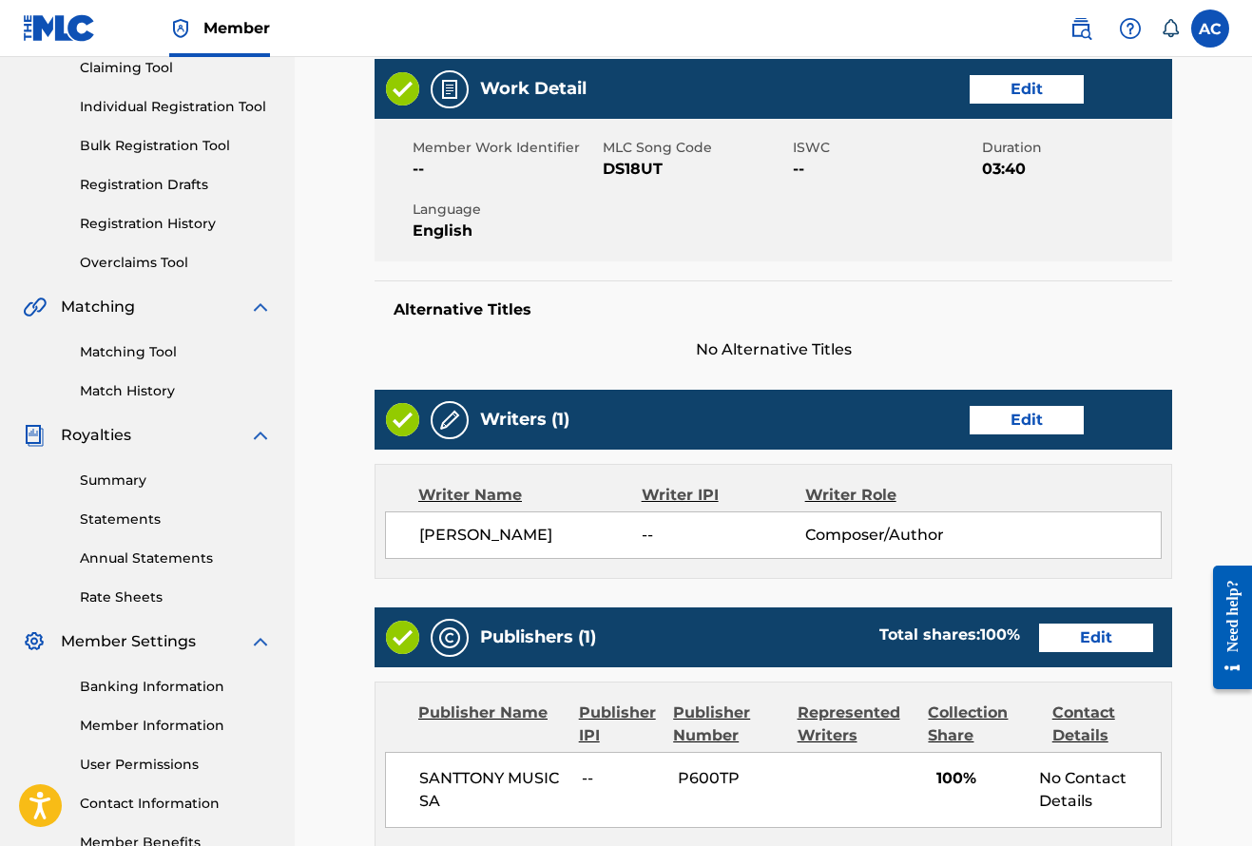
scroll to position [241, 0]
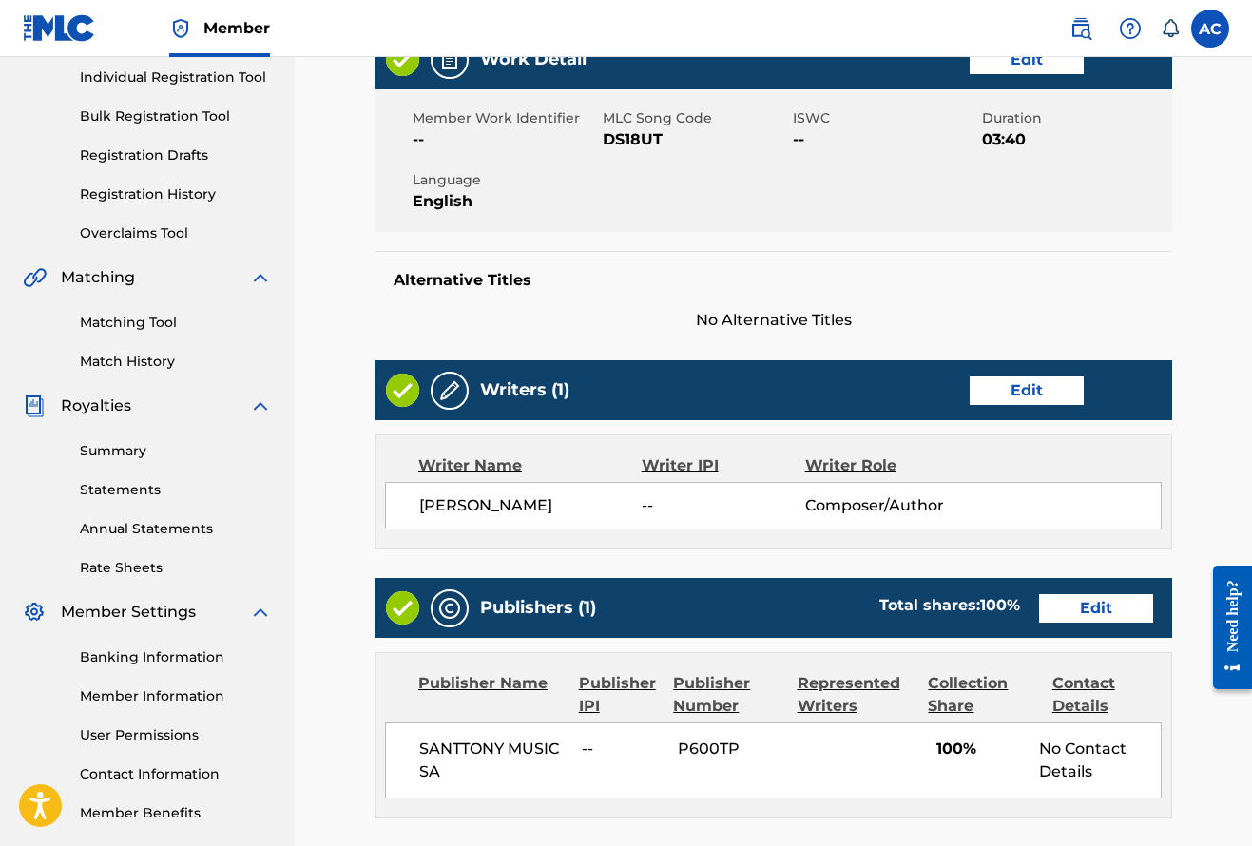
click at [1053, 400] on link "Edit" at bounding box center [1027, 390] width 114 height 29
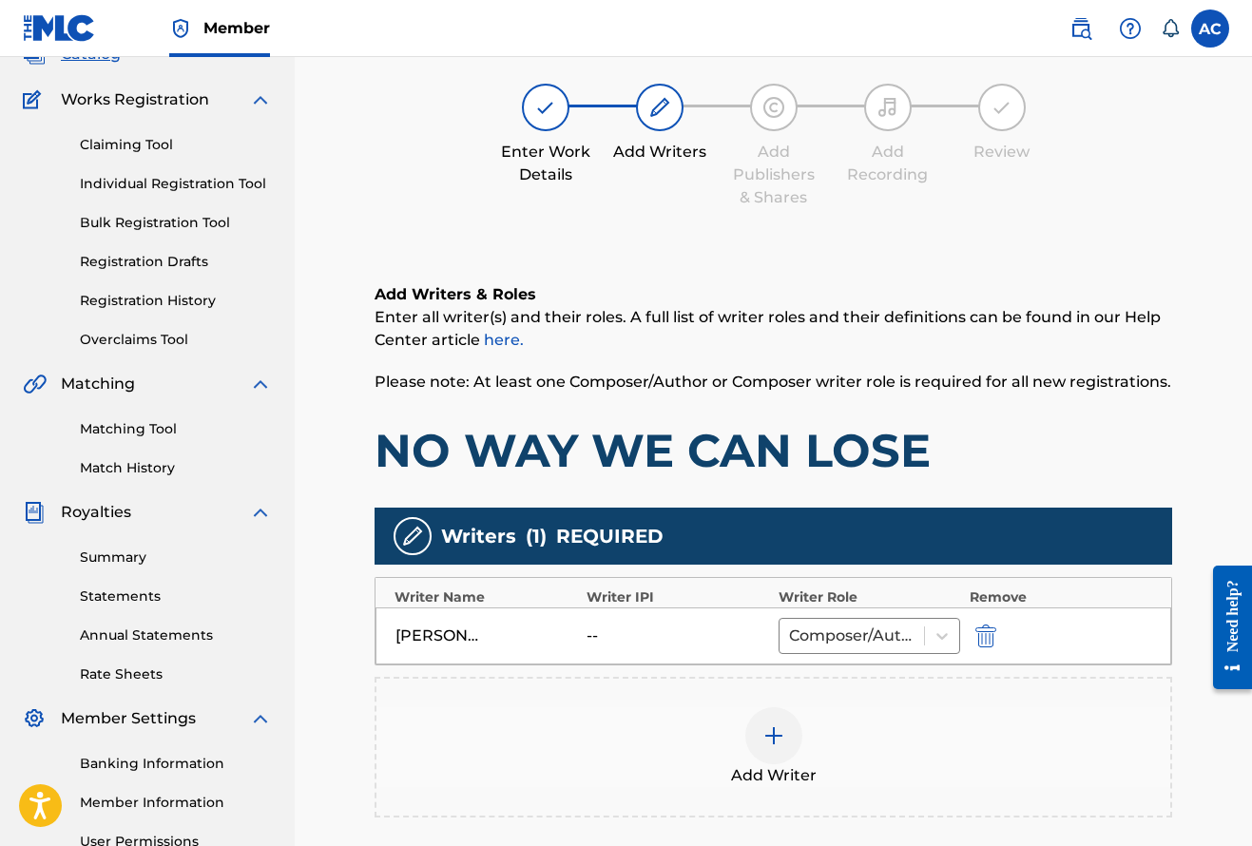
scroll to position [161, 0]
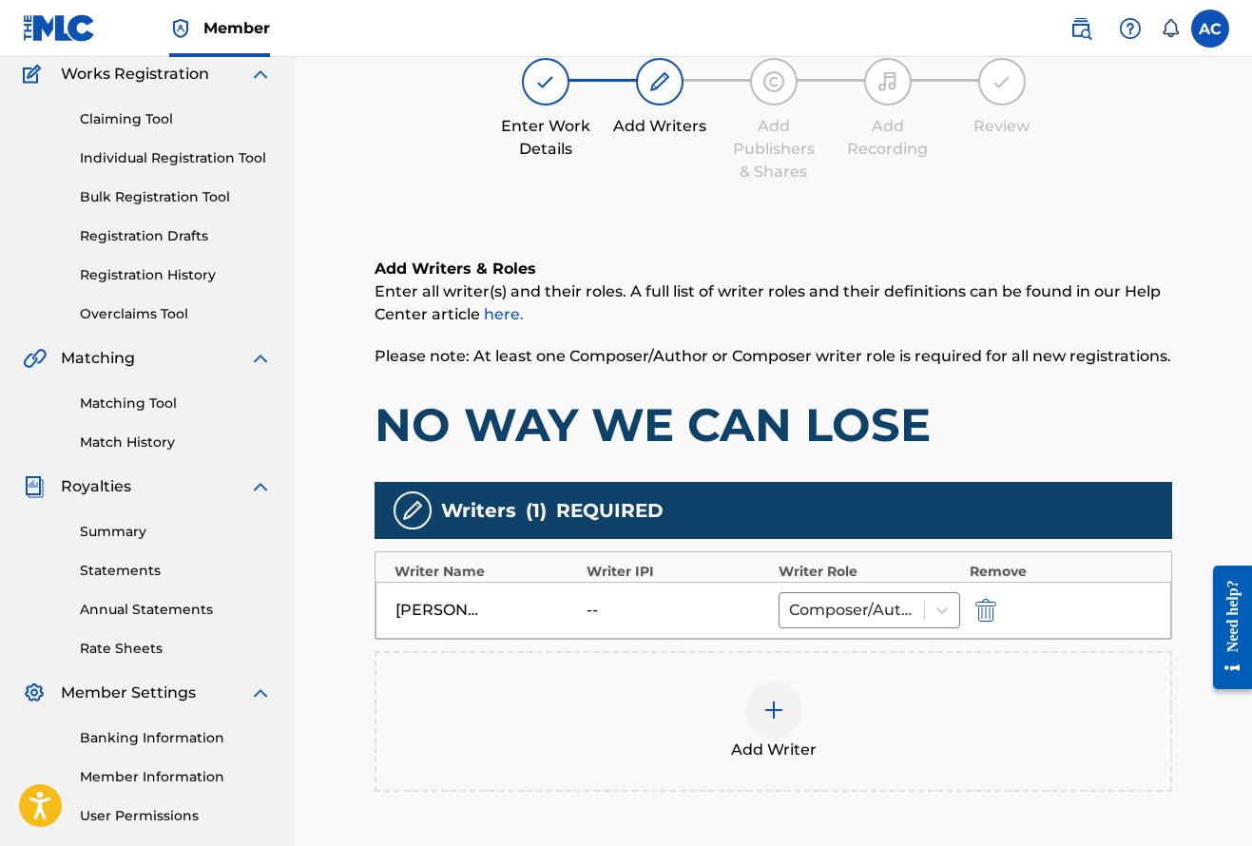
click at [663, 613] on div "--" at bounding box center [629, 610] width 86 height 23
click at [990, 611] on img "submit" at bounding box center [985, 610] width 21 height 23
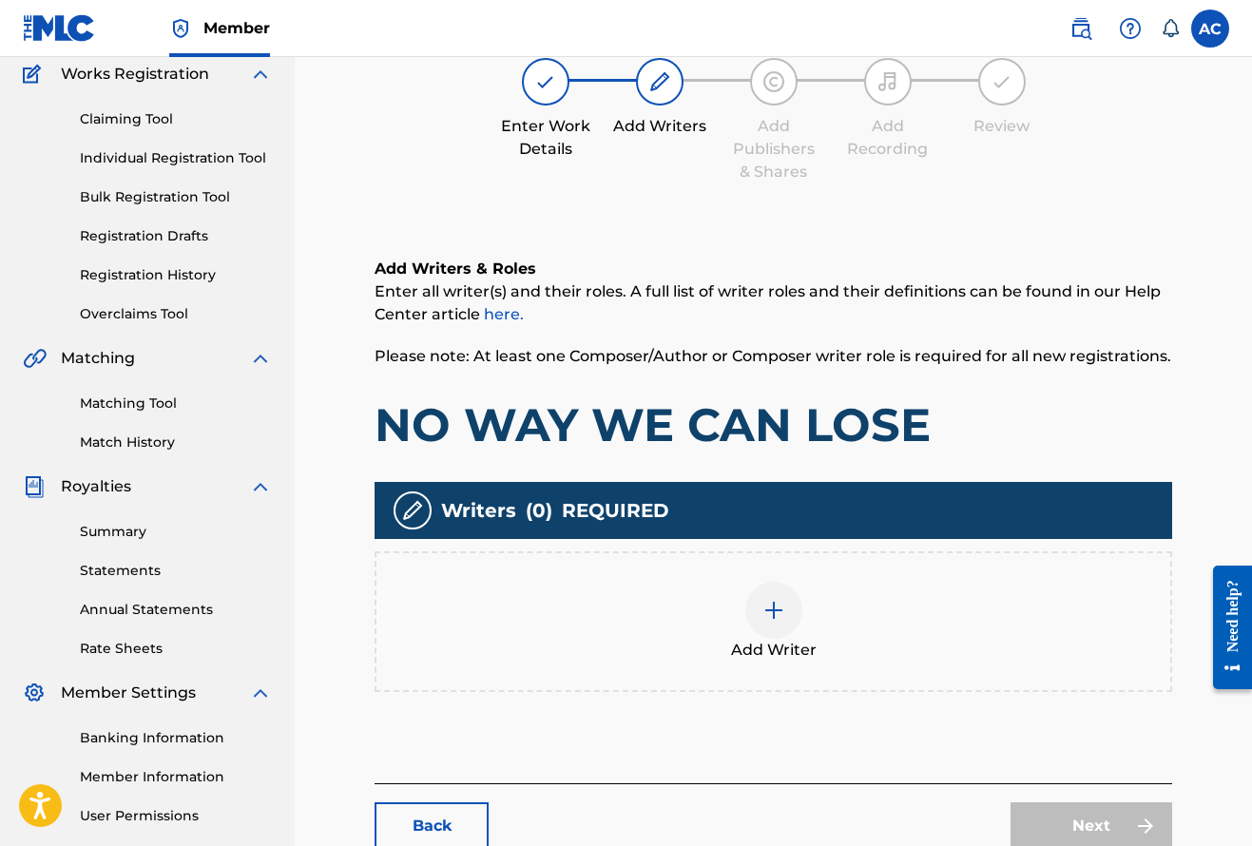
click at [776, 613] on img at bounding box center [773, 610] width 23 height 23
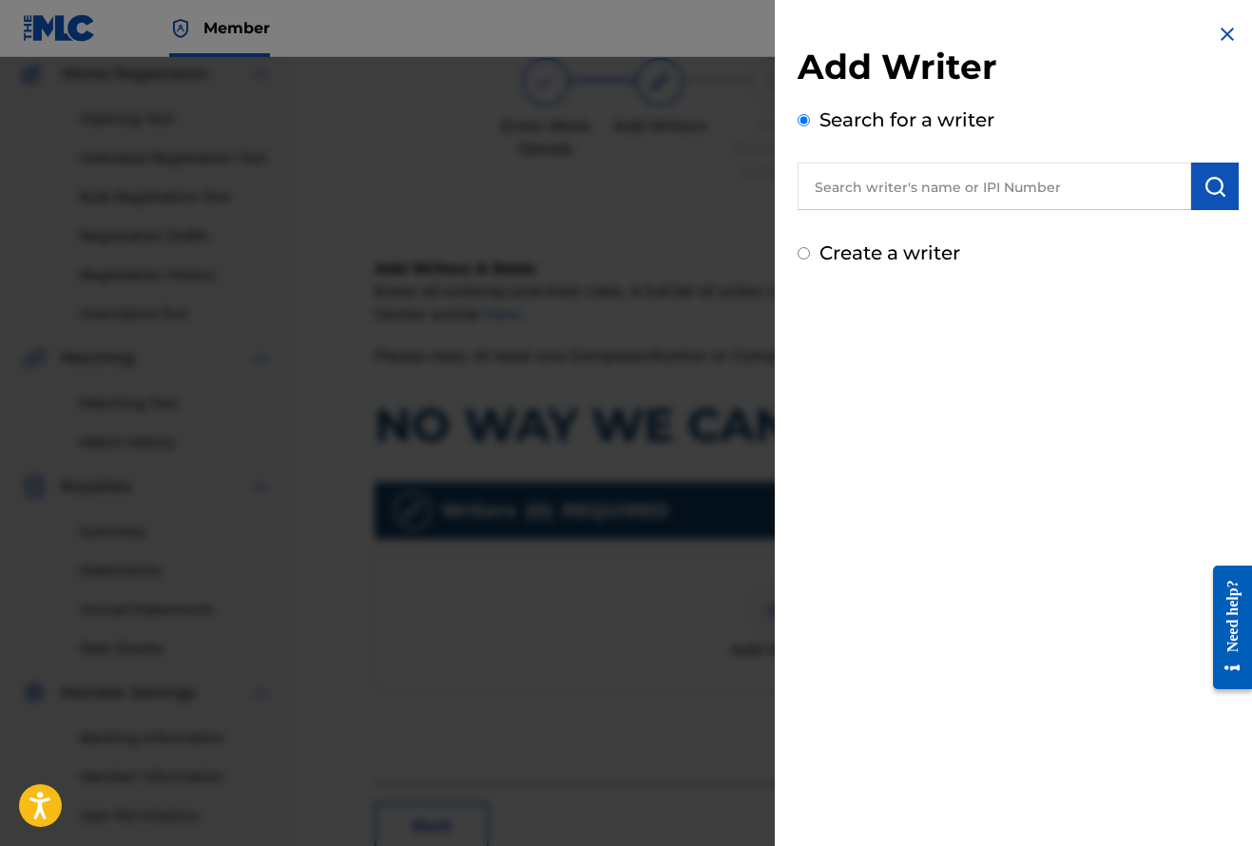
click at [888, 175] on input "text" at bounding box center [994, 187] width 394 height 48
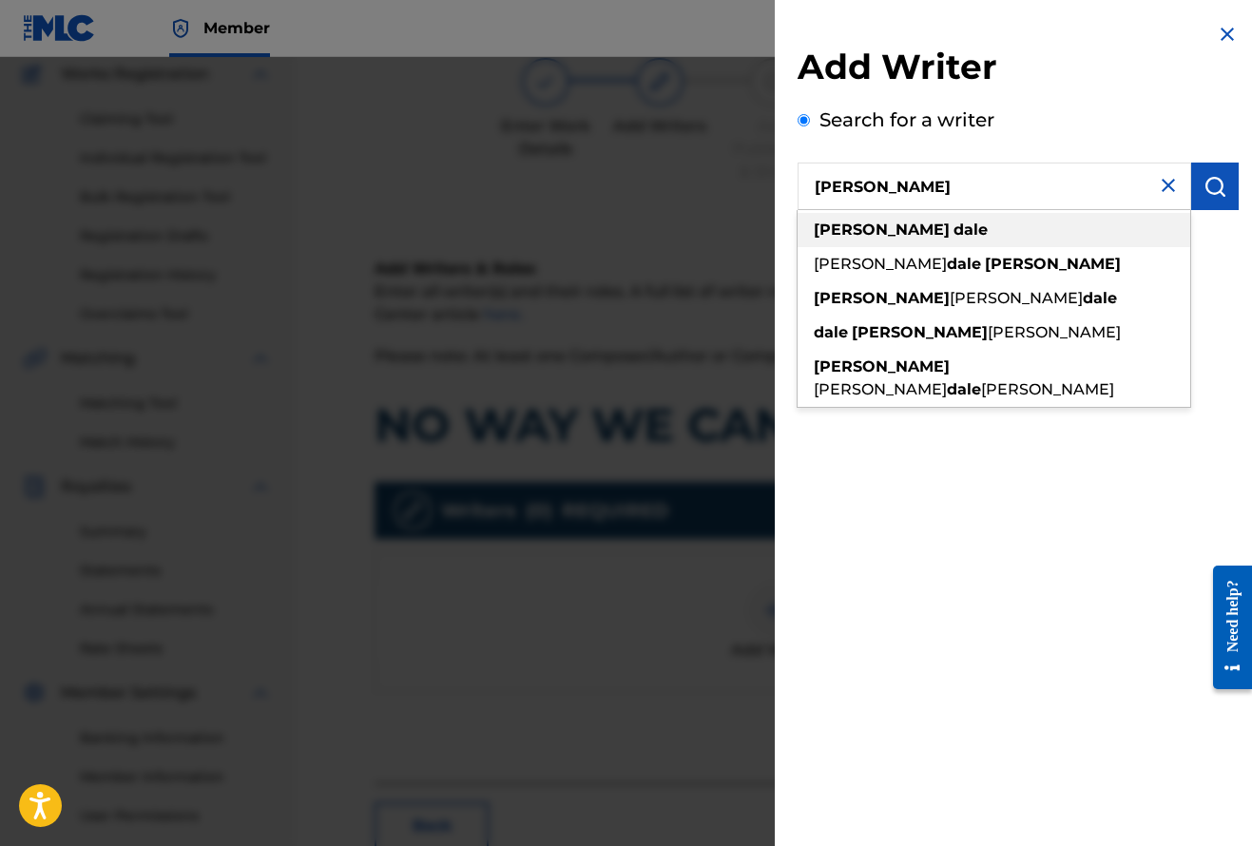
click at [953, 230] on strong "dale" at bounding box center [970, 230] width 34 height 18
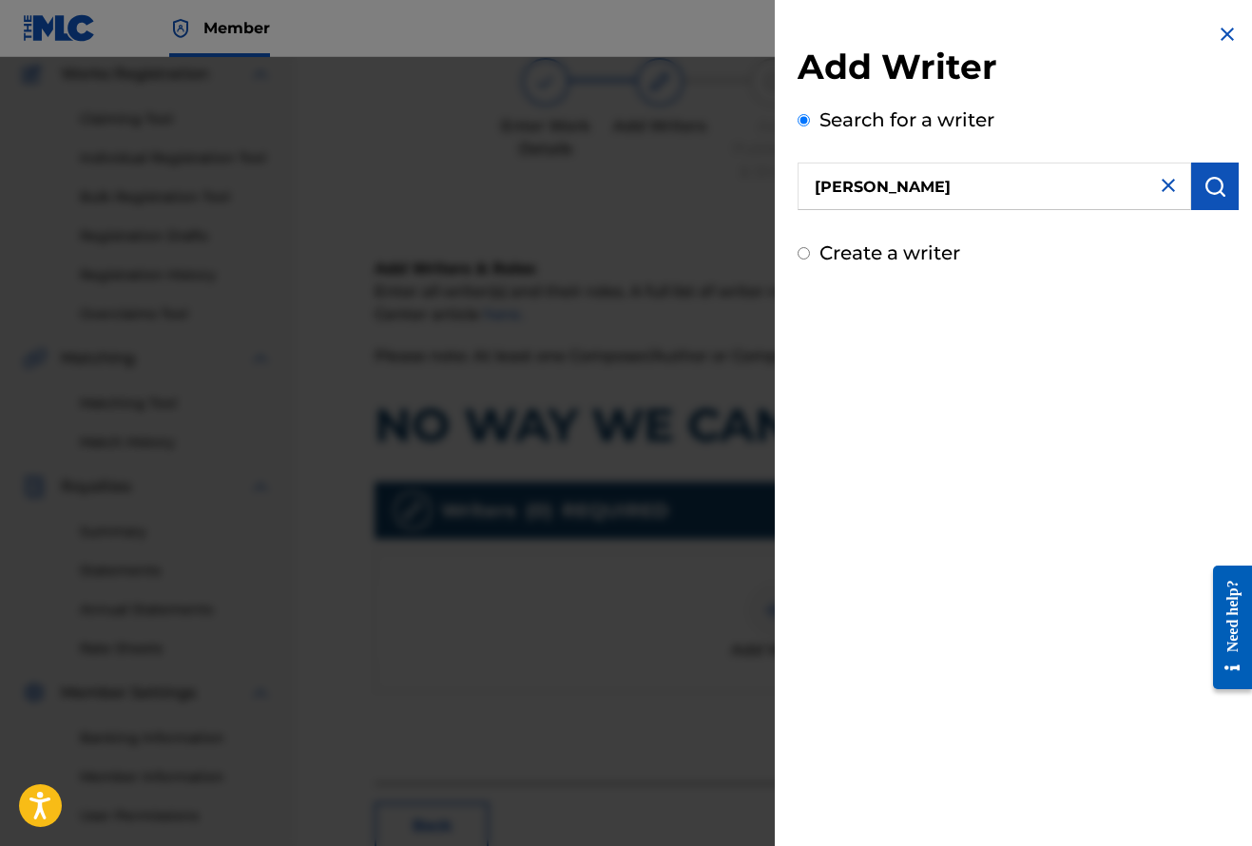
click at [883, 185] on input "walbert dale" at bounding box center [994, 187] width 394 height 48
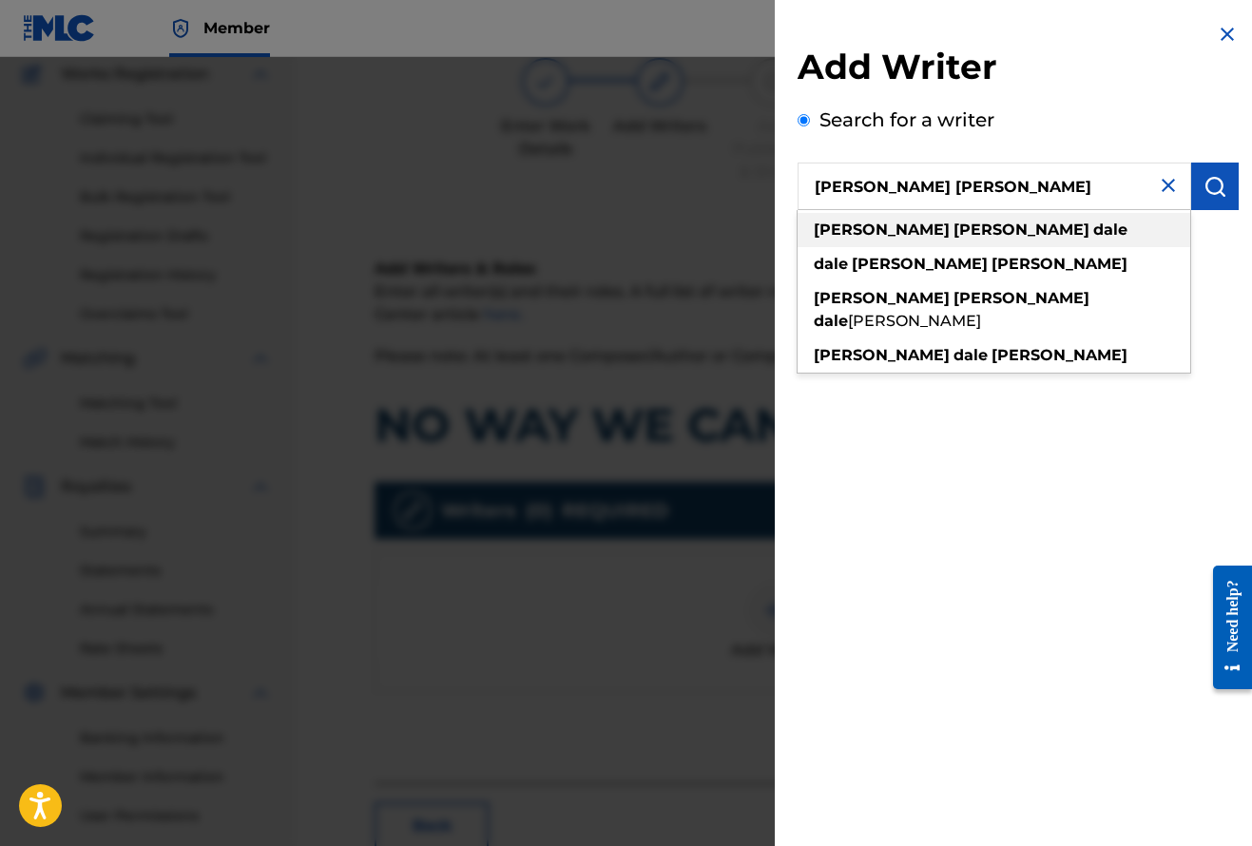
type input "walbert ryan dale"
click at [953, 238] on strong "ryan" at bounding box center [1021, 230] width 136 height 18
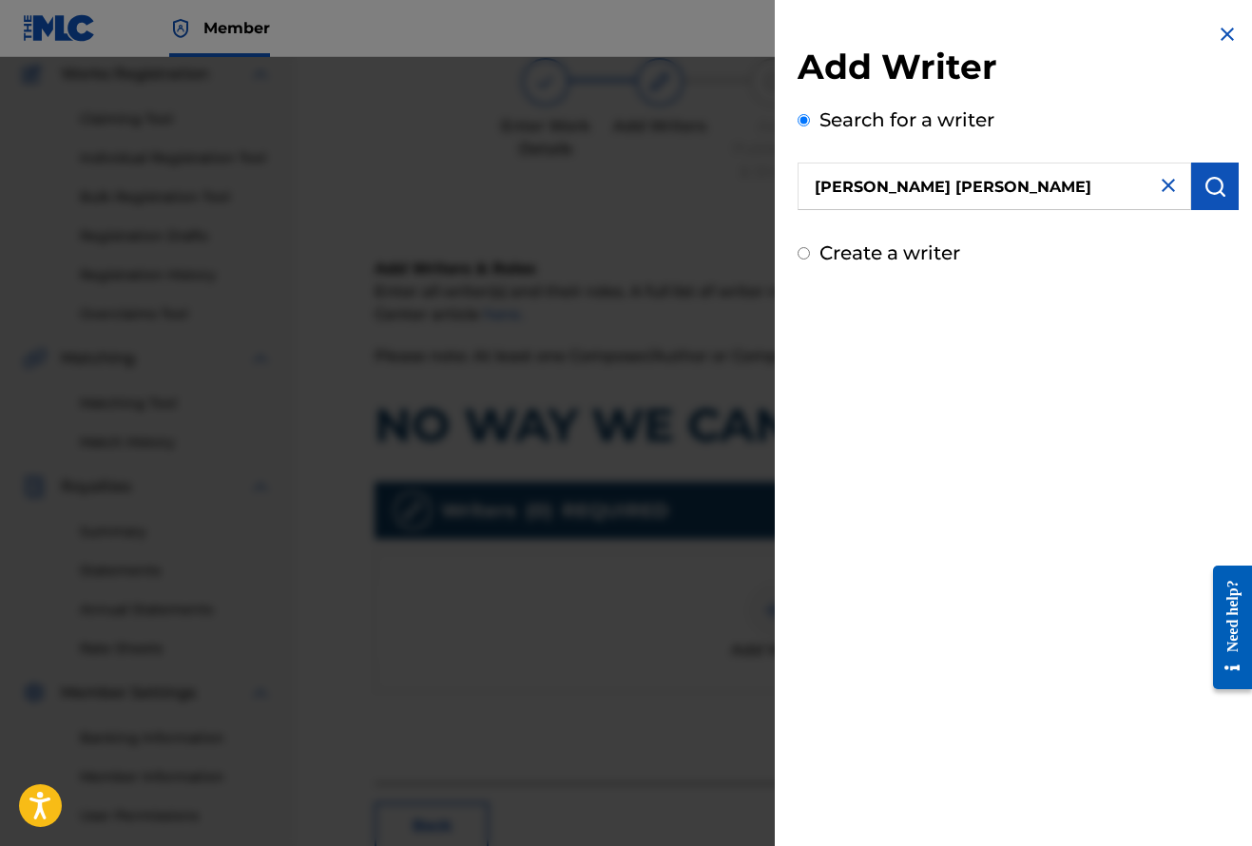
click at [1217, 182] on img "submit" at bounding box center [1214, 186] width 23 height 23
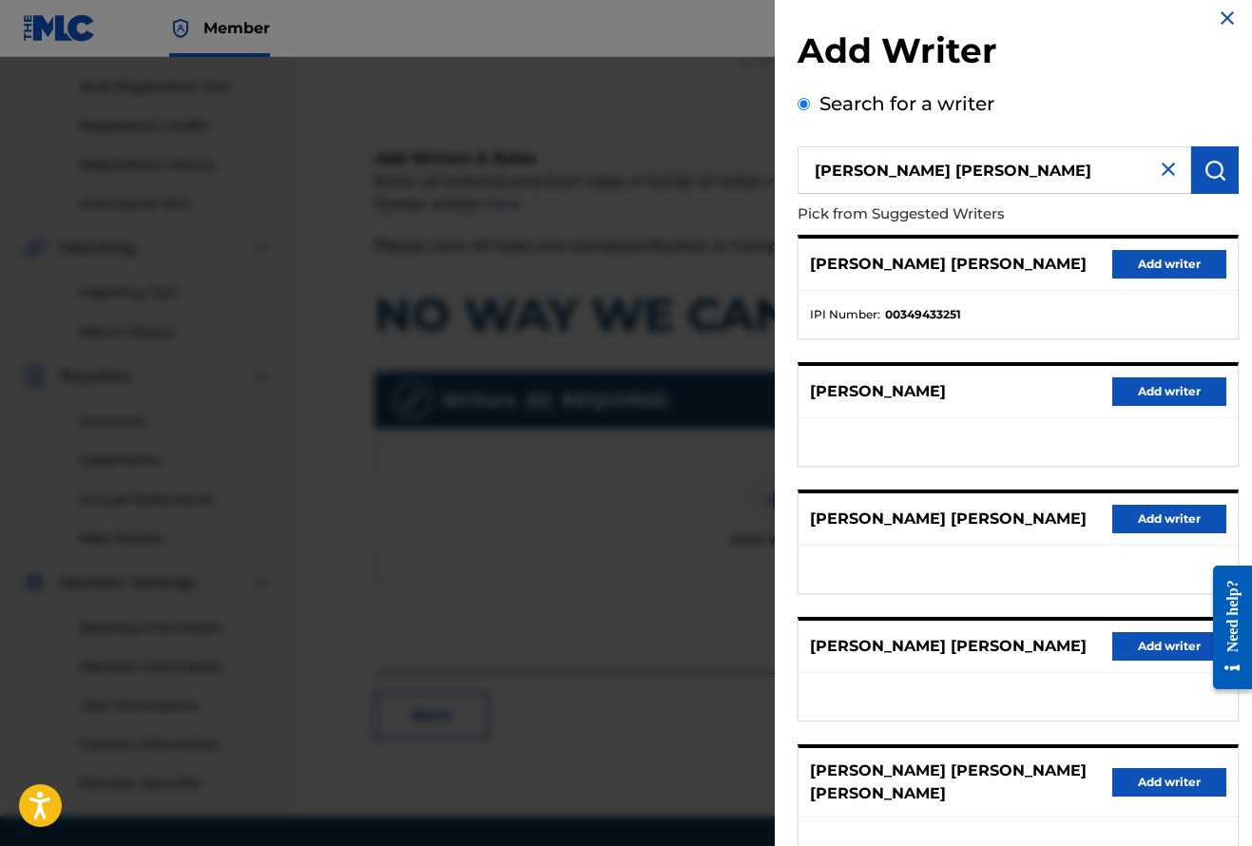
scroll to position [5, 0]
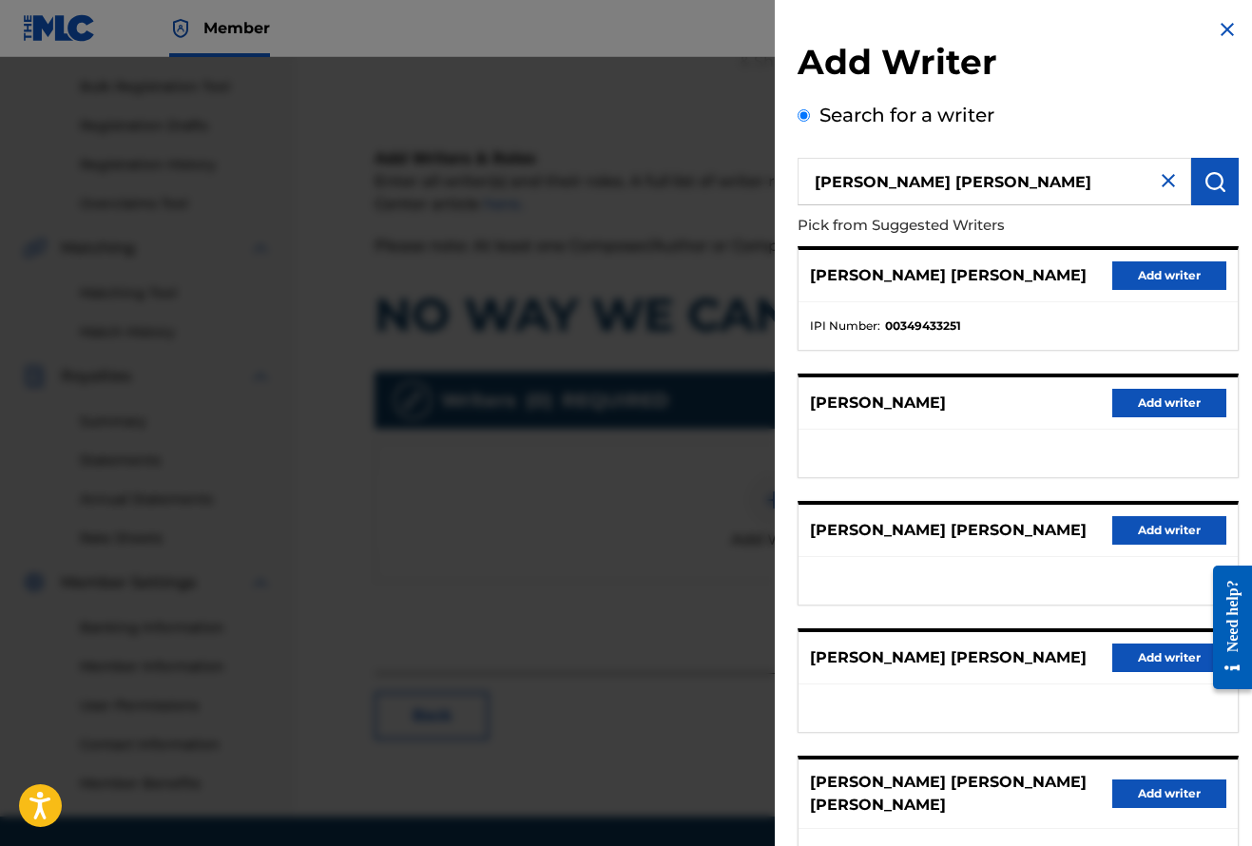
click at [1177, 275] on button "Add writer" at bounding box center [1169, 275] width 114 height 29
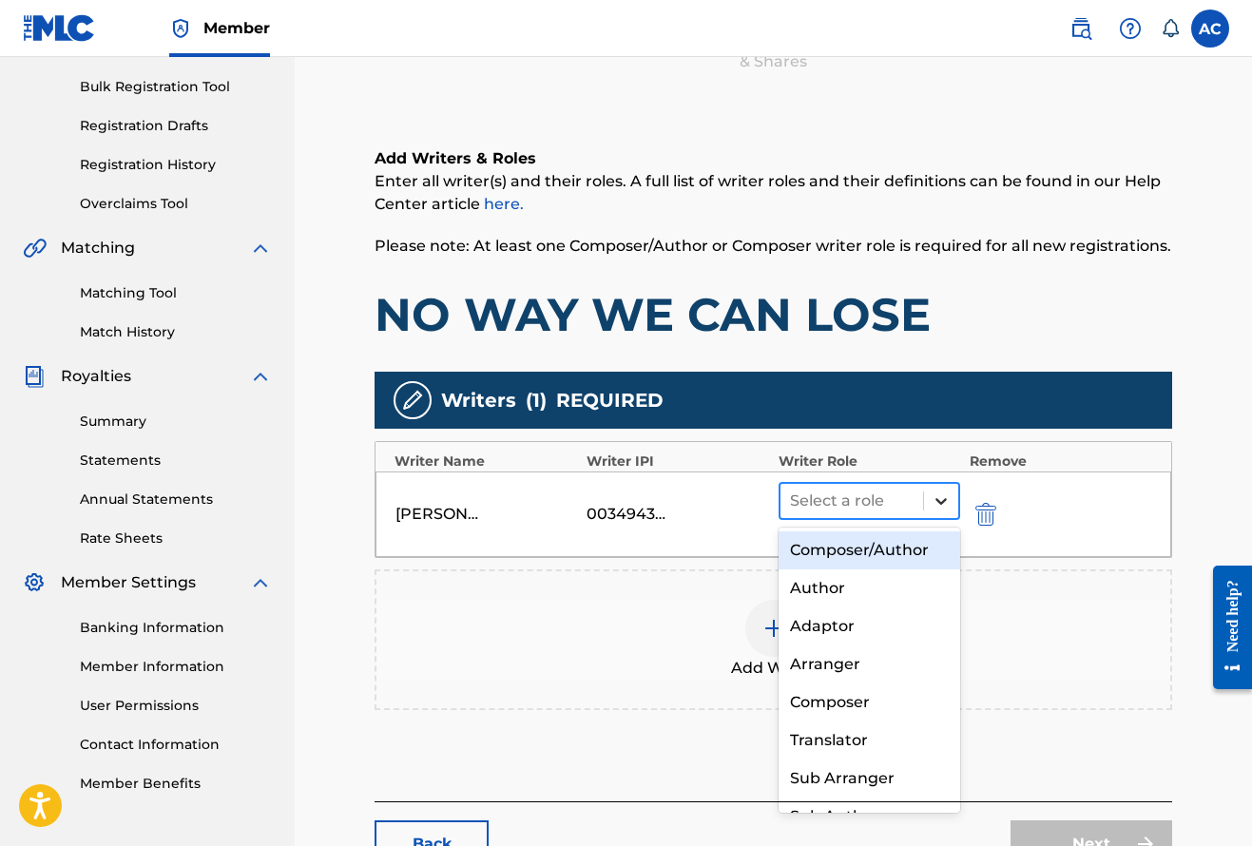
click at [936, 499] on icon at bounding box center [940, 501] width 11 height 7
click at [899, 548] on div "Composer/Author" at bounding box center [869, 550] width 182 height 38
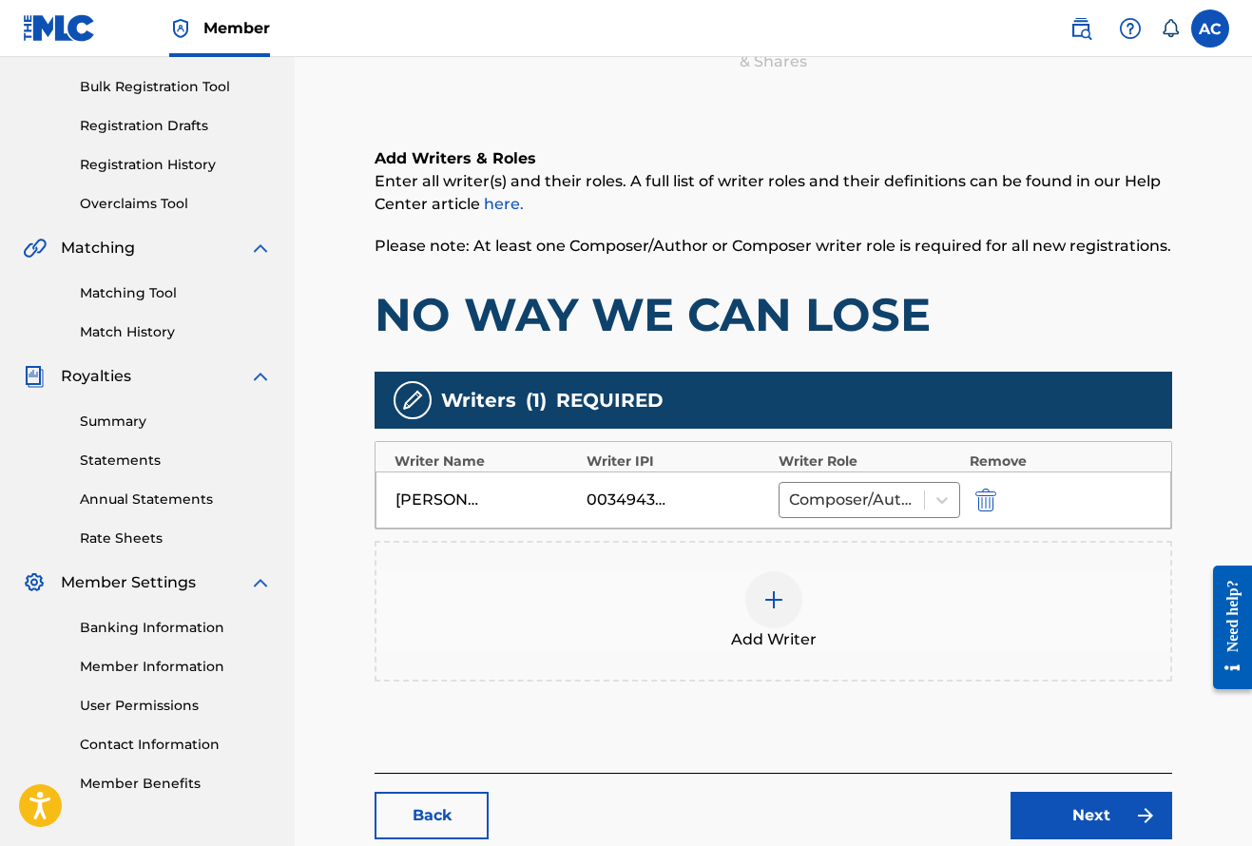
click at [1085, 827] on link "Next" at bounding box center [1091, 816] width 162 height 48
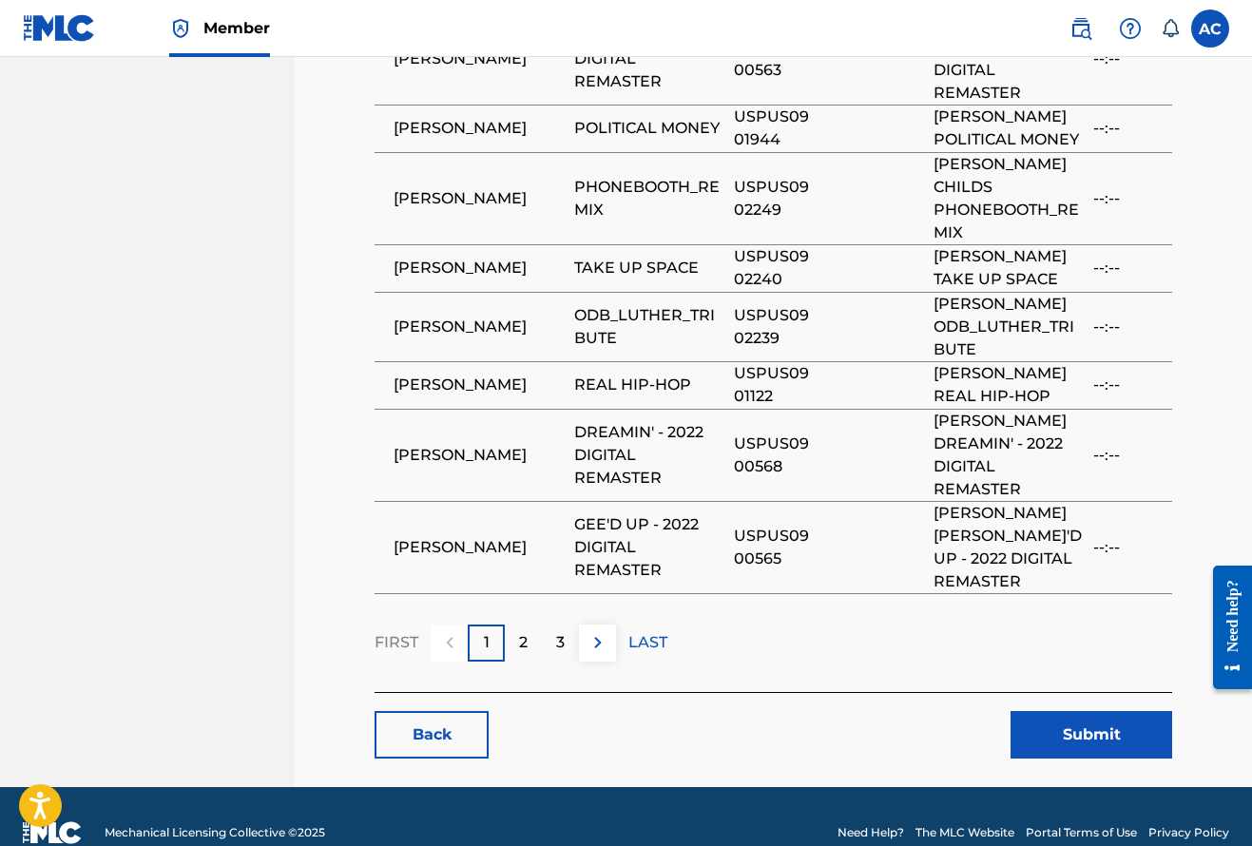
scroll to position [1315, 0]
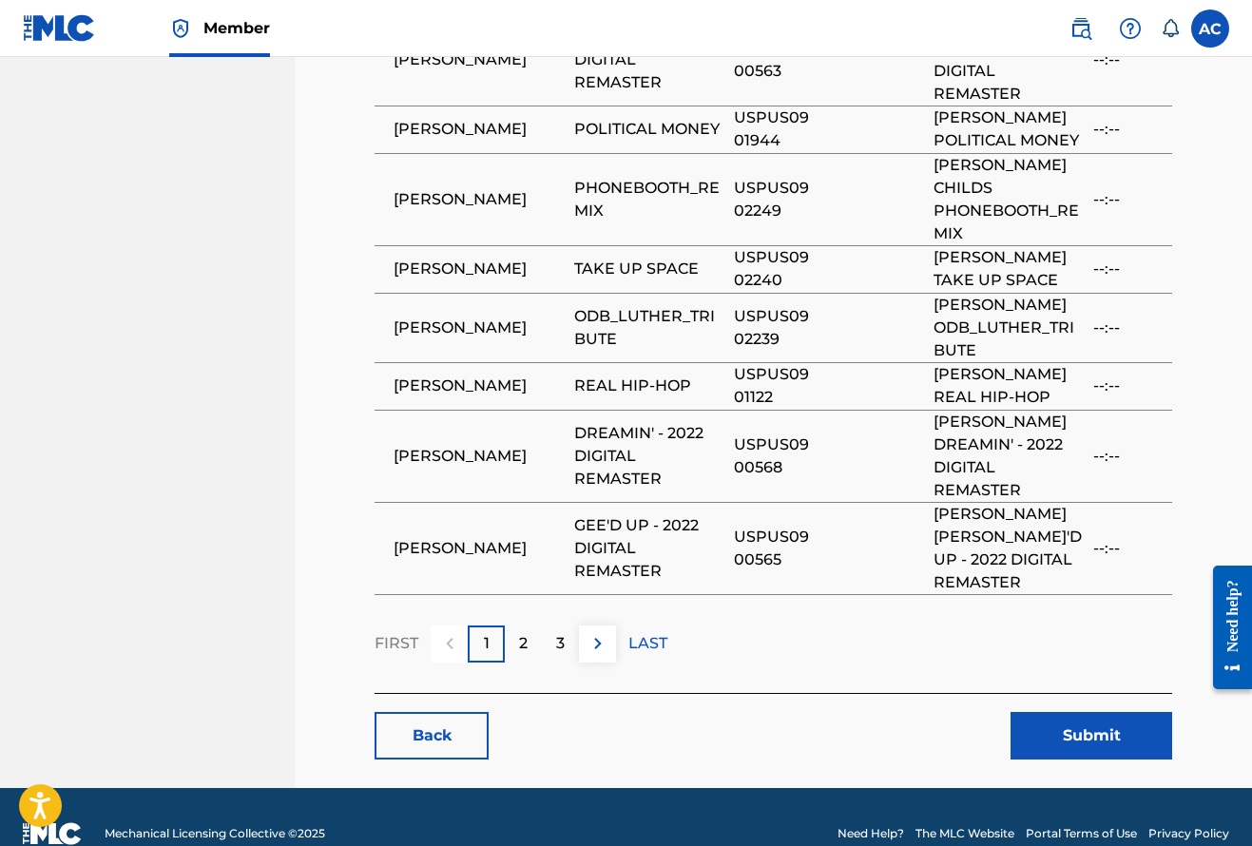
click at [1096, 712] on button "Submit" at bounding box center [1091, 736] width 162 height 48
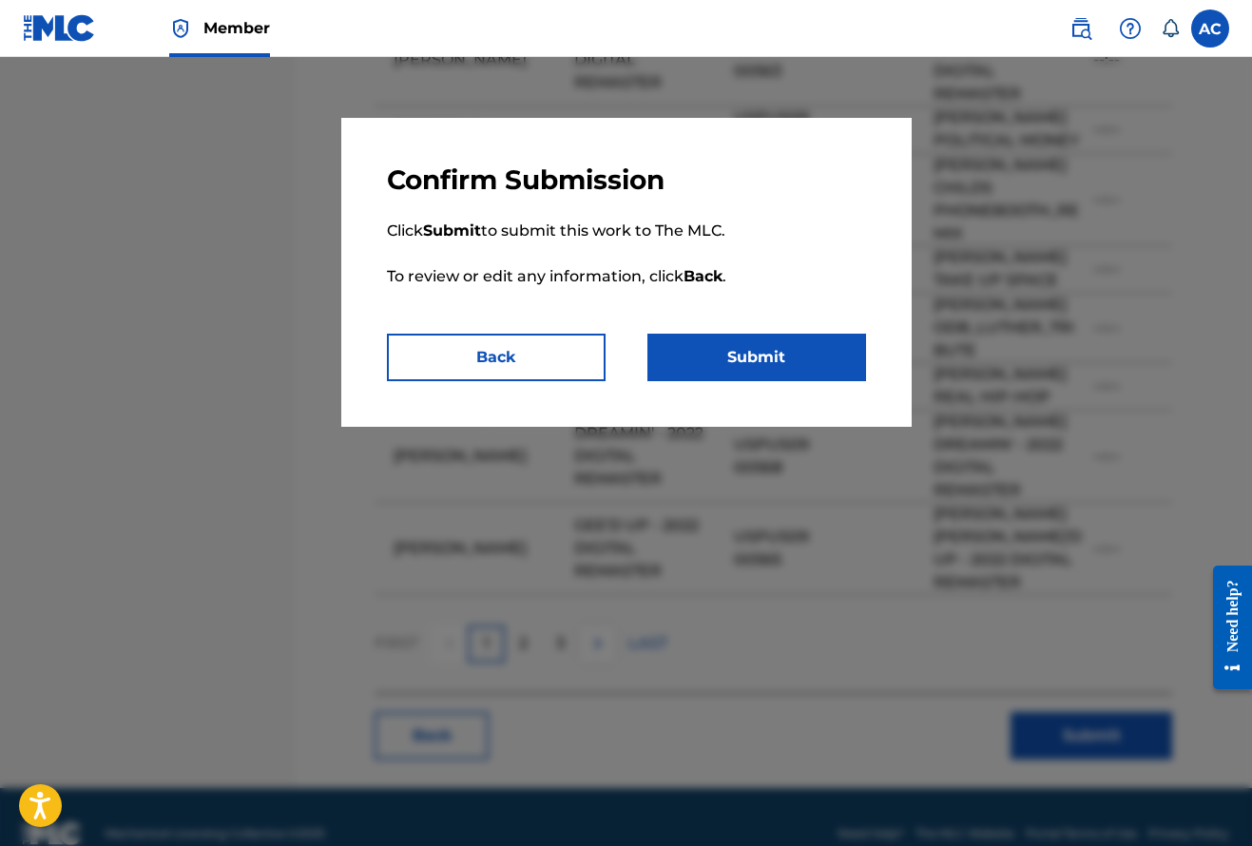
click at [751, 359] on button "Submit" at bounding box center [756, 358] width 219 height 48
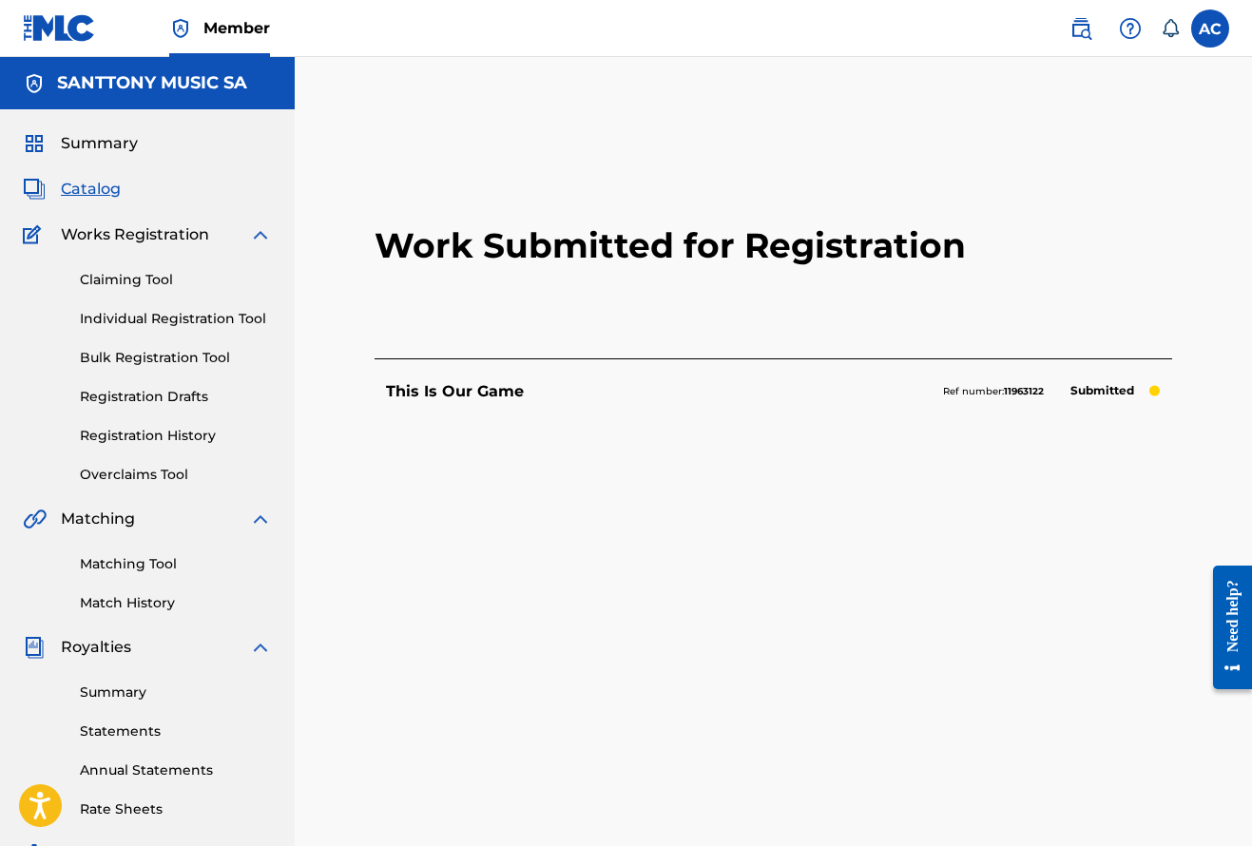
click at [106, 193] on span "Catalog" at bounding box center [91, 189] width 60 height 23
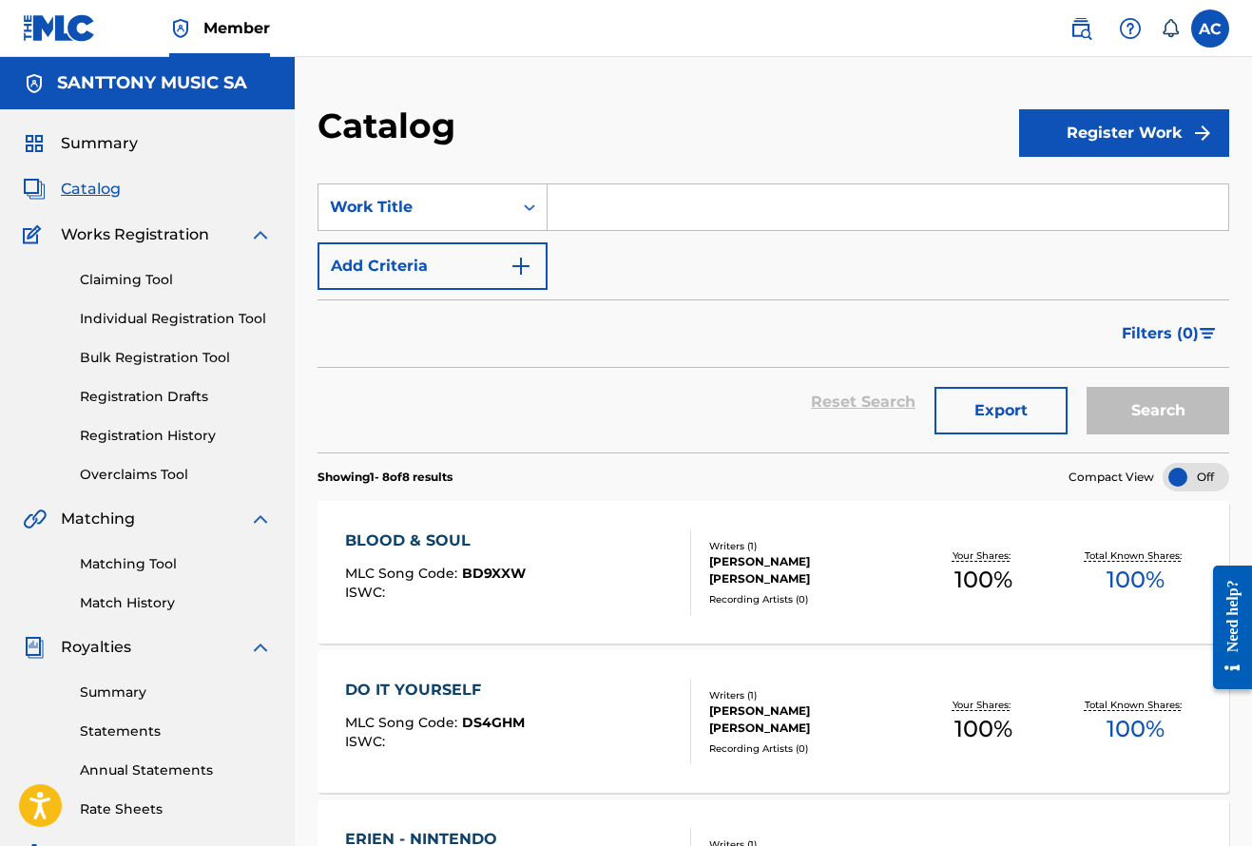
click at [100, 140] on span "Summary" at bounding box center [99, 143] width 77 height 23
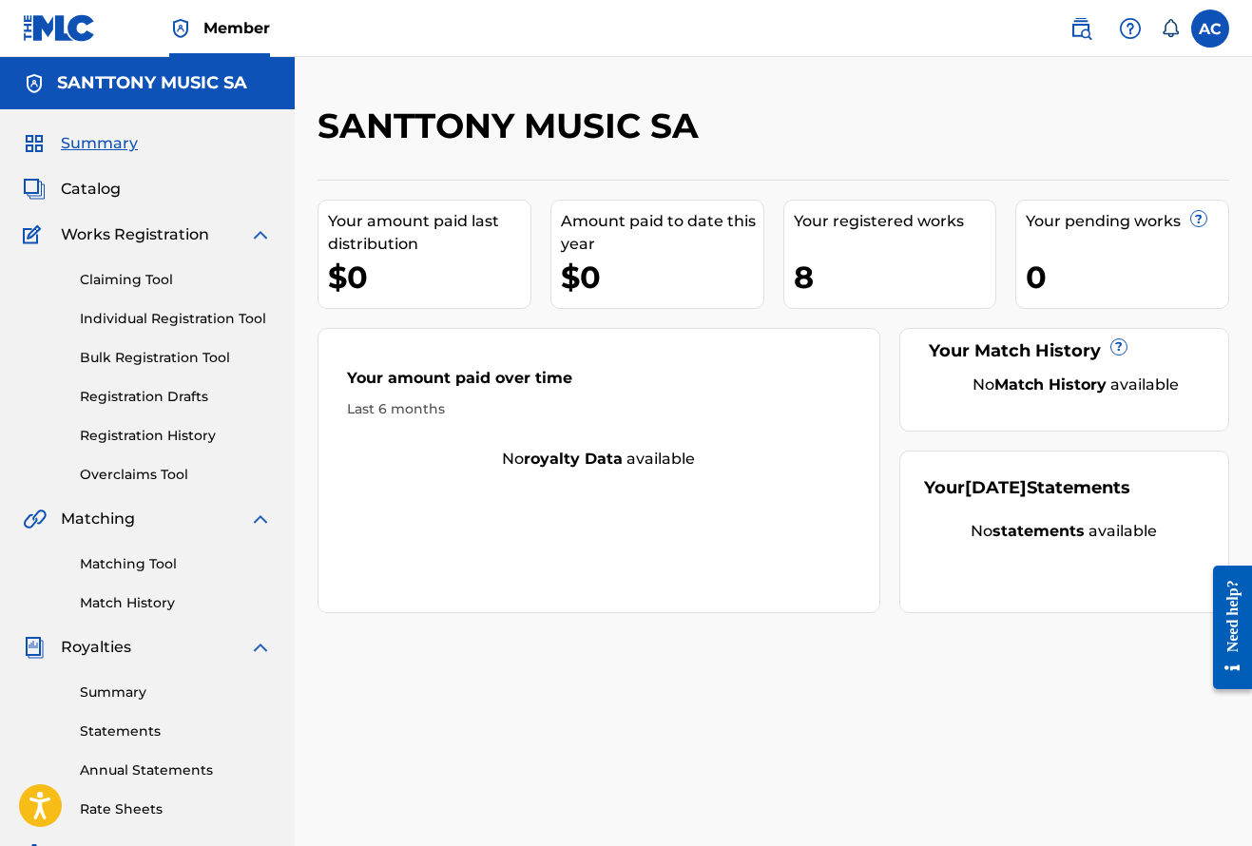
click at [99, 560] on link "Matching Tool" at bounding box center [176, 564] width 192 height 20
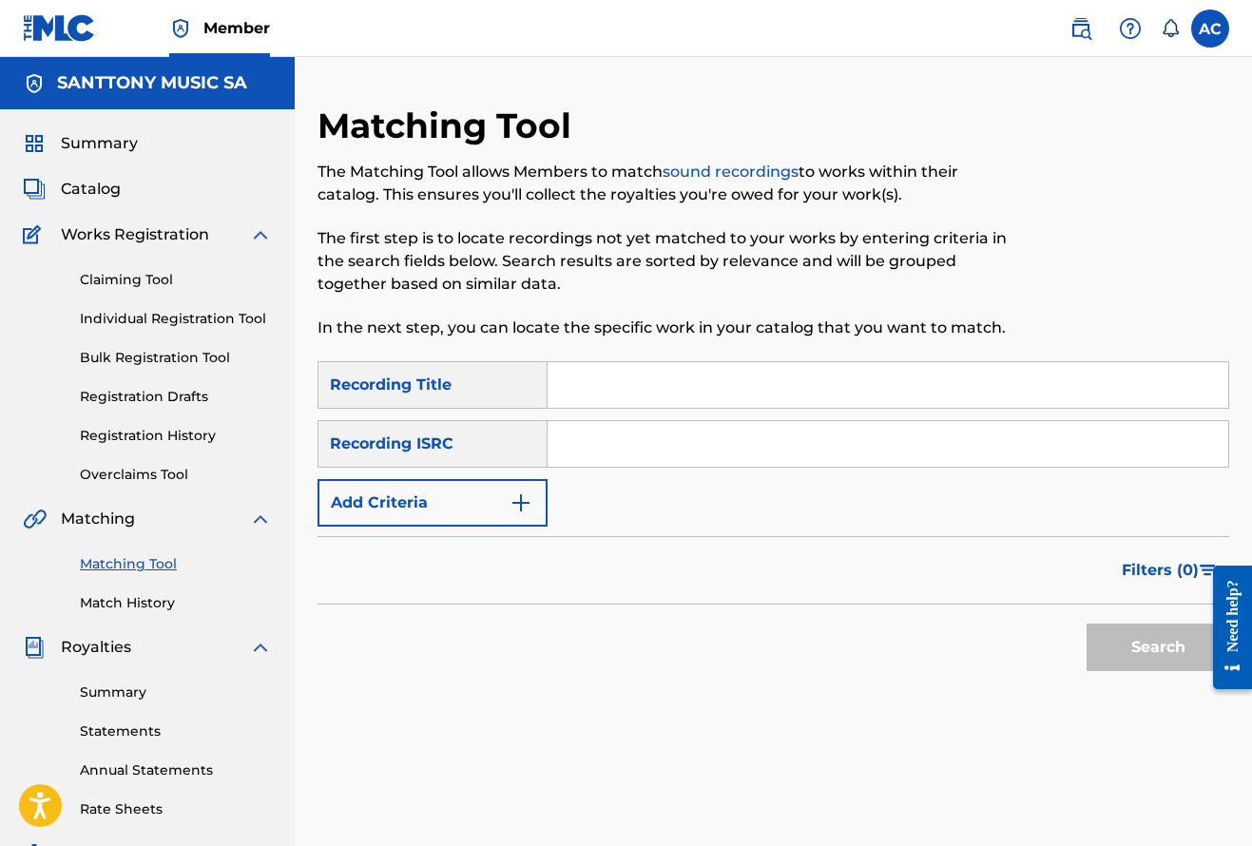
click at [608, 398] on input "Search Form" at bounding box center [887, 385] width 681 height 46
type input "loyal Solomon Childs"
drag, startPoint x: 611, startPoint y: 415, endPoint x: 1161, endPoint y: 654, distance: 599.0
click at [1161, 654] on button "Search" at bounding box center [1157, 648] width 143 height 48
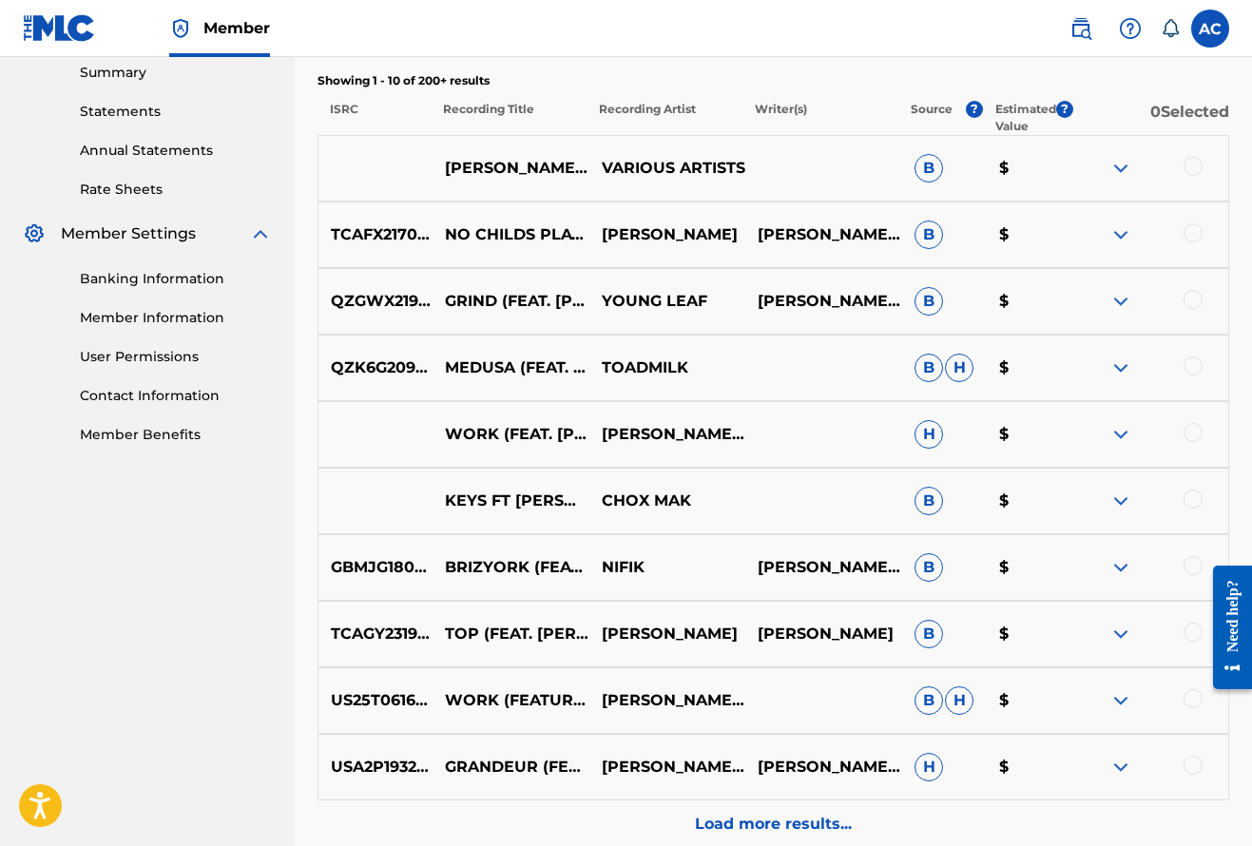
scroll to position [631, 0]
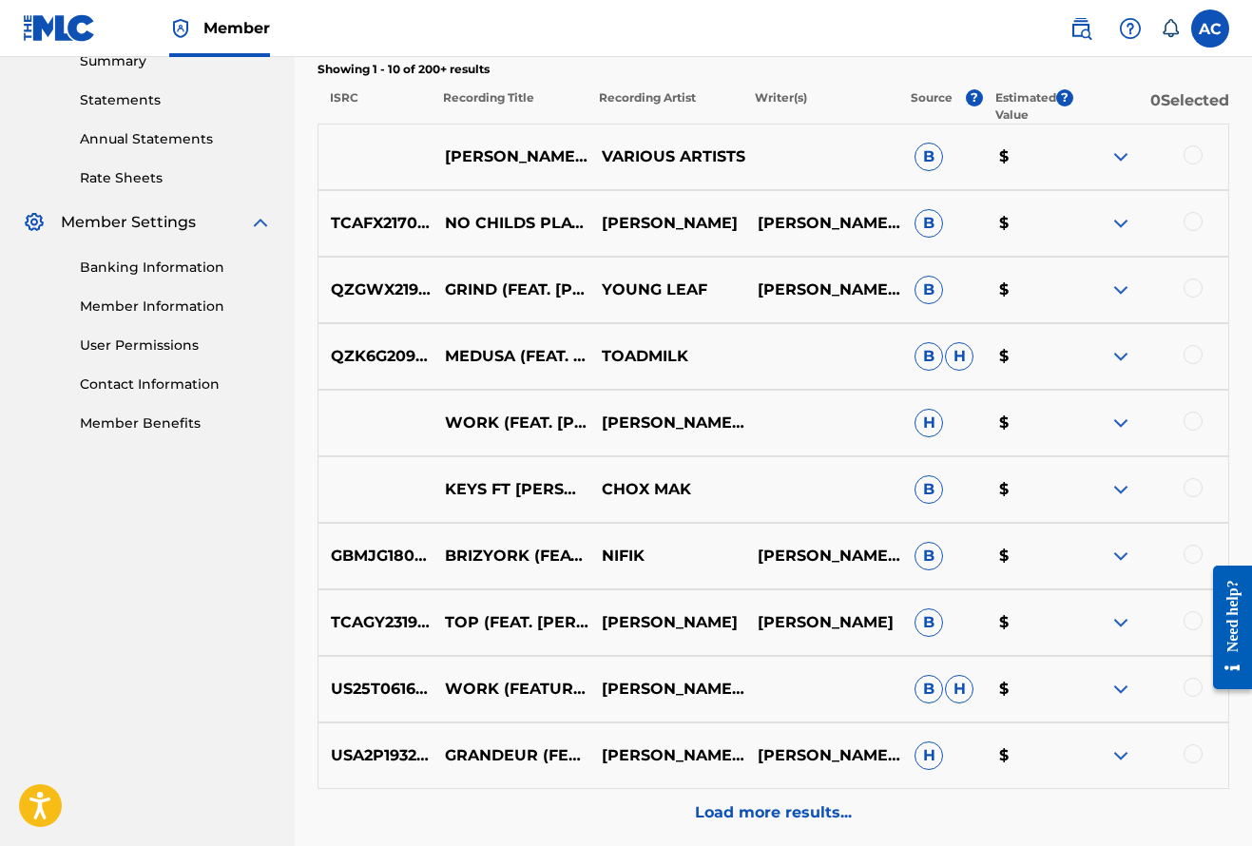
click at [1195, 162] on div at bounding box center [1192, 154] width 19 height 19
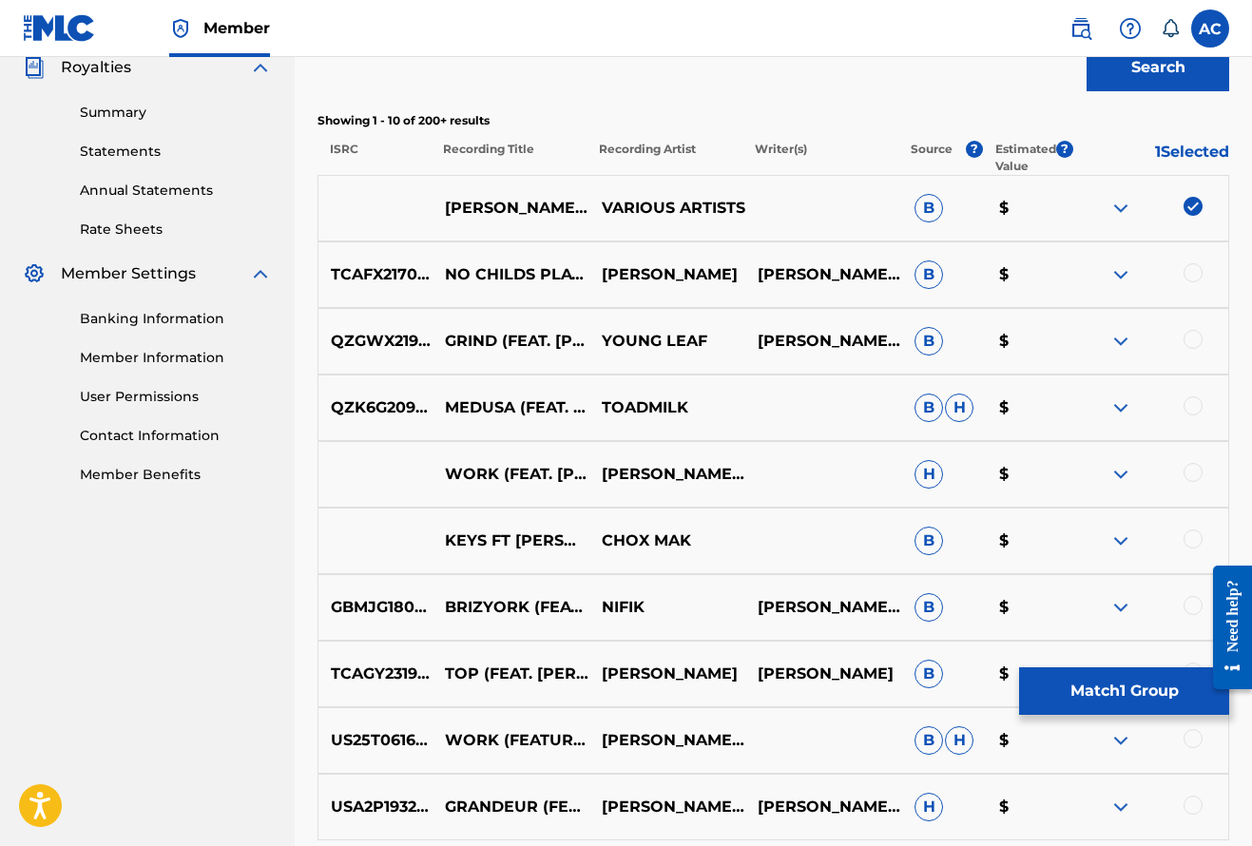
scroll to position [579, 0]
click at [1200, 207] on img at bounding box center [1192, 207] width 19 height 19
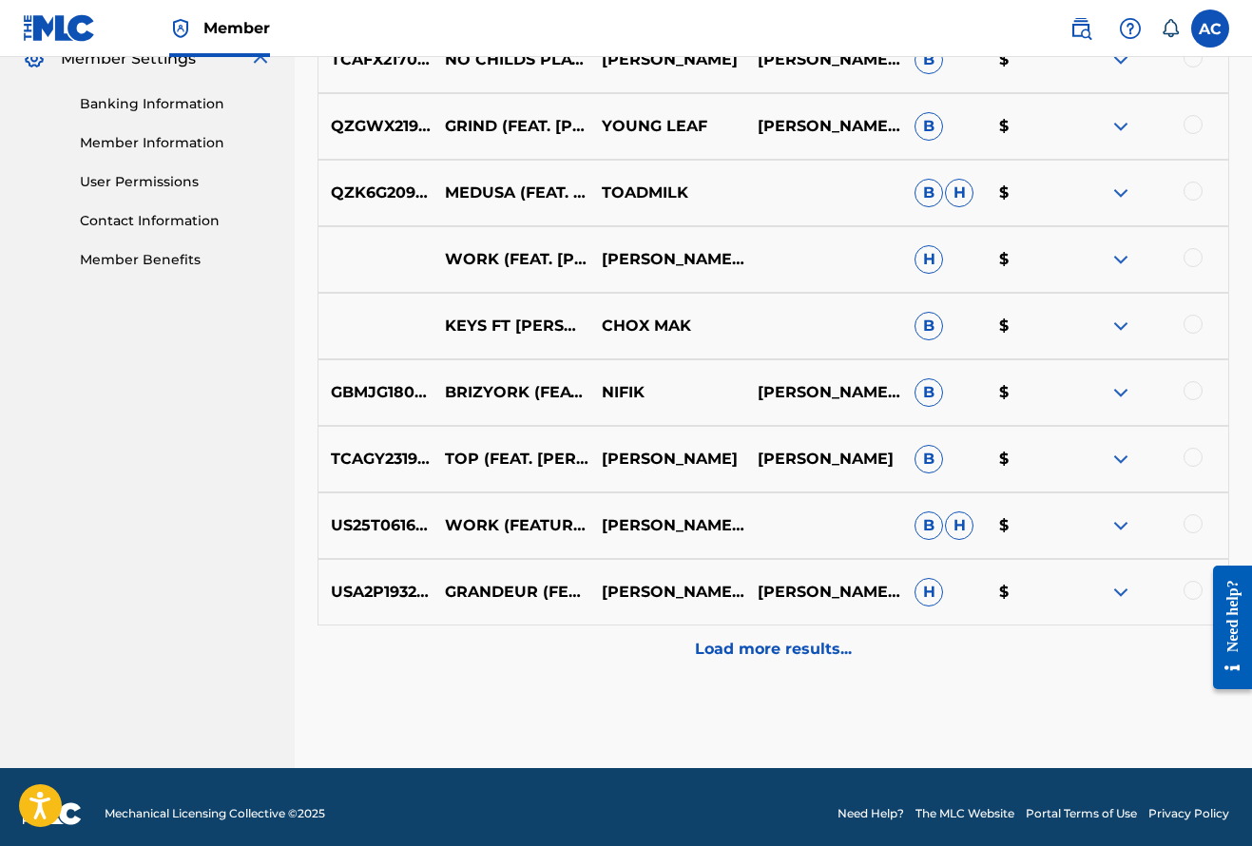
scroll to position [797, 0]
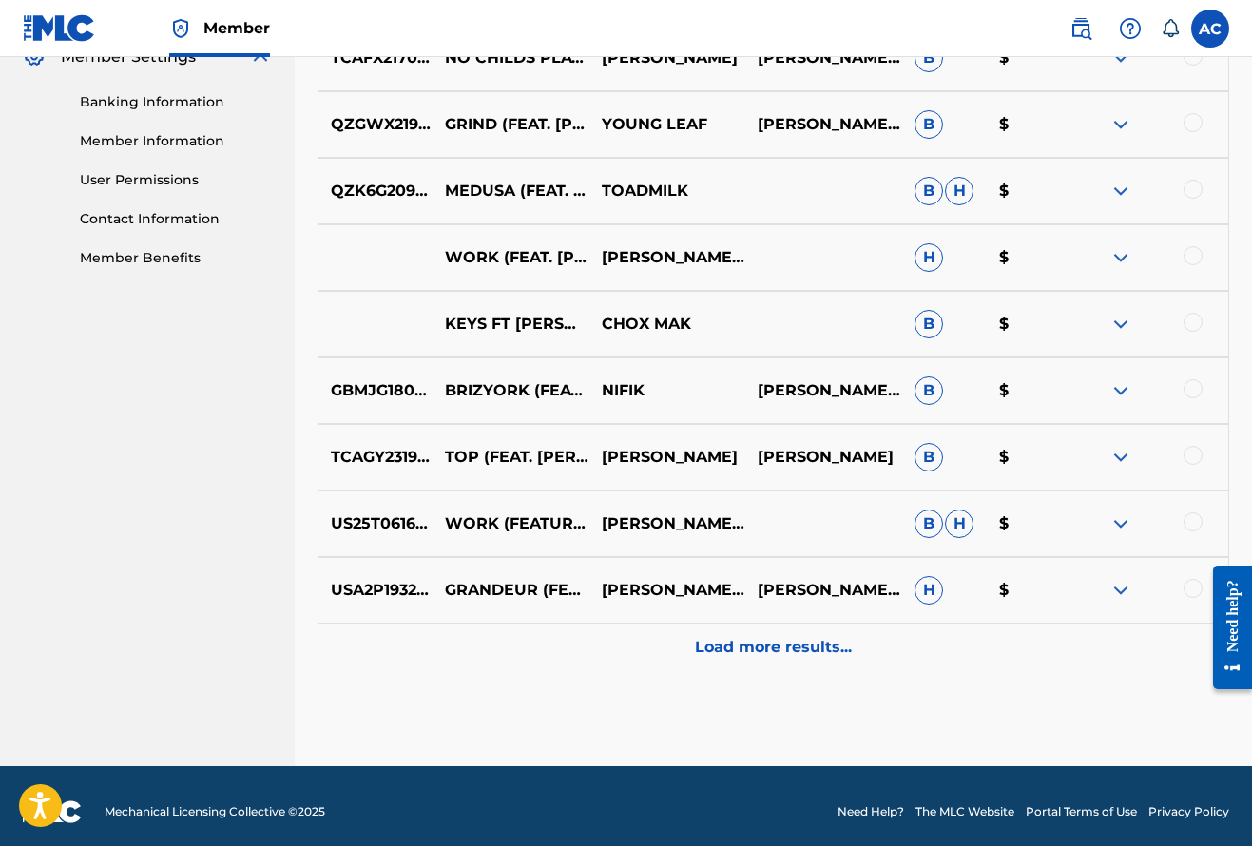
click at [777, 657] on p "Load more results..." at bounding box center [773, 647] width 157 height 23
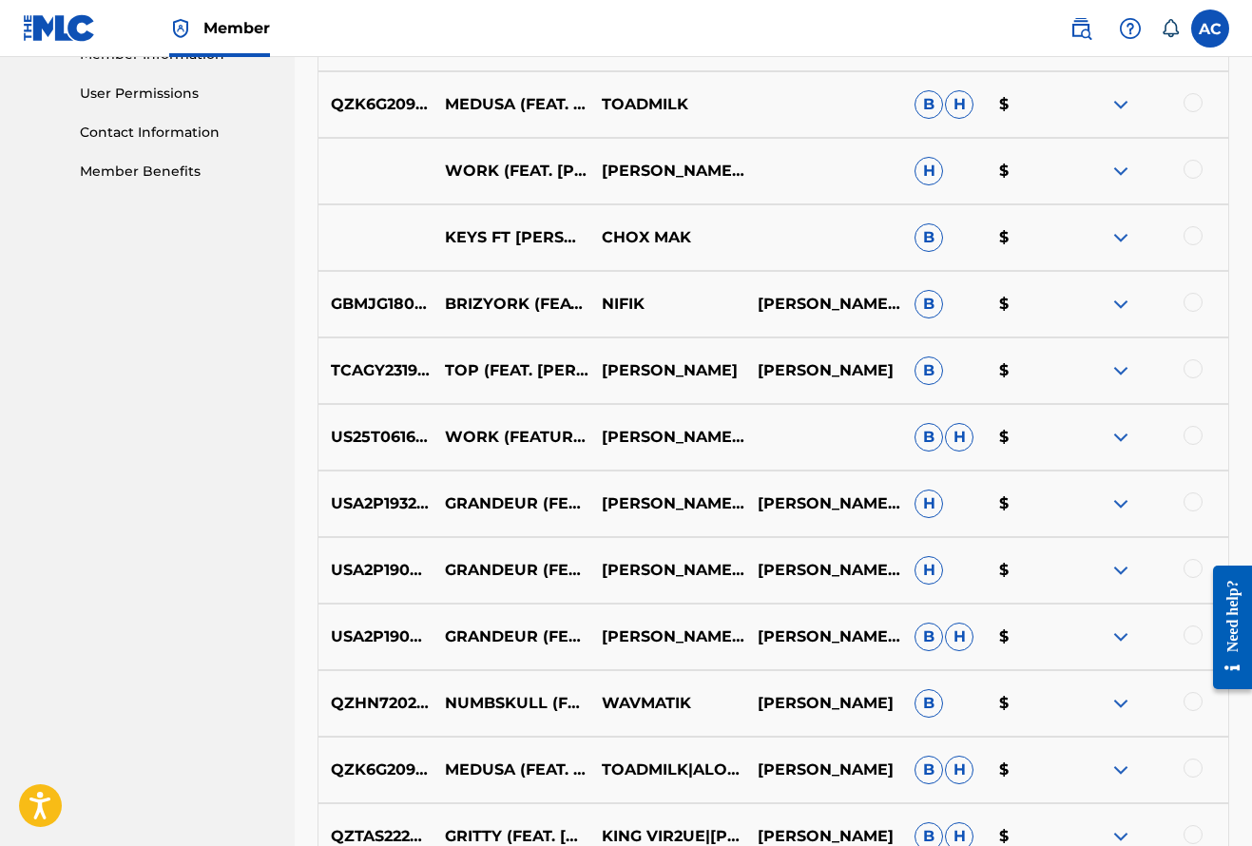
scroll to position [882, 0]
click at [1189, 437] on div at bounding box center [1192, 436] width 19 height 19
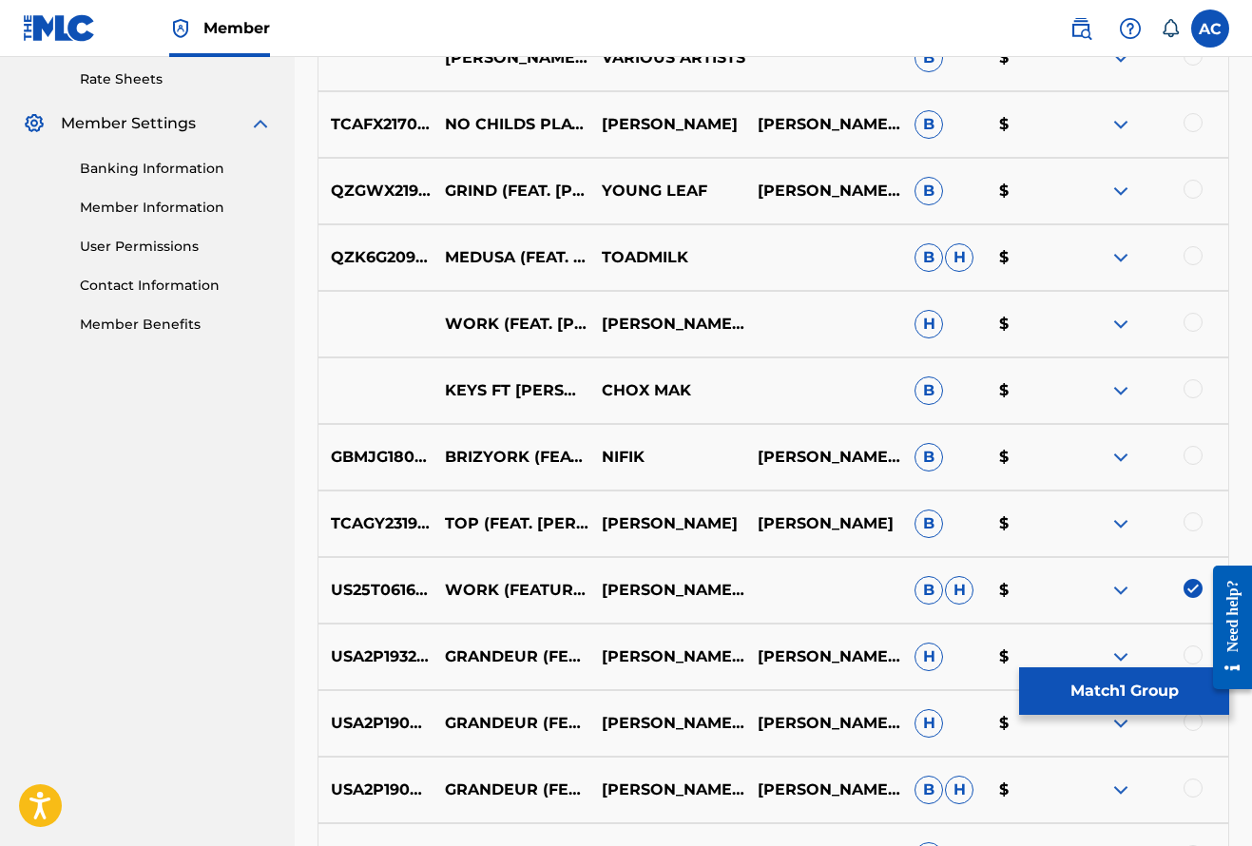
scroll to position [698, 0]
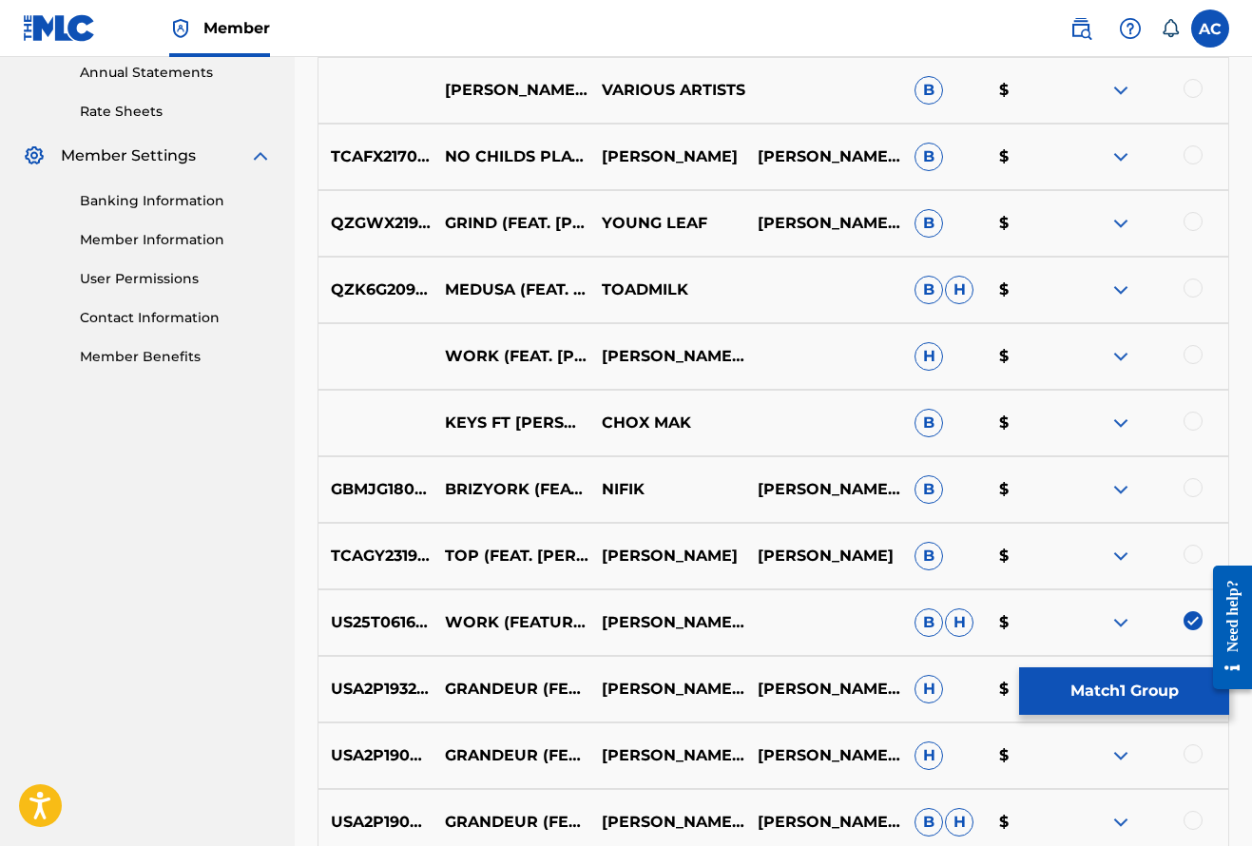
click at [1192, 356] on div at bounding box center [1192, 354] width 19 height 19
click at [1198, 430] on div at bounding box center [1149, 423] width 157 height 23
click at [1190, 411] on div "KEYS FT SOLOMON CHILDS CHOX MAK B $" at bounding box center [773, 423] width 912 height 67
click at [1192, 421] on div at bounding box center [1192, 421] width 19 height 19
click at [1191, 97] on div at bounding box center [1192, 88] width 19 height 19
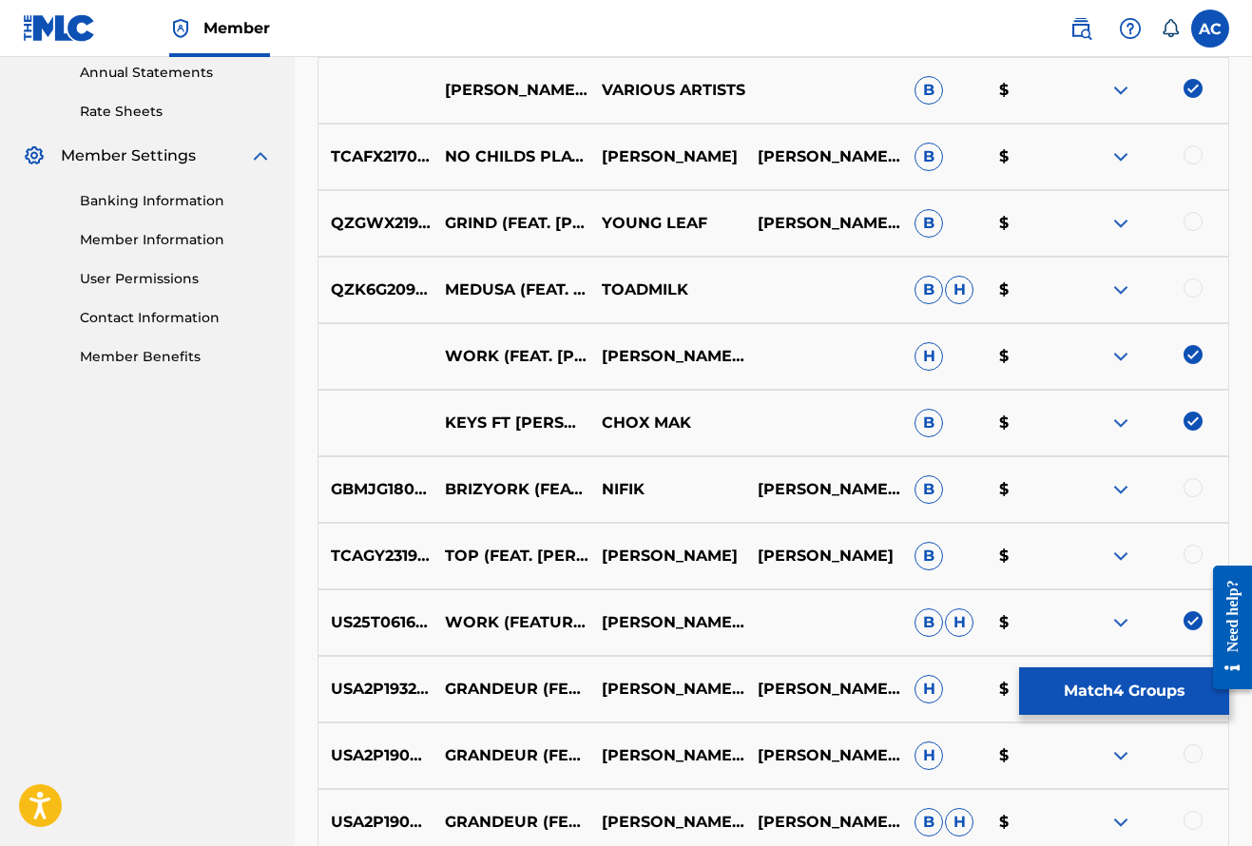
click at [1193, 163] on div at bounding box center [1149, 156] width 157 height 23
click at [1192, 160] on div at bounding box center [1192, 154] width 19 height 19
click at [1193, 224] on div at bounding box center [1192, 221] width 19 height 19
click at [1190, 287] on div at bounding box center [1192, 287] width 19 height 19
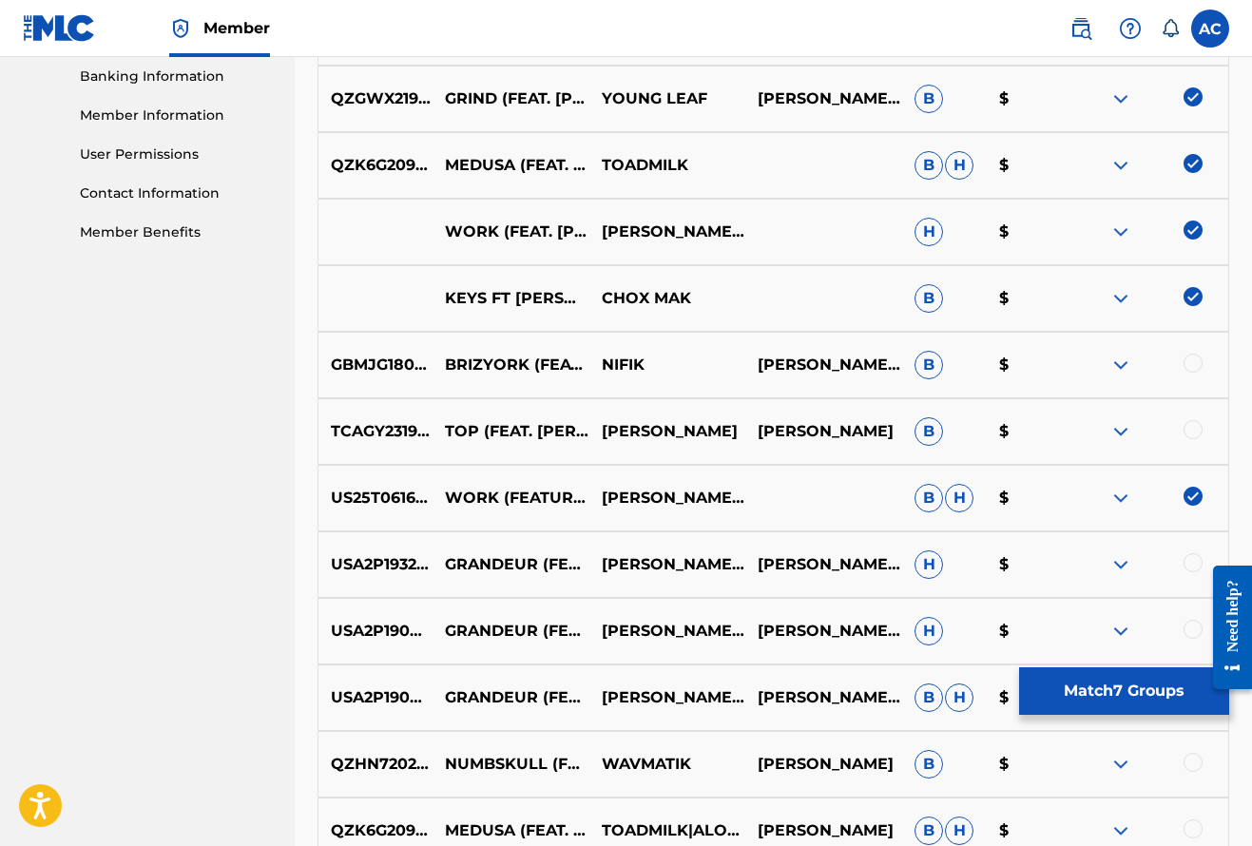
scroll to position [828, 0]
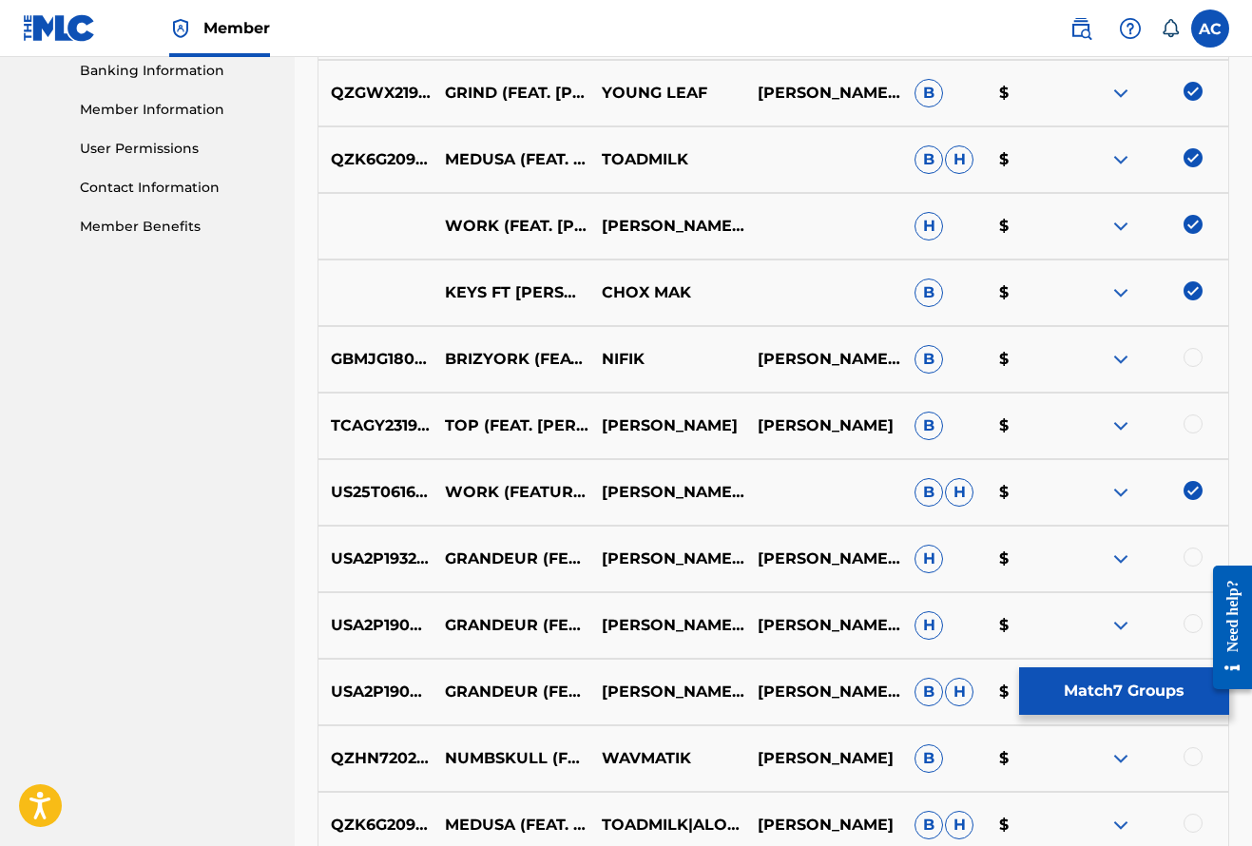
click at [1191, 359] on div at bounding box center [1192, 357] width 19 height 19
click at [1195, 424] on div at bounding box center [1192, 423] width 19 height 19
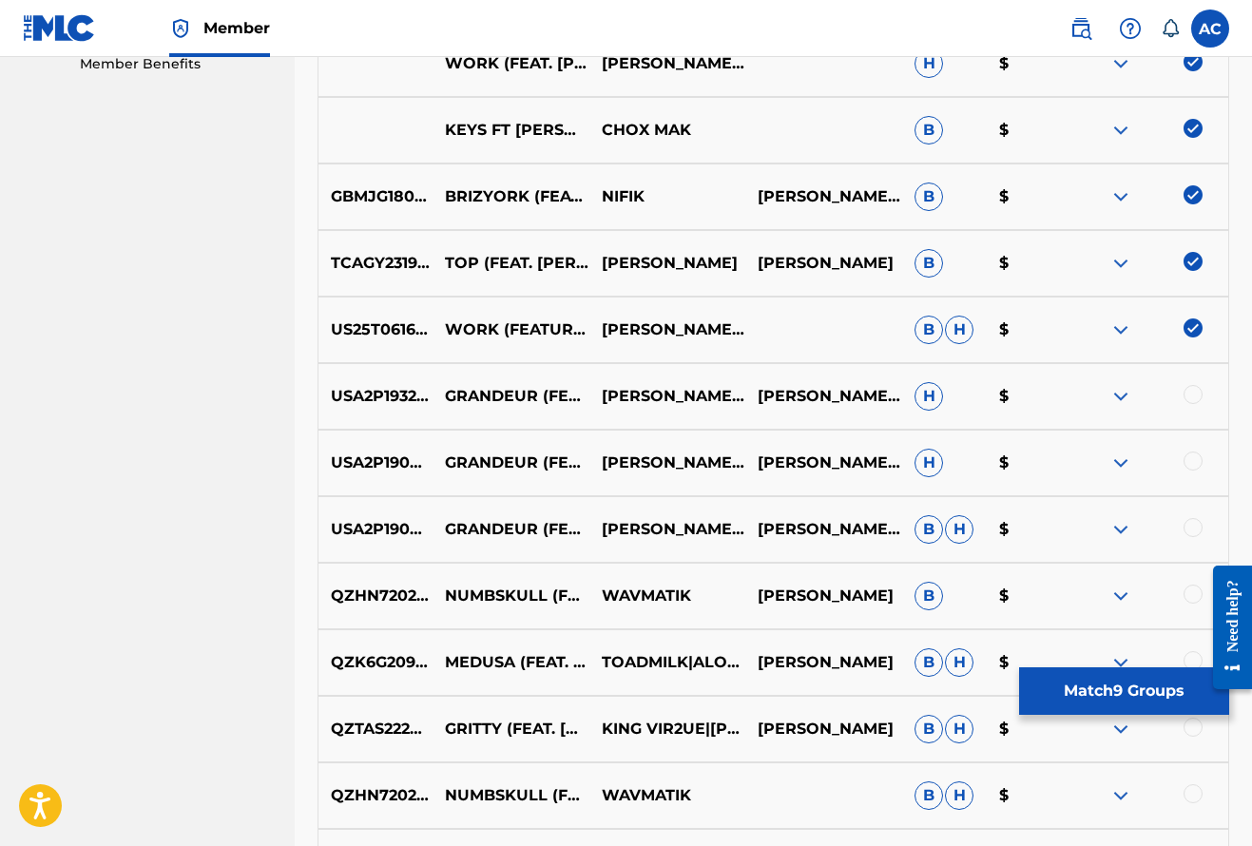
scroll to position [1009, 0]
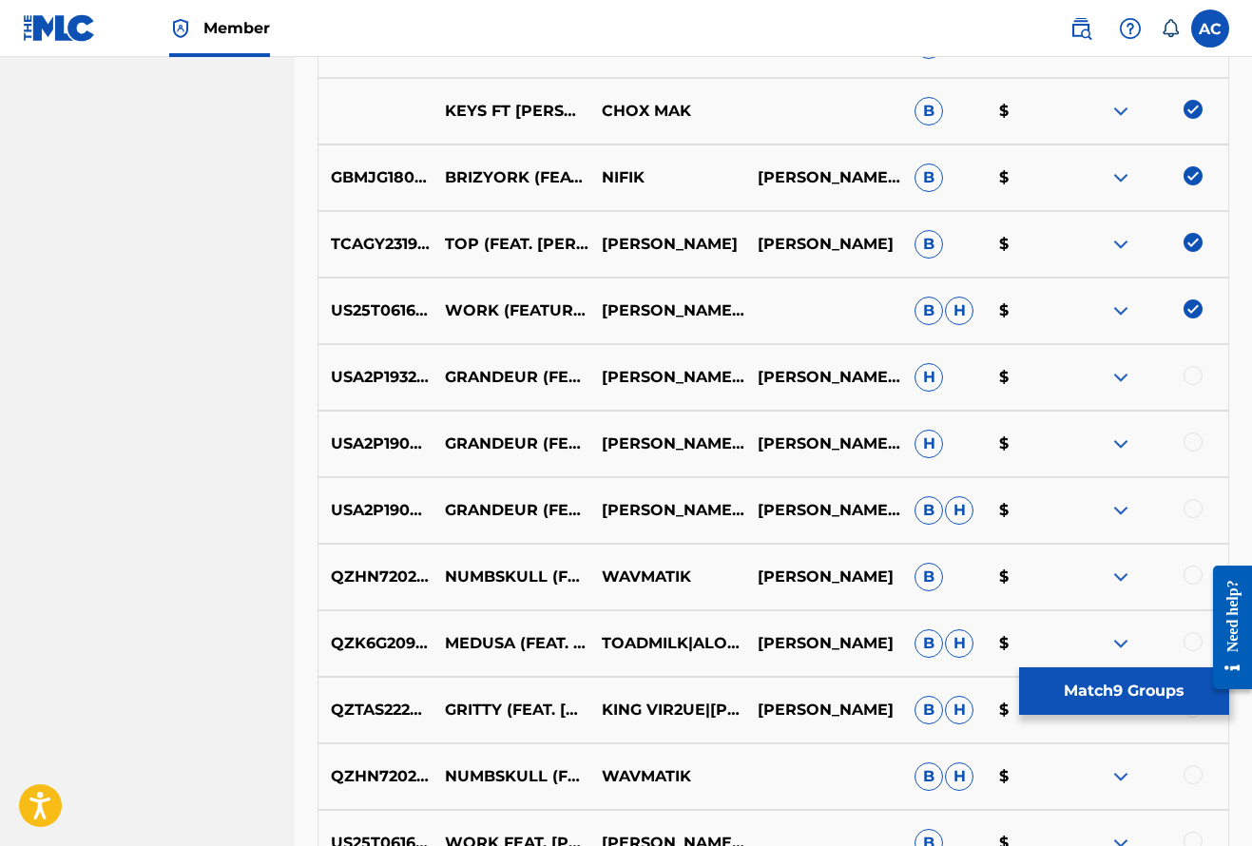
click at [1194, 380] on div at bounding box center [1192, 375] width 19 height 19
click at [1191, 439] on div at bounding box center [1192, 441] width 19 height 19
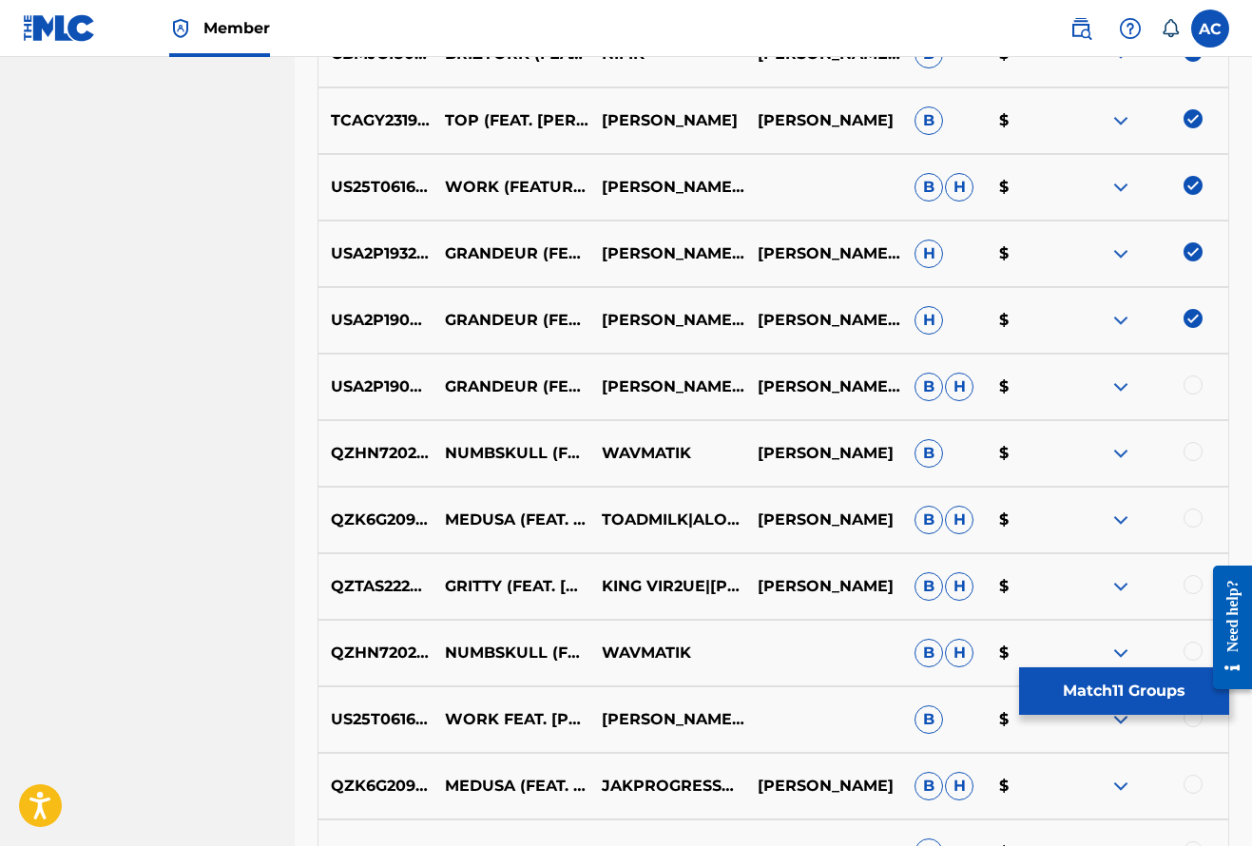
scroll to position [1146, 0]
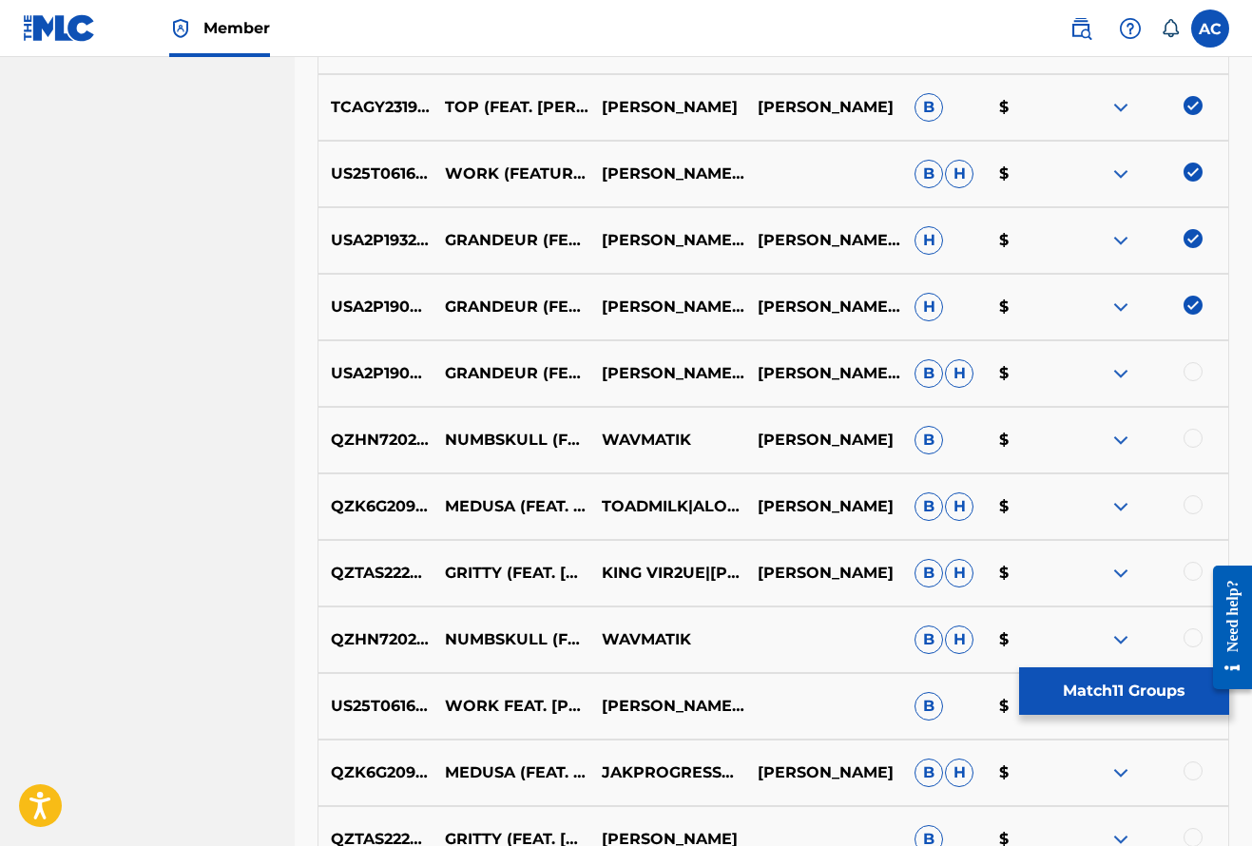
click at [1197, 372] on div at bounding box center [1192, 371] width 19 height 19
click at [1196, 435] on div at bounding box center [1192, 438] width 19 height 19
click at [1193, 506] on div at bounding box center [1192, 504] width 19 height 19
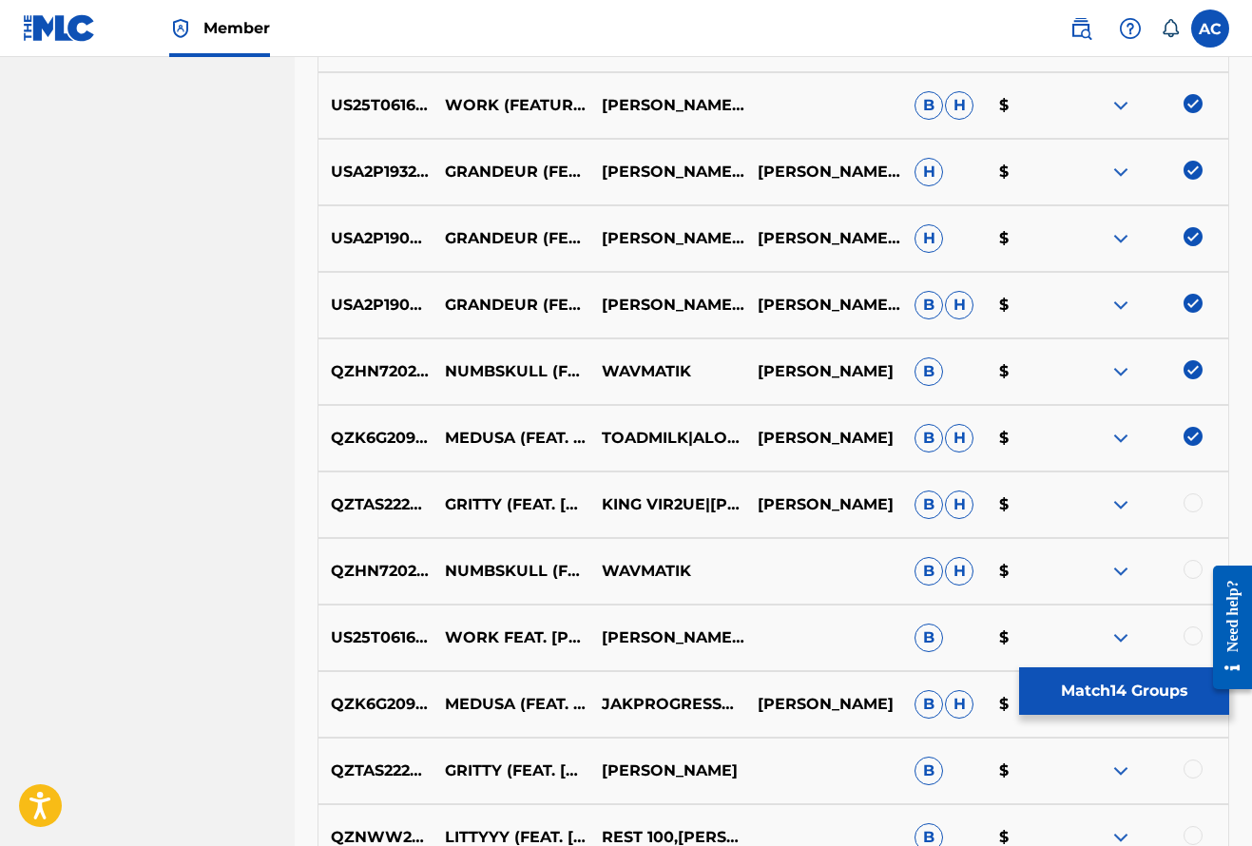
scroll to position [1239, 0]
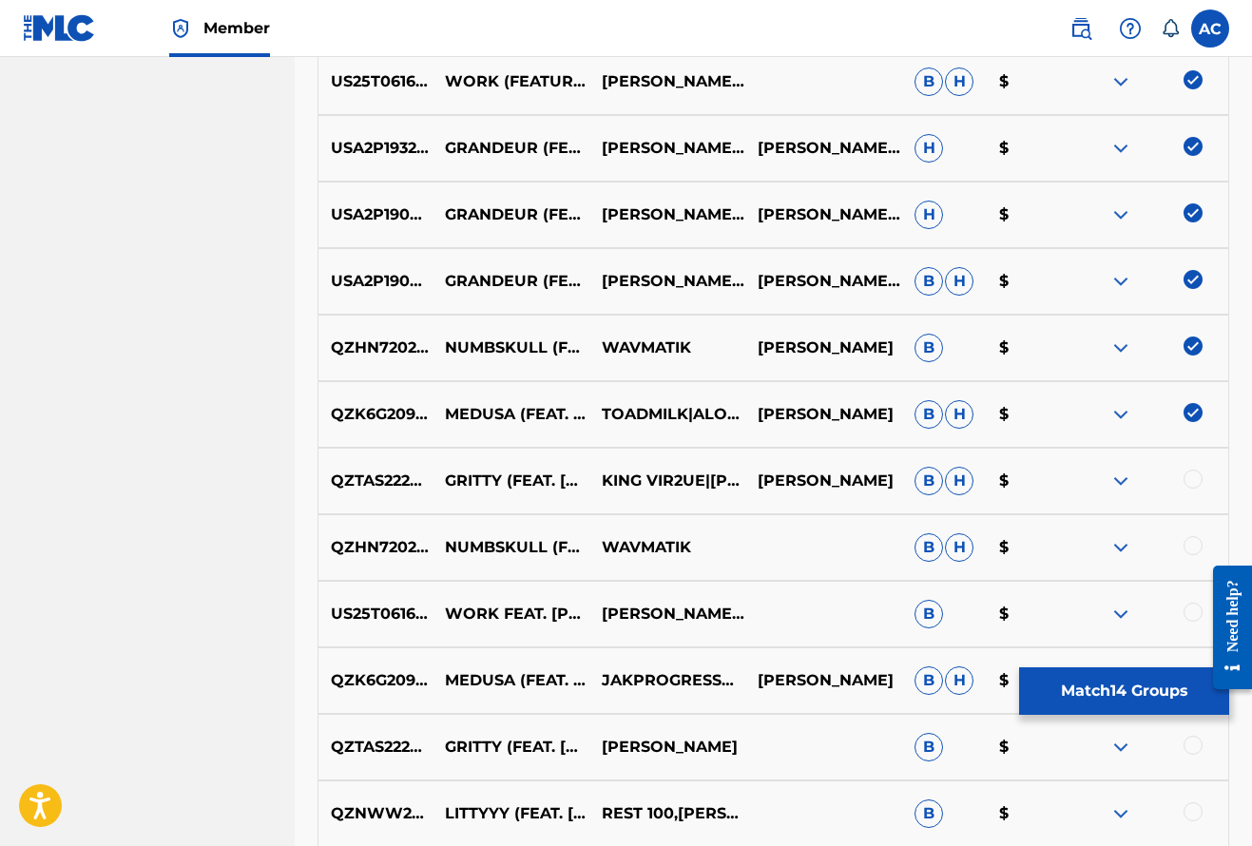
click at [1193, 478] on div at bounding box center [1192, 479] width 19 height 19
click at [1192, 542] on div at bounding box center [1192, 545] width 19 height 19
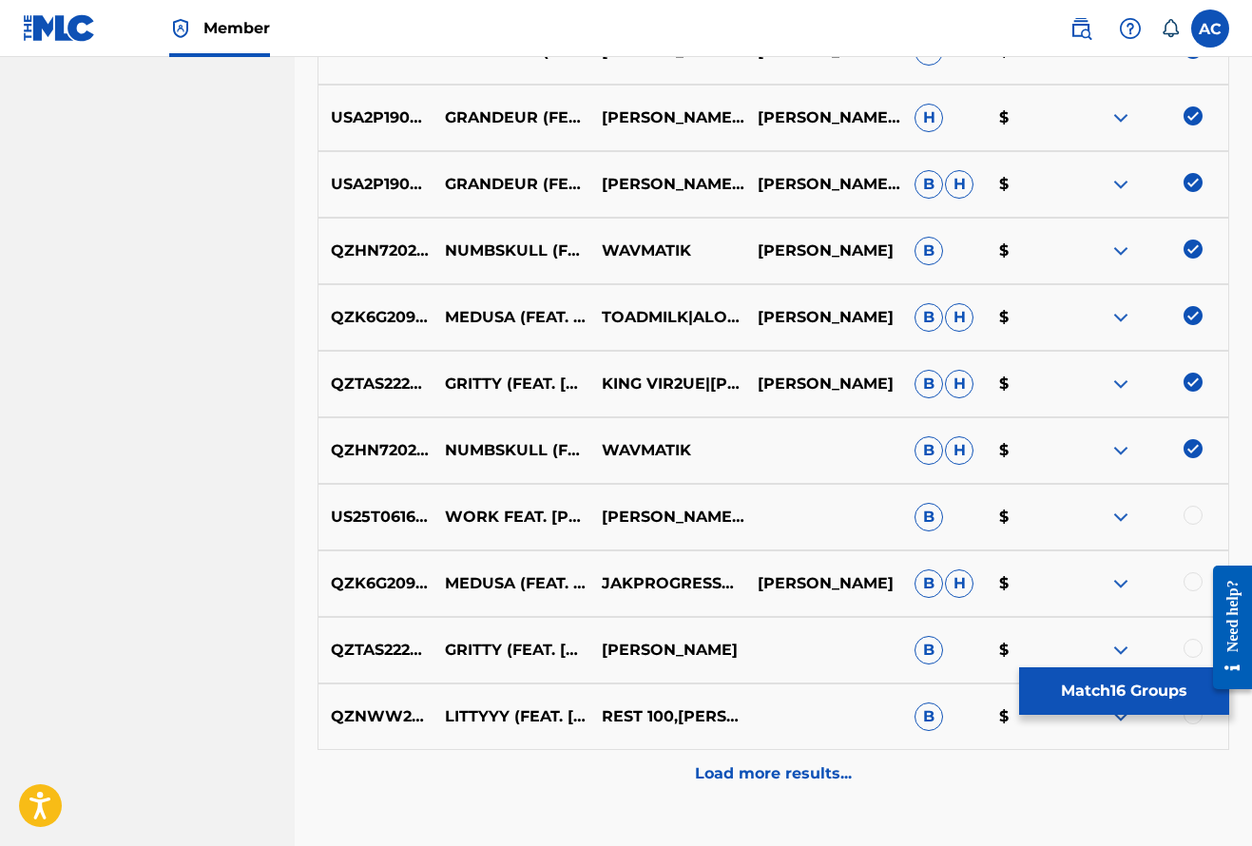
scroll to position [1346, 0]
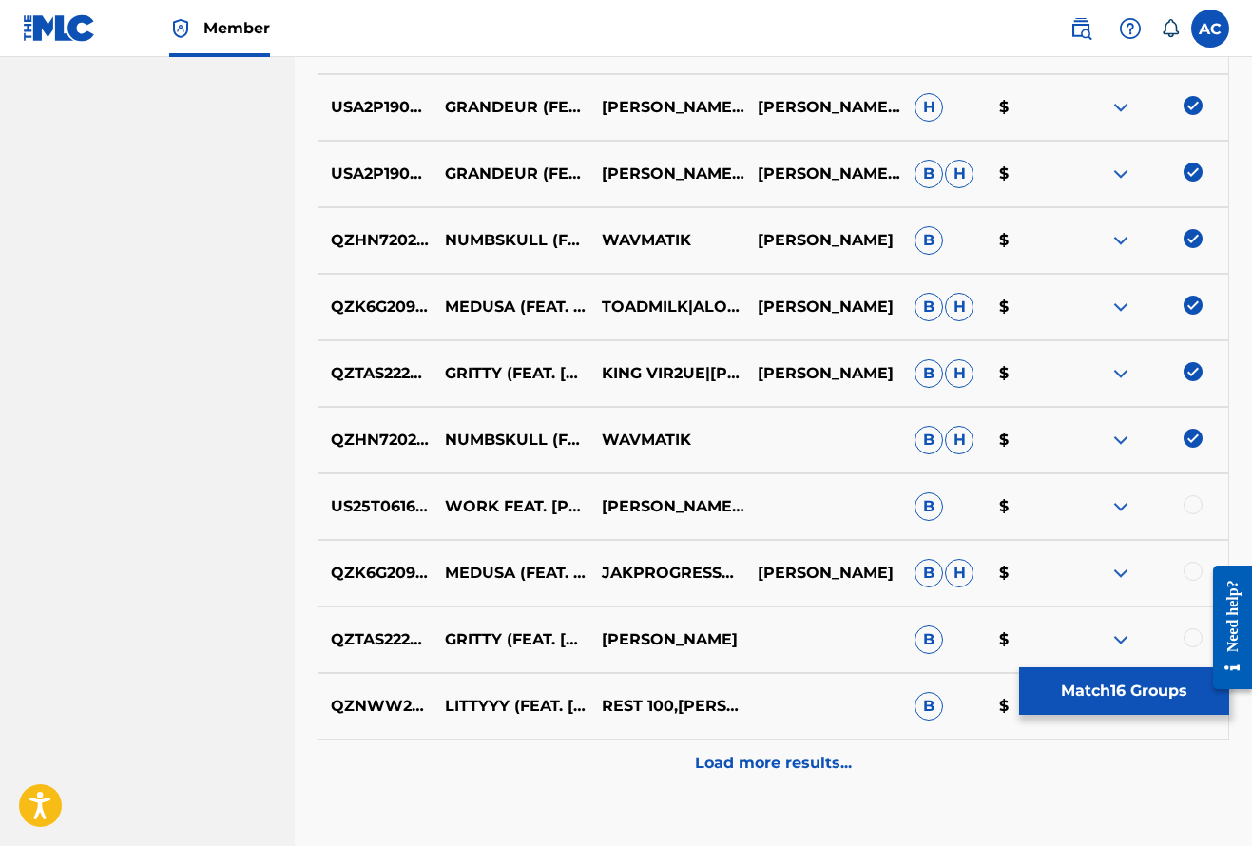
click at [1200, 500] on div at bounding box center [1192, 504] width 19 height 19
click at [1192, 571] on div at bounding box center [1192, 571] width 19 height 19
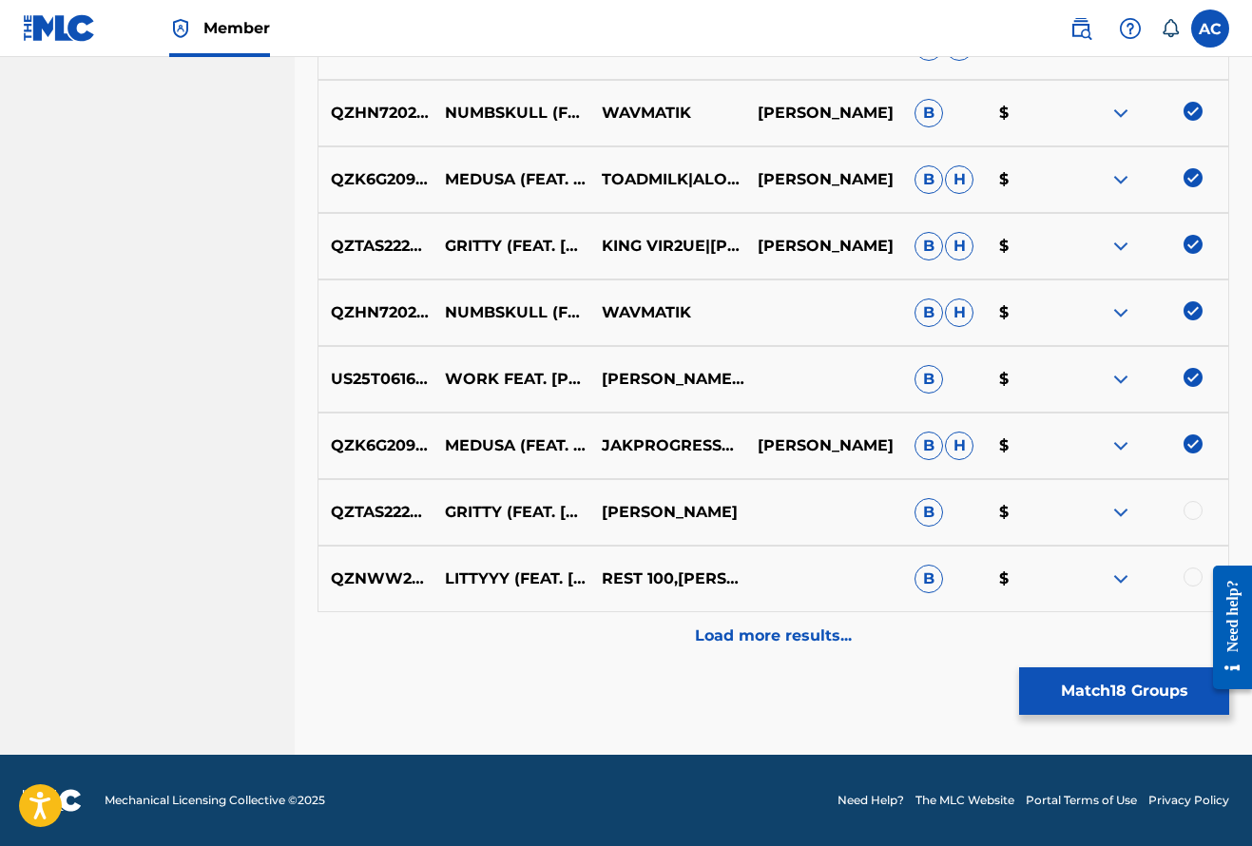
scroll to position [1473, 0]
click at [1195, 509] on div at bounding box center [1192, 510] width 19 height 19
click at [1190, 577] on div at bounding box center [1192, 576] width 19 height 19
click at [787, 635] on p "Load more results..." at bounding box center [773, 635] width 157 height 23
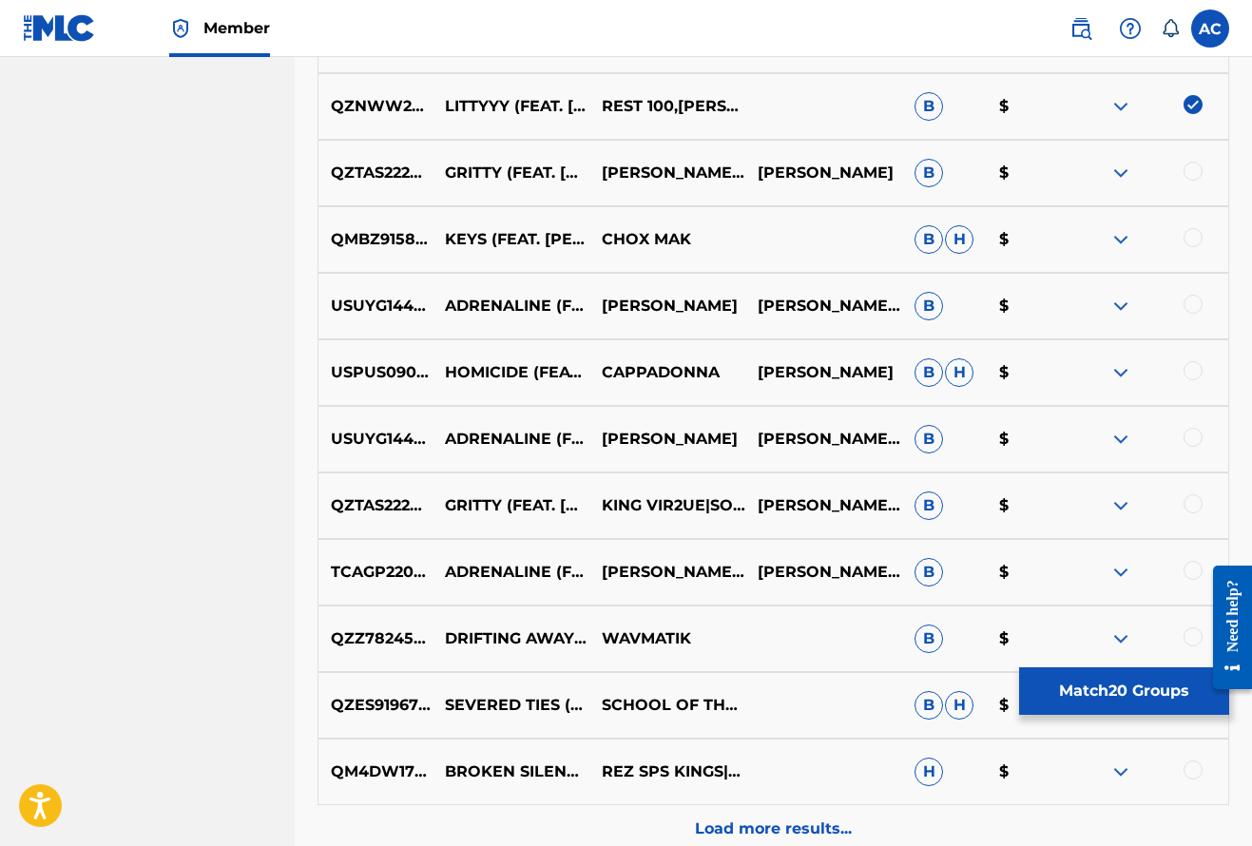
scroll to position [1962, 0]
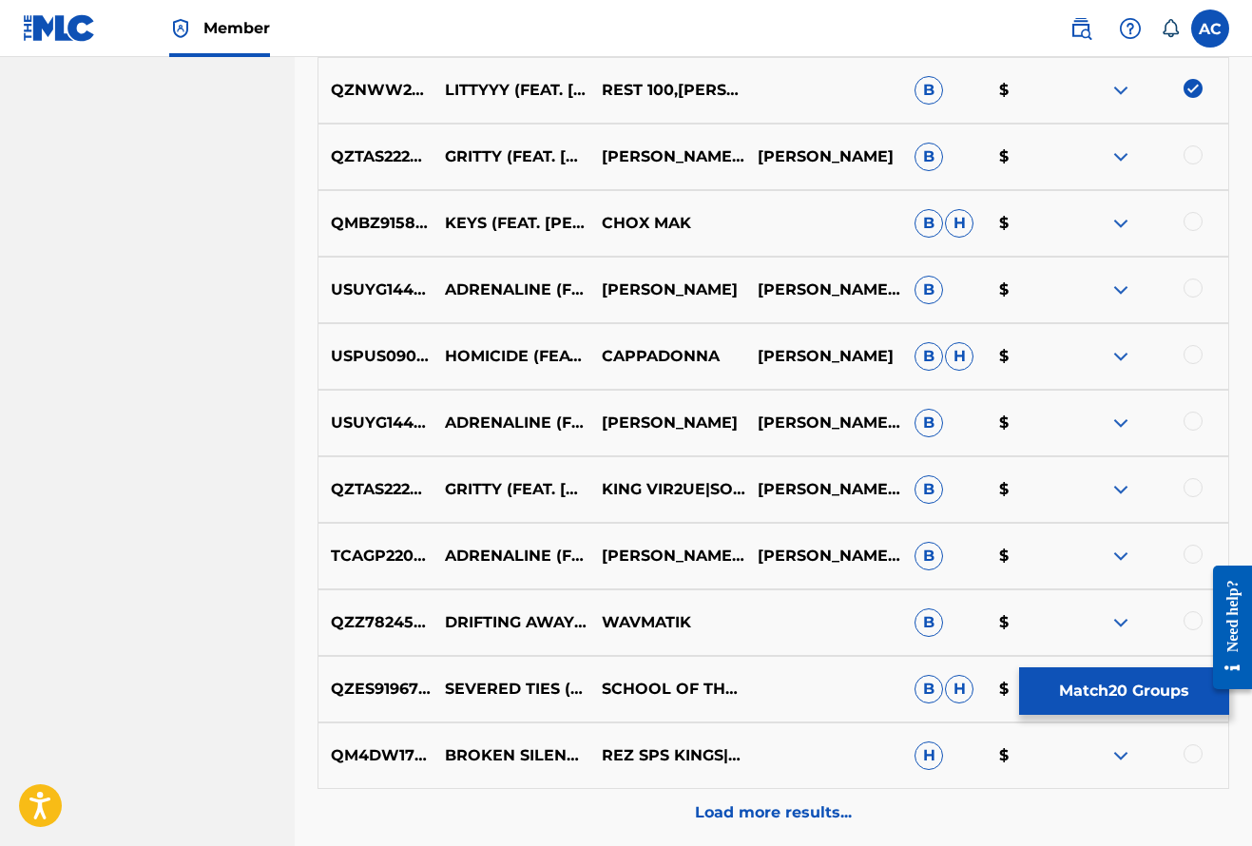
click at [1194, 158] on div at bounding box center [1192, 154] width 19 height 19
click at [1194, 217] on div at bounding box center [1192, 221] width 19 height 19
click at [1190, 300] on div at bounding box center [1149, 289] width 157 height 23
click at [1193, 274] on div "USUYG1449545 ADRENALINE (FEAT. SOLOMON CHILDS) SNEEK ROTHSTEIN,SOLOMON CHILDS B…" at bounding box center [773, 290] width 912 height 67
click at [1193, 285] on div at bounding box center [1192, 287] width 19 height 19
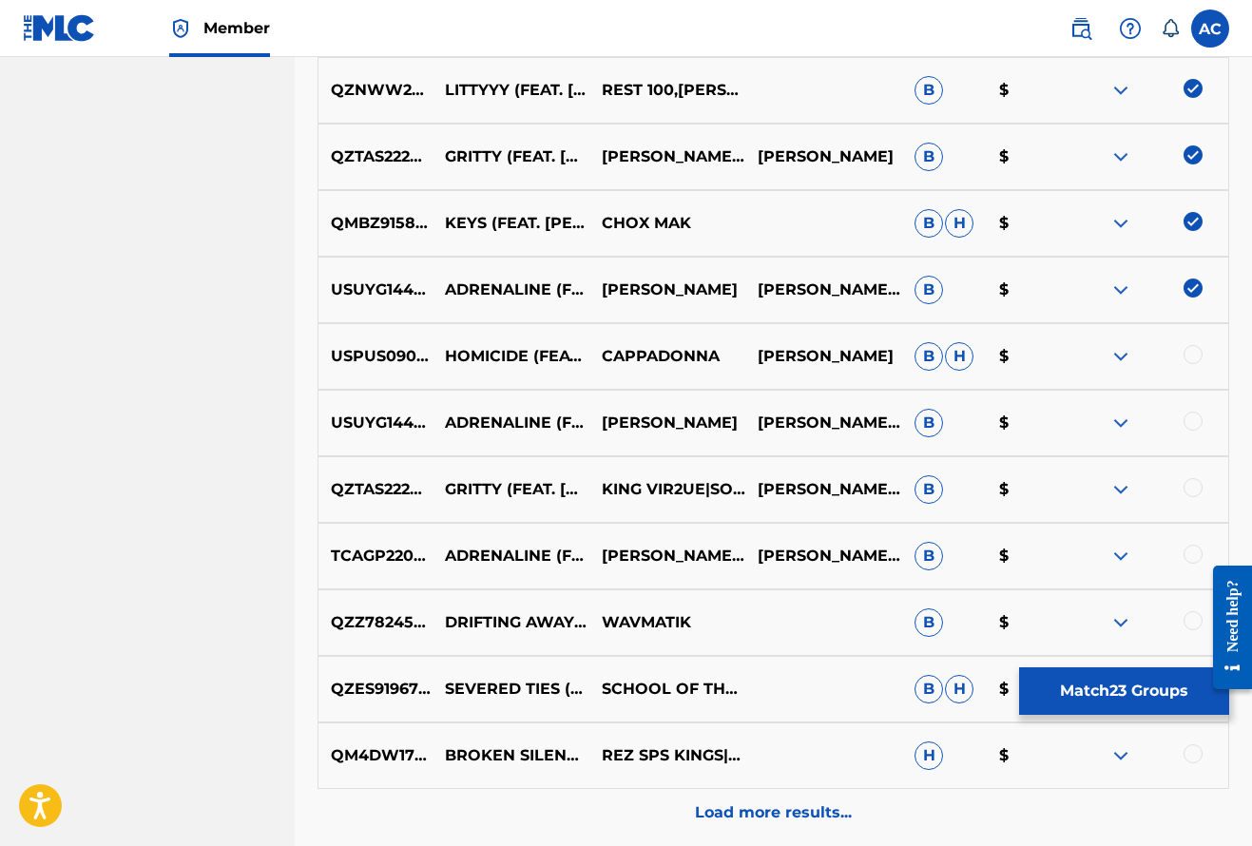
click at [1193, 363] on div at bounding box center [1192, 354] width 19 height 19
click at [1189, 415] on div at bounding box center [1192, 421] width 19 height 19
click at [1189, 487] on div at bounding box center [1192, 487] width 19 height 19
click at [1190, 551] on div at bounding box center [1192, 554] width 19 height 19
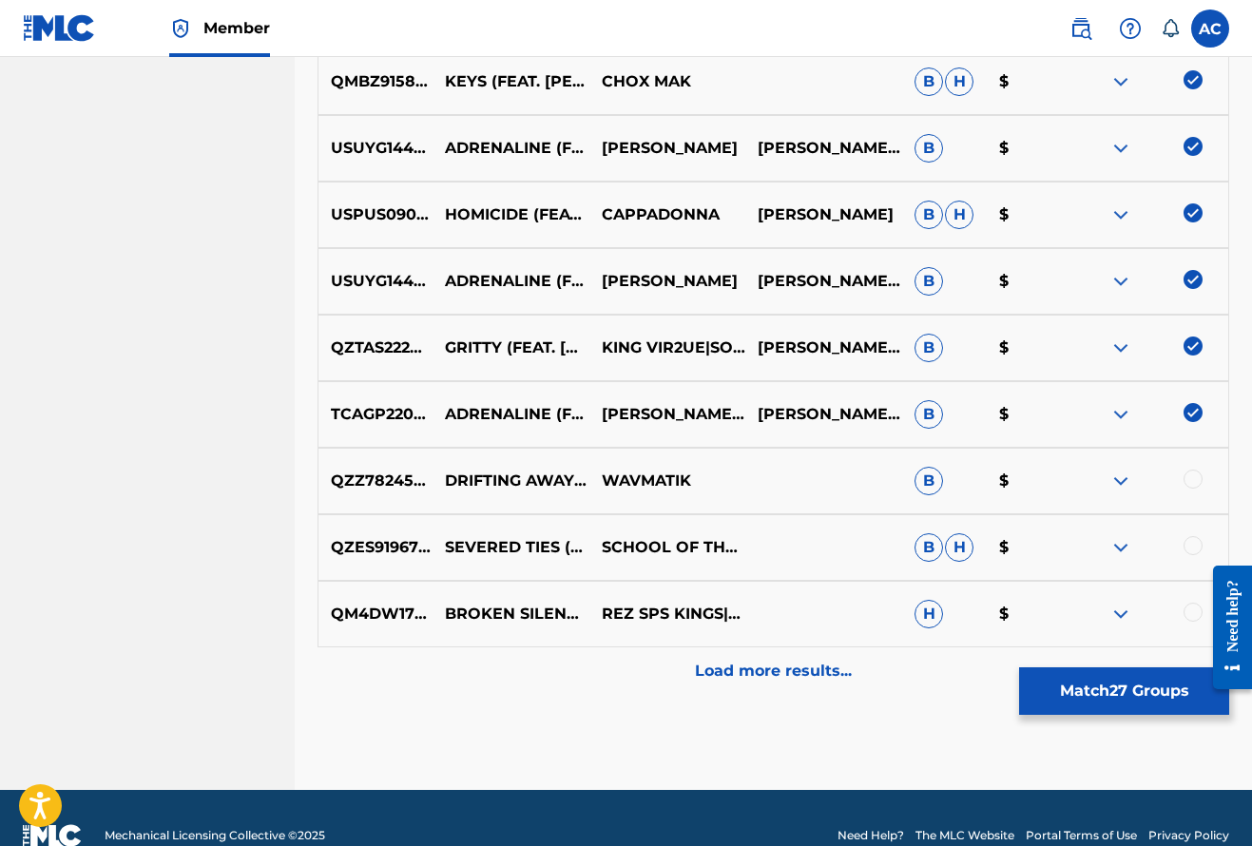
scroll to position [2105, 0]
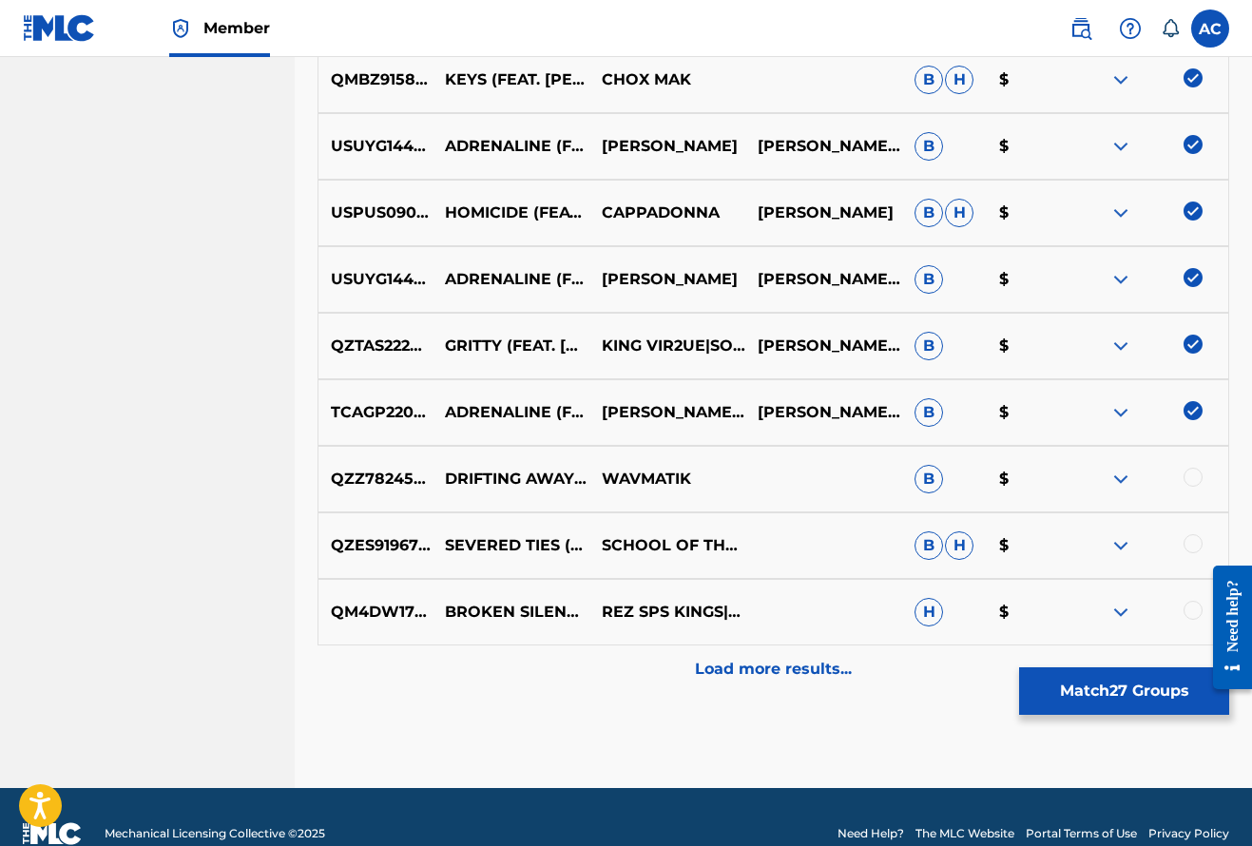
click at [1189, 481] on div at bounding box center [1192, 477] width 19 height 19
click at [1190, 551] on div at bounding box center [1192, 543] width 19 height 19
click at [1196, 612] on div at bounding box center [1192, 610] width 19 height 19
click at [824, 669] on p "Load more results..." at bounding box center [773, 669] width 157 height 23
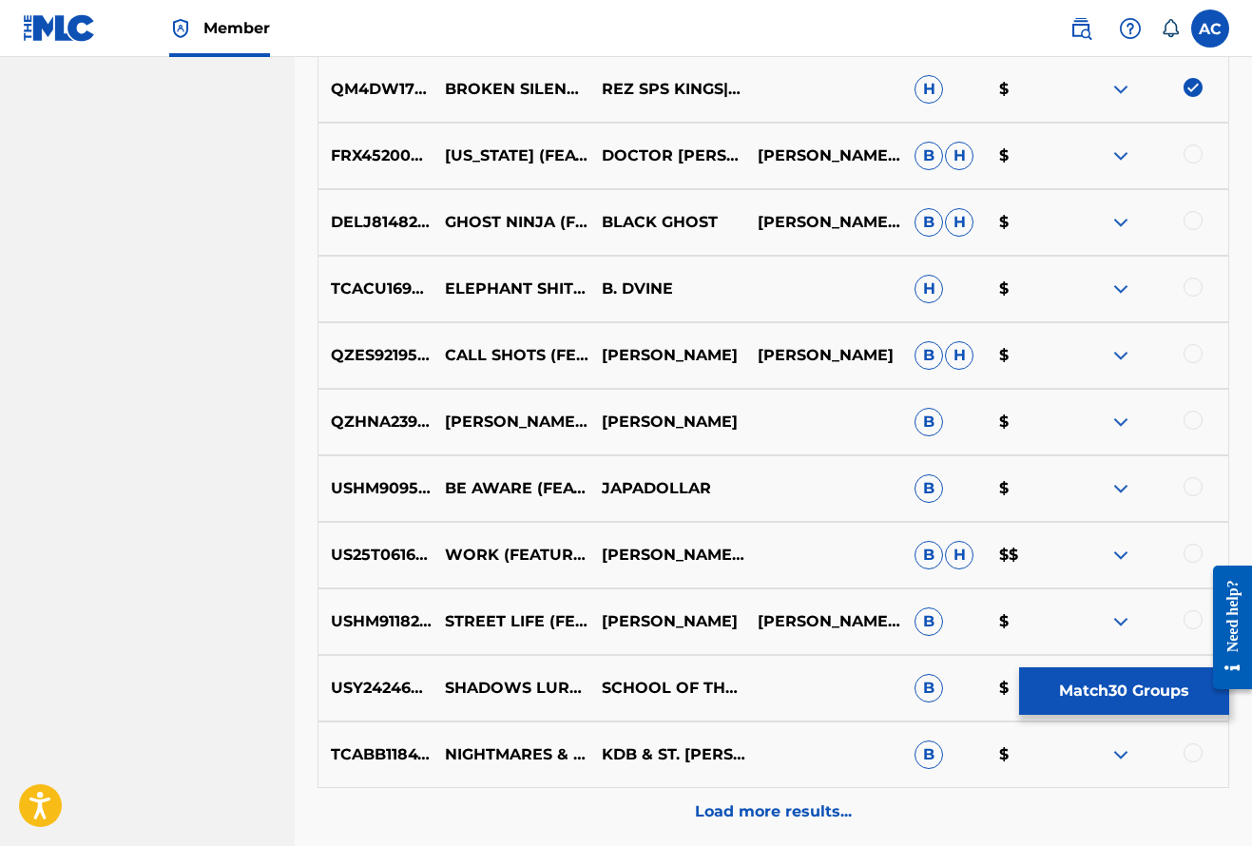
scroll to position [2627, 0]
click at [1197, 223] on div at bounding box center [1192, 221] width 19 height 19
click at [1195, 163] on div at bounding box center [1192, 154] width 19 height 19
click at [1195, 300] on div at bounding box center [1149, 289] width 157 height 23
click at [1196, 291] on div at bounding box center [1192, 287] width 19 height 19
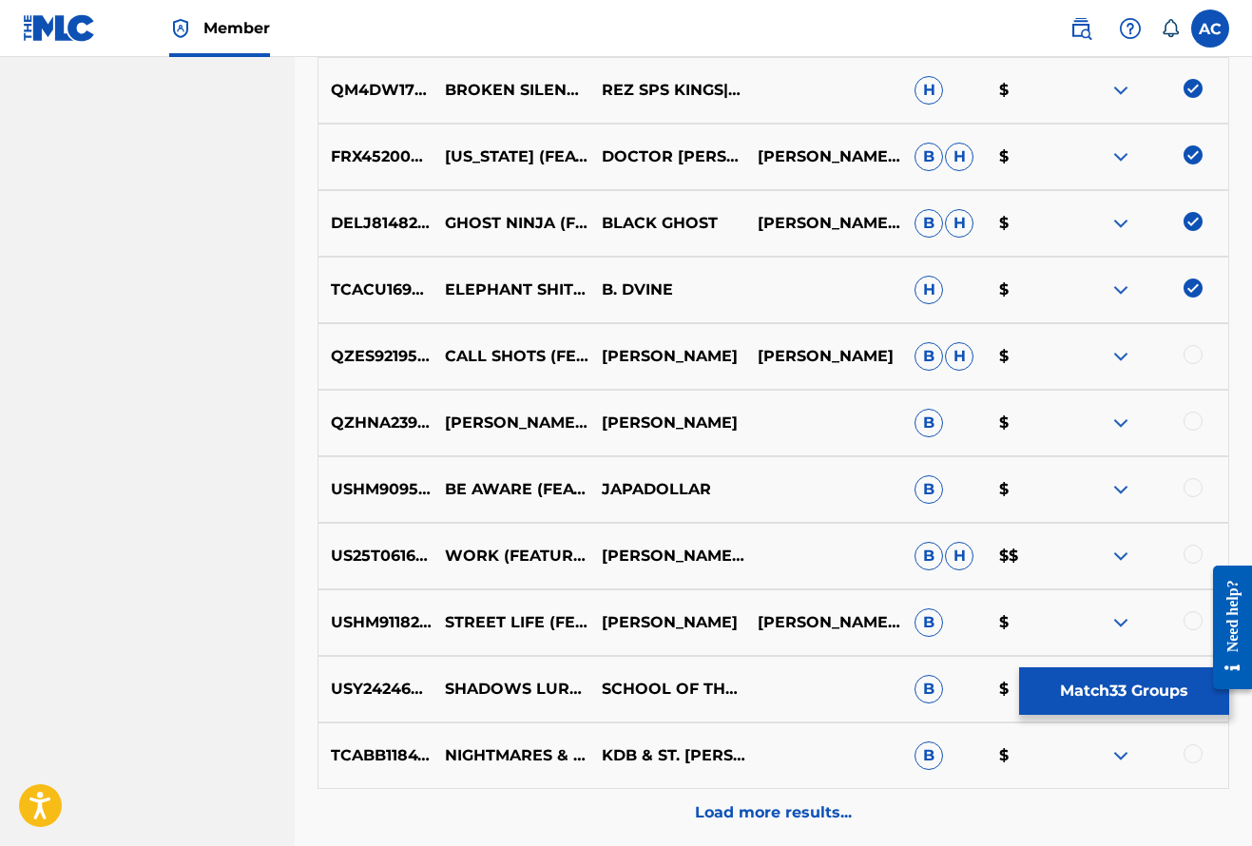
click at [1198, 363] on div at bounding box center [1149, 356] width 157 height 23
click at [1192, 355] on div at bounding box center [1192, 354] width 19 height 19
click at [1192, 421] on div at bounding box center [1192, 421] width 19 height 19
click at [1190, 485] on div at bounding box center [1192, 487] width 19 height 19
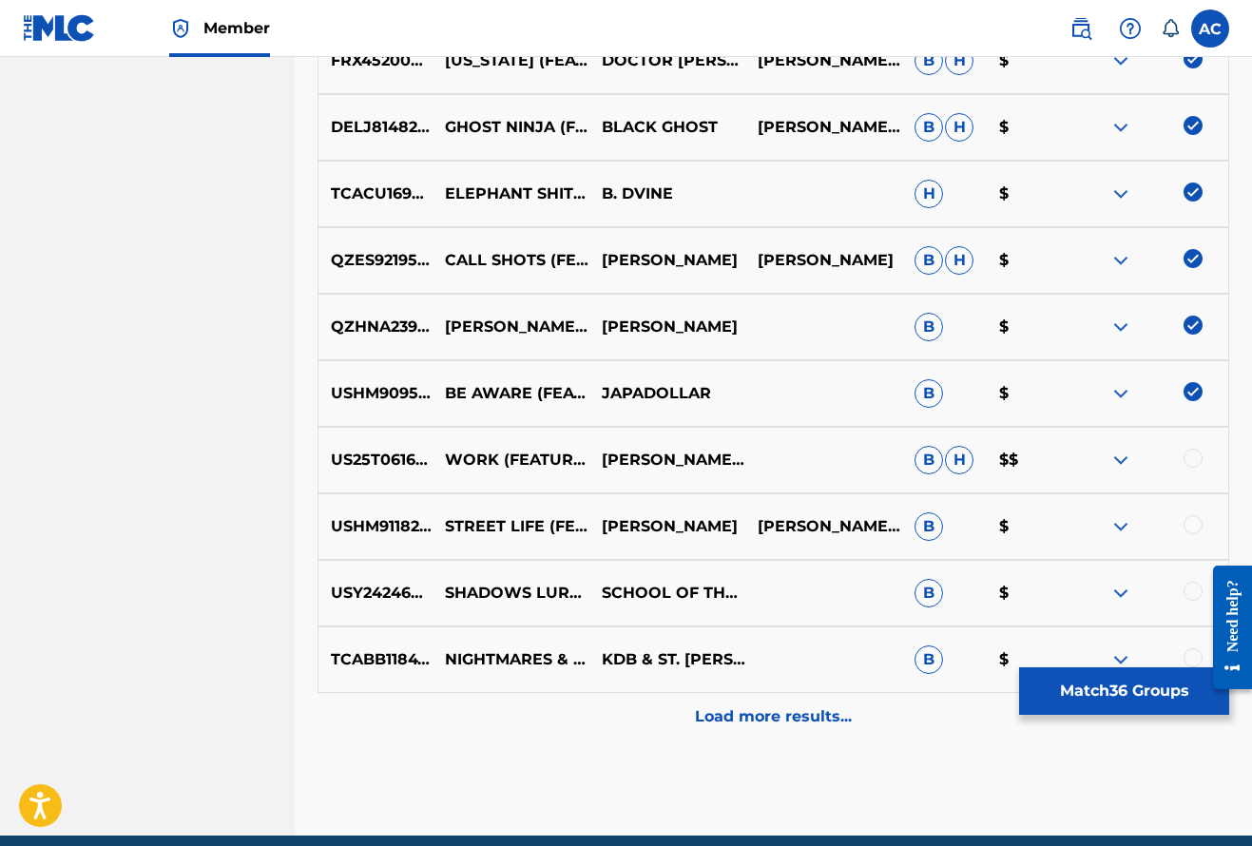
scroll to position [2724, 0]
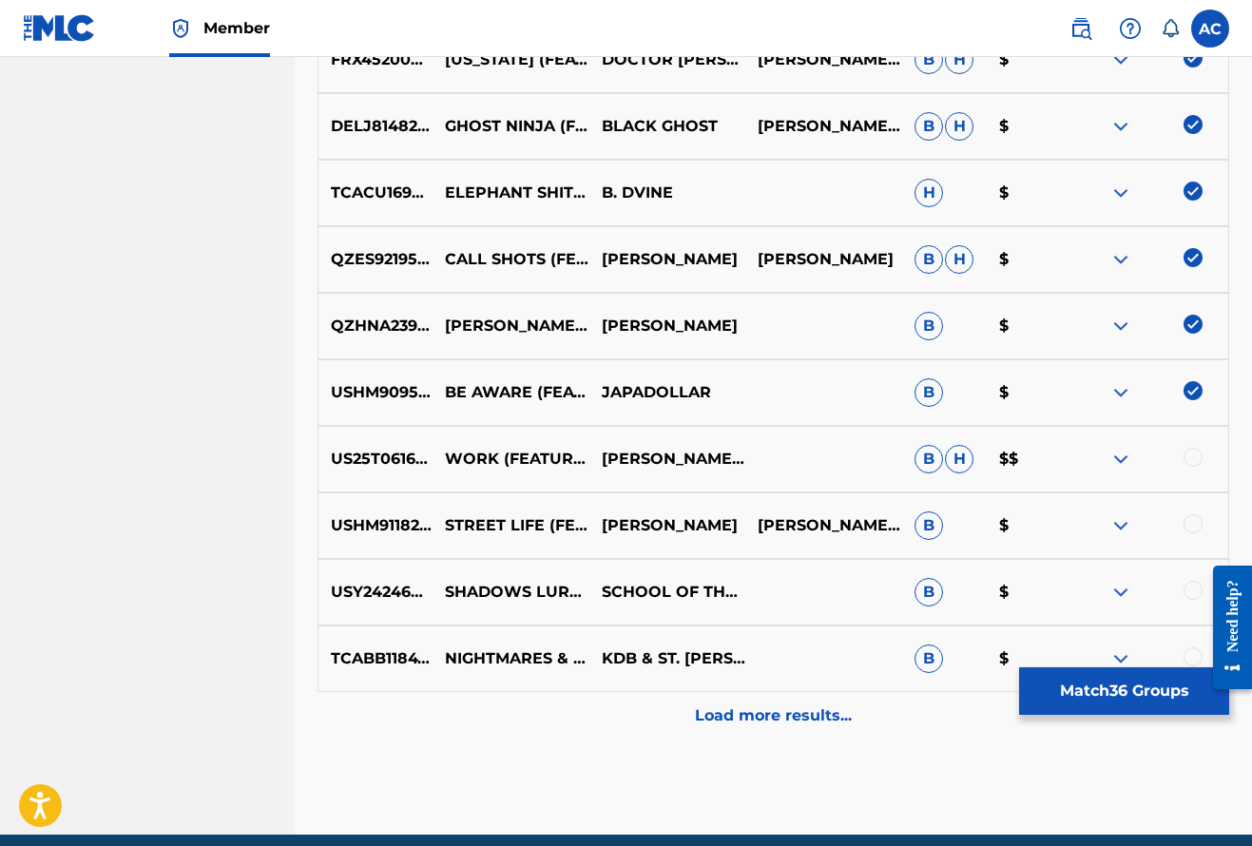
click at [1194, 467] on div at bounding box center [1149, 459] width 157 height 23
click at [1193, 455] on div at bounding box center [1192, 457] width 19 height 19
click at [1195, 521] on div at bounding box center [1192, 523] width 19 height 19
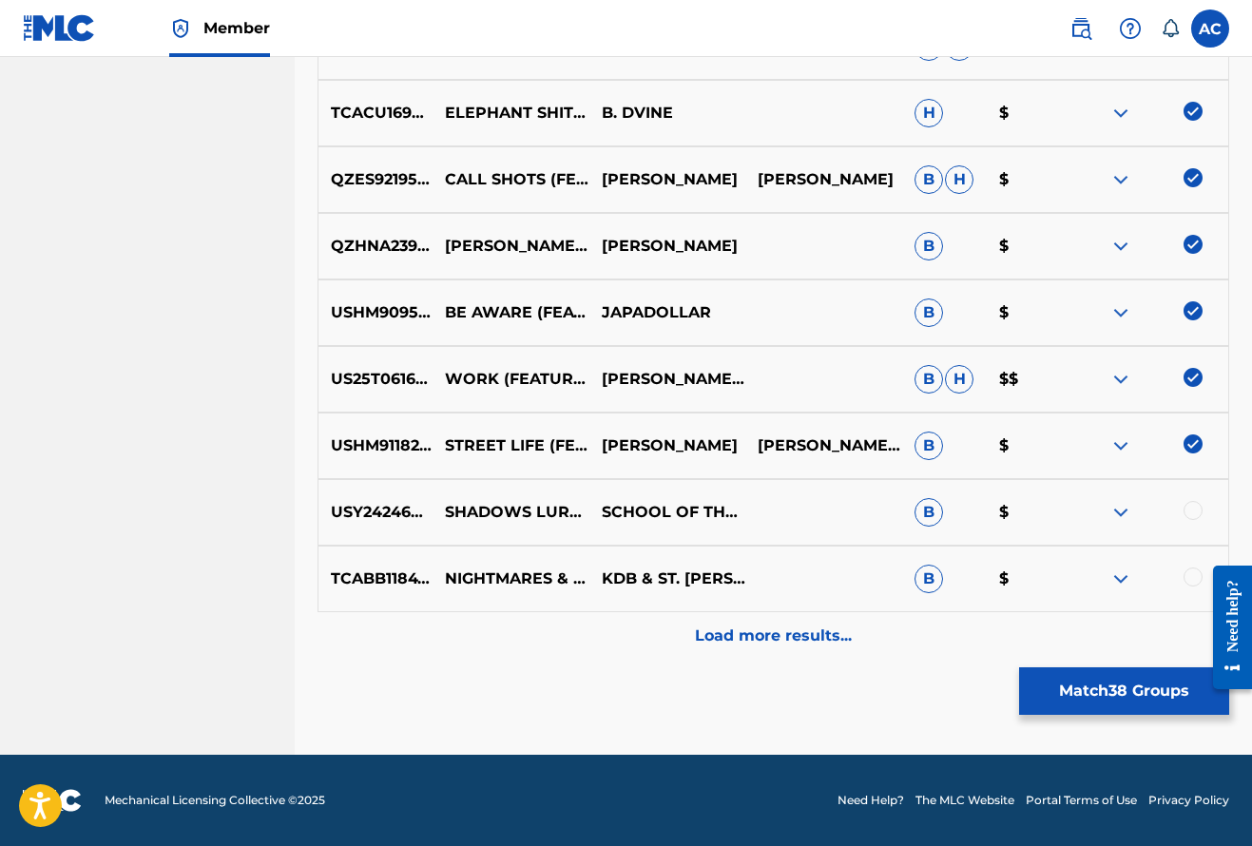
scroll to position [2804, 0]
click at [1195, 516] on div at bounding box center [1192, 510] width 19 height 19
click at [1199, 577] on div at bounding box center [1225, 627] width 53 height 163
click at [1194, 576] on div at bounding box center [1192, 576] width 19 height 19
click at [742, 645] on p "Load more results..." at bounding box center [773, 635] width 157 height 23
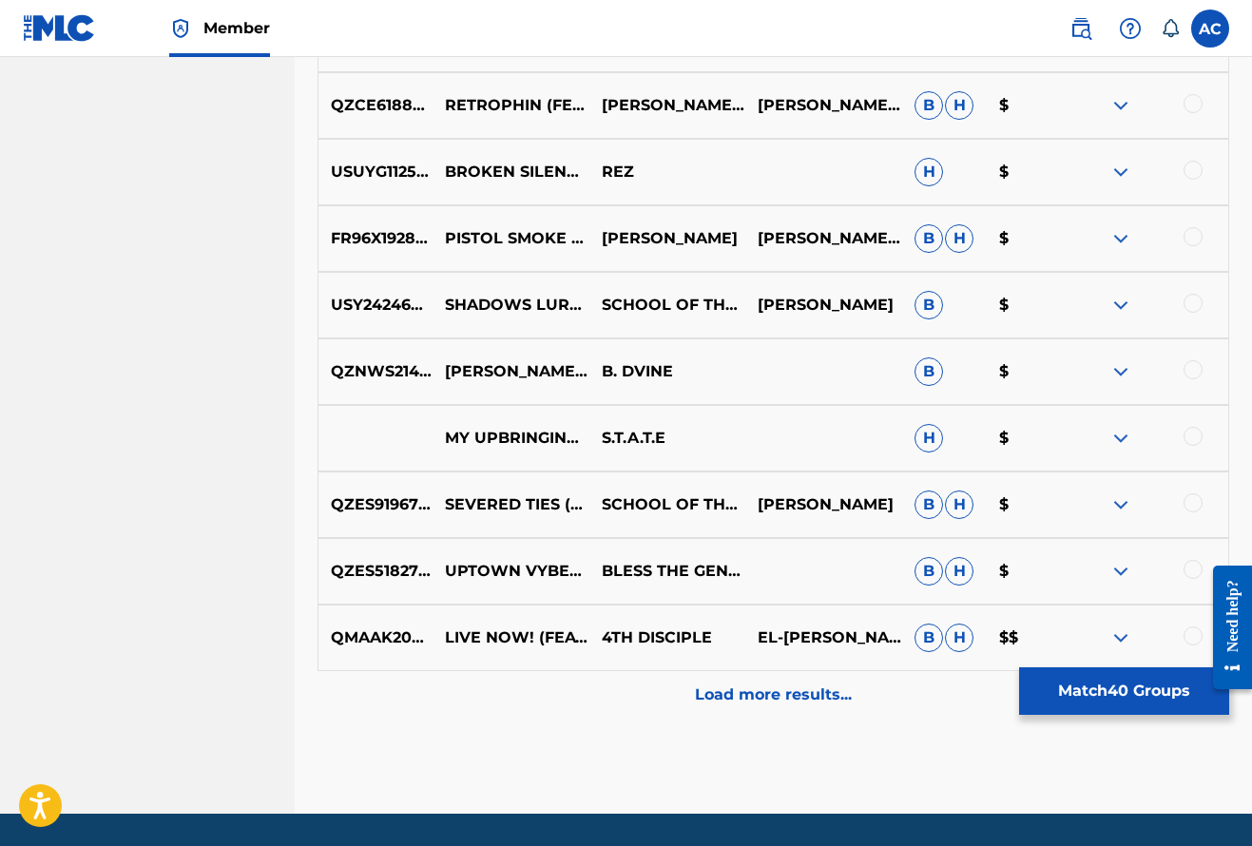
scroll to position [3430, 0]
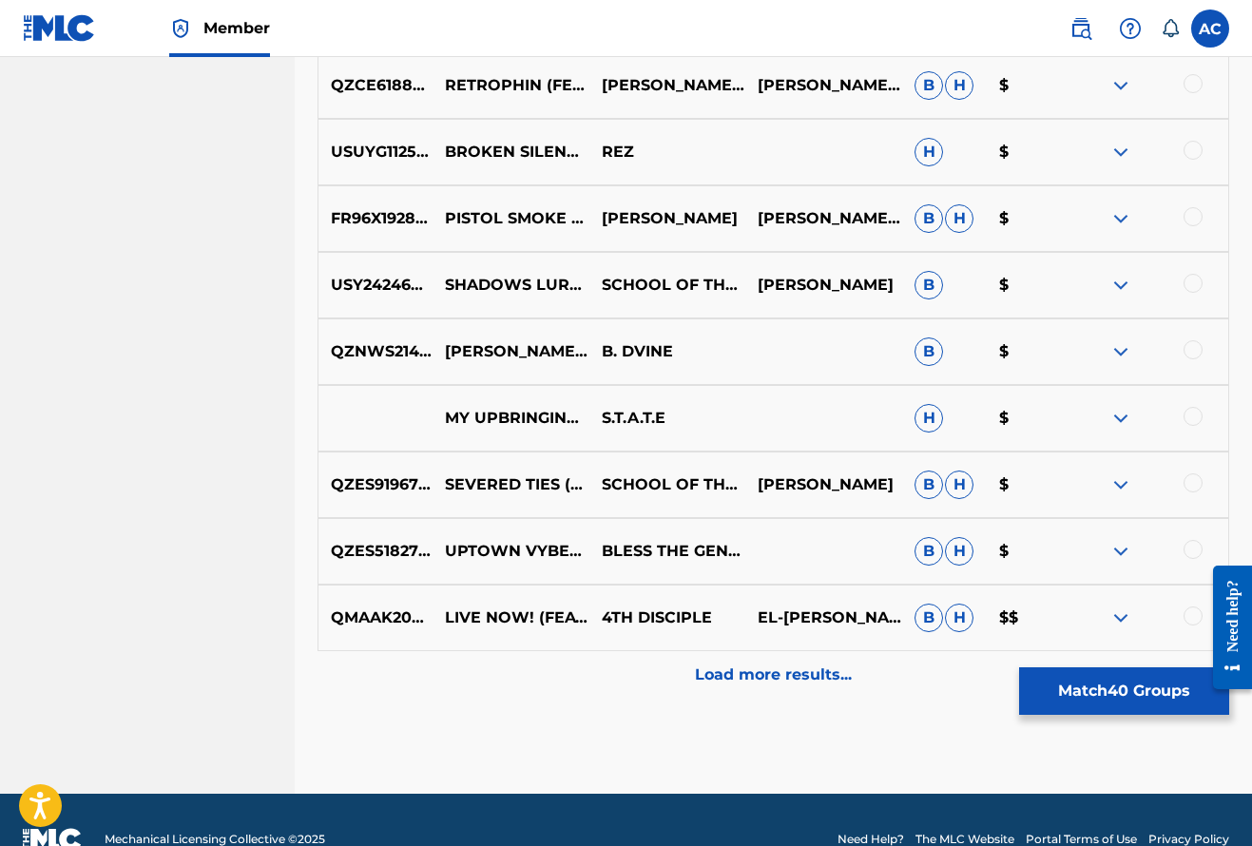
click at [1205, 606] on div at bounding box center [1225, 627] width 53 height 163
click at [1195, 621] on div at bounding box center [1192, 615] width 19 height 19
click at [1192, 551] on div at bounding box center [1192, 549] width 19 height 19
click at [1193, 487] on div at bounding box center [1192, 482] width 19 height 19
click at [1195, 416] on div at bounding box center [1192, 416] width 19 height 19
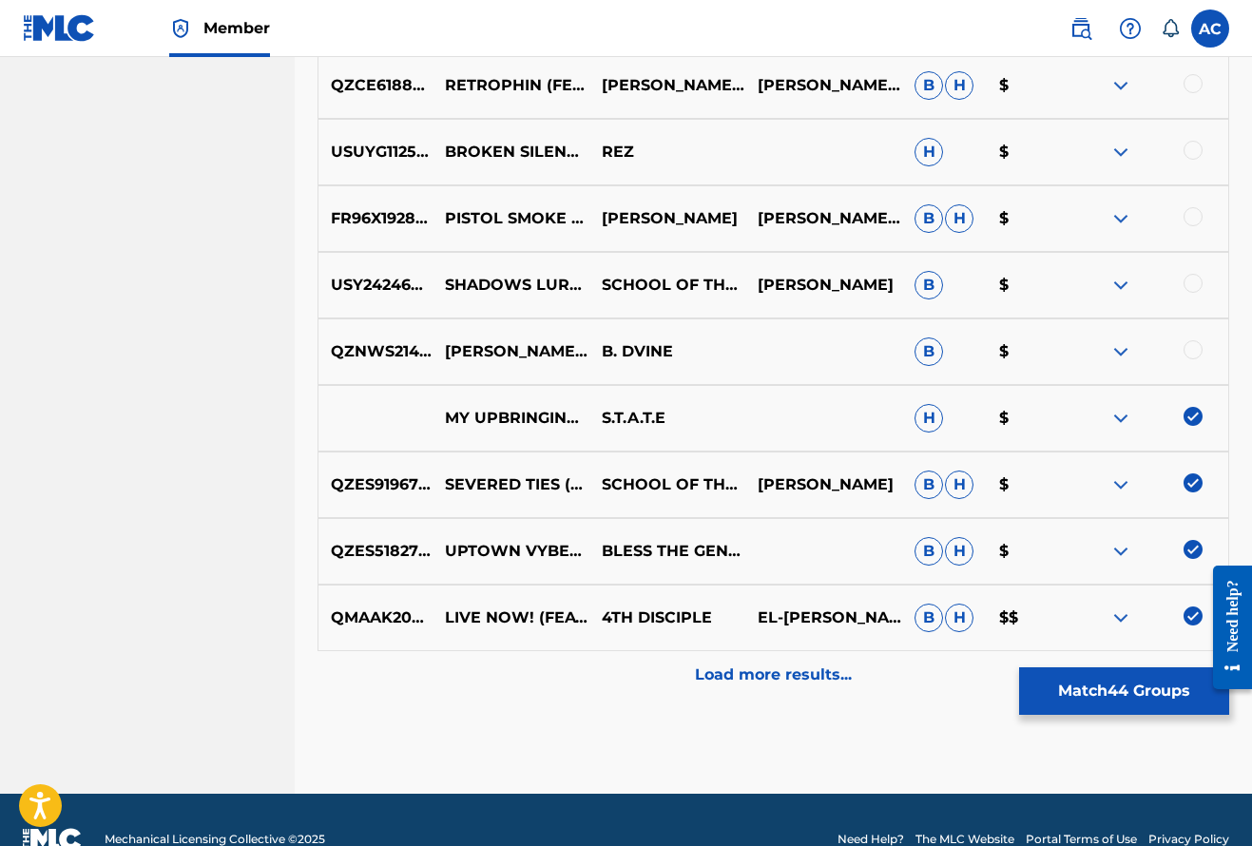
click at [1196, 364] on div "QZNWS2149893 ROB ZOMBIE FT. SOLOMON CHILDS B. DVINE B $" at bounding box center [773, 351] width 912 height 67
click at [1196, 359] on div at bounding box center [1149, 351] width 157 height 23
click at [1194, 347] on div at bounding box center [1192, 349] width 19 height 19
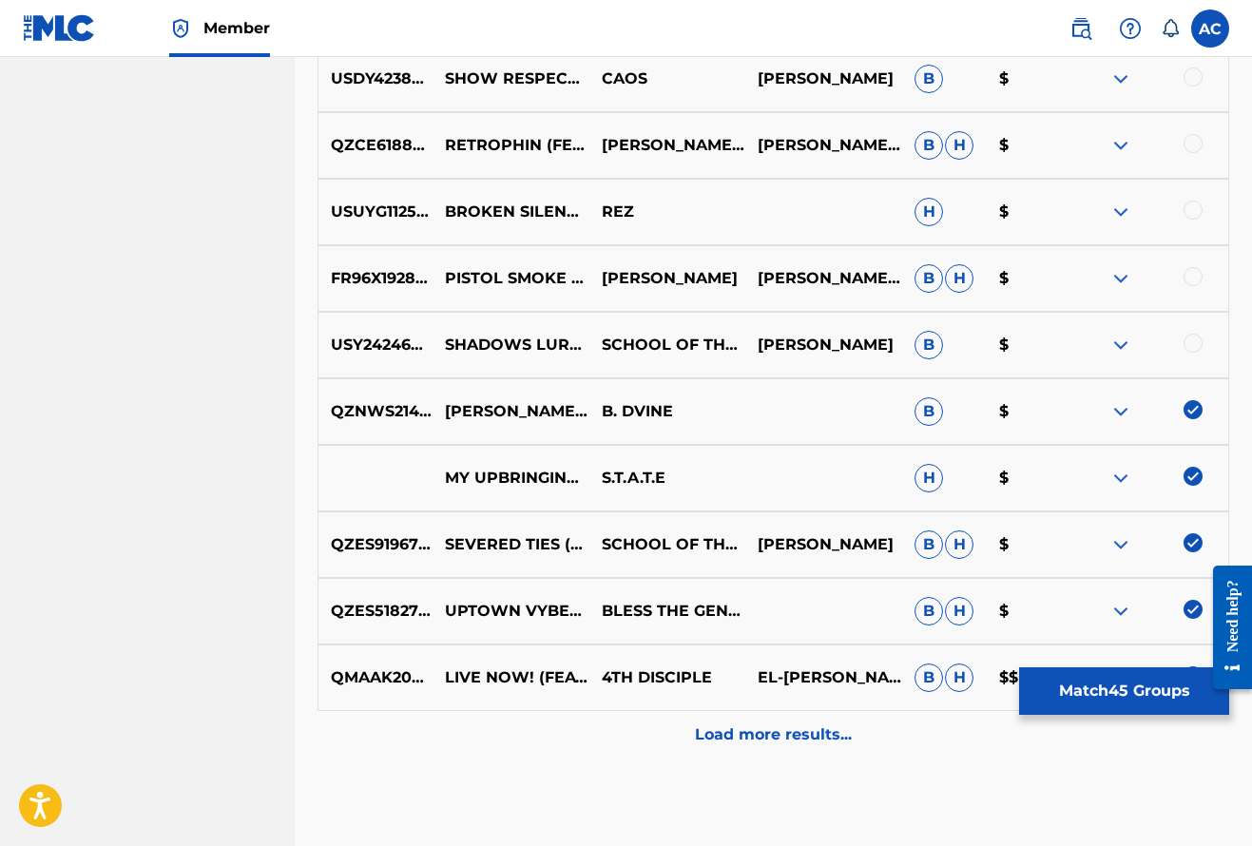
click at [1194, 343] on div at bounding box center [1192, 343] width 19 height 19
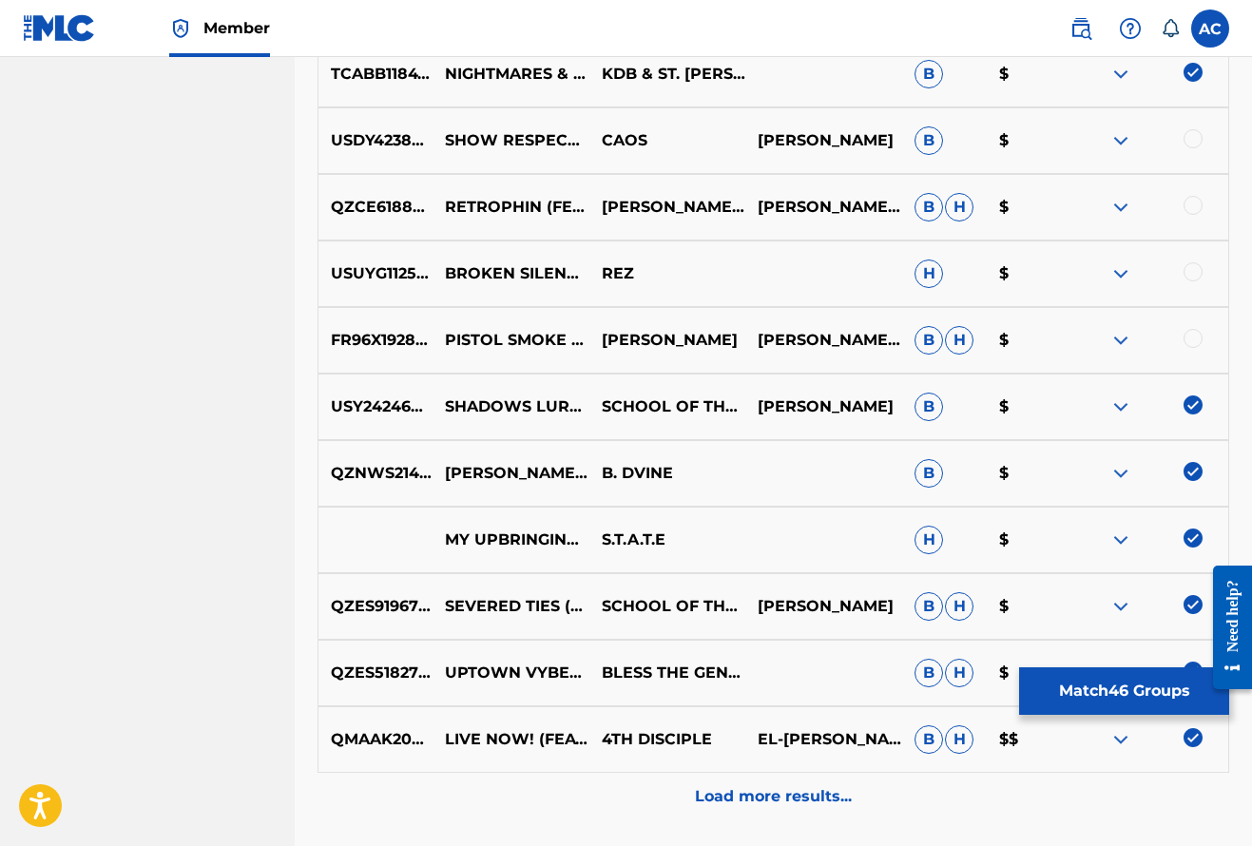
scroll to position [3300, 0]
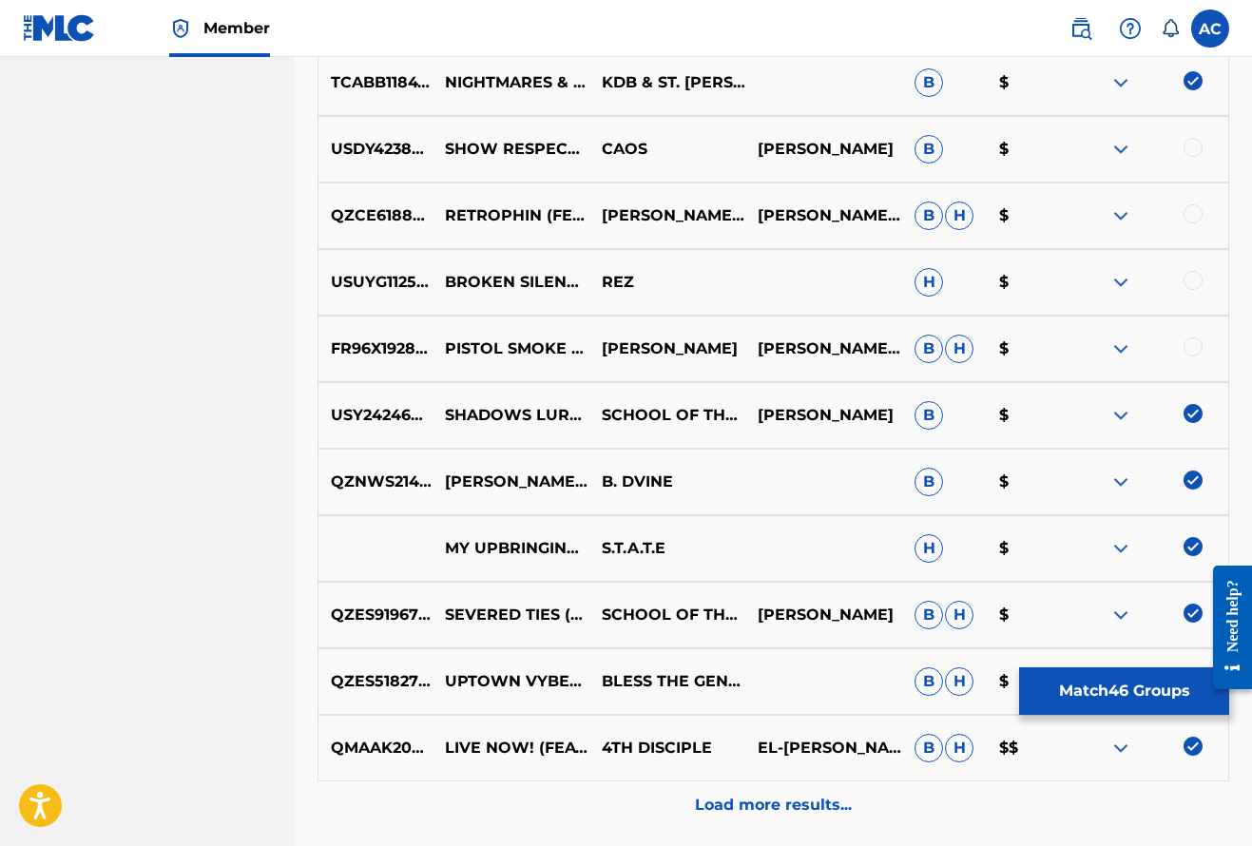
click at [1194, 343] on div at bounding box center [1192, 346] width 19 height 19
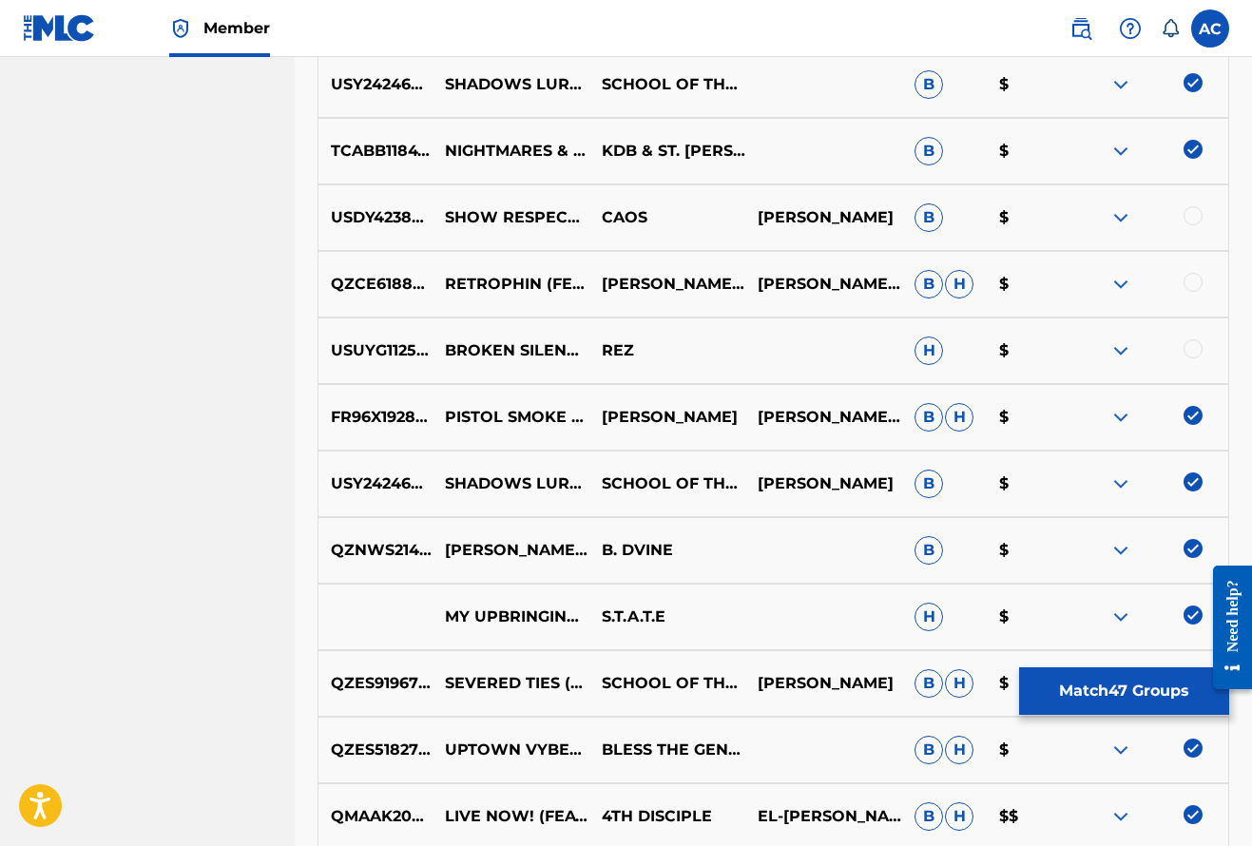
click at [1194, 343] on div at bounding box center [1192, 348] width 19 height 19
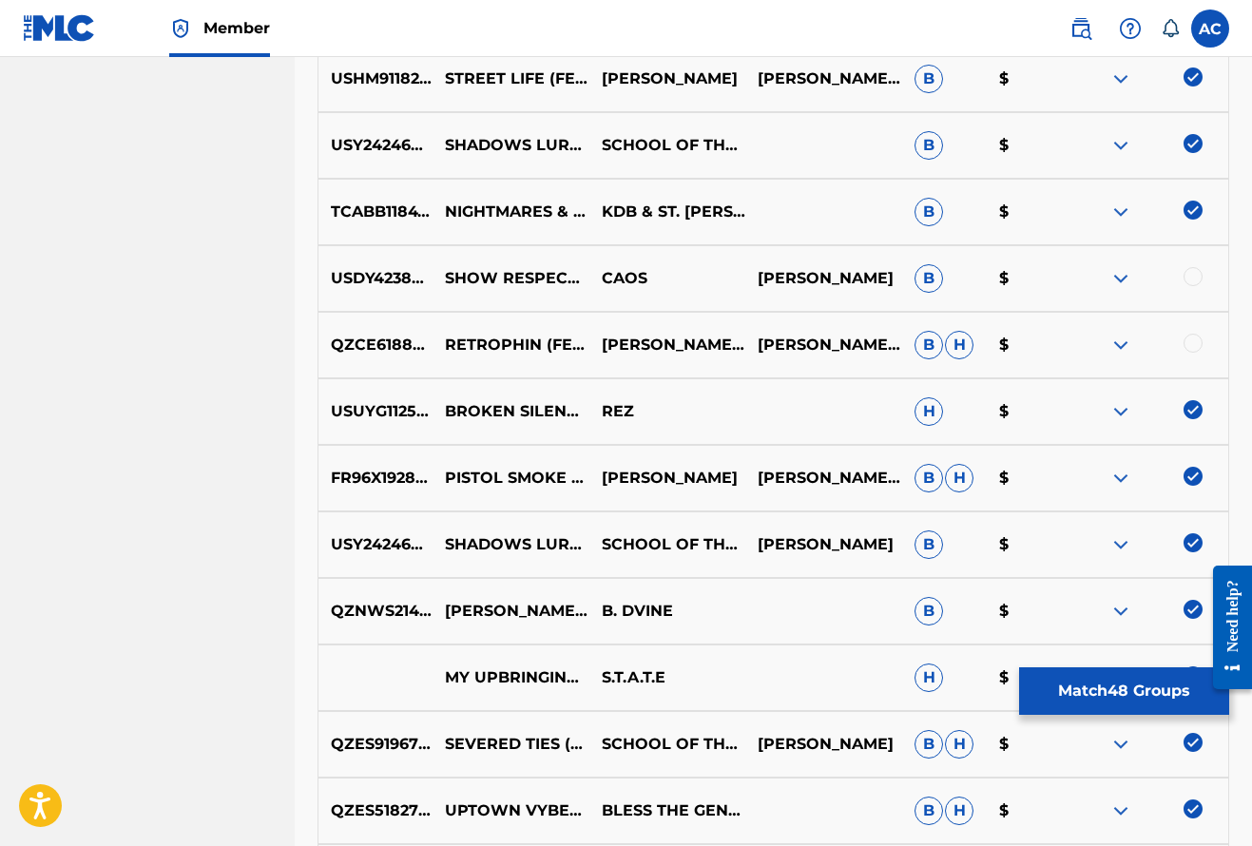
scroll to position [3165, 0]
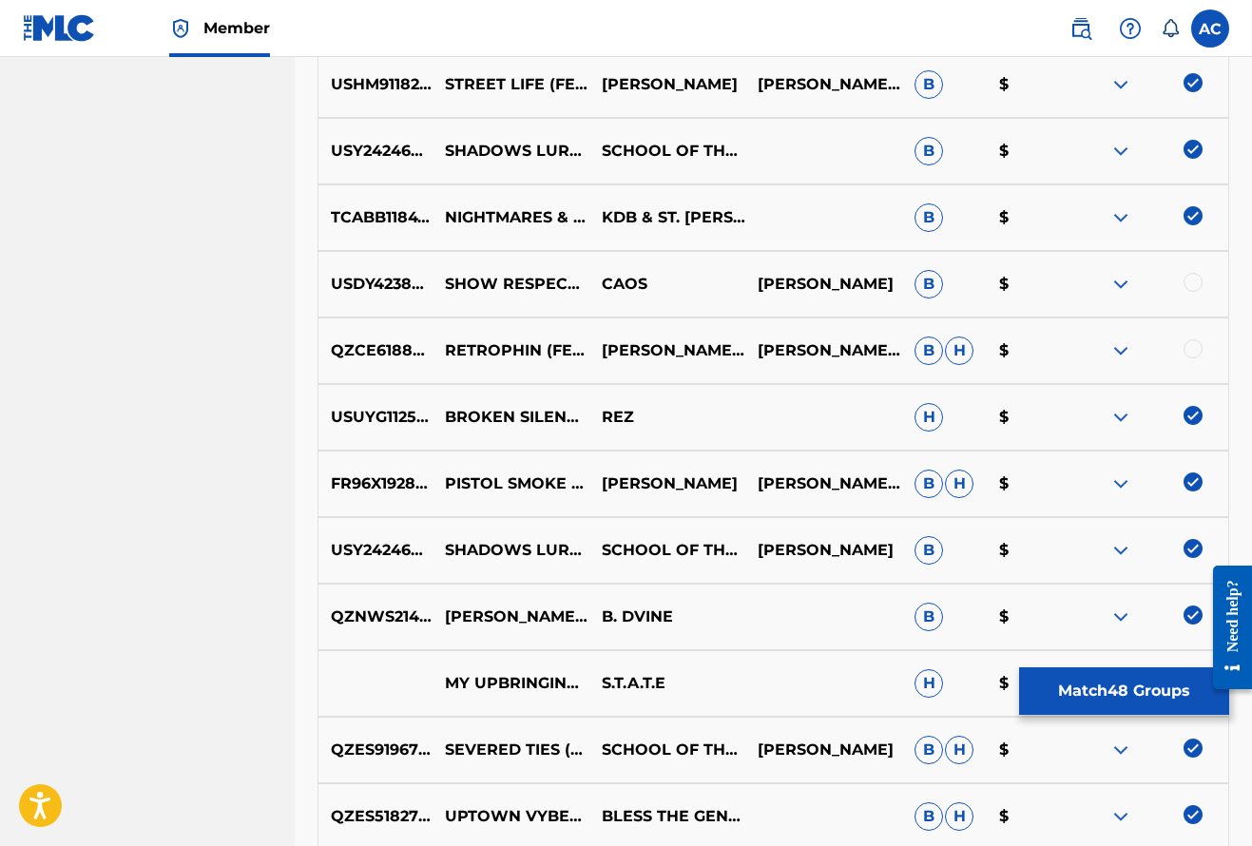
click at [1194, 344] on div at bounding box center [1192, 348] width 19 height 19
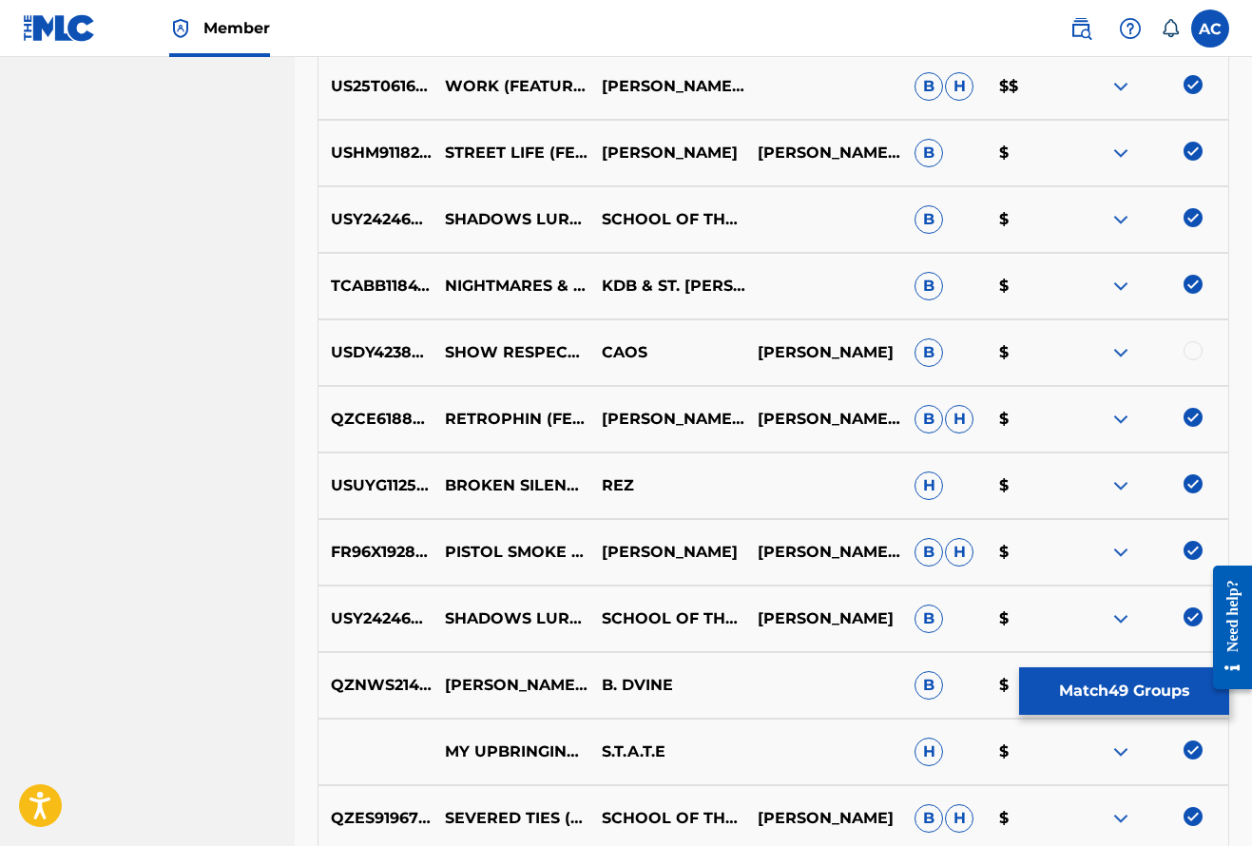
scroll to position [3094, 0]
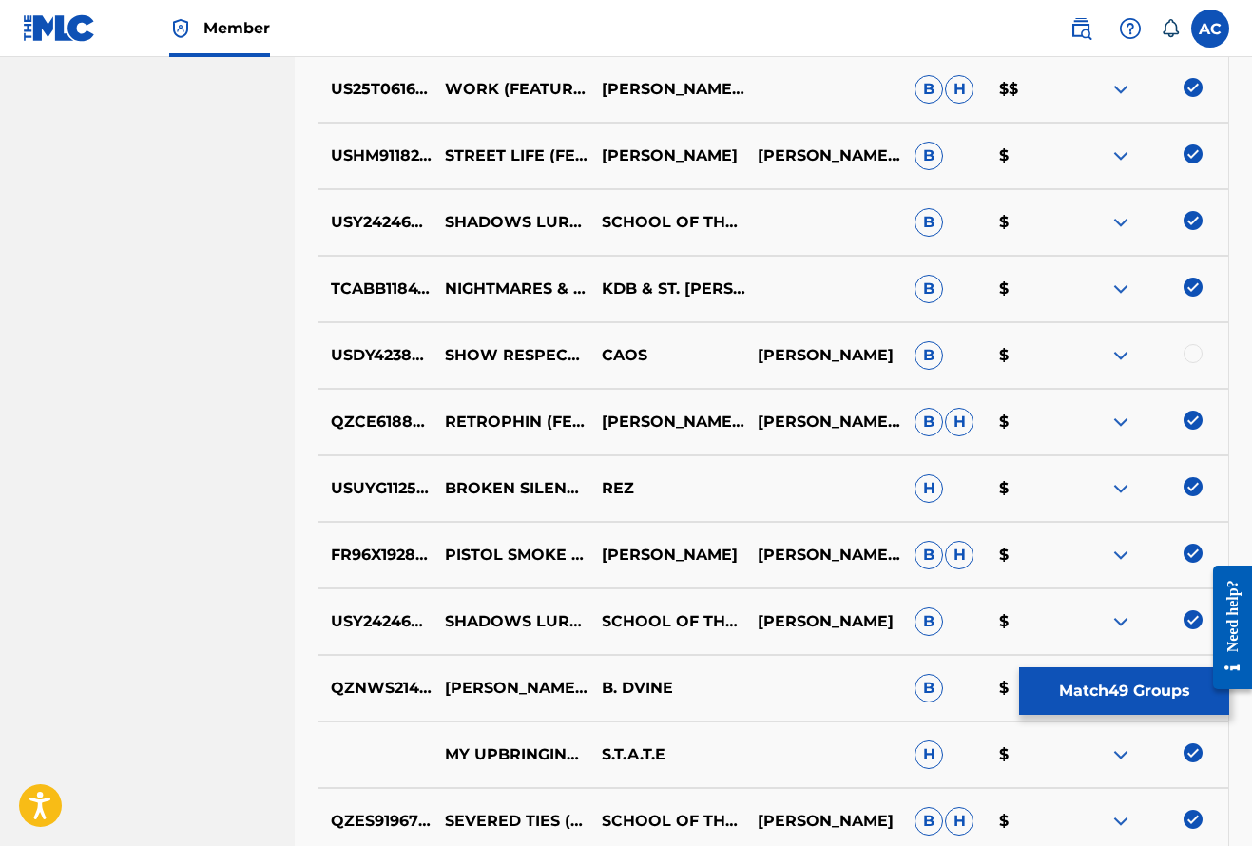
click at [1194, 344] on div at bounding box center [1192, 353] width 19 height 19
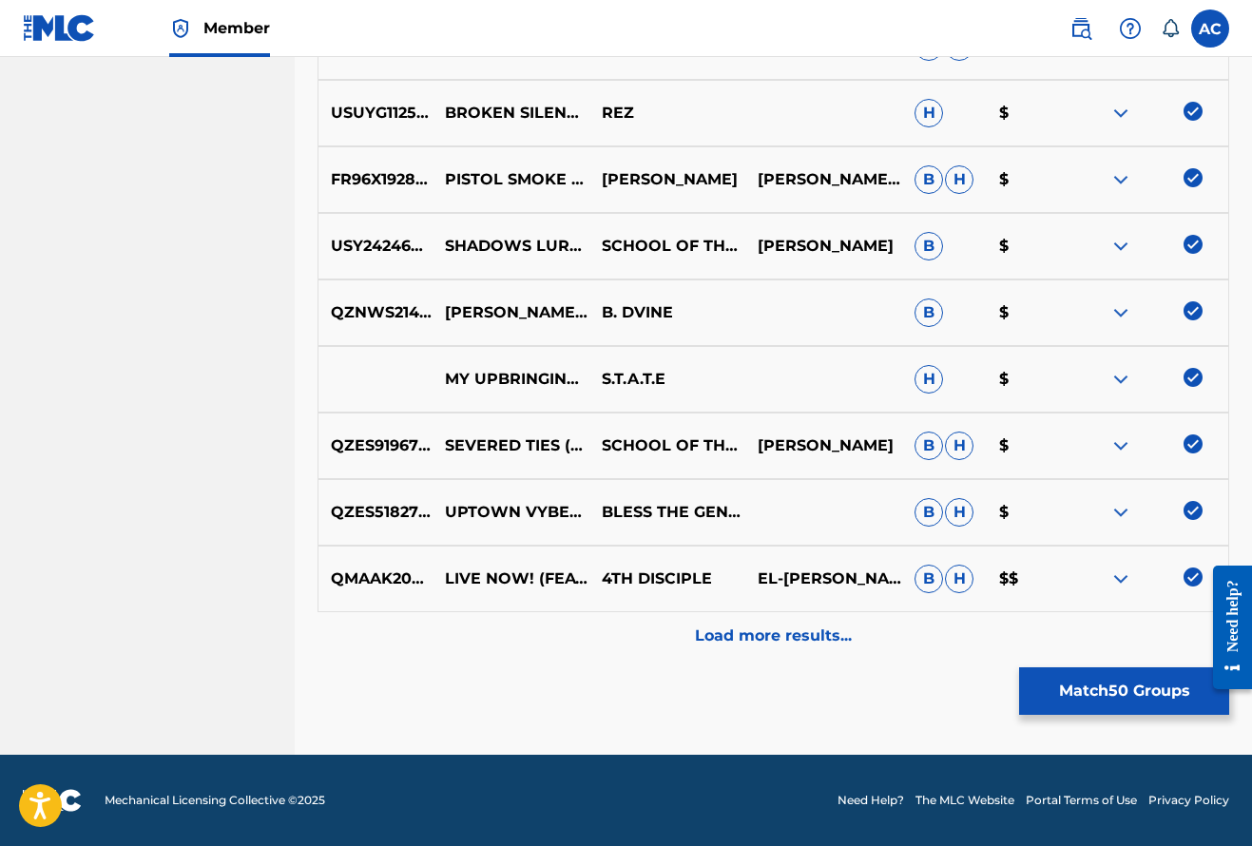
click at [773, 623] on div "Load more results..." at bounding box center [773, 636] width 912 height 48
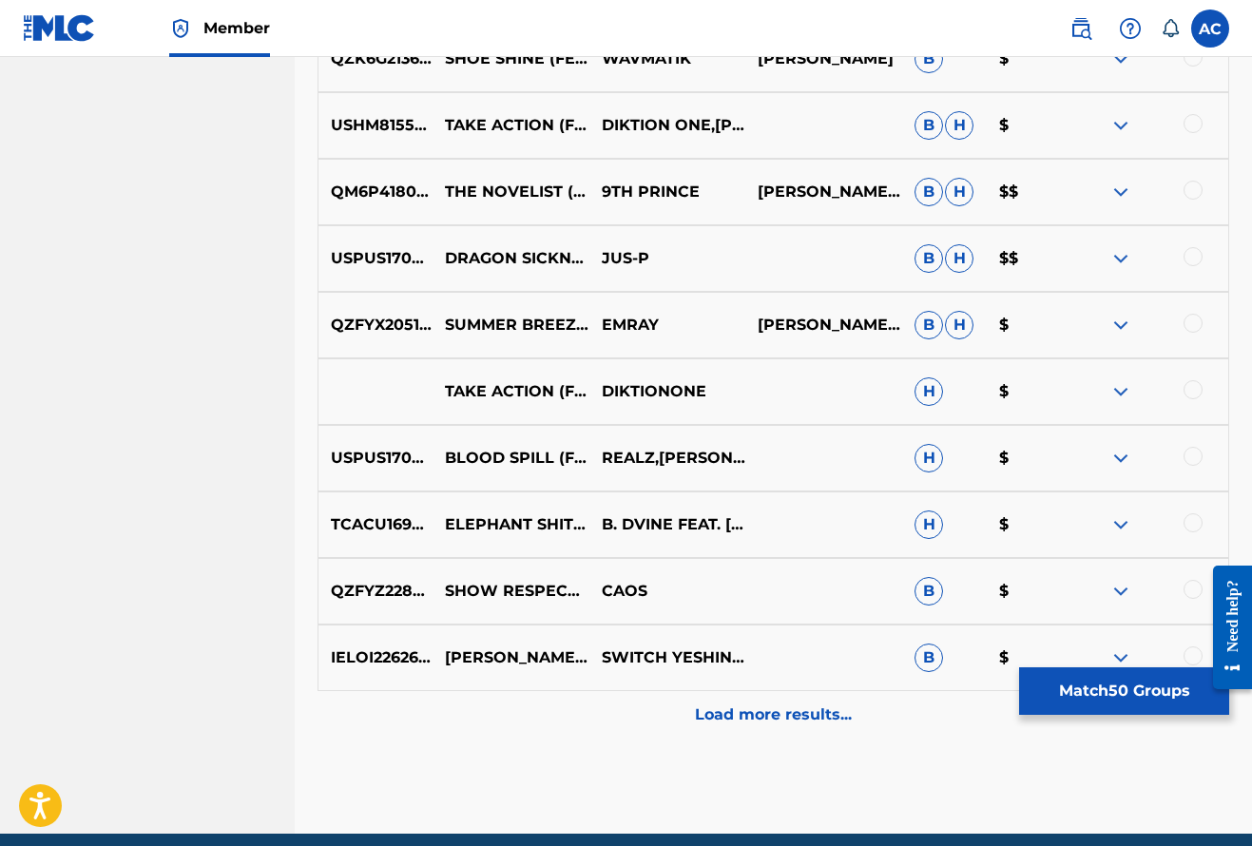
scroll to position [4056, 0]
click at [1191, 652] on div at bounding box center [1192, 655] width 19 height 19
click at [1194, 587] on div at bounding box center [1192, 589] width 19 height 19
click at [1197, 523] on div at bounding box center [1192, 522] width 19 height 19
click at [1194, 453] on div at bounding box center [1192, 456] width 19 height 19
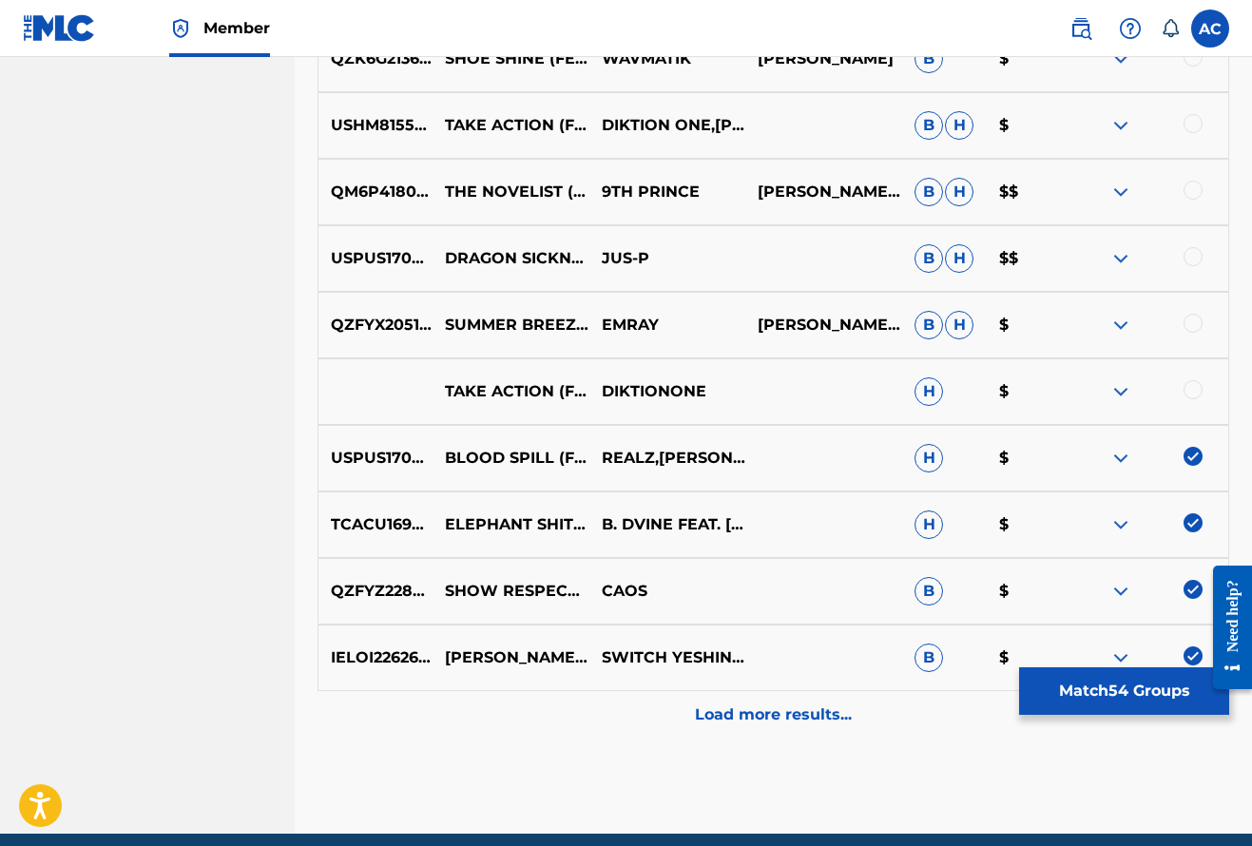
click at [1191, 383] on div at bounding box center [1192, 389] width 19 height 19
click at [1191, 306] on div "QZFYX2051333 SUMMER BREEZE (FEAT. SOLOMON CHILDS) EMRAY EMRE KARADAG, SOLOMON C…" at bounding box center [773, 325] width 912 height 67
click at [1194, 315] on div at bounding box center [1192, 323] width 19 height 19
click at [1192, 255] on div at bounding box center [1192, 256] width 19 height 19
click at [1194, 199] on div at bounding box center [1192, 190] width 19 height 19
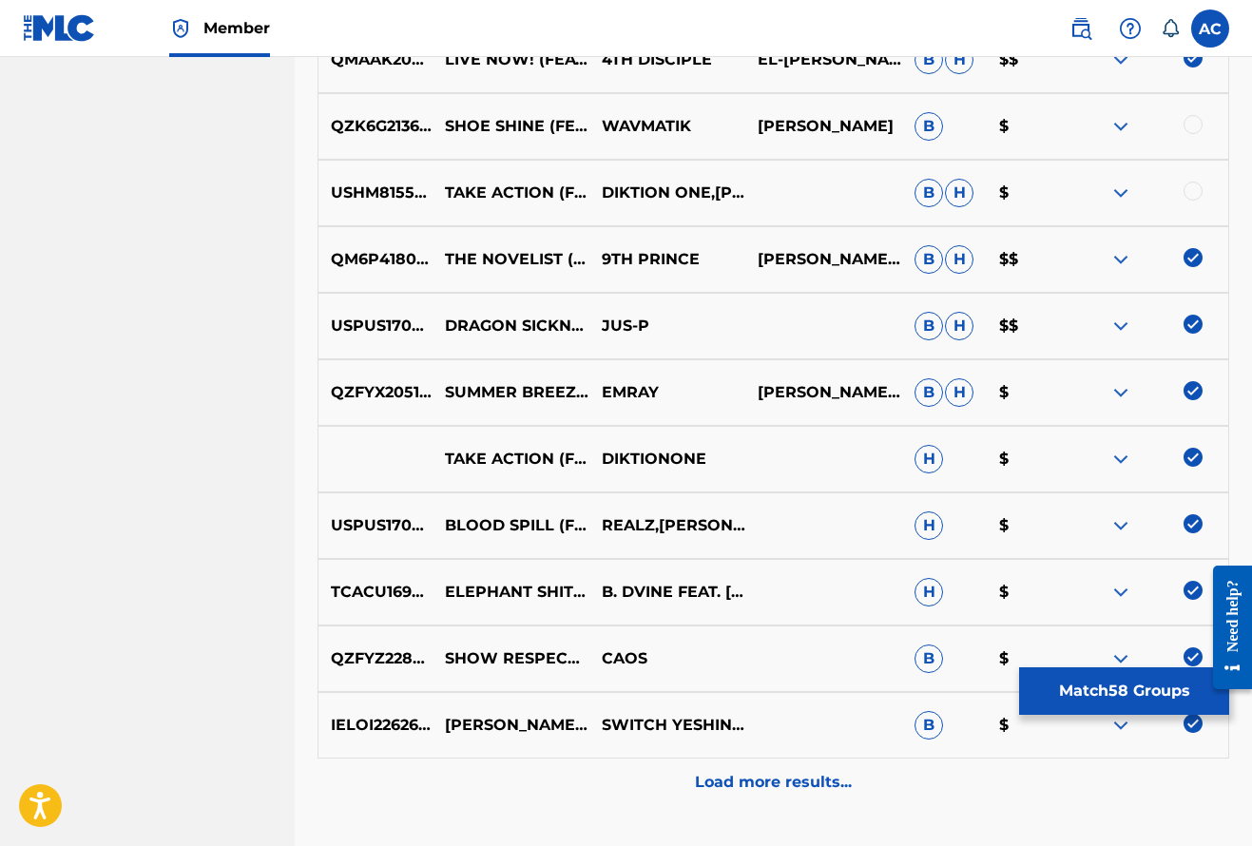
click at [1194, 199] on div at bounding box center [1192, 191] width 19 height 19
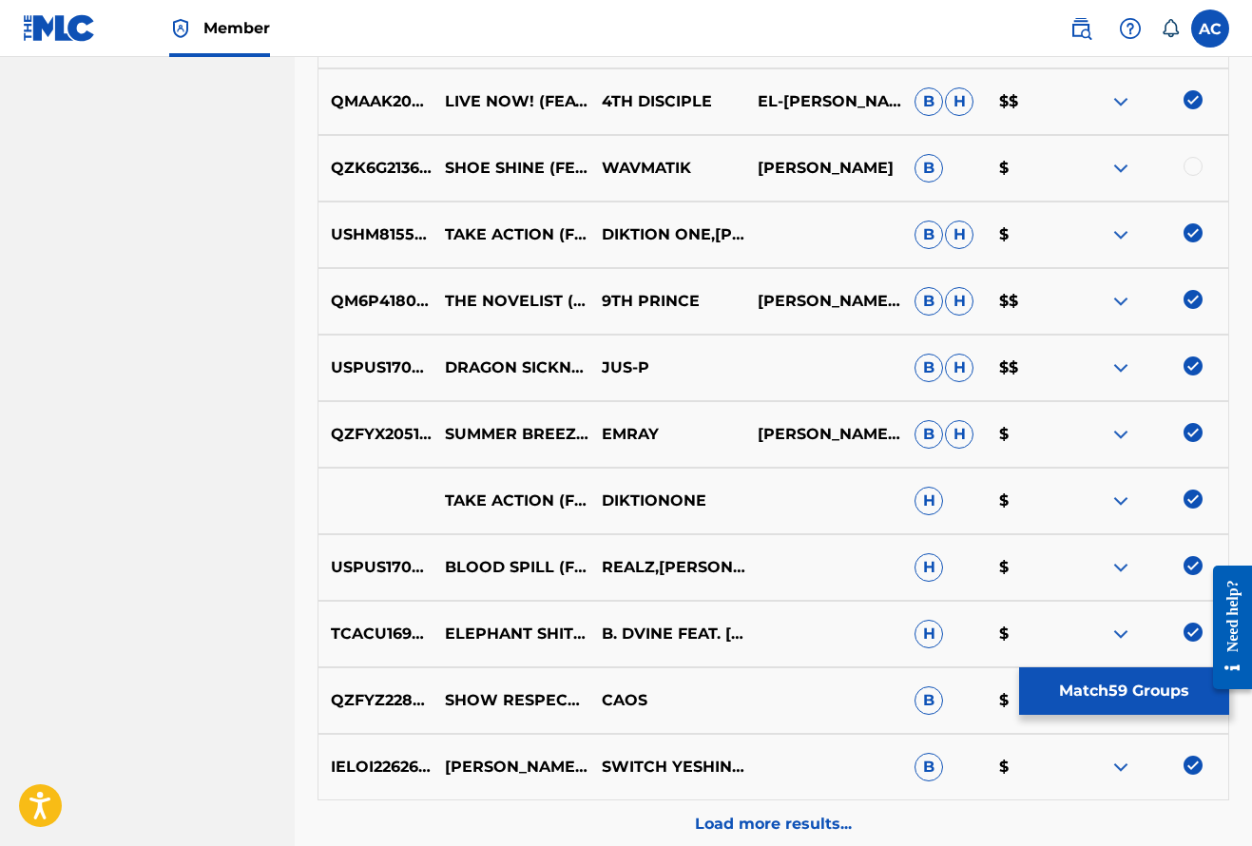
scroll to position [3944, 0]
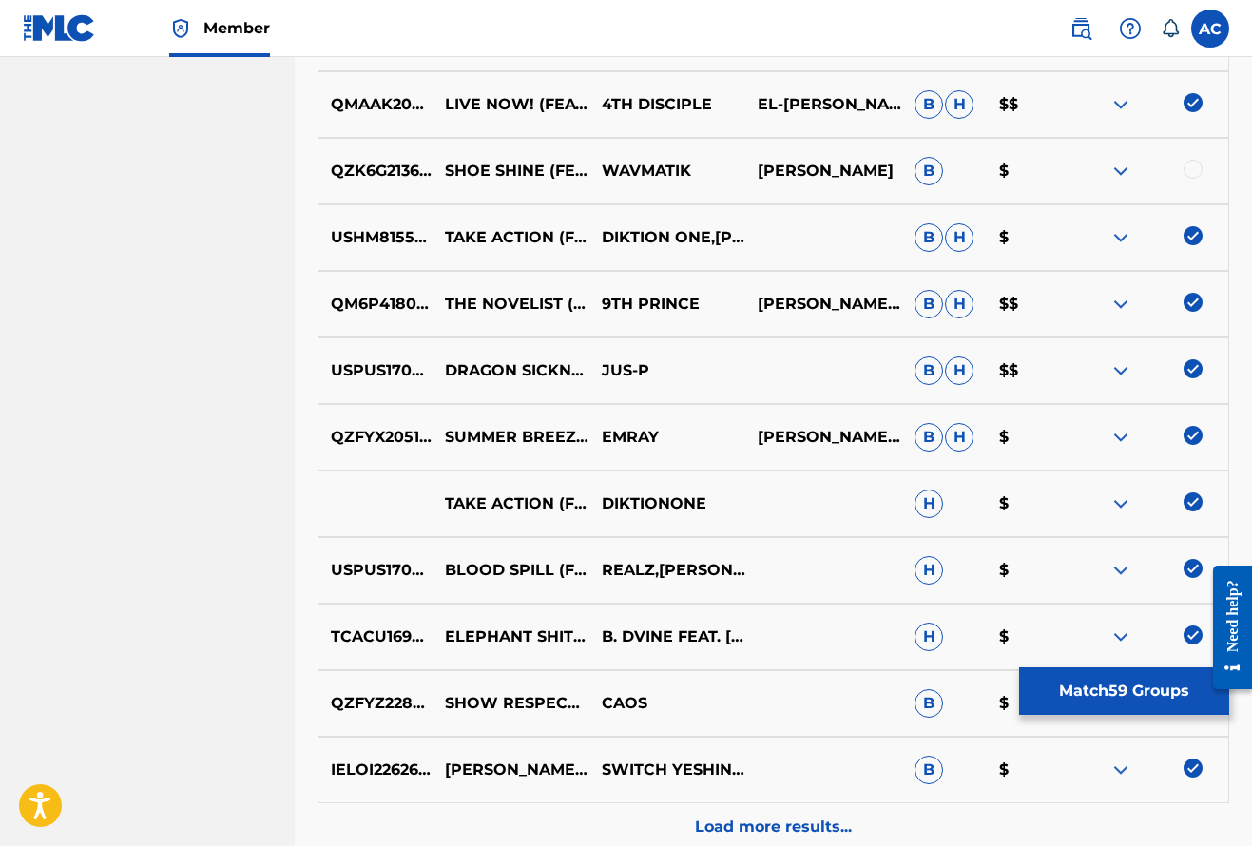
click at [1194, 163] on div at bounding box center [1192, 169] width 19 height 19
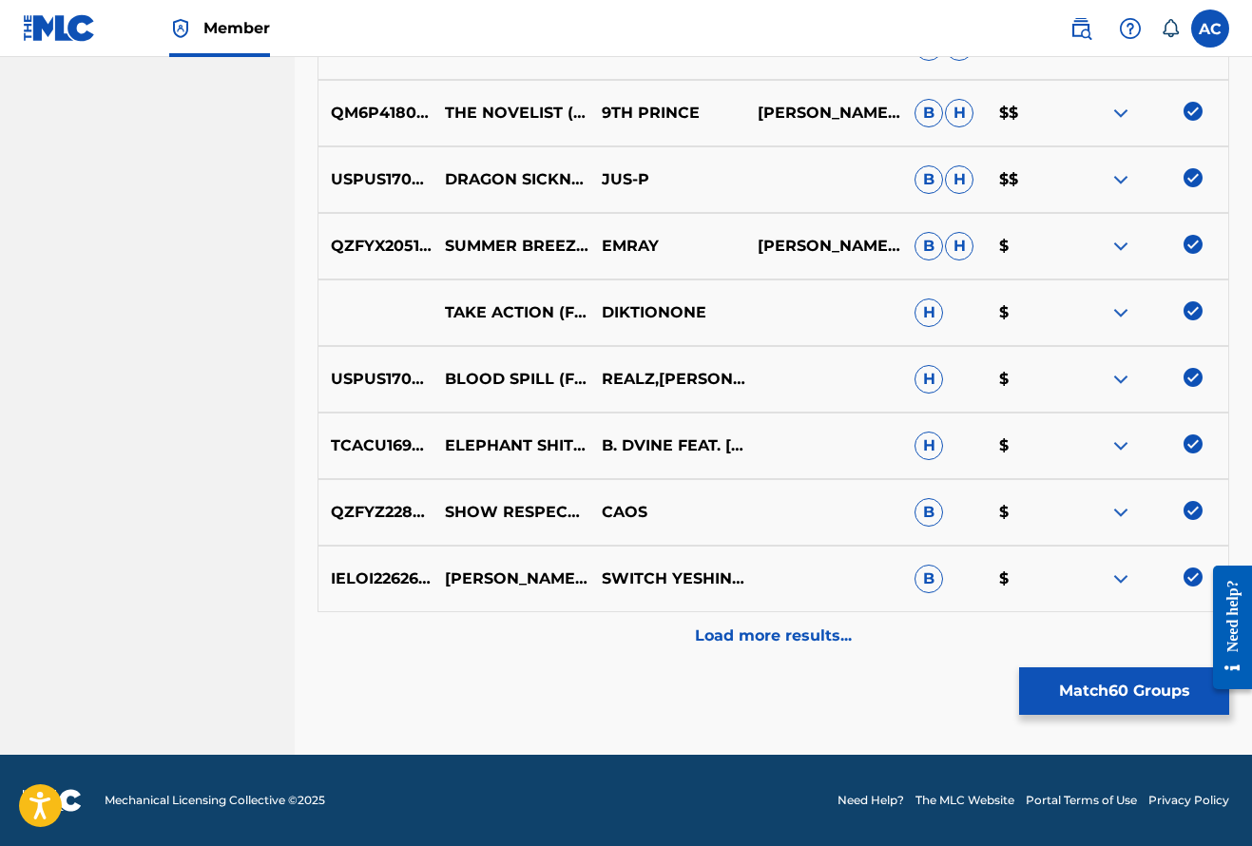
click at [771, 631] on p "Load more results..." at bounding box center [773, 635] width 157 height 23
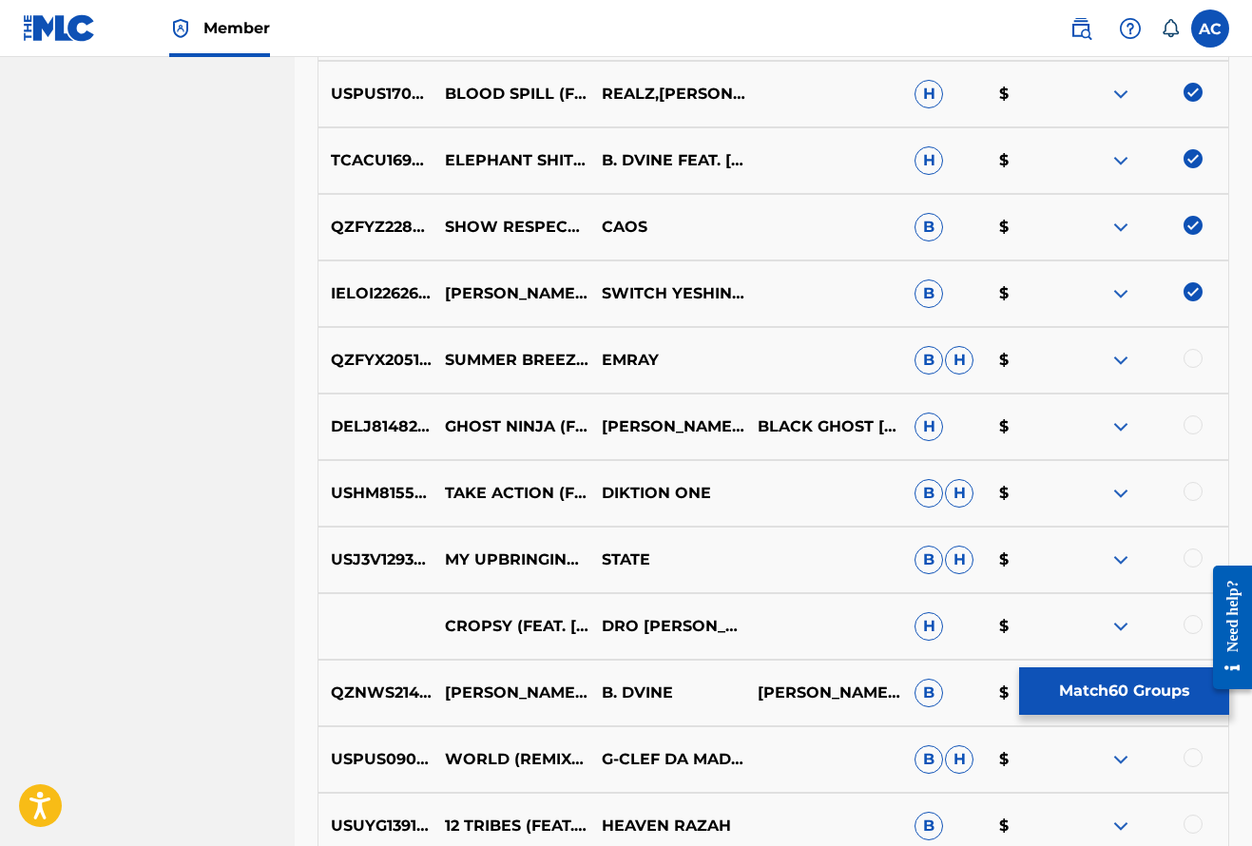
scroll to position [4424, 0]
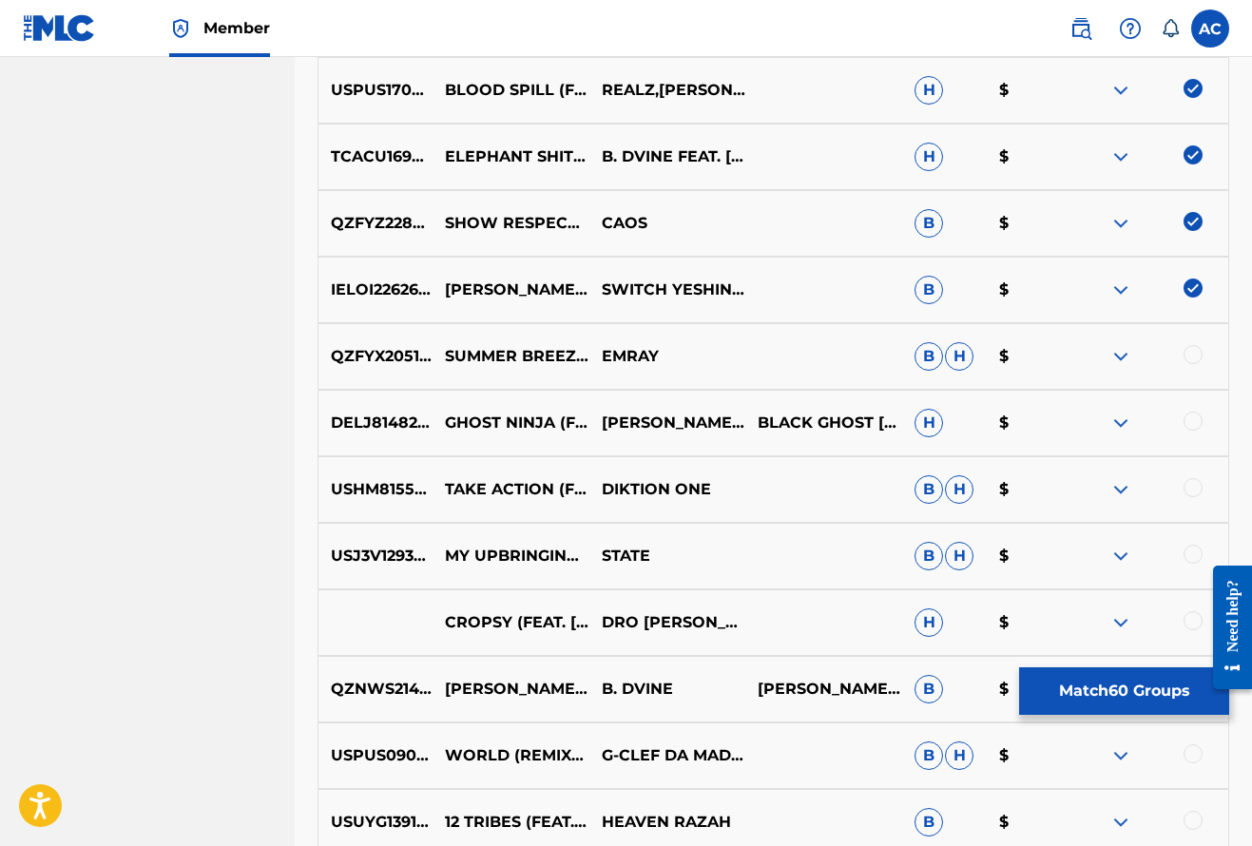
click at [1189, 354] on div at bounding box center [1192, 354] width 19 height 19
click at [1193, 418] on div at bounding box center [1192, 421] width 19 height 19
click at [1190, 490] on div at bounding box center [1192, 487] width 19 height 19
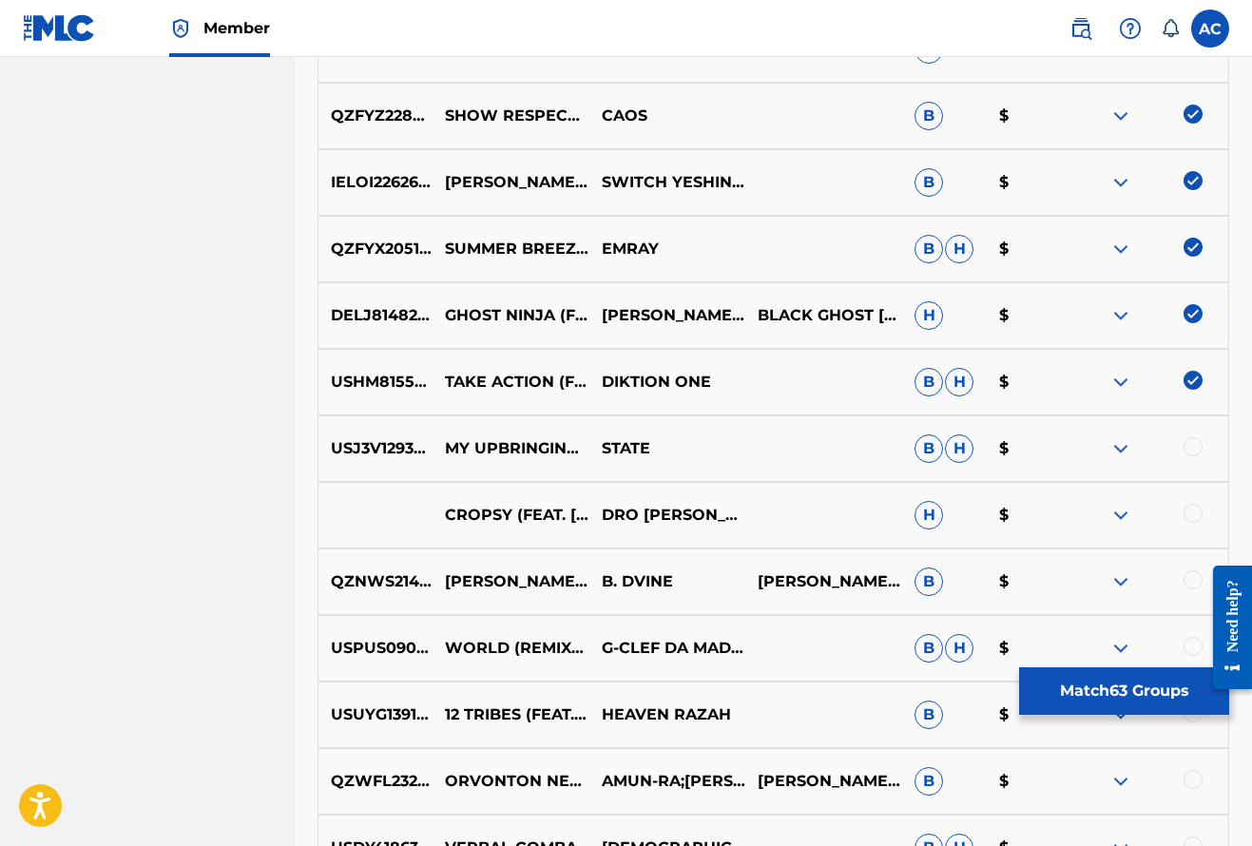
scroll to position [4542, 0]
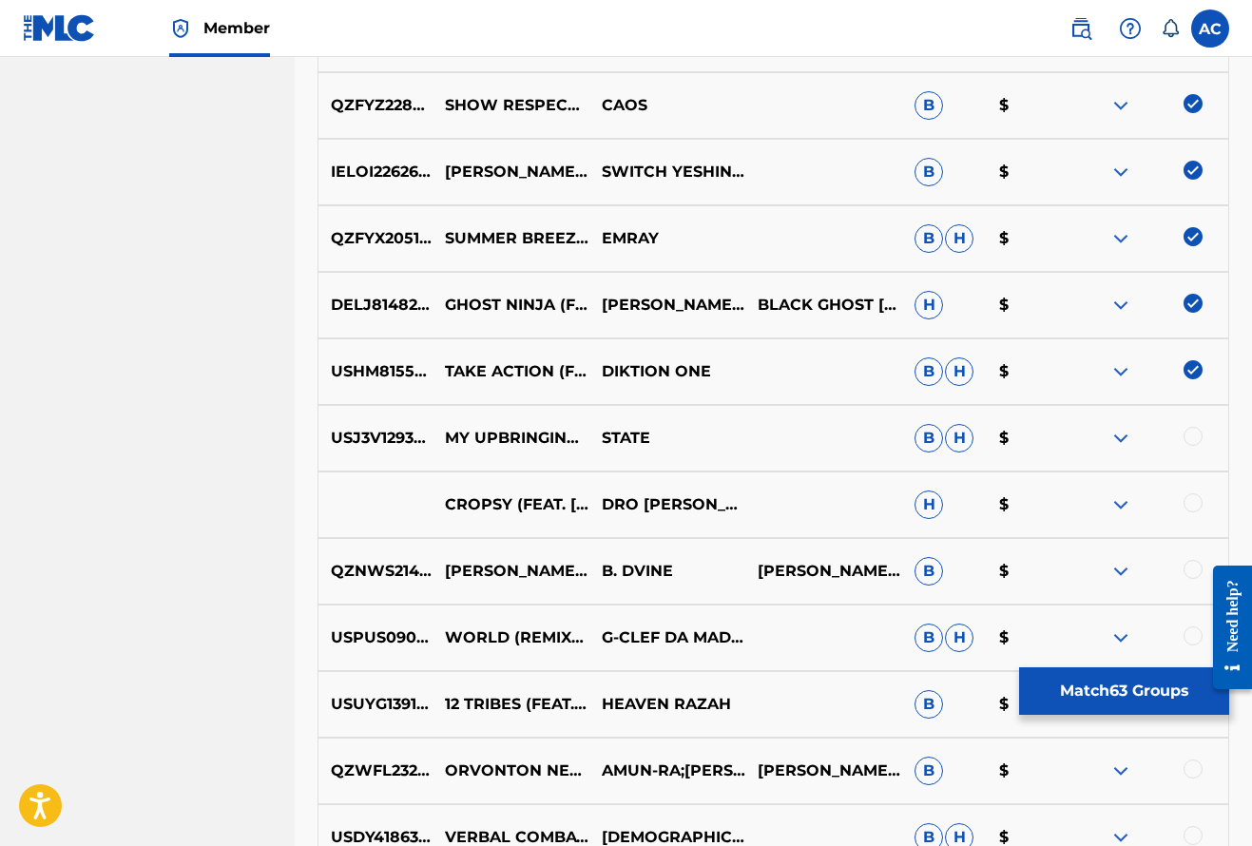
click at [1193, 429] on div at bounding box center [1192, 436] width 19 height 19
click at [1195, 506] on div at bounding box center [1192, 502] width 19 height 19
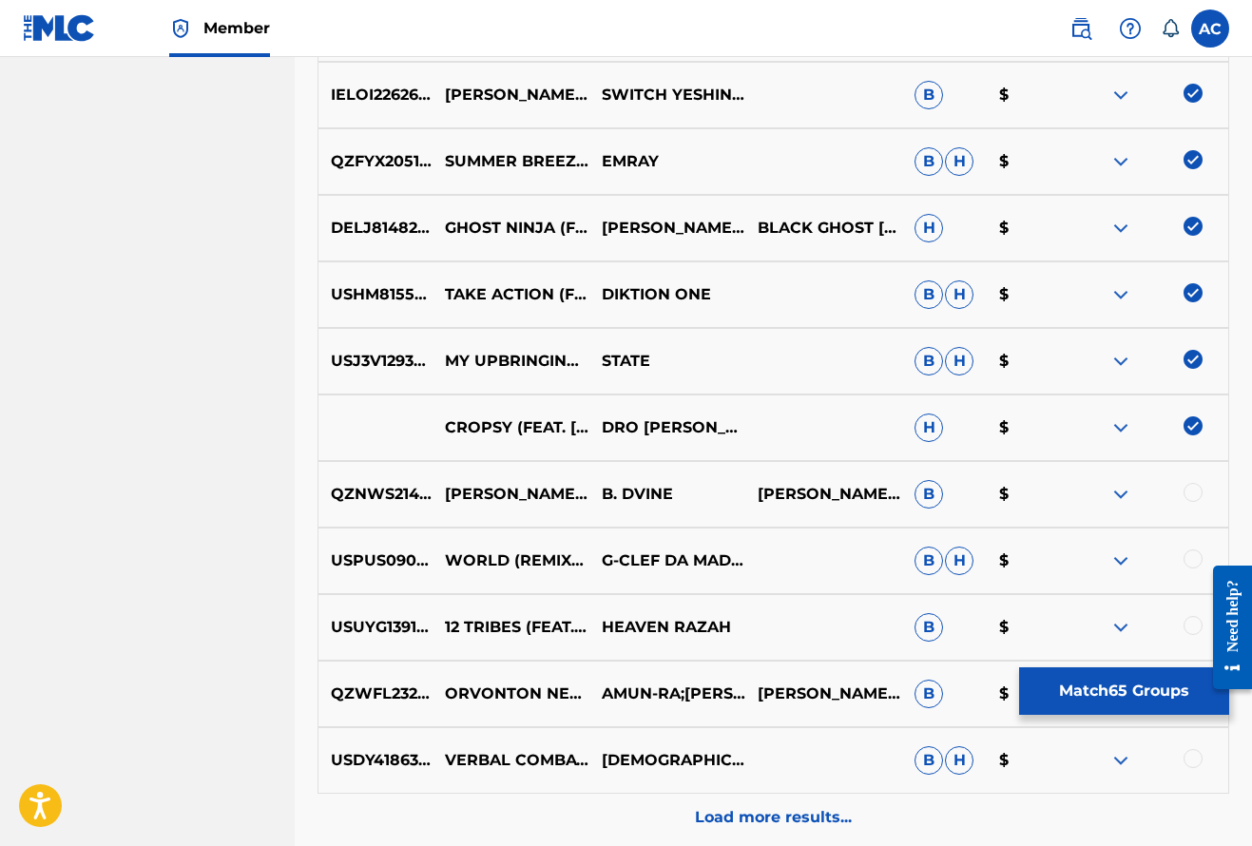
scroll to position [4648, 0]
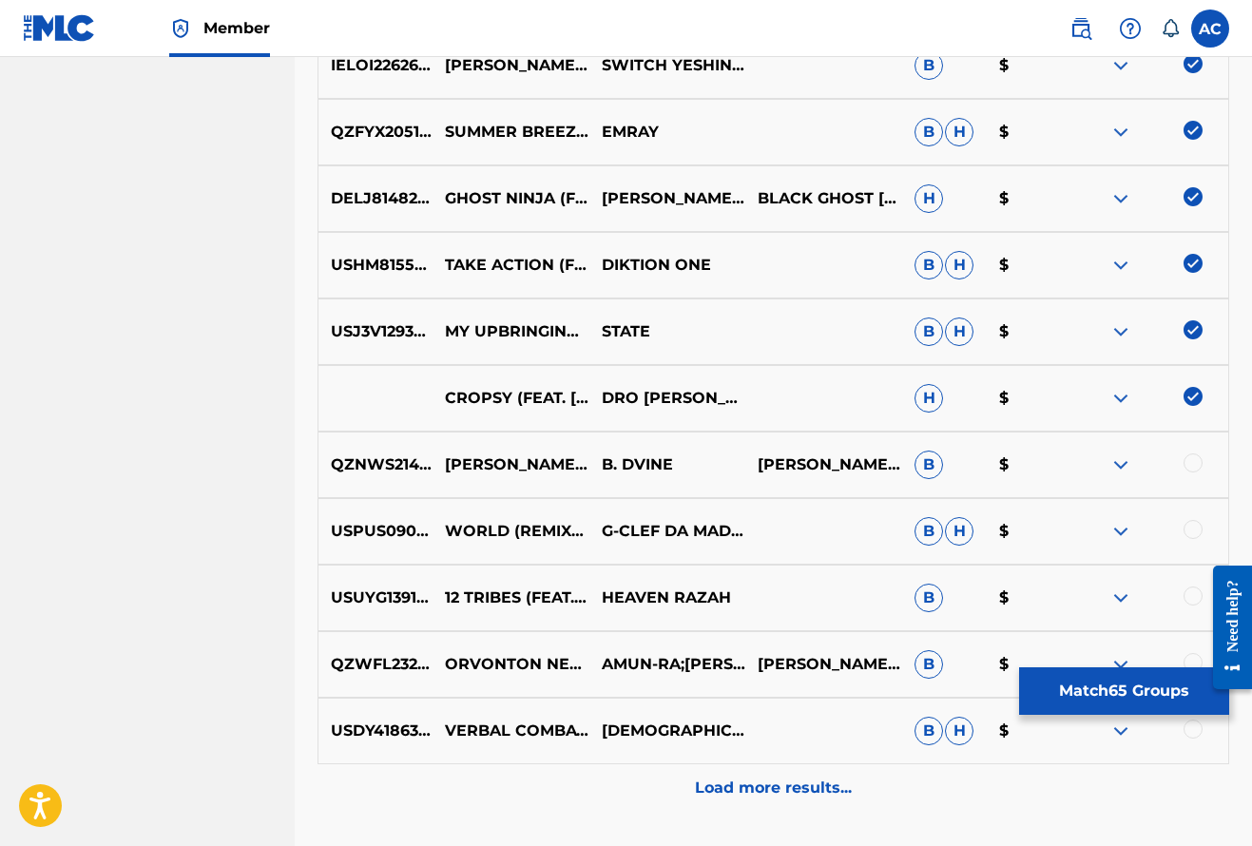
click at [1195, 463] on div at bounding box center [1192, 462] width 19 height 19
click at [1195, 520] on div at bounding box center [1192, 529] width 19 height 19
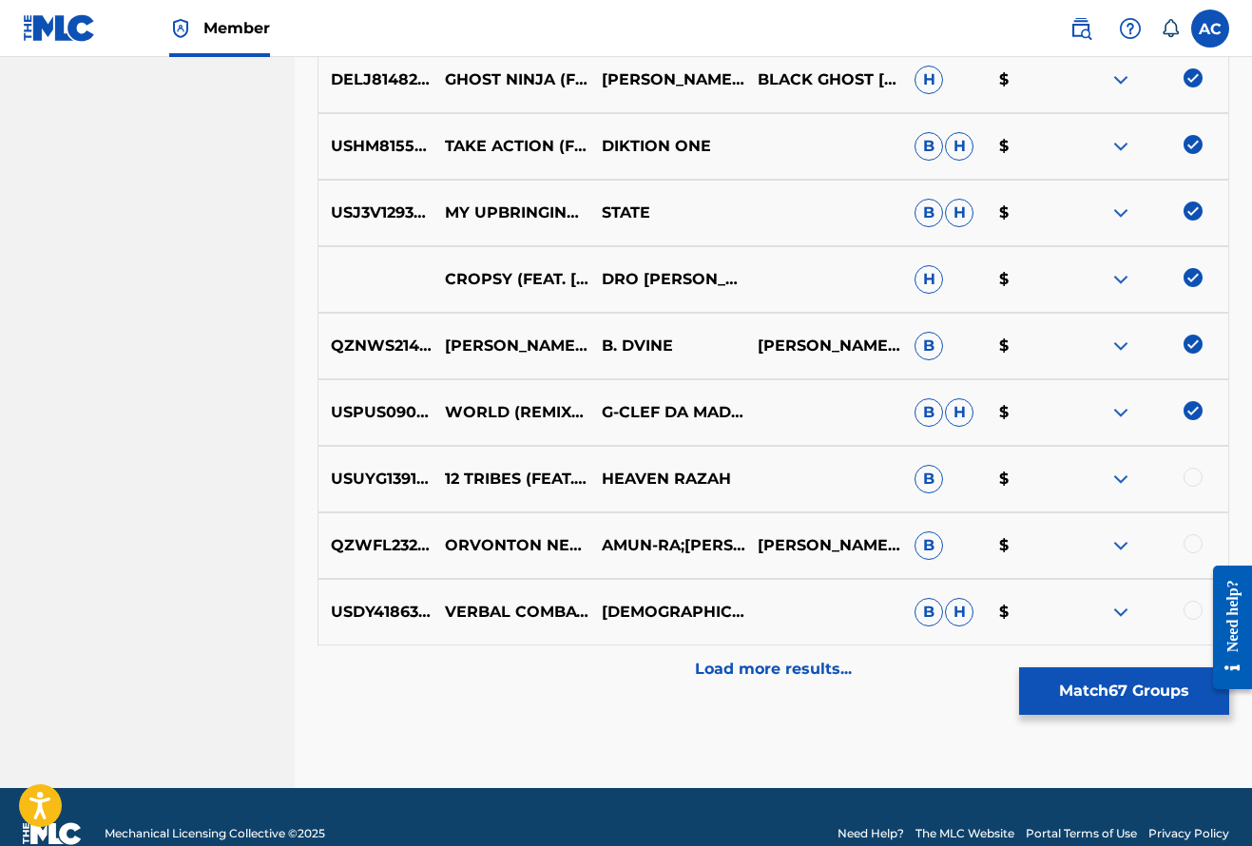
scroll to position [4792, 0]
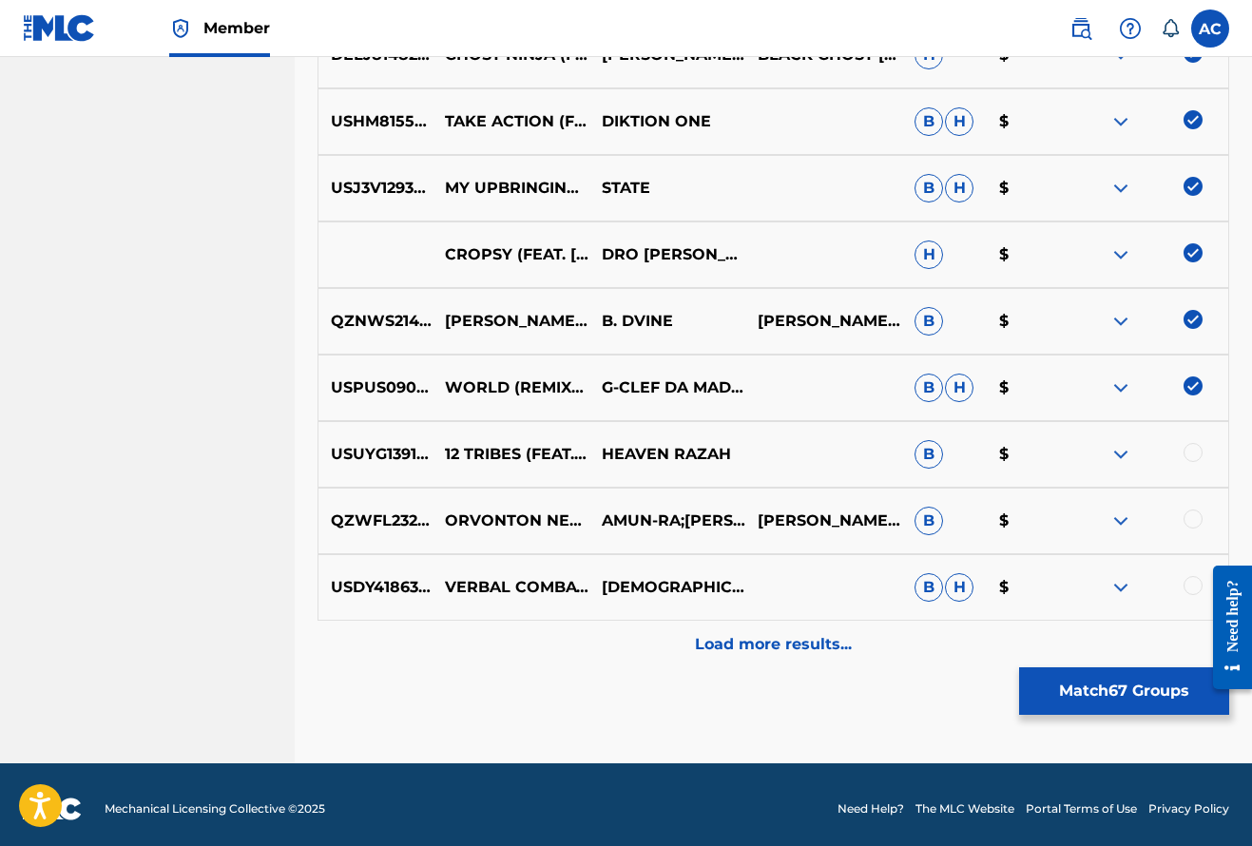
click at [1194, 522] on div at bounding box center [1192, 518] width 19 height 19
click at [1196, 458] on div at bounding box center [1192, 452] width 19 height 19
click at [1198, 587] on div at bounding box center [1192, 585] width 19 height 19
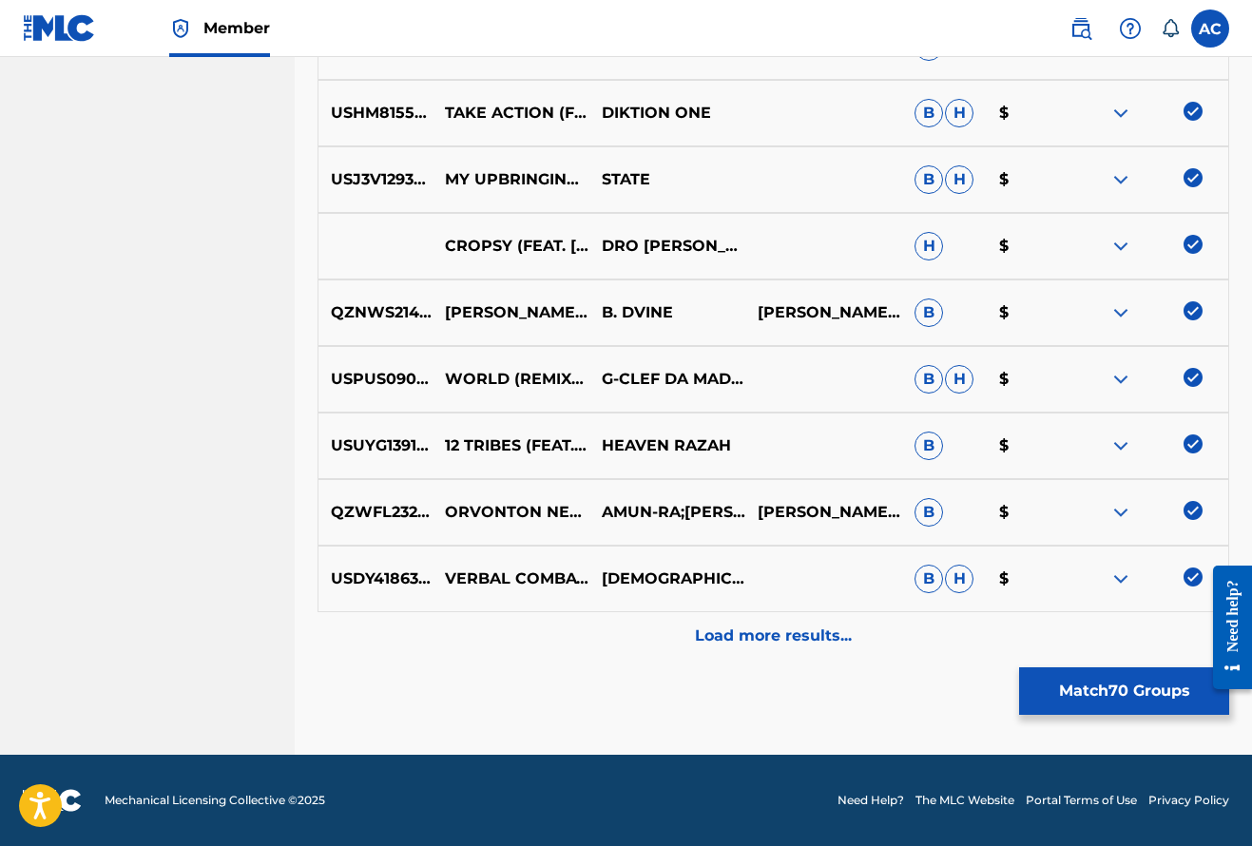
click at [749, 631] on p "Load more results..." at bounding box center [773, 635] width 157 height 23
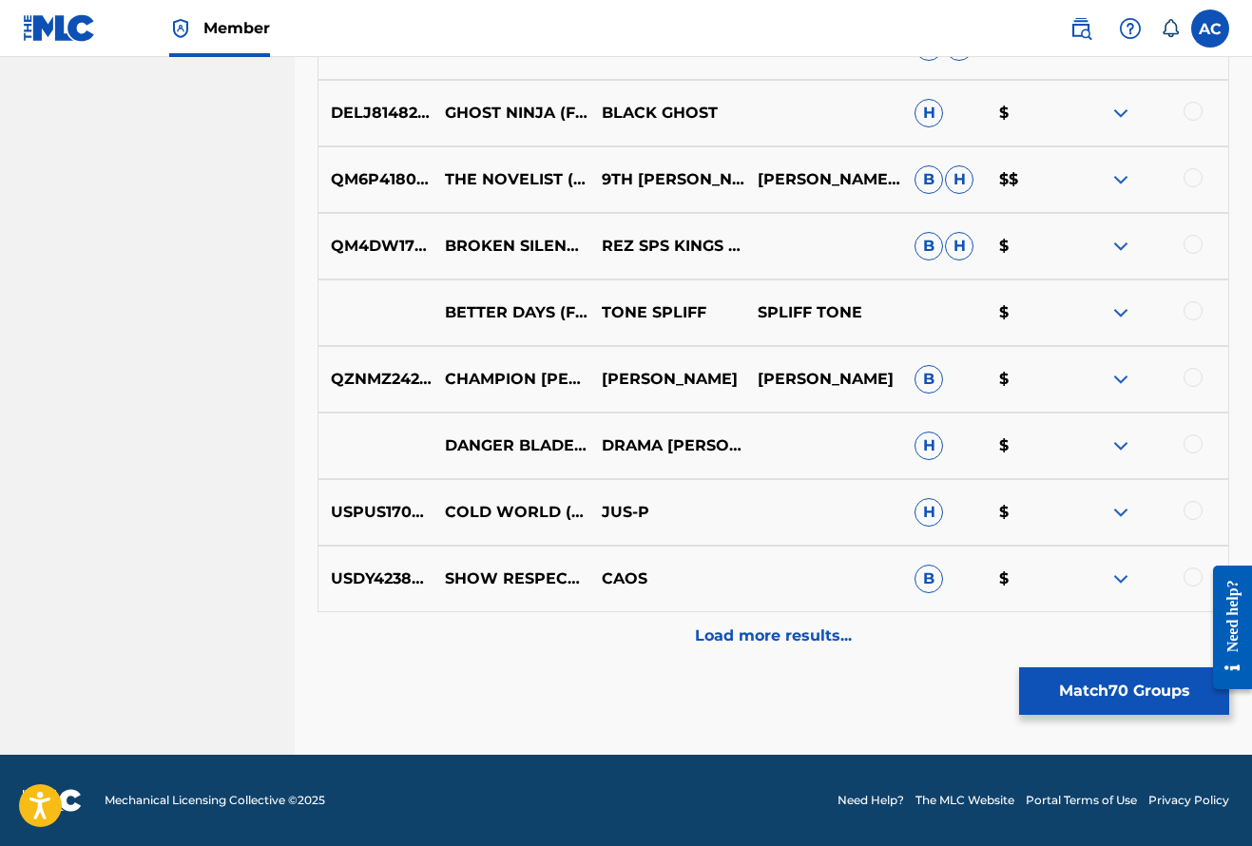
scroll to position [5465, 0]
click at [1193, 581] on div at bounding box center [1192, 576] width 19 height 19
click at [1197, 514] on div at bounding box center [1192, 510] width 19 height 19
click at [1191, 445] on div at bounding box center [1192, 443] width 19 height 19
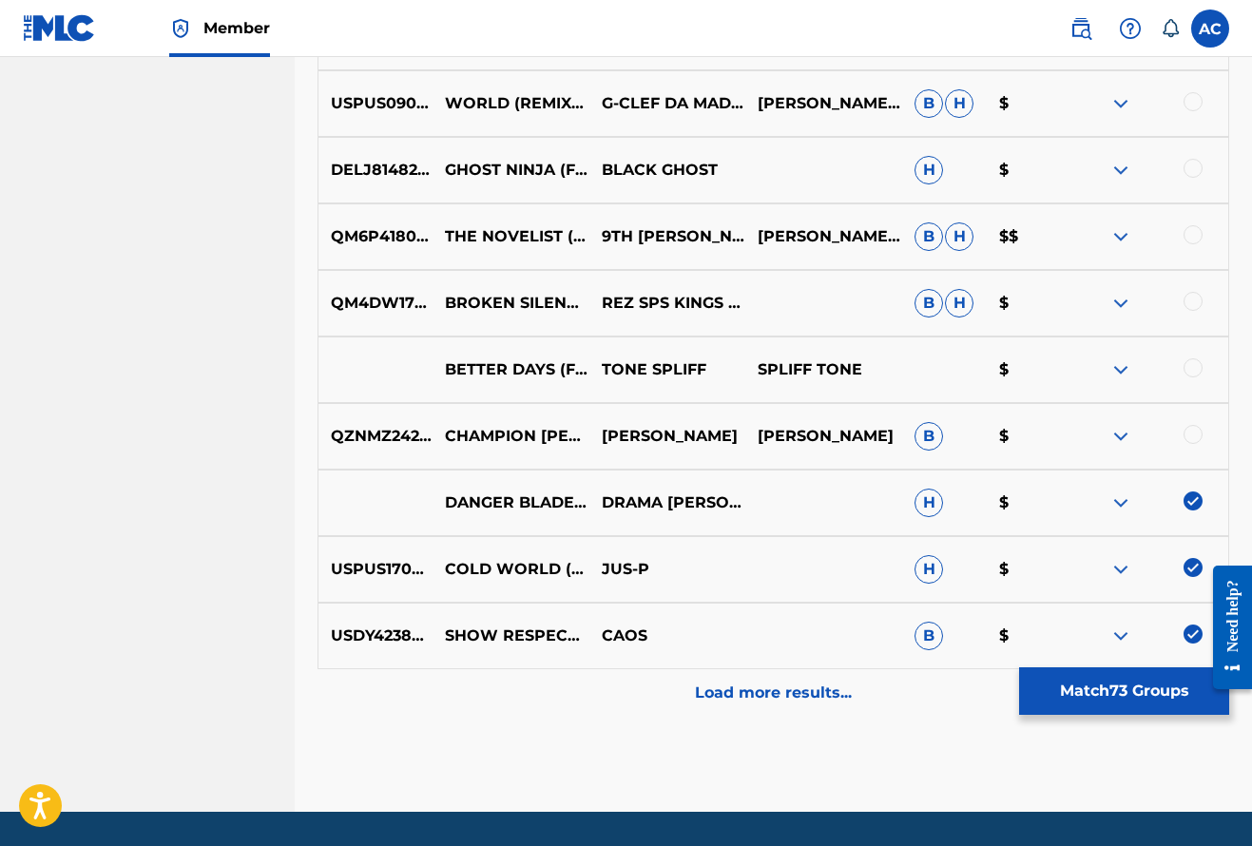
scroll to position [5406, 0]
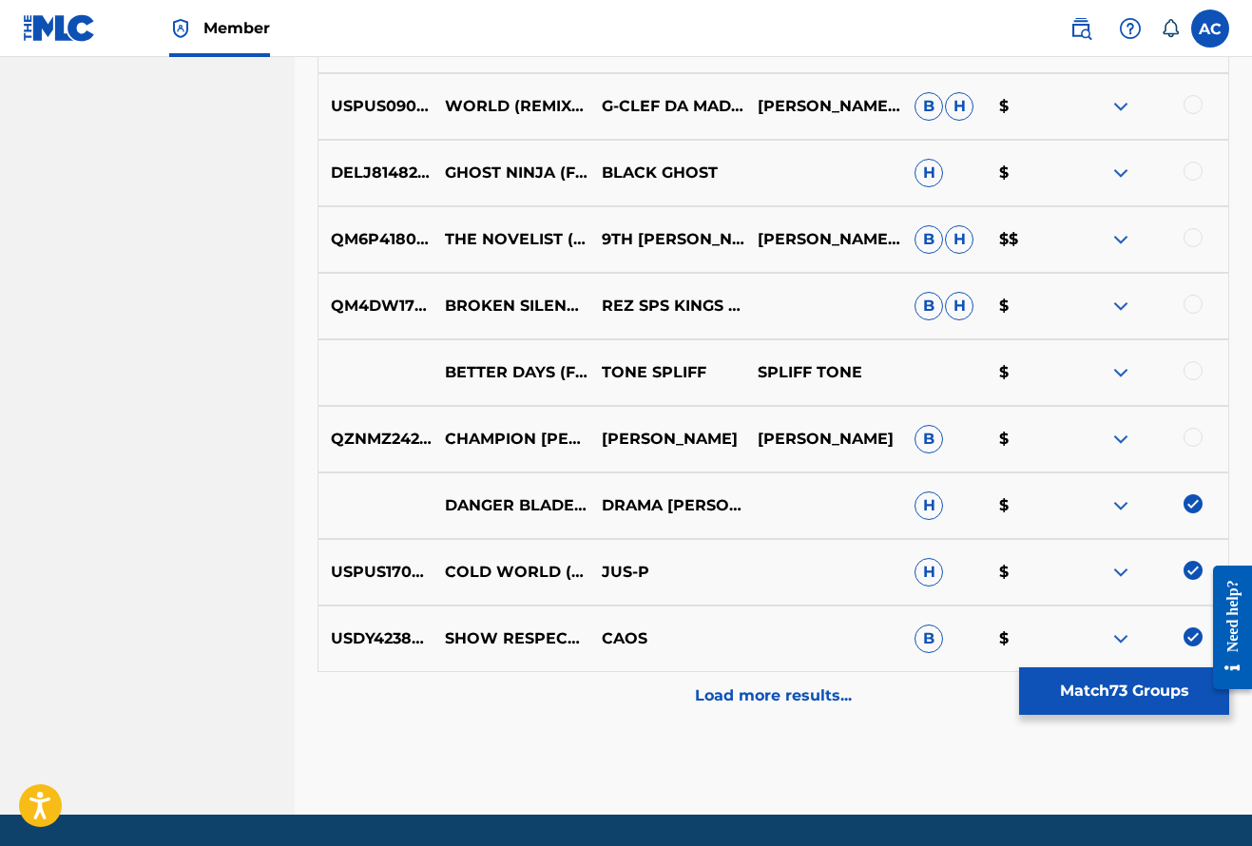
click at [1191, 445] on div at bounding box center [1192, 437] width 19 height 19
click at [1193, 380] on div at bounding box center [1149, 372] width 157 height 23
click at [1190, 366] on div at bounding box center [1192, 370] width 19 height 19
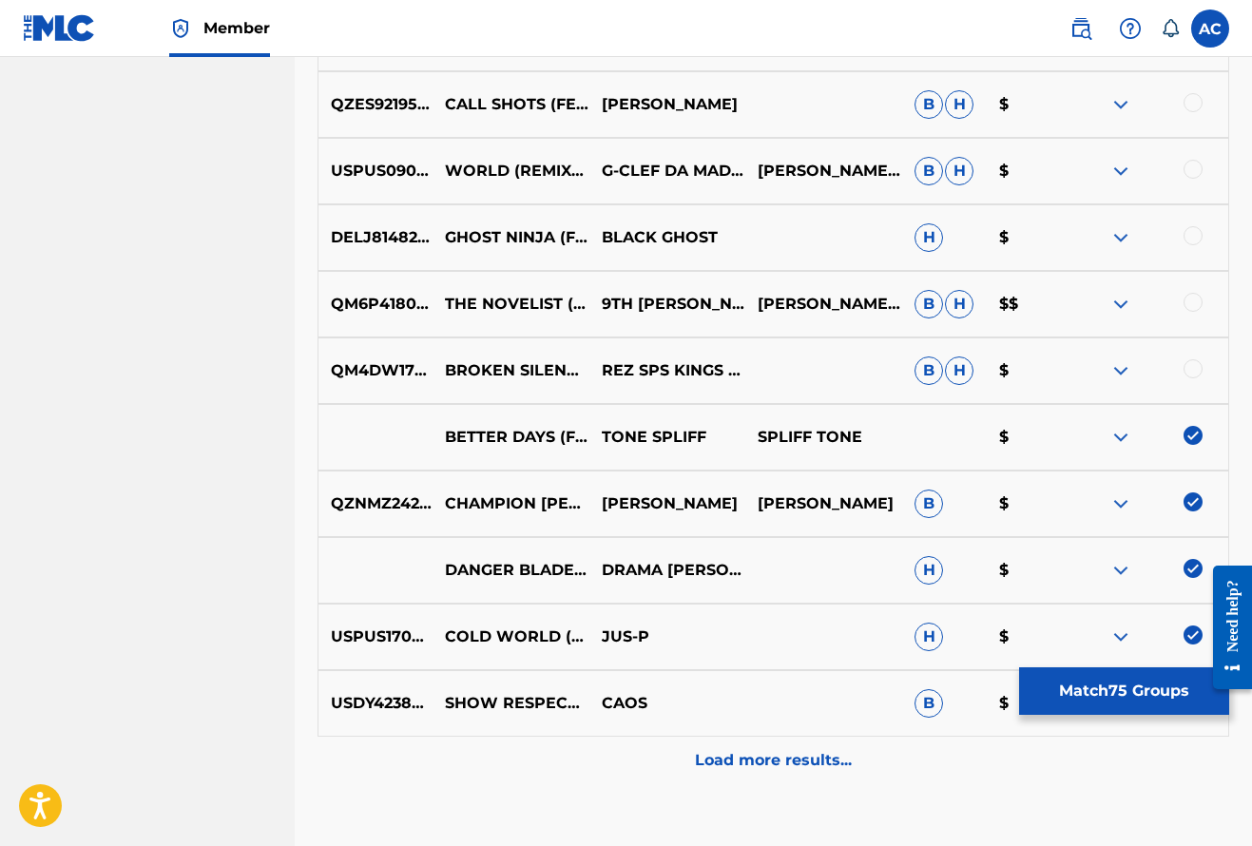
scroll to position [5339, 0]
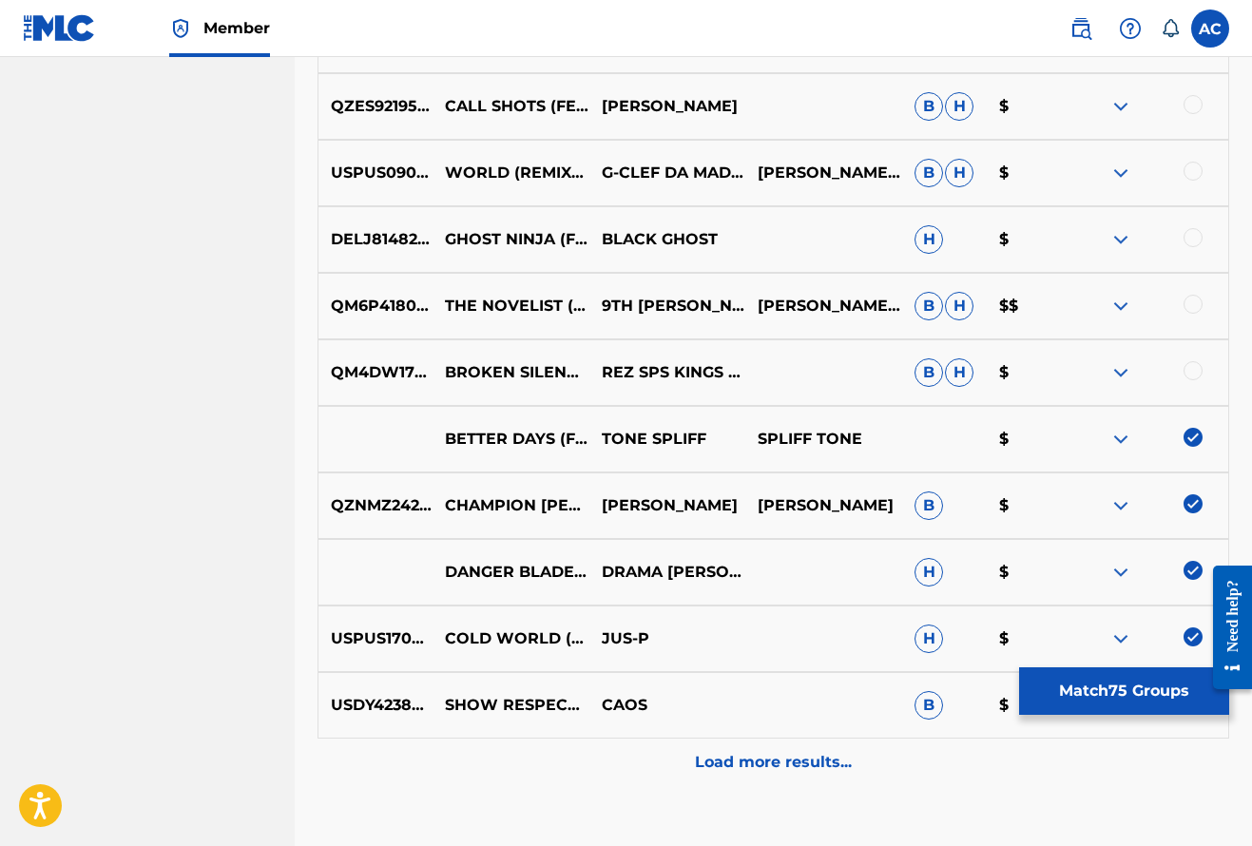
click at [1190, 366] on div at bounding box center [1192, 370] width 19 height 19
click at [1195, 314] on div at bounding box center [1149, 306] width 157 height 23
click at [1195, 302] on div at bounding box center [1192, 304] width 19 height 19
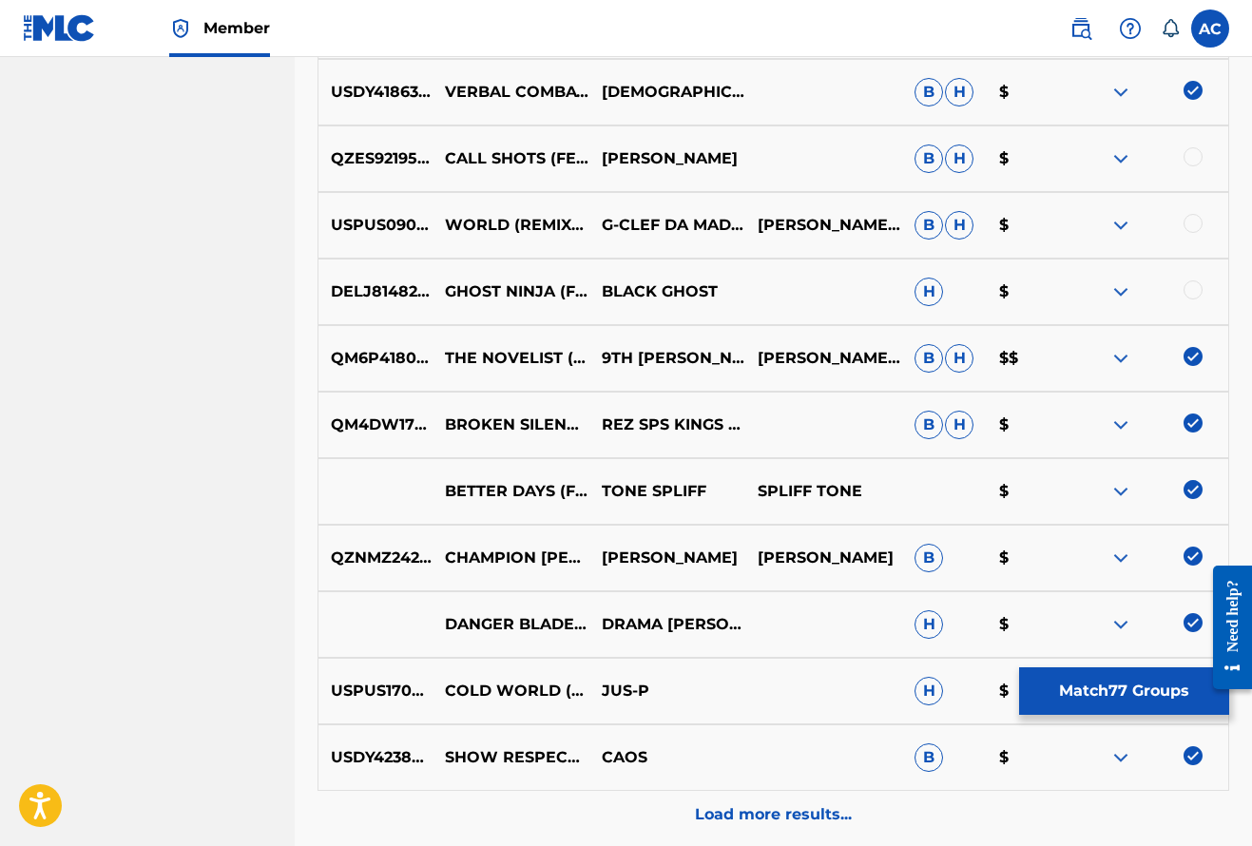
scroll to position [5285, 0]
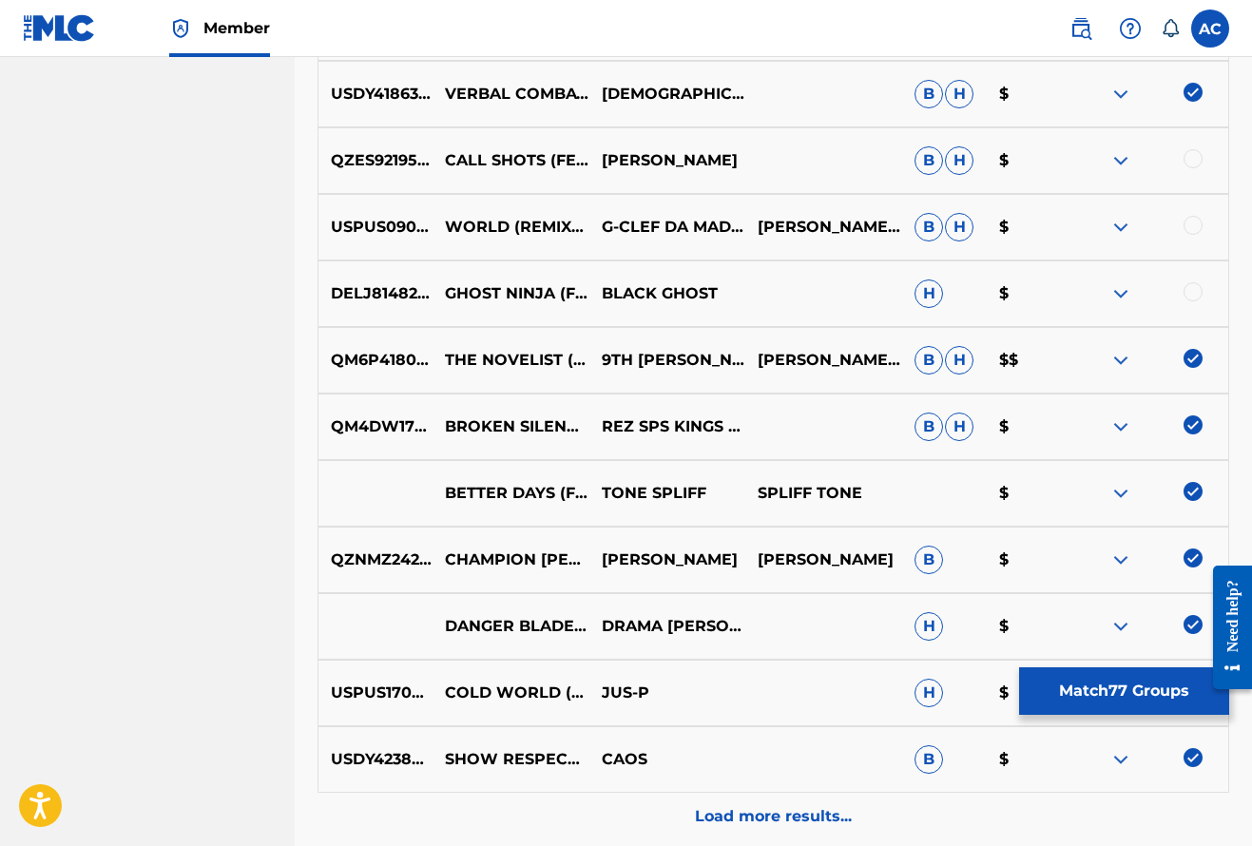
click at [1195, 302] on div at bounding box center [1149, 293] width 157 height 23
click at [1194, 298] on div at bounding box center [1192, 291] width 19 height 19
click at [1191, 225] on div at bounding box center [1192, 225] width 19 height 19
click at [1196, 156] on div at bounding box center [1192, 158] width 19 height 19
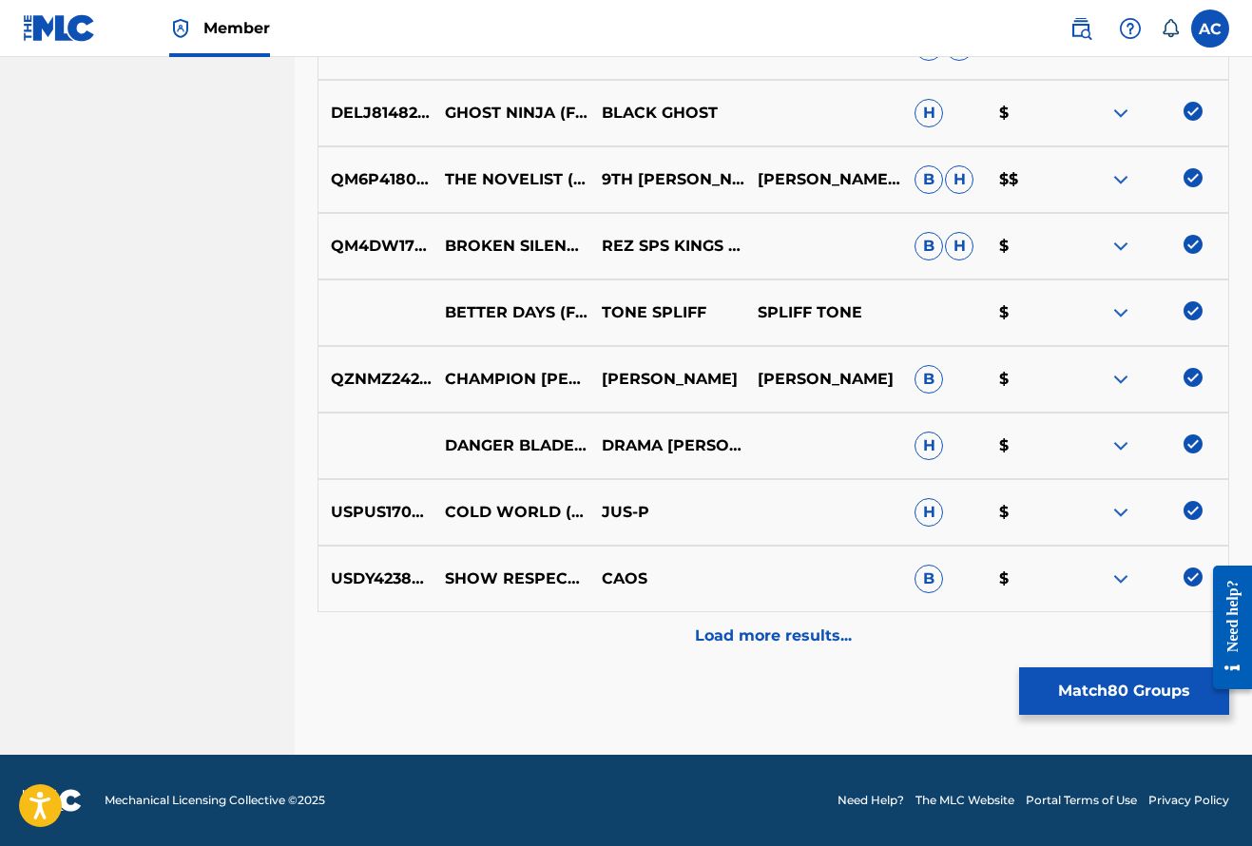
scroll to position [5465, 0]
click at [840, 635] on p "Load more results..." at bounding box center [773, 635] width 157 height 23
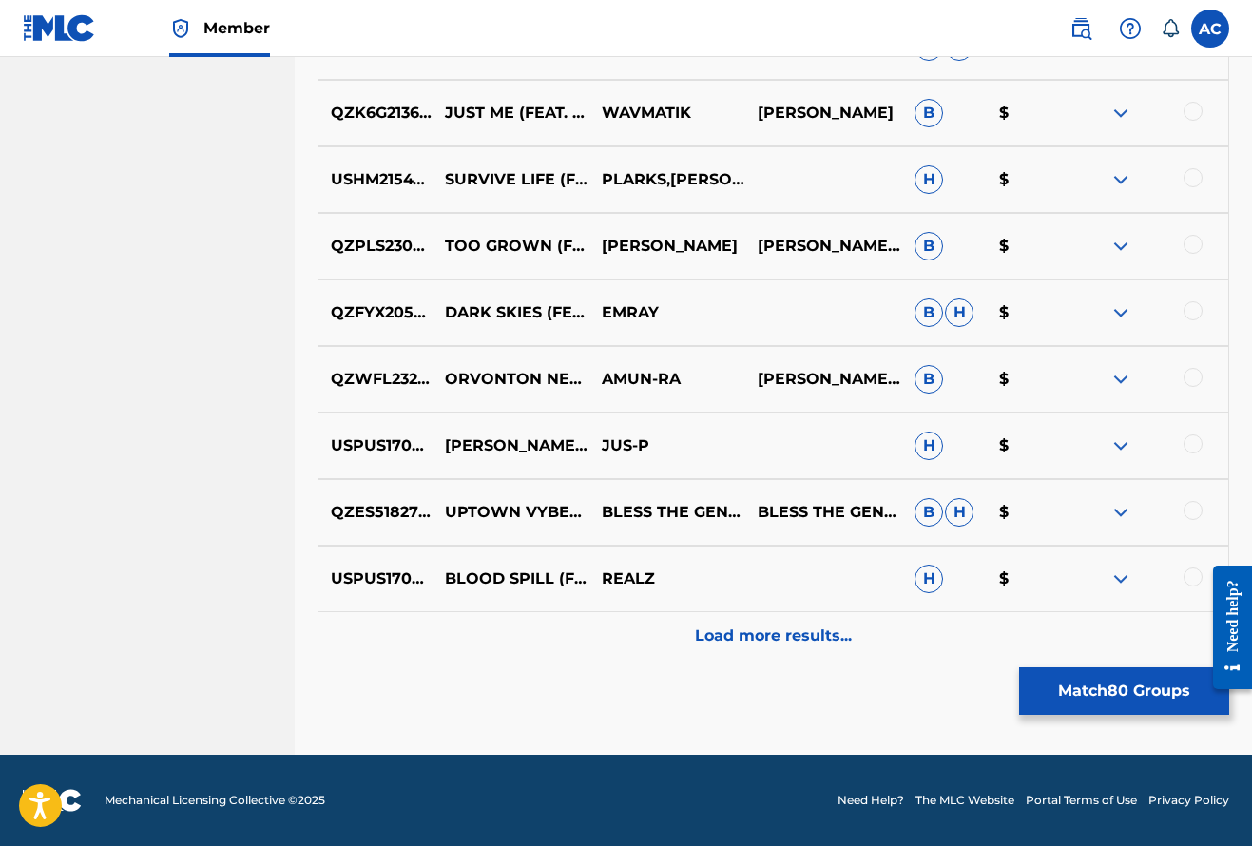
scroll to position [6131, 0]
click at [1194, 575] on div at bounding box center [1192, 576] width 19 height 19
click at [1192, 506] on div at bounding box center [1192, 510] width 19 height 19
click at [1192, 450] on div at bounding box center [1192, 443] width 19 height 19
click at [1197, 367] on div "QZWFL2324630 ORVONTON NEBULA (FEAT. SOLOMON CHILDS) AMUN-RA CEDRIC LAMONT HUFF,…" at bounding box center [773, 379] width 912 height 67
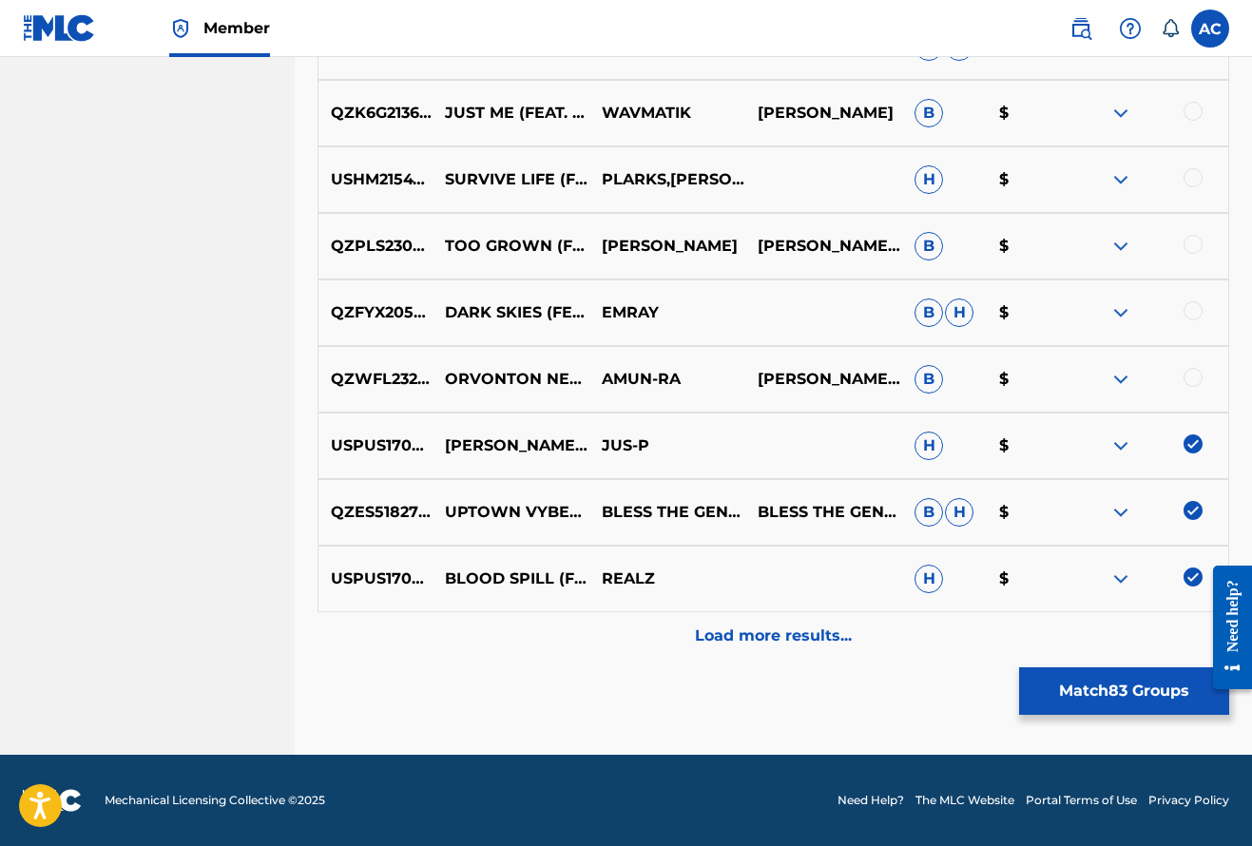
click at [1197, 375] on div at bounding box center [1192, 377] width 19 height 19
click at [1200, 308] on div at bounding box center [1192, 310] width 19 height 19
click at [1194, 249] on div at bounding box center [1192, 244] width 19 height 19
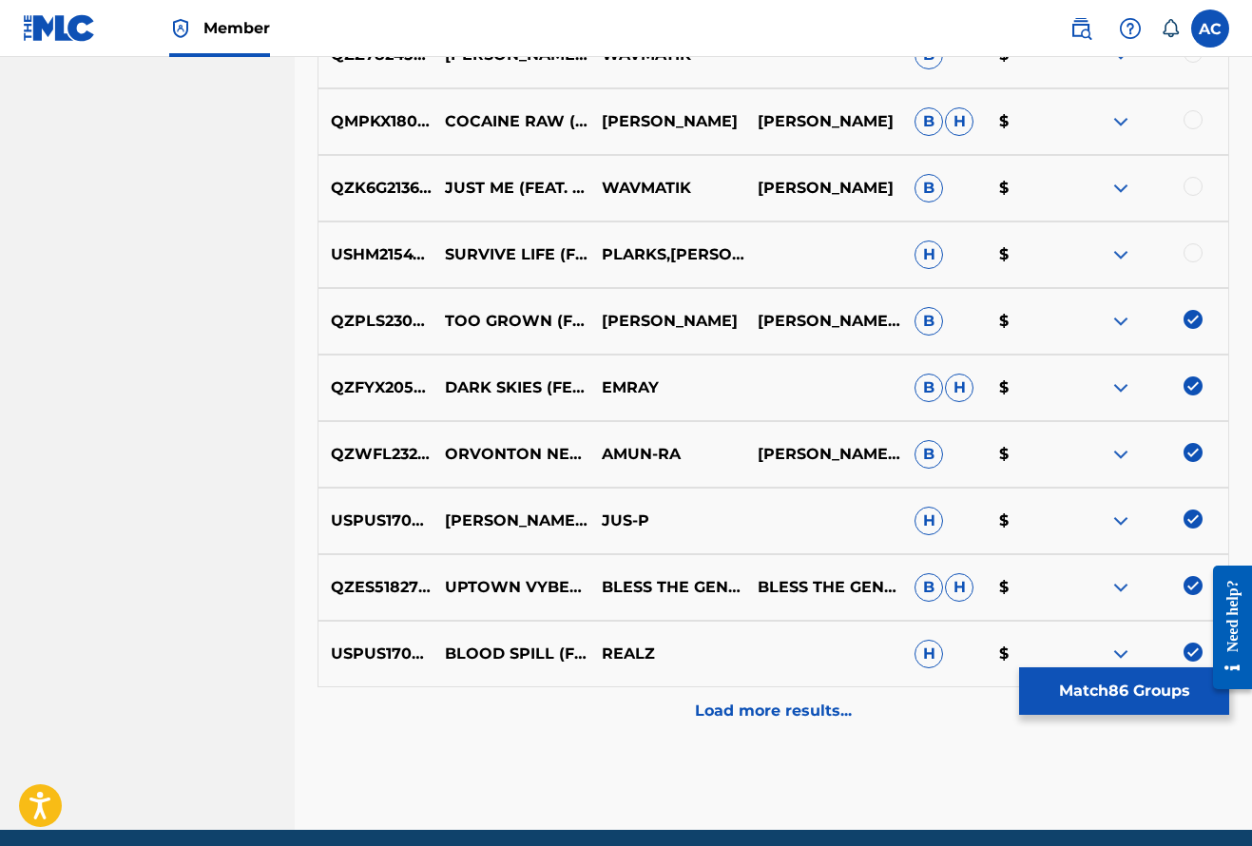
click at [1194, 249] on div at bounding box center [1192, 252] width 19 height 19
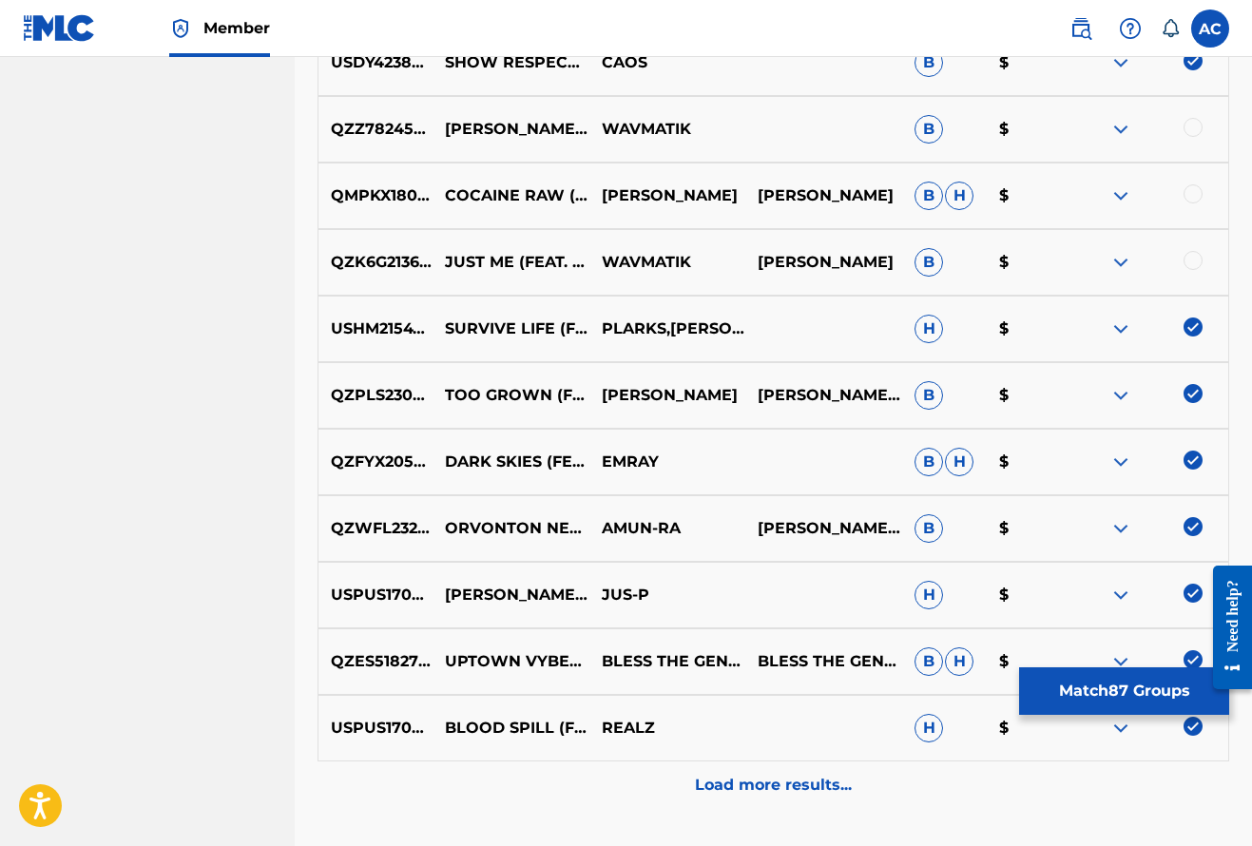
scroll to position [5973, 0]
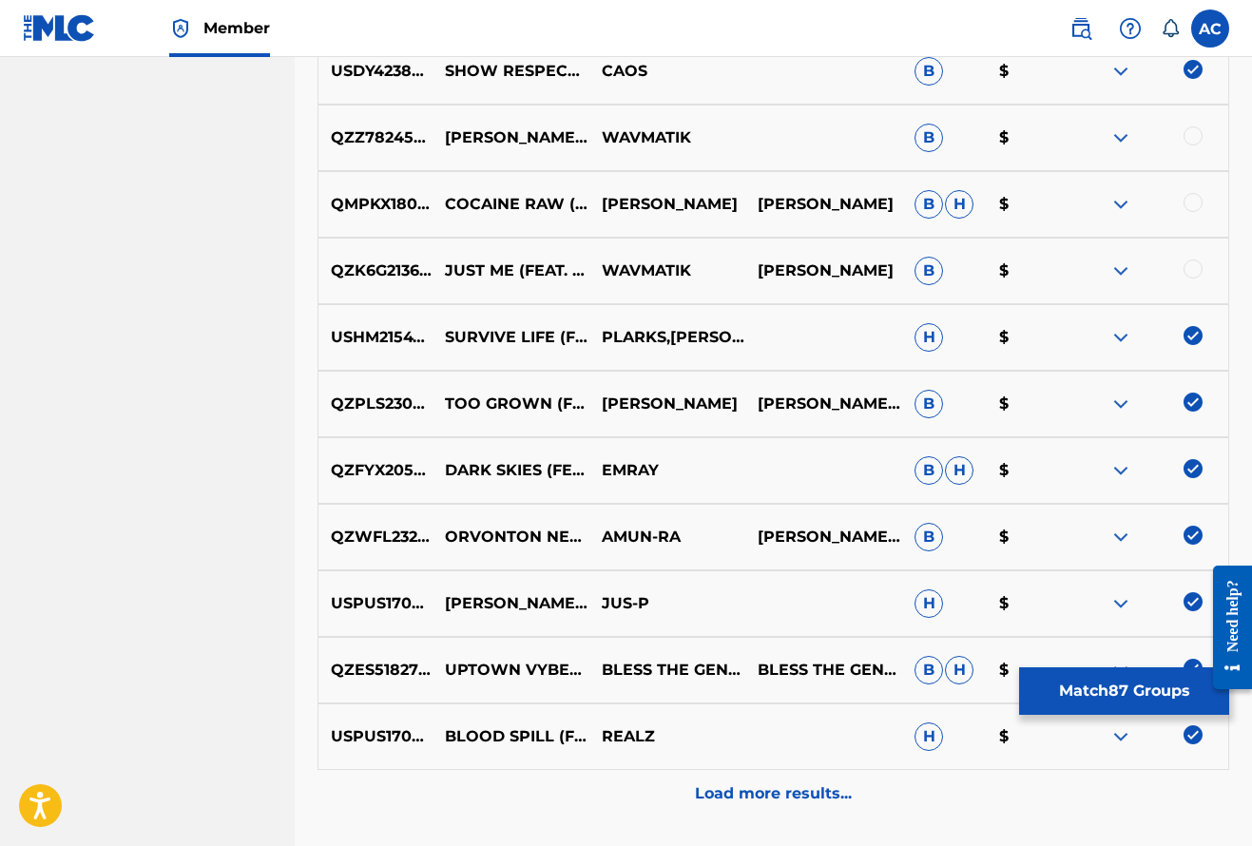
click at [1194, 249] on div "QZK6G2136092 JUST ME (FEAT. SOLOMON CHILDS) WAVMATIK MATTHEW BOOTH B $" at bounding box center [773, 271] width 912 height 67
click at [1194, 262] on div at bounding box center [1192, 268] width 19 height 19
click at [1194, 197] on div at bounding box center [1192, 202] width 19 height 19
click at [1192, 132] on div at bounding box center [1192, 135] width 19 height 19
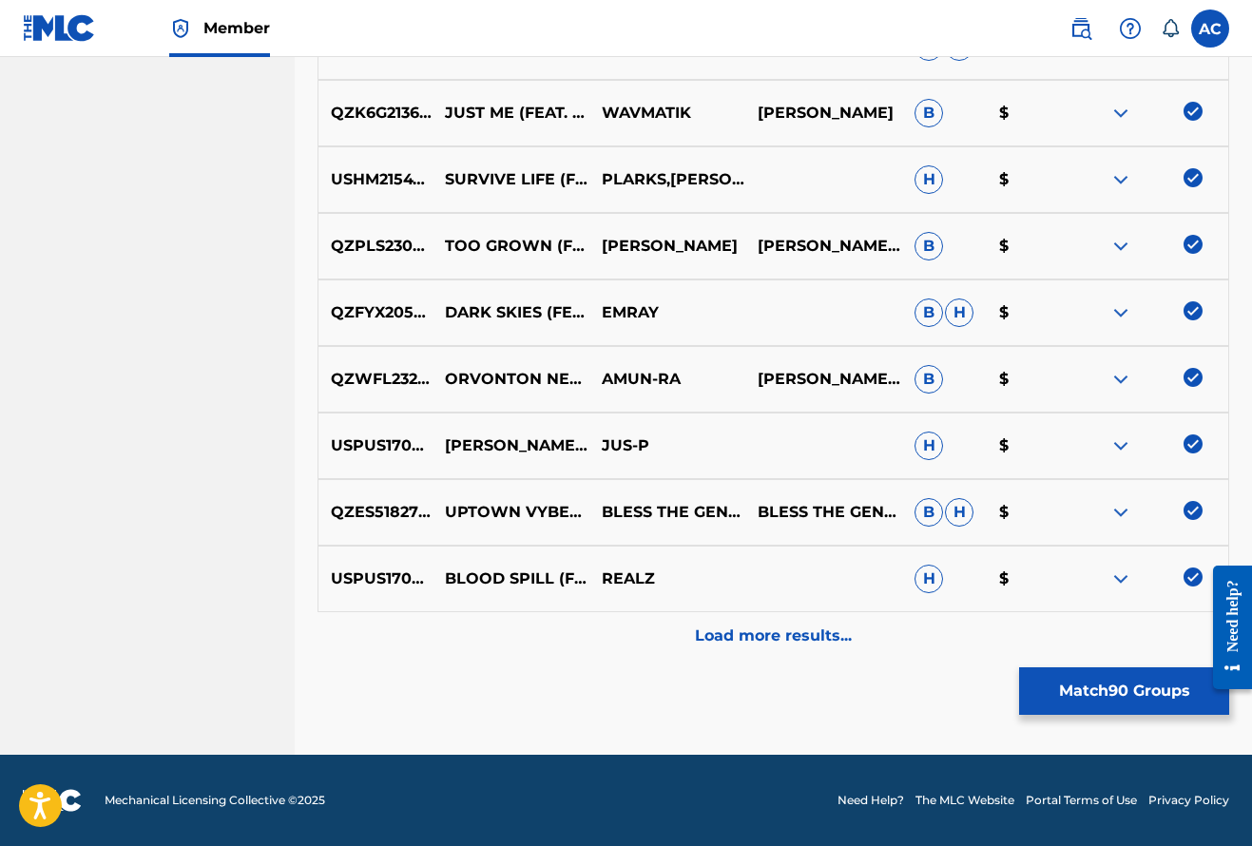
click at [774, 634] on p "Load more results..." at bounding box center [773, 635] width 157 height 23
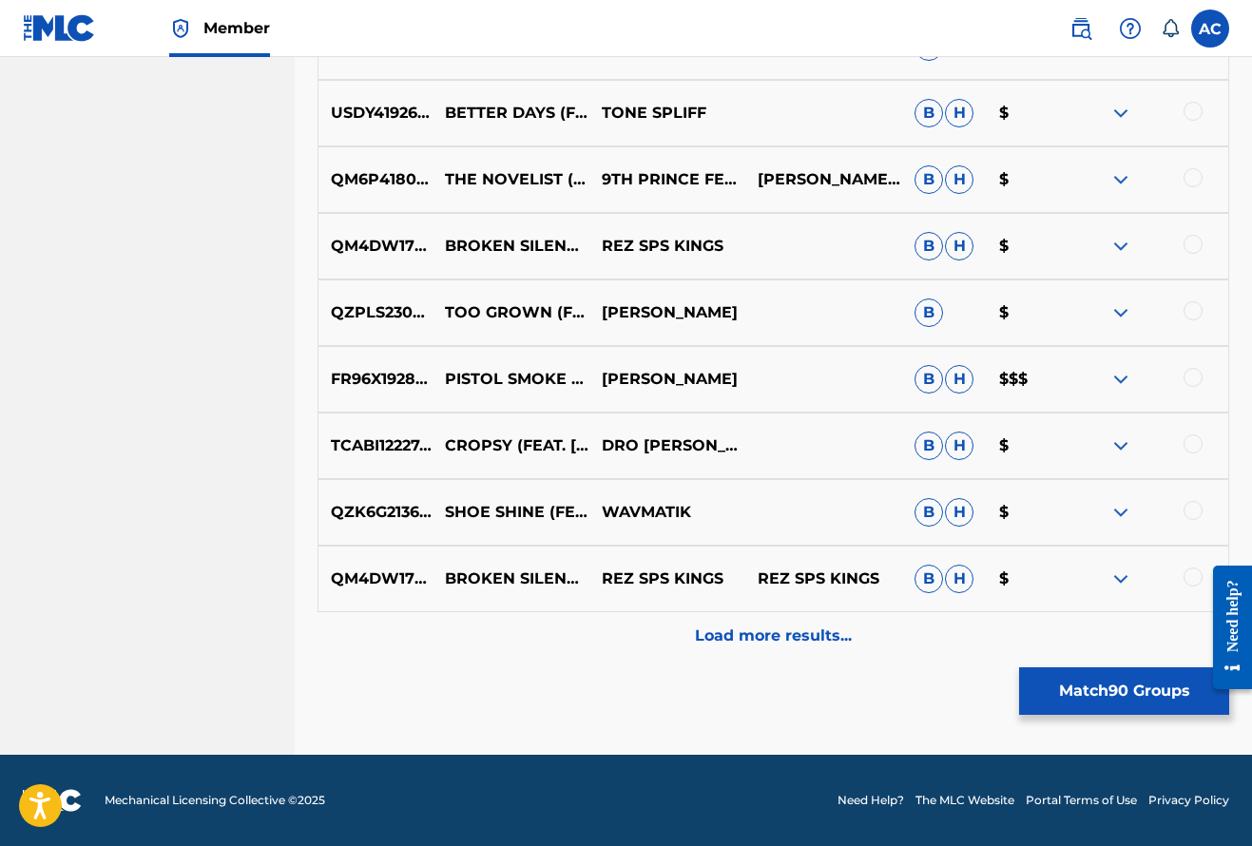
scroll to position [6796, 0]
click at [1187, 576] on div at bounding box center [1192, 576] width 19 height 19
click at [1200, 502] on div at bounding box center [1149, 512] width 157 height 23
click at [1199, 505] on div at bounding box center [1192, 510] width 19 height 19
click at [1198, 420] on div "TCABI1222740 CROPSY (FEAT. KROMEATOSE & SOLOMON CHILDS) DRO PESCI B H $" at bounding box center [773, 446] width 912 height 67
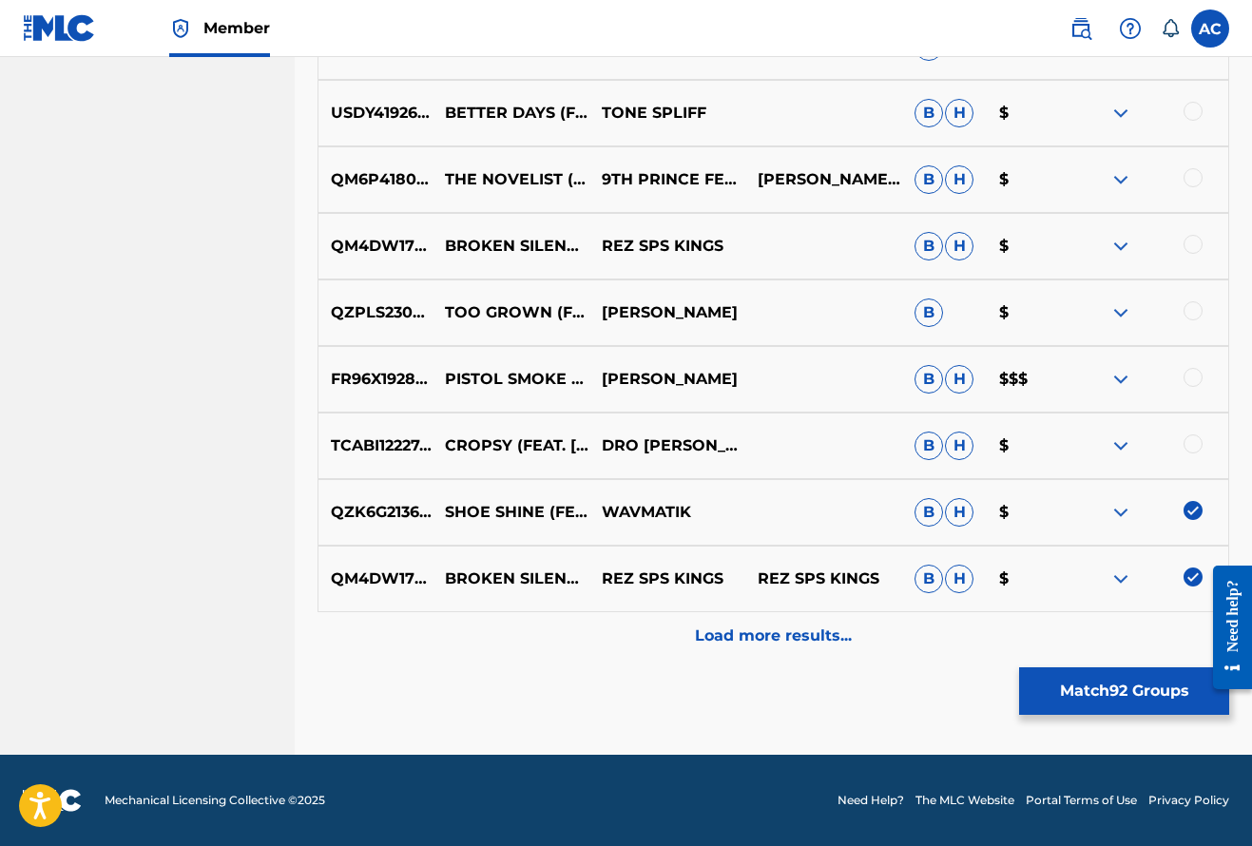
click at [1195, 445] on div at bounding box center [1192, 443] width 19 height 19
click at [1192, 379] on div at bounding box center [1192, 377] width 19 height 19
click at [1193, 298] on div "QZPLS2300659 TOO GROWN (FEAT. SOLOMON CHILDS) KHARI MARTINO B $" at bounding box center [773, 312] width 912 height 67
click at [1193, 304] on div at bounding box center [1192, 310] width 19 height 19
click at [1195, 255] on div at bounding box center [1149, 246] width 157 height 23
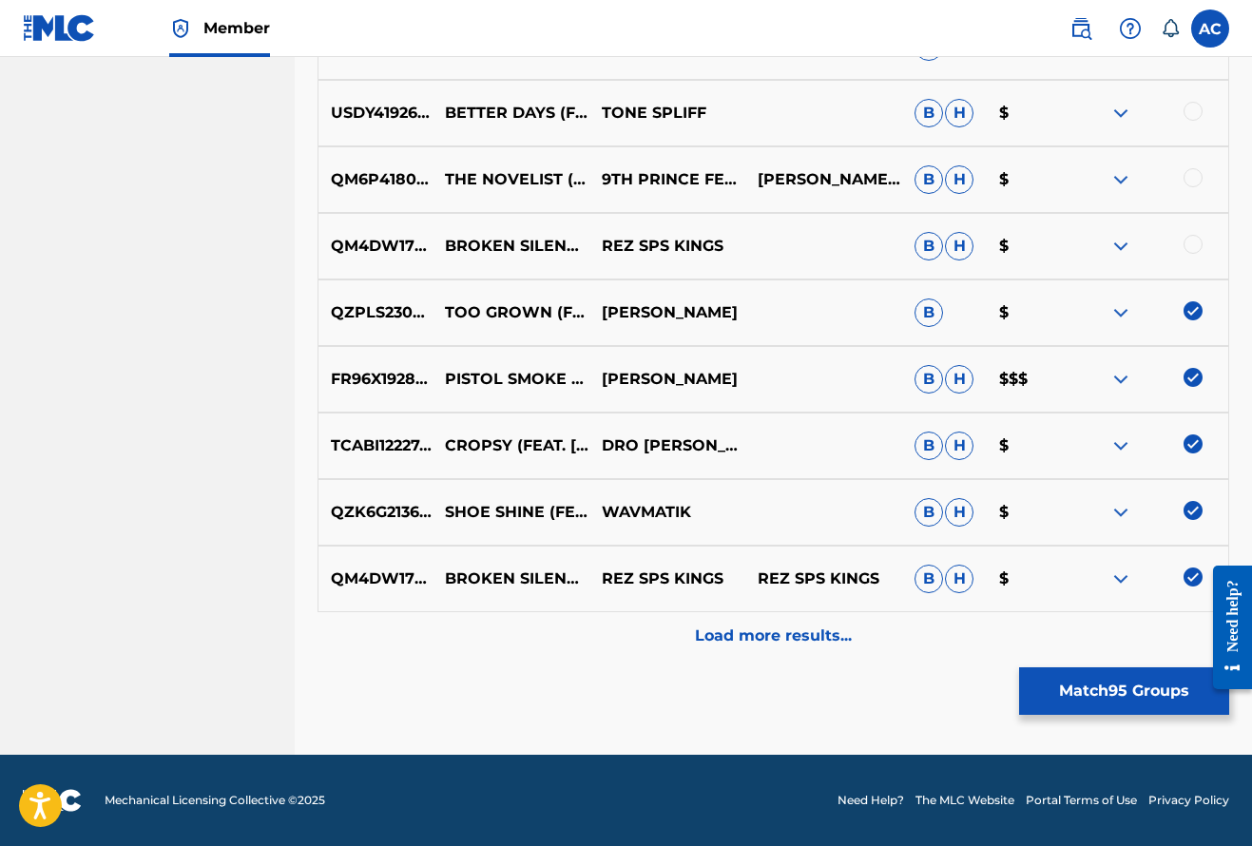
click at [1194, 249] on div at bounding box center [1192, 244] width 19 height 19
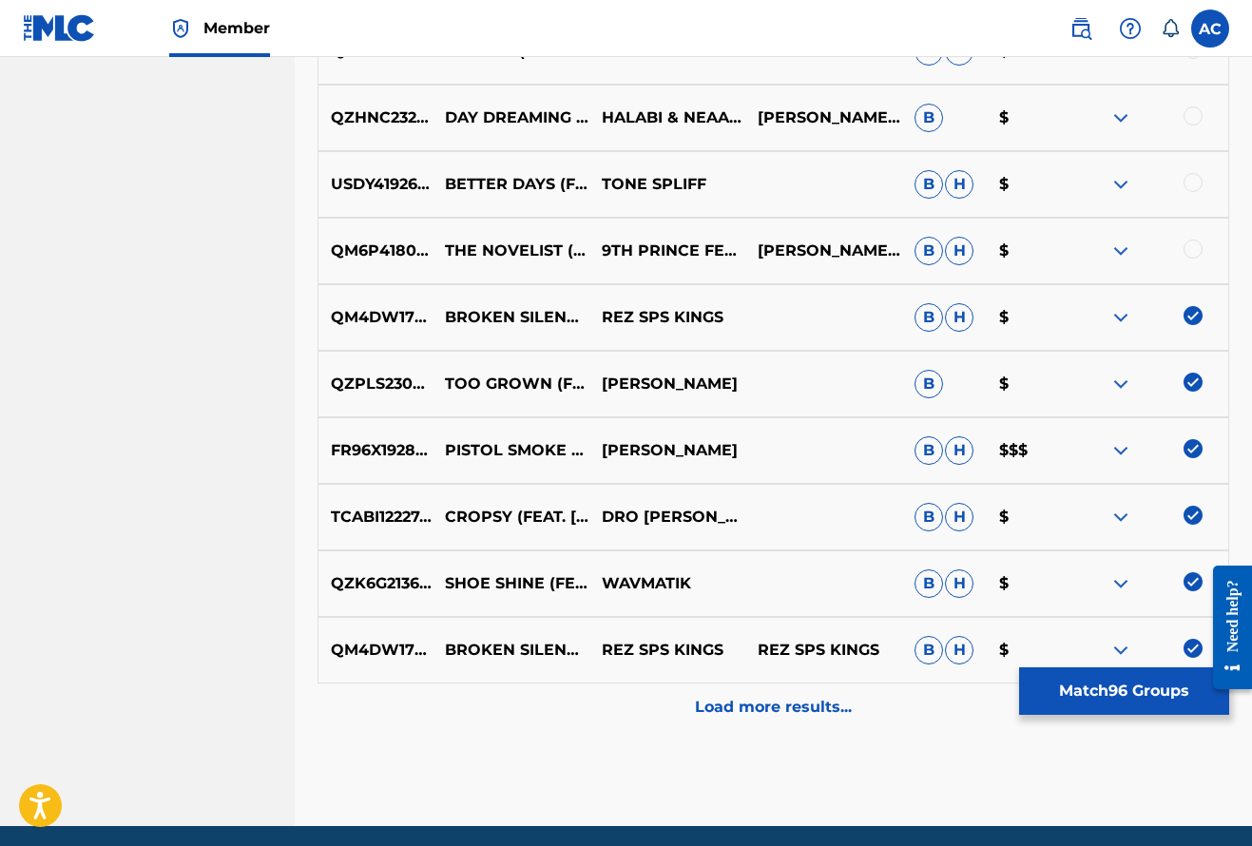
scroll to position [6719, 0]
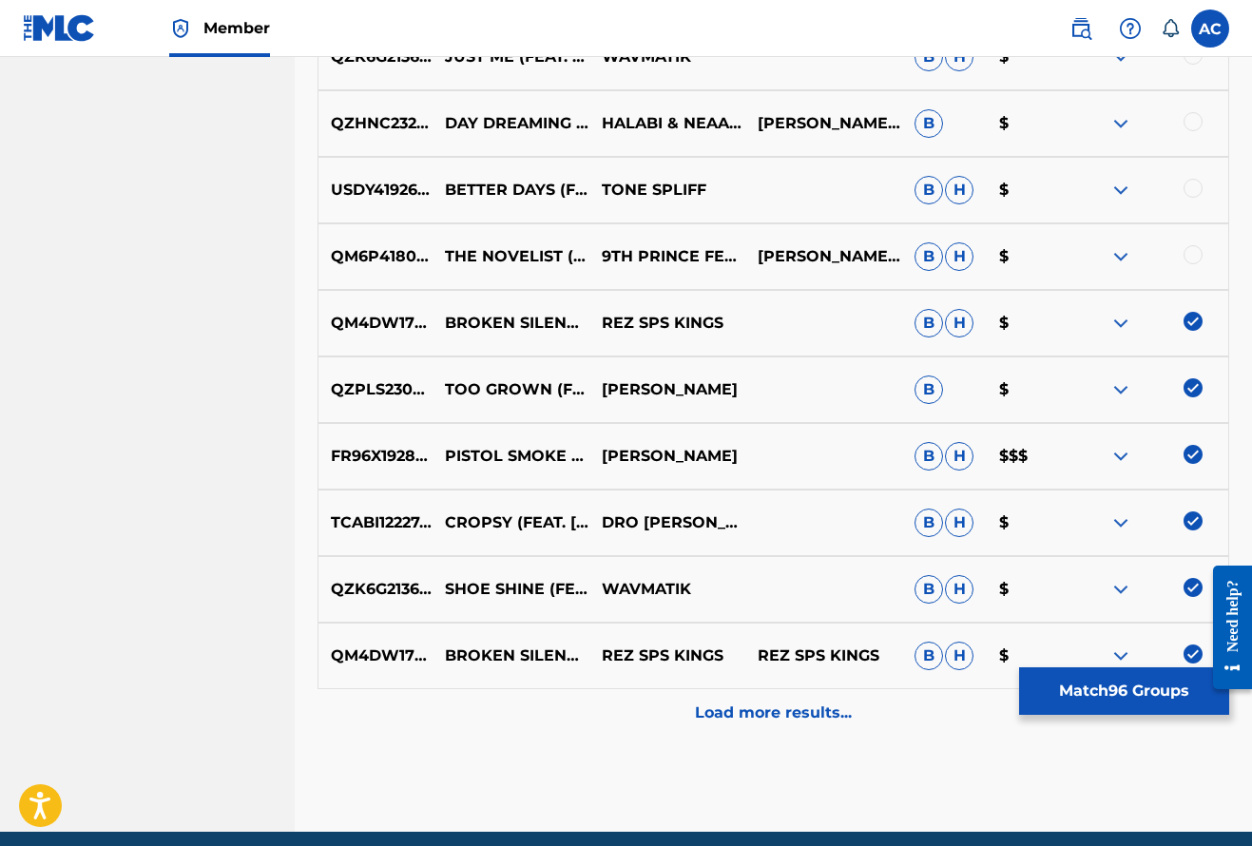
click at [1194, 249] on div at bounding box center [1192, 254] width 19 height 19
click at [1189, 182] on div at bounding box center [1192, 188] width 19 height 19
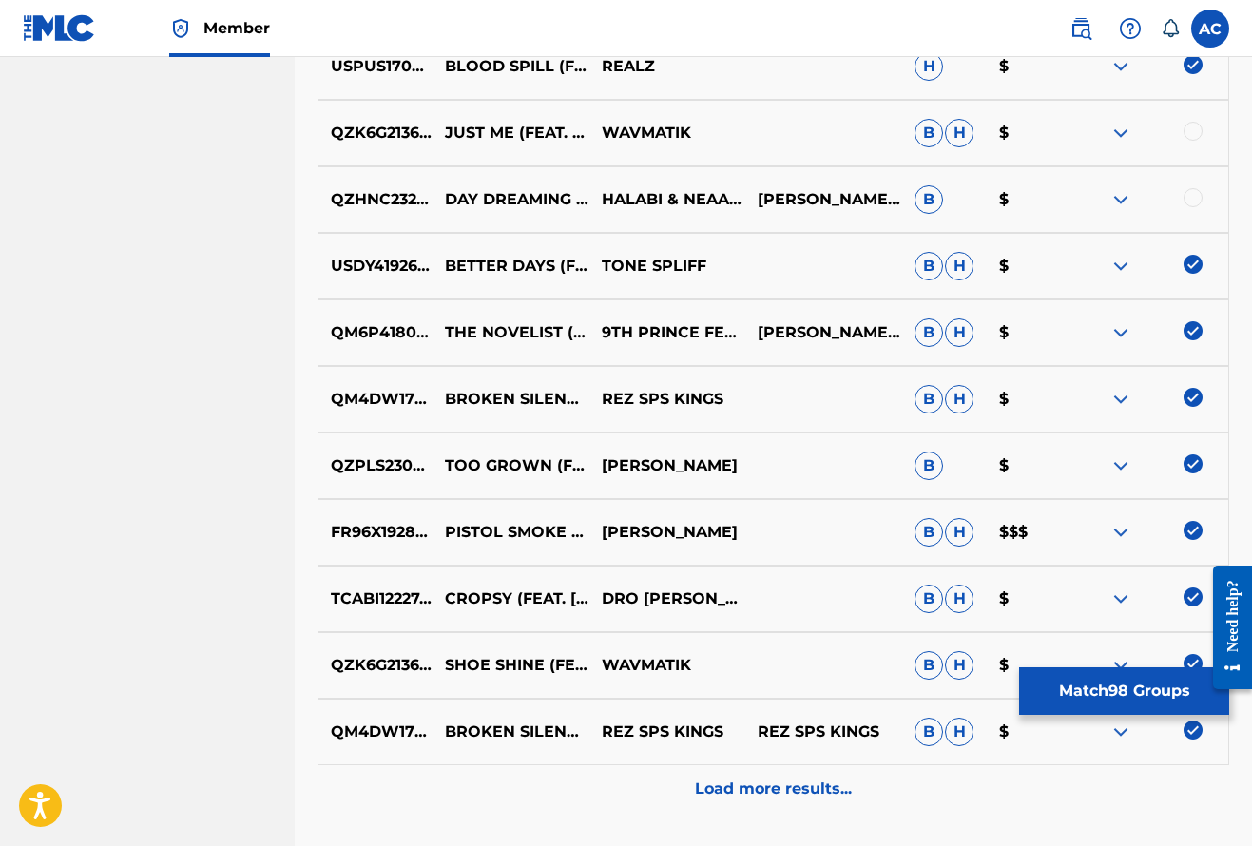
scroll to position [6641, 0]
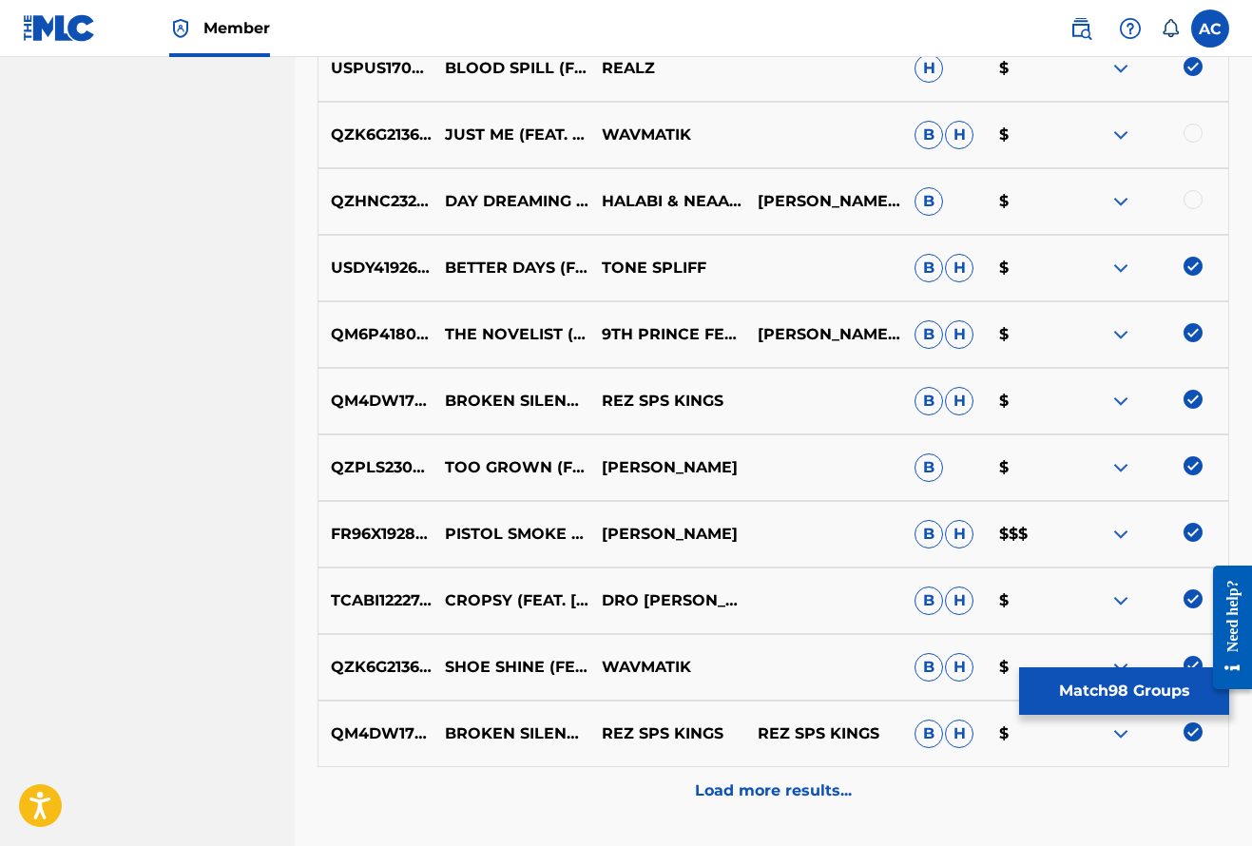
click at [1196, 200] on div at bounding box center [1192, 199] width 19 height 19
click at [1196, 128] on div at bounding box center [1192, 133] width 19 height 19
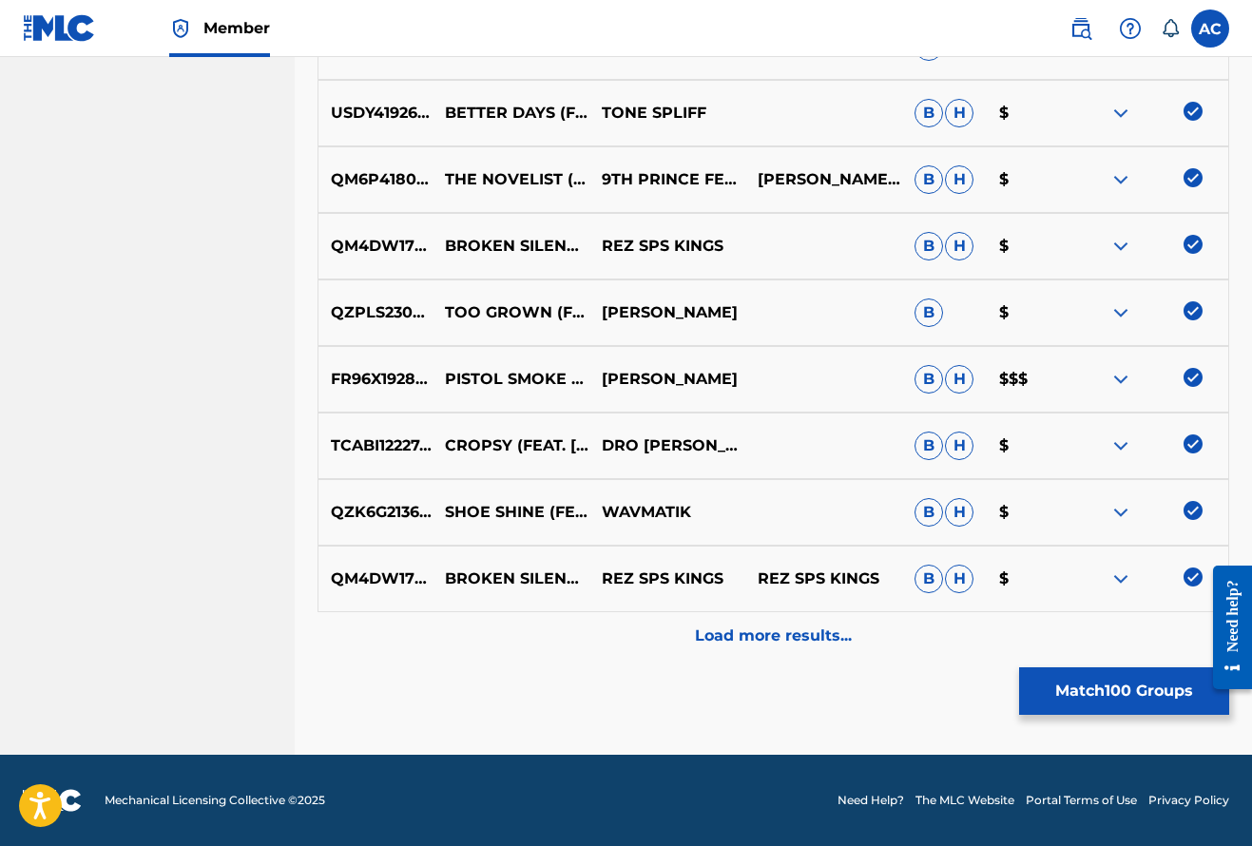
click at [785, 645] on p "Load more results..." at bounding box center [773, 635] width 157 height 23
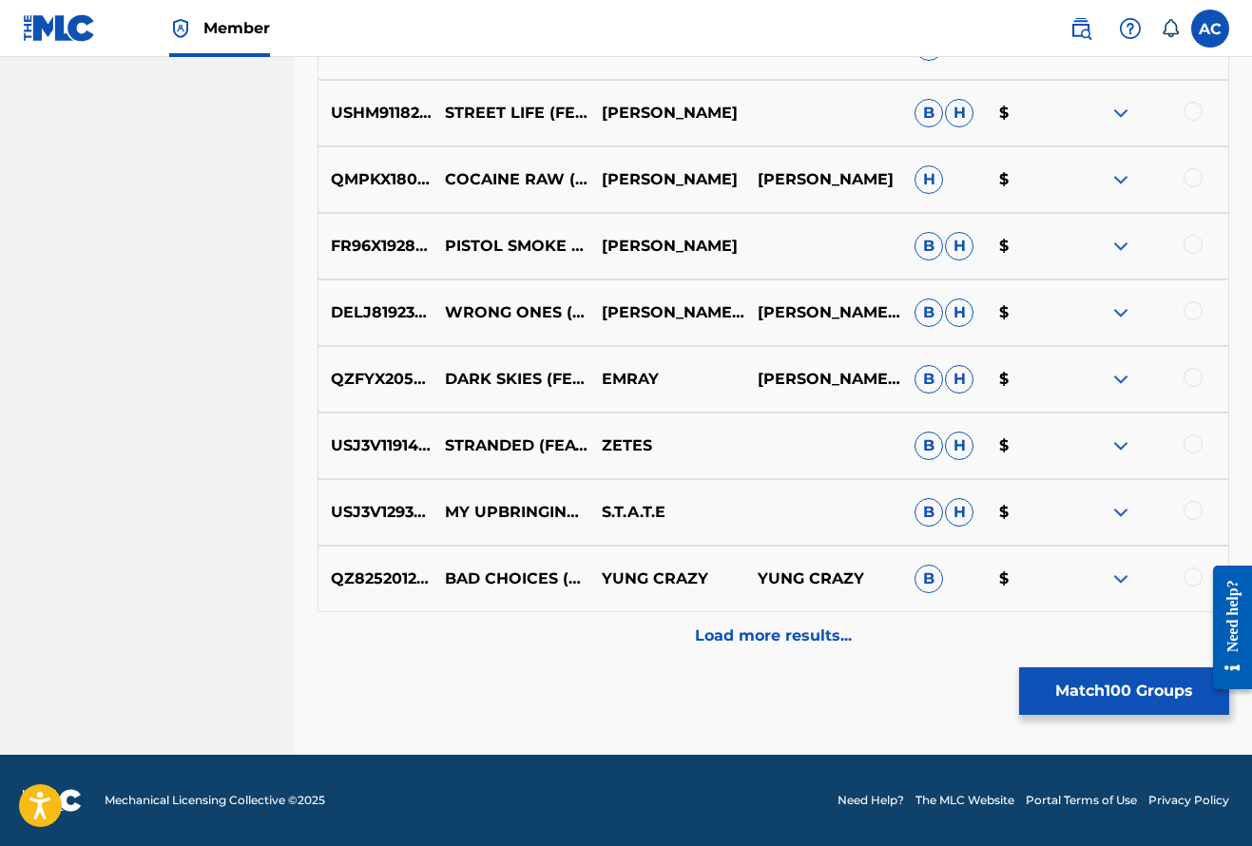
scroll to position [7461, 0]
click at [1194, 575] on div at bounding box center [1192, 576] width 19 height 19
click at [1188, 496] on div "USJ3V1293555 MY UPBRINGING (FEAT. SOLOMON CHILDS) S.T.A.T.E B H $" at bounding box center [773, 512] width 912 height 67
click at [1192, 516] on div at bounding box center [1192, 510] width 19 height 19
click at [1199, 441] on div at bounding box center [1192, 443] width 19 height 19
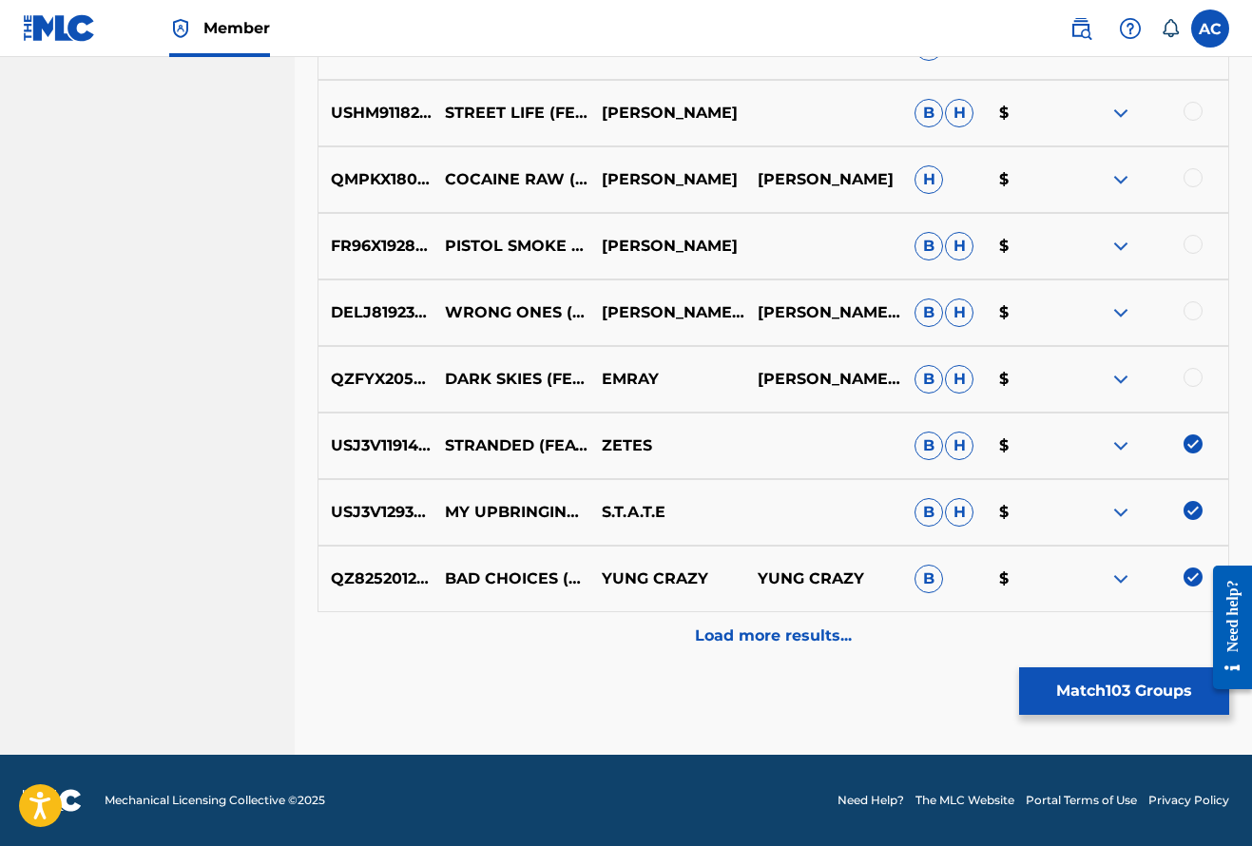
click at [1187, 371] on div at bounding box center [1192, 377] width 19 height 19
click at [1188, 305] on div at bounding box center [1192, 310] width 19 height 19
click at [1193, 243] on div at bounding box center [1192, 244] width 19 height 19
click at [1194, 178] on div at bounding box center [1192, 177] width 19 height 19
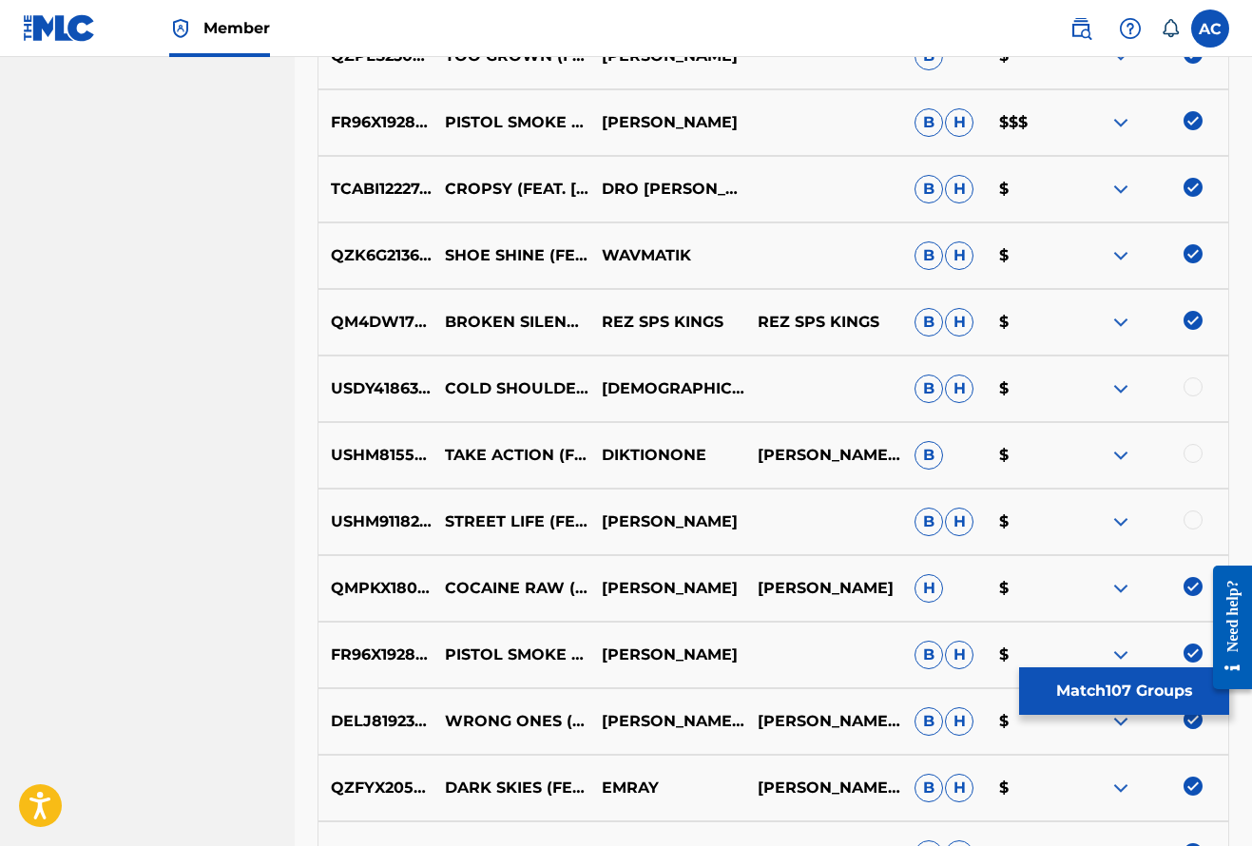
scroll to position [7044, 0]
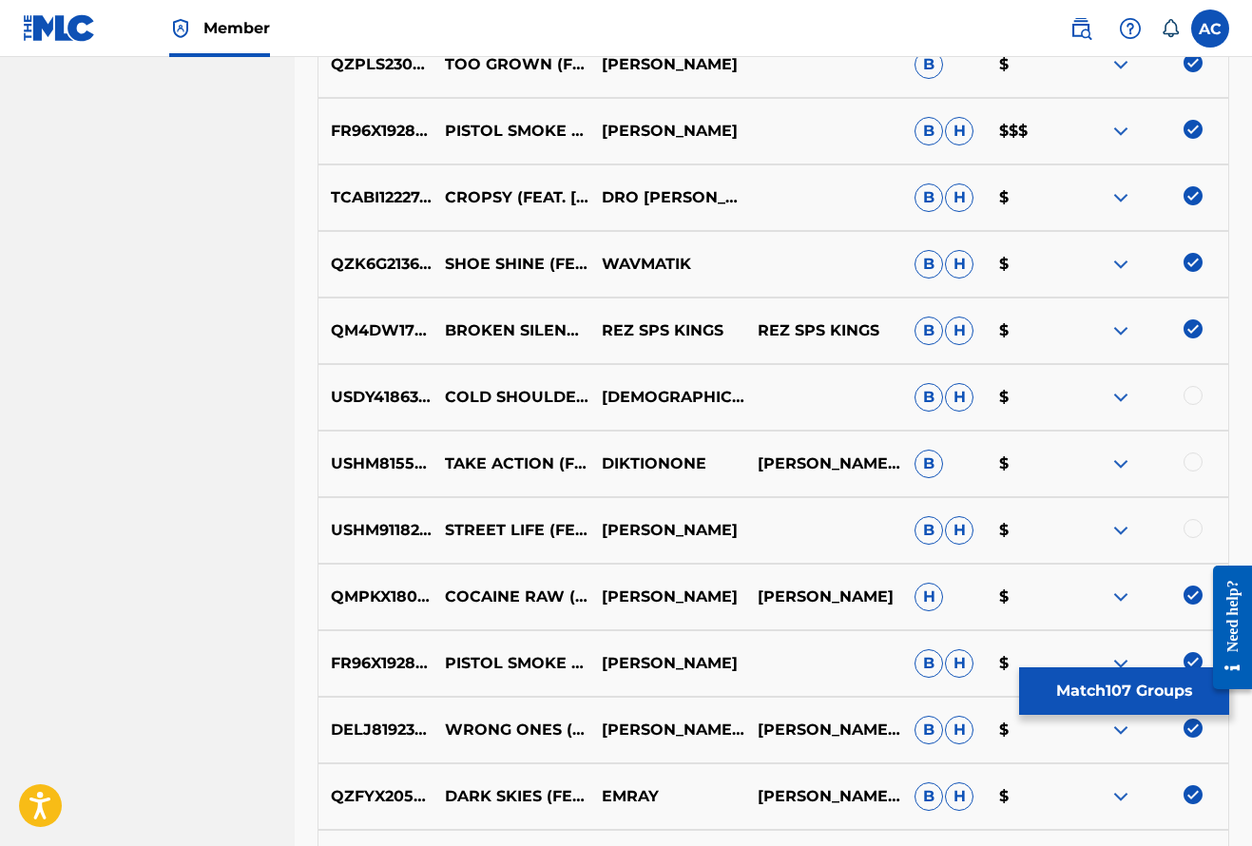
click at [1192, 397] on div at bounding box center [1192, 395] width 19 height 19
click at [1193, 460] on div at bounding box center [1192, 461] width 19 height 19
drag, startPoint x: 1187, startPoint y: 535, endPoint x: 1176, endPoint y: 532, distance: 11.8
click at [1187, 534] on div at bounding box center [1192, 528] width 19 height 19
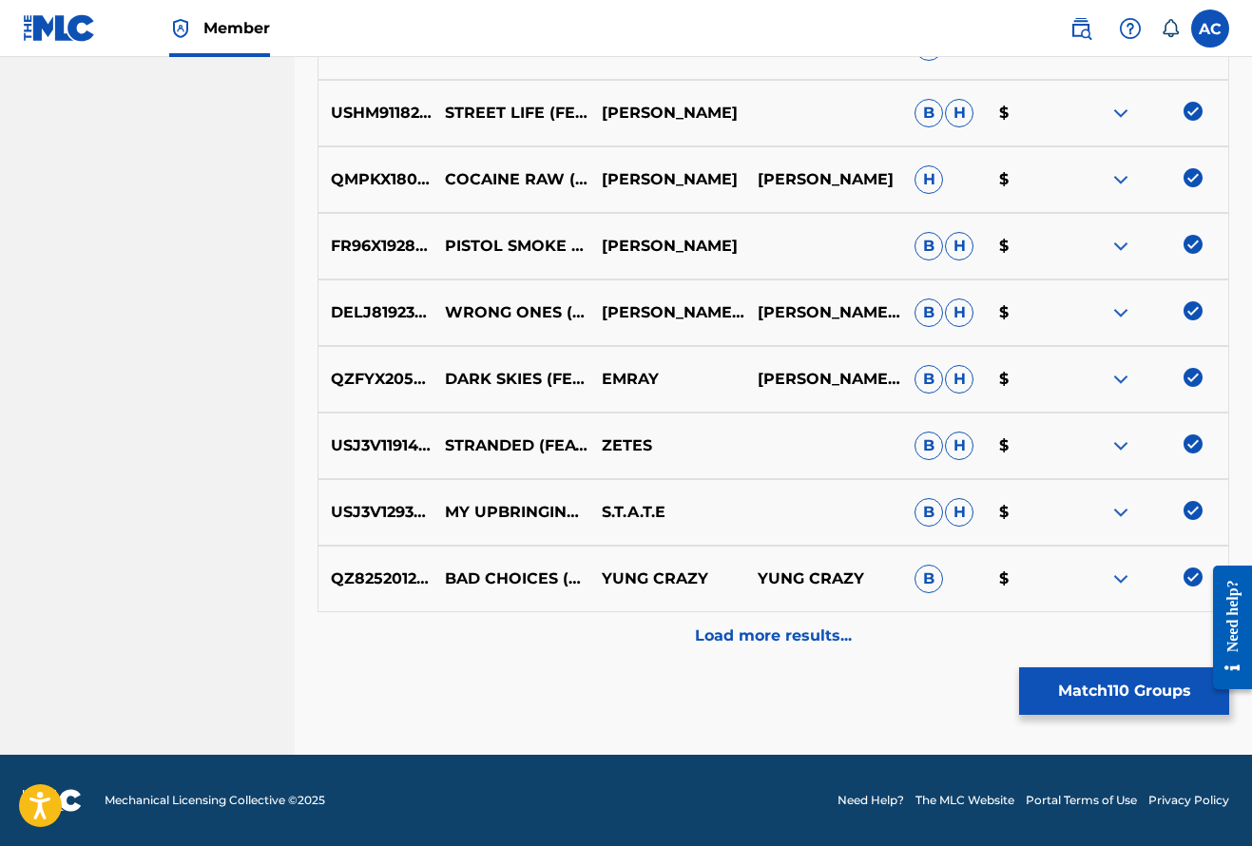
click at [771, 629] on p "Load more results..." at bounding box center [773, 635] width 157 height 23
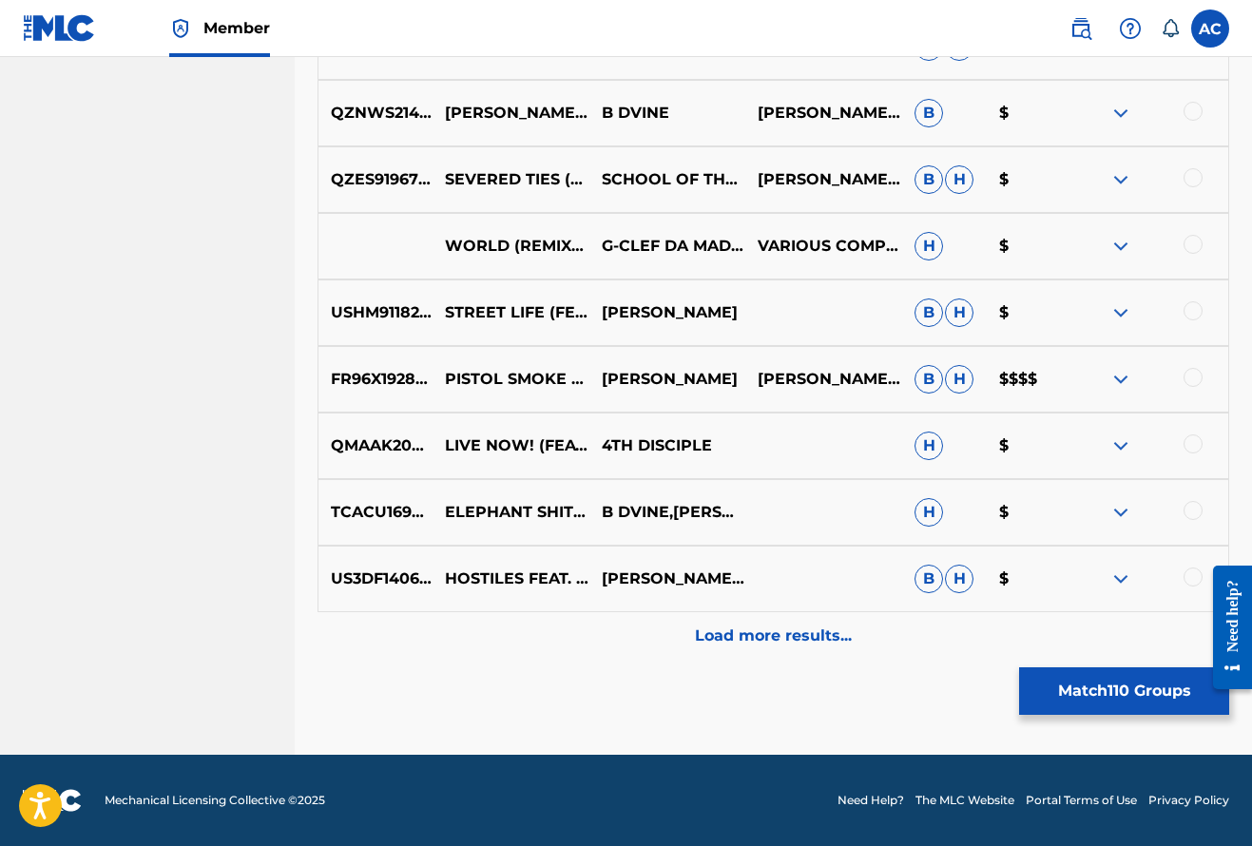
scroll to position [8127, 0]
click at [1196, 584] on div at bounding box center [1192, 576] width 19 height 19
click at [1197, 521] on div at bounding box center [1149, 512] width 157 height 23
click at [1198, 456] on div "QMAAK2023700 LIVE NOW! (FEAT. SOLOMON CHILDS) 4TH DISCIPLE H $" at bounding box center [773, 446] width 912 height 67
click at [1194, 502] on div at bounding box center [1192, 510] width 19 height 19
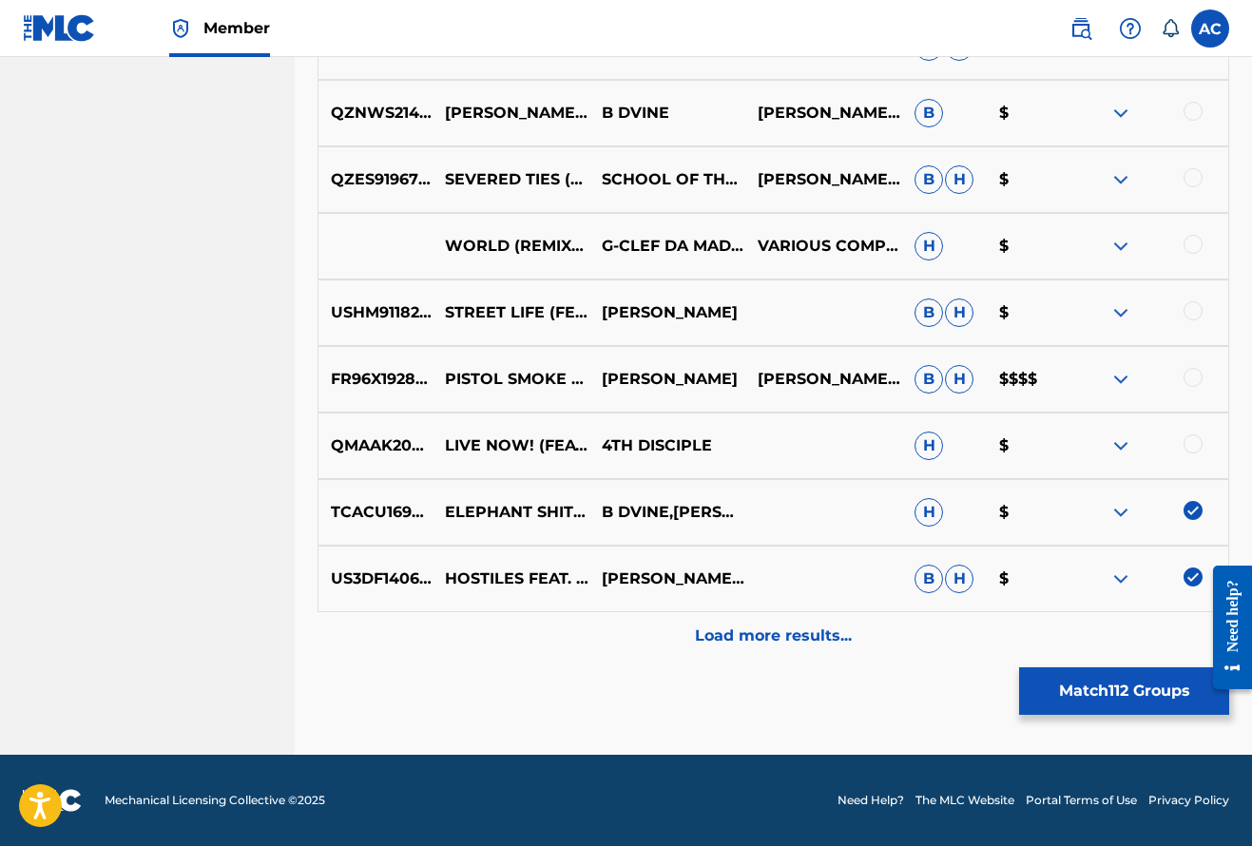
click at [1188, 444] on div at bounding box center [1192, 443] width 19 height 19
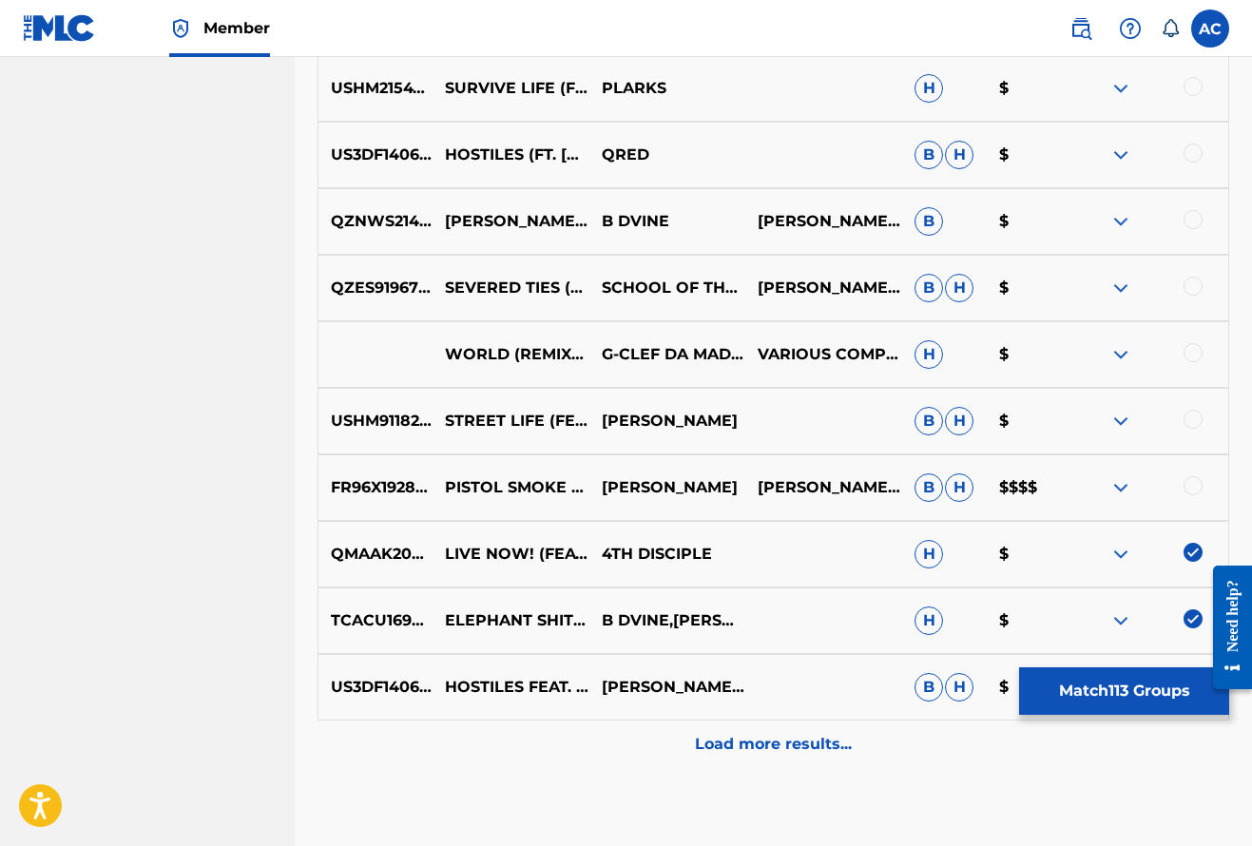
scroll to position [8017, 0]
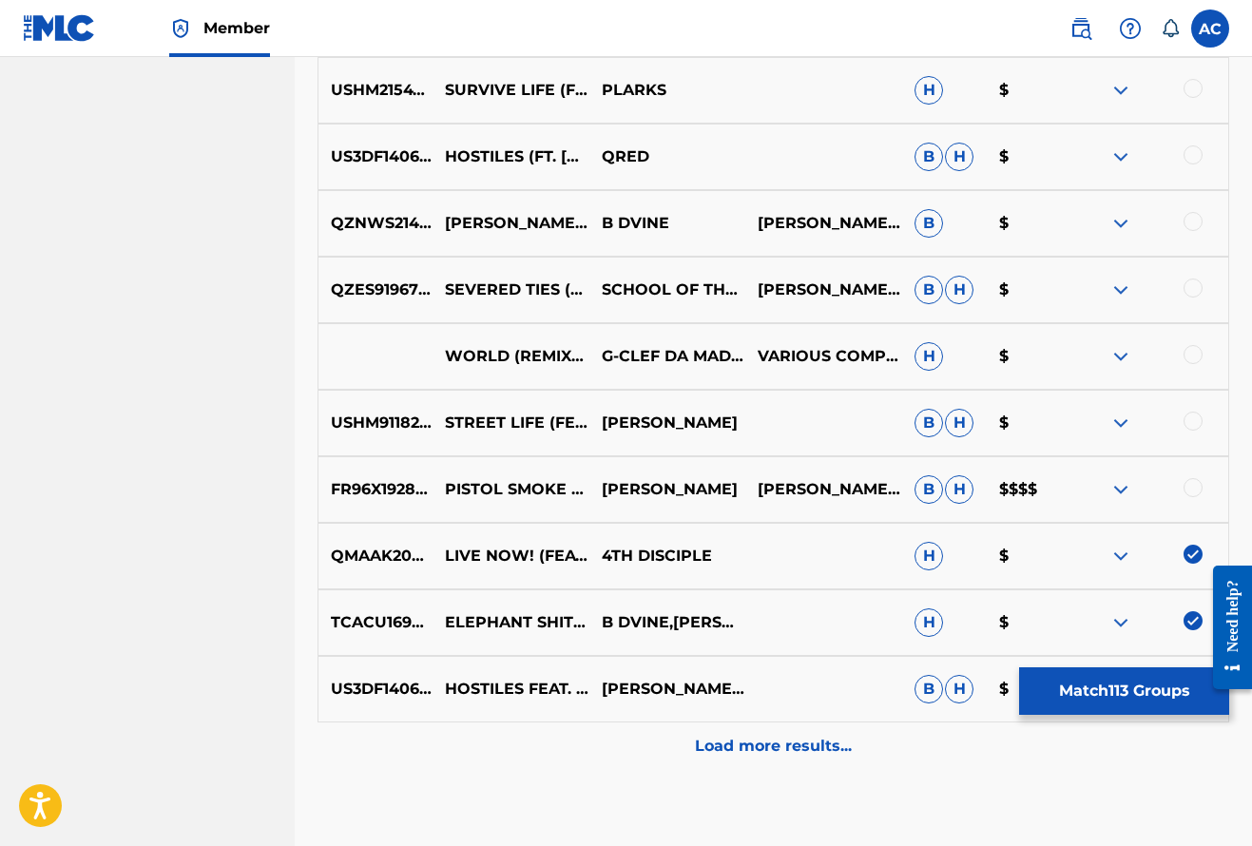
click at [1189, 490] on div at bounding box center [1192, 487] width 19 height 19
click at [1195, 424] on div at bounding box center [1192, 421] width 19 height 19
click at [1197, 353] on div at bounding box center [1192, 354] width 19 height 19
click at [1192, 295] on div at bounding box center [1192, 287] width 19 height 19
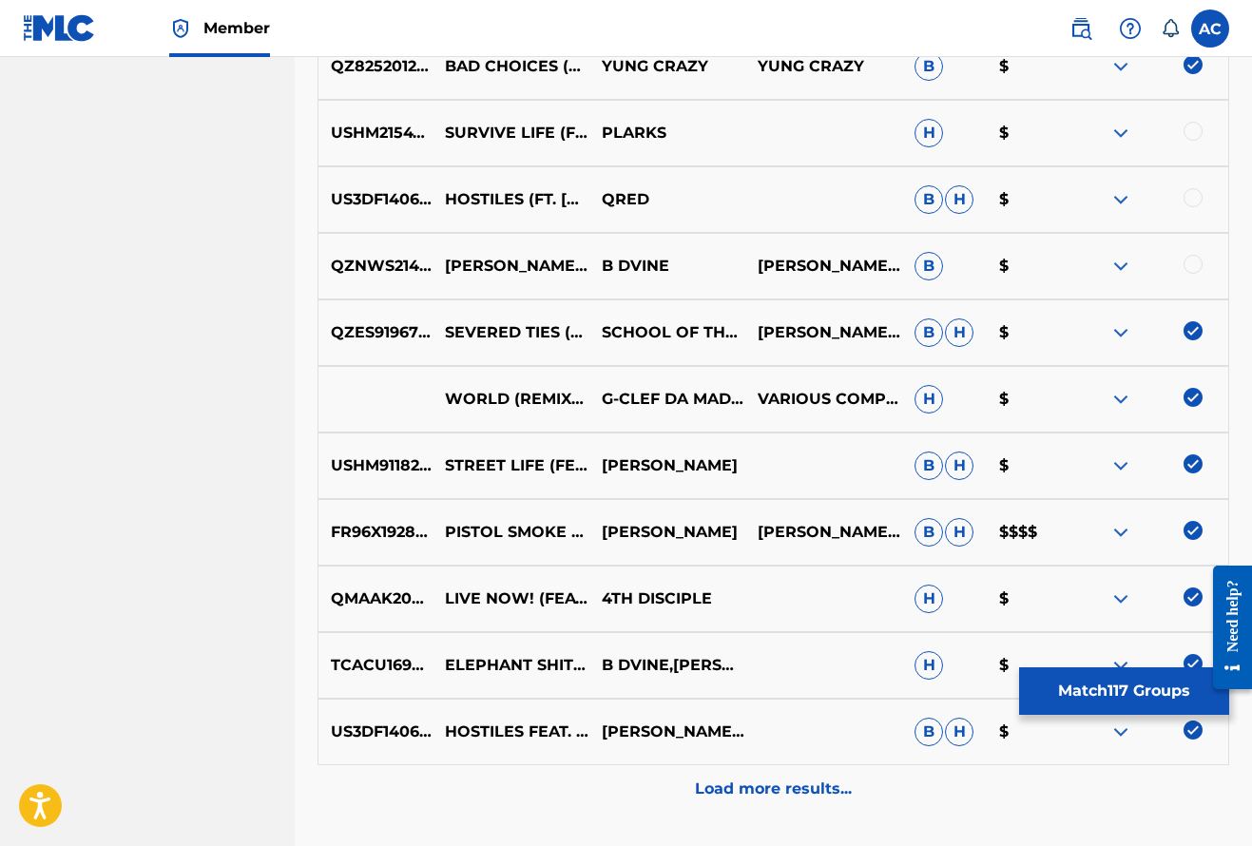
scroll to position [7972, 0]
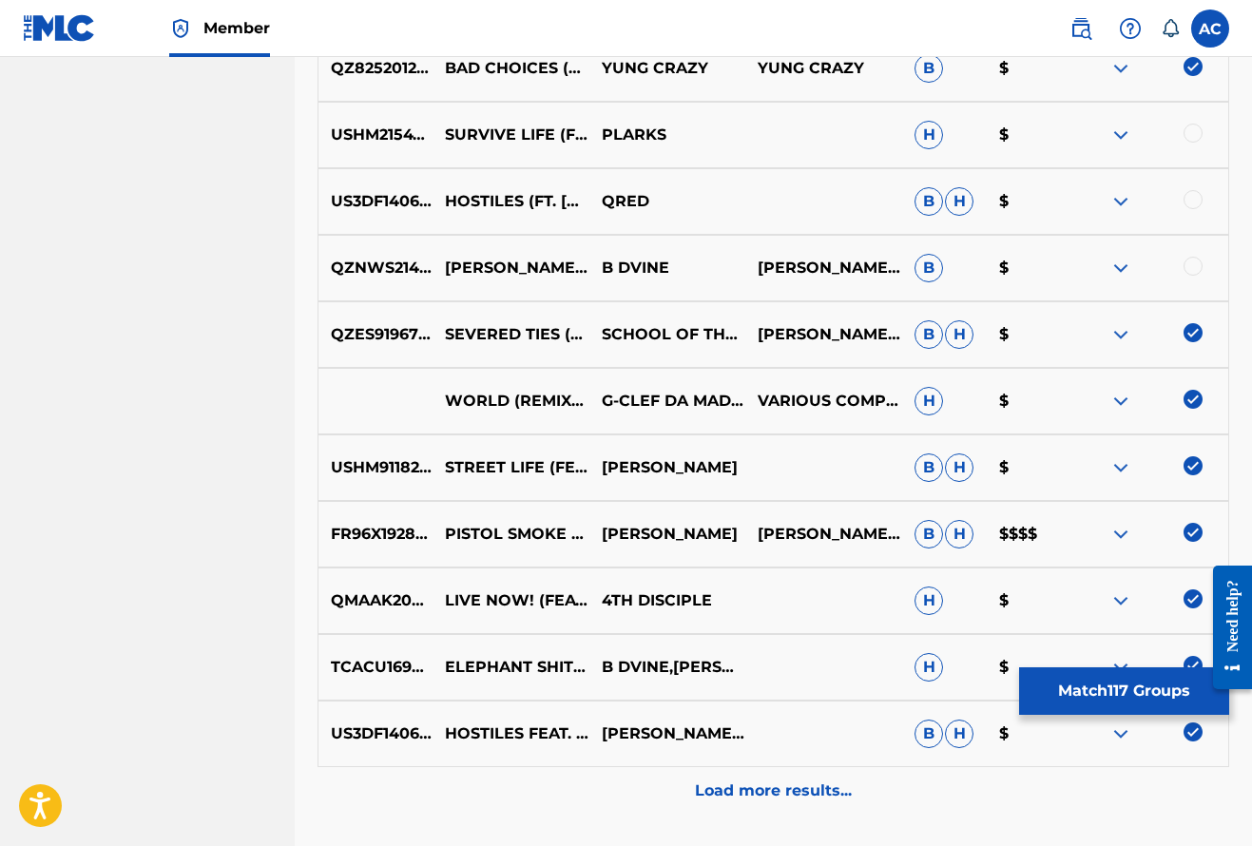
click at [1196, 270] on div at bounding box center [1192, 266] width 19 height 19
click at [1191, 201] on div at bounding box center [1192, 199] width 19 height 19
click at [1199, 131] on div at bounding box center [1192, 133] width 19 height 19
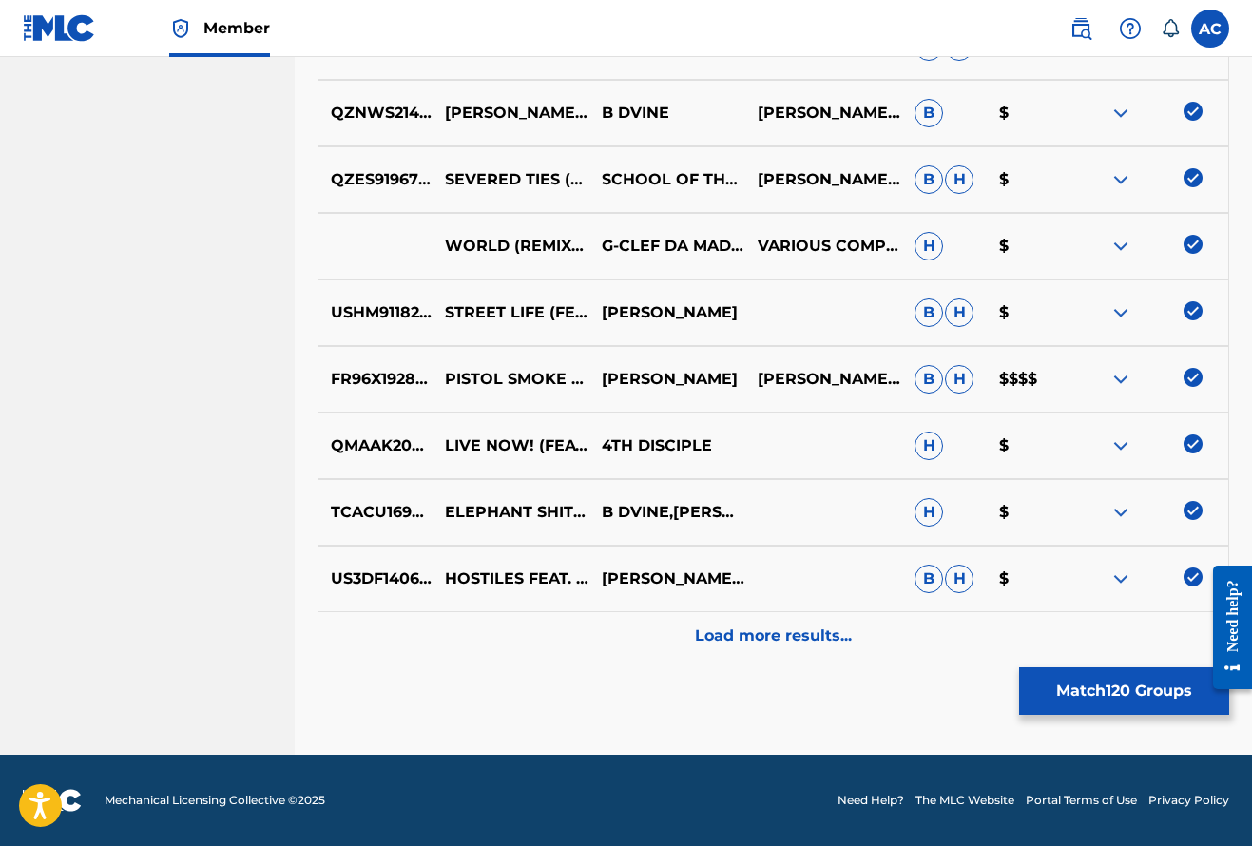
scroll to position [8127, 0]
click at [788, 631] on p "Load more results..." at bounding box center [773, 635] width 157 height 23
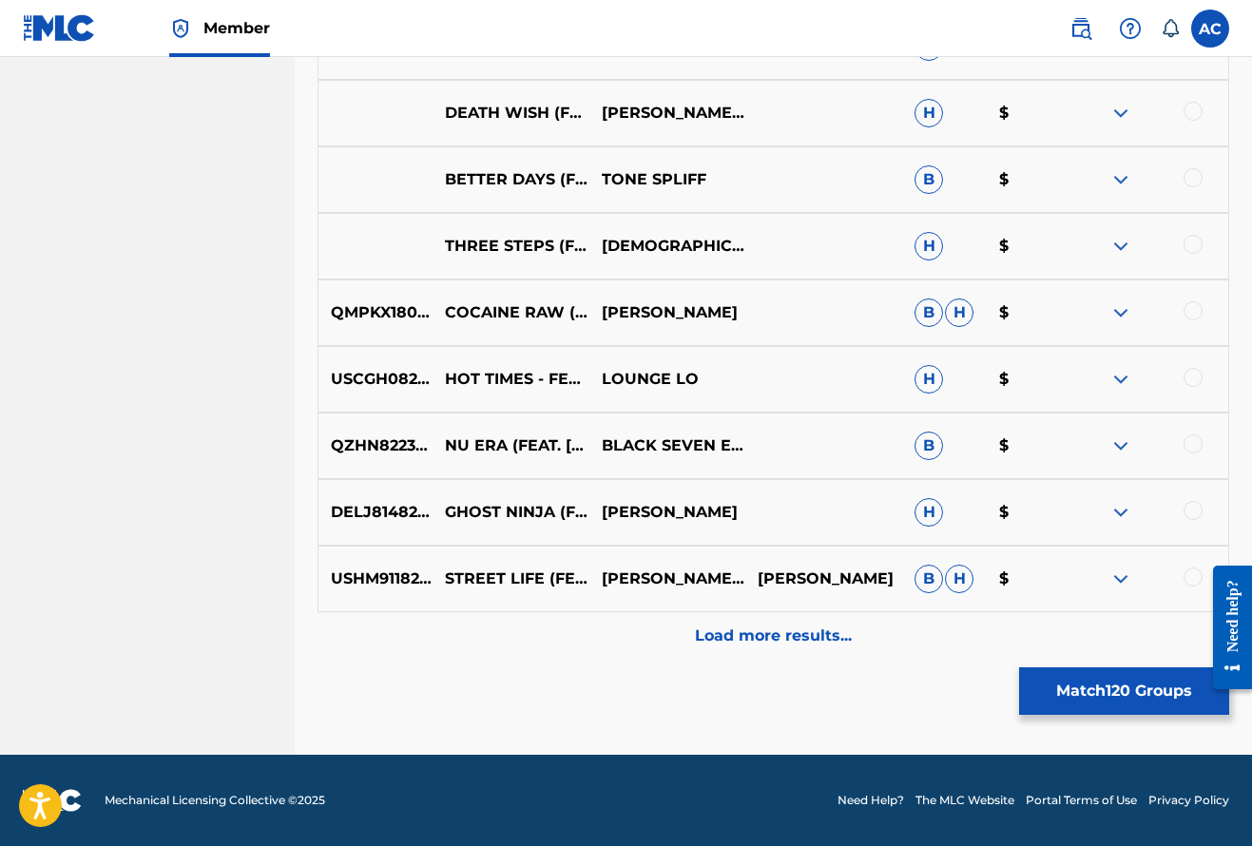
scroll to position [8792, 0]
click at [1191, 578] on div at bounding box center [1192, 576] width 19 height 19
click at [1190, 509] on div at bounding box center [1192, 510] width 19 height 19
click at [1187, 440] on div at bounding box center [1192, 443] width 19 height 19
click at [1195, 376] on div at bounding box center [1192, 377] width 19 height 19
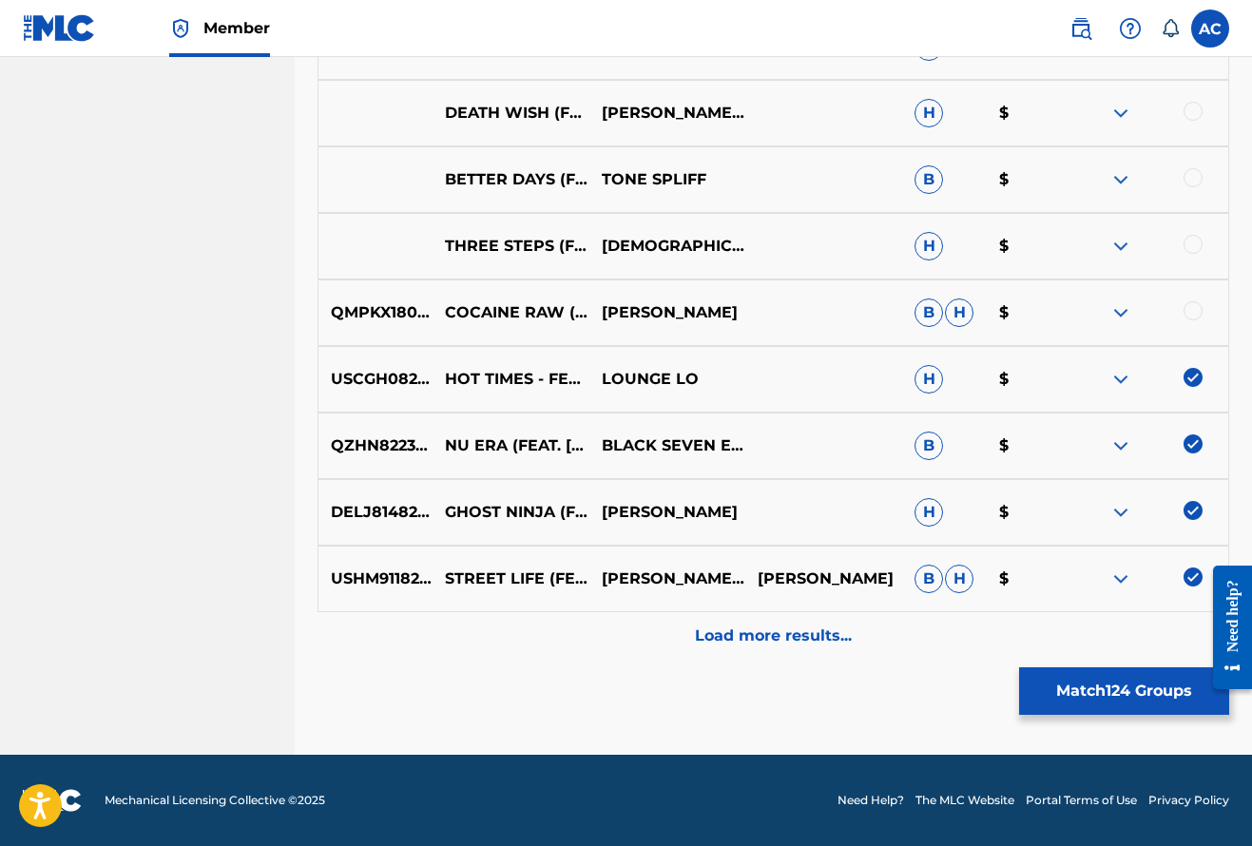
click at [1193, 305] on div at bounding box center [1192, 310] width 19 height 19
click at [1193, 240] on div at bounding box center [1192, 244] width 19 height 19
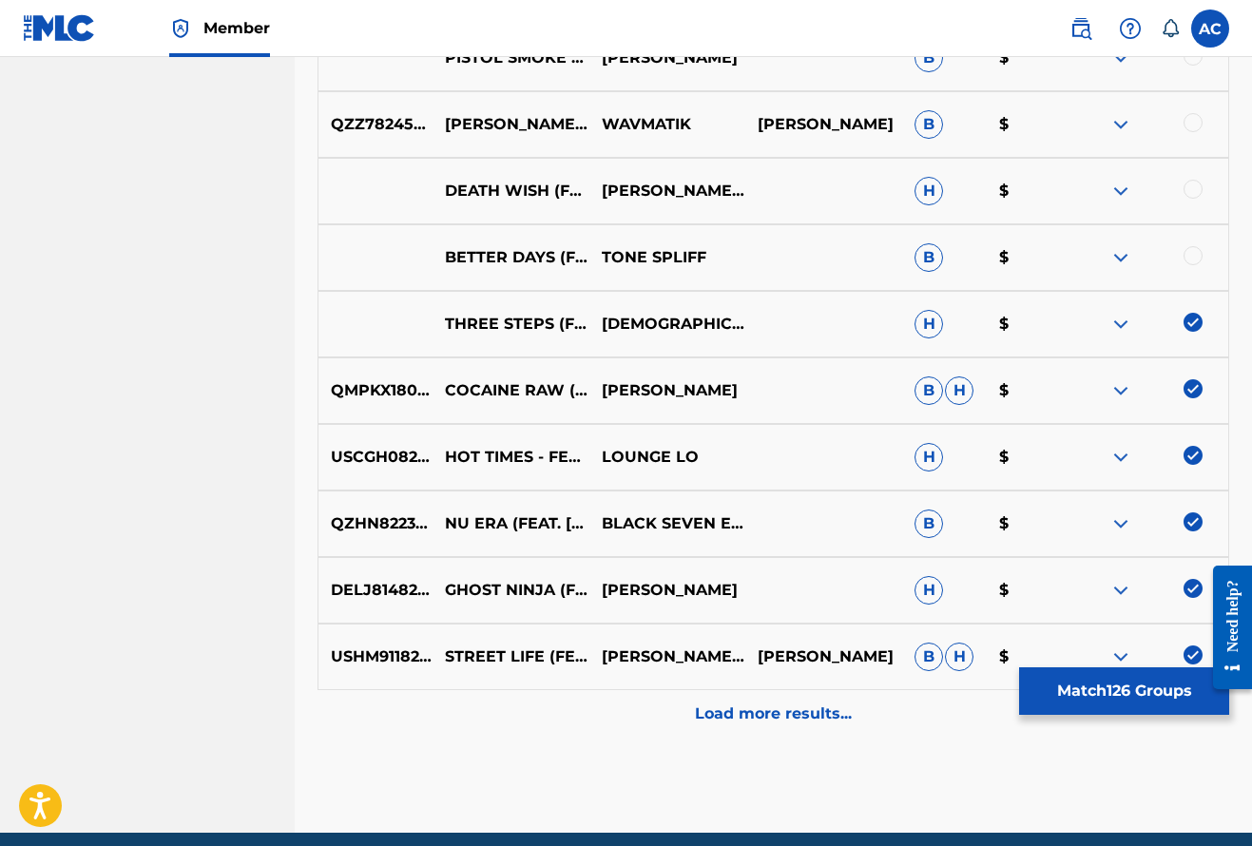
click at [1193, 252] on div at bounding box center [1192, 255] width 19 height 19
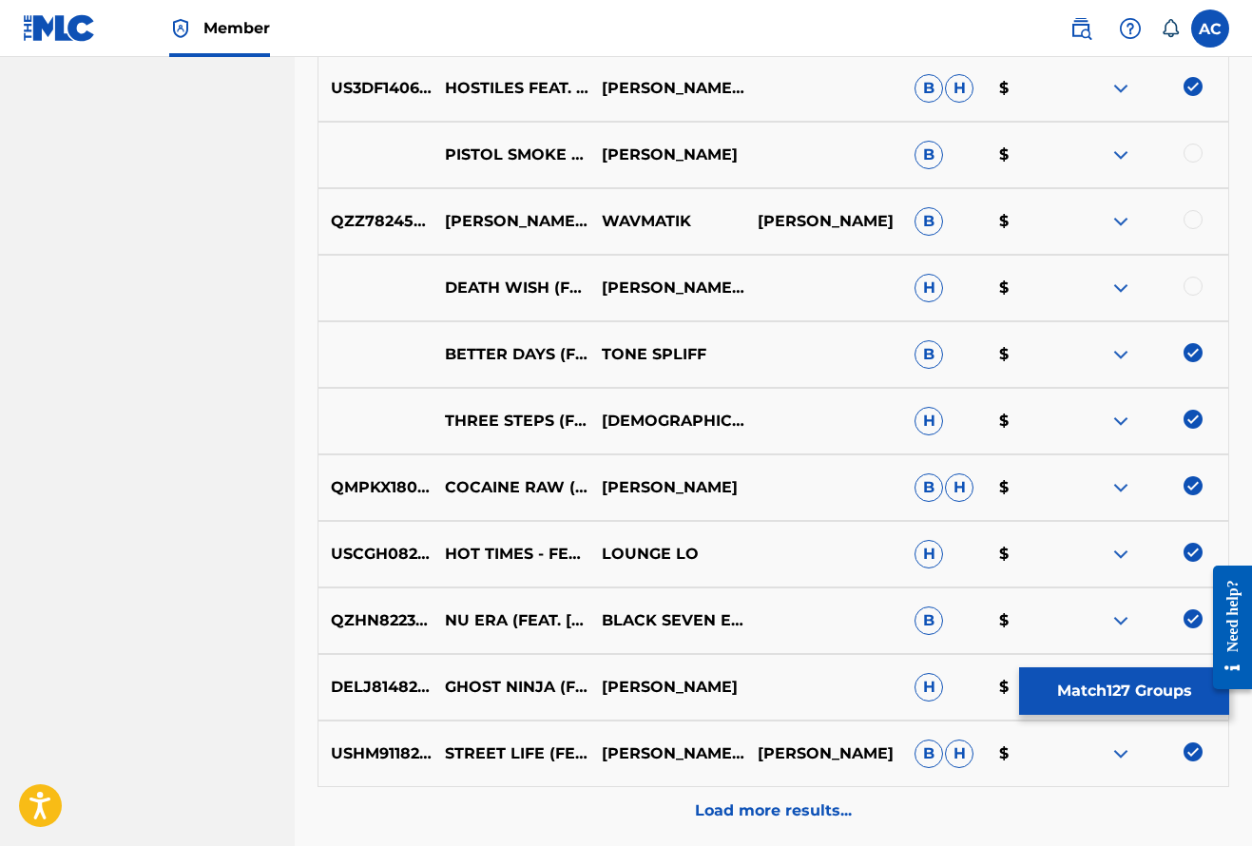
scroll to position [8615, 0]
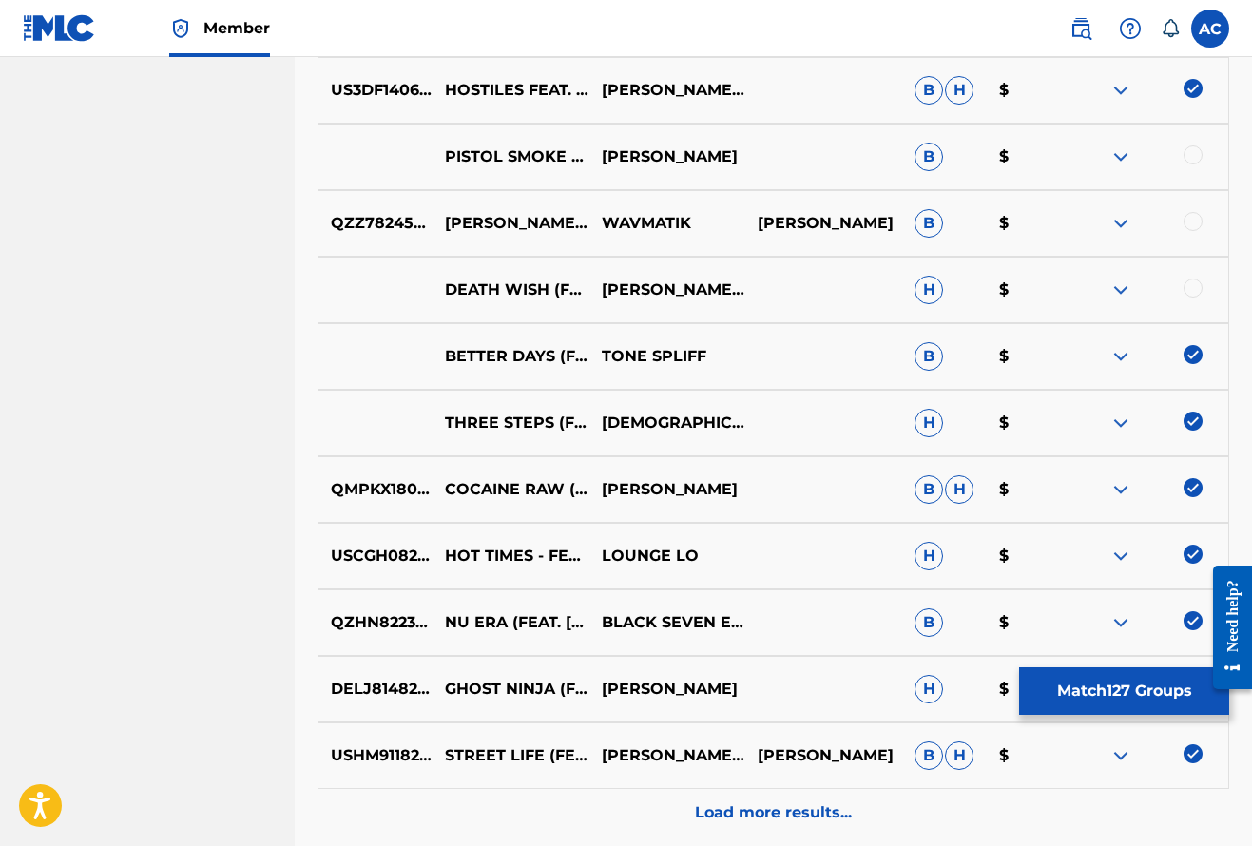
drag, startPoint x: 1191, startPoint y: 280, endPoint x: 1193, endPoint y: 261, distance: 19.1
click at [1191, 280] on div at bounding box center [1192, 287] width 19 height 19
click at [1187, 231] on div at bounding box center [1149, 223] width 157 height 23
click at [1190, 221] on div at bounding box center [1192, 221] width 19 height 19
click at [1200, 163] on div at bounding box center [1149, 156] width 157 height 23
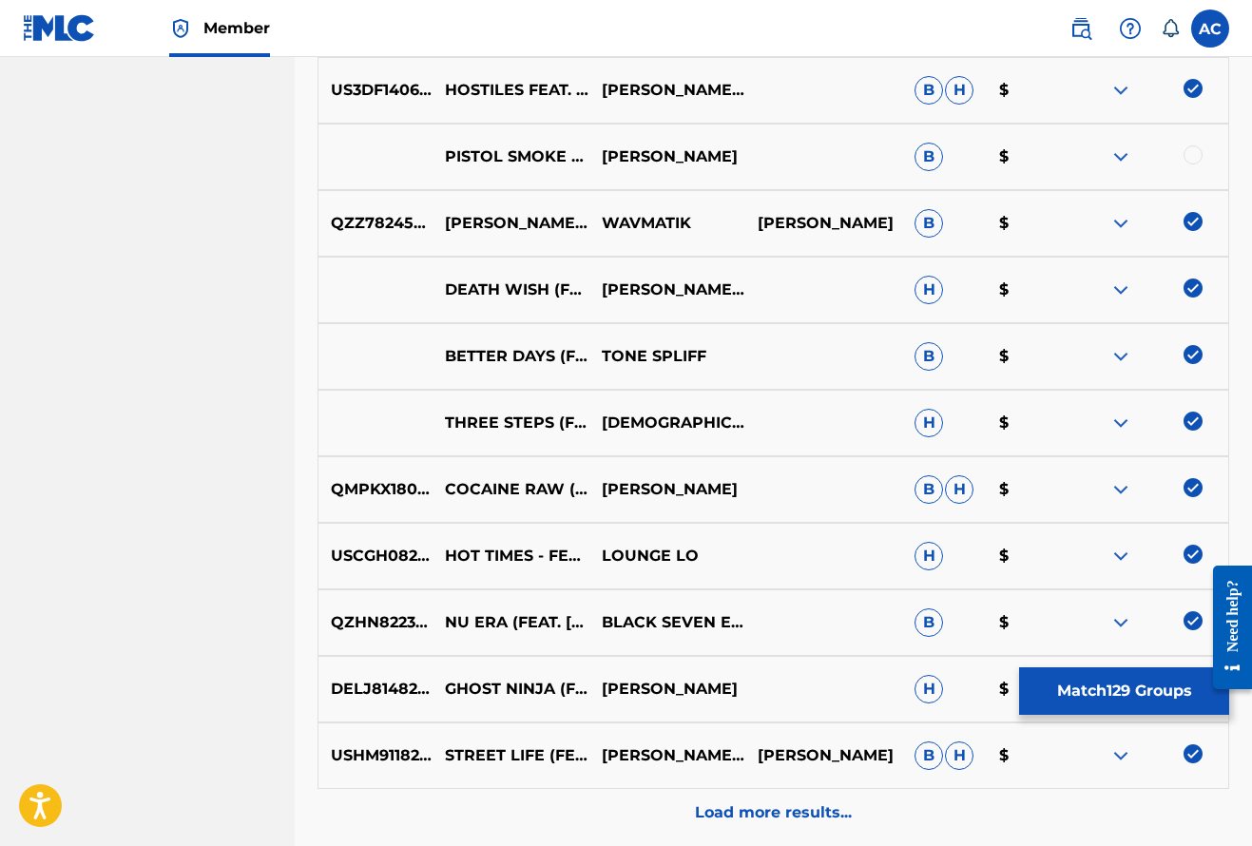
click at [1196, 154] on div at bounding box center [1192, 154] width 19 height 19
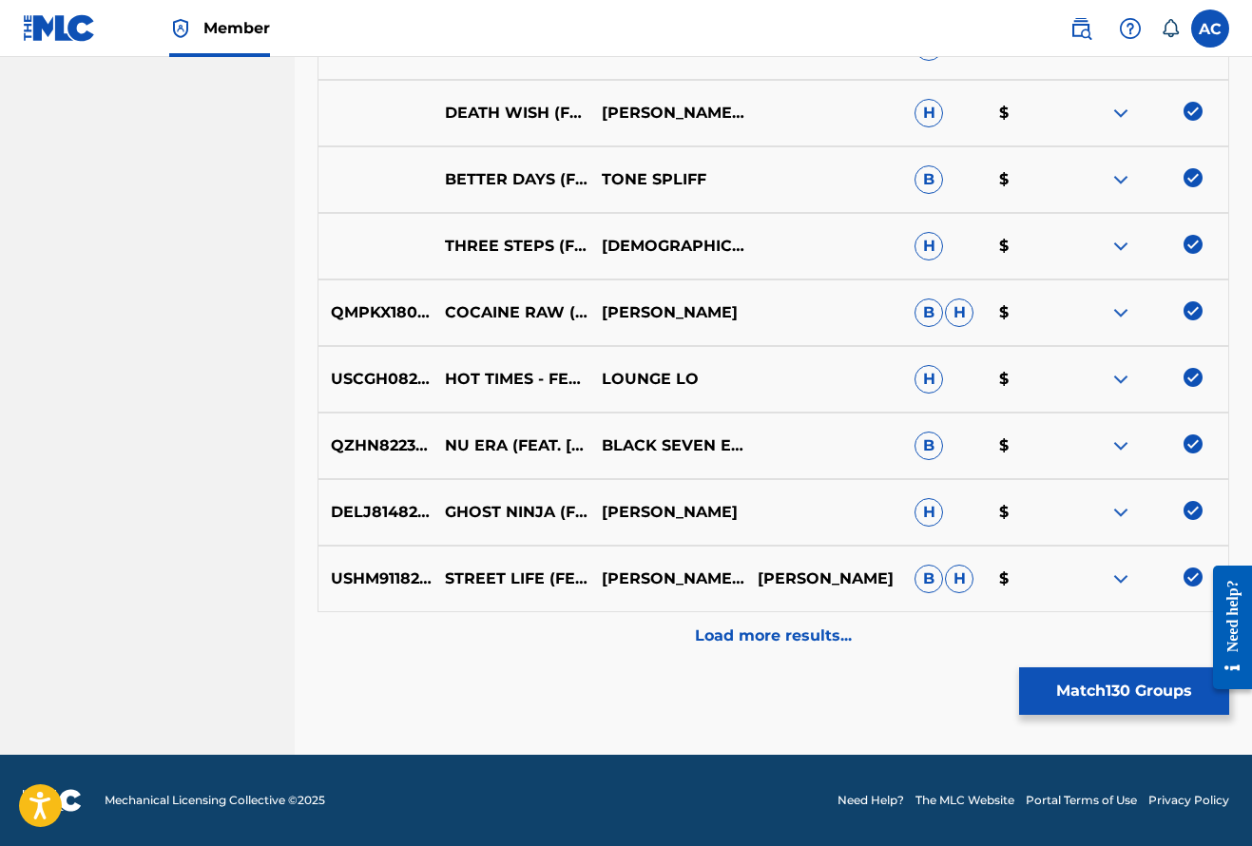
click at [784, 636] on p "Load more results..." at bounding box center [773, 635] width 157 height 23
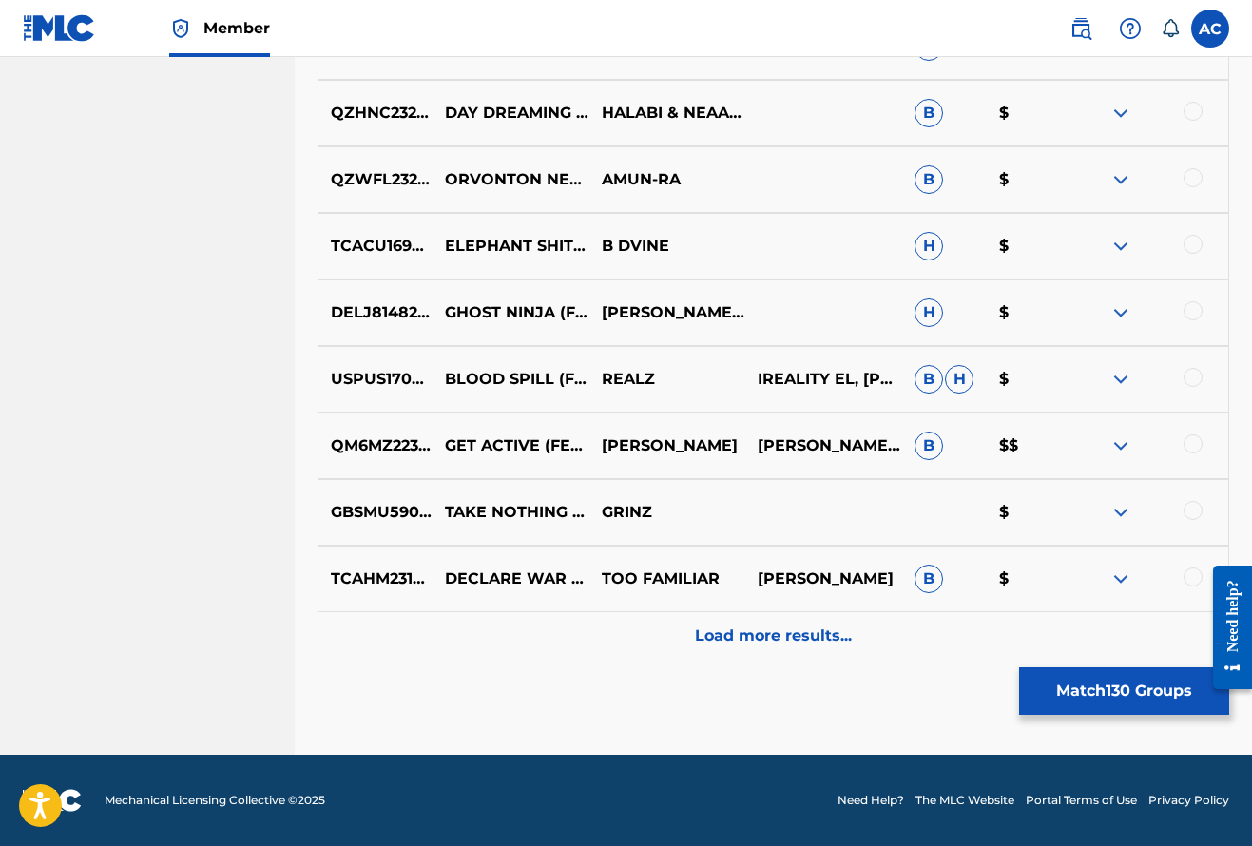
scroll to position [9458, 0]
click at [1188, 575] on div at bounding box center [1192, 576] width 19 height 19
click at [1190, 509] on div at bounding box center [1192, 510] width 19 height 19
click at [1189, 445] on div at bounding box center [1192, 443] width 19 height 19
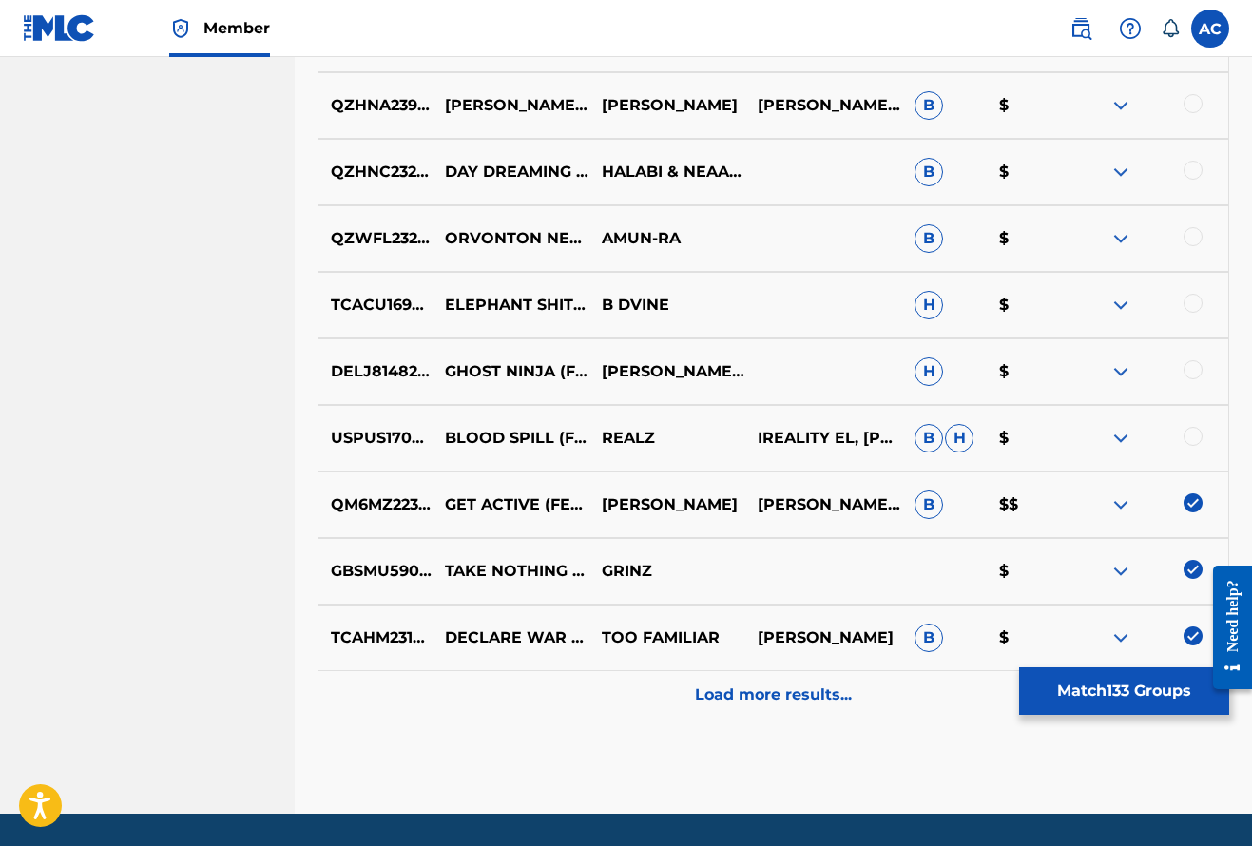
scroll to position [9356, 0]
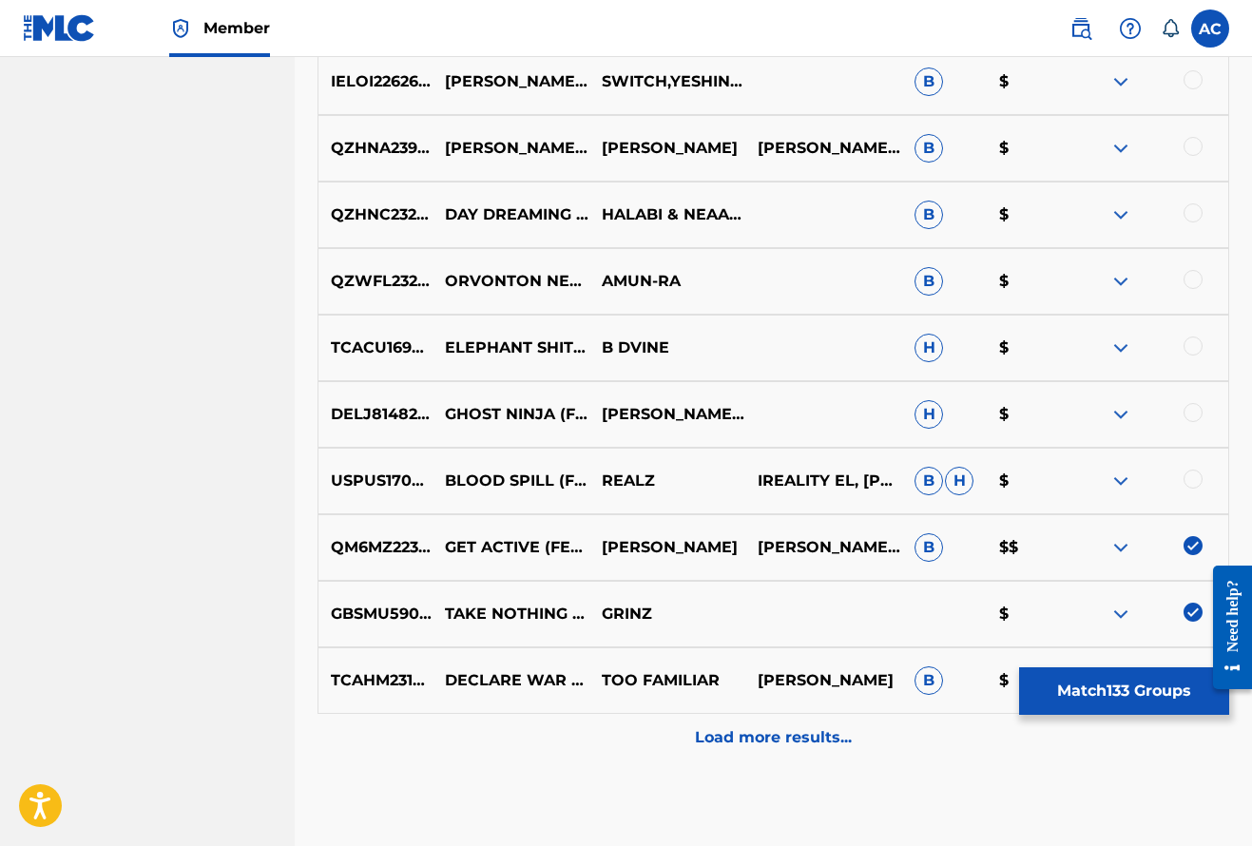
click at [1187, 482] on div at bounding box center [1192, 479] width 19 height 19
click at [1200, 420] on div at bounding box center [1149, 414] width 157 height 23
click at [1198, 415] on div at bounding box center [1192, 412] width 19 height 19
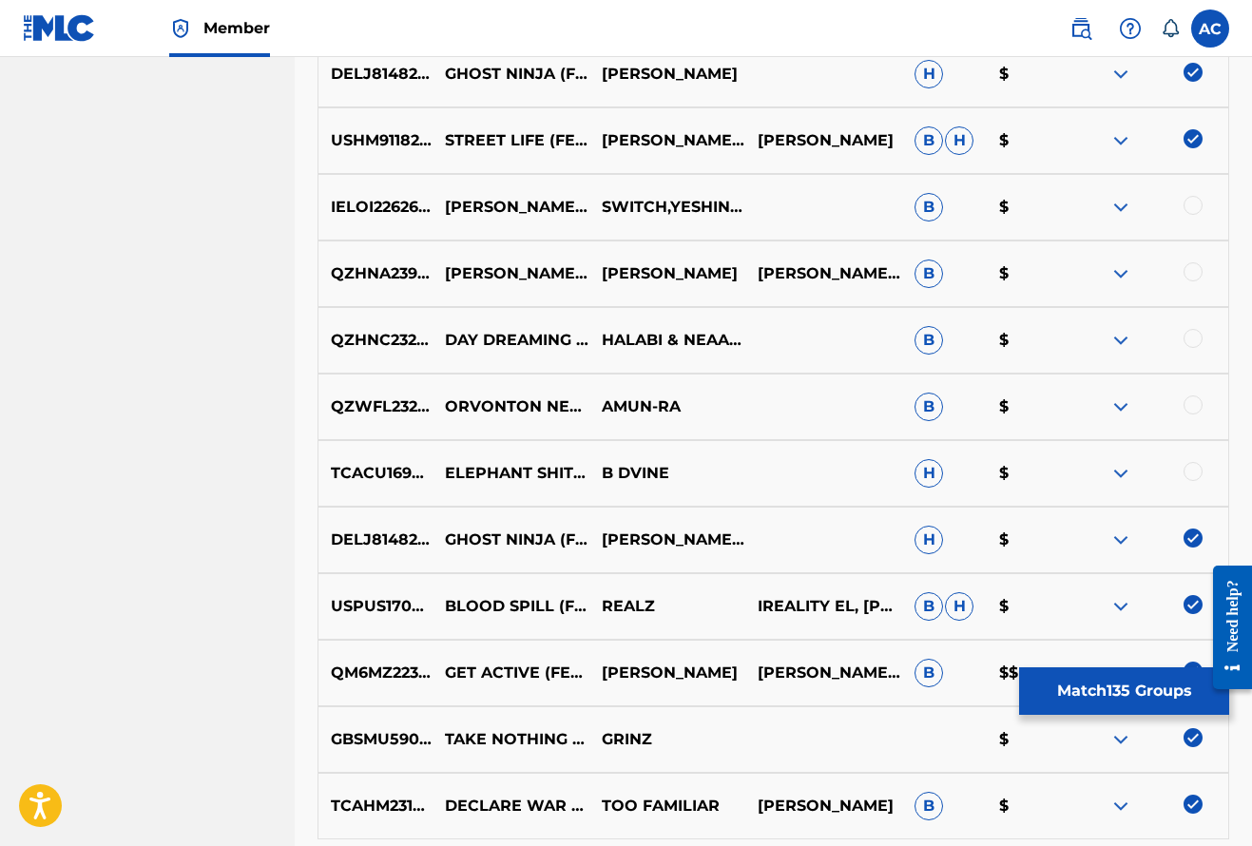
scroll to position [9223, 0]
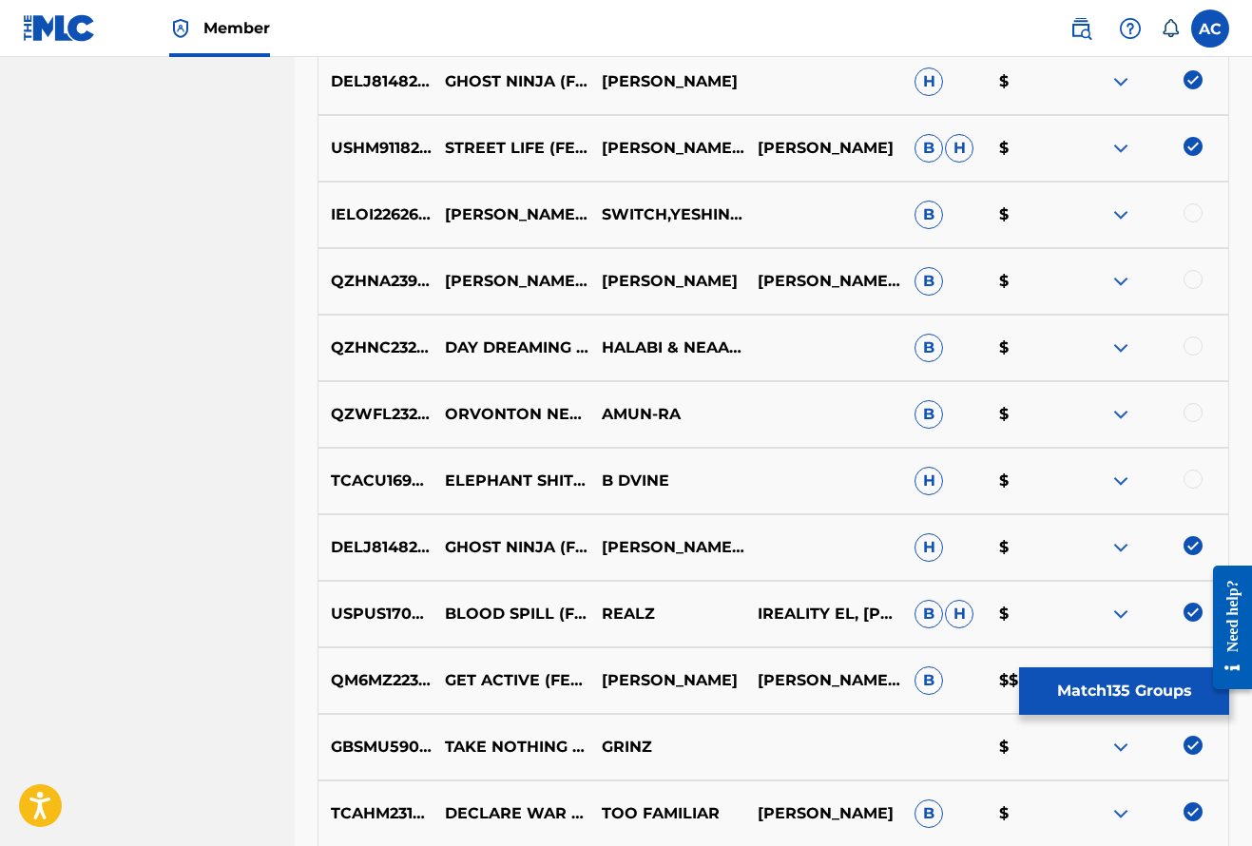
click at [1199, 480] on div at bounding box center [1192, 479] width 19 height 19
click at [1195, 419] on div at bounding box center [1192, 412] width 19 height 19
click at [1196, 343] on div at bounding box center [1192, 345] width 19 height 19
click at [1191, 284] on div at bounding box center [1192, 279] width 19 height 19
click at [1202, 207] on div at bounding box center [1149, 214] width 157 height 23
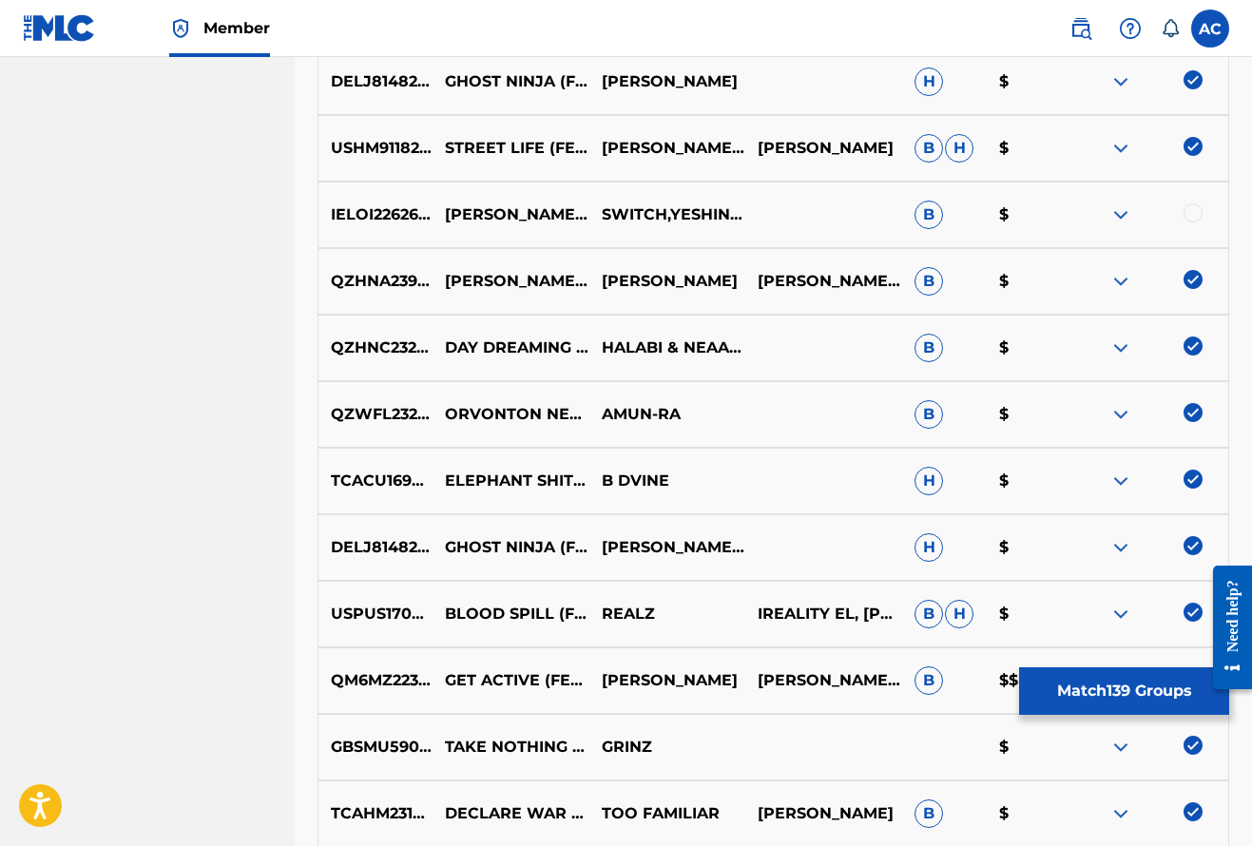
click at [1194, 215] on div at bounding box center [1192, 212] width 19 height 19
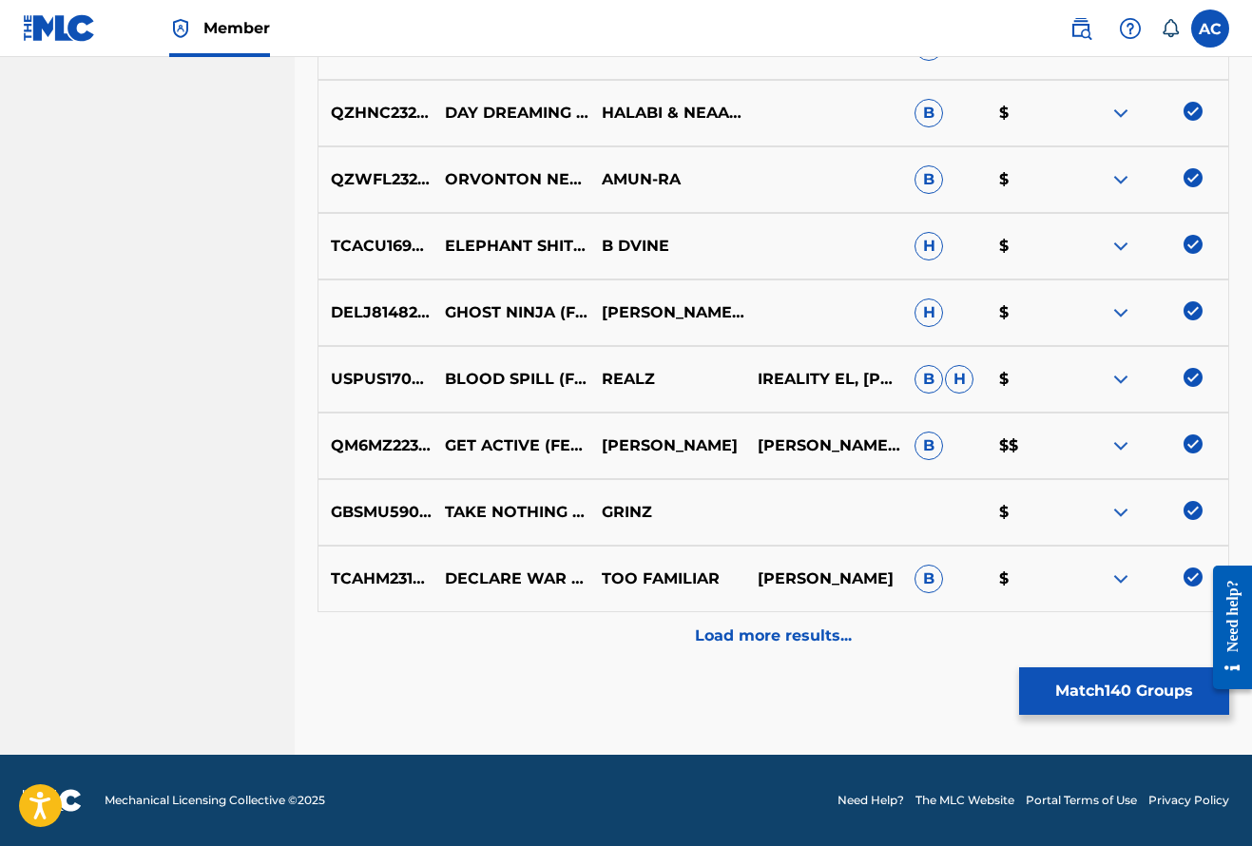
click at [795, 636] on p "Load more results..." at bounding box center [773, 635] width 157 height 23
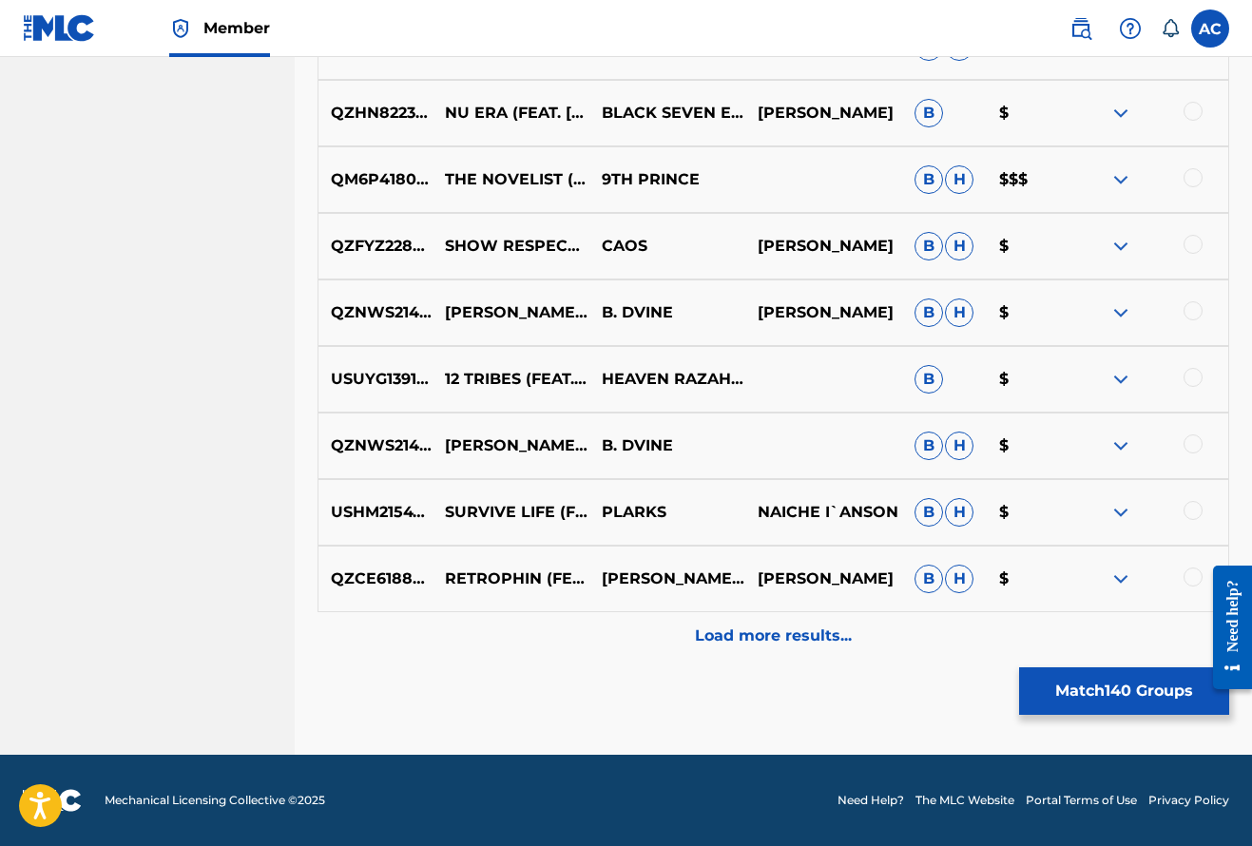
scroll to position [10123, 0]
click at [1191, 102] on div "QZHN82236085 NU ERA (FEAT. SOLOMON CHILDS) BLACK SEVEN EYE PATRICK PETERSON B $" at bounding box center [773, 113] width 912 height 67
click at [1197, 111] on div at bounding box center [1192, 111] width 19 height 19
click at [1194, 176] on div at bounding box center [1192, 177] width 19 height 19
click at [1198, 240] on div at bounding box center [1192, 244] width 19 height 19
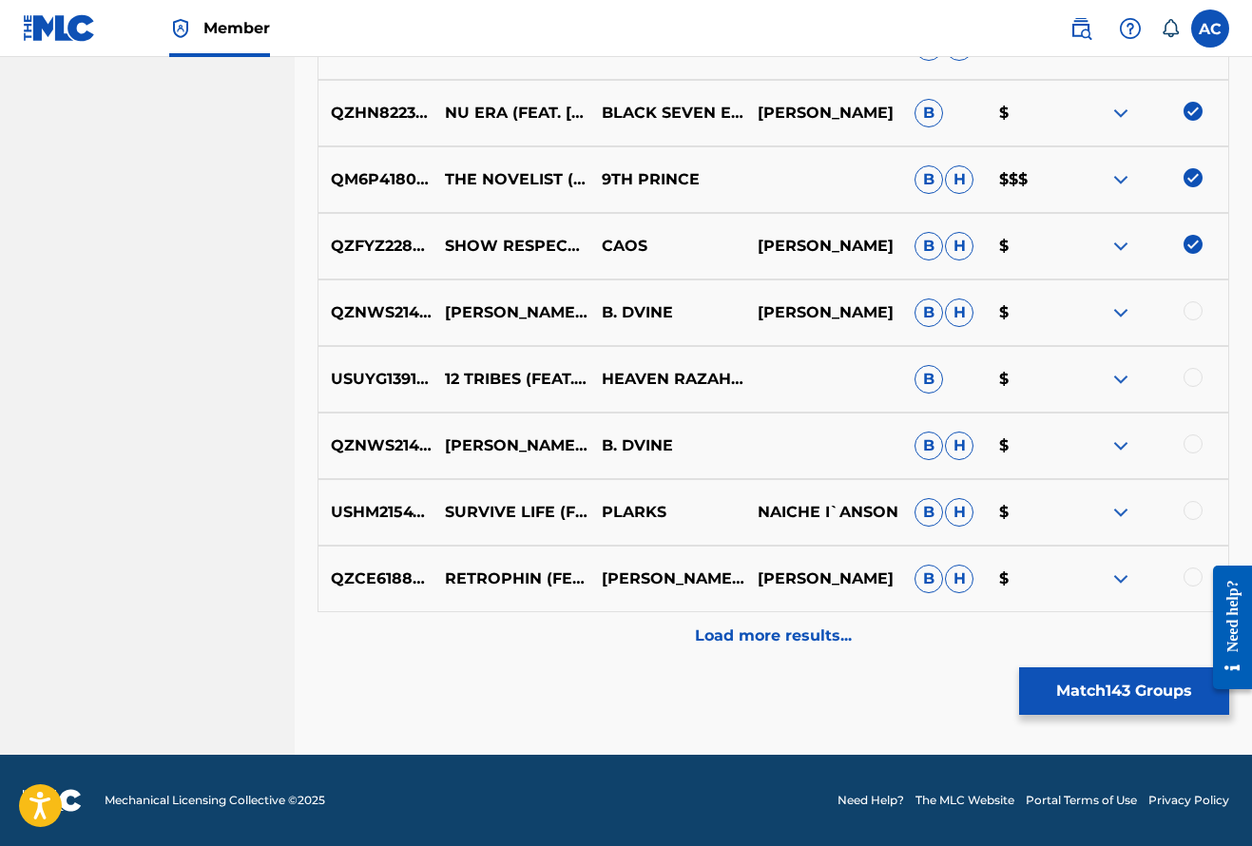
click at [1200, 310] on div at bounding box center [1192, 310] width 19 height 19
click at [1192, 375] on div at bounding box center [1192, 377] width 19 height 19
click at [1196, 442] on div at bounding box center [1192, 443] width 19 height 19
drag, startPoint x: 1192, startPoint y: 509, endPoint x: 1200, endPoint y: 527, distance: 19.6
click at [1193, 508] on div at bounding box center [1192, 510] width 19 height 19
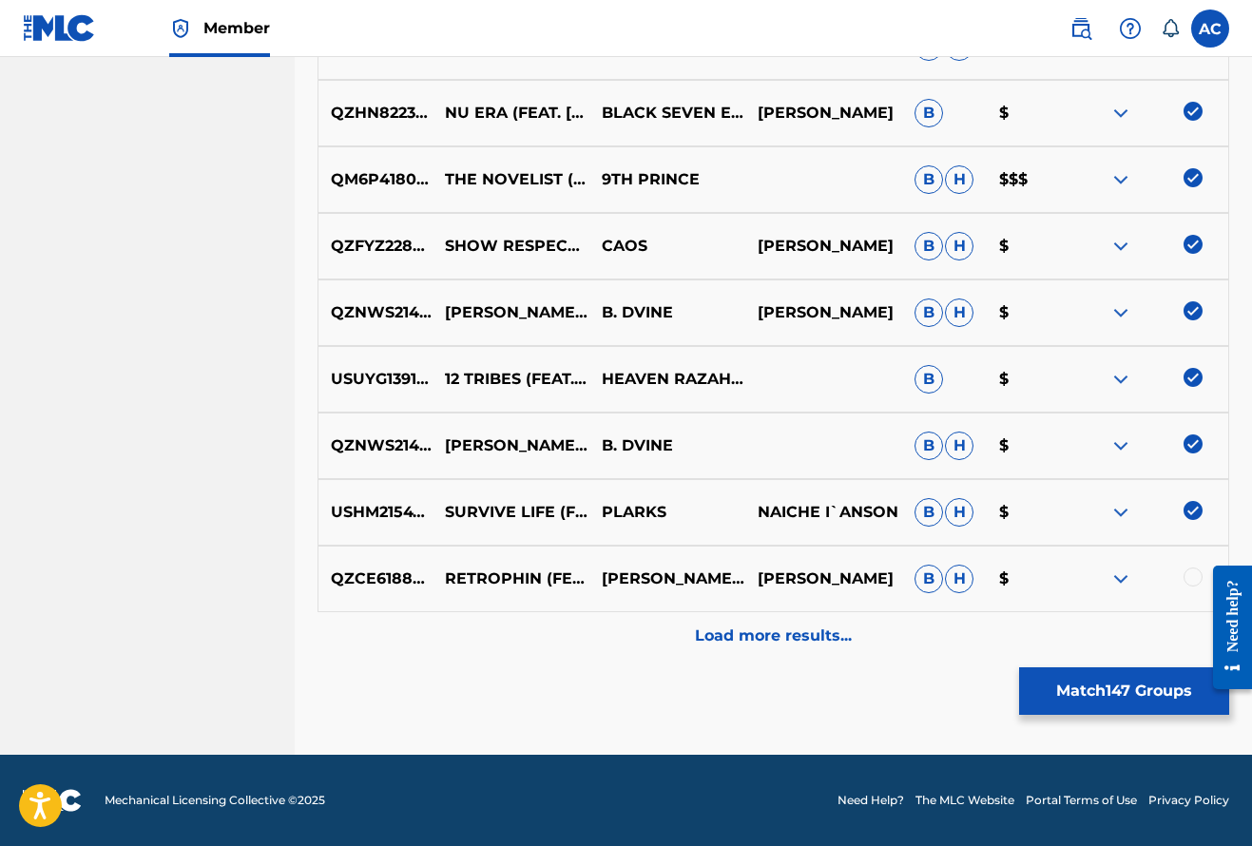
click at [1194, 569] on div at bounding box center [1192, 576] width 19 height 19
click at [777, 645] on p "Load more results..." at bounding box center [773, 635] width 157 height 23
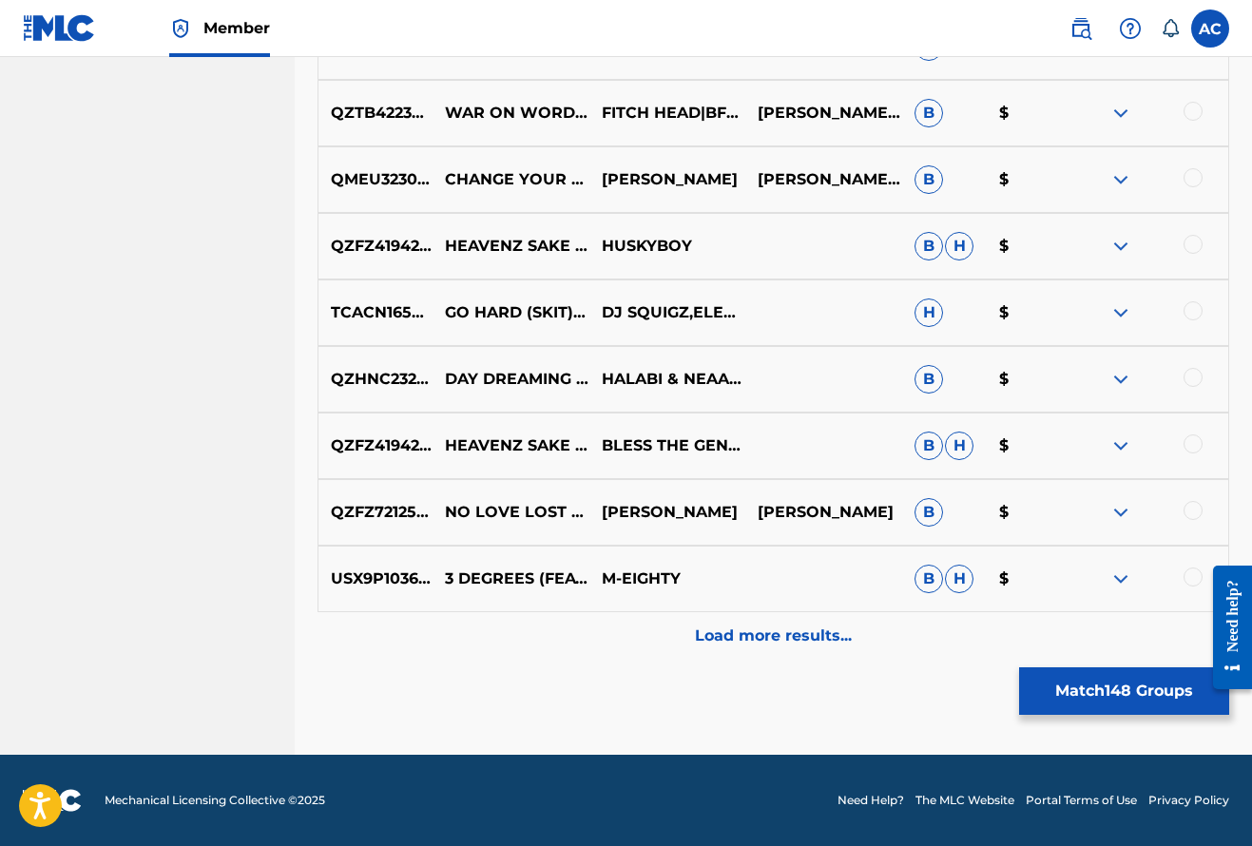
scroll to position [10788, 0]
click at [1186, 573] on div at bounding box center [1192, 576] width 19 height 19
click at [1192, 507] on div at bounding box center [1192, 510] width 19 height 19
click at [1196, 440] on div at bounding box center [1192, 443] width 19 height 19
drag, startPoint x: 1193, startPoint y: 377, endPoint x: 1184, endPoint y: 367, distance: 13.5
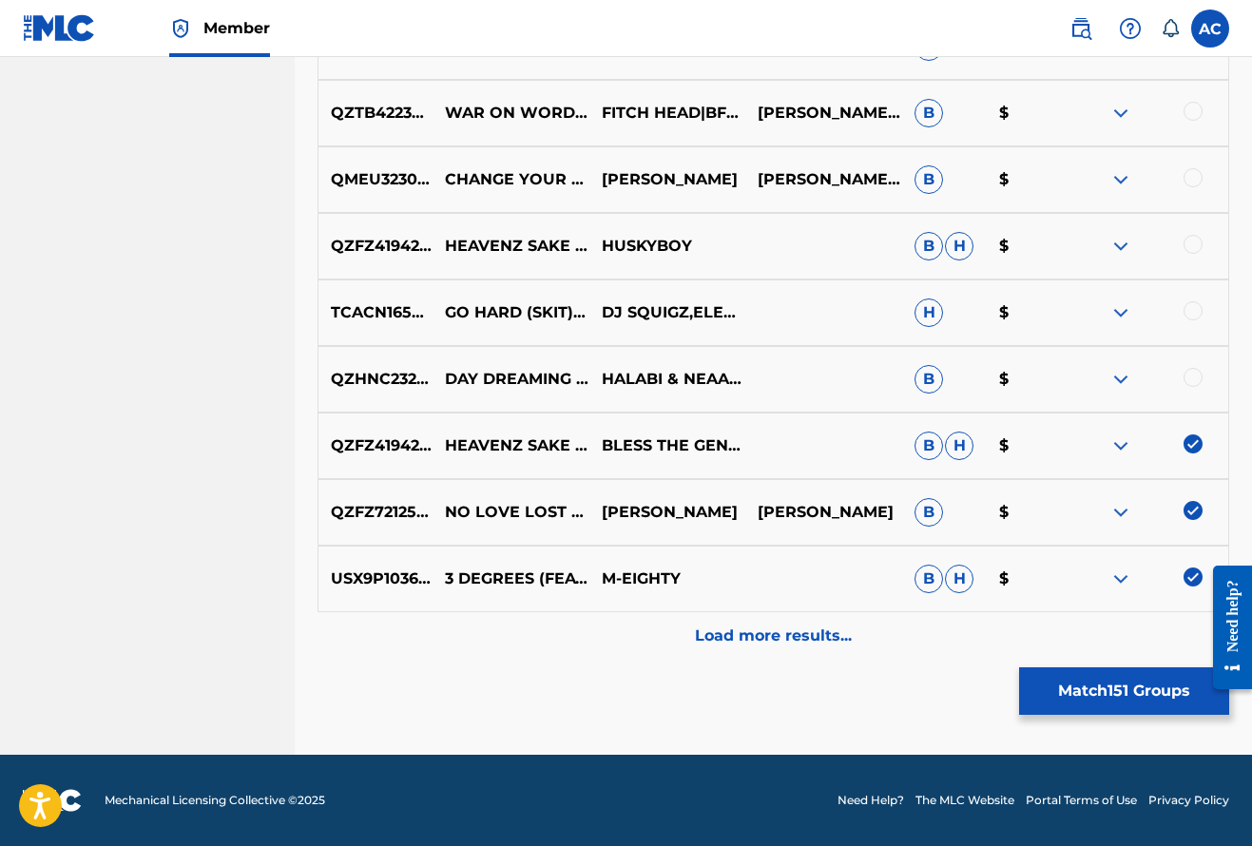
click at [1192, 377] on div at bounding box center [1192, 377] width 19 height 19
click at [1197, 172] on div at bounding box center [1192, 177] width 19 height 19
click at [1192, 240] on div at bounding box center [1192, 244] width 19 height 19
drag, startPoint x: 1197, startPoint y: 305, endPoint x: 1177, endPoint y: 268, distance: 42.1
click at [1198, 304] on div at bounding box center [1192, 310] width 19 height 19
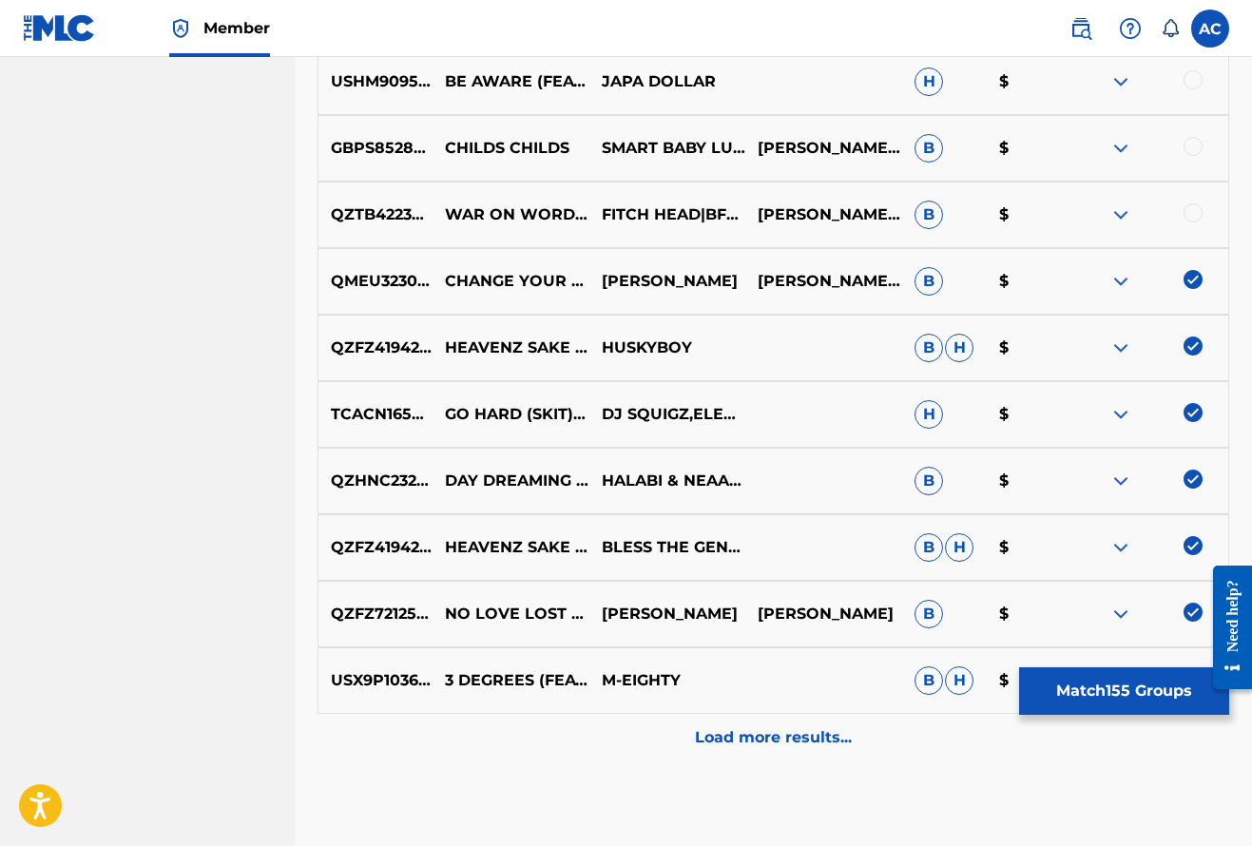
scroll to position [10672, 0]
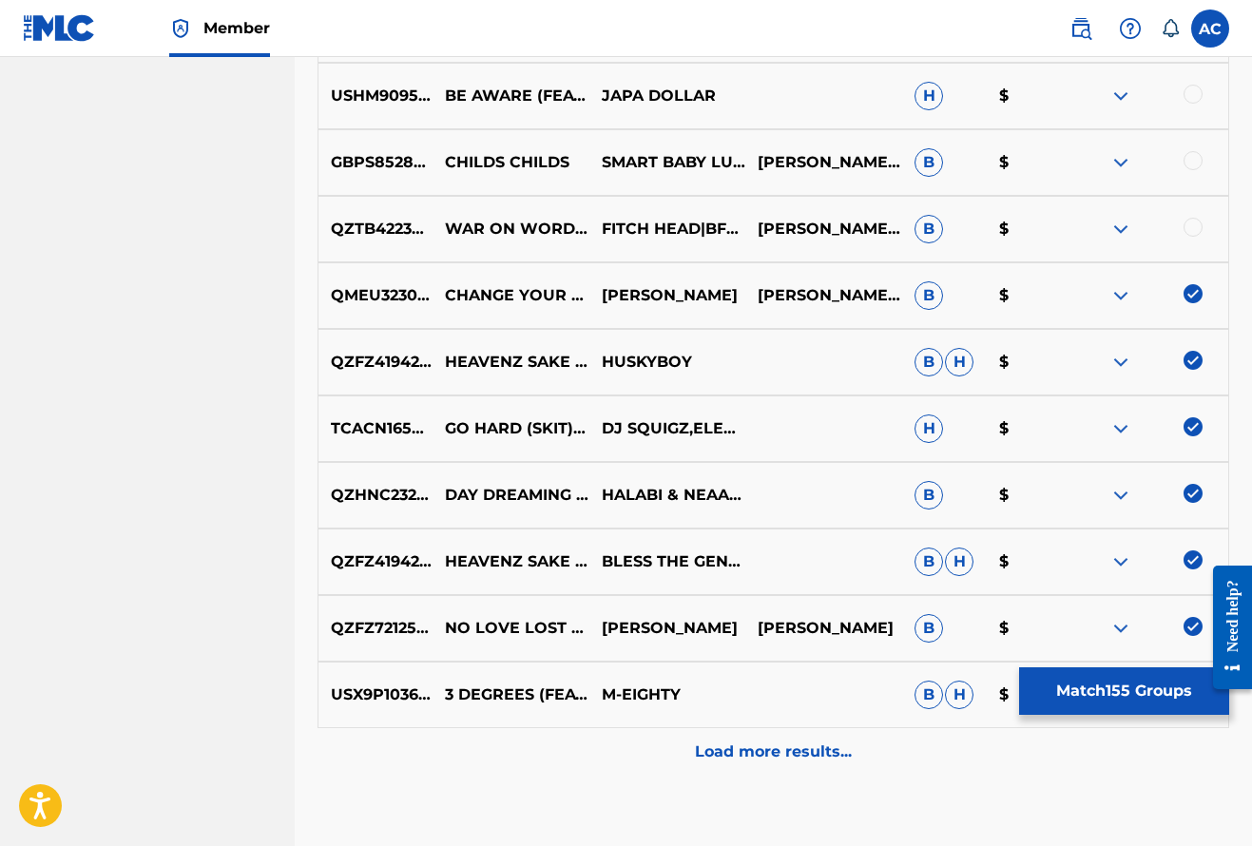
click at [1192, 230] on div at bounding box center [1192, 227] width 19 height 19
click at [1198, 161] on div at bounding box center [1192, 160] width 19 height 19
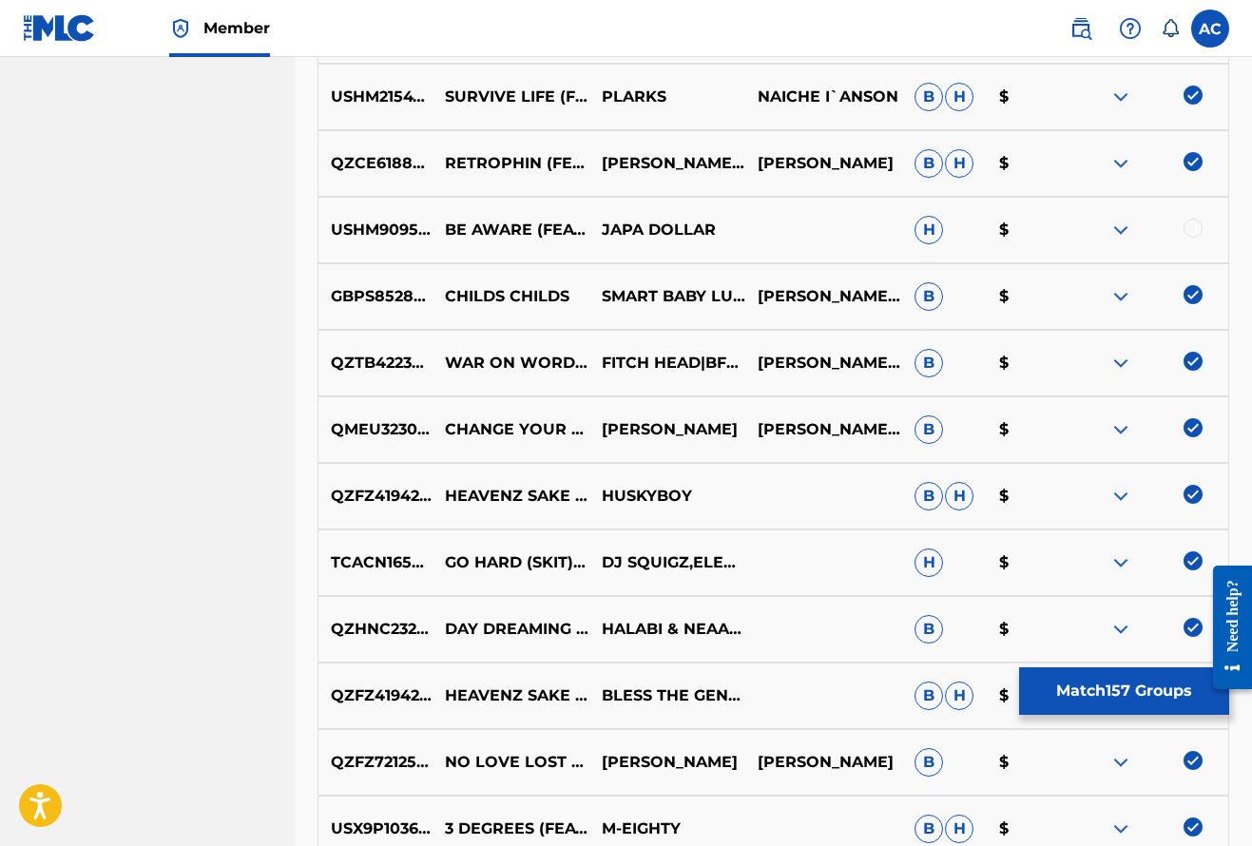
click at [1191, 227] on div at bounding box center [1192, 228] width 19 height 19
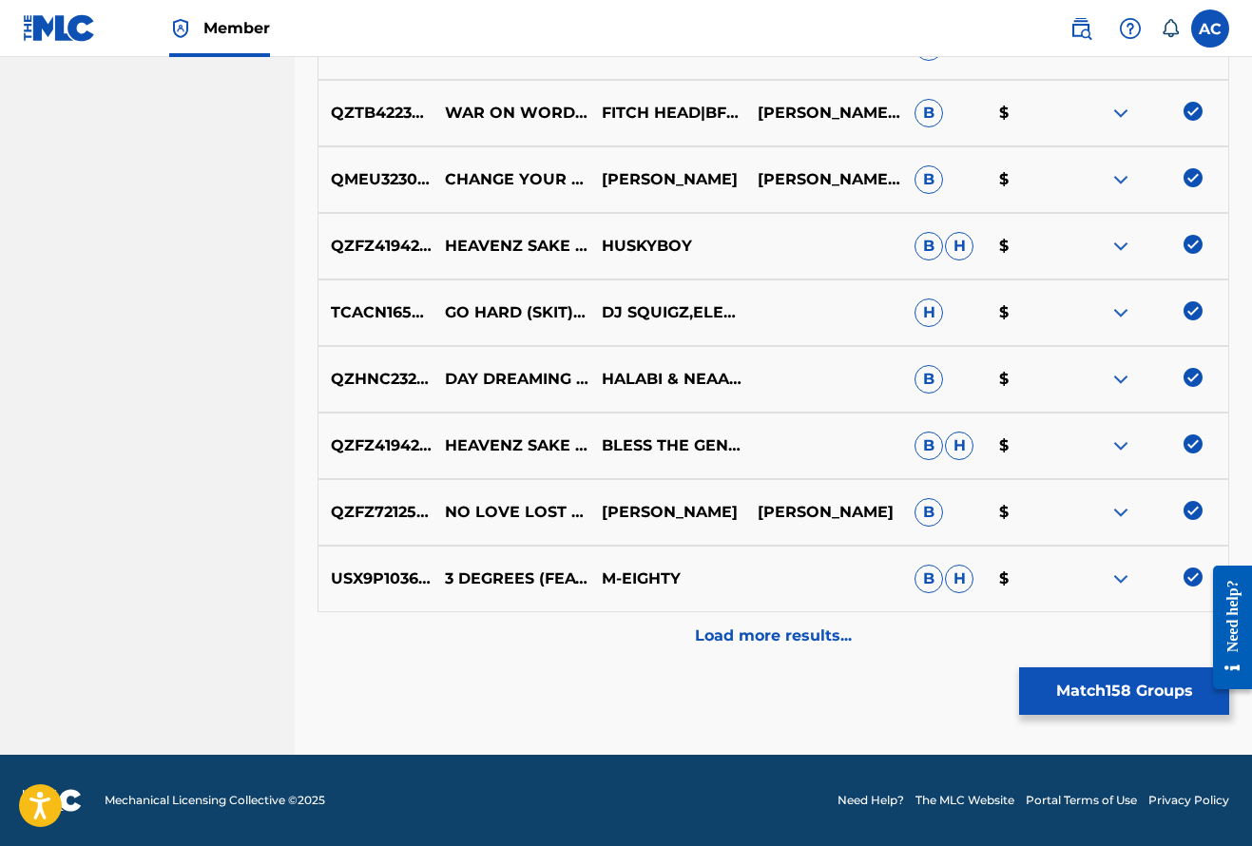
click at [797, 635] on p "Load more results..." at bounding box center [773, 635] width 157 height 23
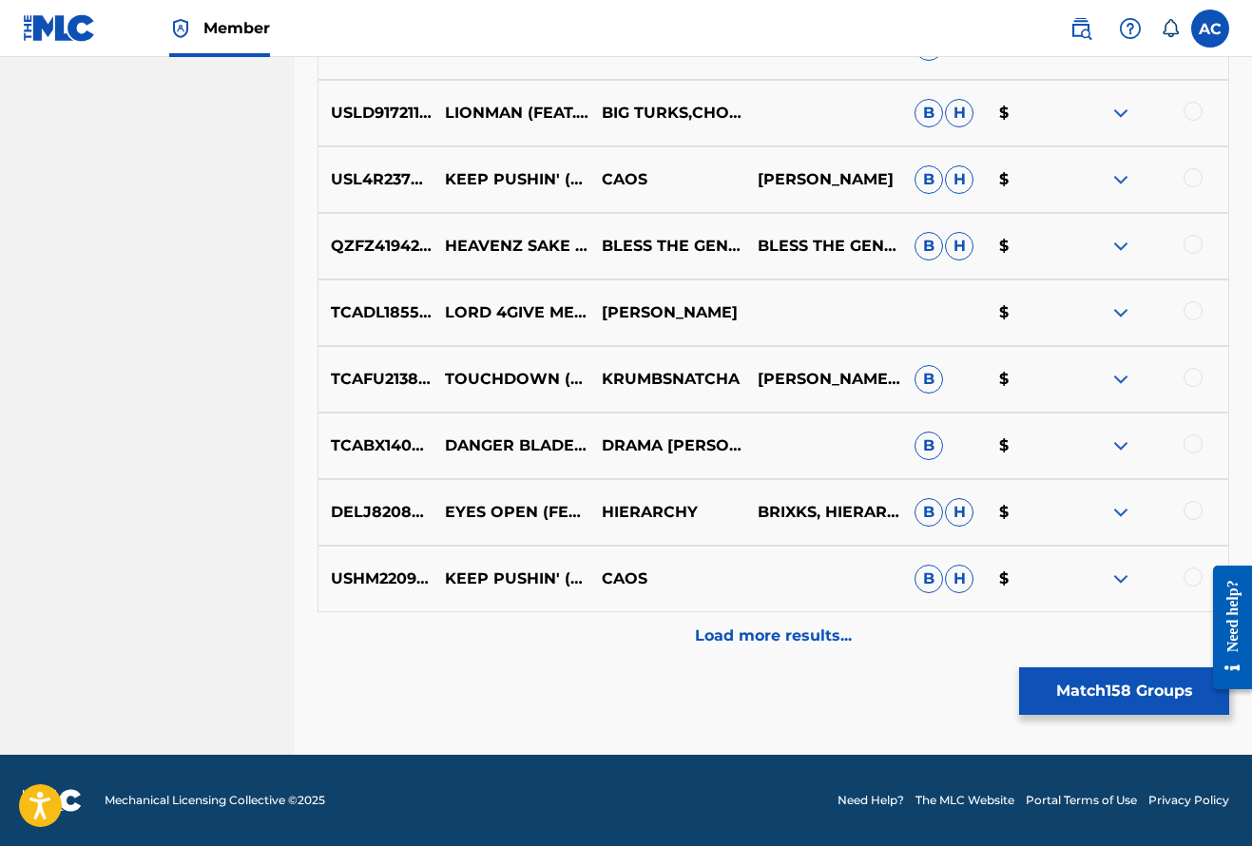
scroll to position [11454, 0]
click at [1188, 573] on div at bounding box center [1192, 576] width 19 height 19
drag, startPoint x: 1190, startPoint y: 516, endPoint x: 1193, endPoint y: 490, distance: 26.8
click at [1190, 516] on div at bounding box center [1192, 510] width 19 height 19
drag, startPoint x: 1186, startPoint y: 442, endPoint x: 1191, endPoint y: 421, distance: 21.4
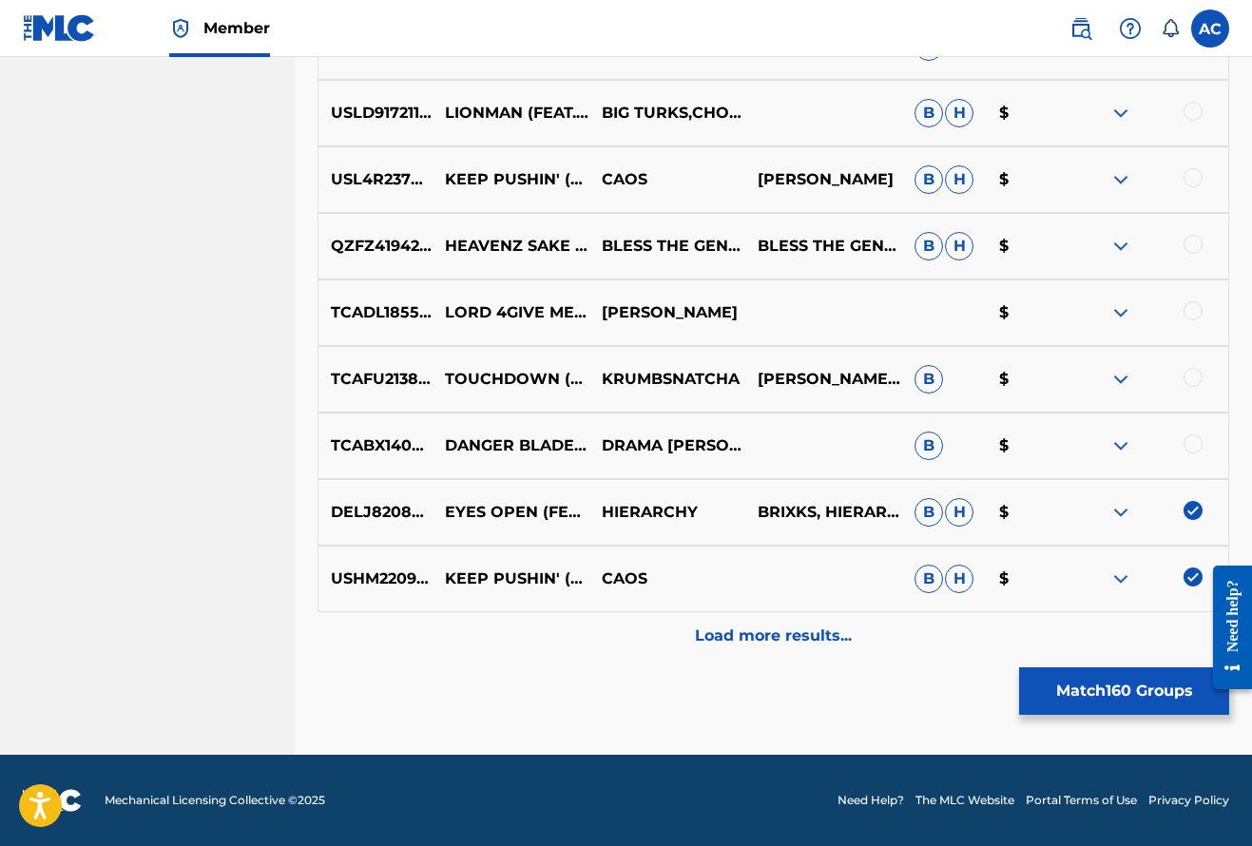
click at [1186, 441] on div at bounding box center [1192, 443] width 19 height 19
click at [1192, 378] on div at bounding box center [1192, 377] width 19 height 19
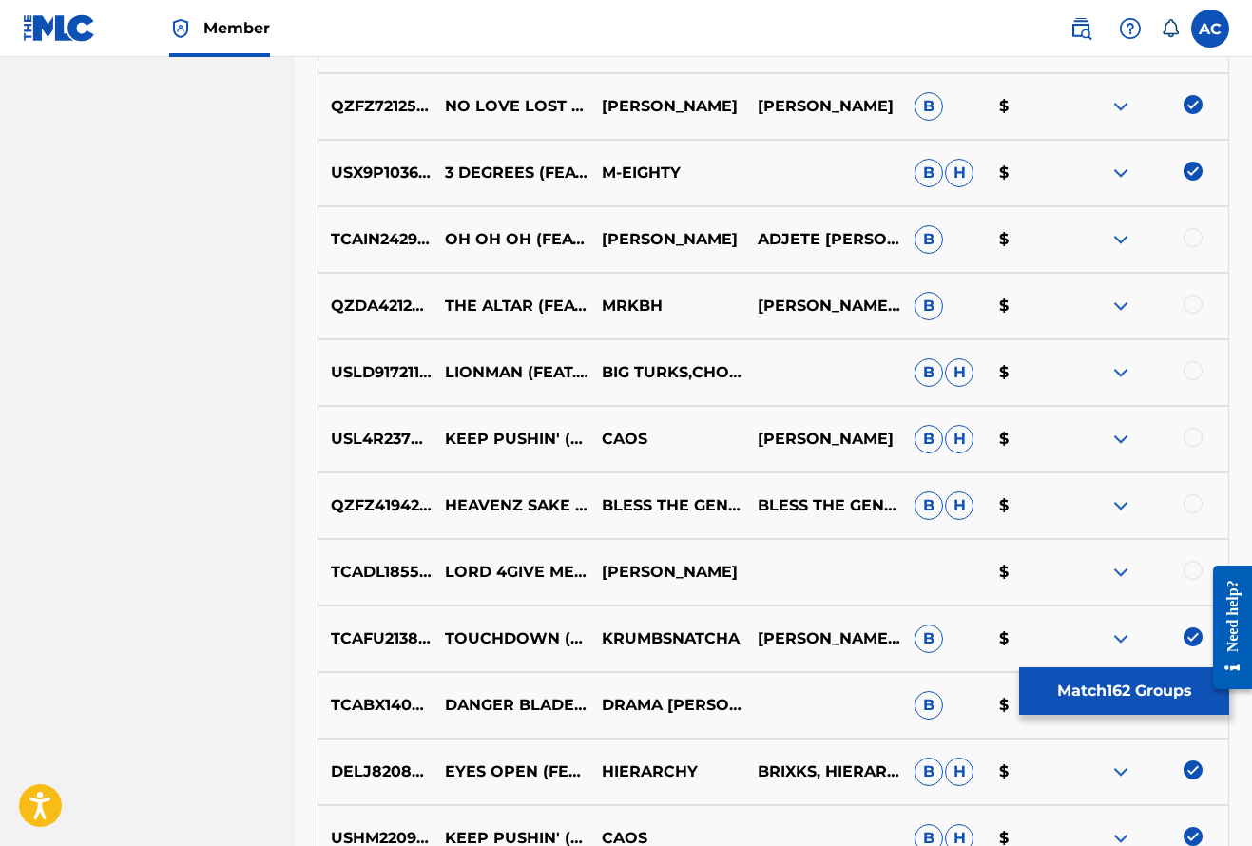
scroll to position [11187, 0]
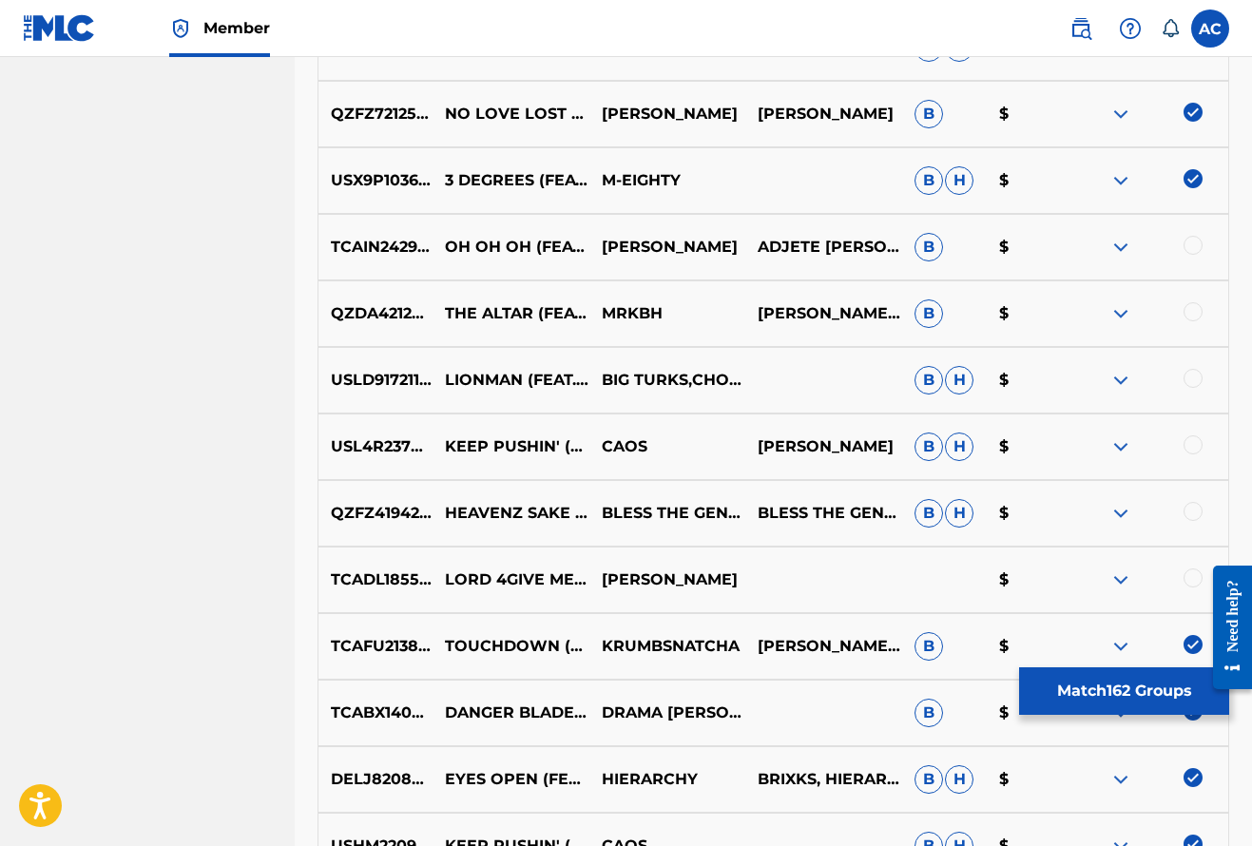
click at [1189, 245] on div at bounding box center [1192, 245] width 19 height 19
click at [1189, 308] on div at bounding box center [1192, 311] width 19 height 19
click at [1189, 370] on div at bounding box center [1192, 378] width 19 height 19
click at [1187, 440] on div at bounding box center [1192, 444] width 19 height 19
drag, startPoint x: 1194, startPoint y: 508, endPoint x: 1191, endPoint y: 546, distance: 38.1
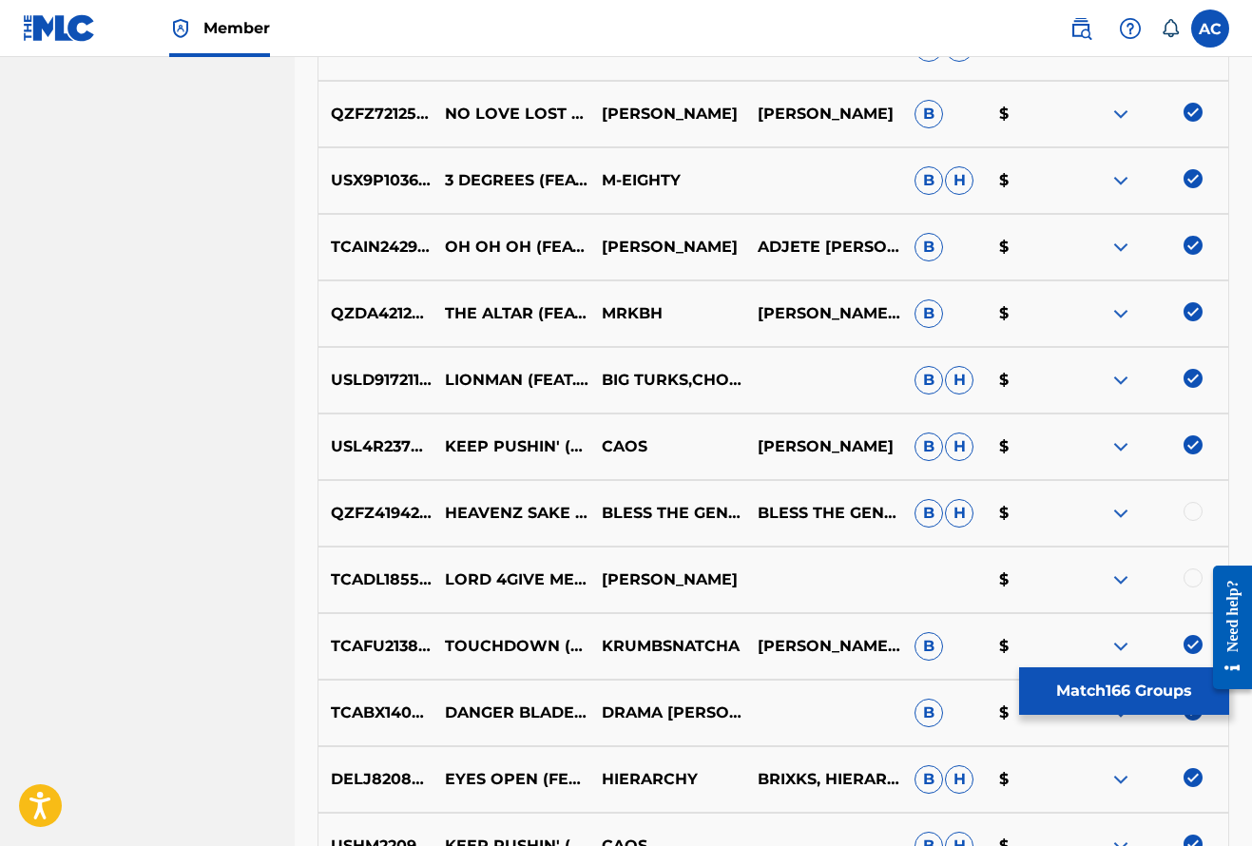
click at [1194, 507] on div at bounding box center [1192, 511] width 19 height 19
drag, startPoint x: 1191, startPoint y: 579, endPoint x: 1174, endPoint y: 574, distance: 17.8
click at [1190, 579] on div at bounding box center [1192, 577] width 19 height 19
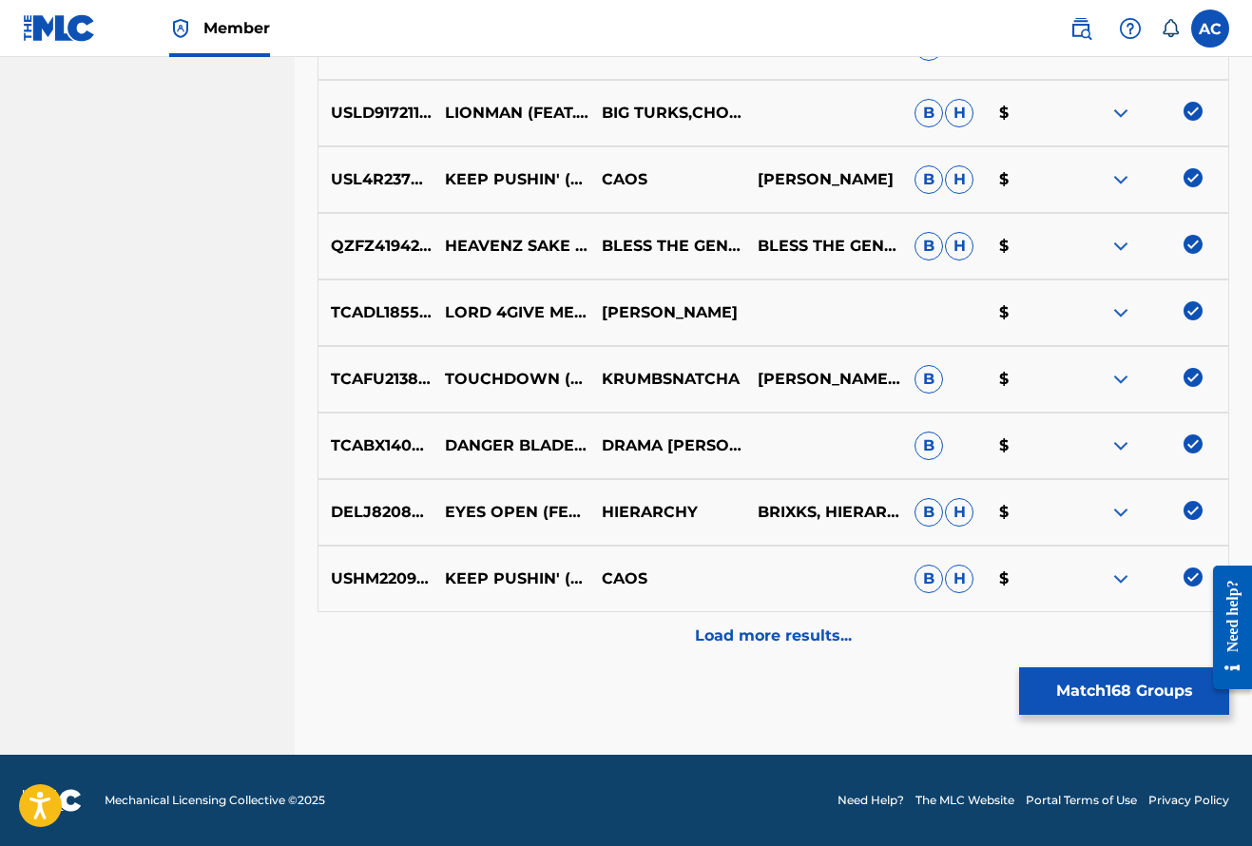
scroll to position [11454, 0]
click at [787, 635] on p "Load more results..." at bounding box center [773, 635] width 157 height 23
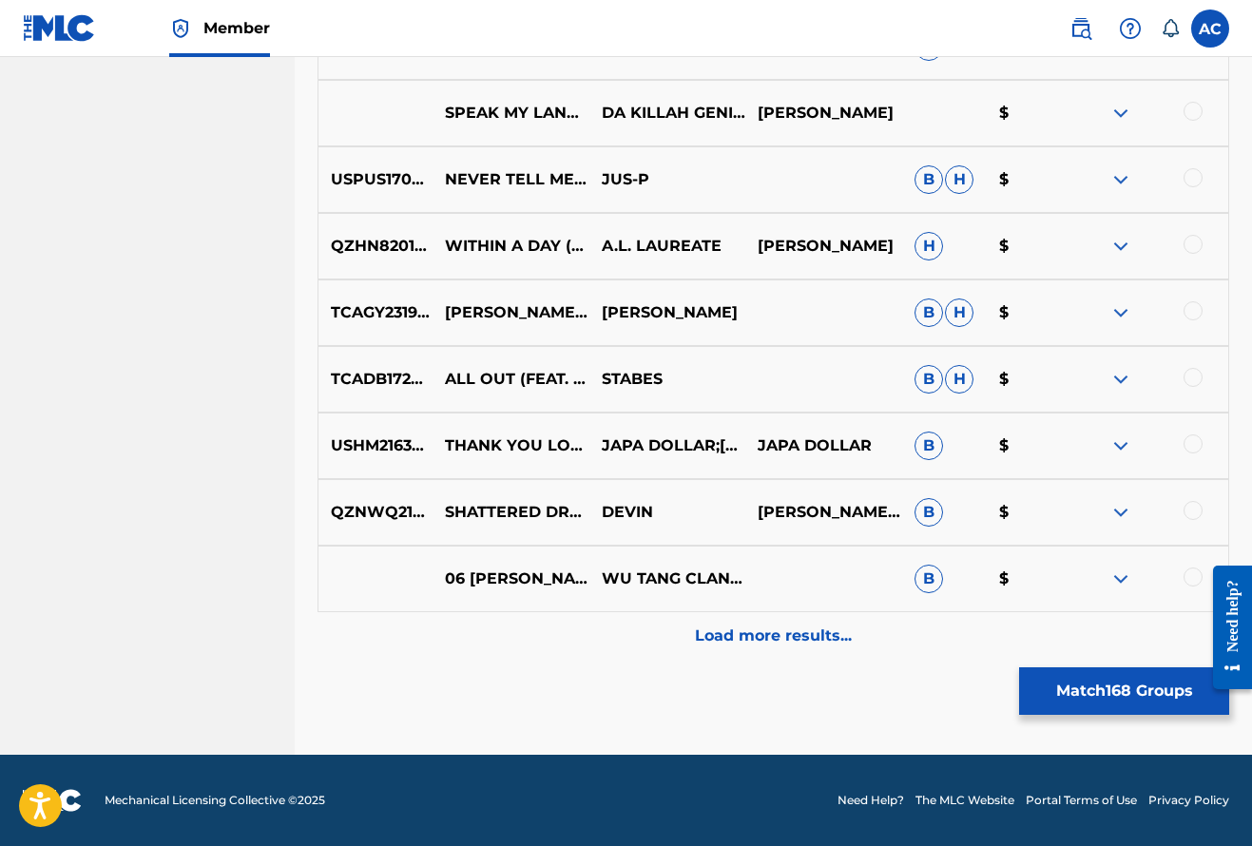
scroll to position [12119, 0]
click at [1198, 576] on div at bounding box center [1192, 576] width 19 height 19
click at [1197, 512] on div at bounding box center [1192, 510] width 19 height 19
click at [1192, 445] on div at bounding box center [1192, 443] width 19 height 19
click at [1193, 380] on div at bounding box center [1192, 377] width 19 height 19
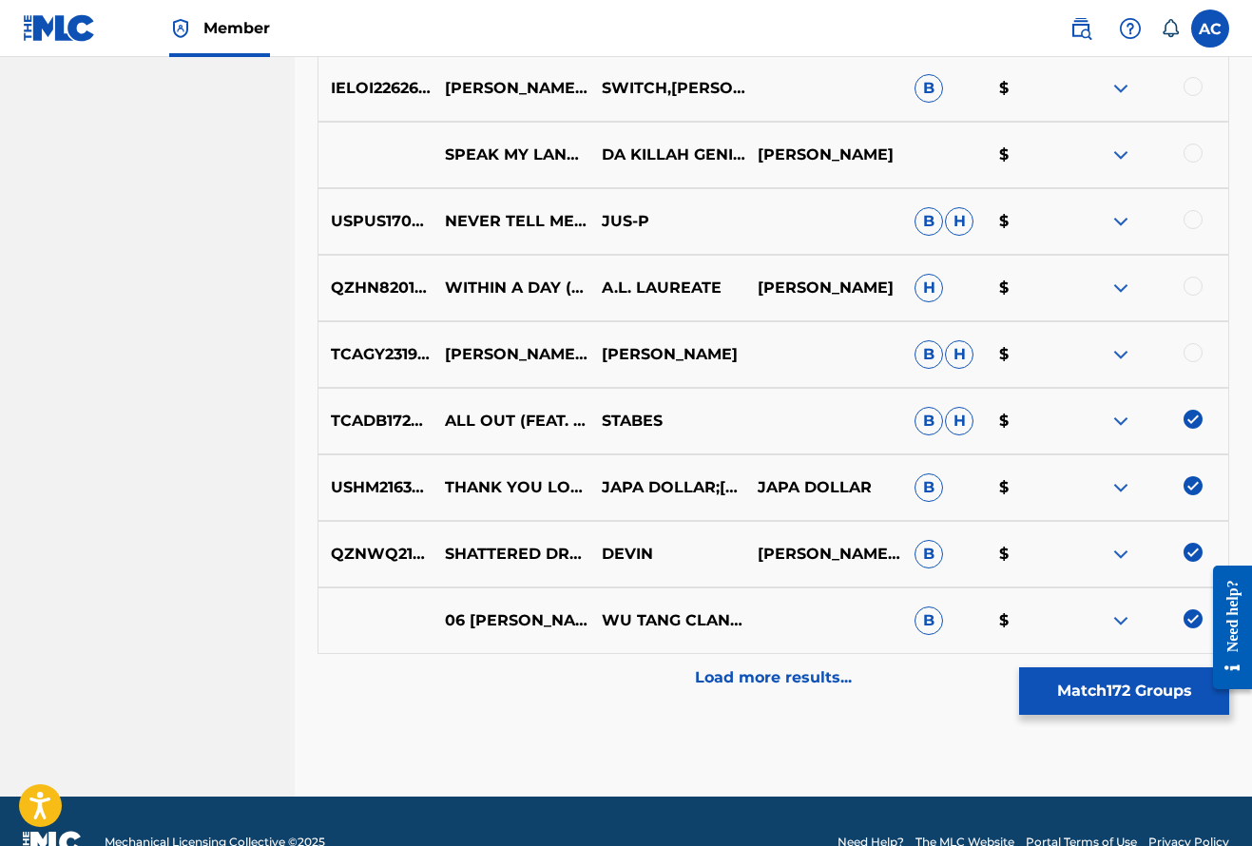
scroll to position [12018, 0]
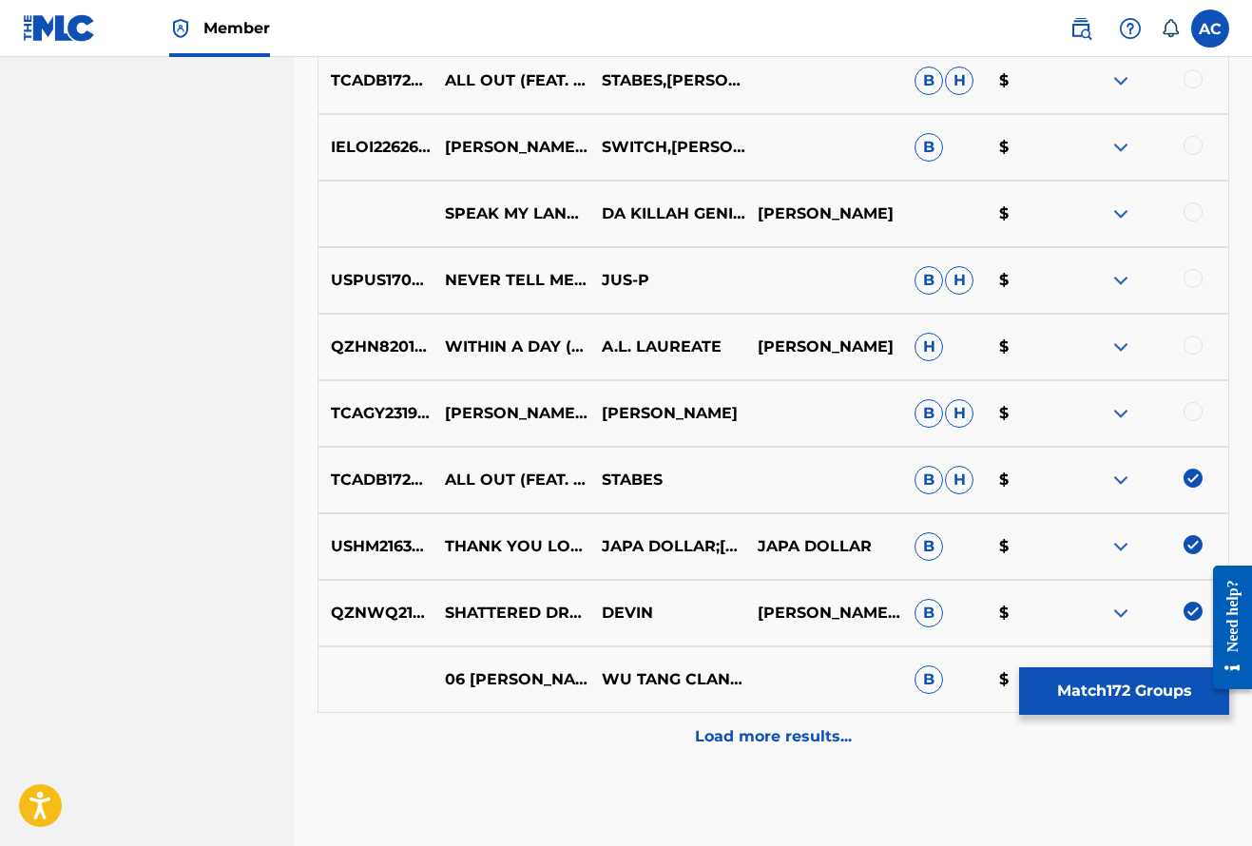
click at [1200, 412] on div at bounding box center [1192, 411] width 19 height 19
click at [1200, 344] on div at bounding box center [1192, 345] width 19 height 19
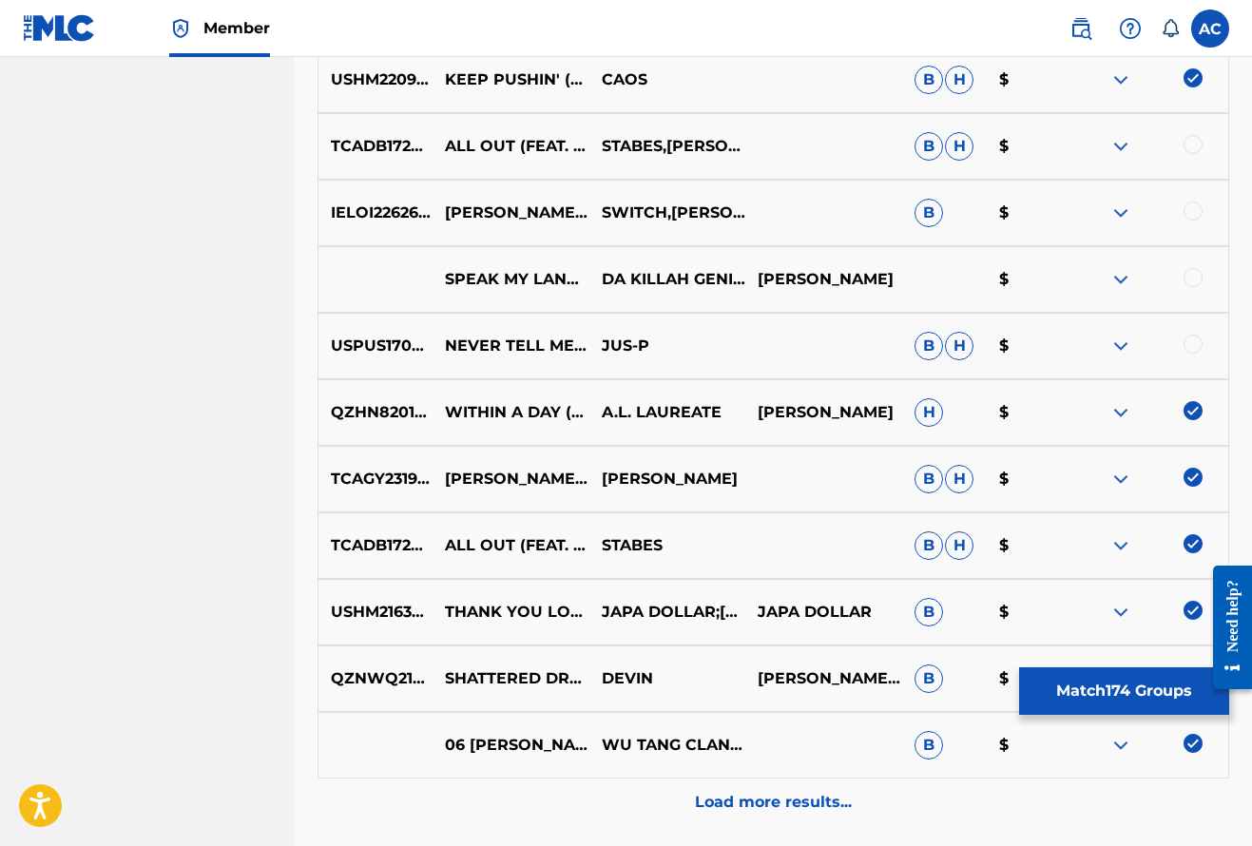
scroll to position [11948, 0]
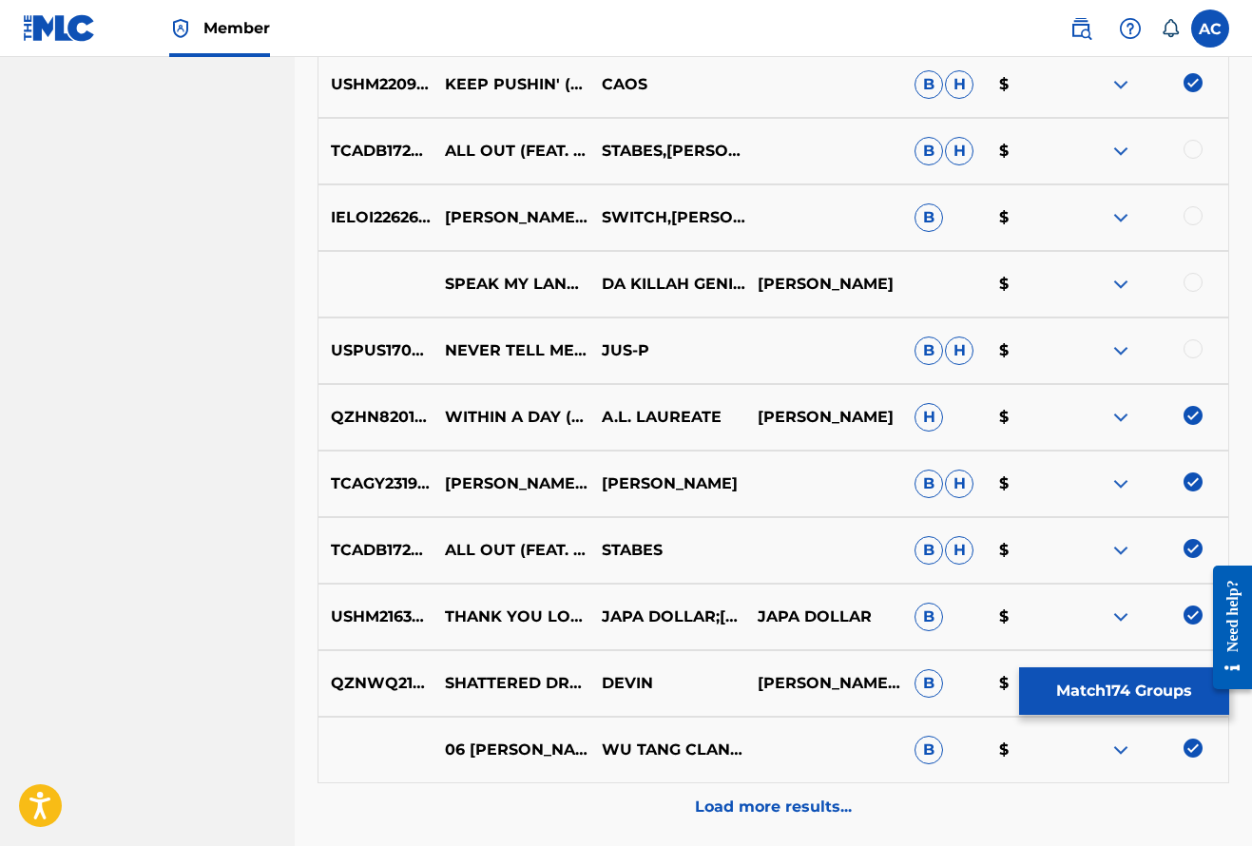
click at [1196, 349] on div at bounding box center [1192, 348] width 19 height 19
click at [1194, 281] on div at bounding box center [1192, 282] width 19 height 19
drag, startPoint x: 1188, startPoint y: 219, endPoint x: 1181, endPoint y: 206, distance: 14.5
click at [1187, 217] on div at bounding box center [1192, 215] width 19 height 19
click at [1182, 150] on div at bounding box center [1149, 151] width 157 height 23
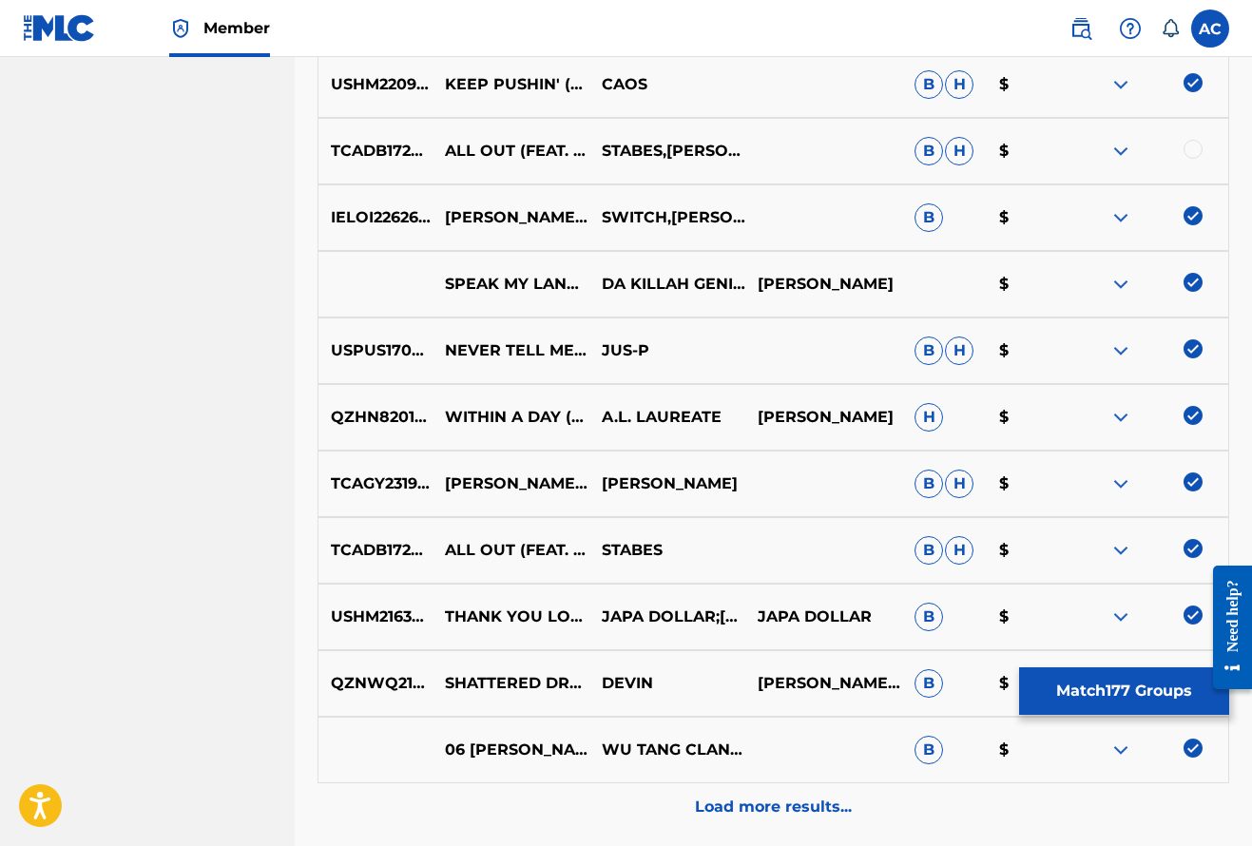
click at [1188, 150] on div at bounding box center [1192, 149] width 19 height 19
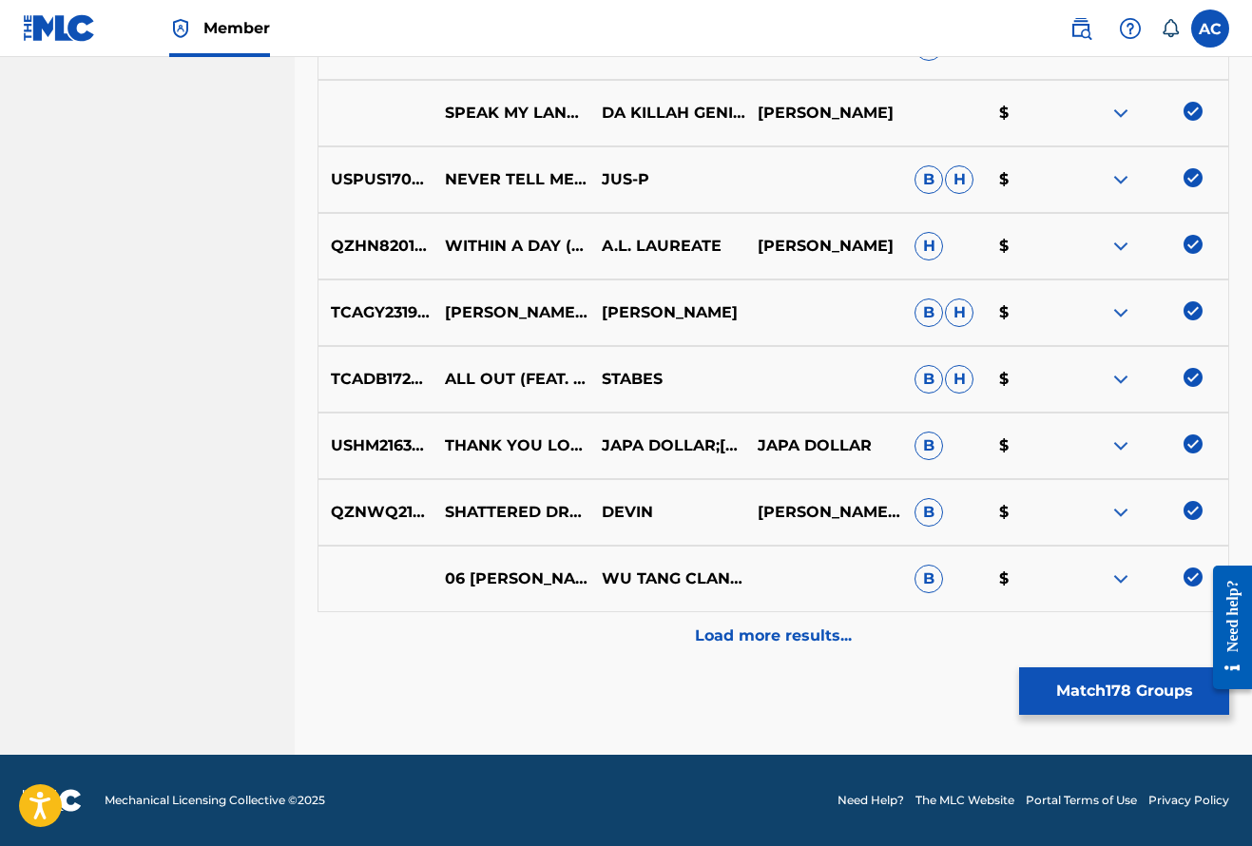
click at [783, 643] on p "Load more results..." at bounding box center [773, 635] width 157 height 23
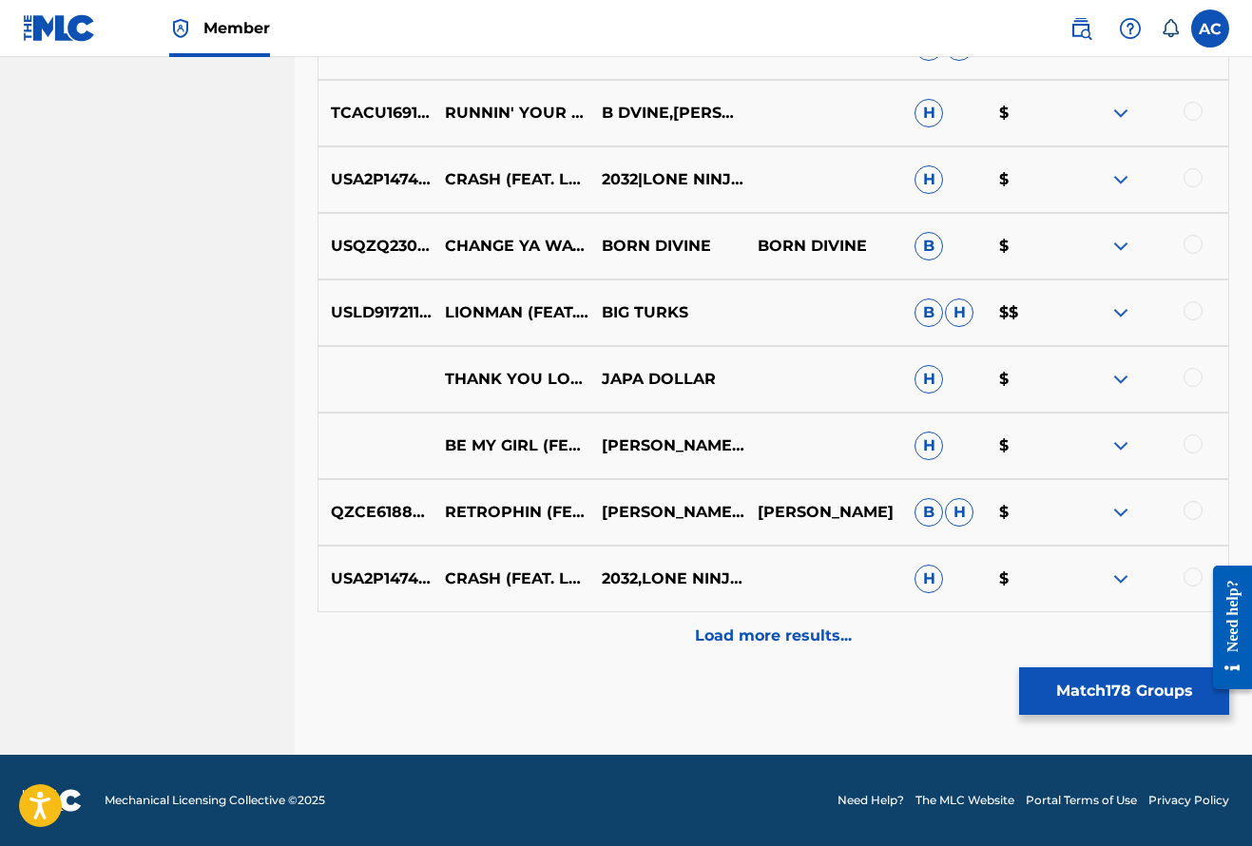
scroll to position [12784, 0]
click at [1183, 577] on div at bounding box center [1149, 578] width 157 height 23
click at [1197, 569] on div at bounding box center [1192, 576] width 19 height 19
click at [1196, 510] on div at bounding box center [1192, 510] width 19 height 19
click at [1200, 438] on div at bounding box center [1192, 443] width 19 height 19
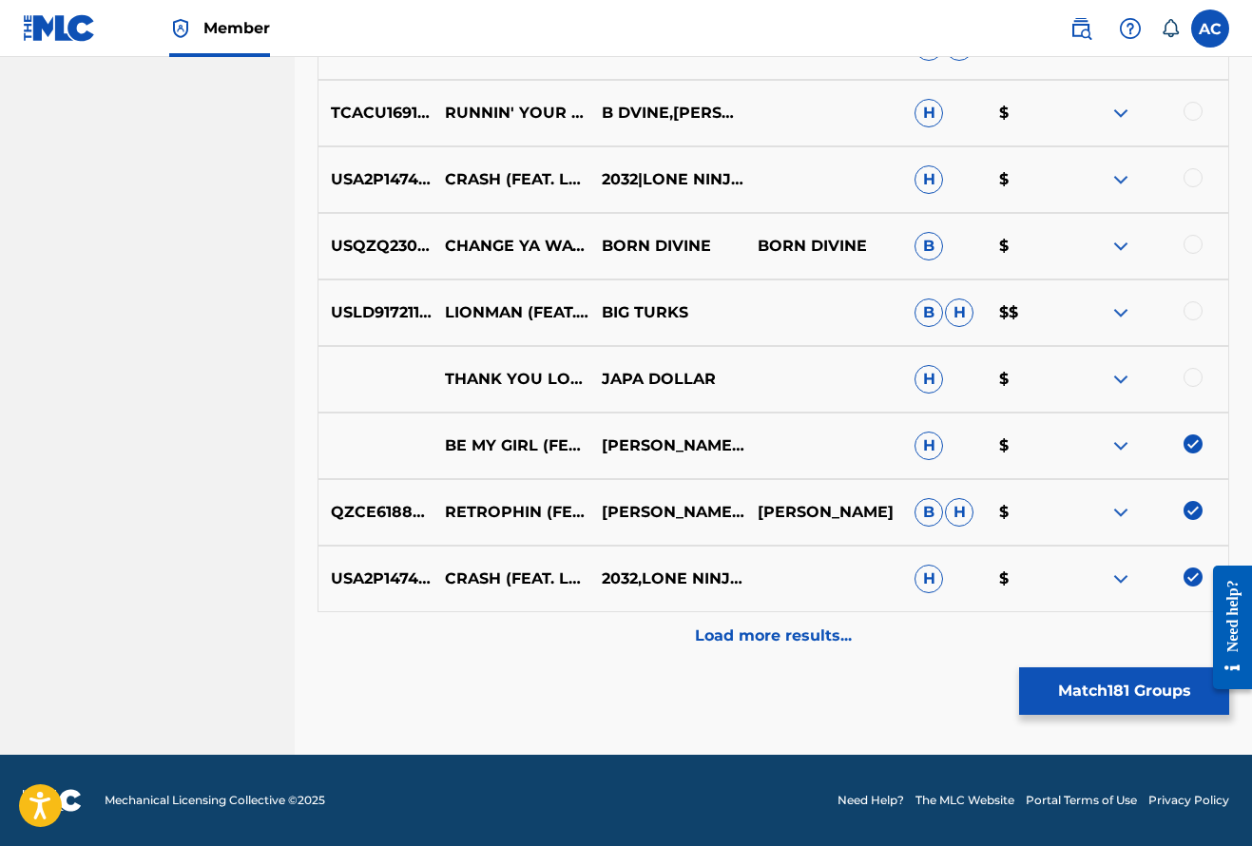
drag, startPoint x: 1190, startPoint y: 380, endPoint x: 1191, endPoint y: 357, distance: 22.8
click at [1191, 380] on div at bounding box center [1192, 377] width 19 height 19
click at [1190, 310] on div at bounding box center [1192, 310] width 19 height 19
click at [1194, 246] on div at bounding box center [1192, 244] width 19 height 19
click at [1197, 182] on div at bounding box center [1192, 177] width 19 height 19
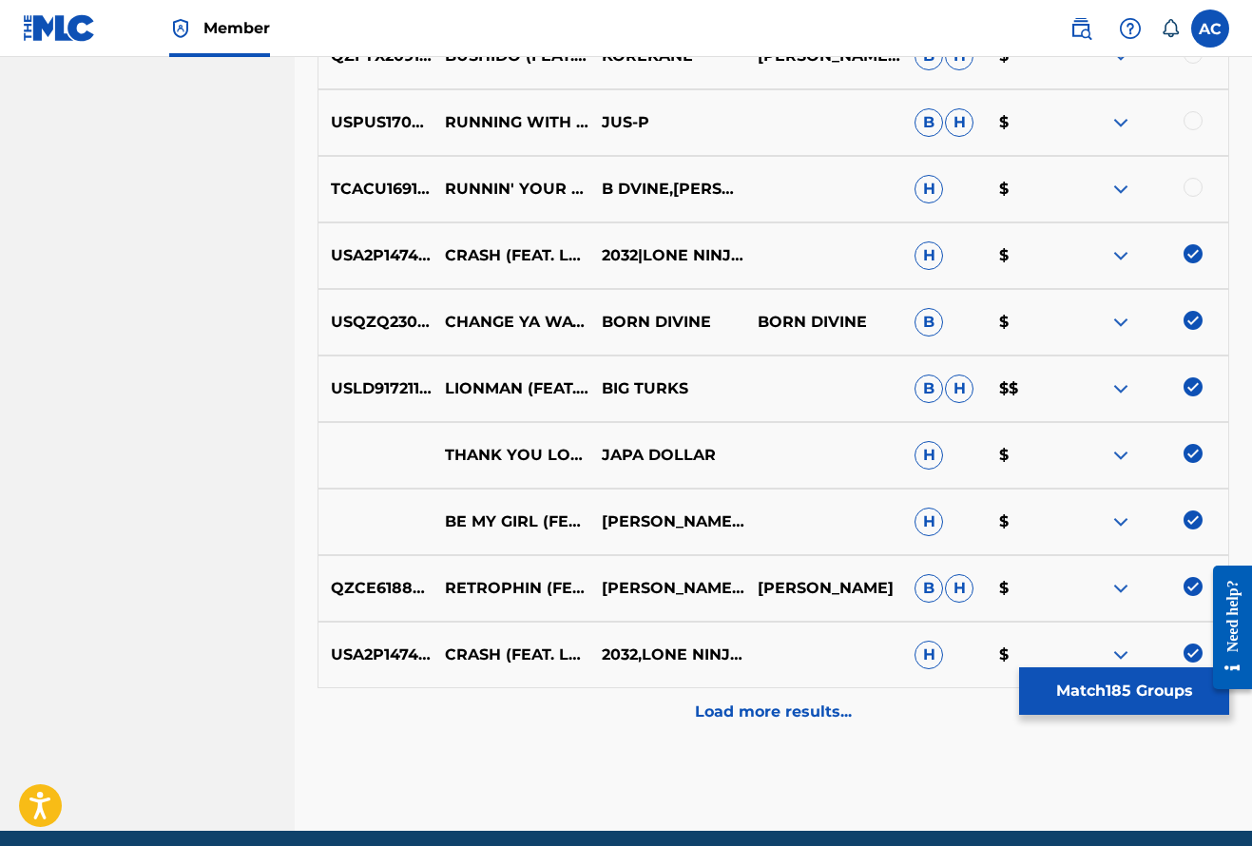
scroll to position [12707, 0]
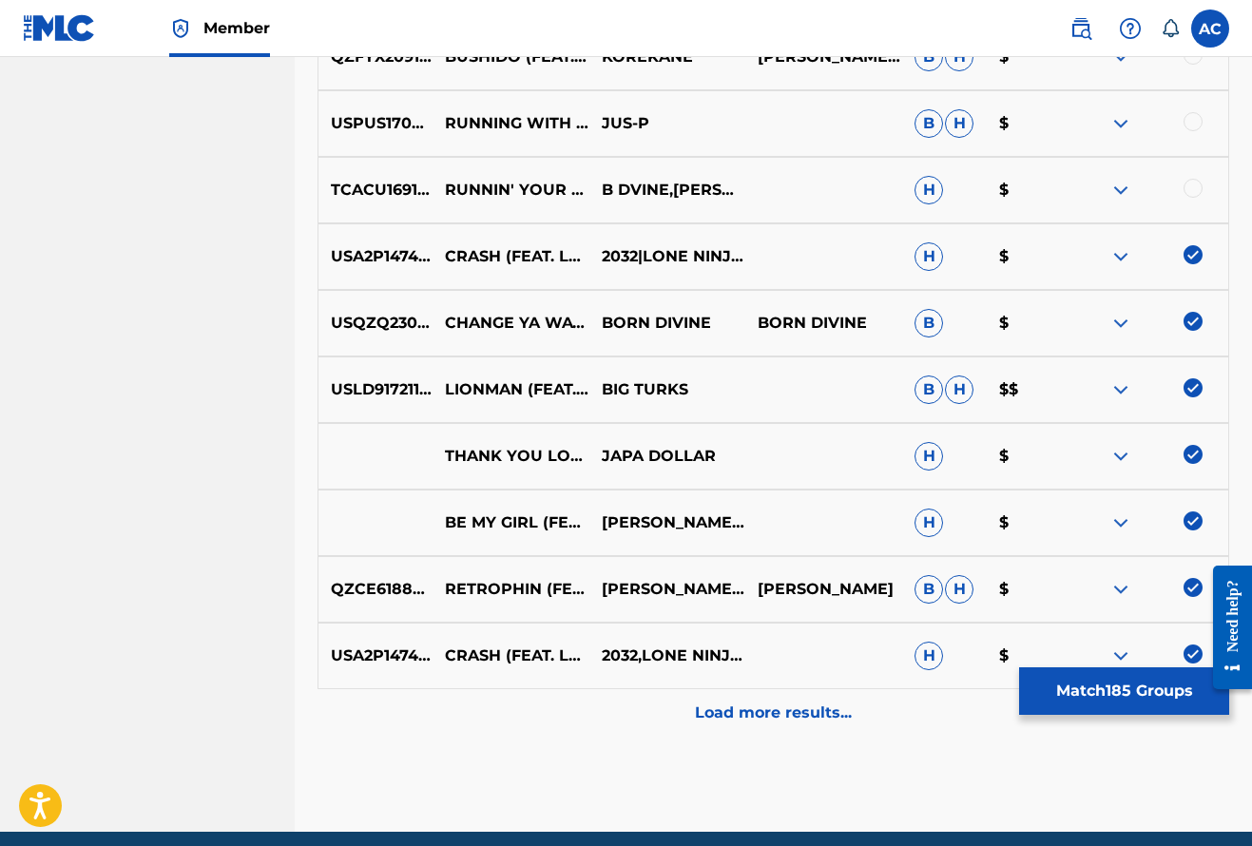
click at [1200, 196] on div at bounding box center [1149, 190] width 157 height 23
click at [1200, 188] on div at bounding box center [1192, 188] width 19 height 19
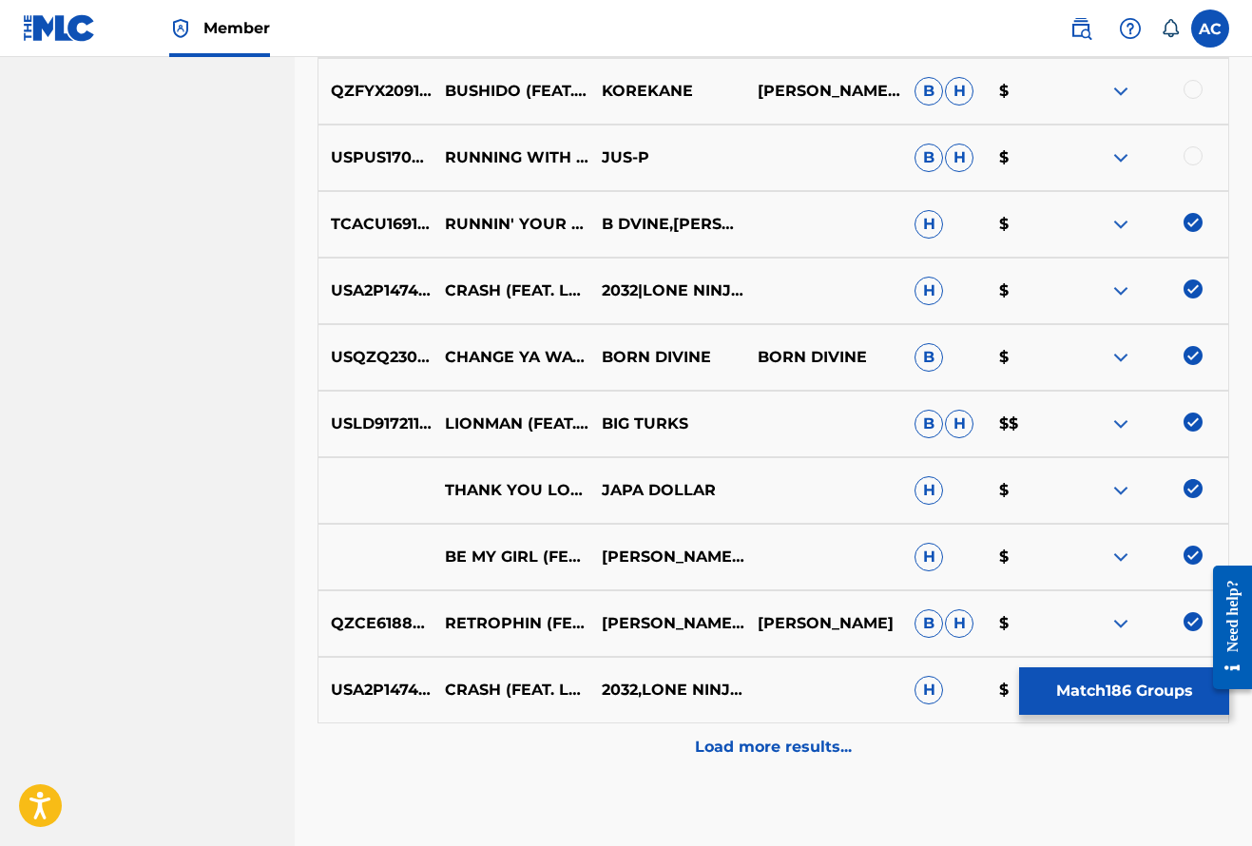
scroll to position [12662, 0]
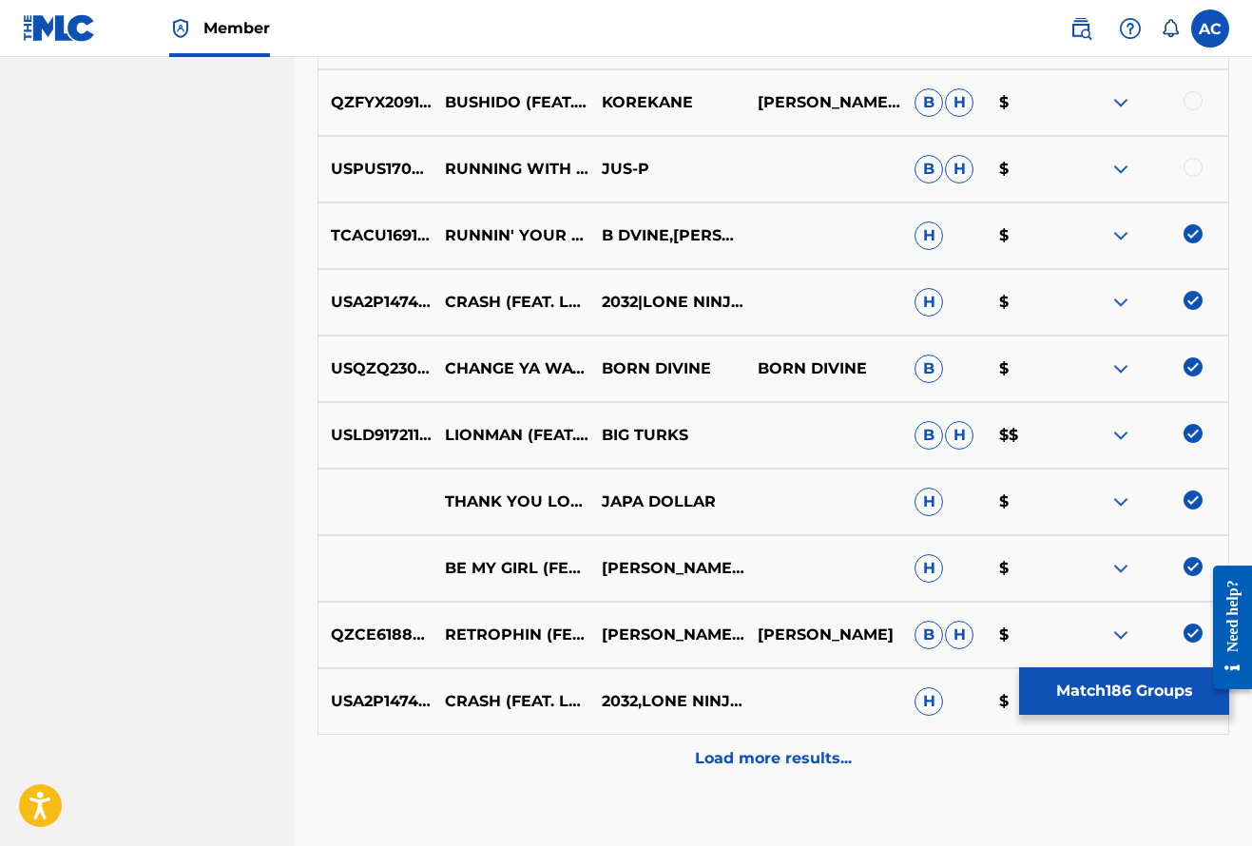
click at [1192, 171] on div at bounding box center [1192, 167] width 19 height 19
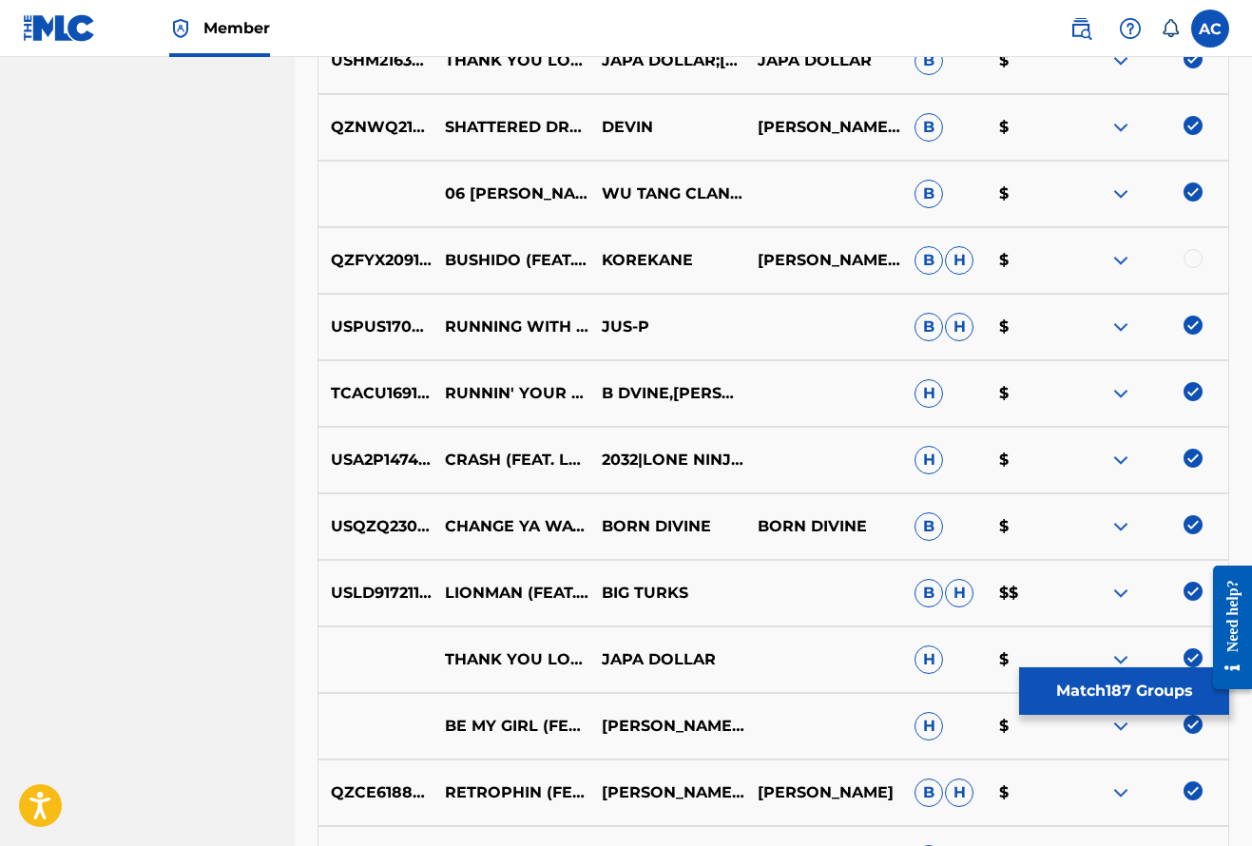
scroll to position [12503, 0]
click at [1191, 259] on div at bounding box center [1192, 259] width 19 height 19
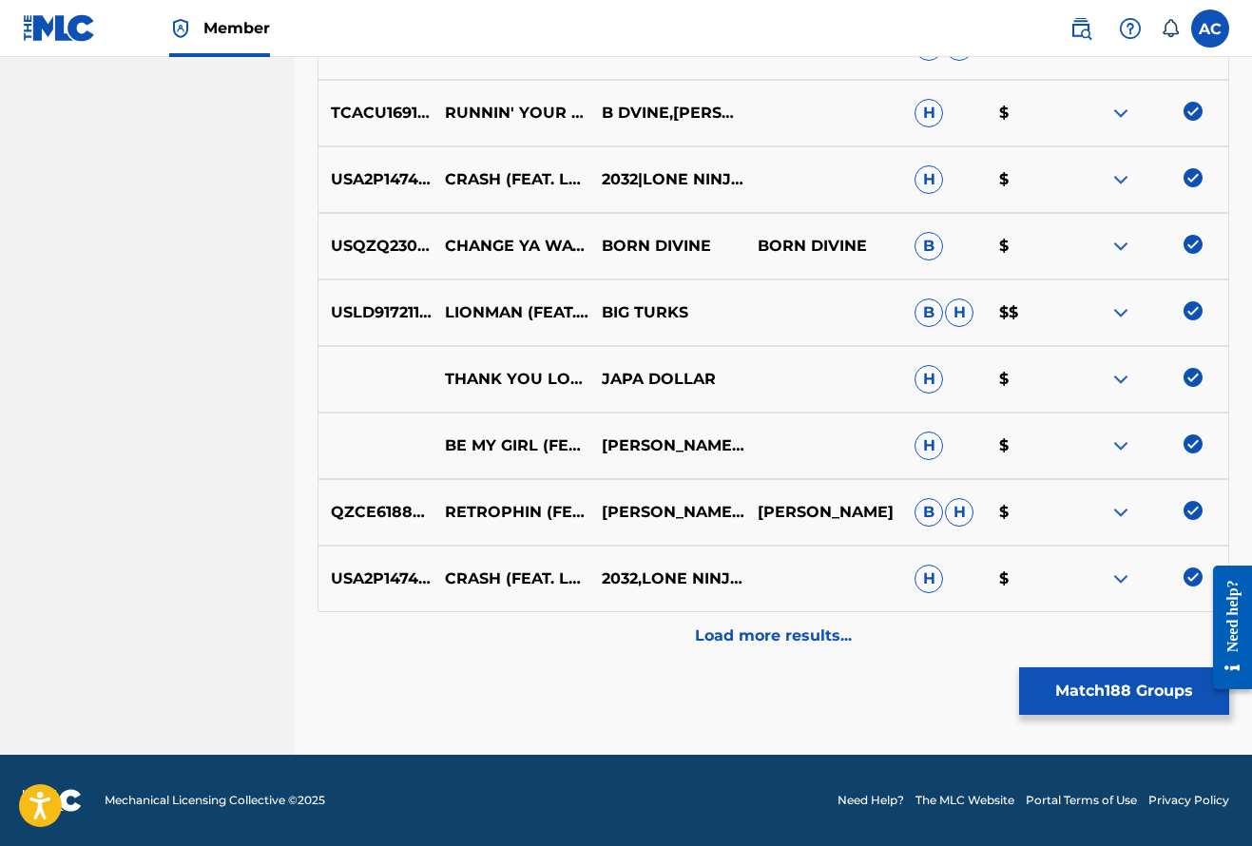
scroll to position [12784, 0]
click at [839, 643] on p "Load more results..." at bounding box center [773, 635] width 157 height 23
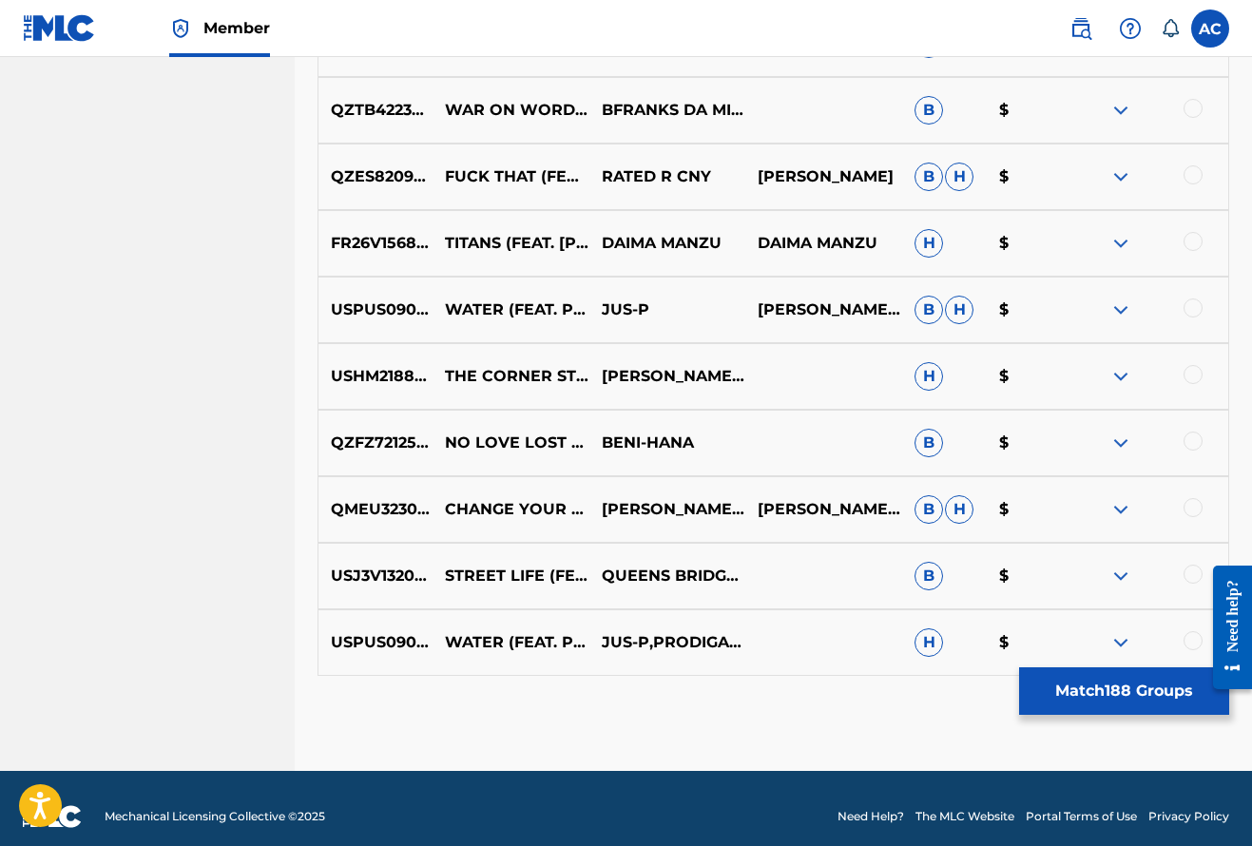
scroll to position [13381, 0]
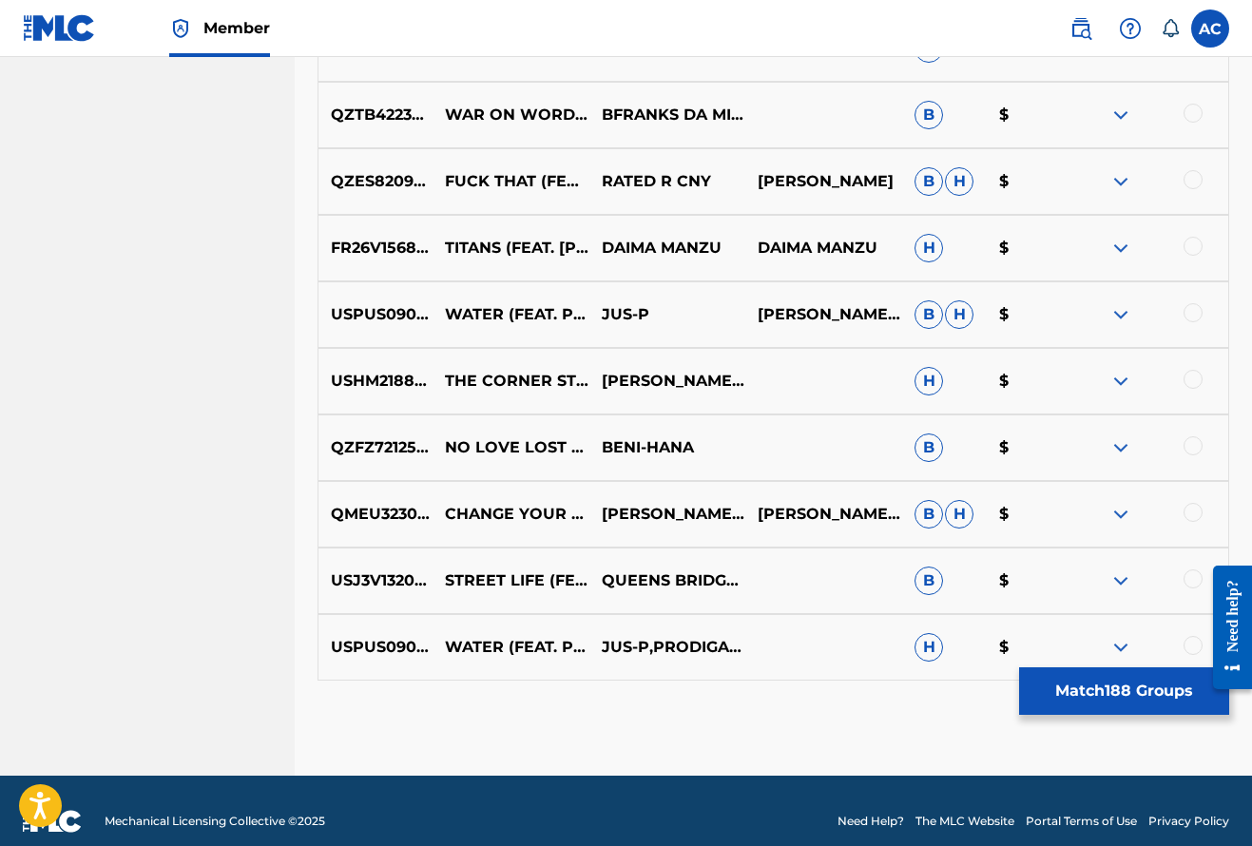
click at [1189, 642] on div at bounding box center [1192, 645] width 19 height 19
click at [1186, 582] on div at bounding box center [1192, 578] width 19 height 19
click at [1189, 516] on div at bounding box center [1192, 512] width 19 height 19
click at [1187, 443] on div at bounding box center [1192, 445] width 19 height 19
click at [1192, 389] on div at bounding box center [1149, 381] width 157 height 23
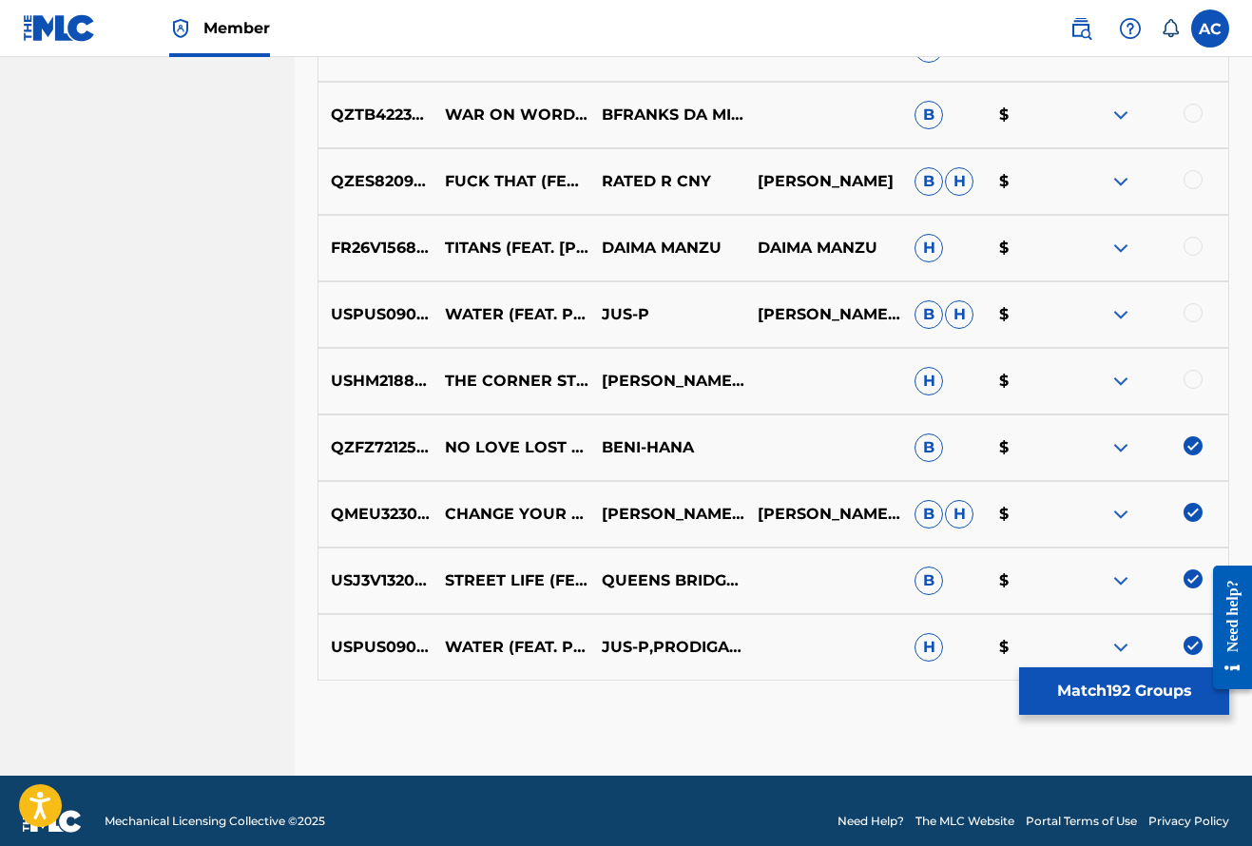
click at [1194, 384] on div at bounding box center [1192, 379] width 19 height 19
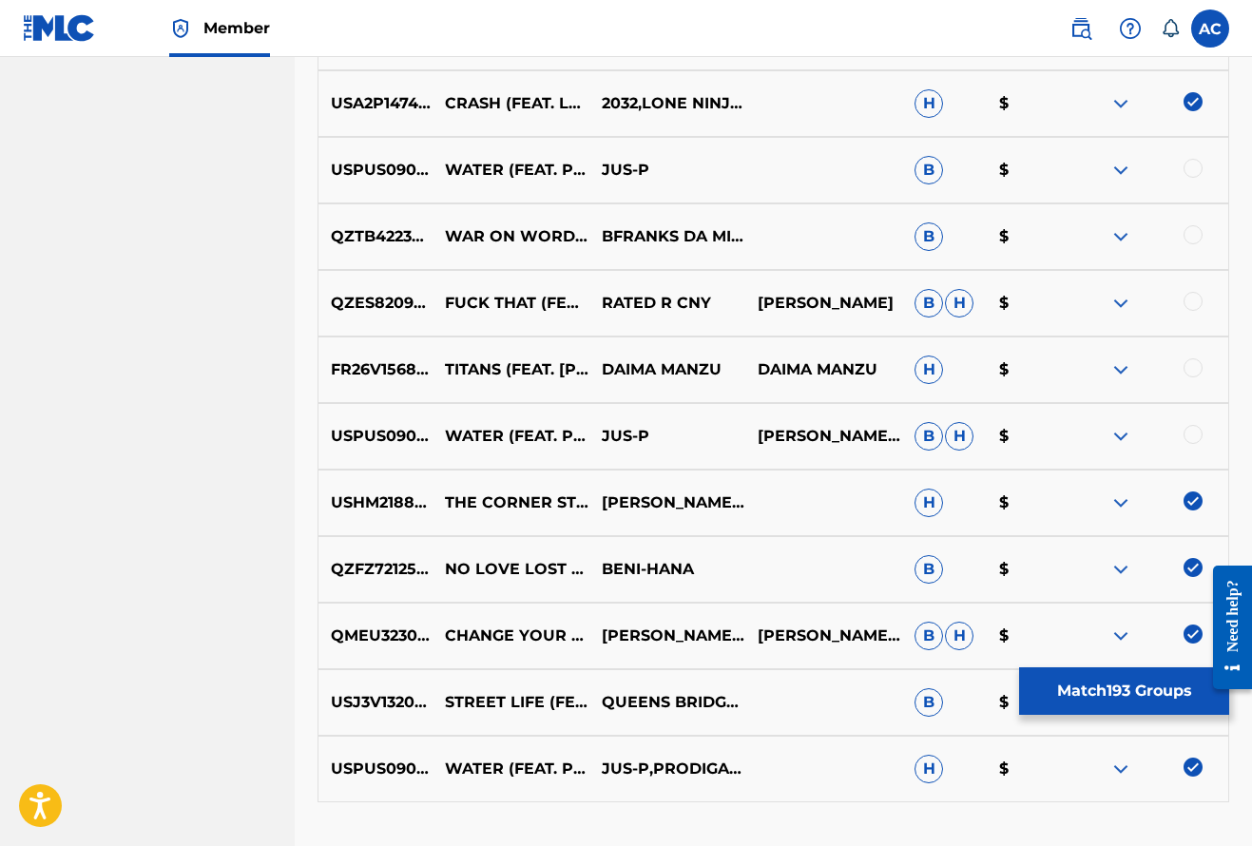
scroll to position [13244, 0]
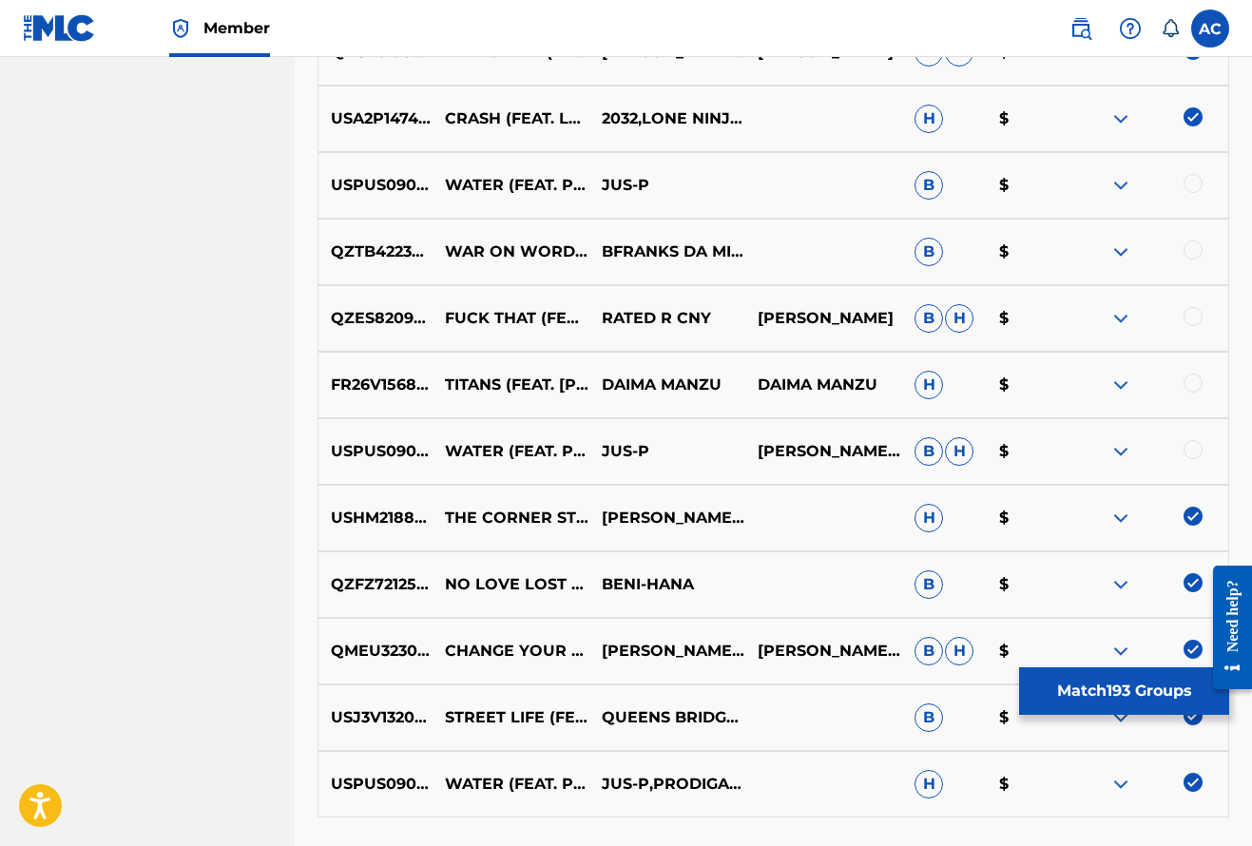
click at [1195, 450] on div at bounding box center [1192, 449] width 19 height 19
click at [1191, 379] on div at bounding box center [1192, 383] width 19 height 19
click at [1194, 317] on div at bounding box center [1192, 316] width 19 height 19
drag, startPoint x: 1193, startPoint y: 252, endPoint x: 1189, endPoint y: 222, distance: 29.7
click at [1193, 250] on div at bounding box center [1192, 249] width 19 height 19
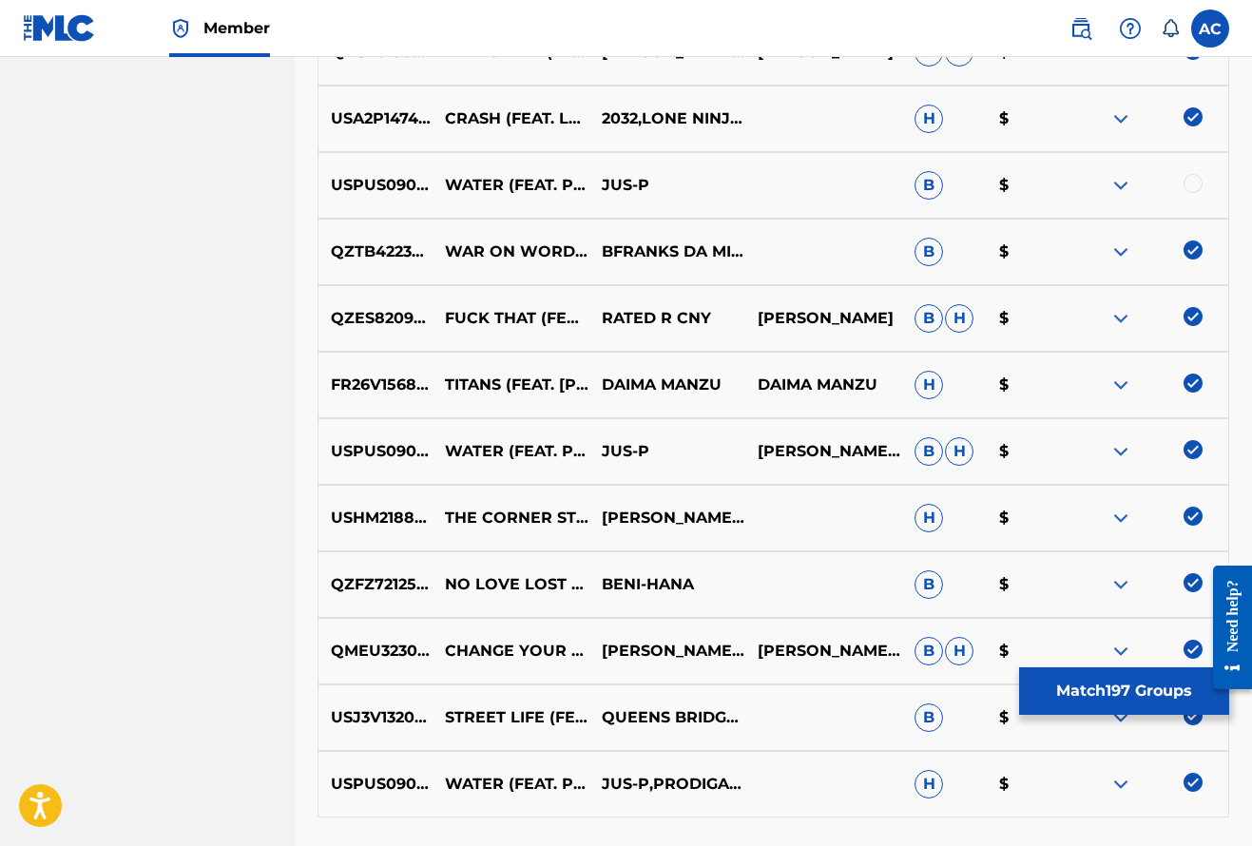
click at [1188, 182] on div at bounding box center [1192, 183] width 19 height 19
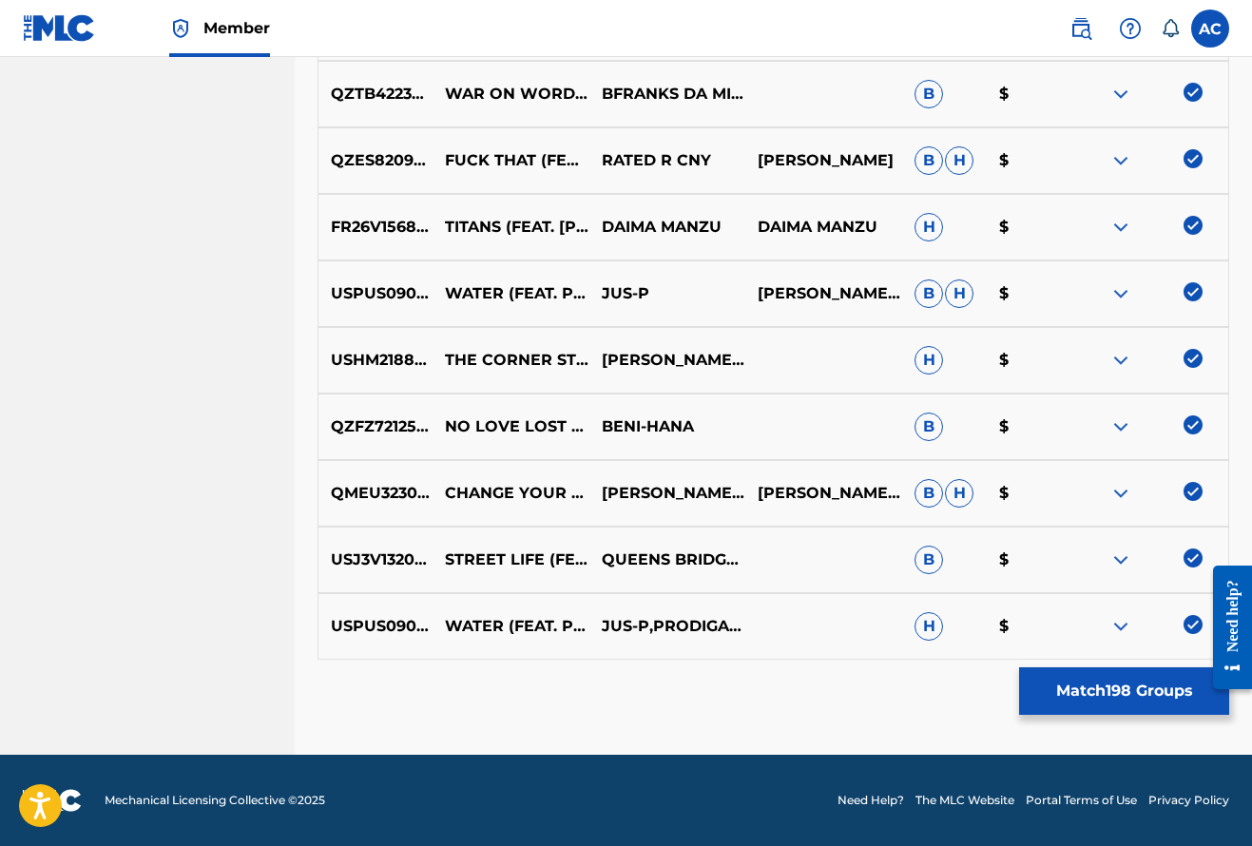
scroll to position [13402, 0]
click at [1104, 693] on button "Match 198 Groups" at bounding box center [1124, 691] width 210 height 48
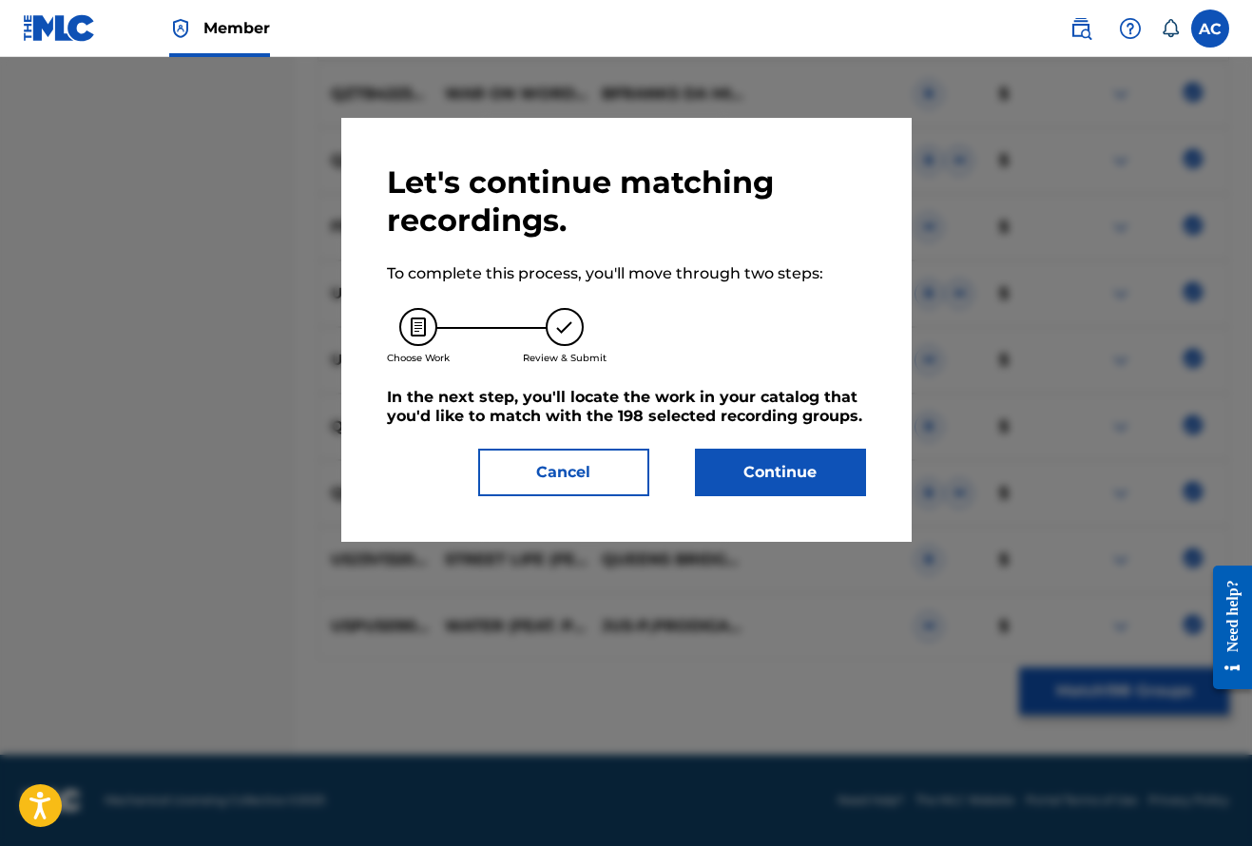
click at [753, 476] on button "Continue" at bounding box center [780, 473] width 171 height 48
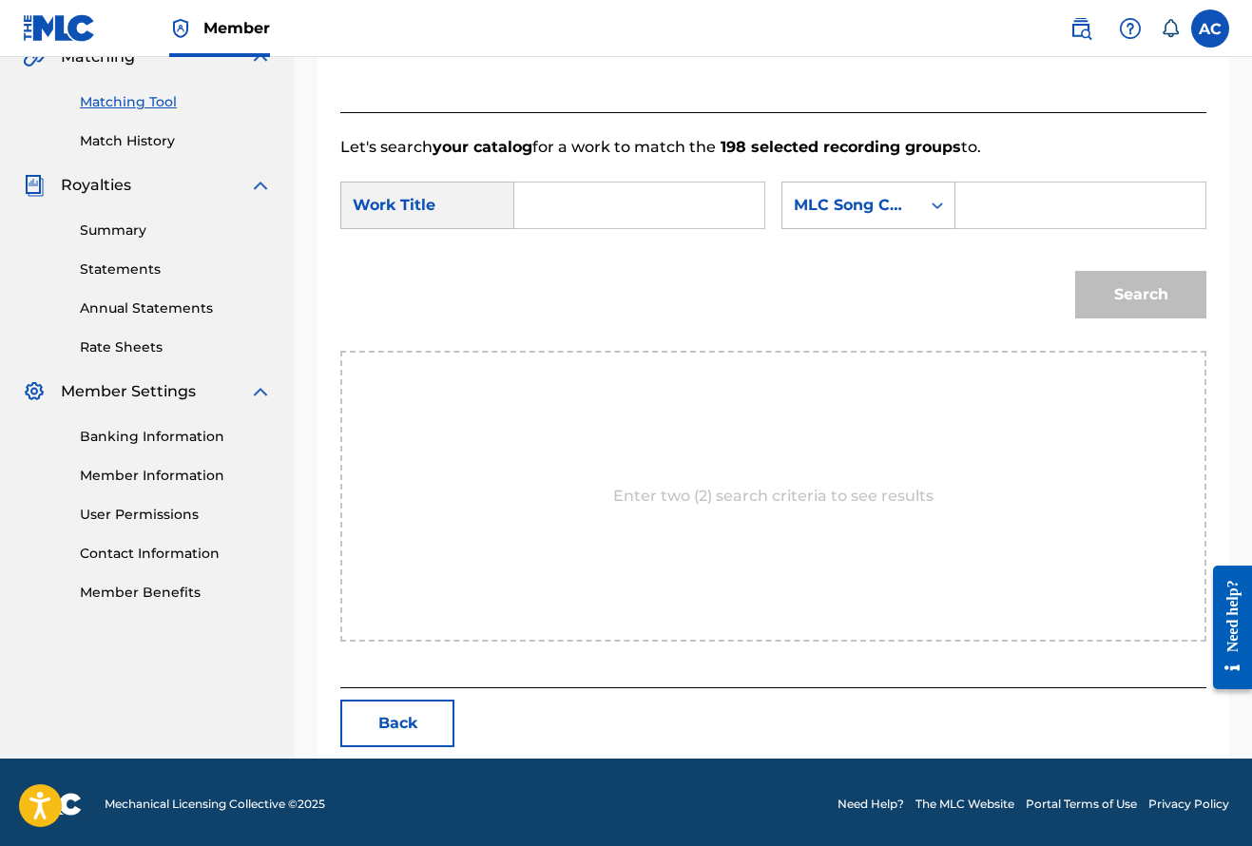
scroll to position [424, 0]
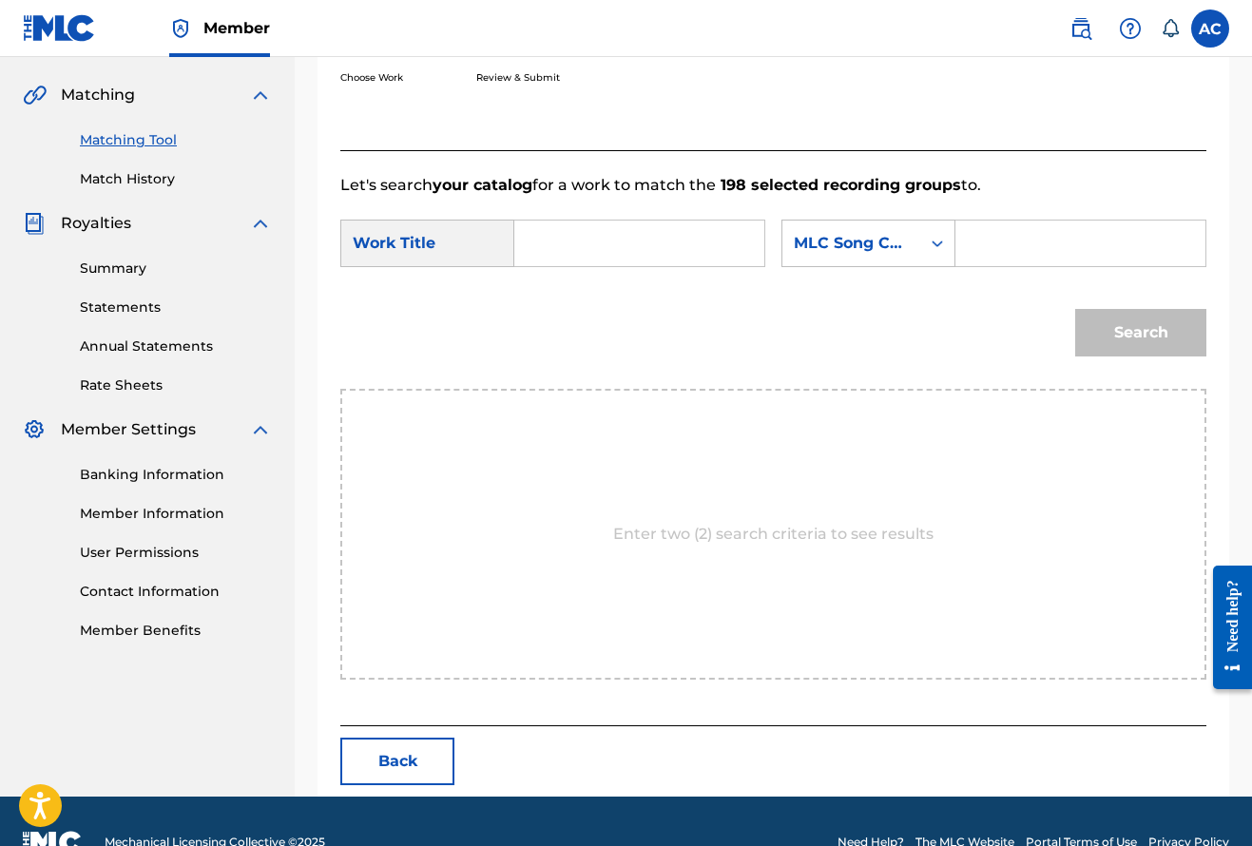
click at [413, 247] on div "Work Title" at bounding box center [427, 244] width 174 height 48
click at [586, 249] on input "Search Form" at bounding box center [639, 244] width 218 height 46
click at [920, 260] on div "Search Form" at bounding box center [937, 243] width 34 height 34
click at [928, 253] on icon "Search Form" at bounding box center [937, 243] width 19 height 19
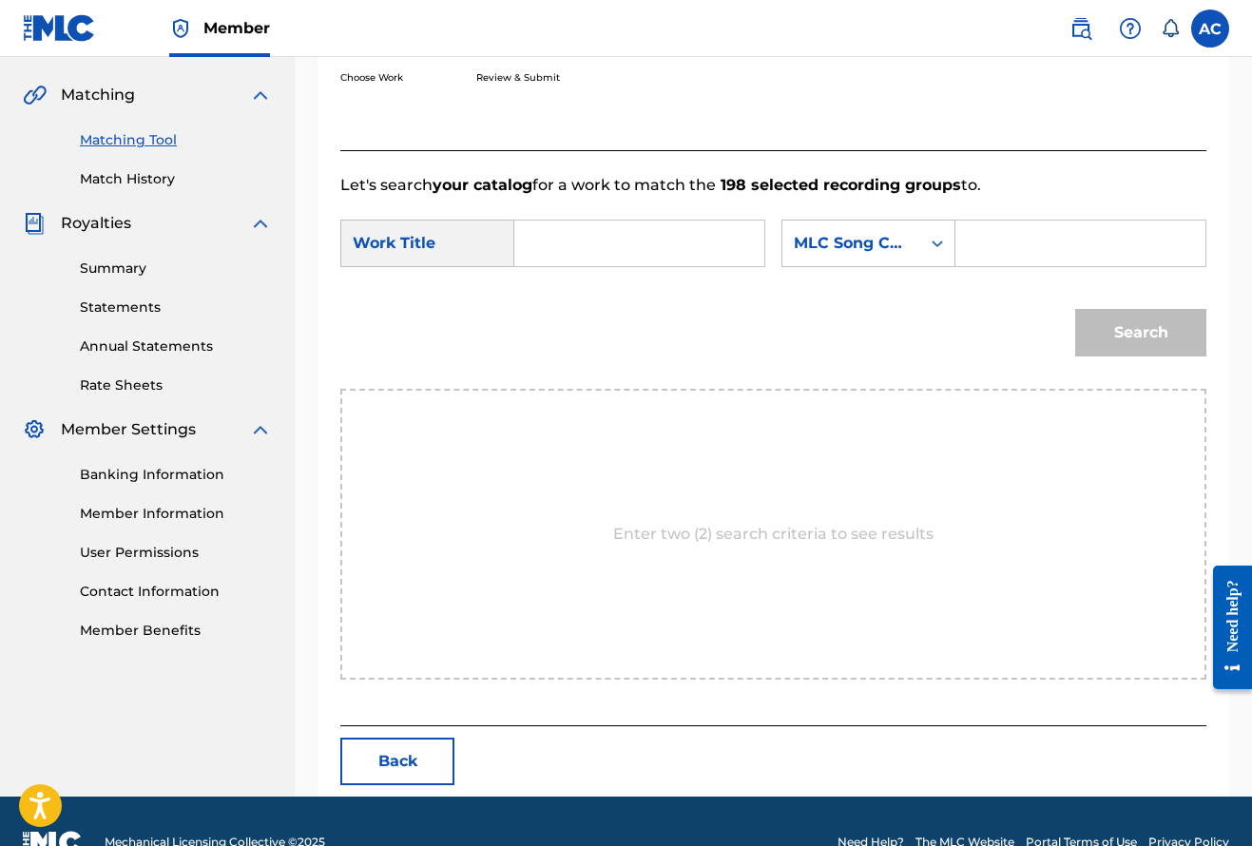
click at [542, 240] on input "Search Form" at bounding box center [639, 244] width 218 height 46
type input "loyal"
click at [1124, 366] on div "Search" at bounding box center [1136, 328] width 141 height 76
click at [971, 266] on input "Search Form" at bounding box center [1080, 244] width 218 height 46
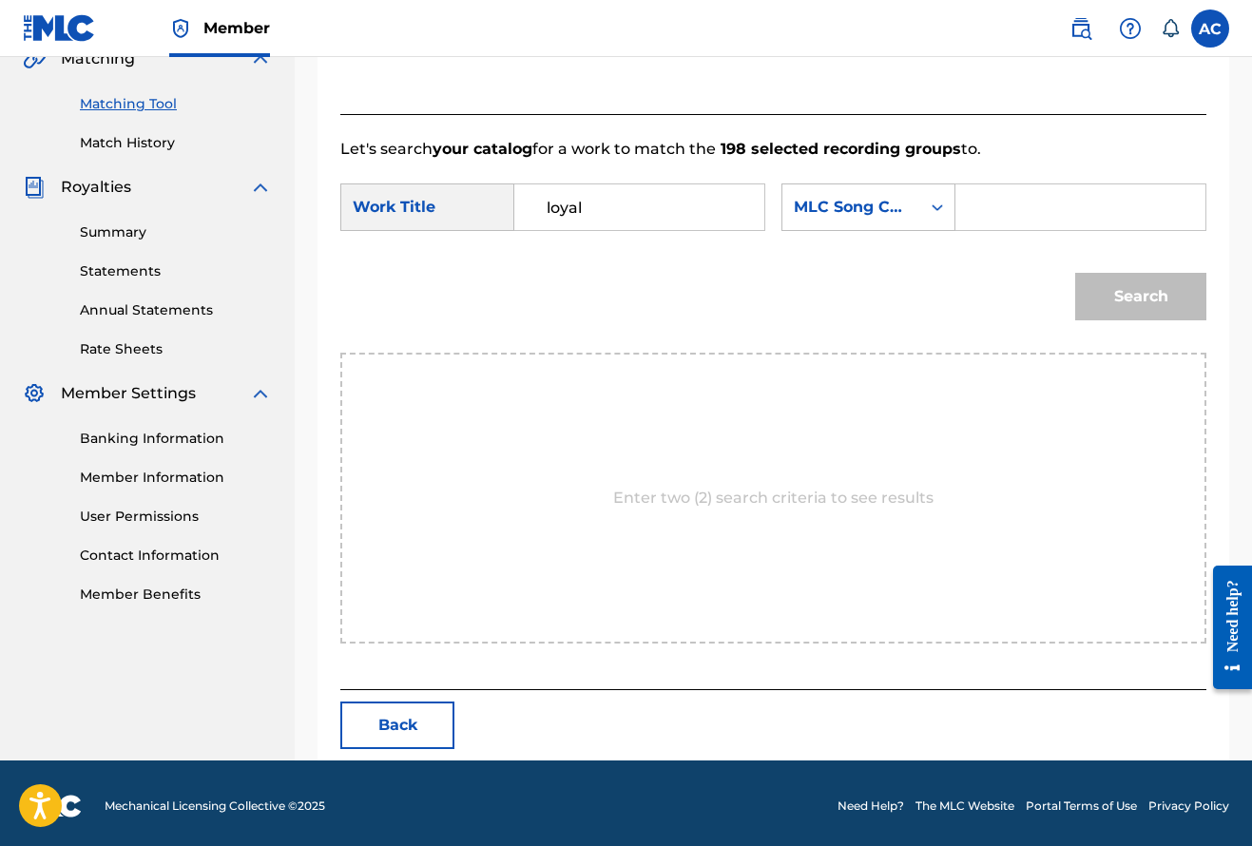
scroll to position [449, 0]
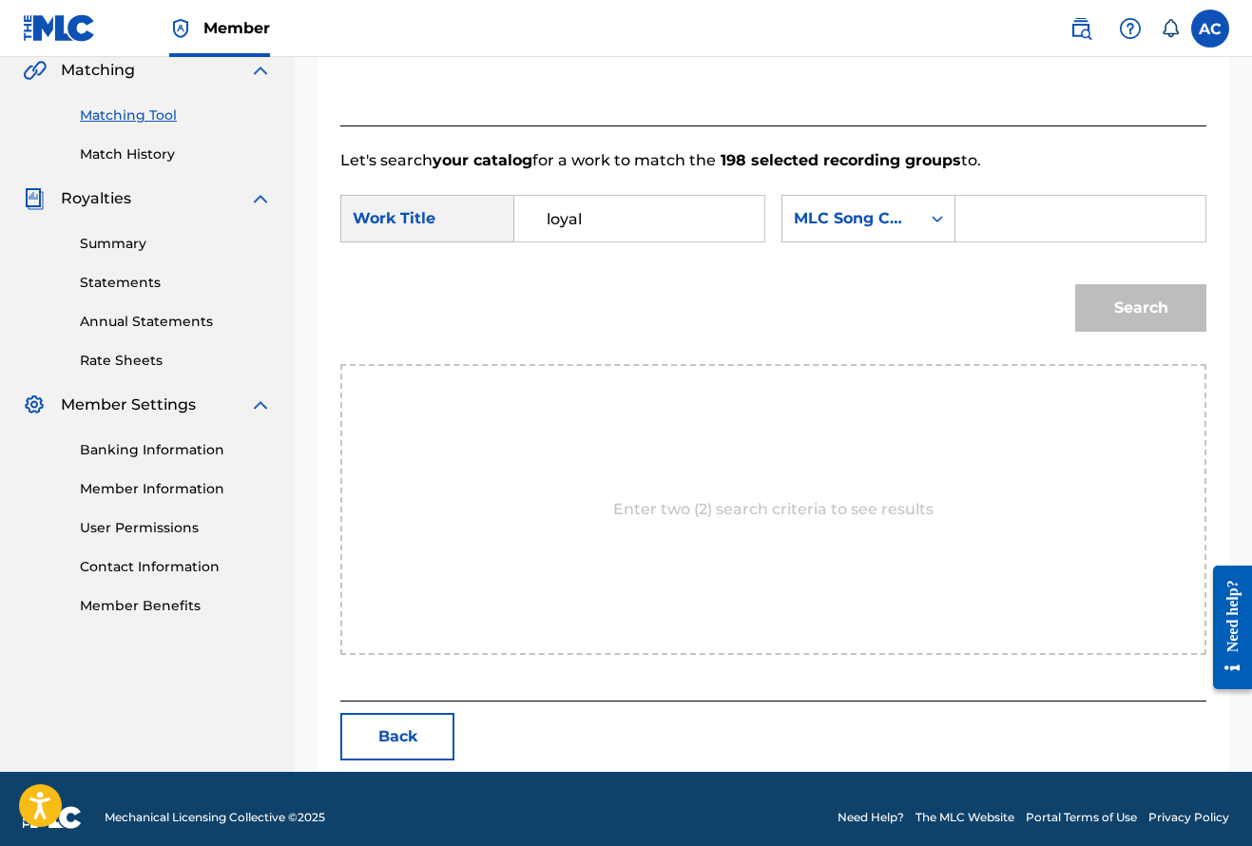
click at [142, 154] on link "Match History" at bounding box center [176, 154] width 192 height 20
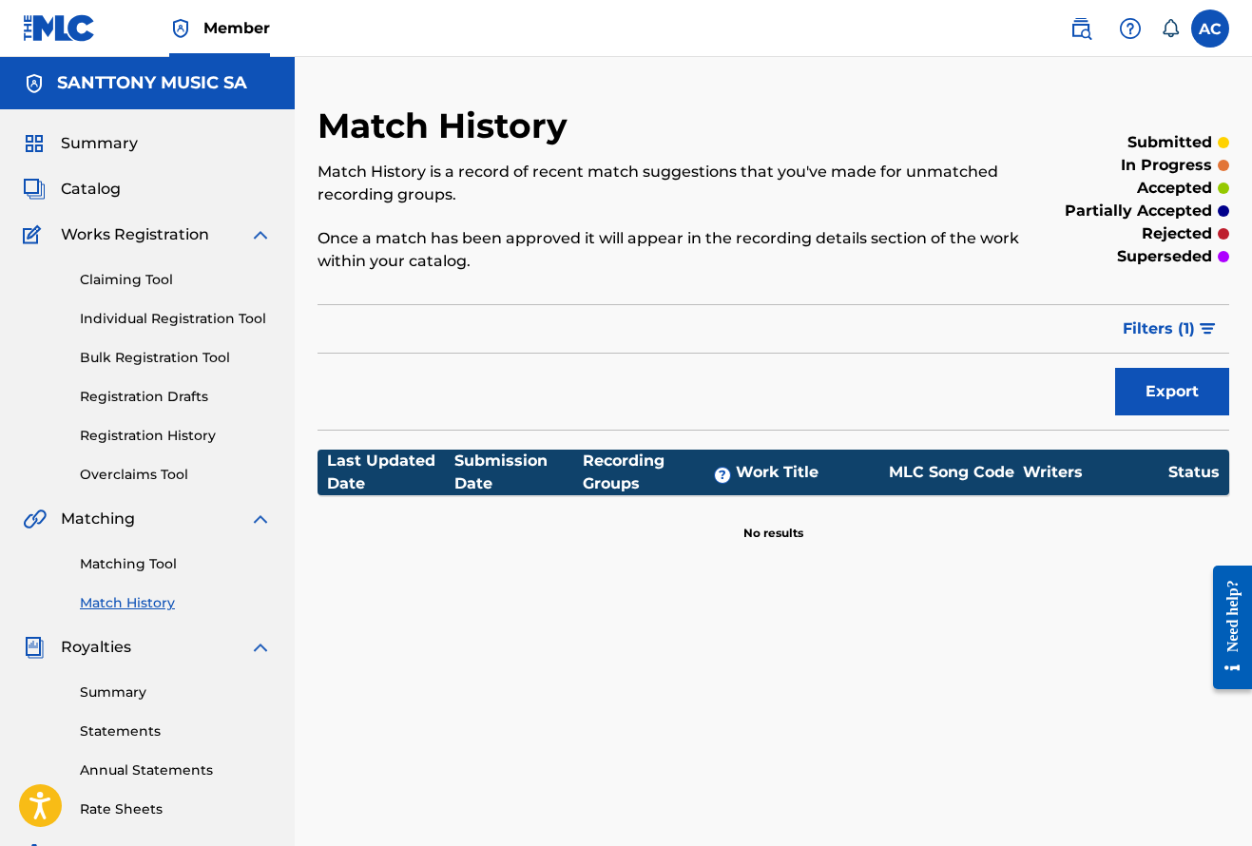
click at [147, 277] on link "Claiming Tool" at bounding box center [176, 280] width 192 height 20
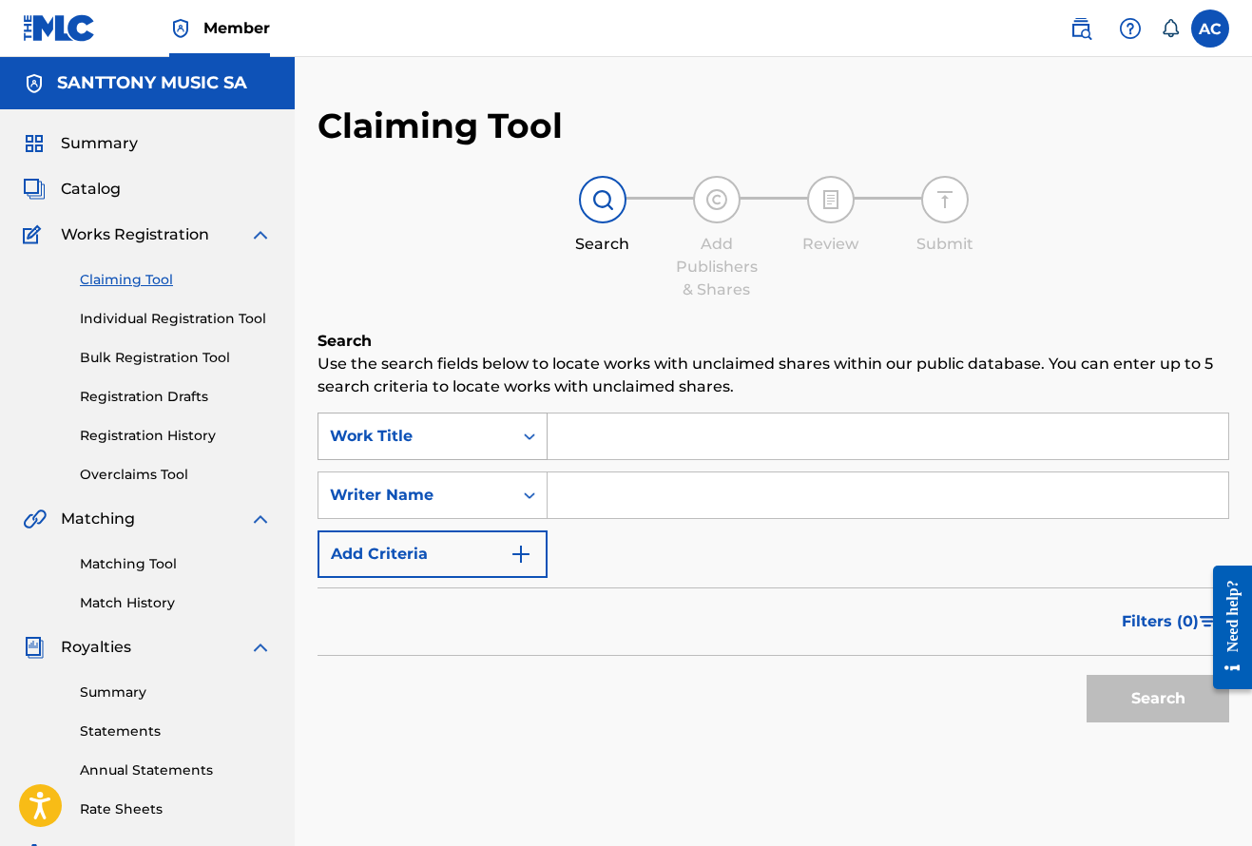
click at [529, 439] on icon "Search Form" at bounding box center [529, 436] width 19 height 19
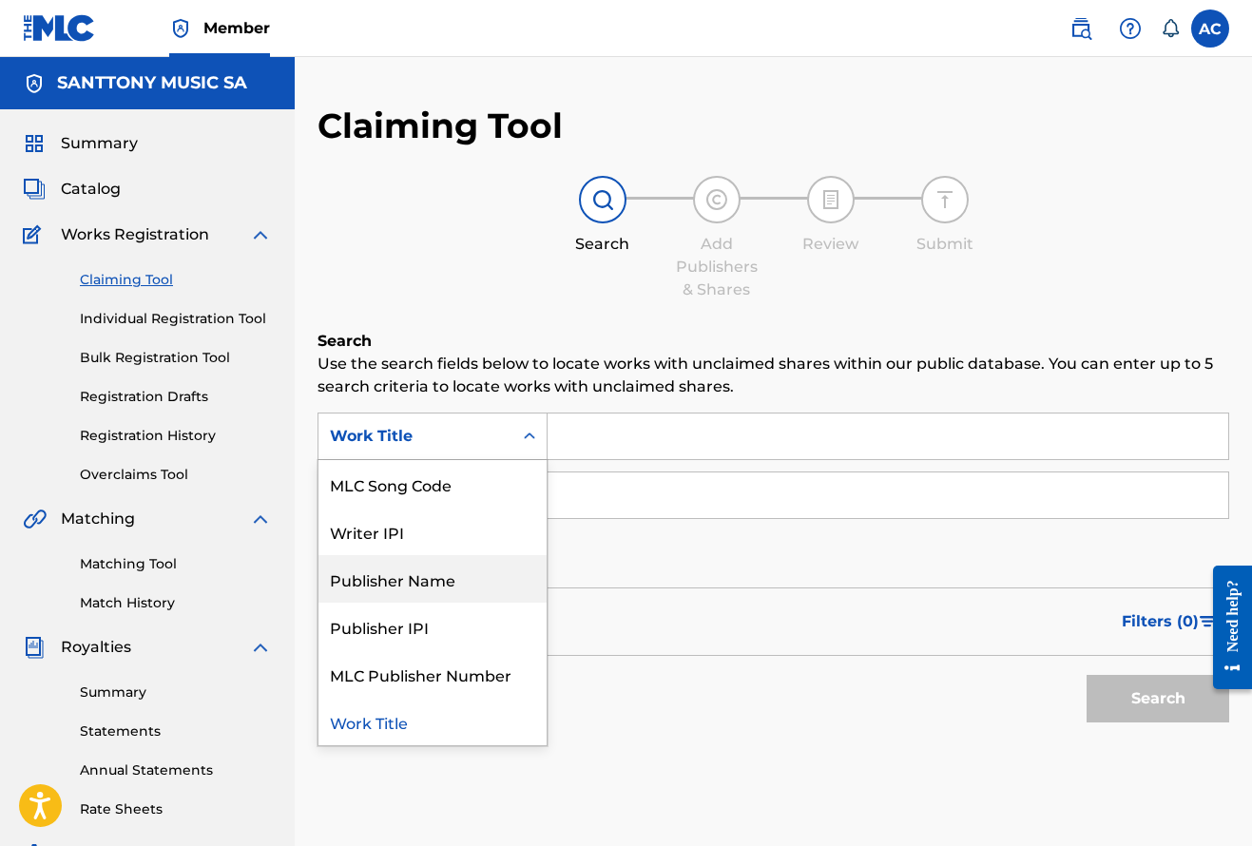
scroll to position [48, 0]
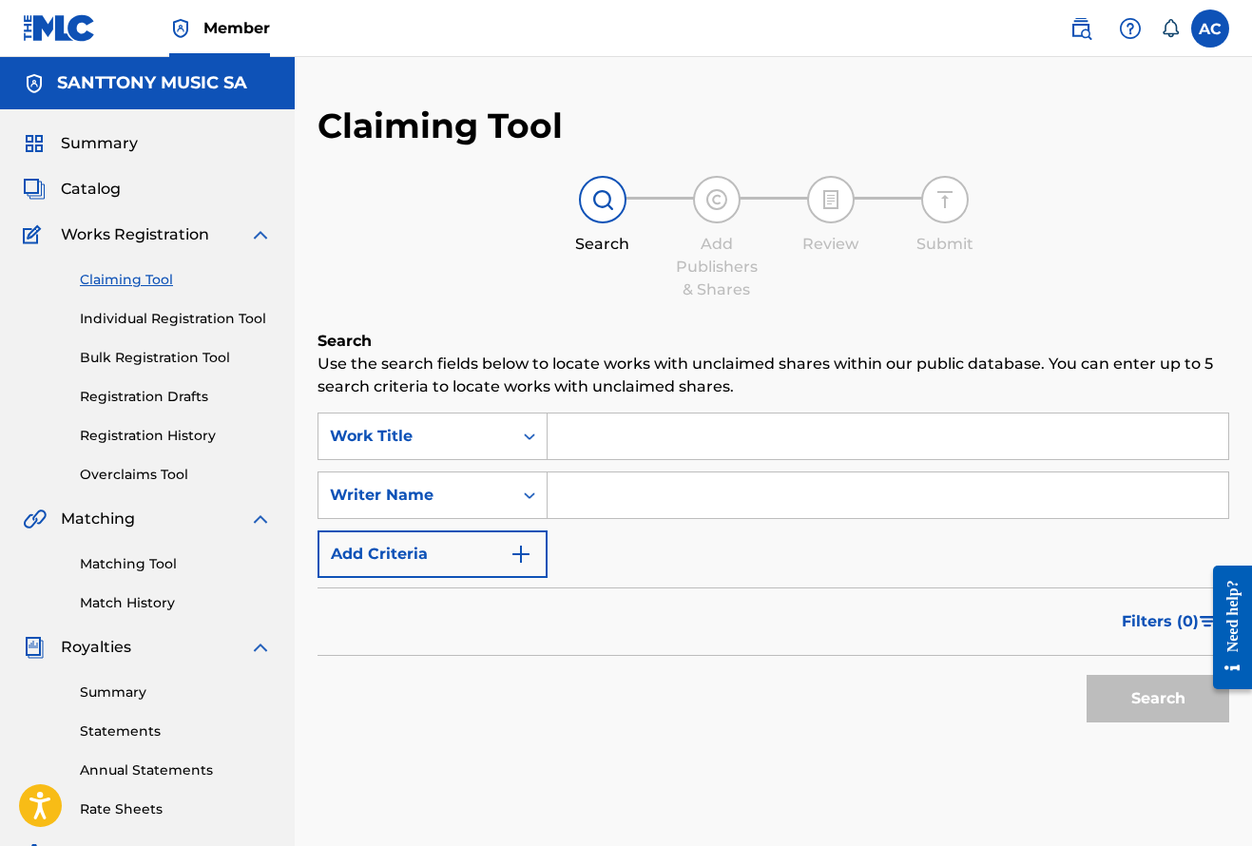
click at [513, 427] on div "Search Form" at bounding box center [529, 436] width 34 height 34
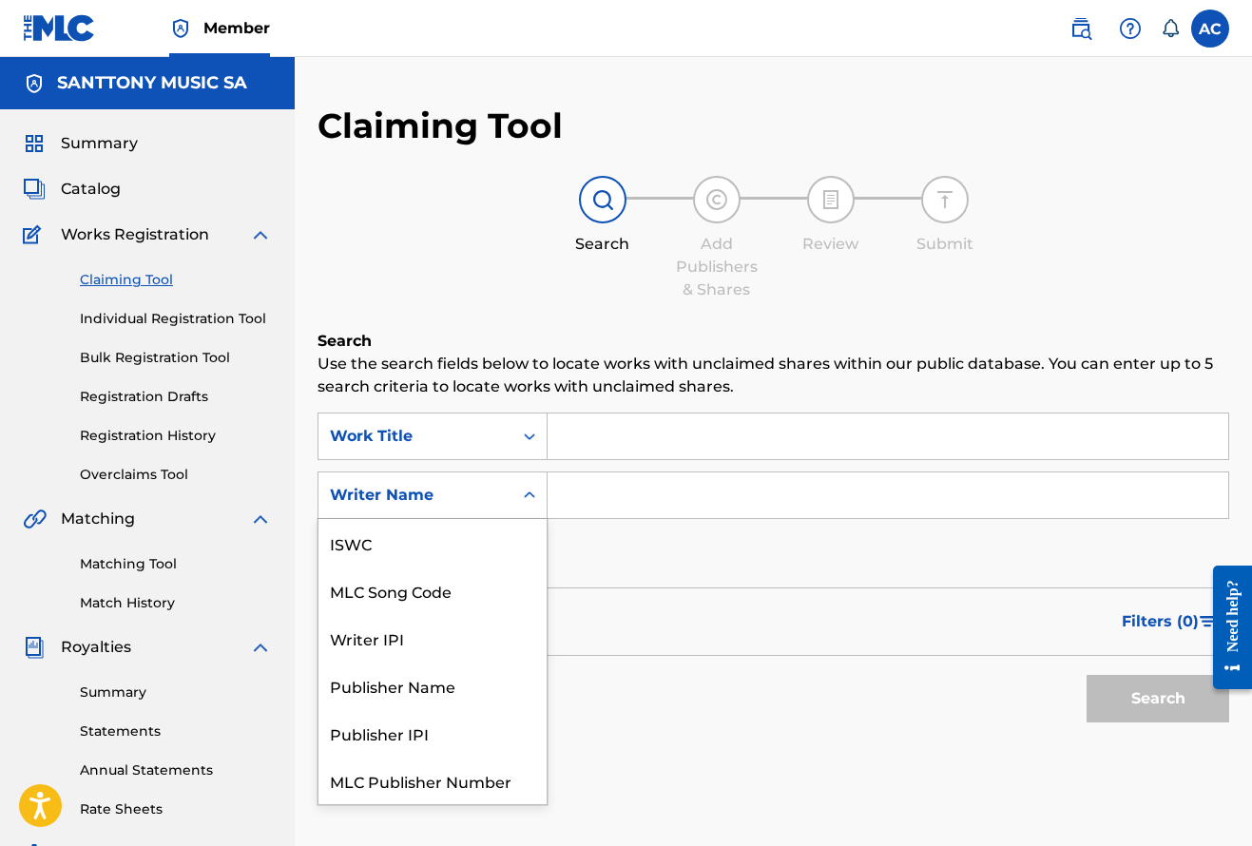
click at [482, 509] on div "Writer Name" at bounding box center [415, 495] width 194 height 36
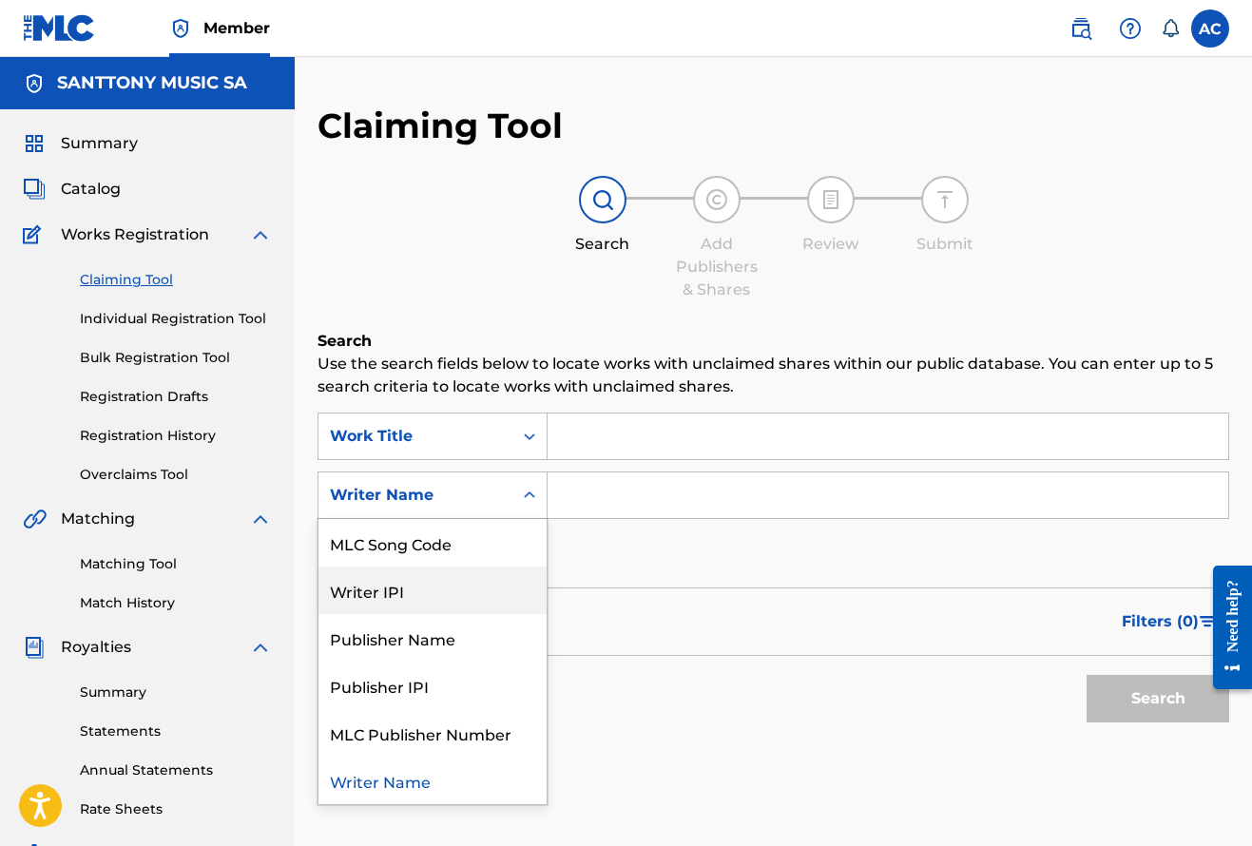
click at [462, 595] on div "Writer IPI" at bounding box center [432, 591] width 228 height 48
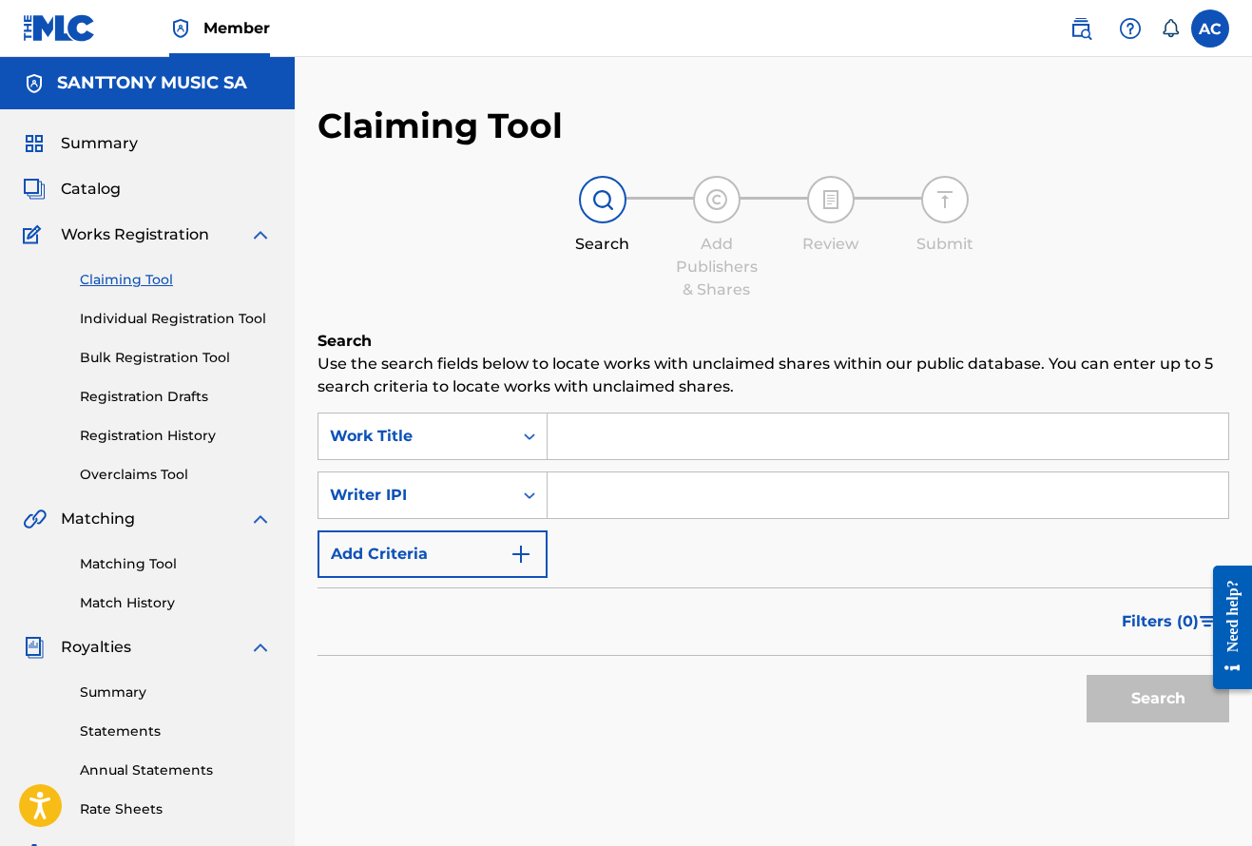
click at [585, 498] on input "Search Form" at bounding box center [887, 495] width 681 height 46
paste input "349433251"
type input "349433251"
click at [1191, 702] on button "Search" at bounding box center [1157, 699] width 143 height 48
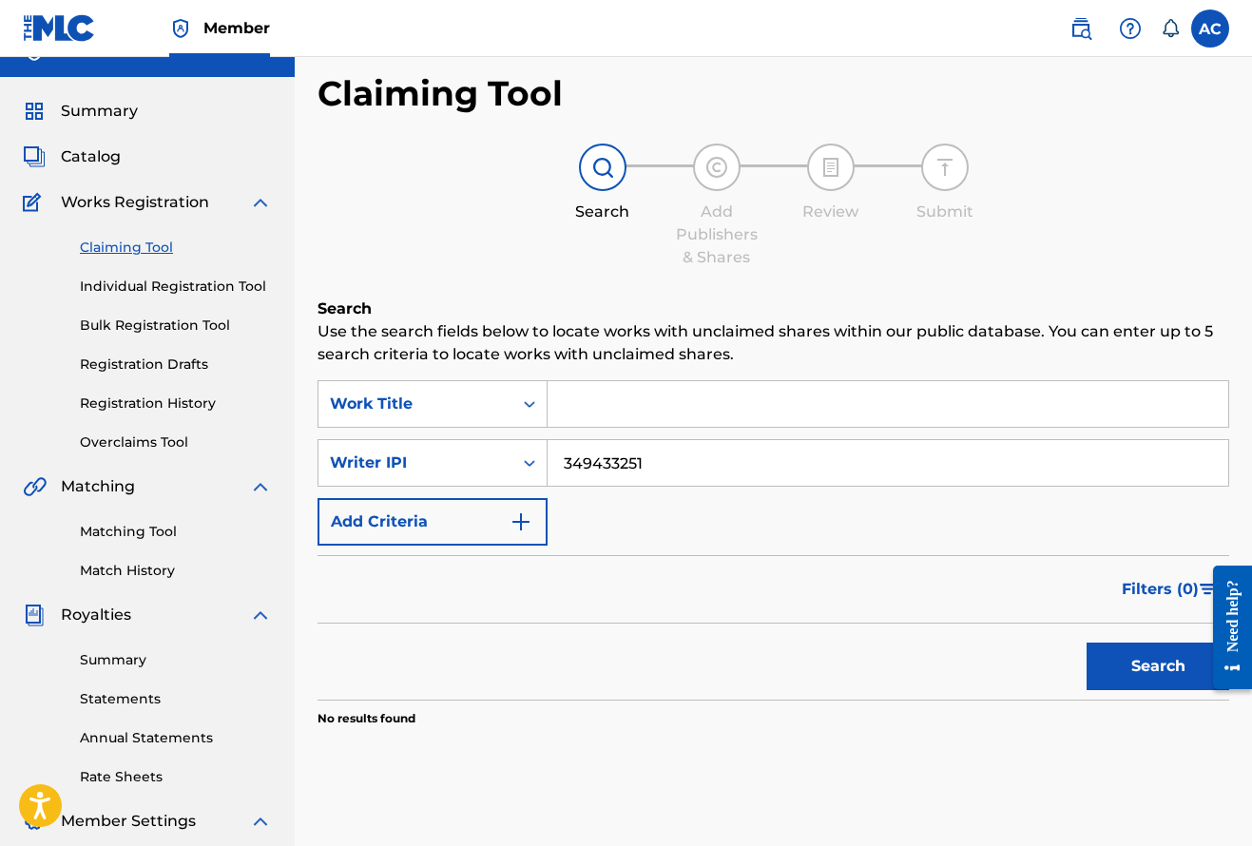
scroll to position [35, 0]
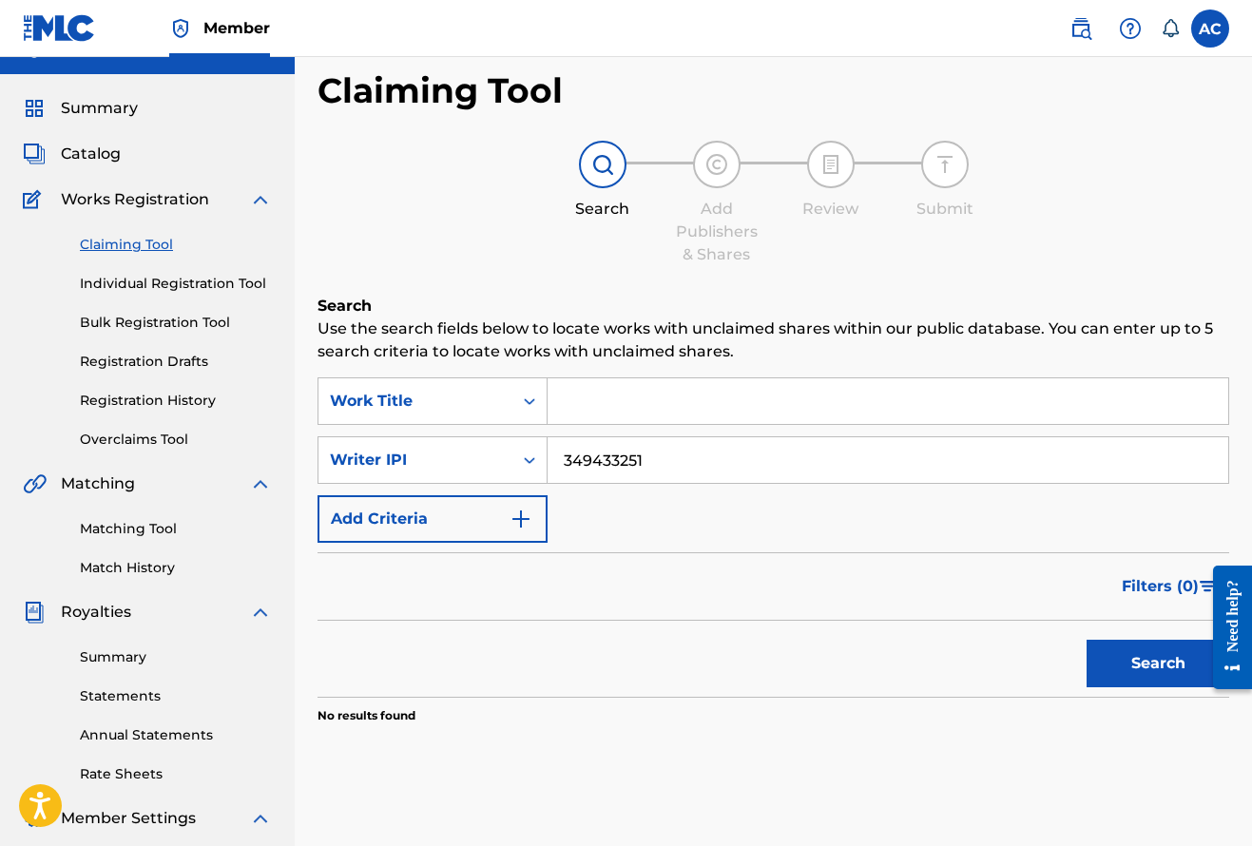
click at [583, 404] on input "Search Form" at bounding box center [887, 401] width 681 height 46
drag, startPoint x: 638, startPoint y: 457, endPoint x: 515, endPoint y: 451, distance: 122.8
click at [514, 451] on div "SearchWithCriteria45a4527b-665a-4519-8c71-9675c230f8c6 Writer IPI 349433251" at bounding box center [773, 460] width 912 height 48
click at [140, 528] on link "Matching Tool" at bounding box center [176, 529] width 192 height 20
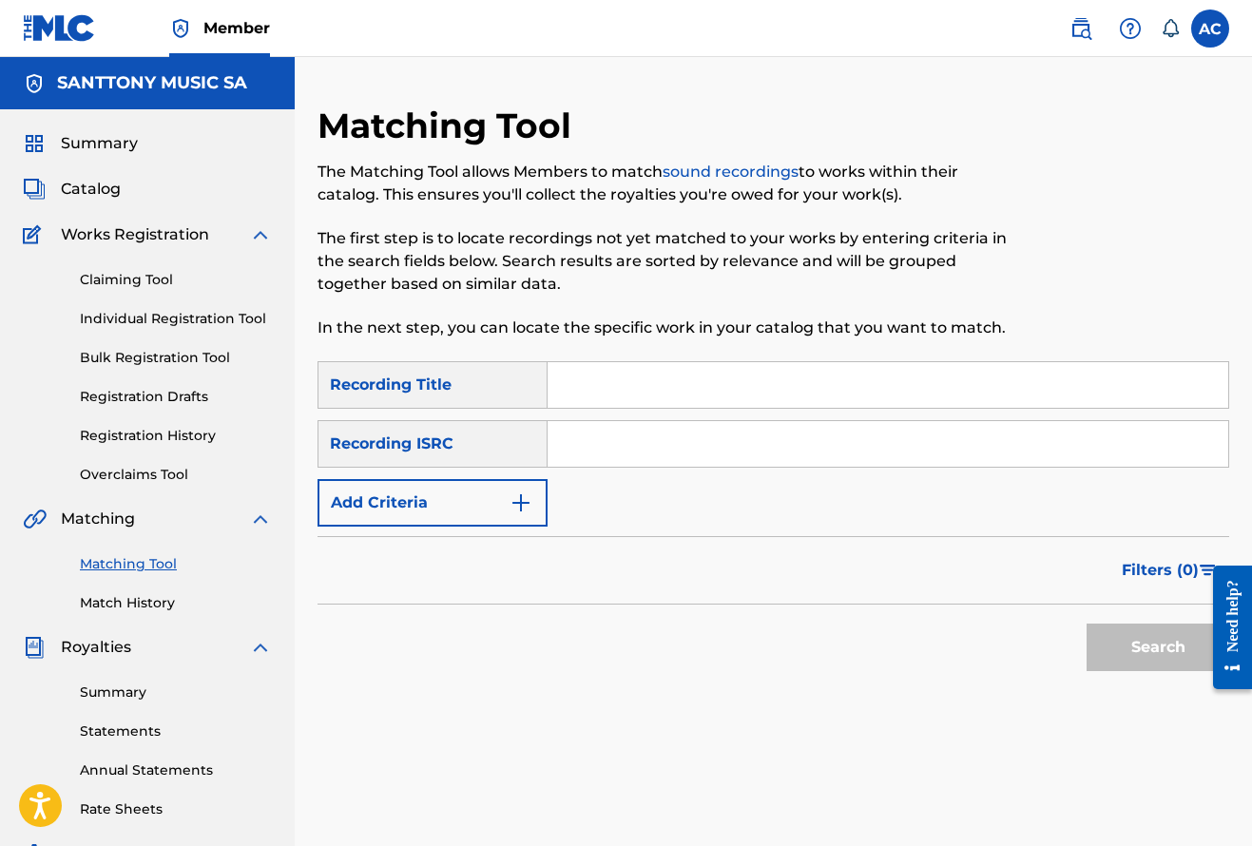
click at [587, 390] on input "Search Form" at bounding box center [887, 385] width 681 height 46
click at [169, 432] on link "Registration History" at bounding box center [176, 436] width 192 height 20
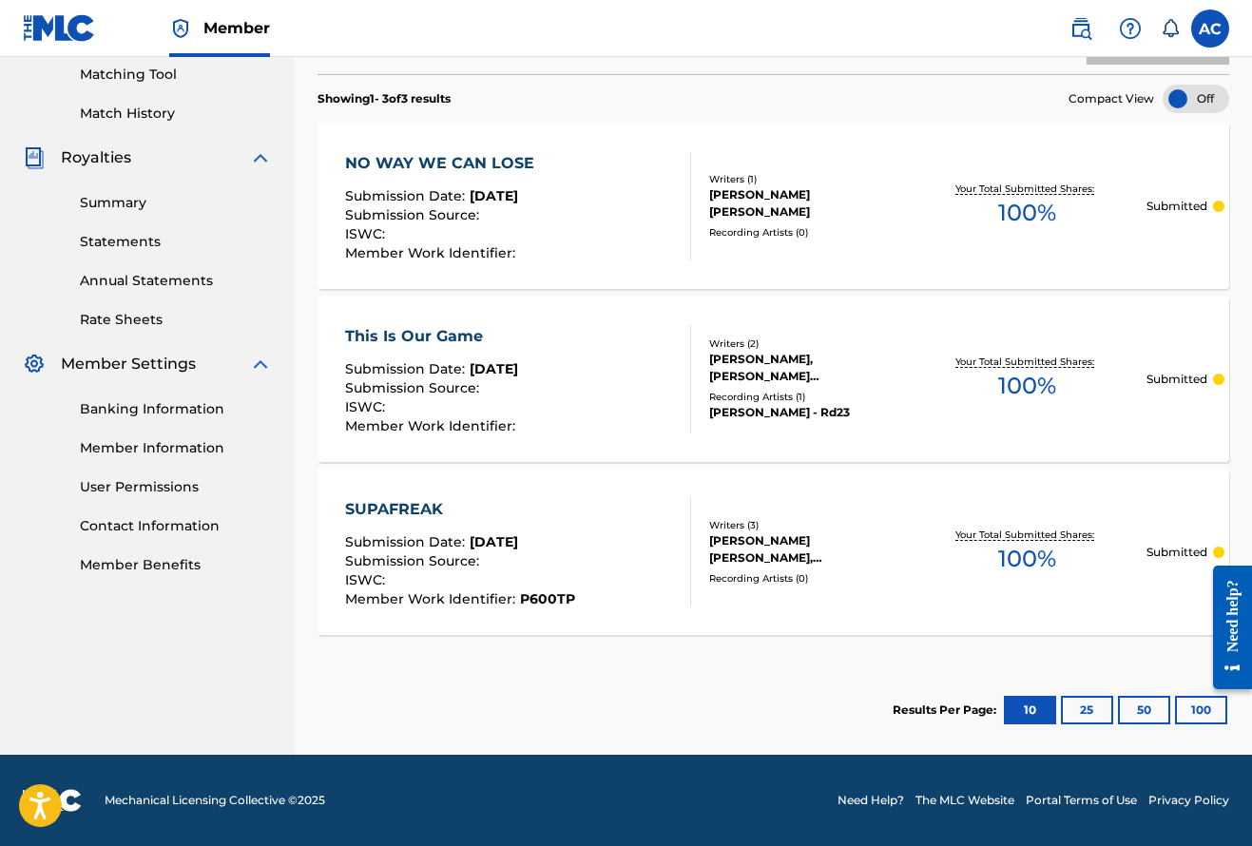
scroll to position [489, 0]
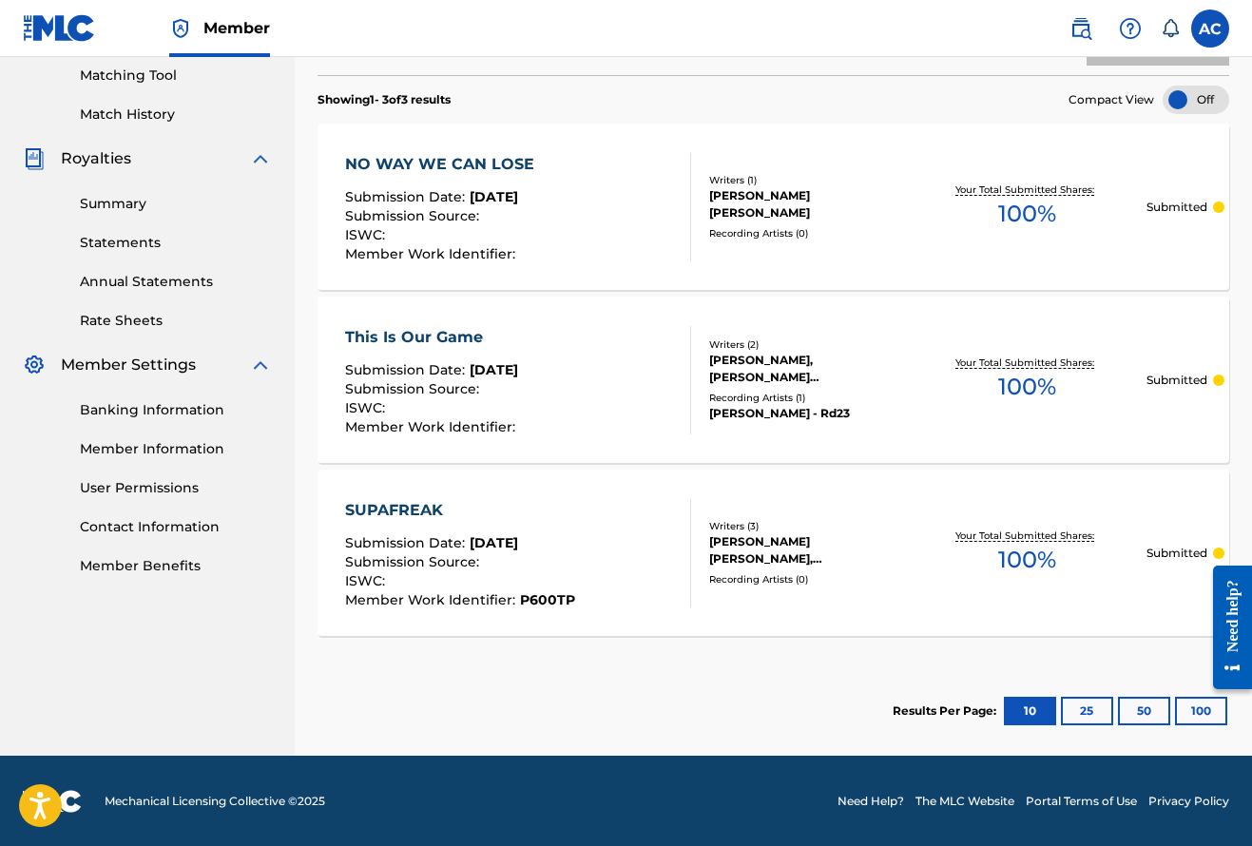
click at [499, 543] on span "Aug 20, 2025" at bounding box center [494, 542] width 48 height 17
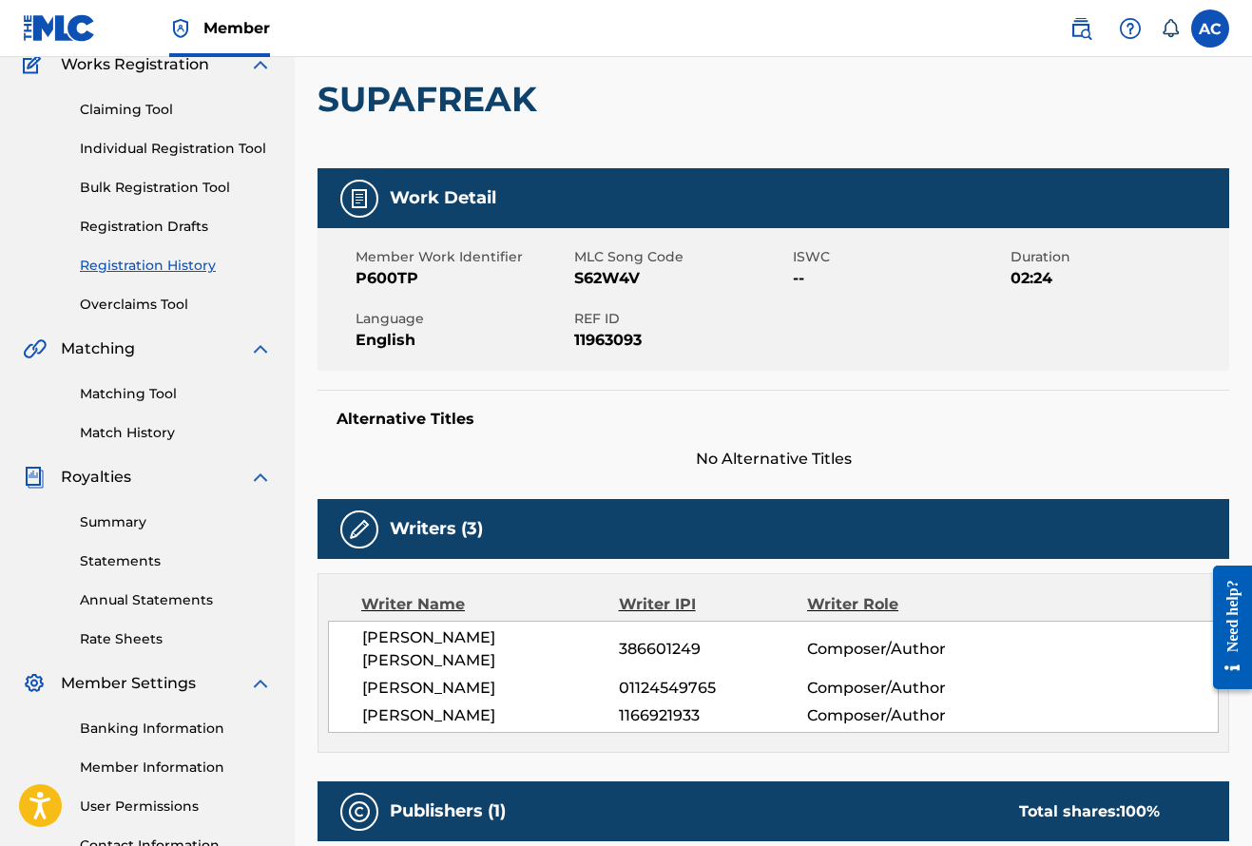
scroll to position [121, 0]
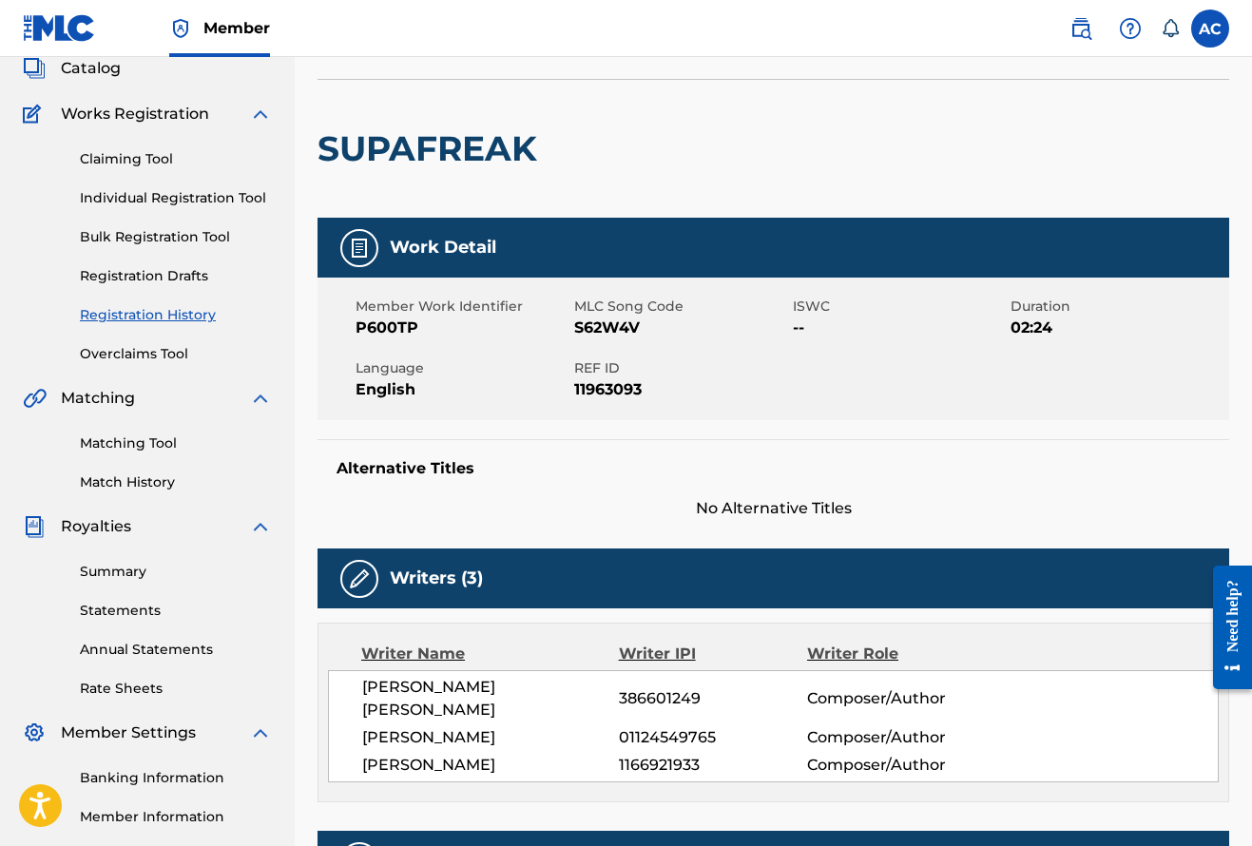
click at [109, 75] on span "Catalog" at bounding box center [91, 68] width 60 height 23
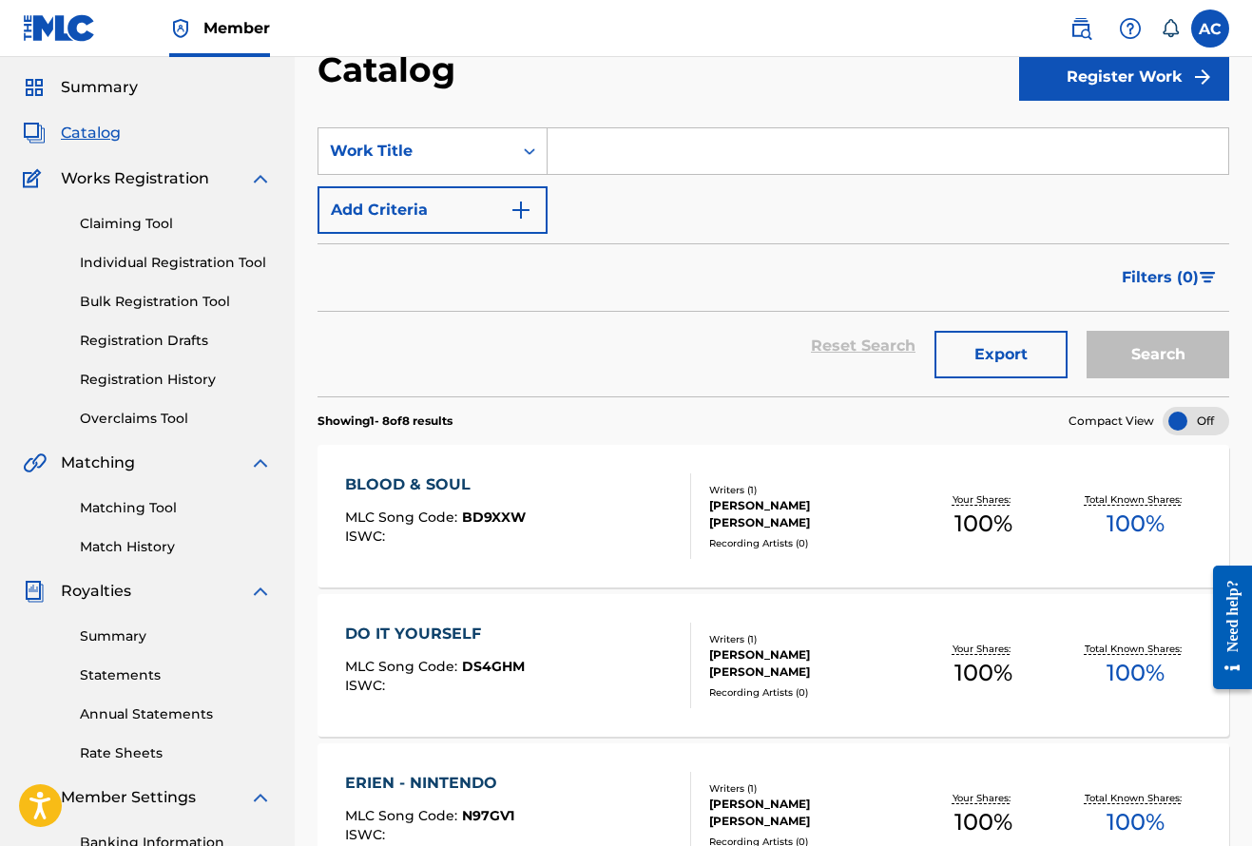
scroll to position [68, 0]
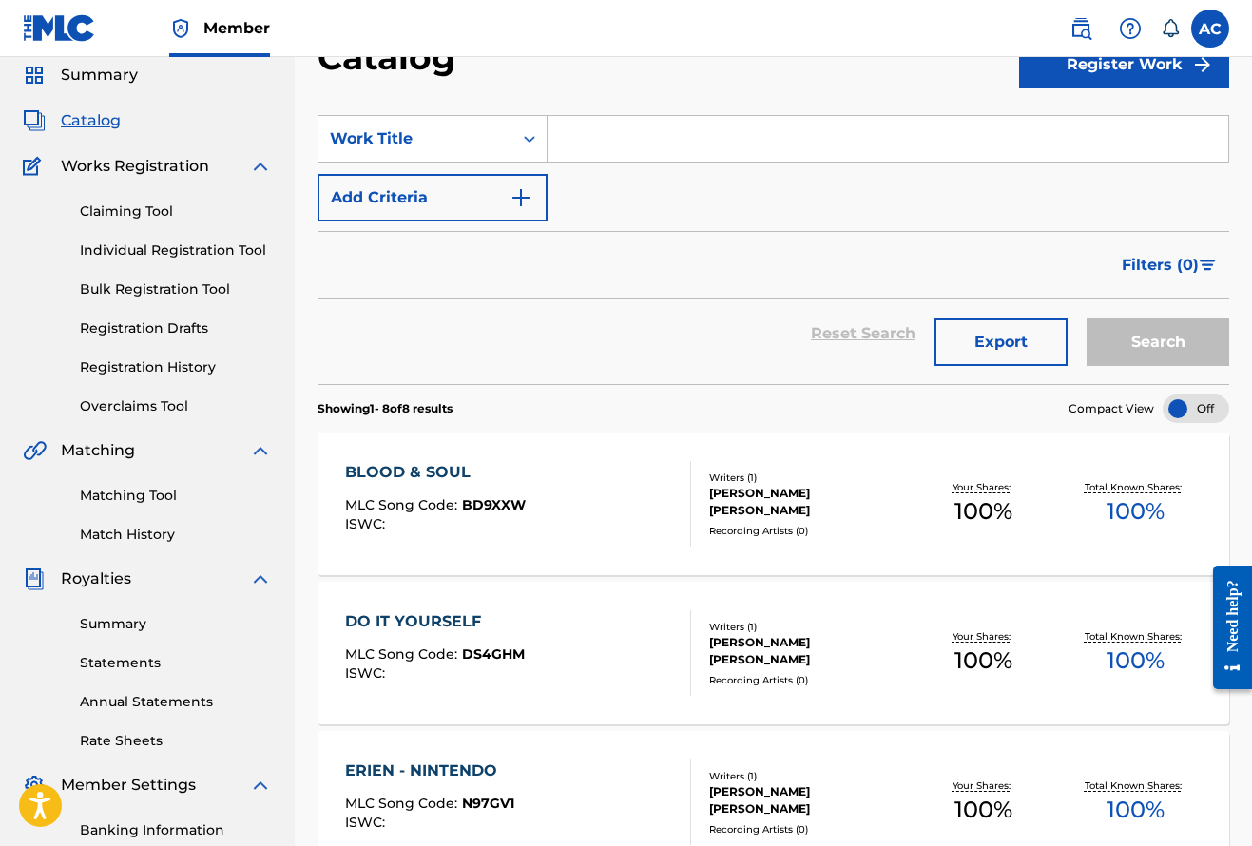
click at [1081, 27] on img at bounding box center [1080, 28] width 23 height 23
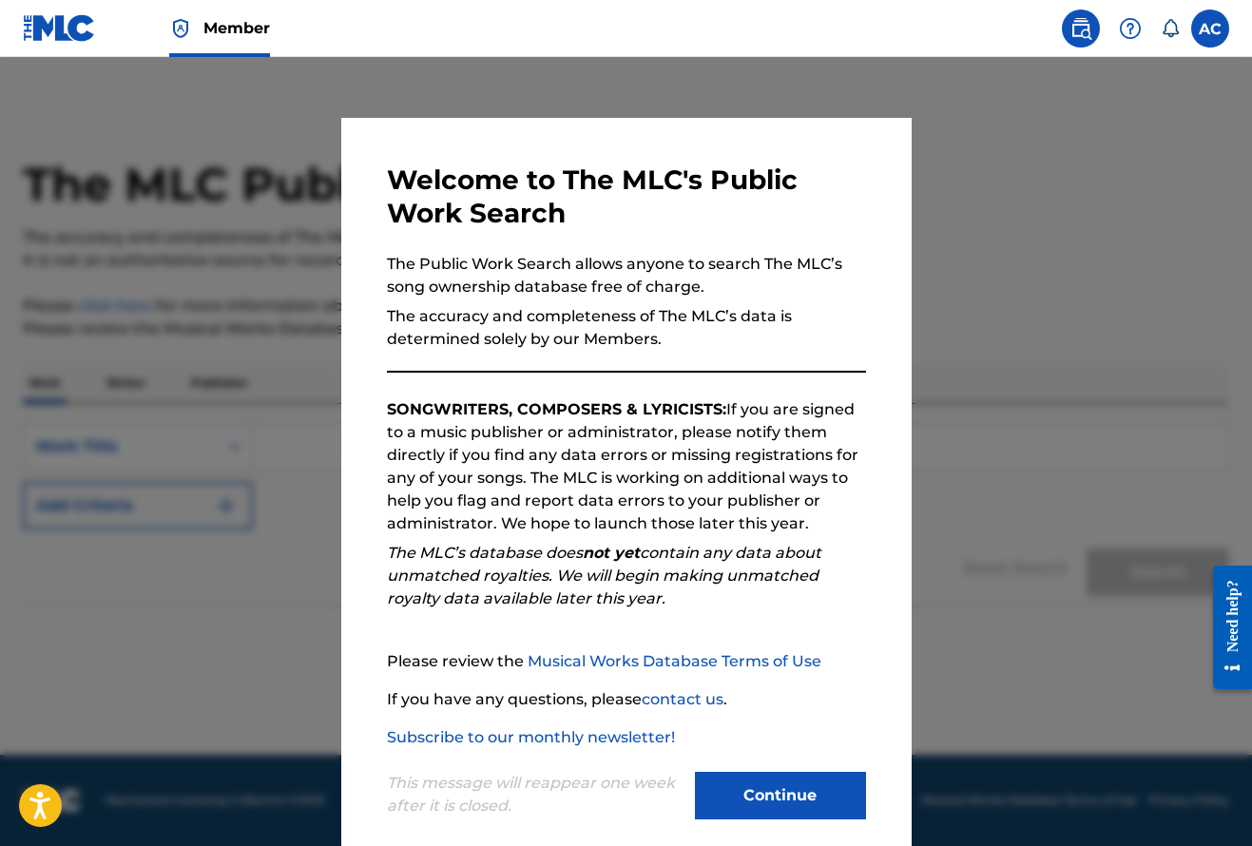
click at [800, 788] on button "Continue" at bounding box center [780, 796] width 171 height 48
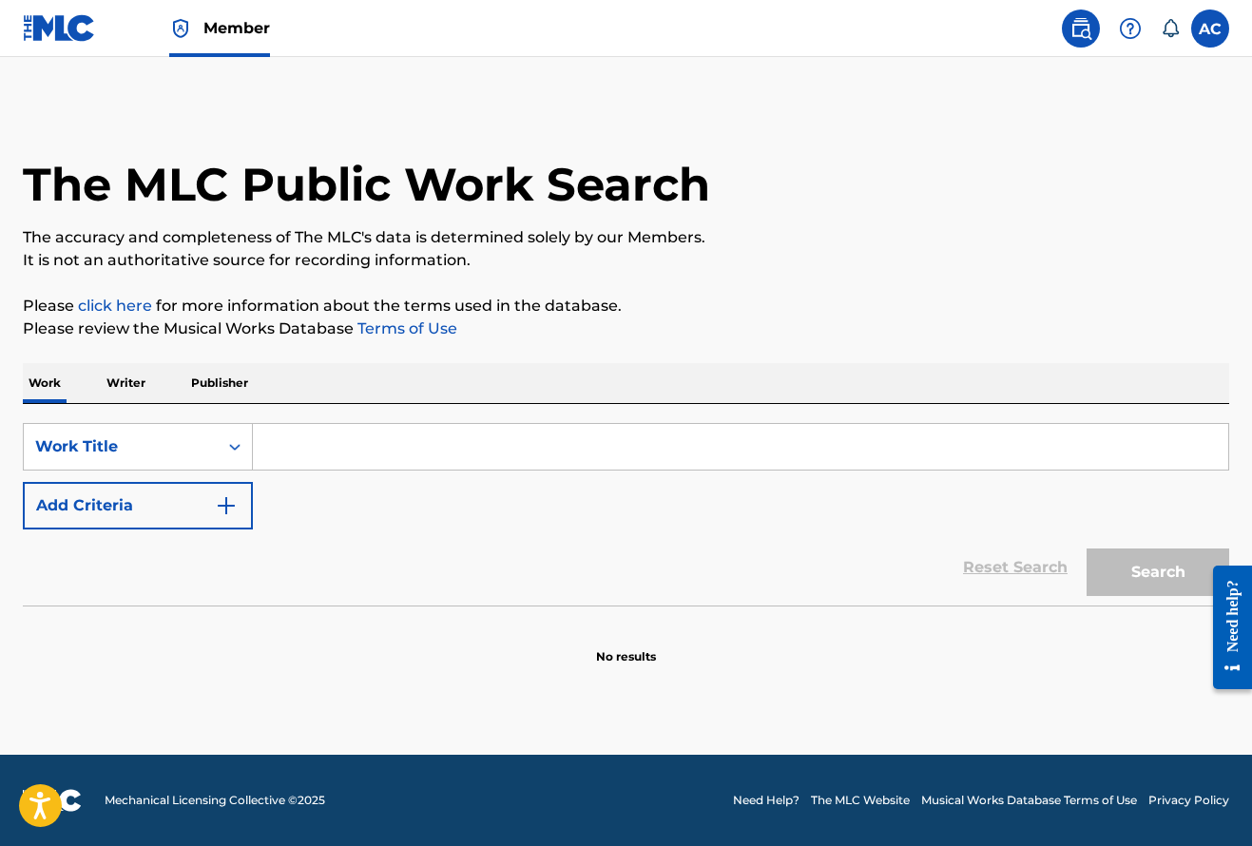
click at [208, 23] on span "Member" at bounding box center [236, 28] width 67 height 22
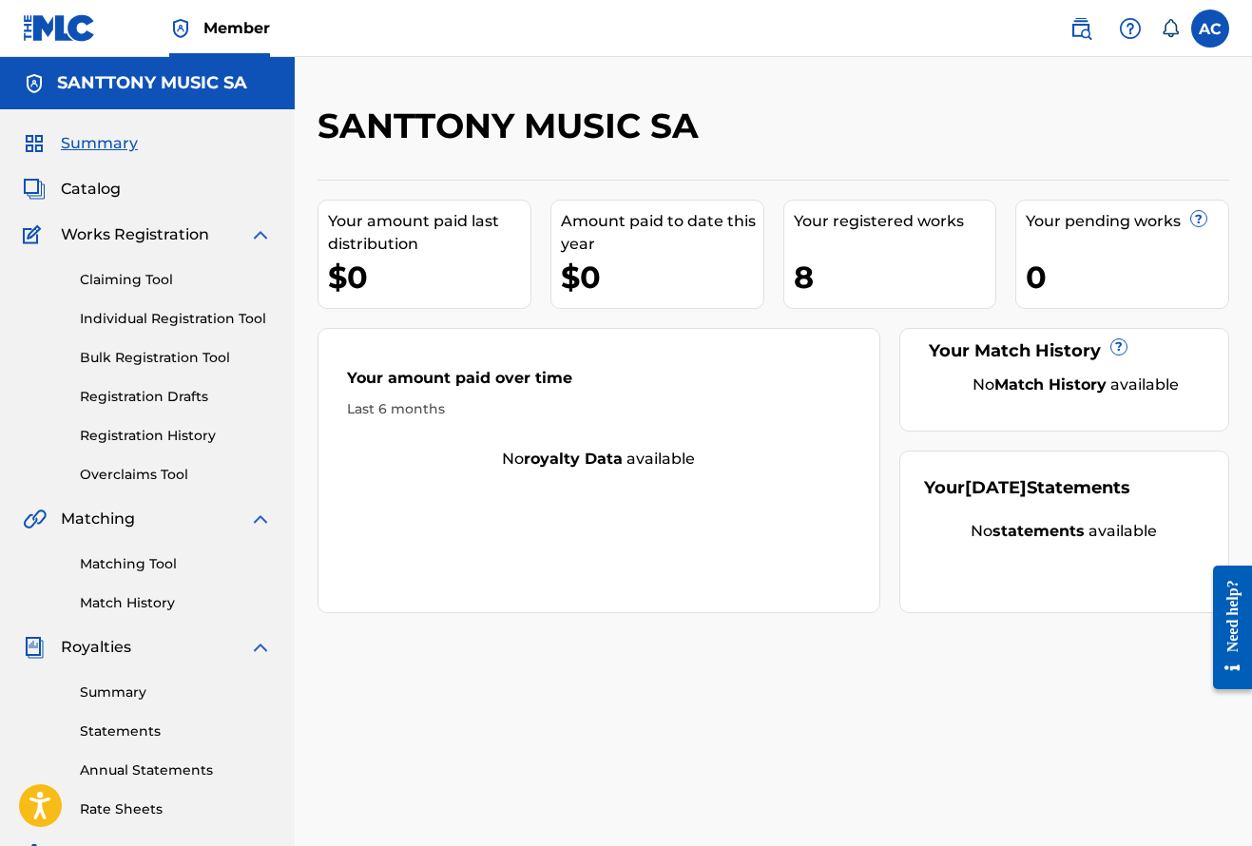
click at [141, 319] on link "Individual Registration Tool" at bounding box center [176, 319] width 192 height 20
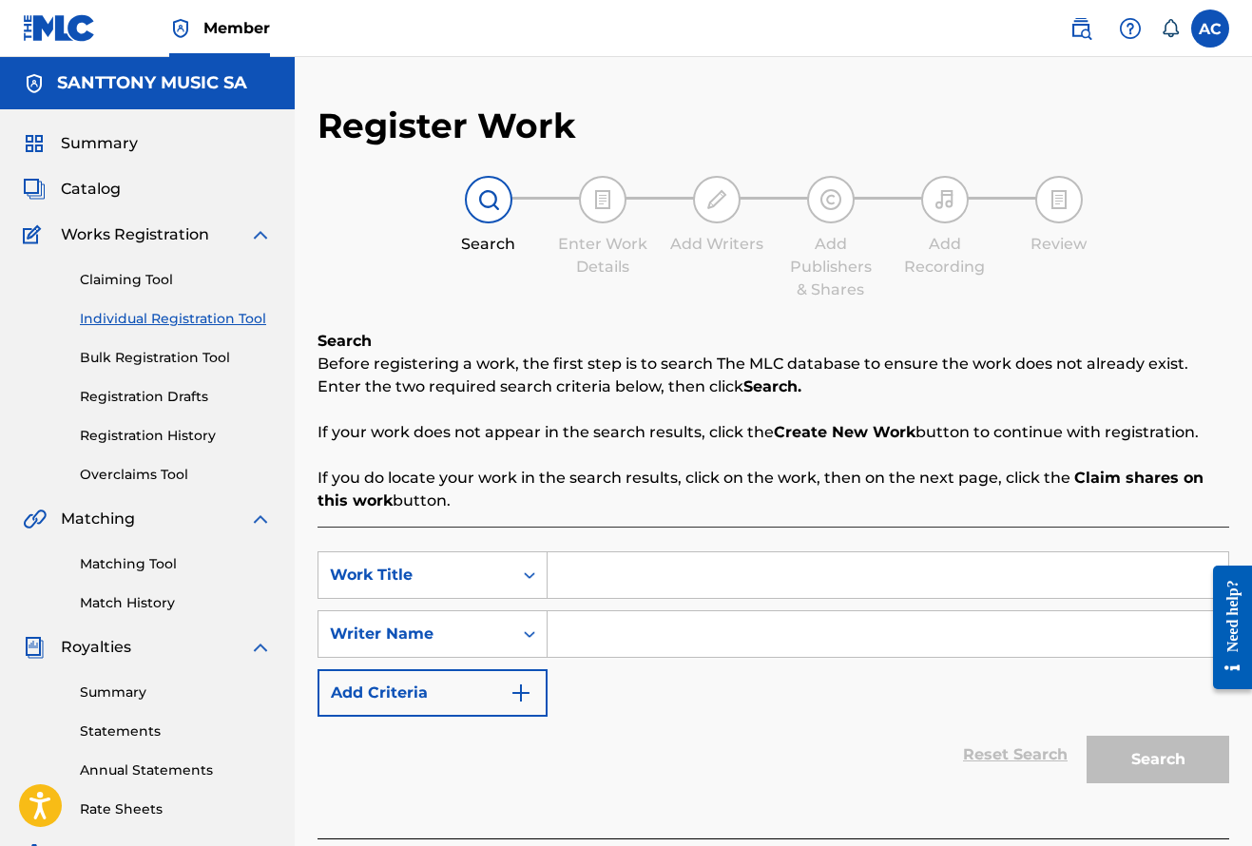
click at [139, 355] on link "Bulk Registration Tool" at bounding box center [176, 358] width 192 height 20
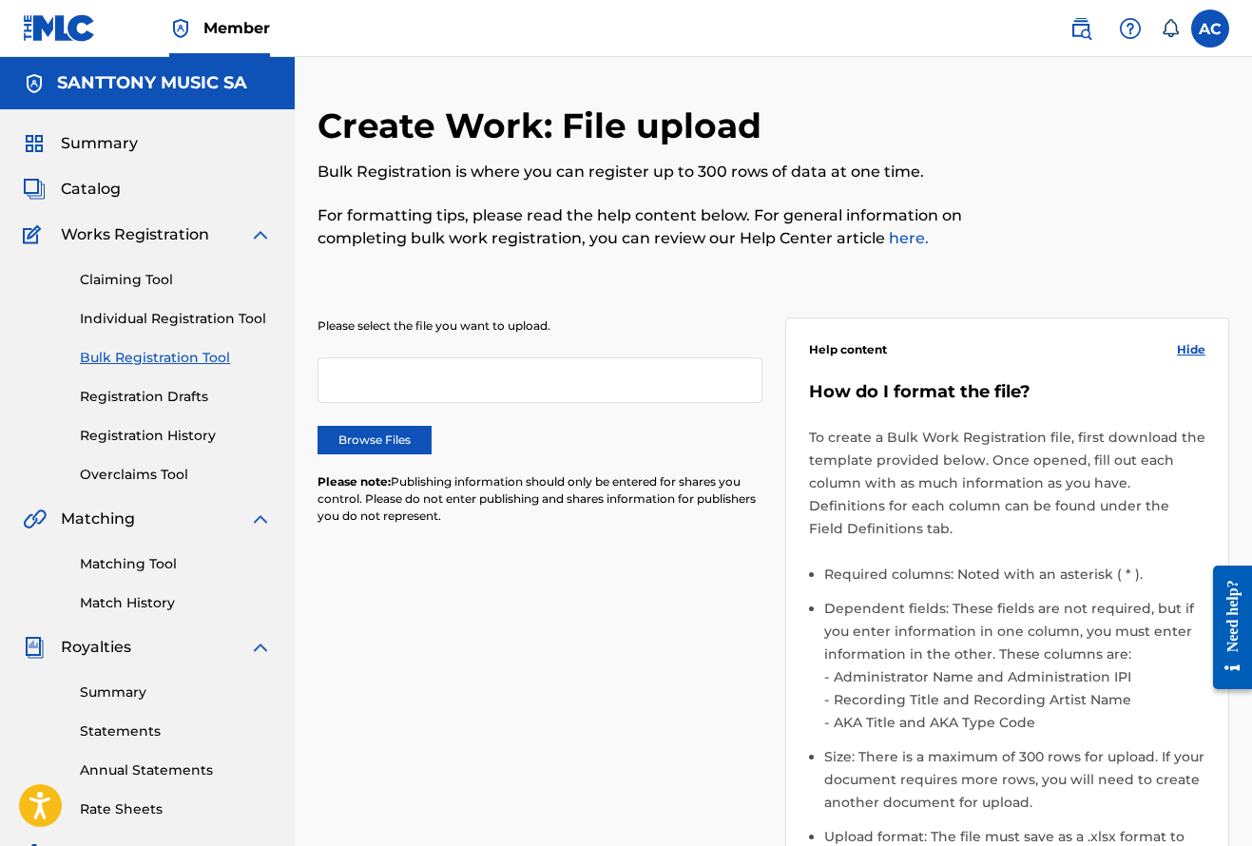
click at [153, 397] on link "Registration Drafts" at bounding box center [176, 397] width 192 height 20
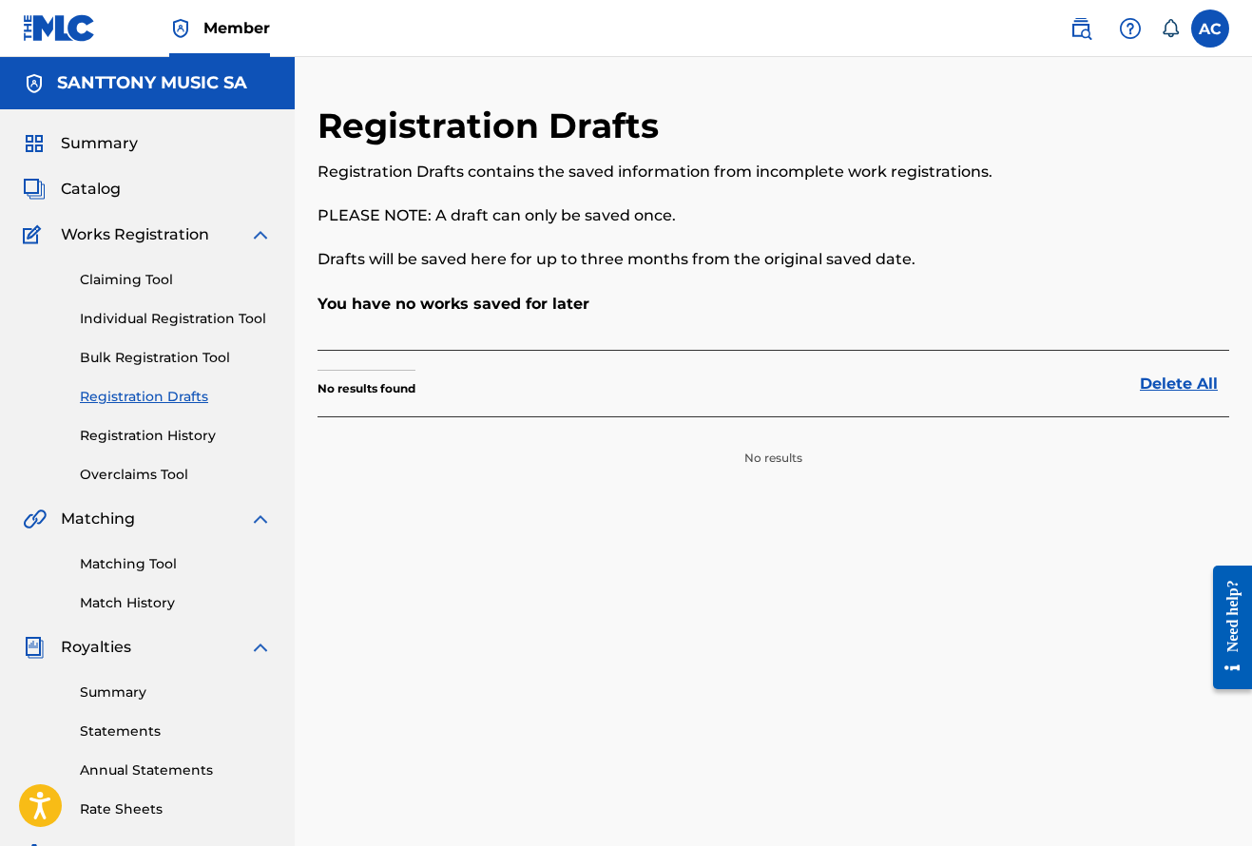
click at [151, 434] on link "Registration History" at bounding box center [176, 436] width 192 height 20
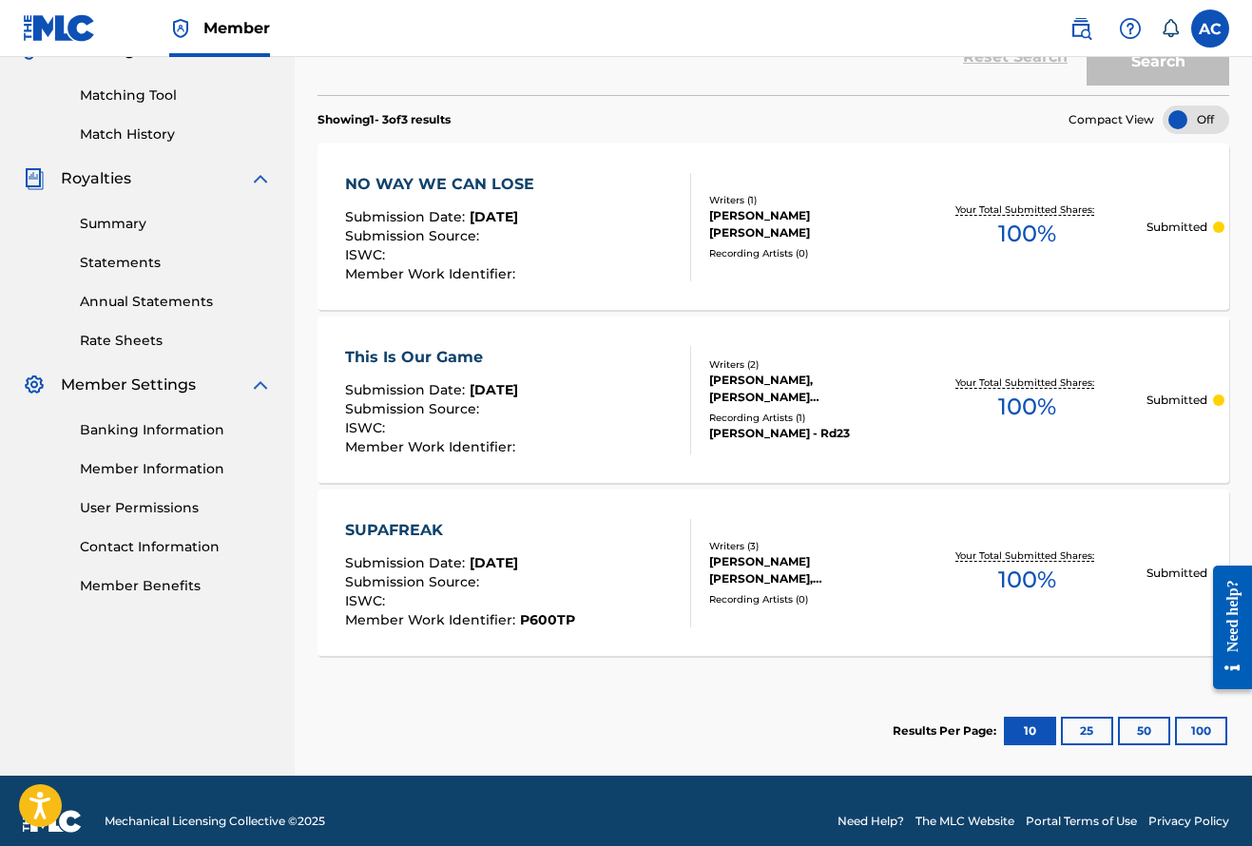
scroll to position [465, 0]
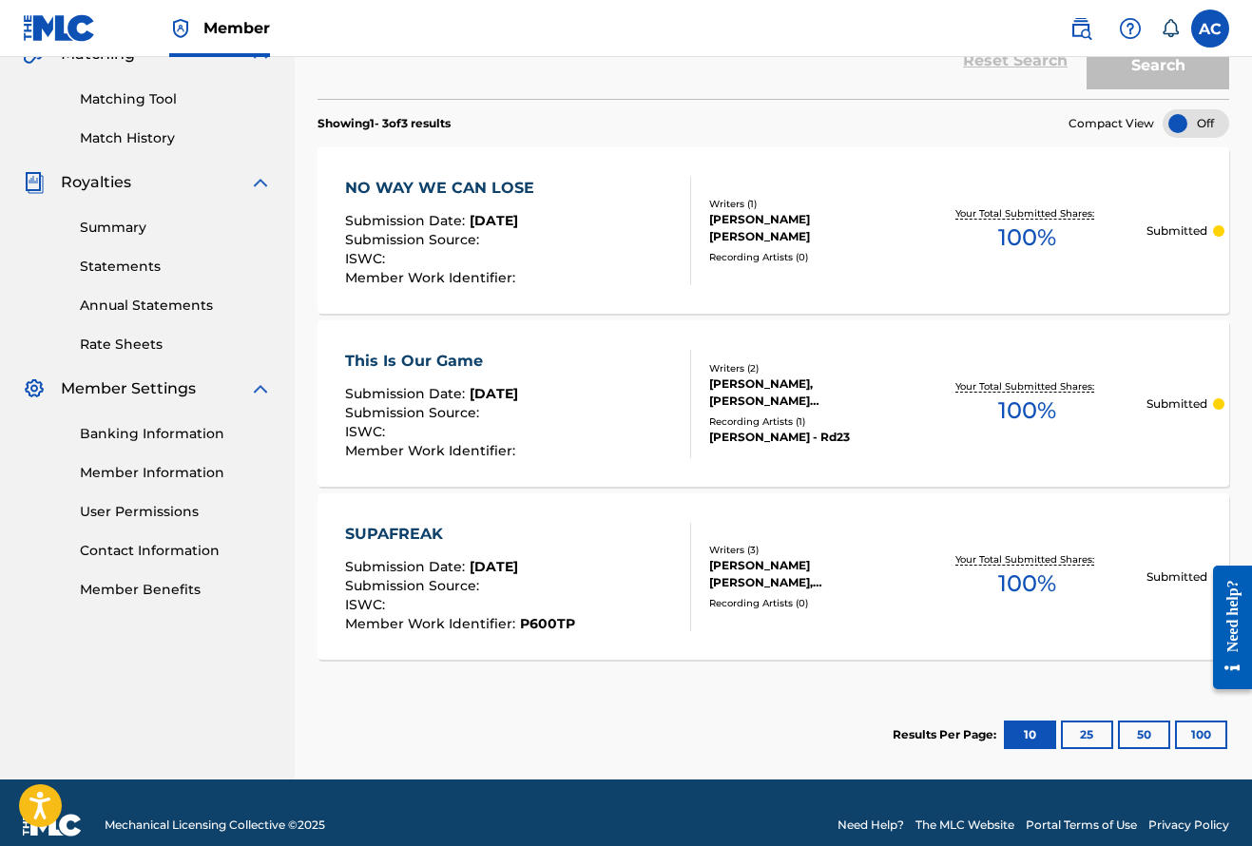
click at [121, 343] on link "Rate Sheets" at bounding box center [176, 345] width 192 height 20
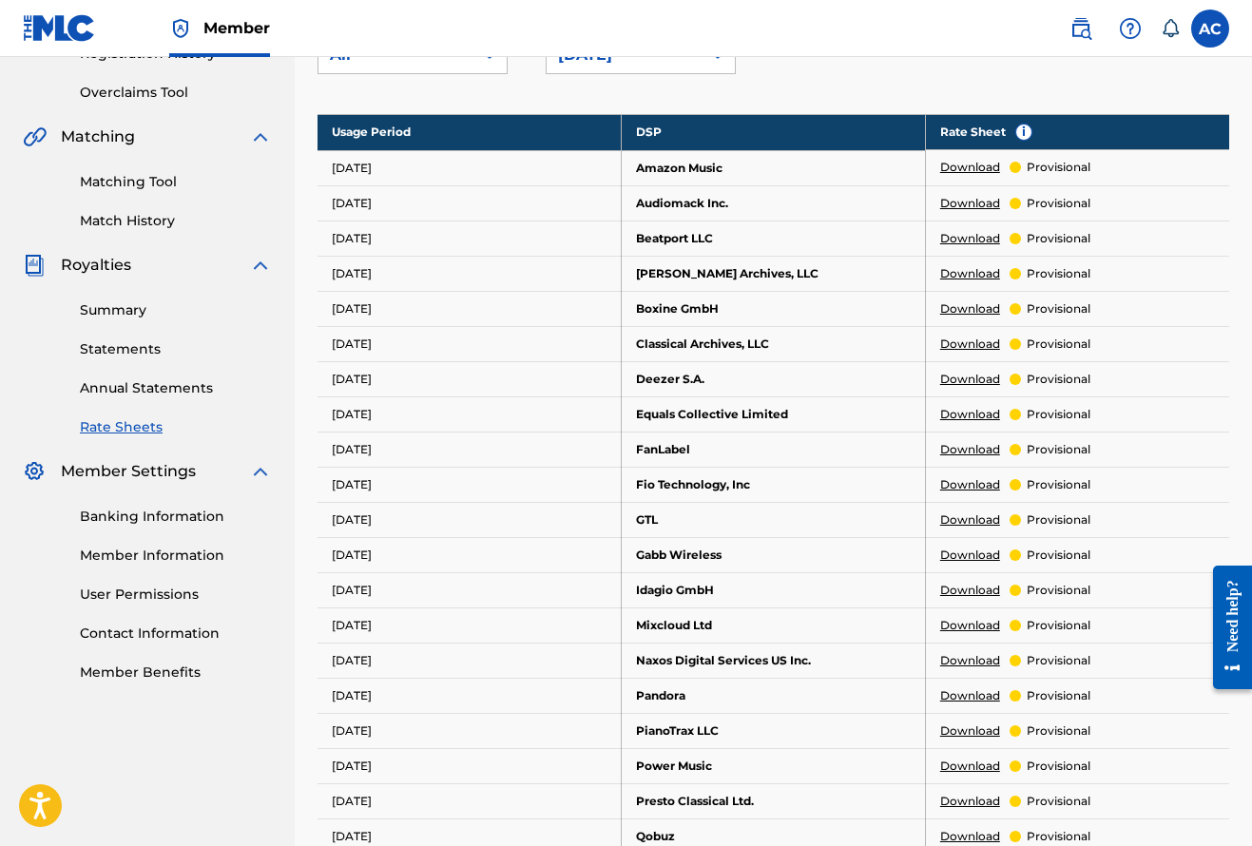
scroll to position [382, 0]
click at [961, 237] on link "Download" at bounding box center [970, 238] width 60 height 17
click at [962, 238] on link "Download" at bounding box center [970, 238] width 60 height 17
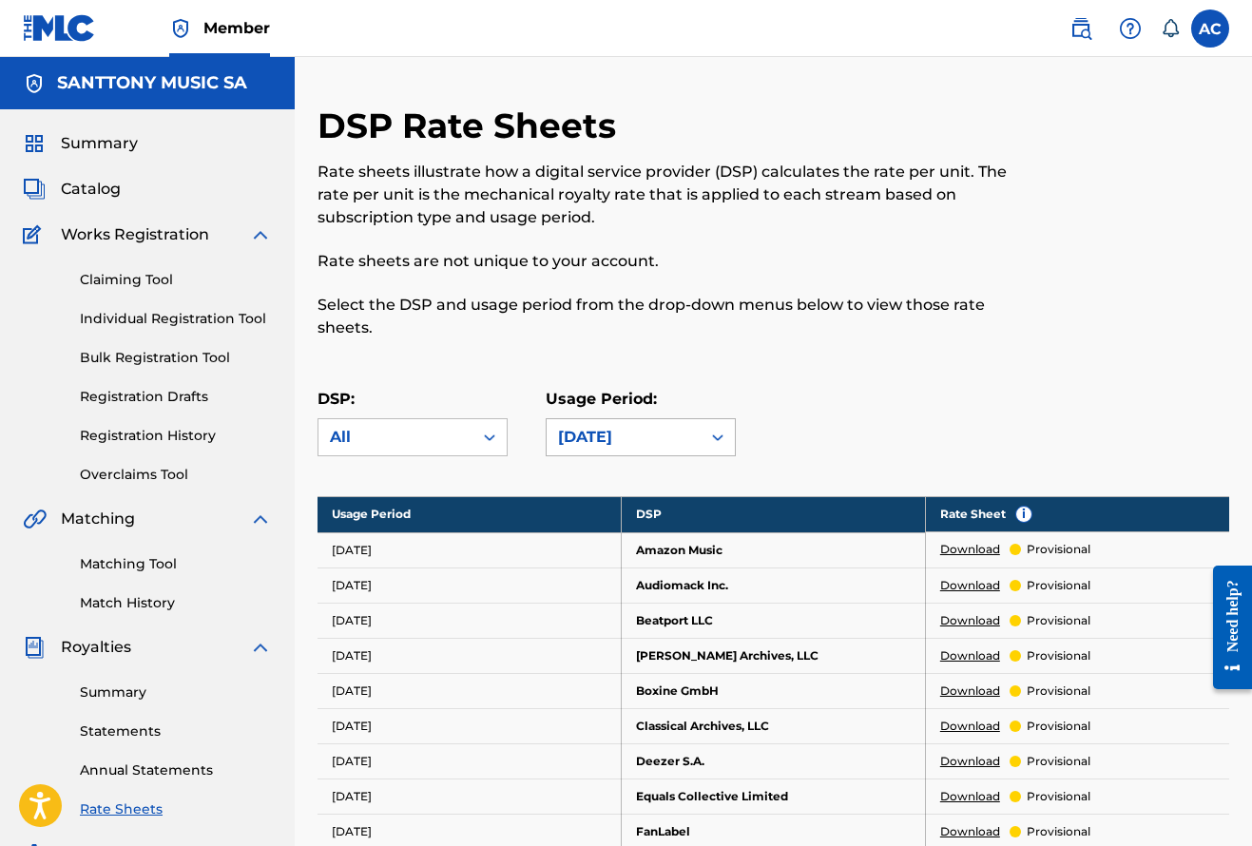
scroll to position [0, 0]
click at [714, 433] on icon at bounding box center [717, 437] width 19 height 19
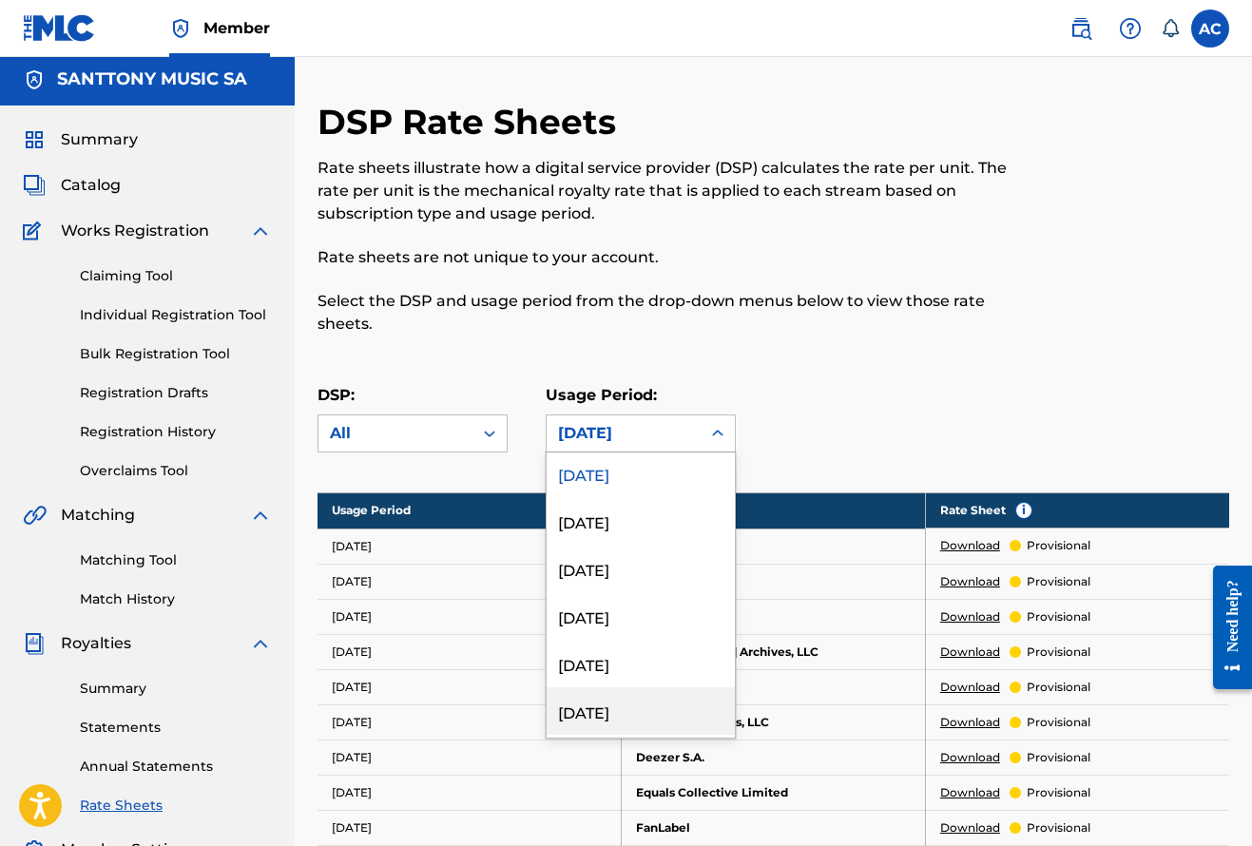
scroll to position [6, 0]
click at [656, 714] on div "January 2025" at bounding box center [641, 708] width 188 height 48
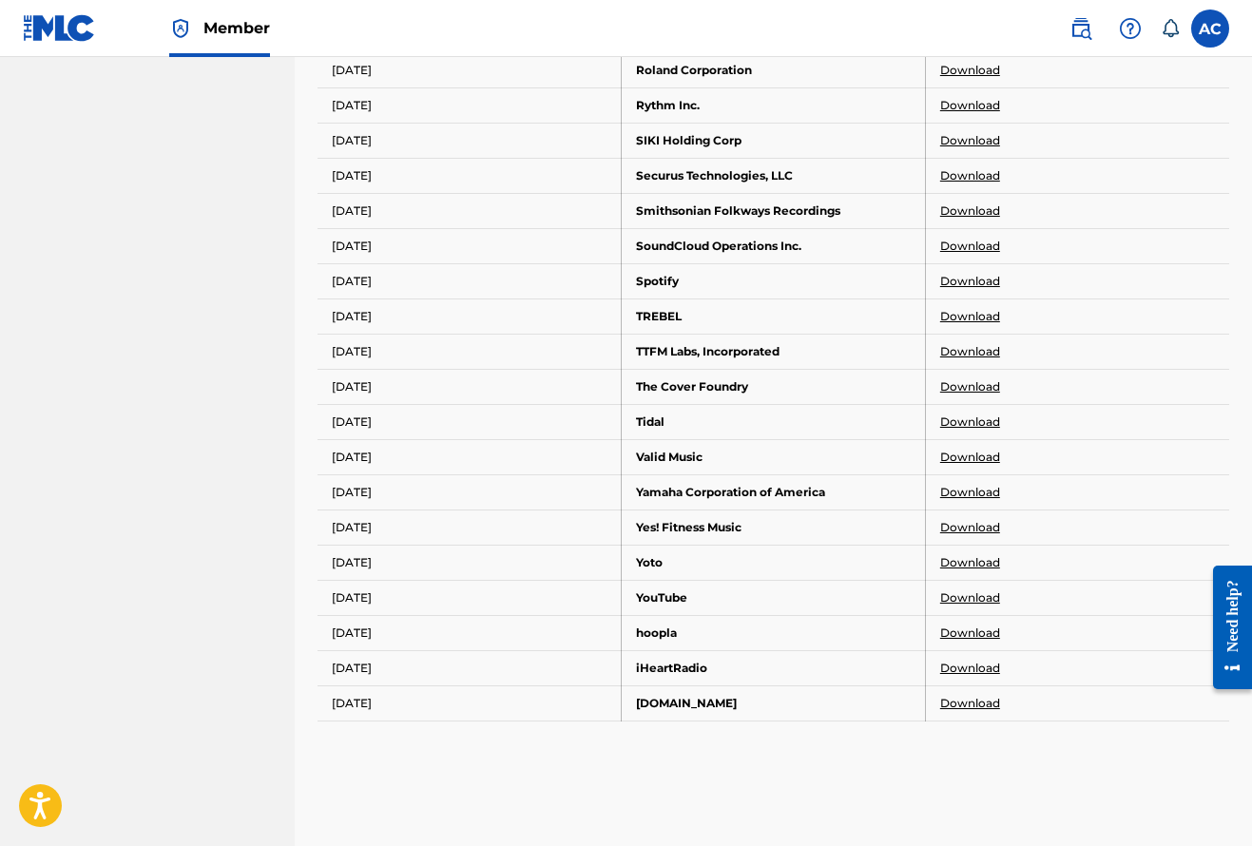
scroll to position [1602, 0]
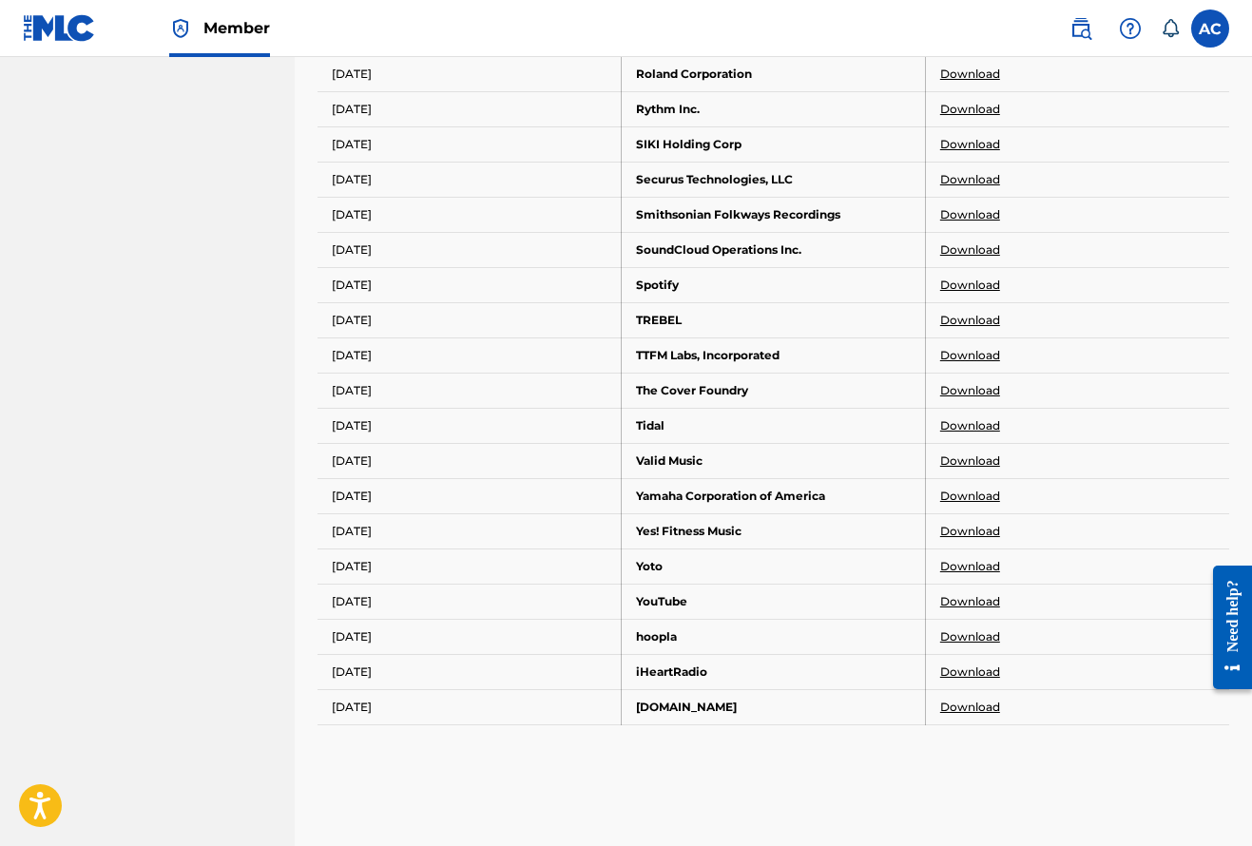
click at [955, 281] on link "Download" at bounding box center [970, 285] width 60 height 17
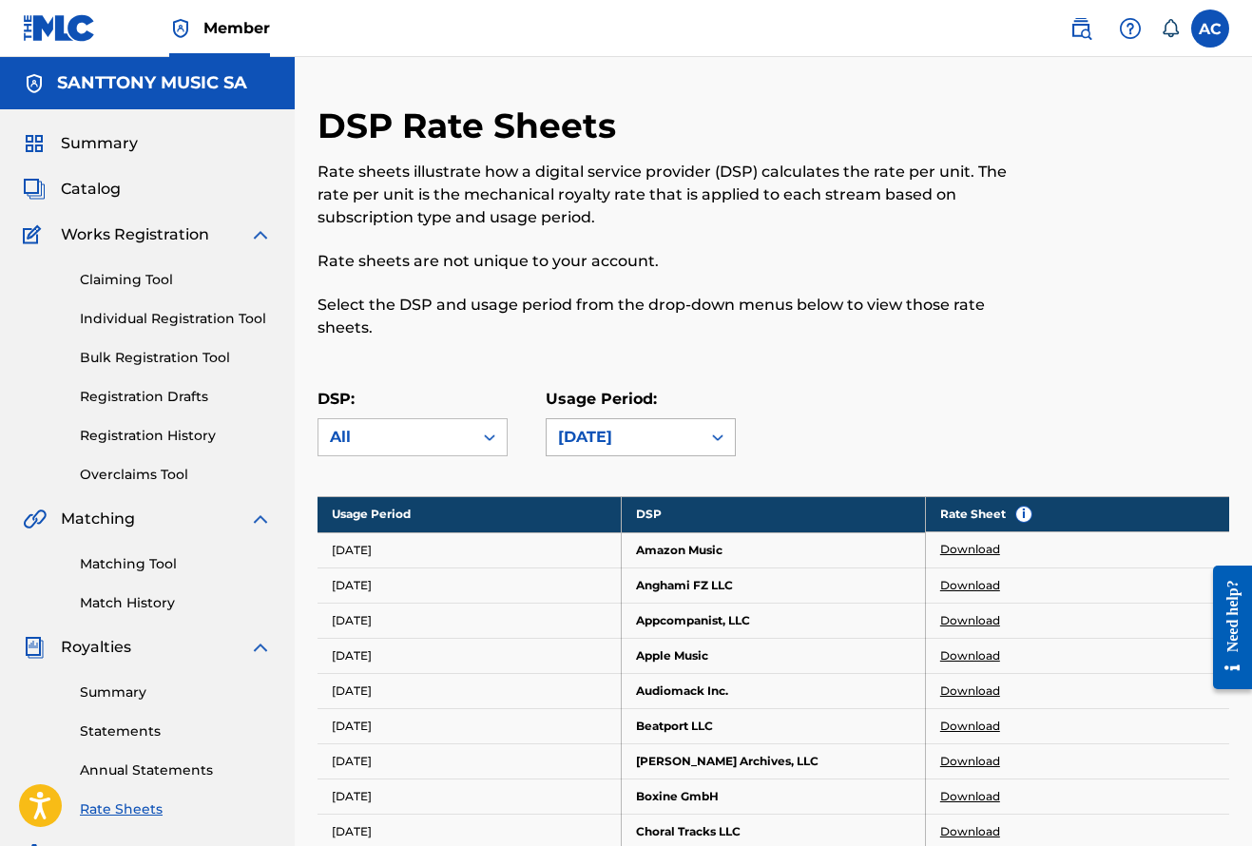
scroll to position [0, 0]
click at [712, 434] on icon at bounding box center [717, 437] width 19 height 19
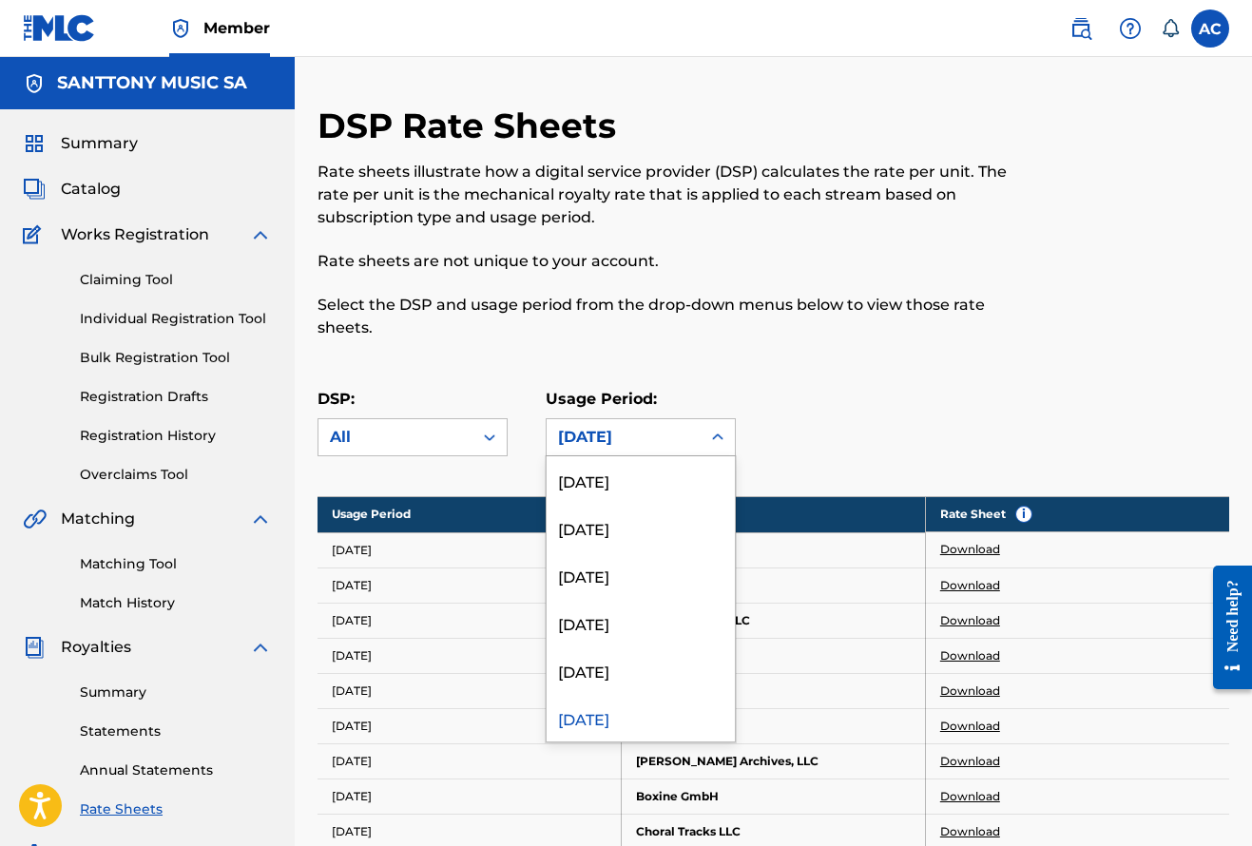
scroll to position [15, 0]
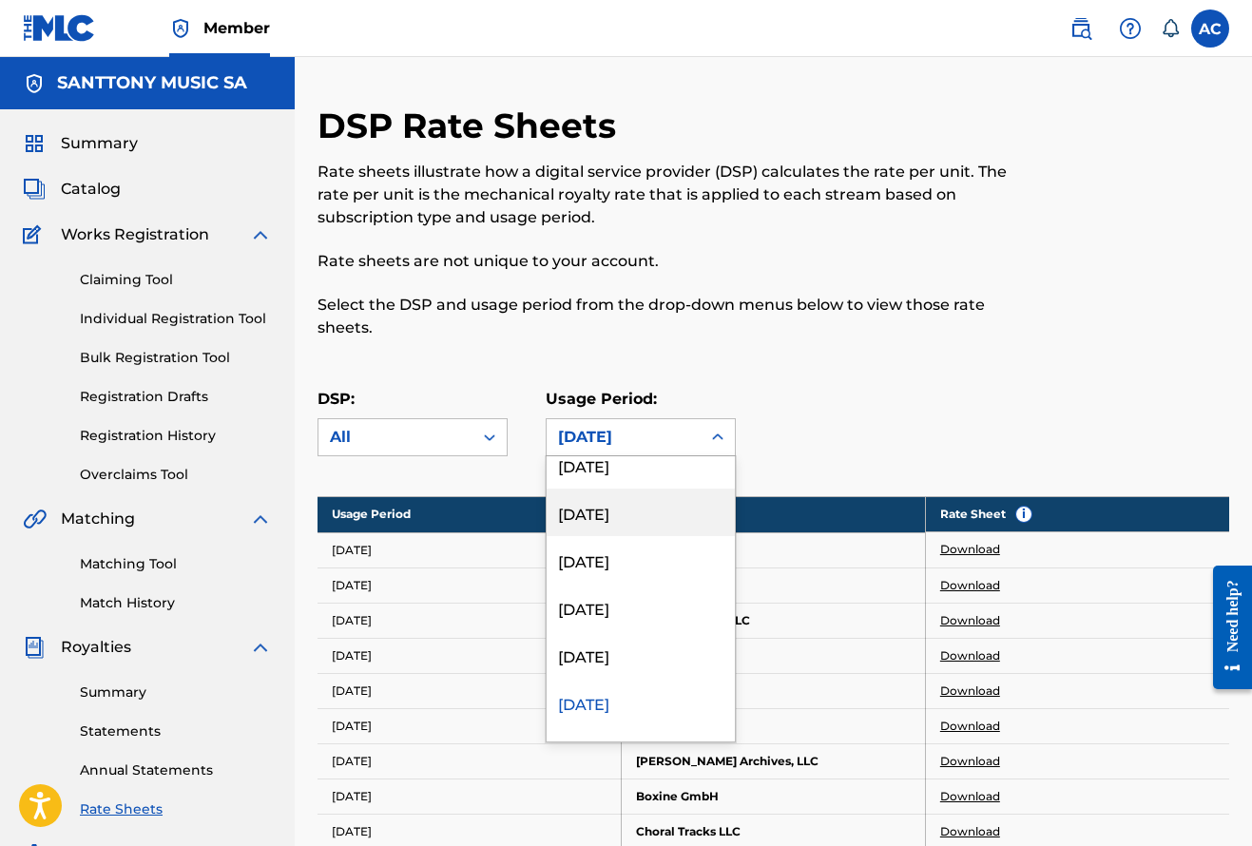
click at [642, 518] on div "May 2025" at bounding box center [641, 513] width 188 height 48
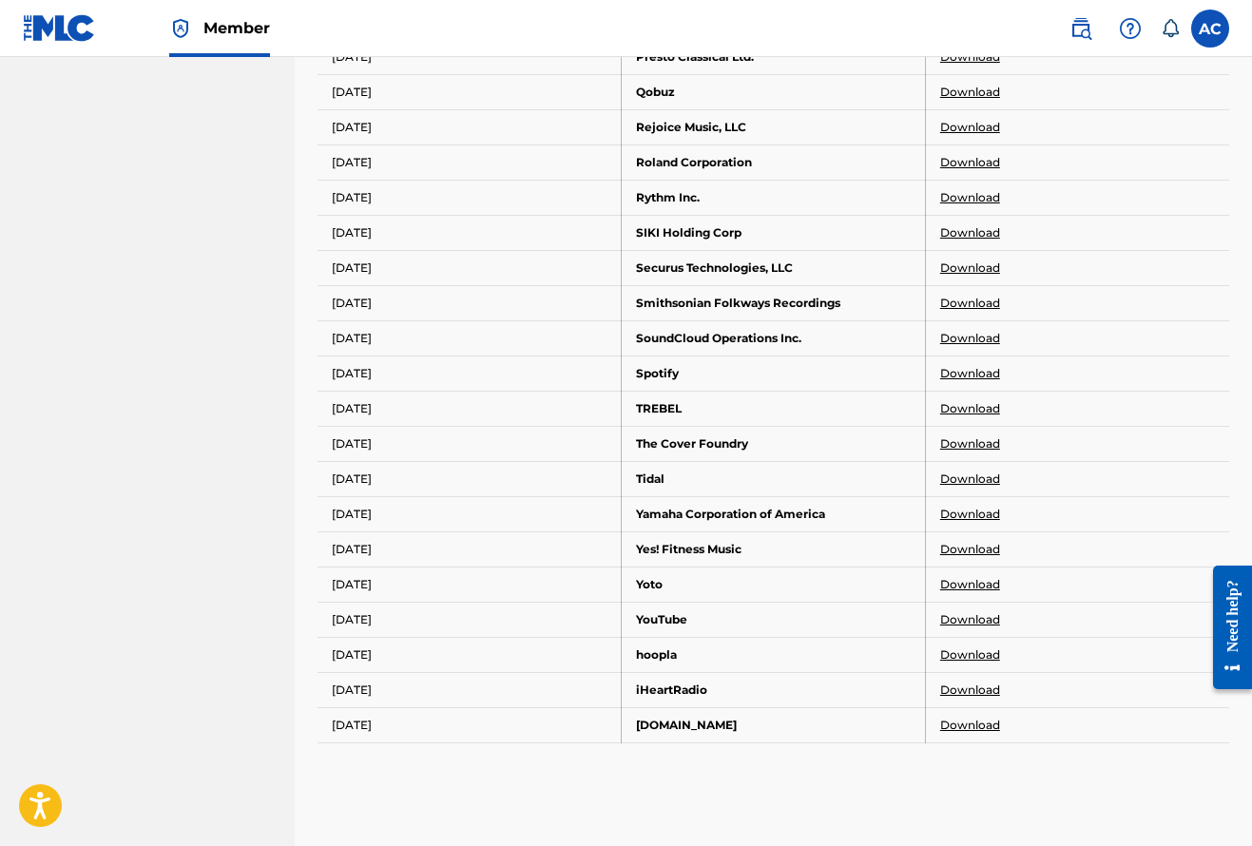
scroll to position [1631, 0]
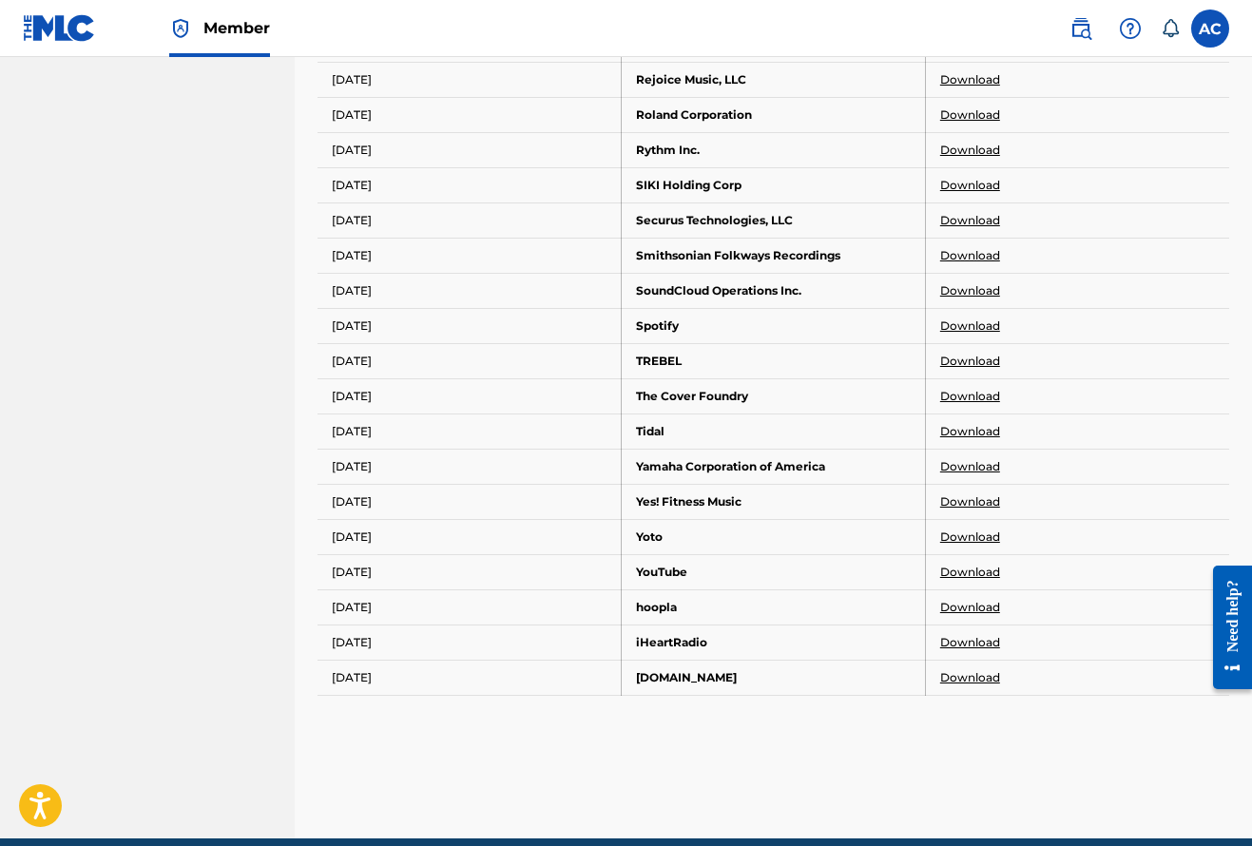
click at [962, 428] on link "Download" at bounding box center [970, 431] width 60 height 17
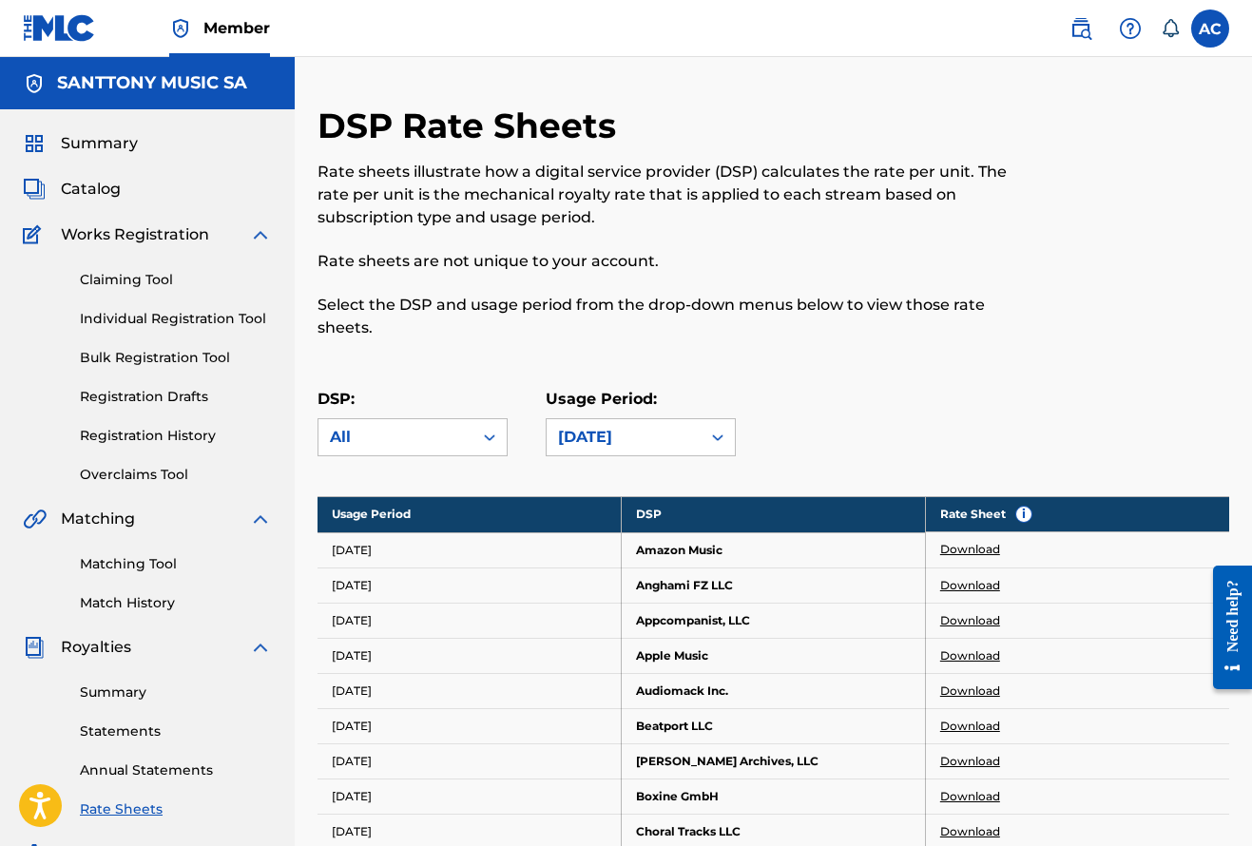
scroll to position [0, 0]
click at [88, 151] on span "Summary" at bounding box center [99, 143] width 77 height 23
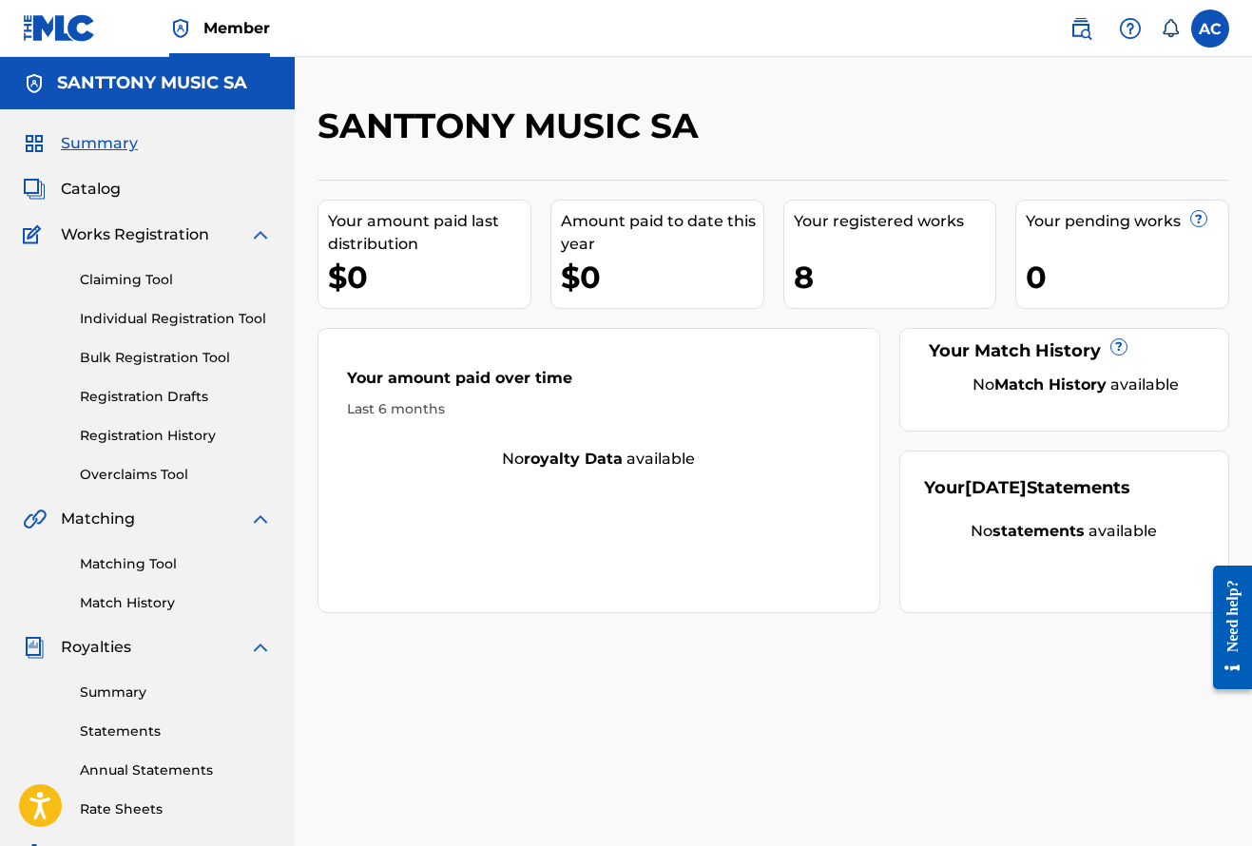
click at [102, 189] on span "Catalog" at bounding box center [91, 189] width 60 height 23
